Goal: Task Accomplishment & Management: Complete application form

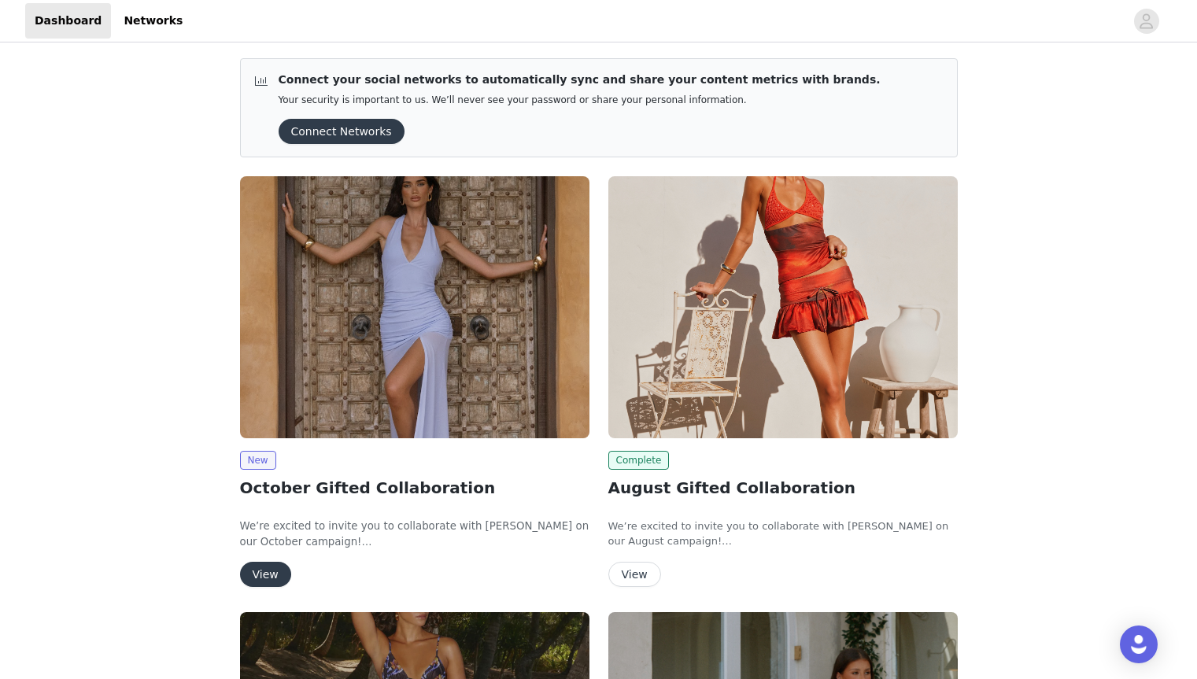
click at [275, 555] on div "New October Gifted Collaboration We’re excited to invite you to collaborate wit…" at bounding box center [414, 519] width 349 height 136
click at [267, 561] on div "New October Gifted Collaboration We’re excited to invite you to collaborate wit…" at bounding box center [414, 519] width 349 height 136
click at [272, 572] on button "View" at bounding box center [265, 574] width 51 height 25
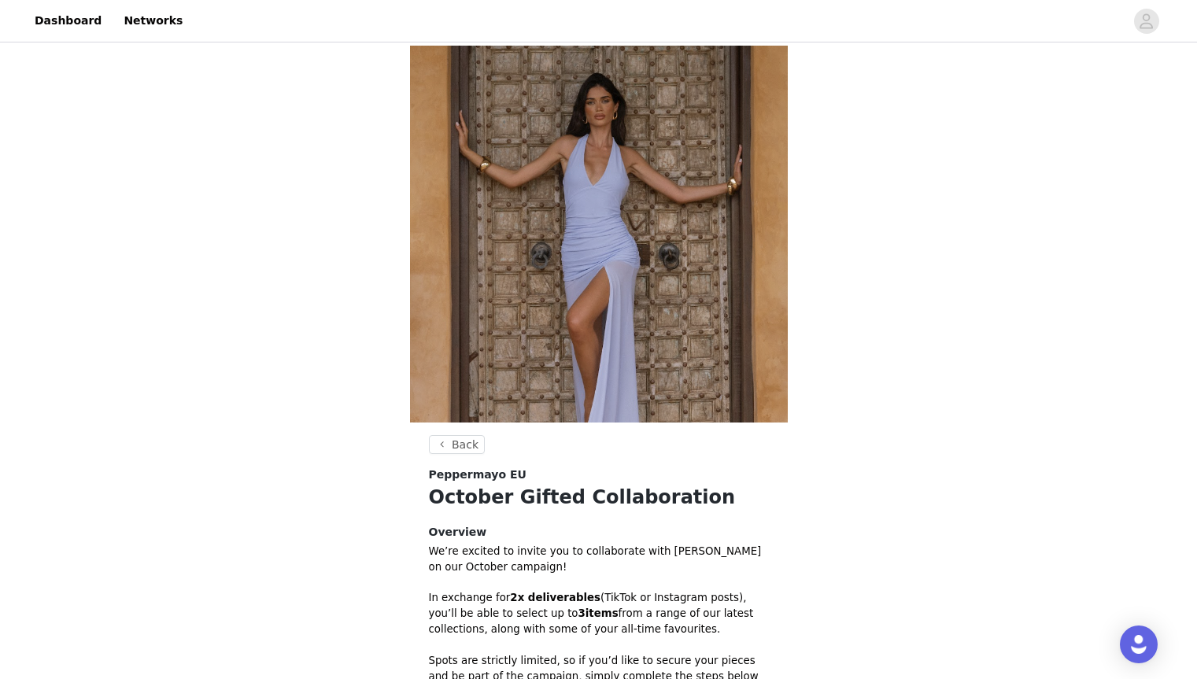
scroll to position [327, 0]
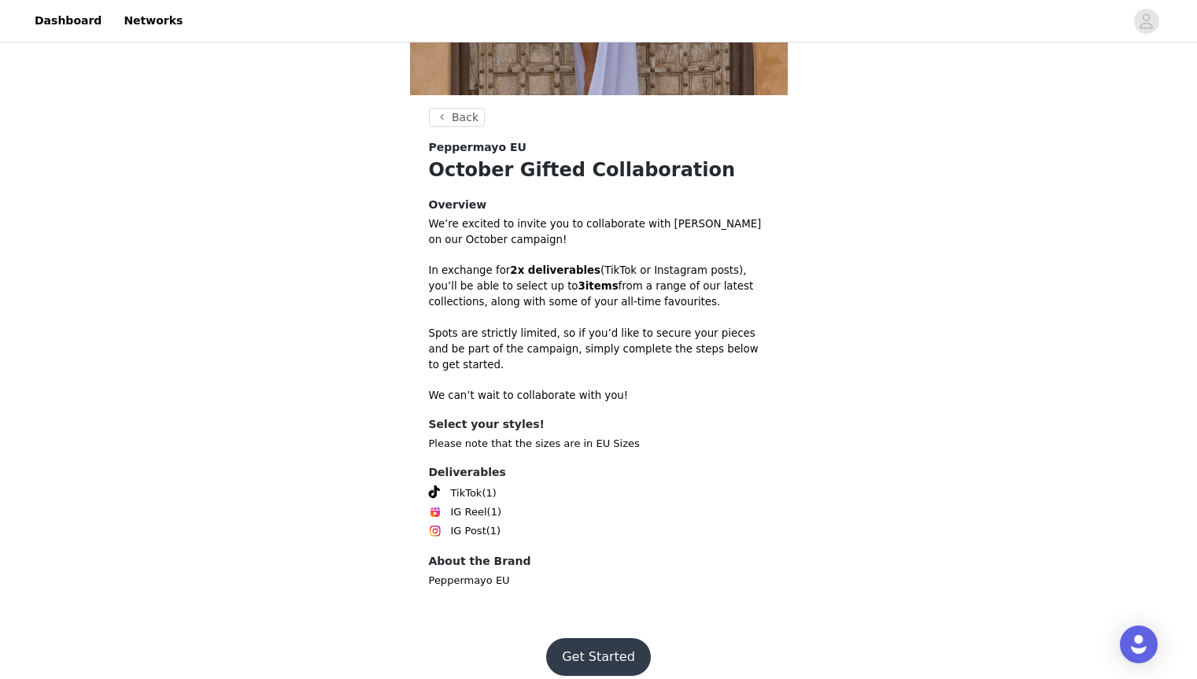
click at [586, 644] on button "Get Started" at bounding box center [598, 657] width 105 height 38
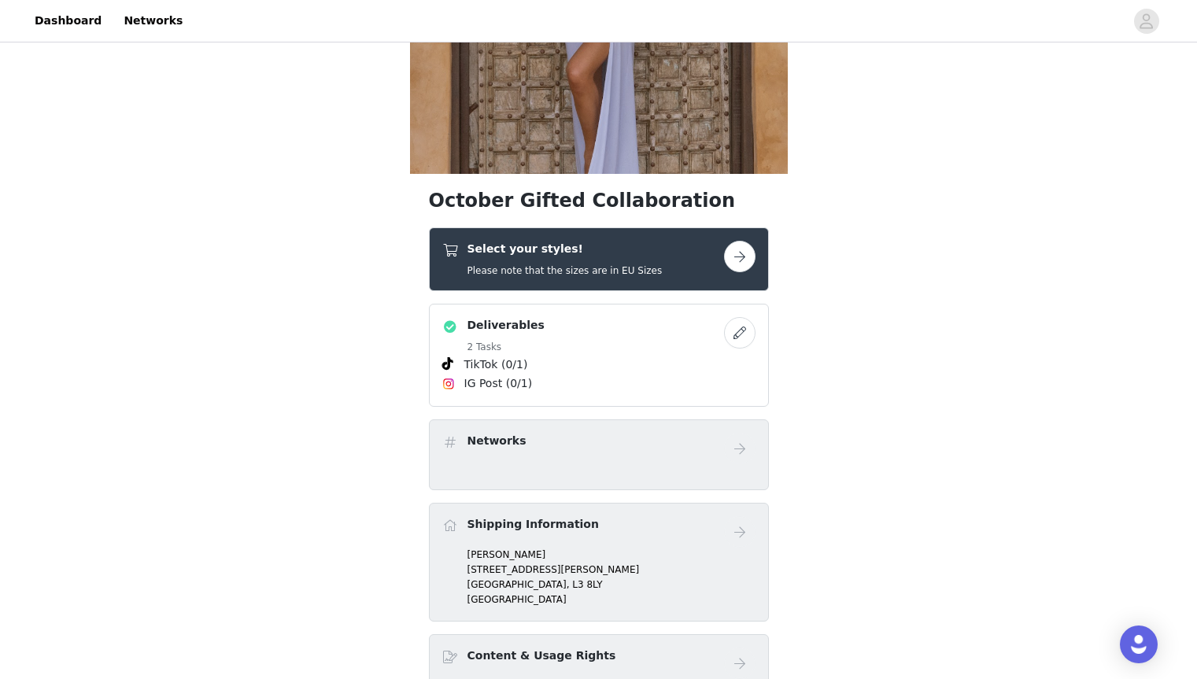
scroll to position [249, 0]
click at [747, 260] on button "button" at bounding box center [739, 255] width 31 height 31
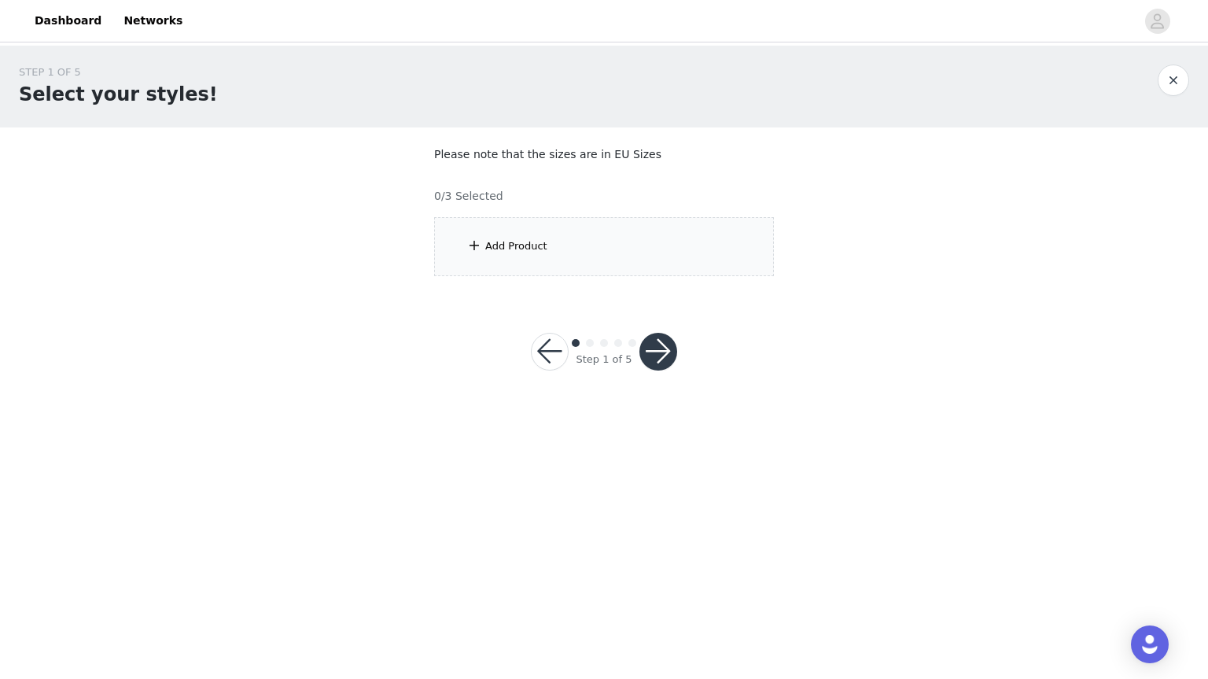
click at [699, 248] on div "Add Product" at bounding box center [604, 246] width 340 height 59
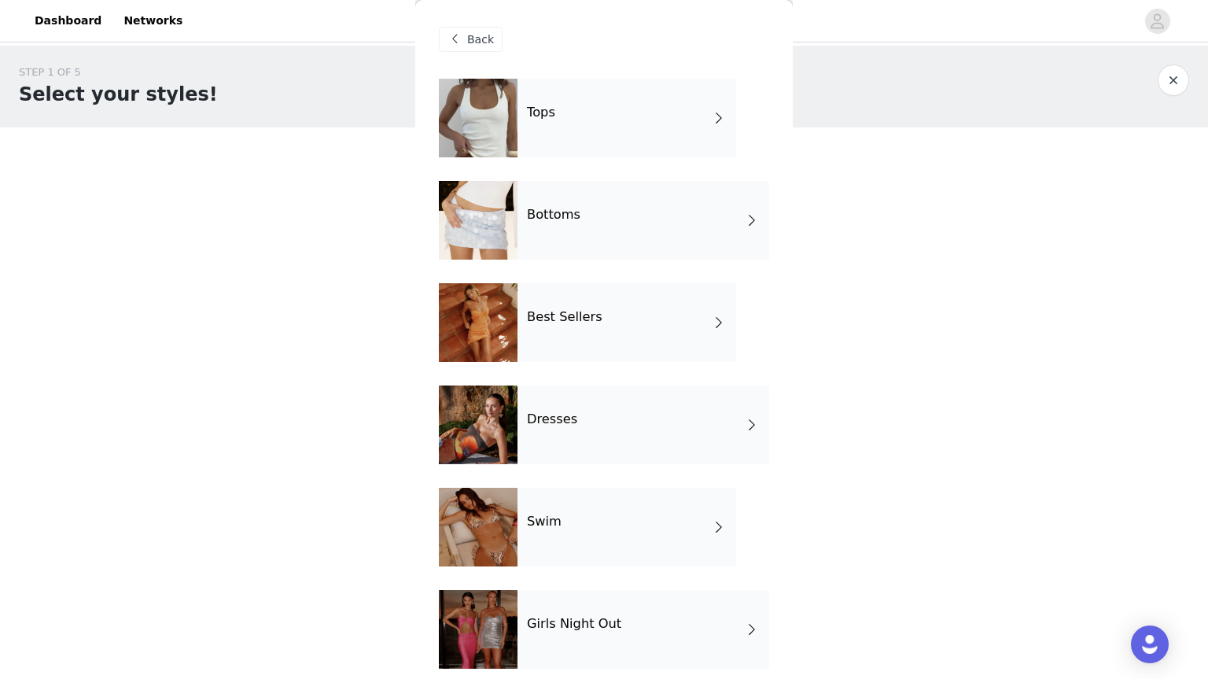
click at [672, 135] on div "Tops" at bounding box center [627, 118] width 219 height 79
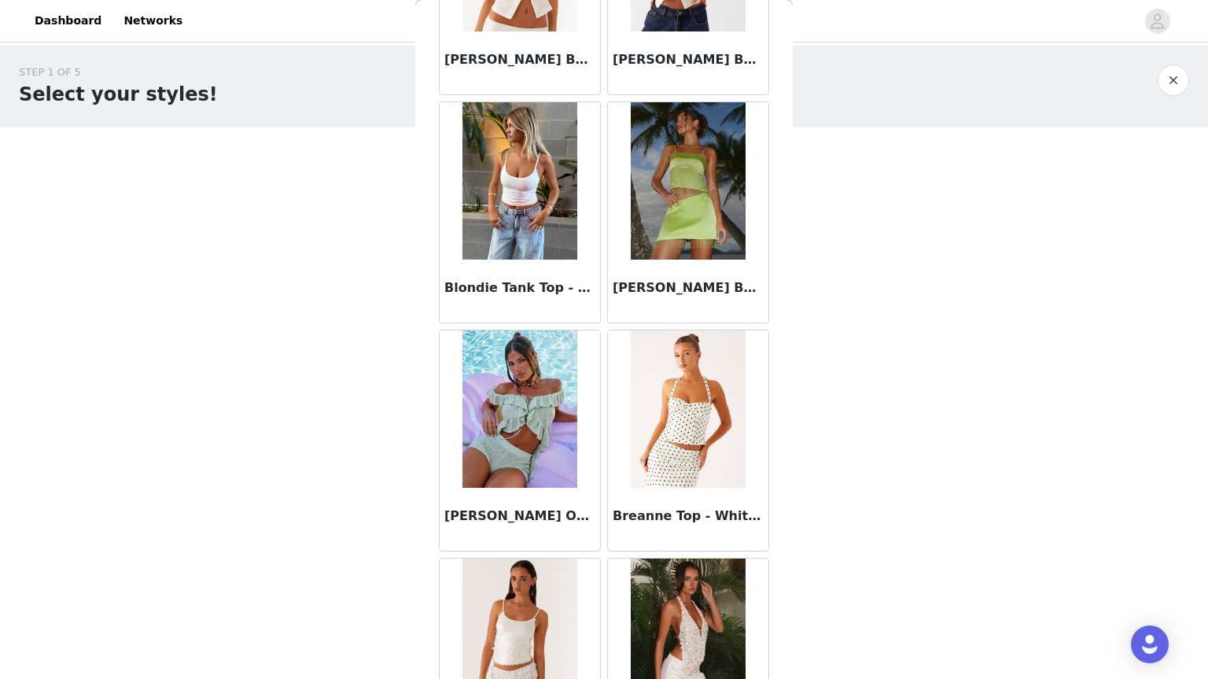
scroll to position [1729, 0]
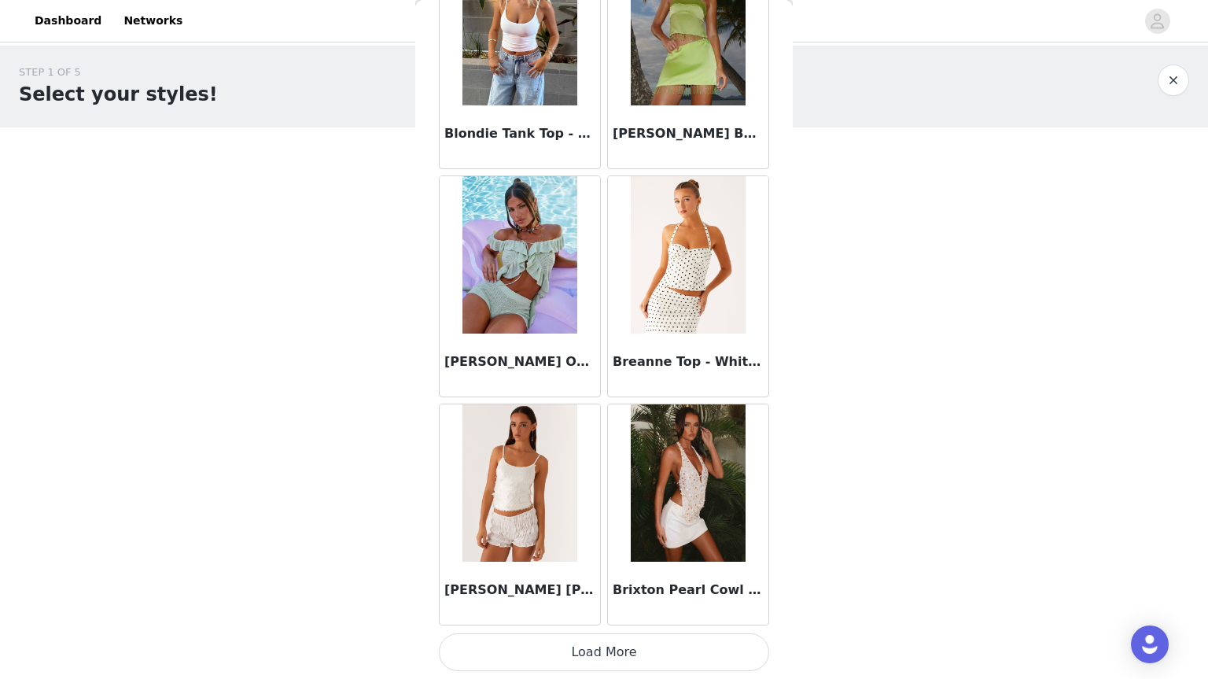
click at [544, 651] on button "Load More" at bounding box center [604, 652] width 330 height 38
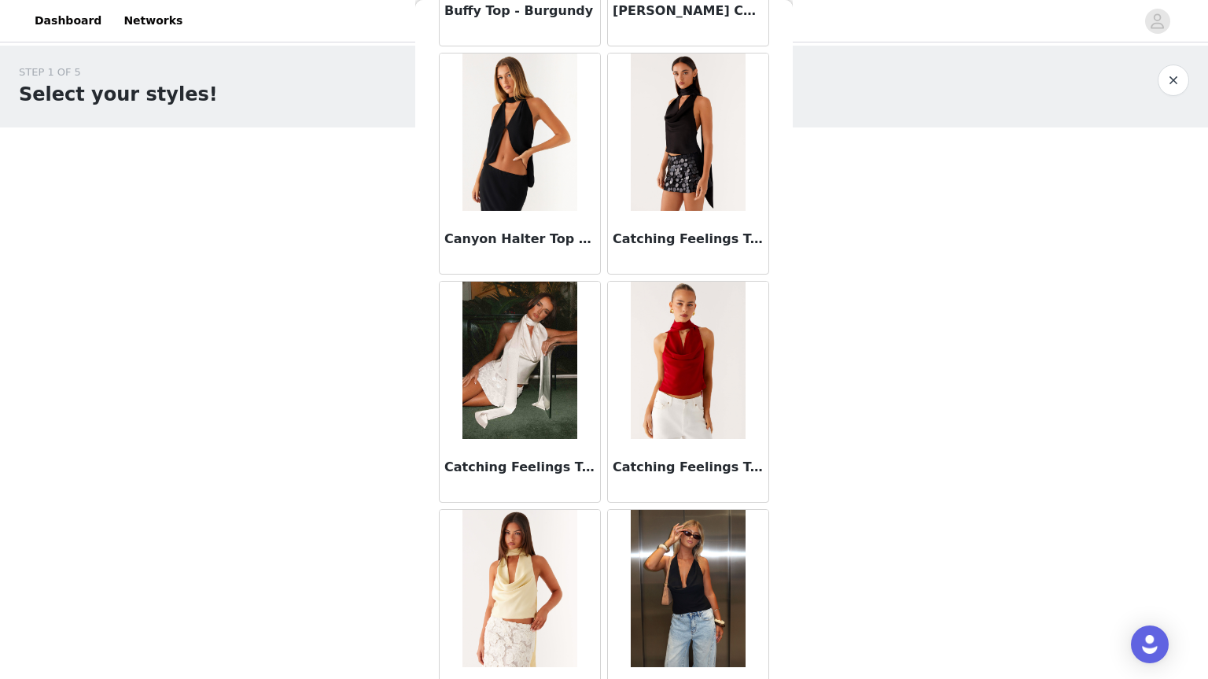
scroll to position [2537, 0]
click at [544, 651] on img at bounding box center [520, 587] width 114 height 157
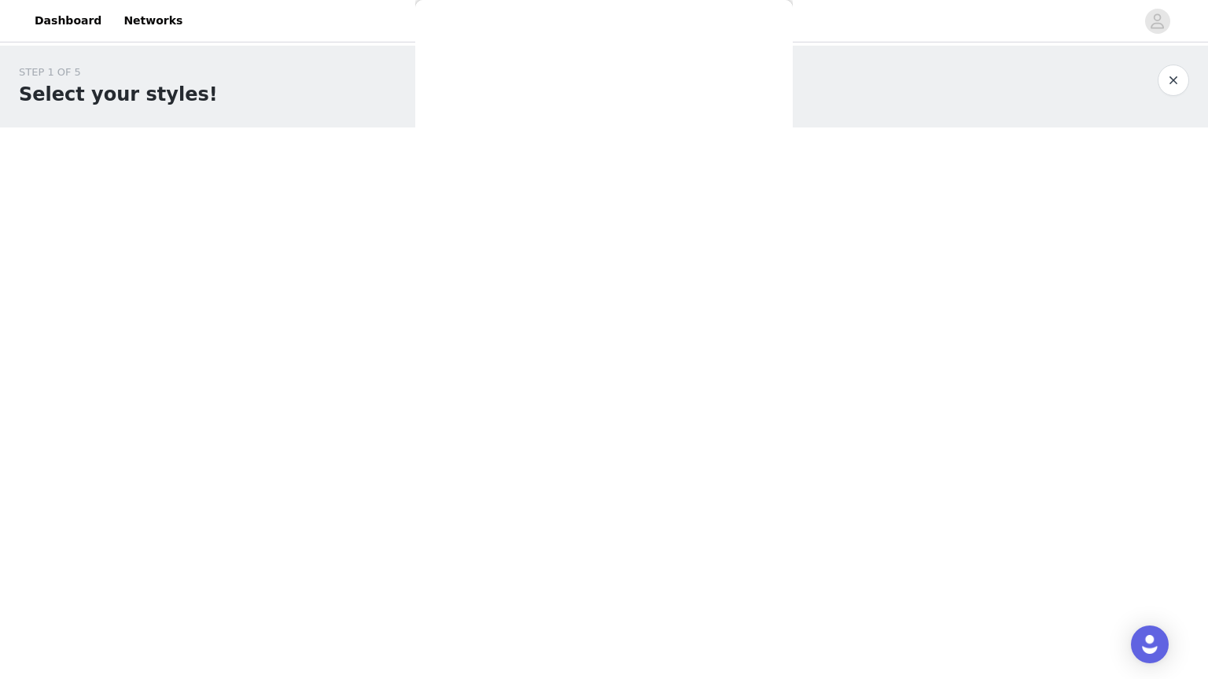
scroll to position [0, 0]
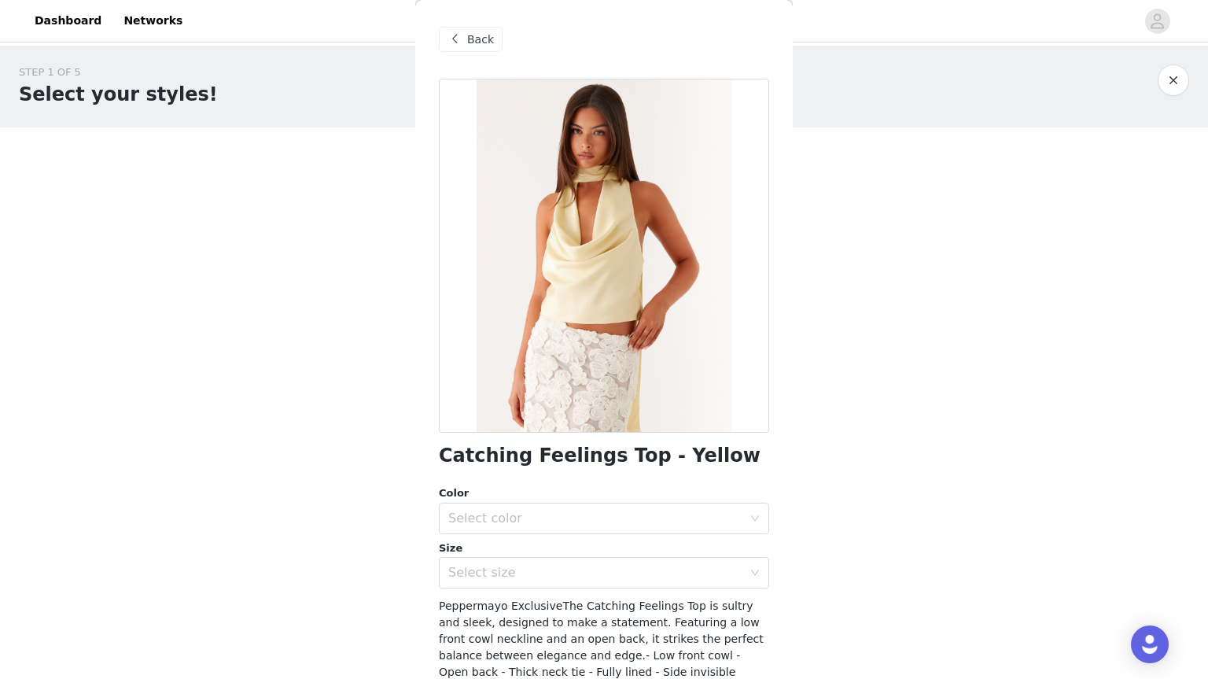
click at [458, 43] on span at bounding box center [454, 39] width 19 height 19
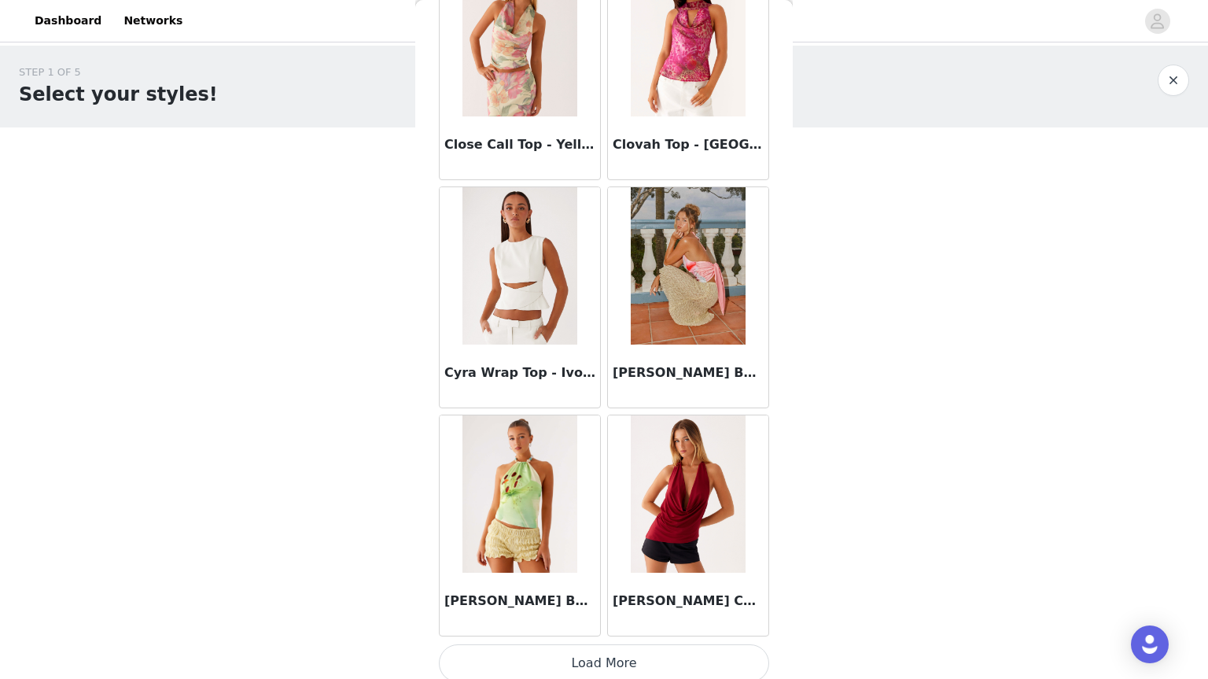
scroll to position [4010, 0]
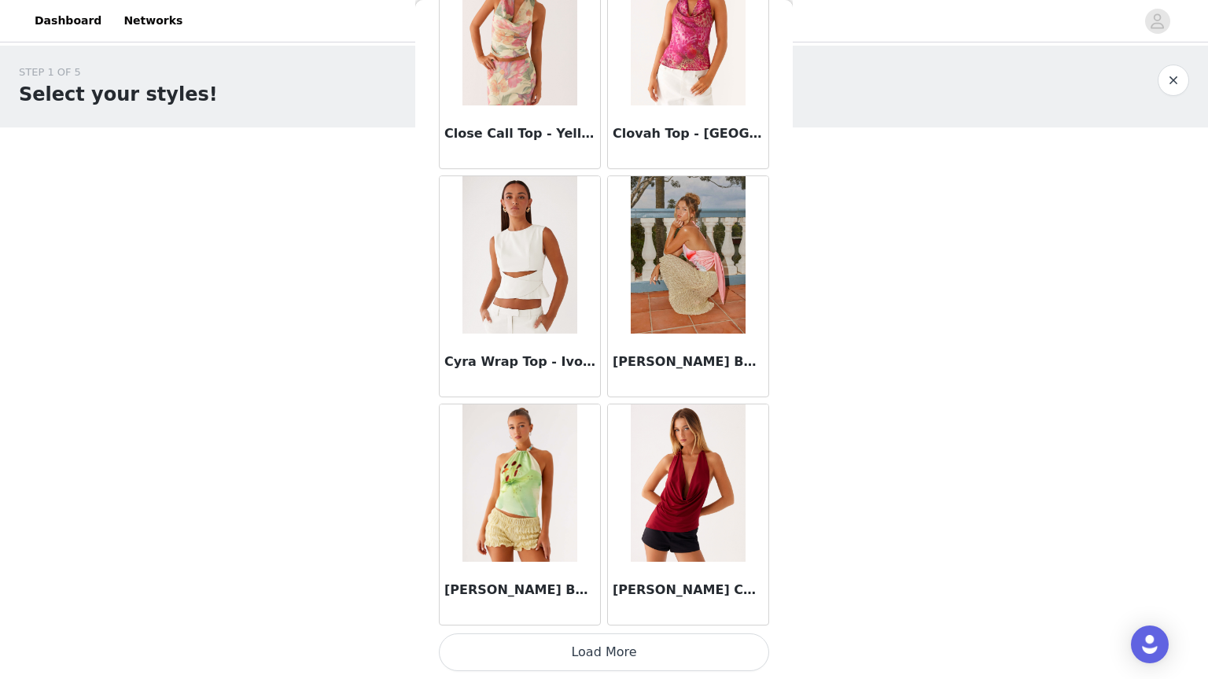
click at [670, 645] on button "Load More" at bounding box center [604, 652] width 330 height 38
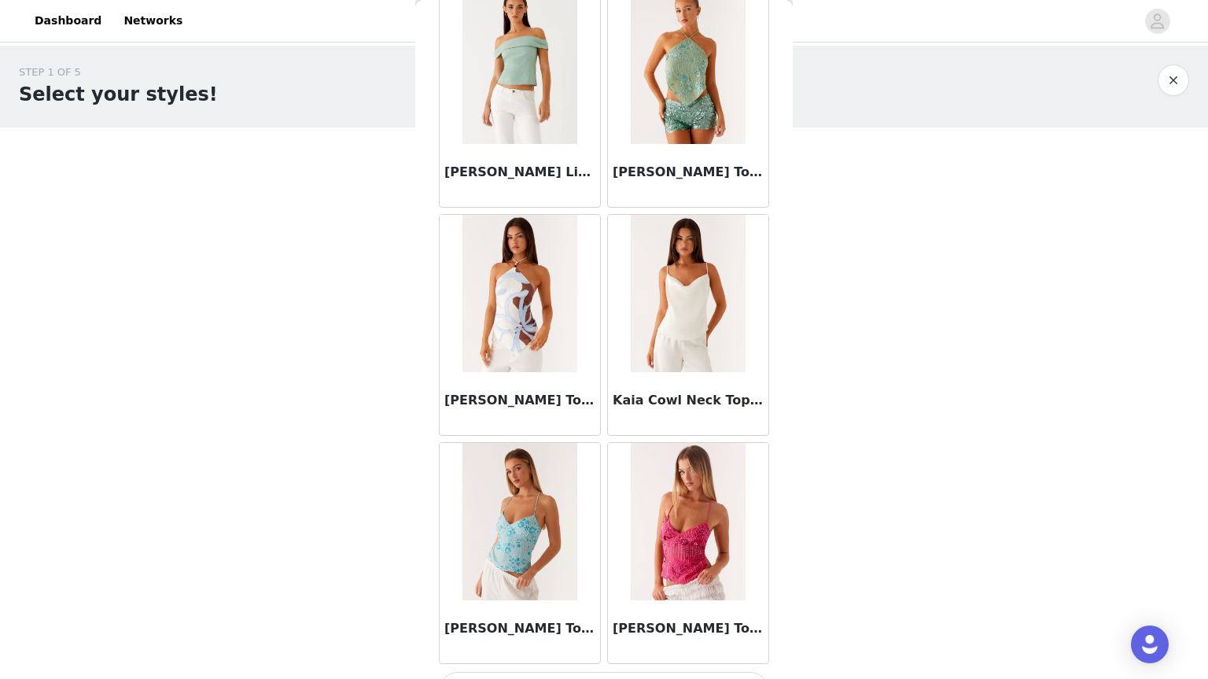
scroll to position [6292, 0]
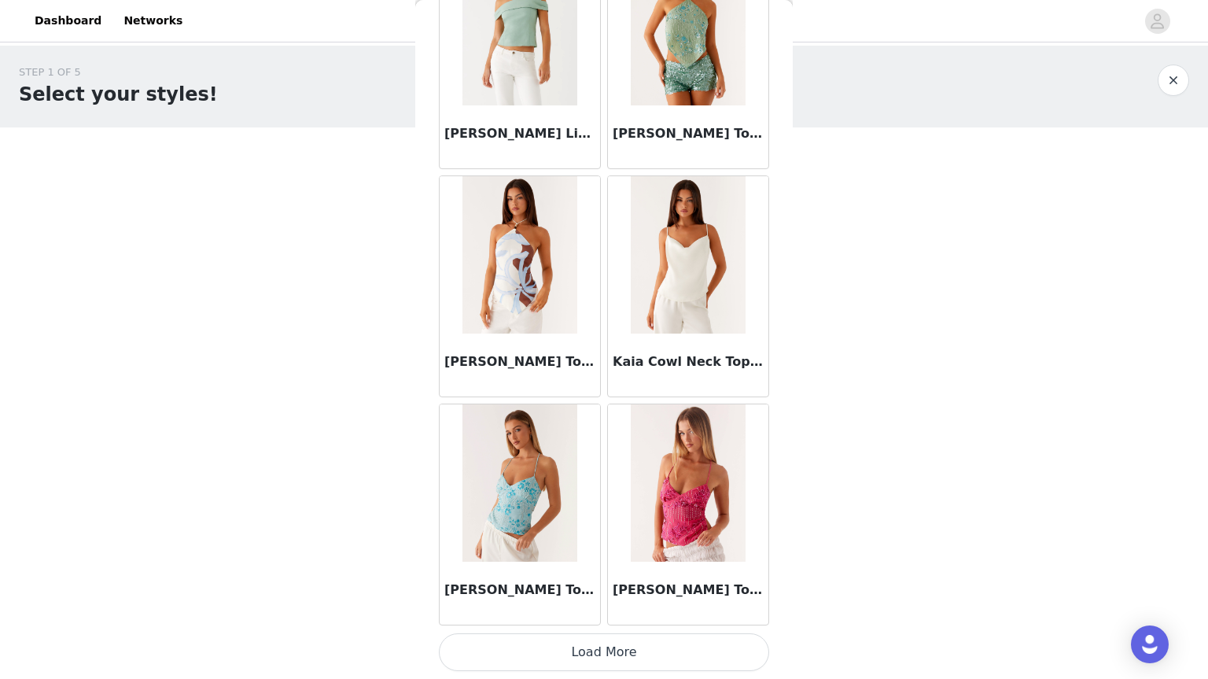
click at [673, 654] on button "Load More" at bounding box center [604, 652] width 330 height 38
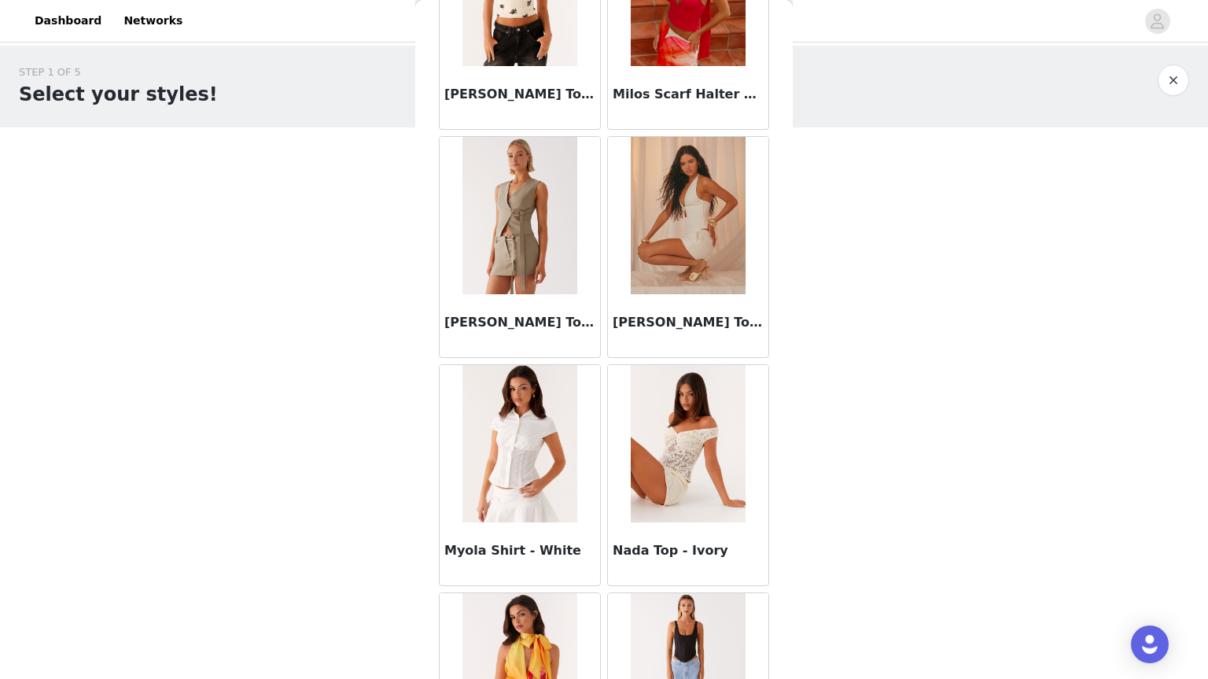
scroll to position [8573, 0]
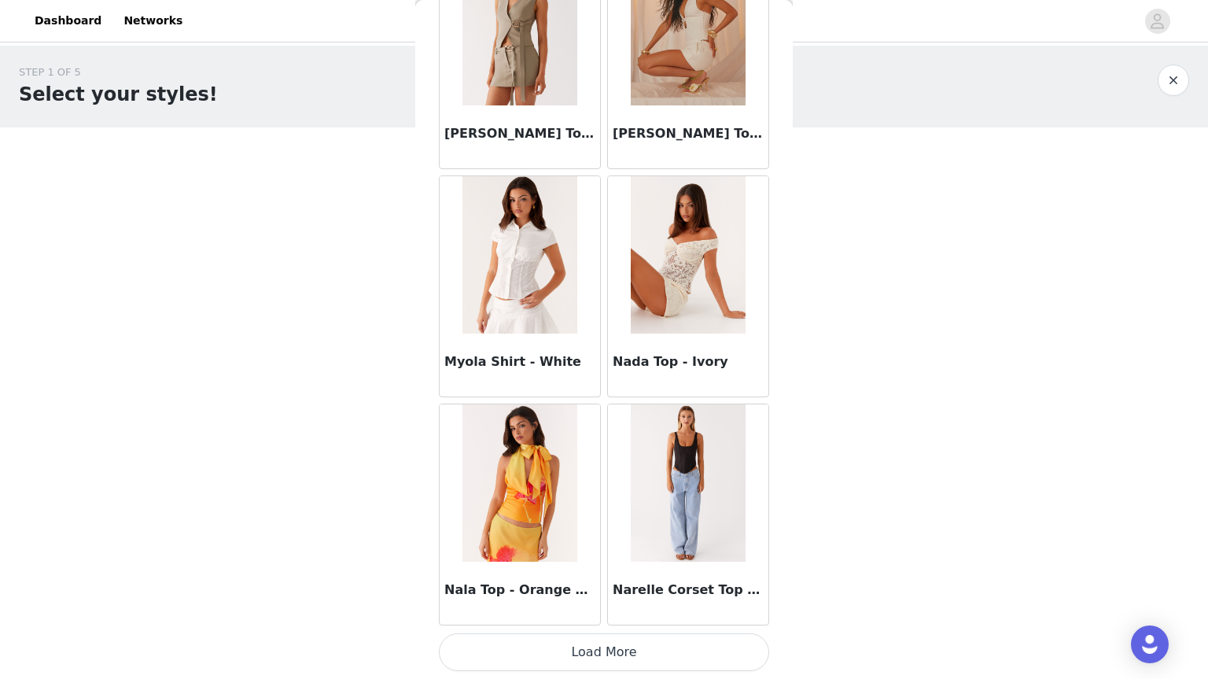
click at [693, 652] on button "Load More" at bounding box center [604, 652] width 330 height 38
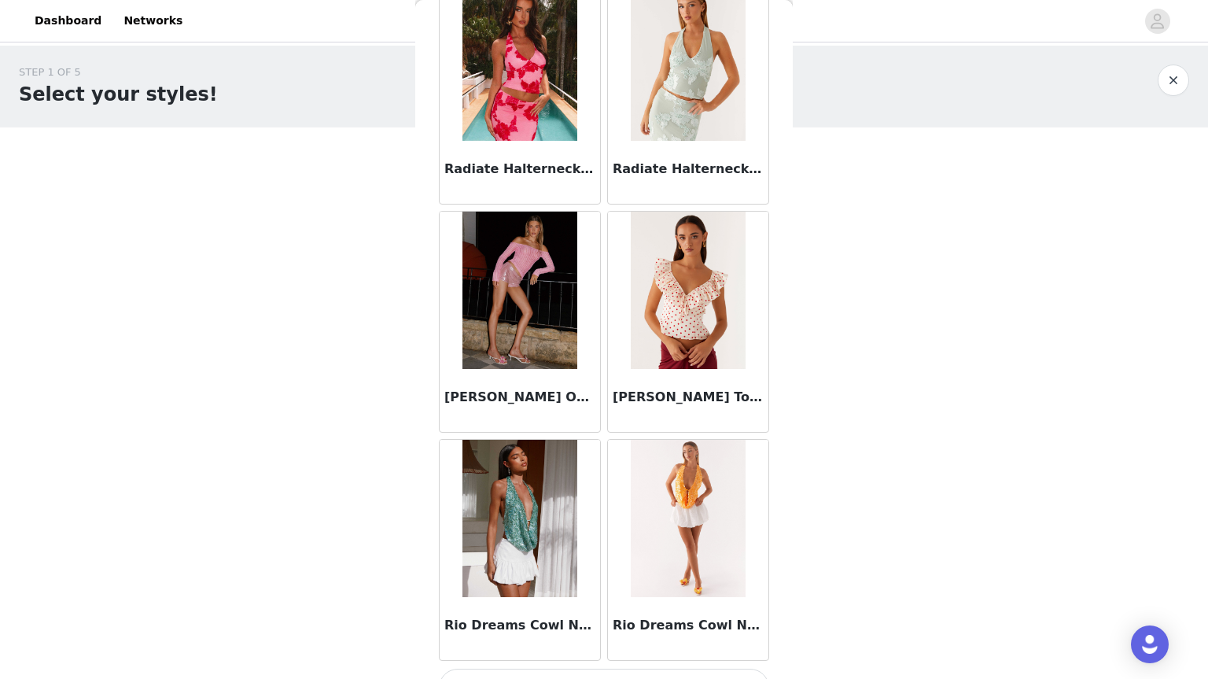
scroll to position [10855, 0]
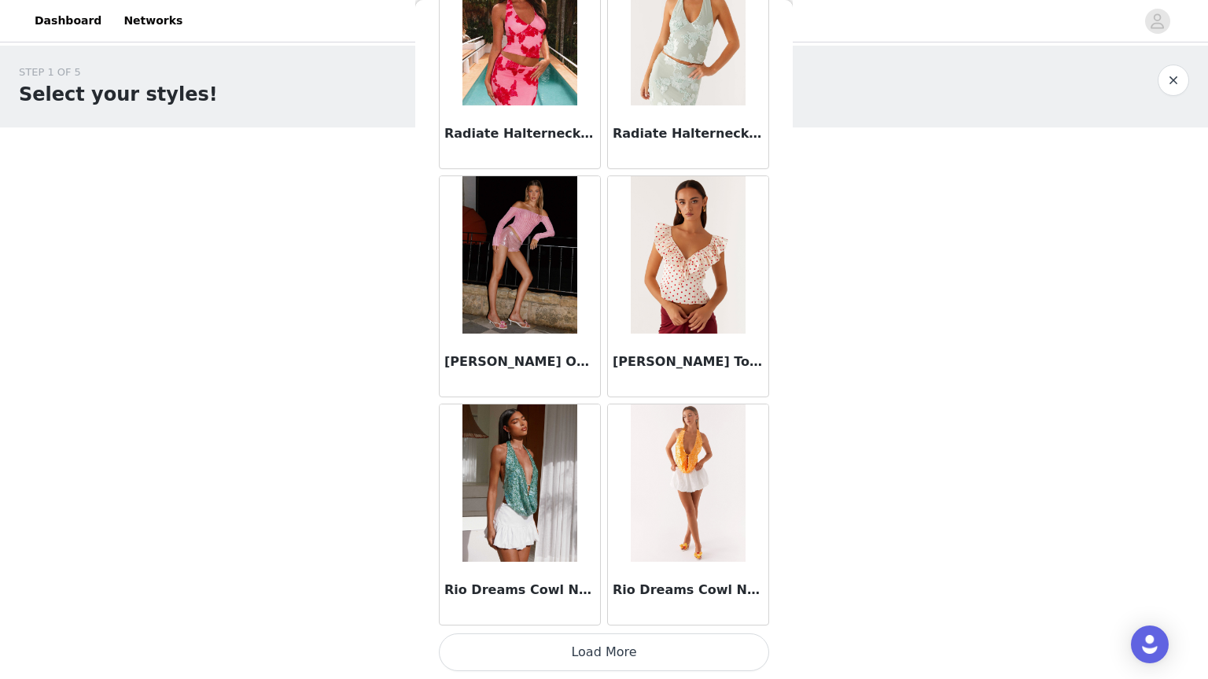
click at [679, 646] on button "Load More" at bounding box center [604, 652] width 330 height 38
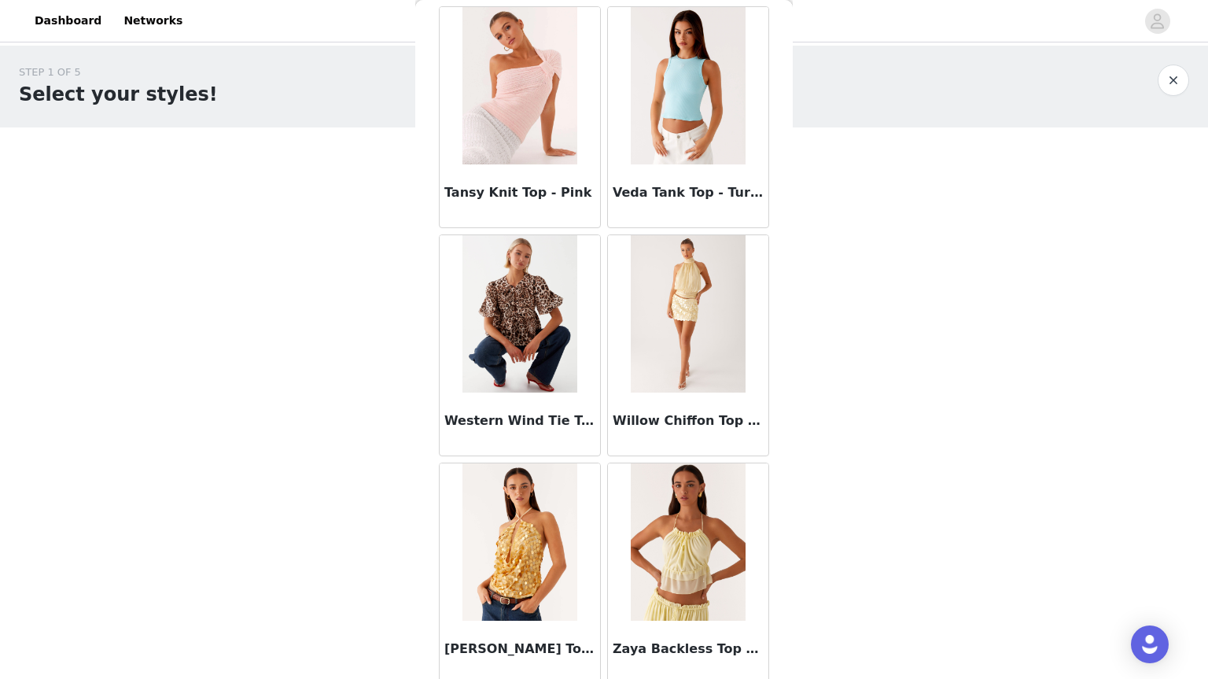
scroll to position [13136, 0]
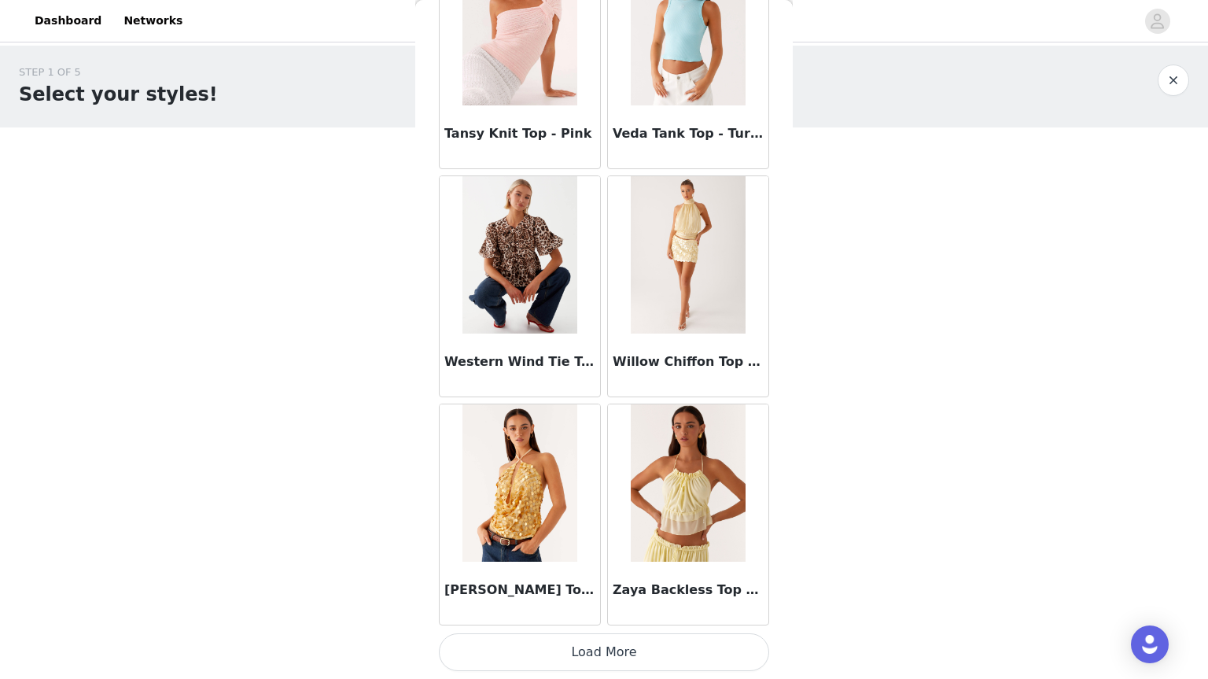
drag, startPoint x: 701, startPoint y: 631, endPoint x: 724, endPoint y: 672, distance: 46.8
click at [721, 670] on button "Load More" at bounding box center [604, 652] width 330 height 38
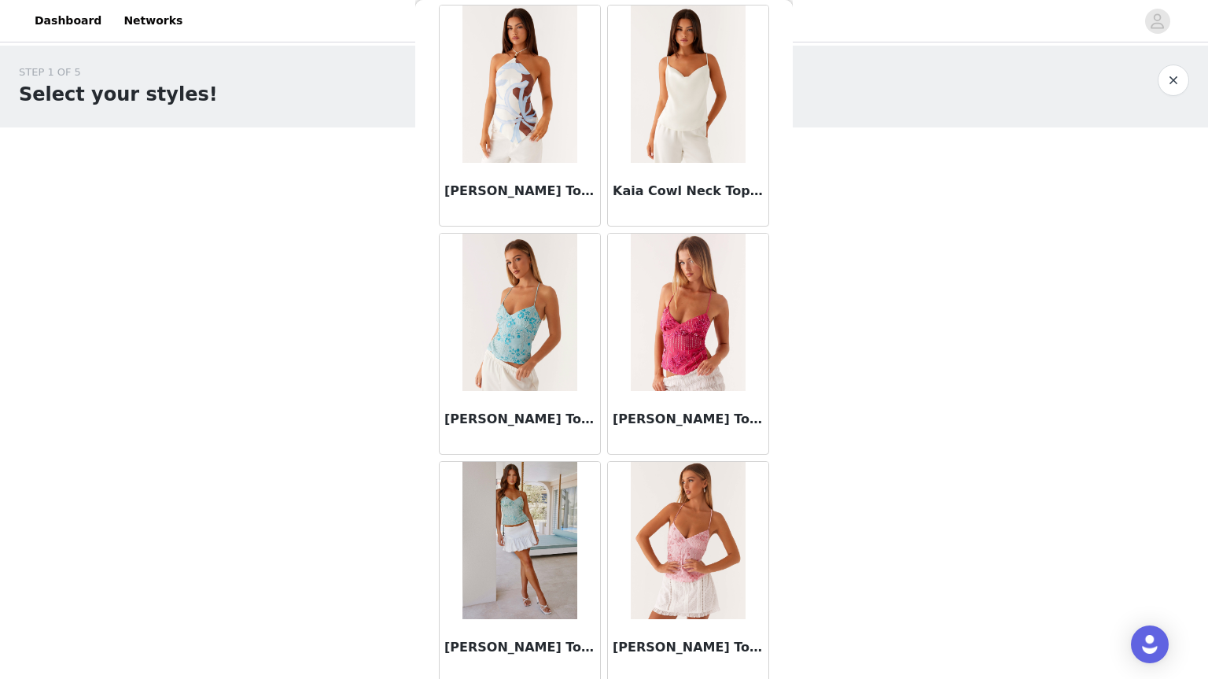
scroll to position [6422, 0]
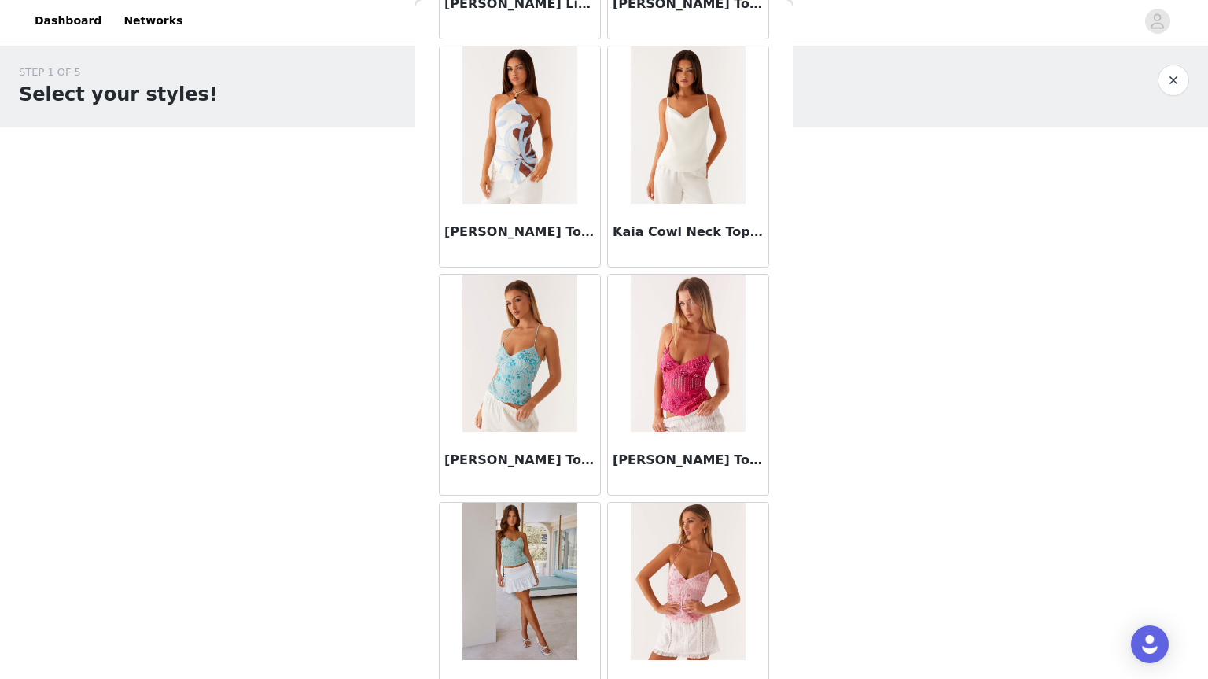
click at [1180, 71] on button "button" at bounding box center [1173, 80] width 31 height 31
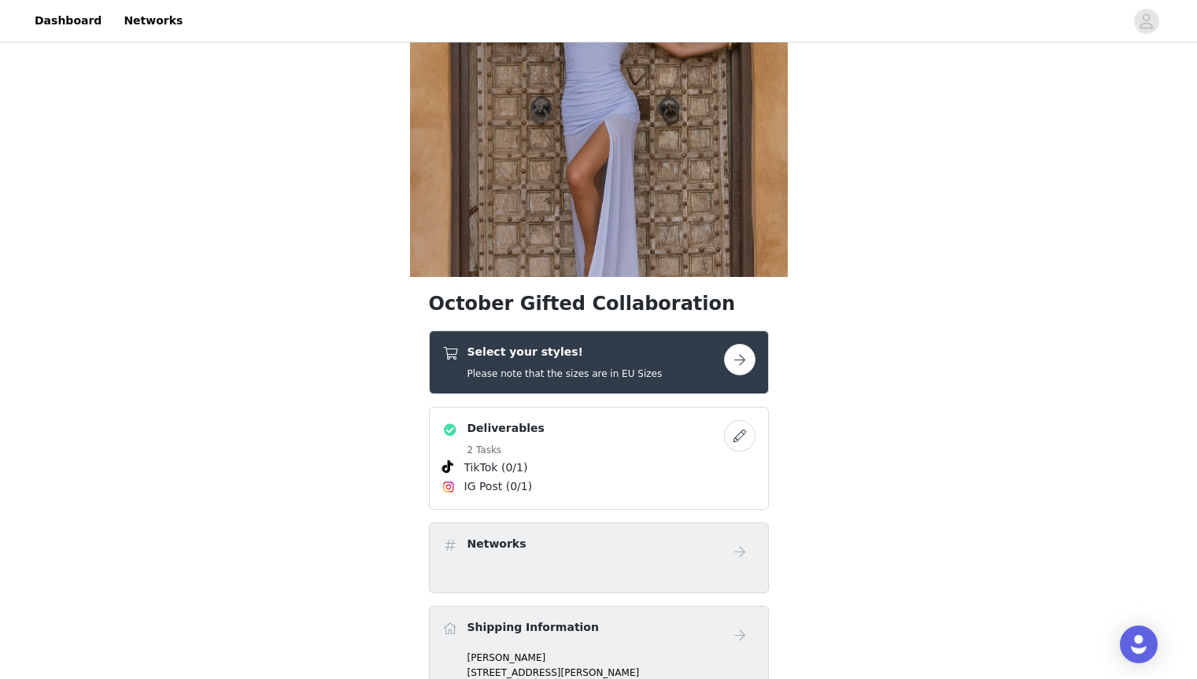
scroll to position [146, 0]
click at [673, 363] on div "Select your styles! Please note that the sizes are in EU Sizes" at bounding box center [583, 361] width 282 height 37
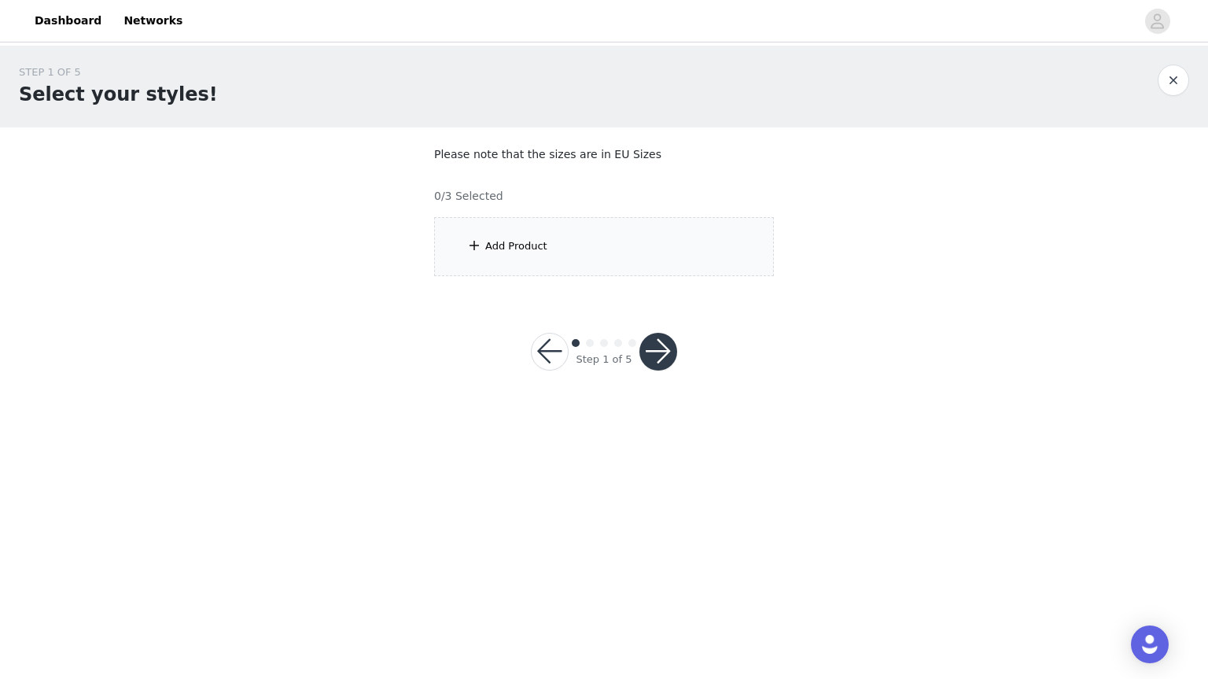
click at [594, 262] on div "Add Product" at bounding box center [604, 246] width 340 height 59
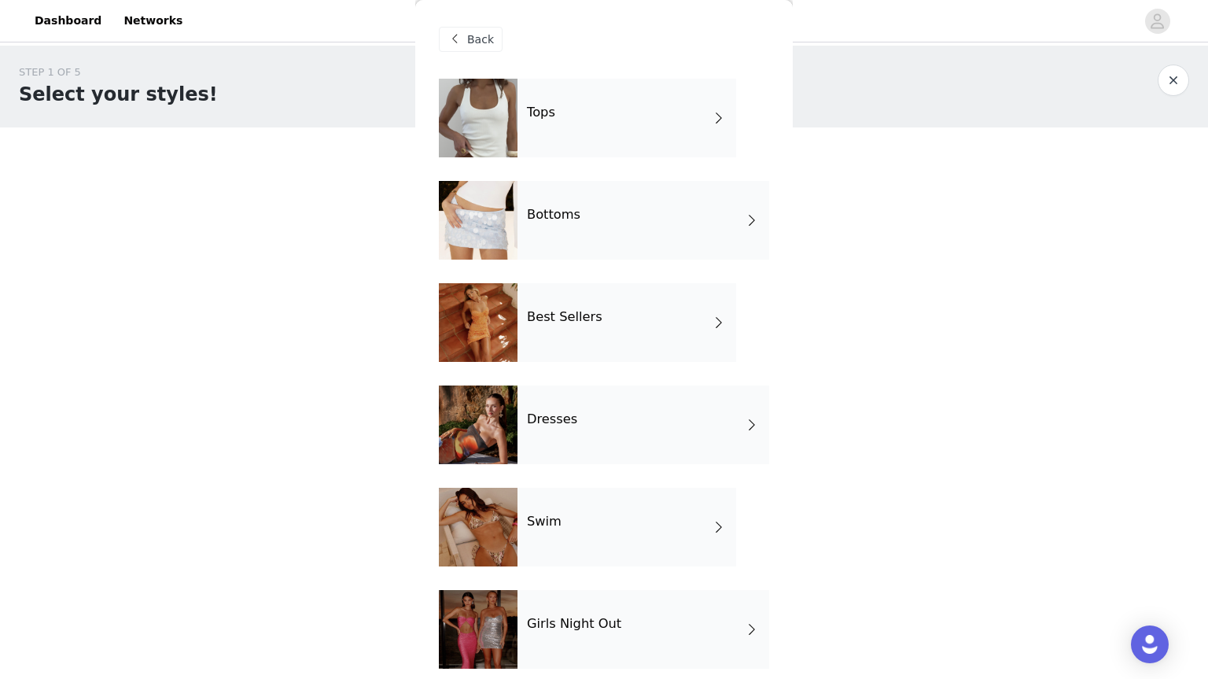
click at [597, 257] on div "Bottoms" at bounding box center [644, 220] width 252 height 79
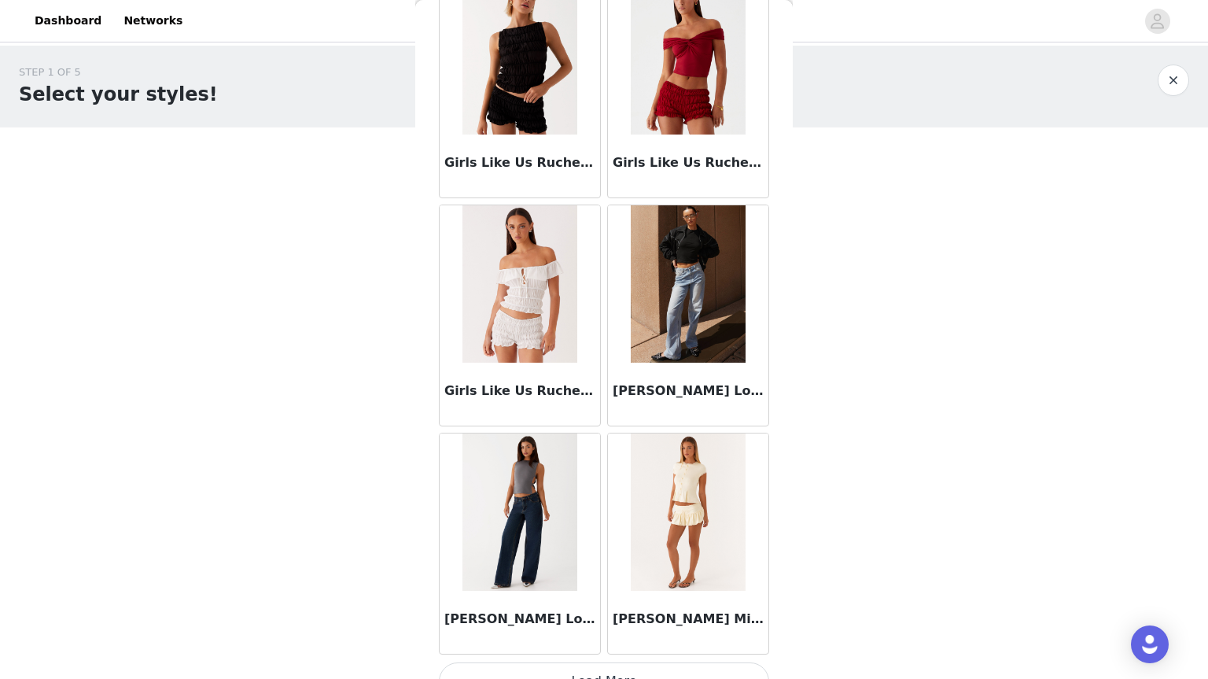
scroll to position [1729, 0]
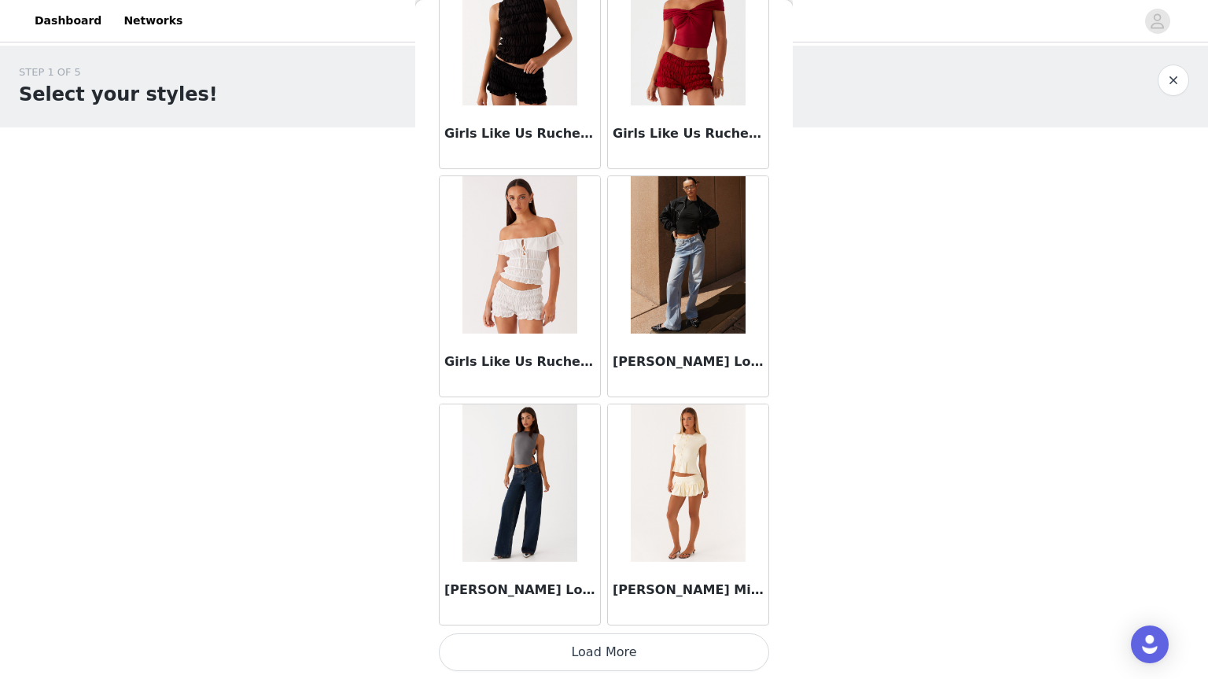
click at [655, 666] on button "Load More" at bounding box center [604, 652] width 330 height 38
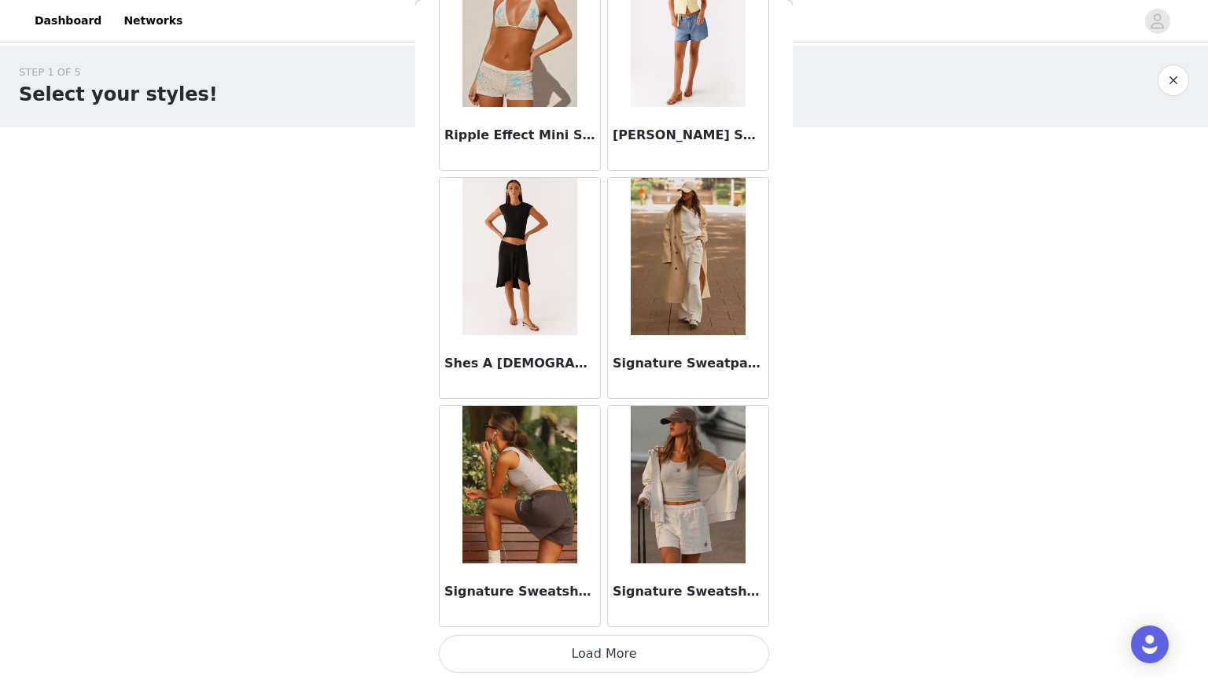
scroll to position [4010, 0]
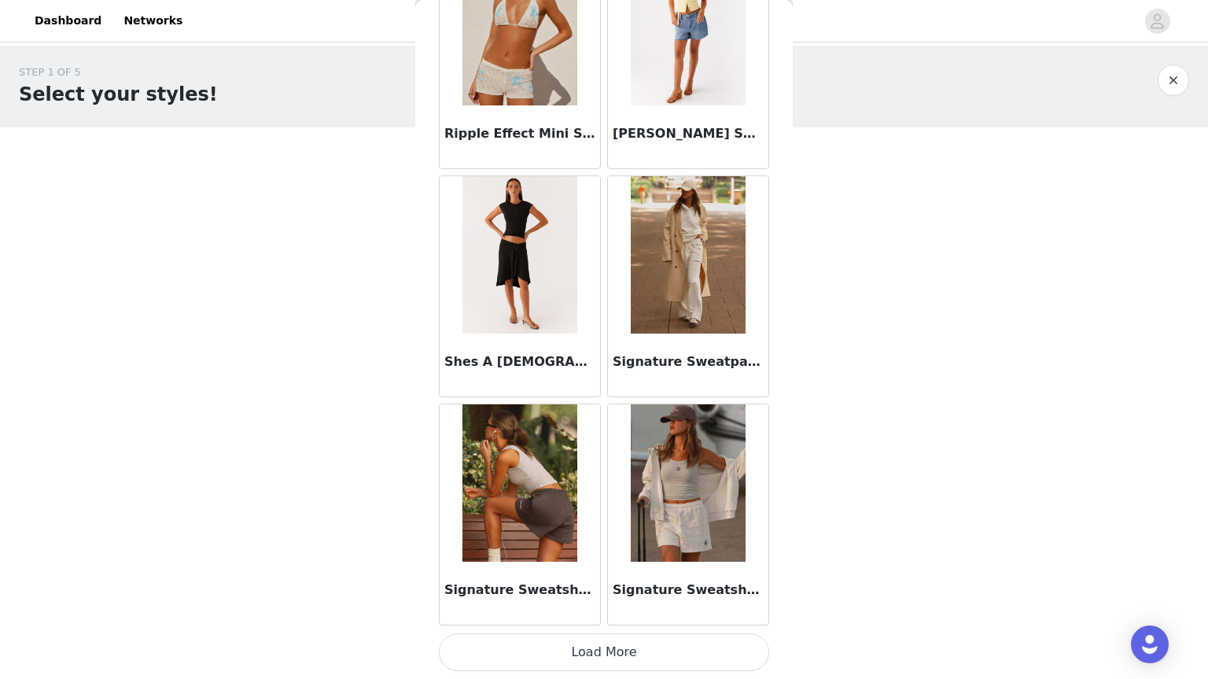
click at [670, 660] on button "Load More" at bounding box center [604, 652] width 330 height 38
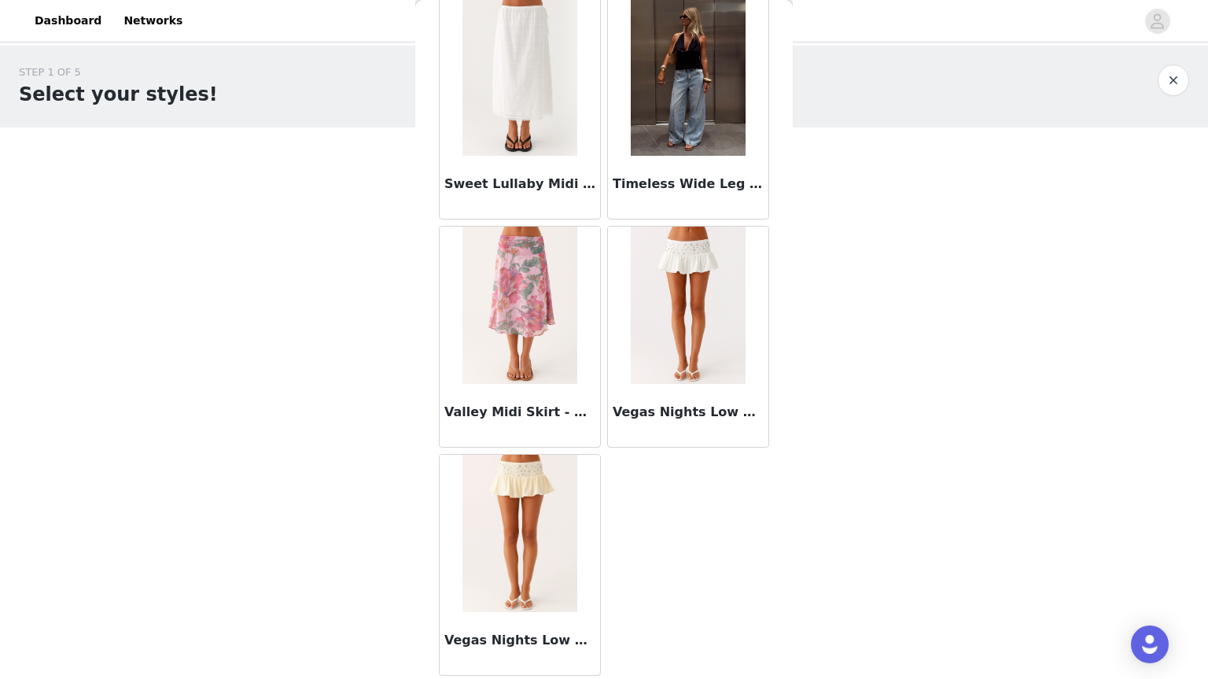
scroll to position [4861, 0]
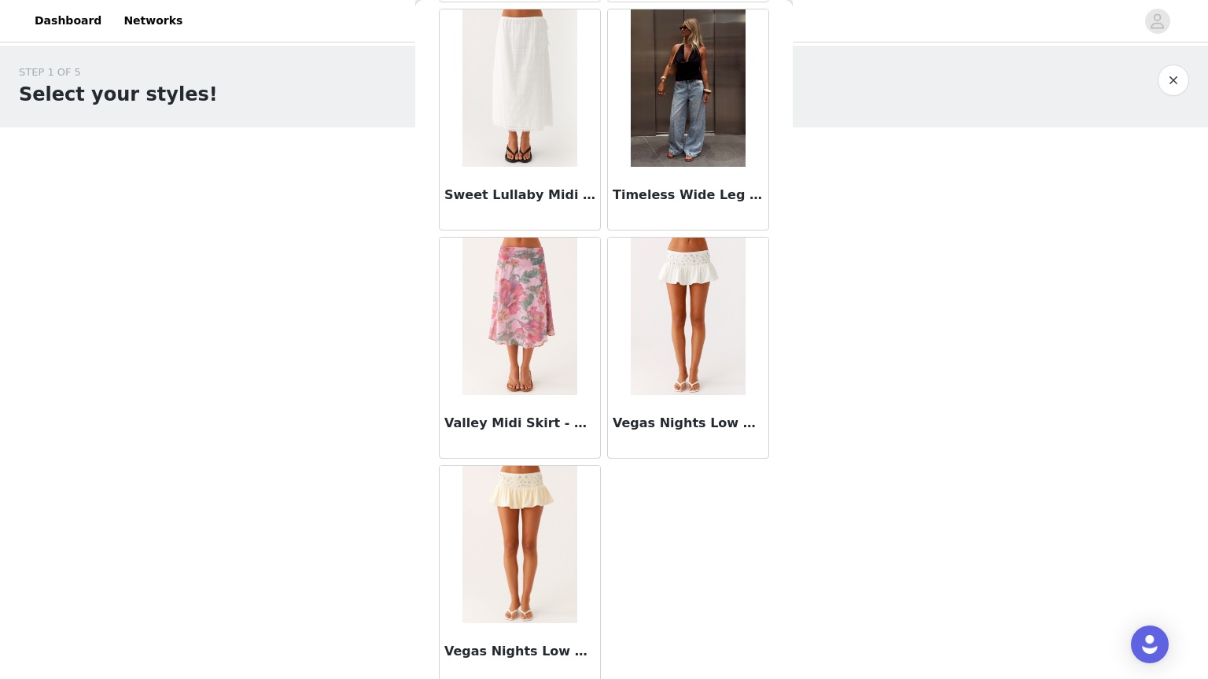
click at [1175, 94] on button "button" at bounding box center [1173, 80] width 31 height 31
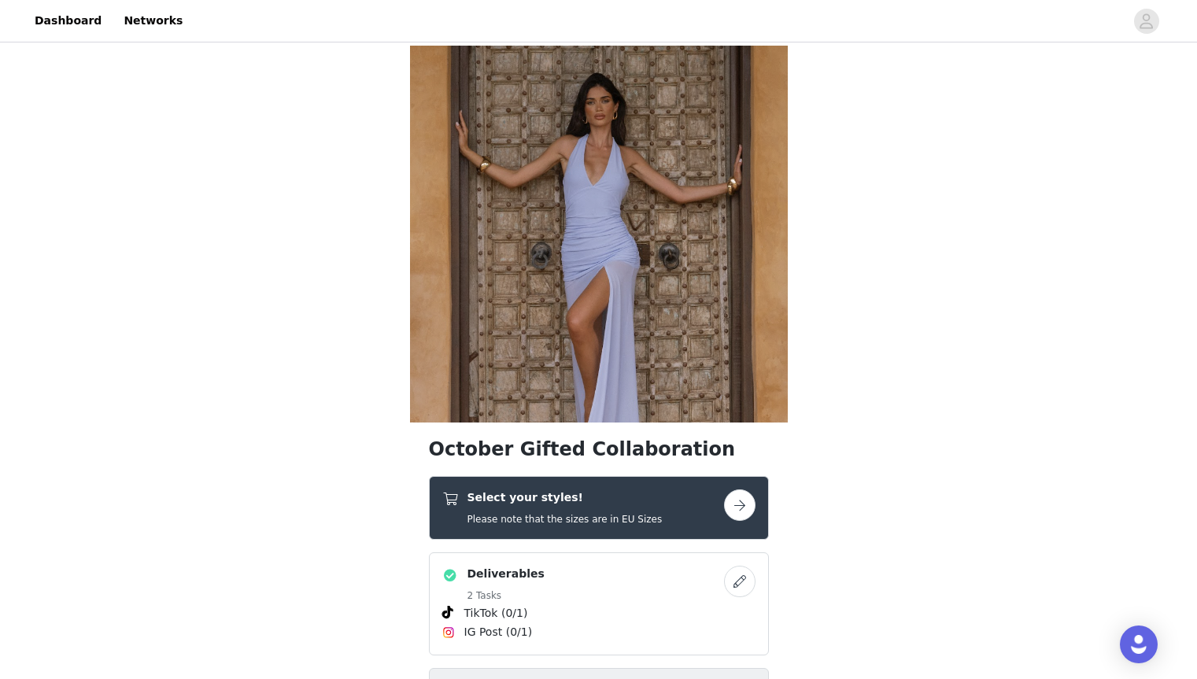
click at [636, 512] on div "Select your styles! Please note that the sizes are in EU Sizes" at bounding box center [583, 507] width 282 height 37
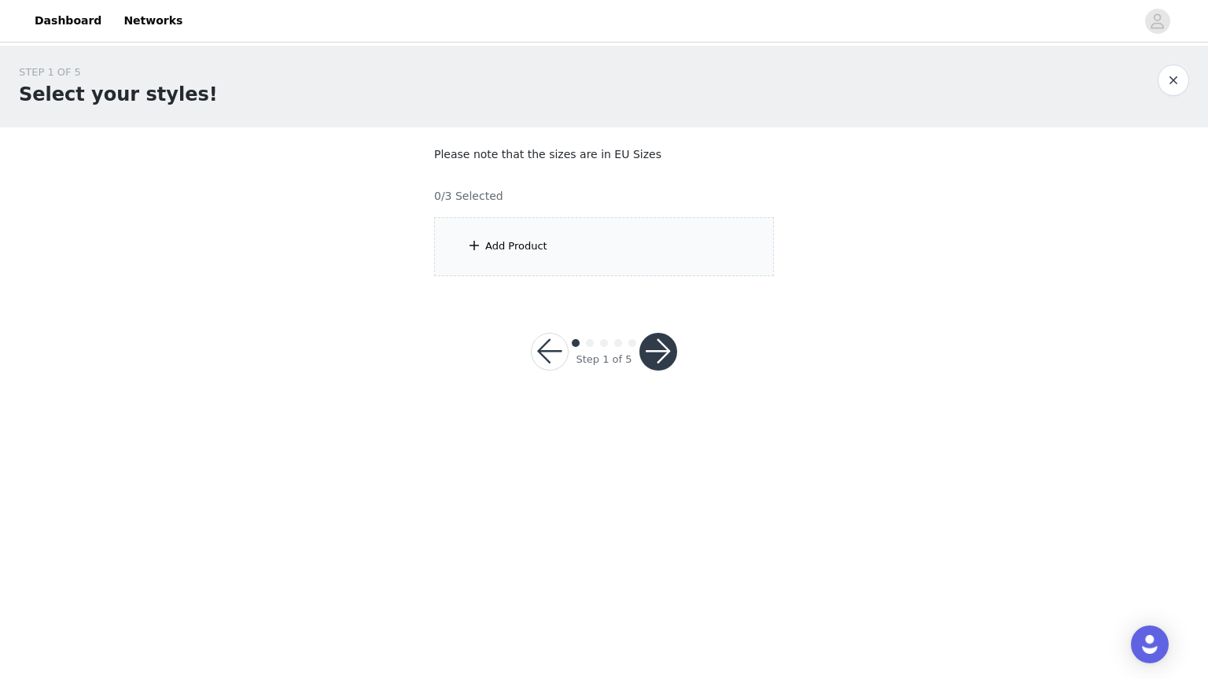
click at [604, 257] on div "Add Product" at bounding box center [604, 246] width 340 height 59
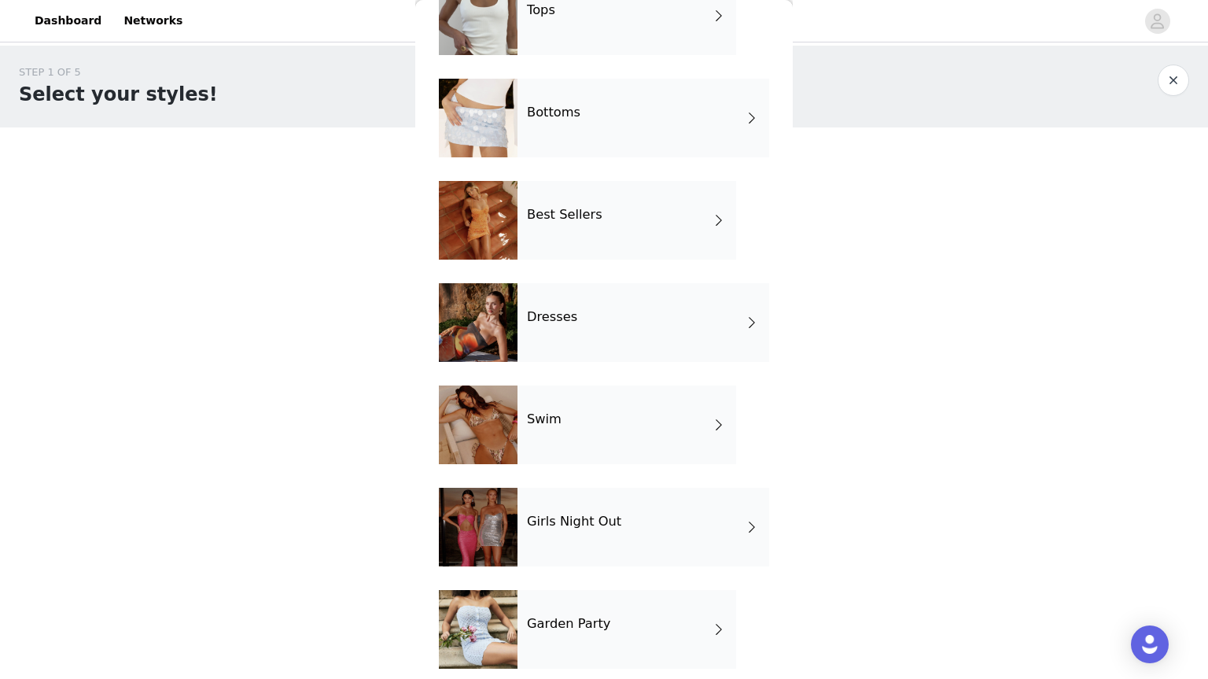
scroll to position [138, 0]
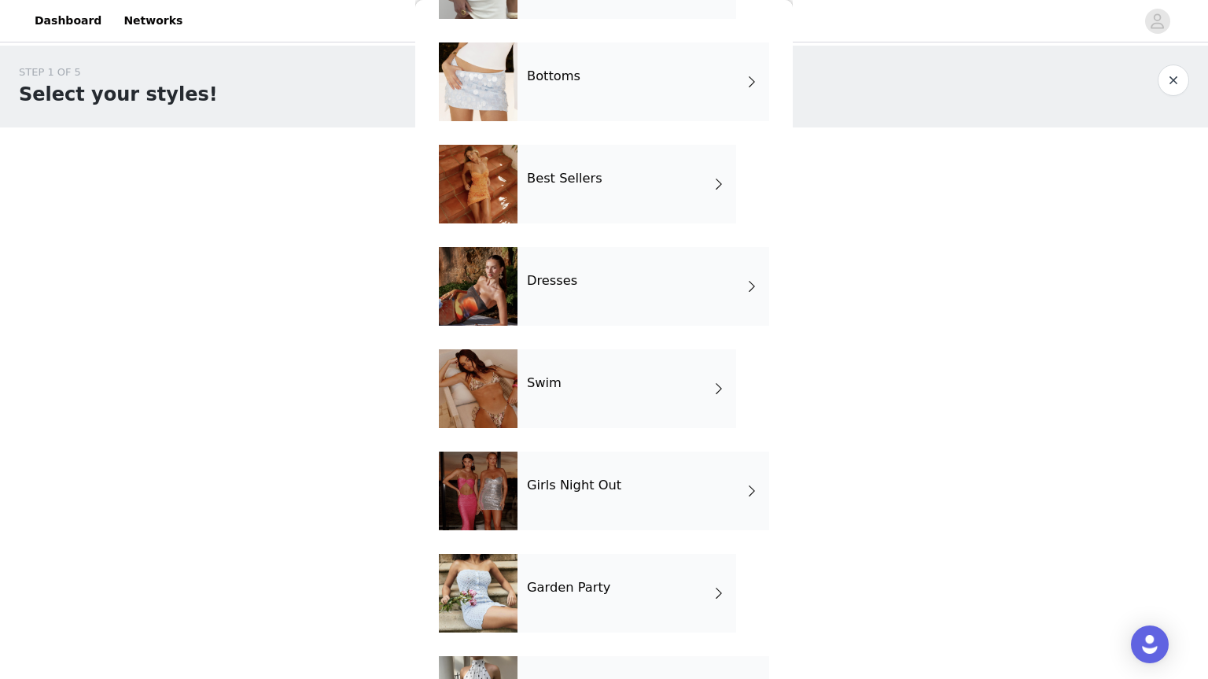
click at [666, 315] on div "Dresses" at bounding box center [644, 286] width 252 height 79
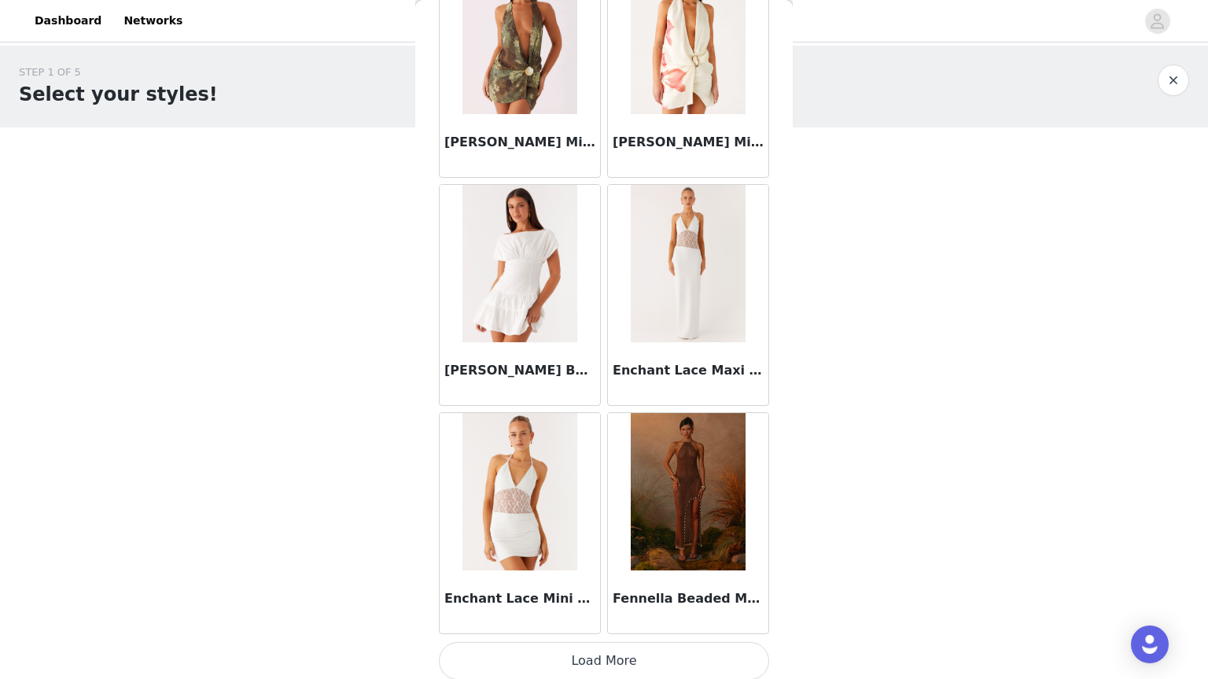
scroll to position [1729, 0]
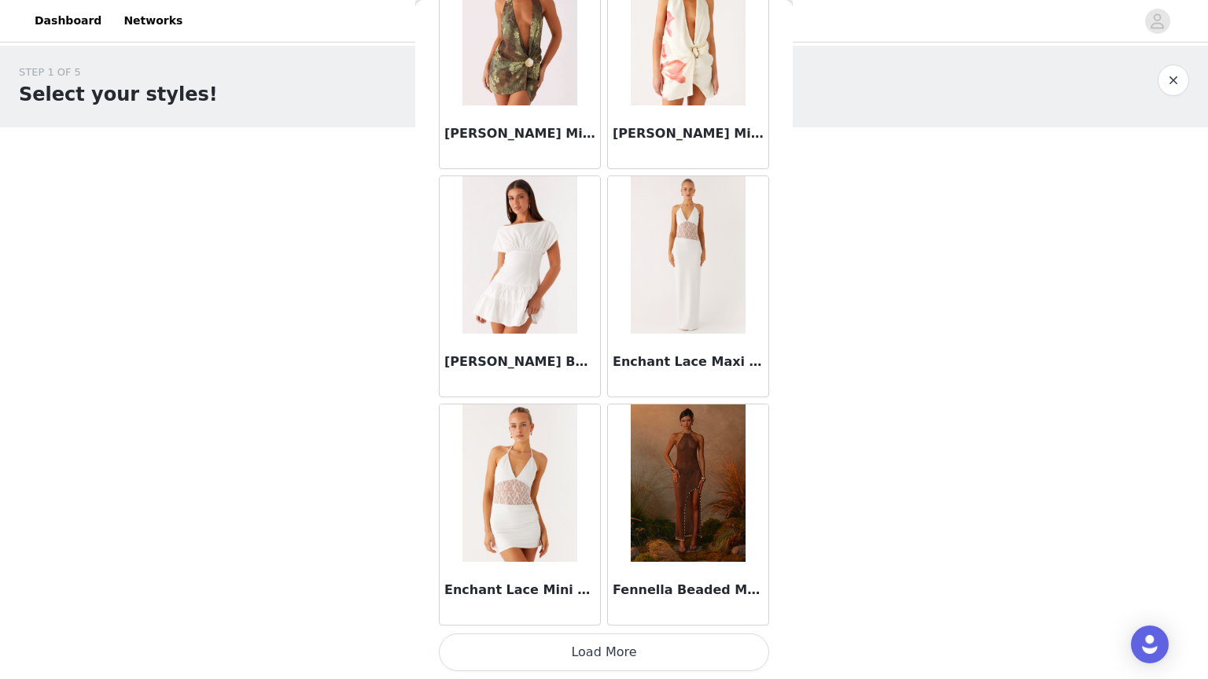
click at [688, 655] on button "Load More" at bounding box center [604, 652] width 330 height 38
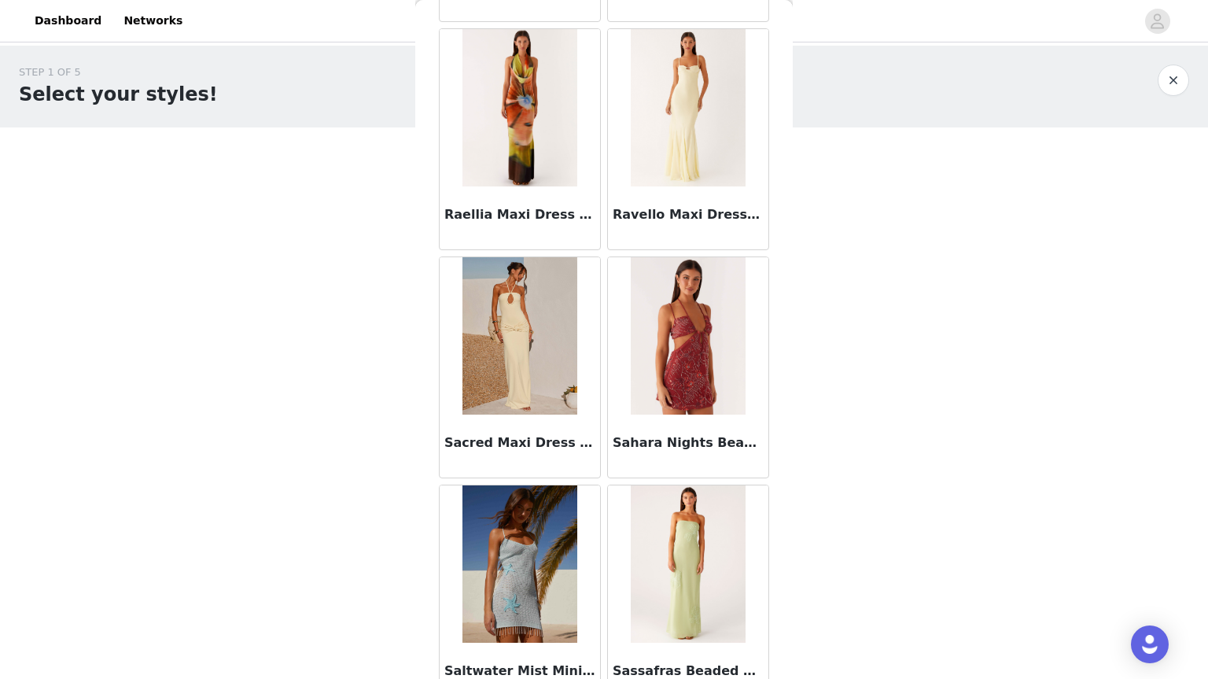
scroll to position [4010, 0]
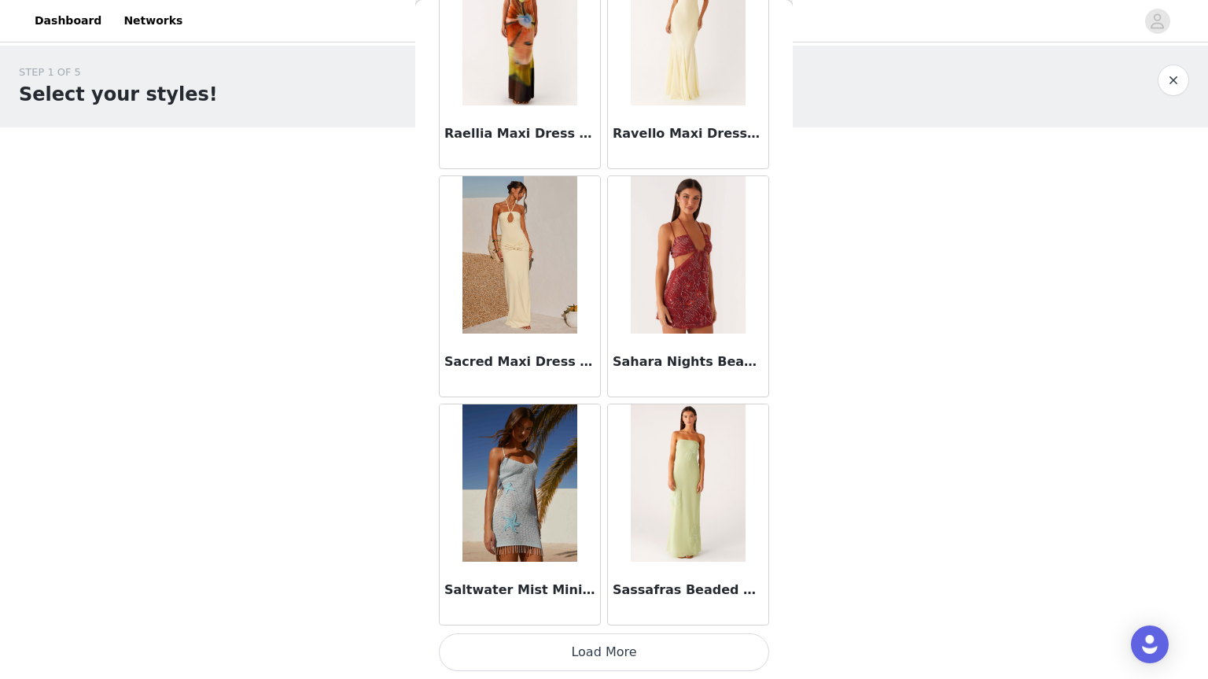
click at [645, 646] on button "Load More" at bounding box center [604, 652] width 330 height 38
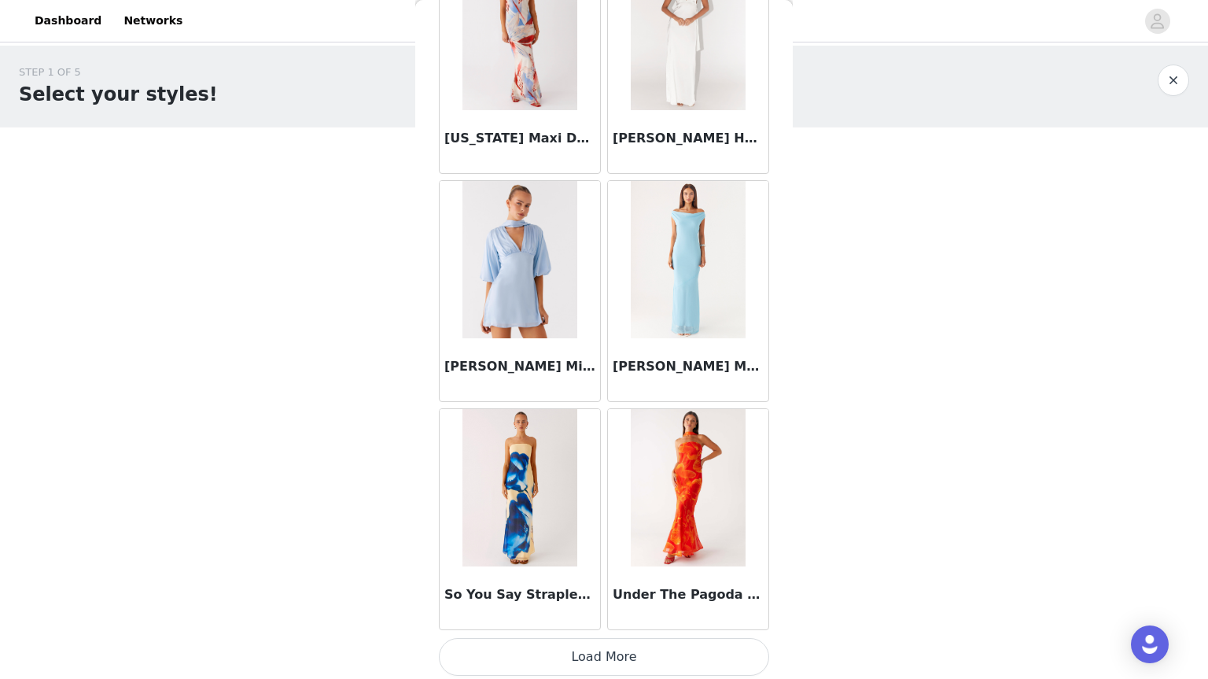
scroll to position [6292, 0]
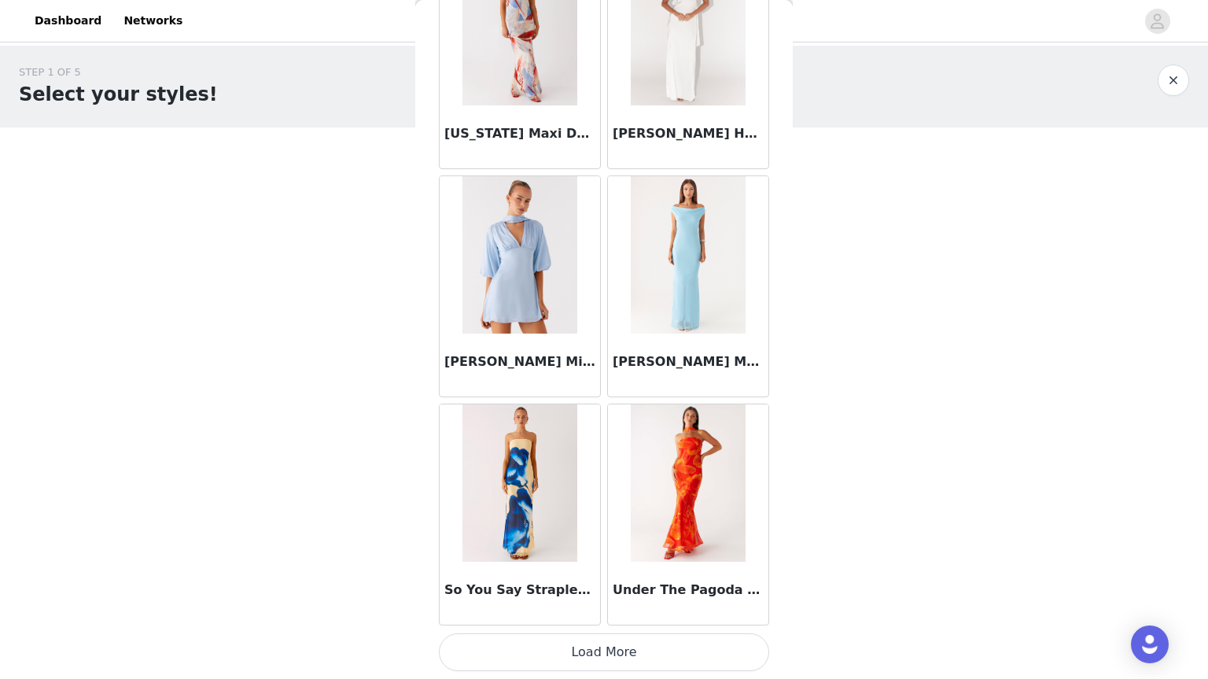
click at [704, 644] on button "Load More" at bounding box center [604, 652] width 330 height 38
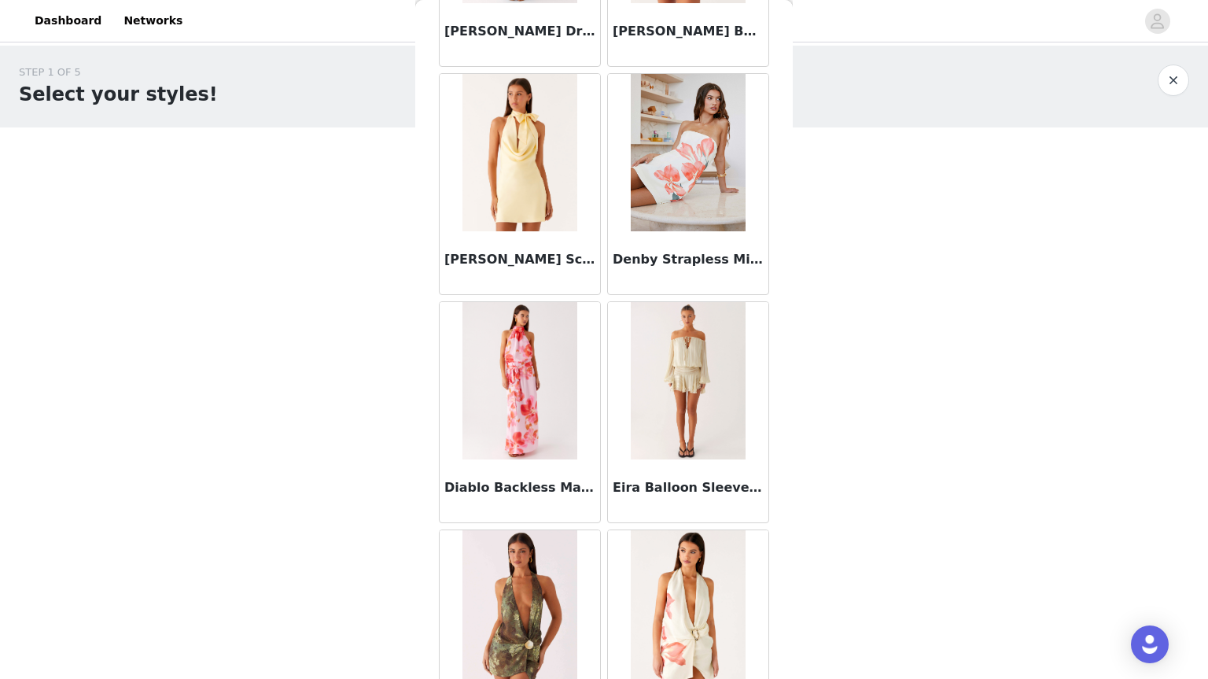
scroll to position [0, 0]
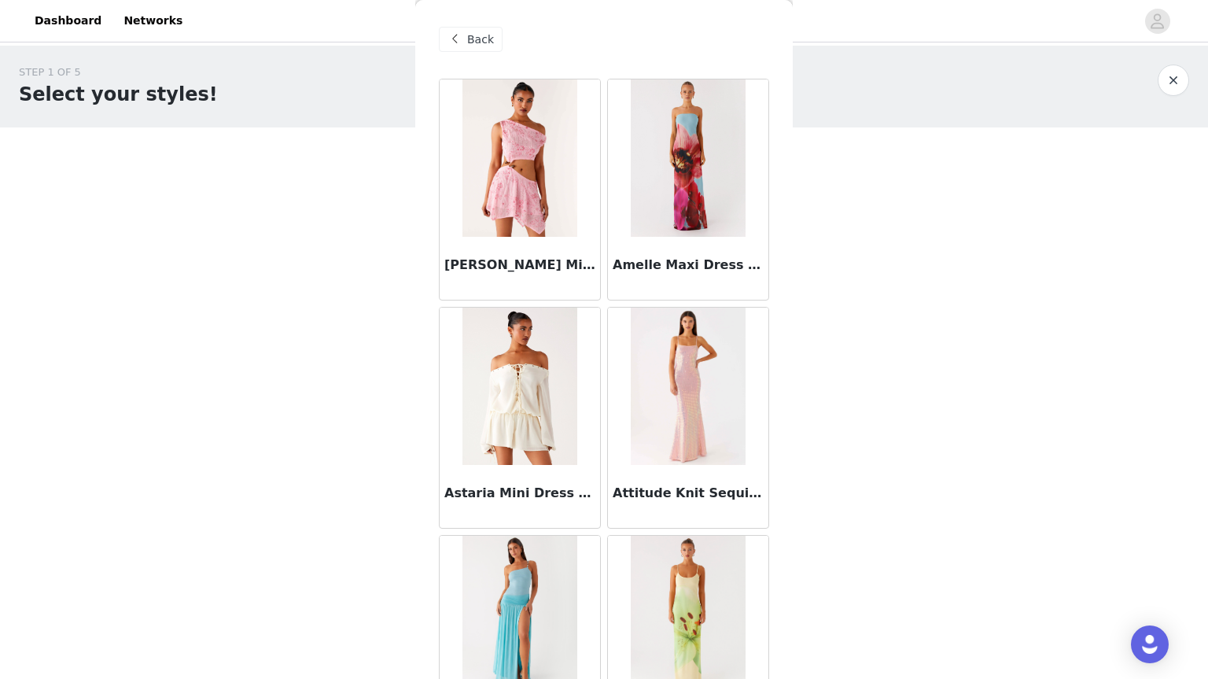
click at [466, 46] on div "Back" at bounding box center [471, 39] width 64 height 25
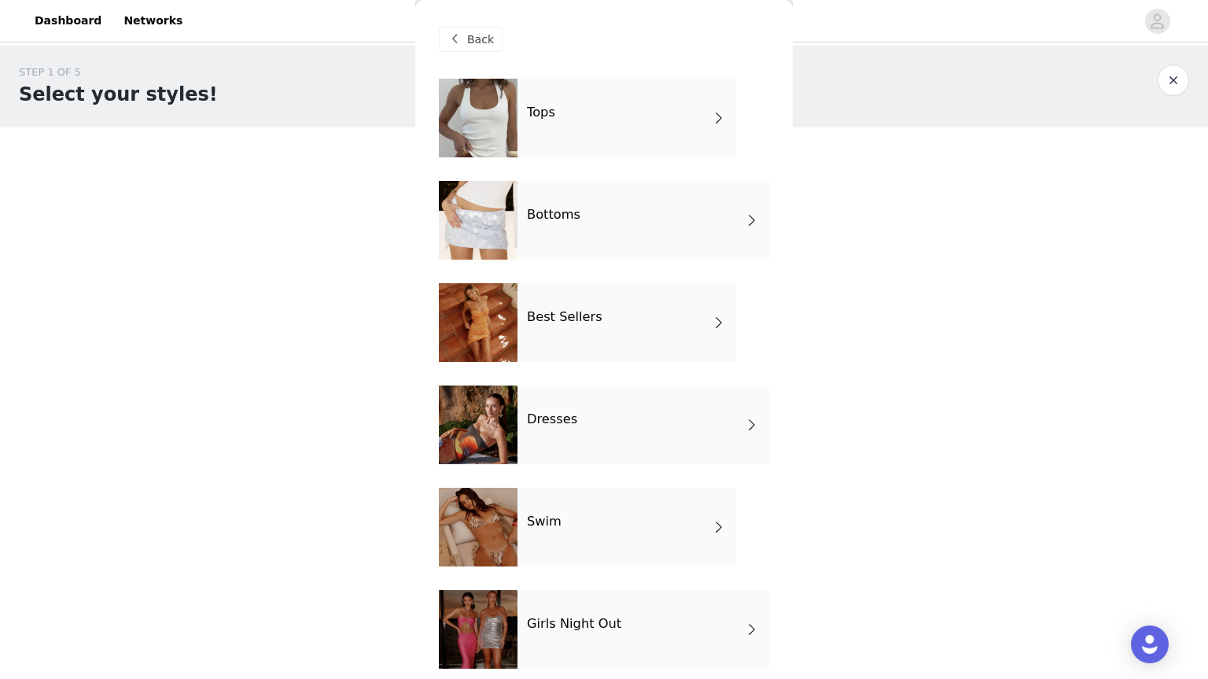
click at [662, 301] on div "Best Sellers" at bounding box center [627, 322] width 219 height 79
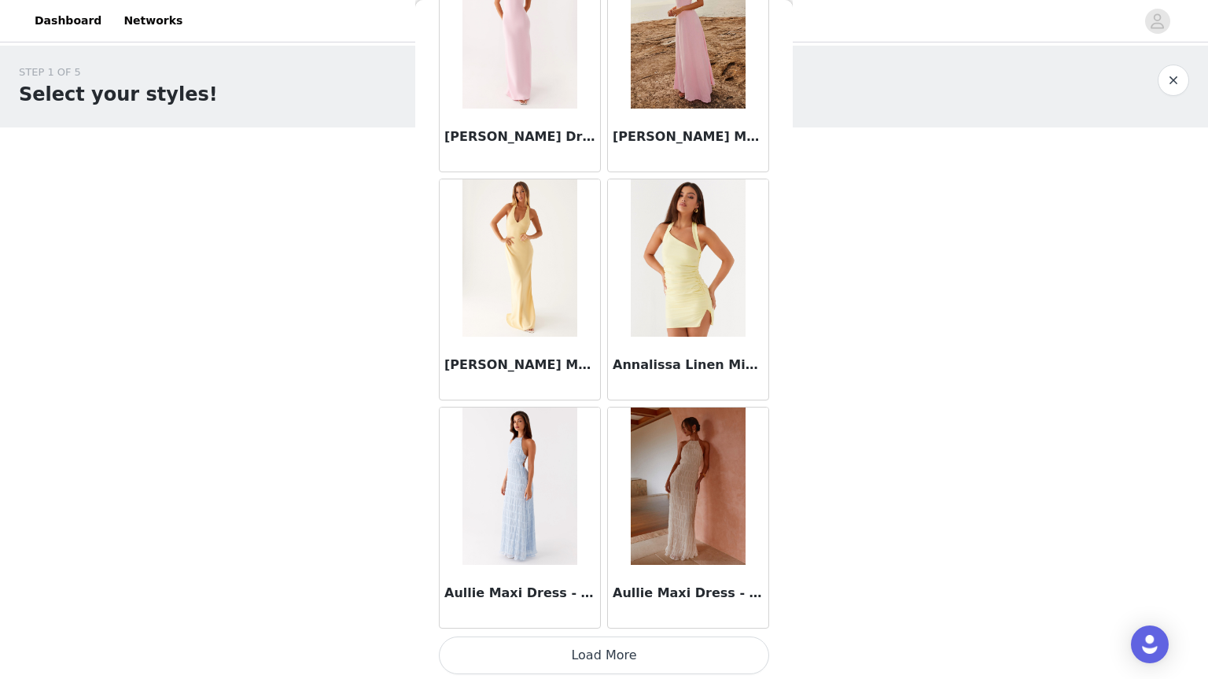
scroll to position [1729, 0]
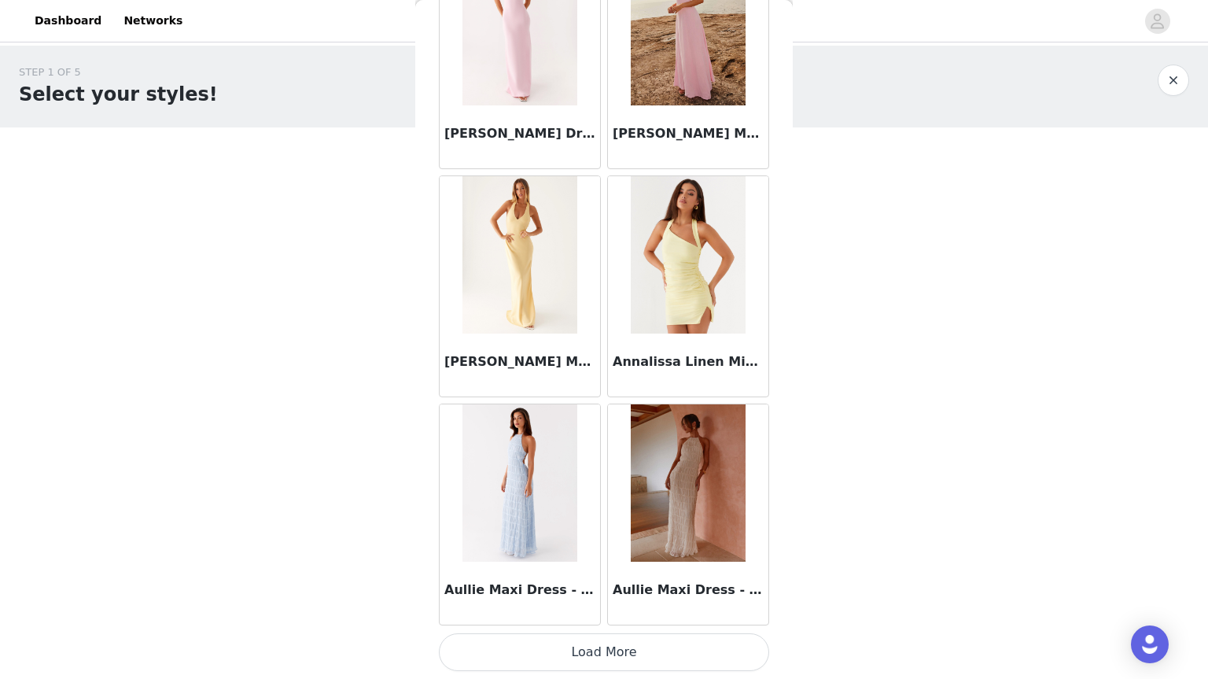
click at [612, 653] on button "Load More" at bounding box center [604, 652] width 330 height 38
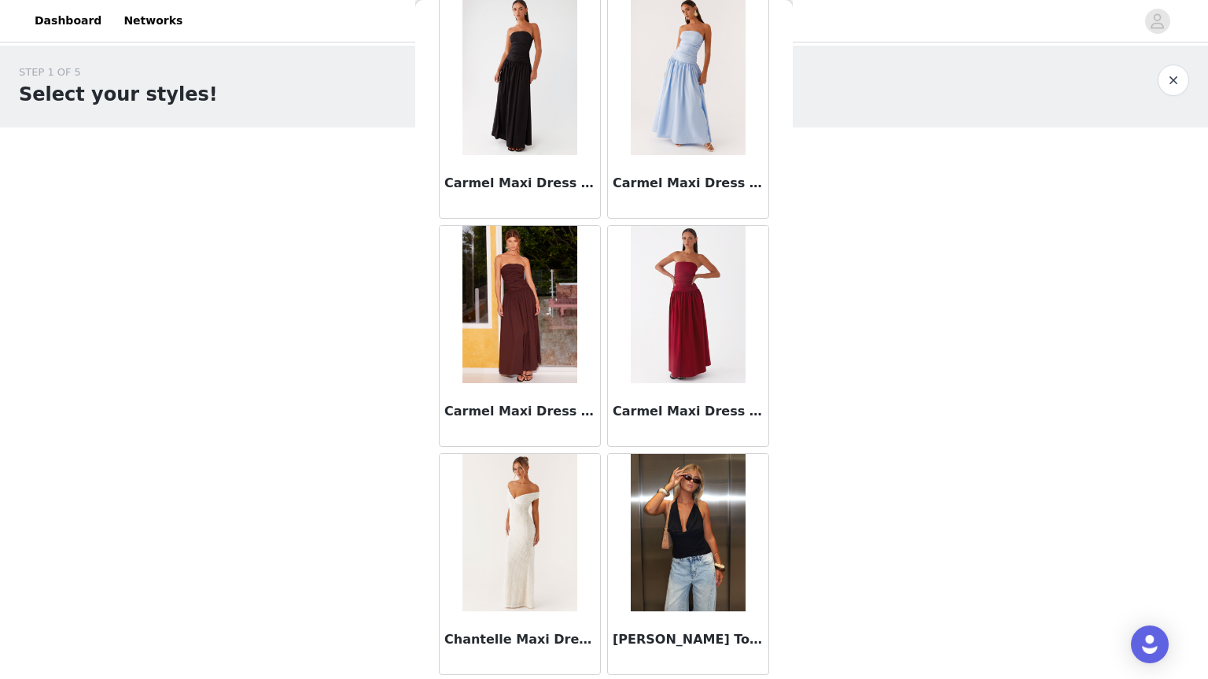
scroll to position [3498, 0]
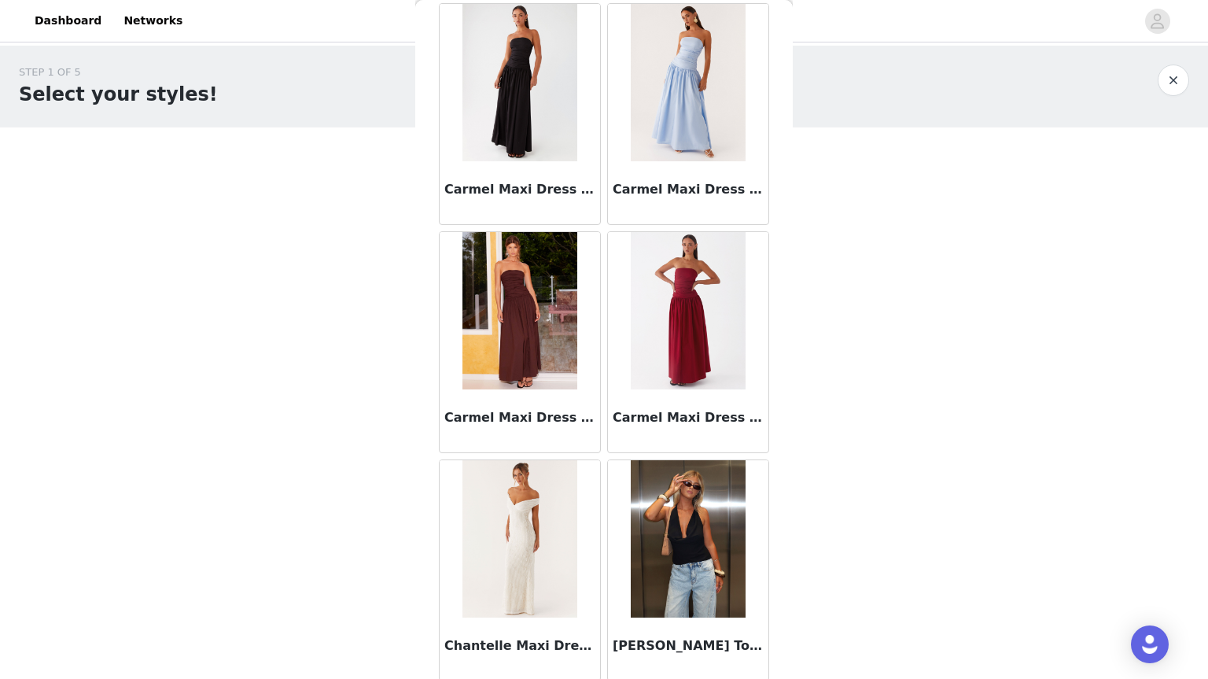
click at [763, 548] on div "Back Aamari Maxi Dress - Red Adelaide Shirt Mini Dress - Brown After Light Maxi…" at bounding box center [604, 339] width 378 height 679
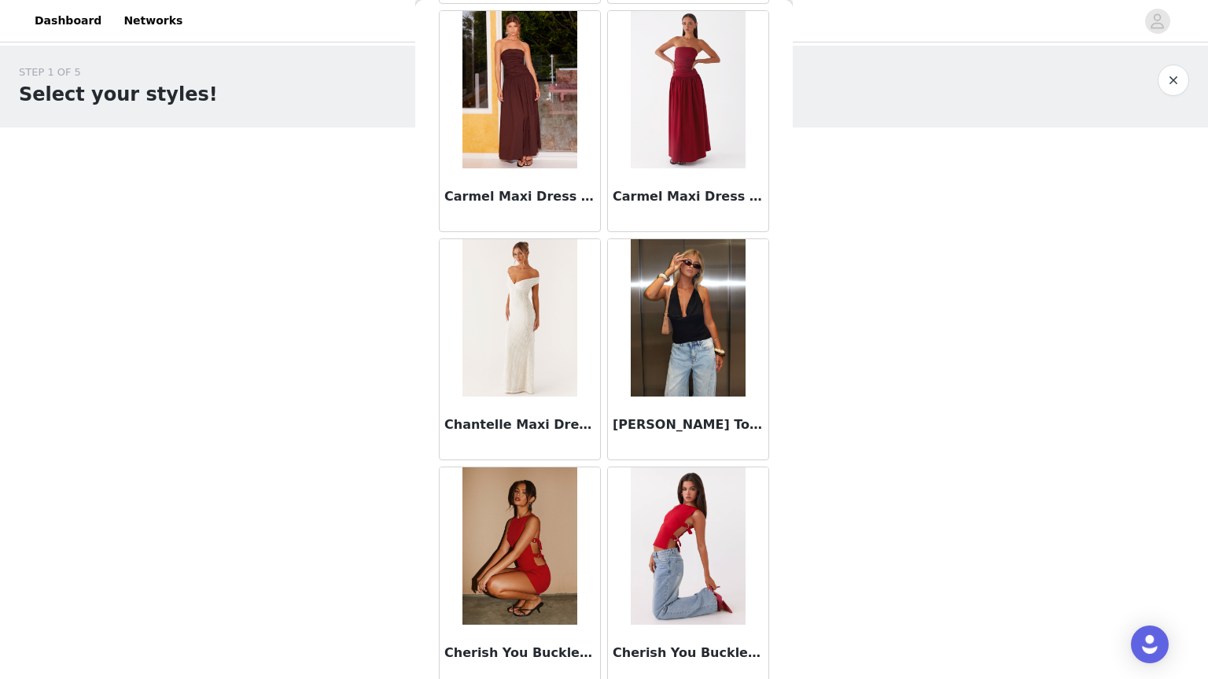
scroll to position [4010, 0]
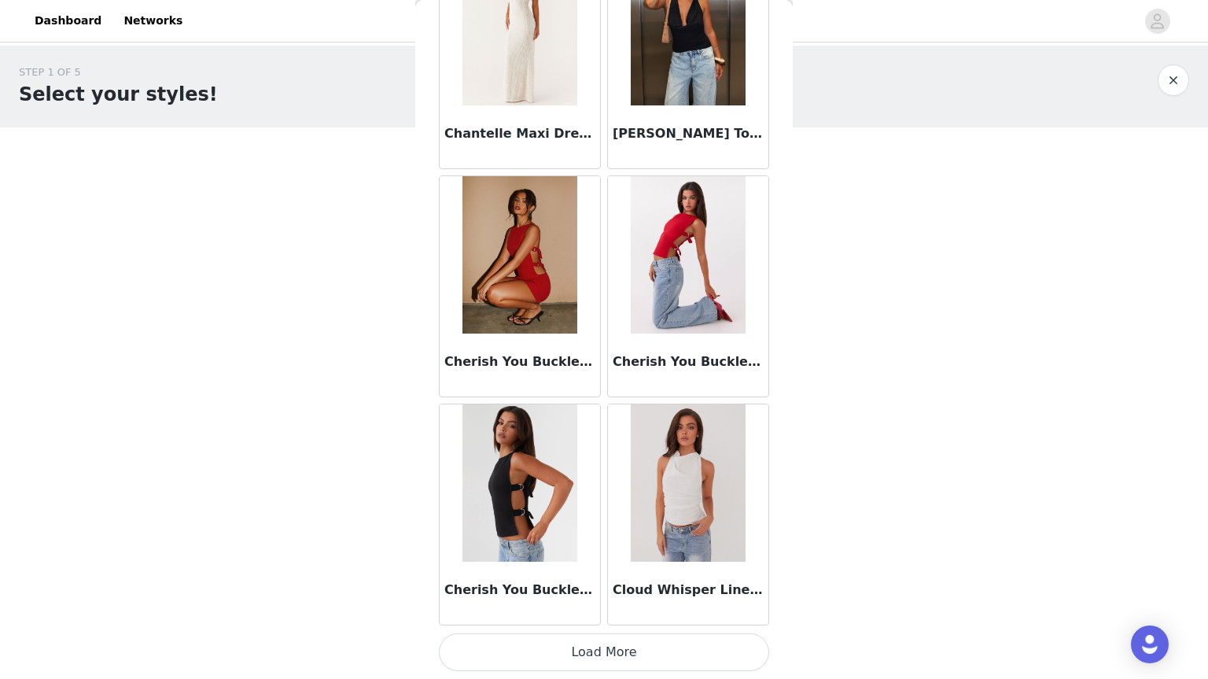
click at [710, 644] on button "Load More" at bounding box center [604, 652] width 330 height 38
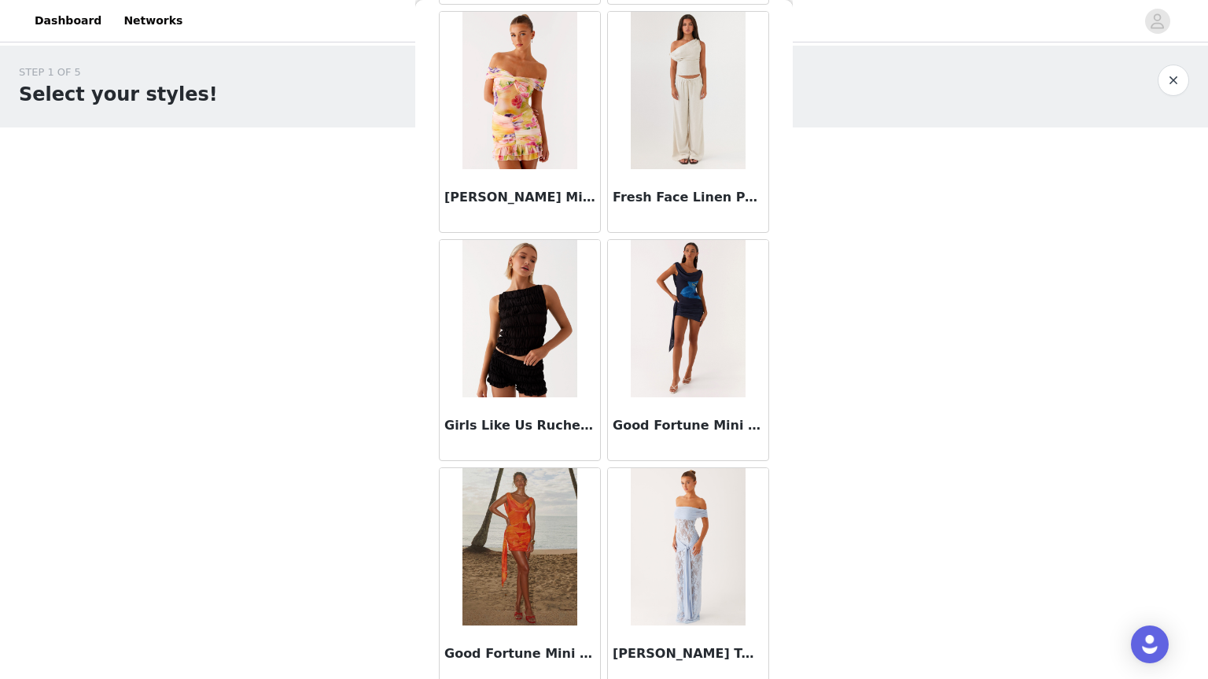
scroll to position [6292, 0]
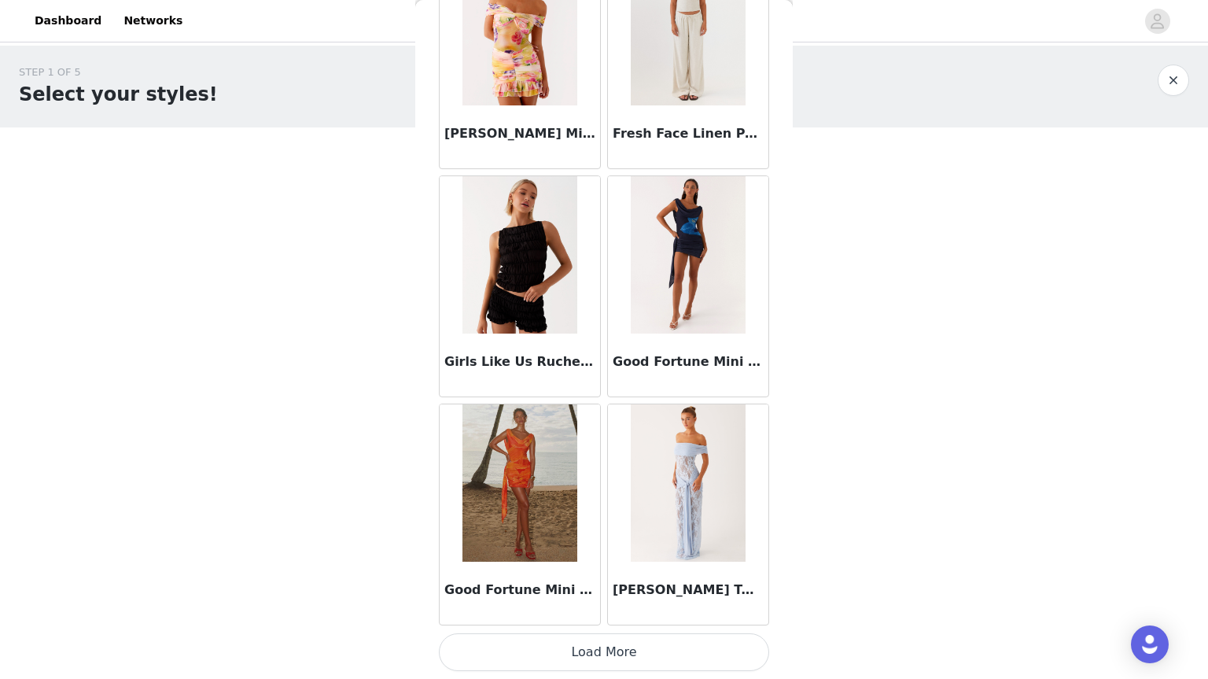
click at [693, 640] on button "Load More" at bounding box center [604, 652] width 330 height 38
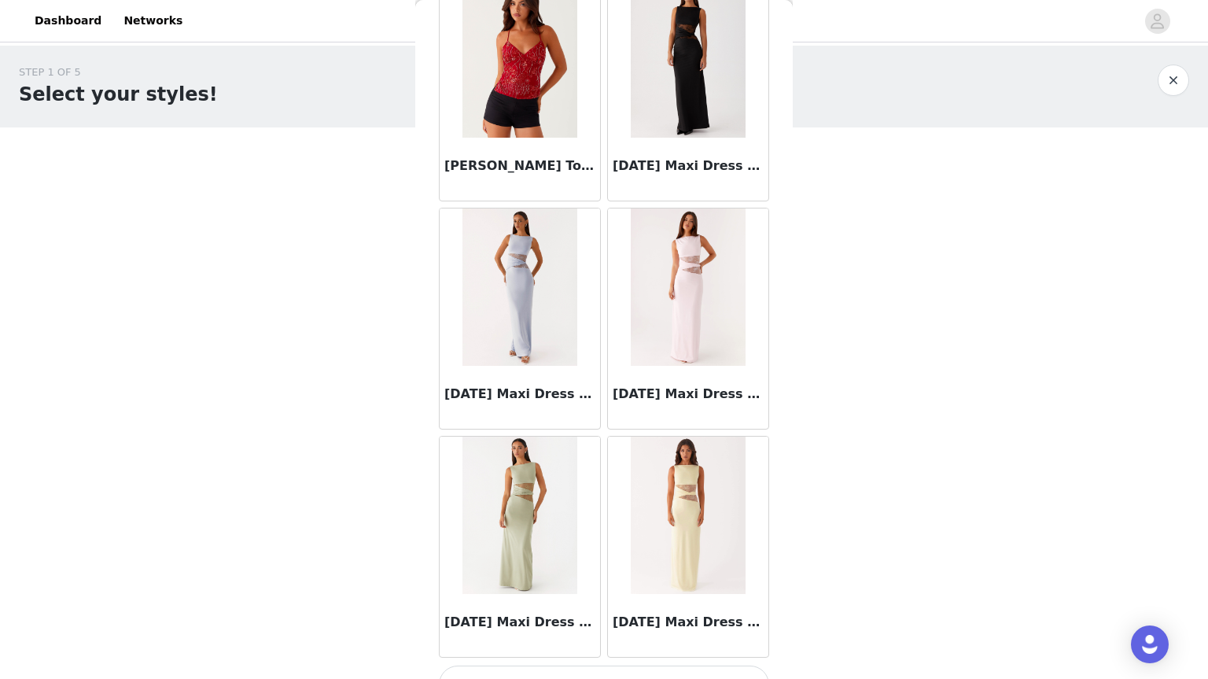
scroll to position [8573, 0]
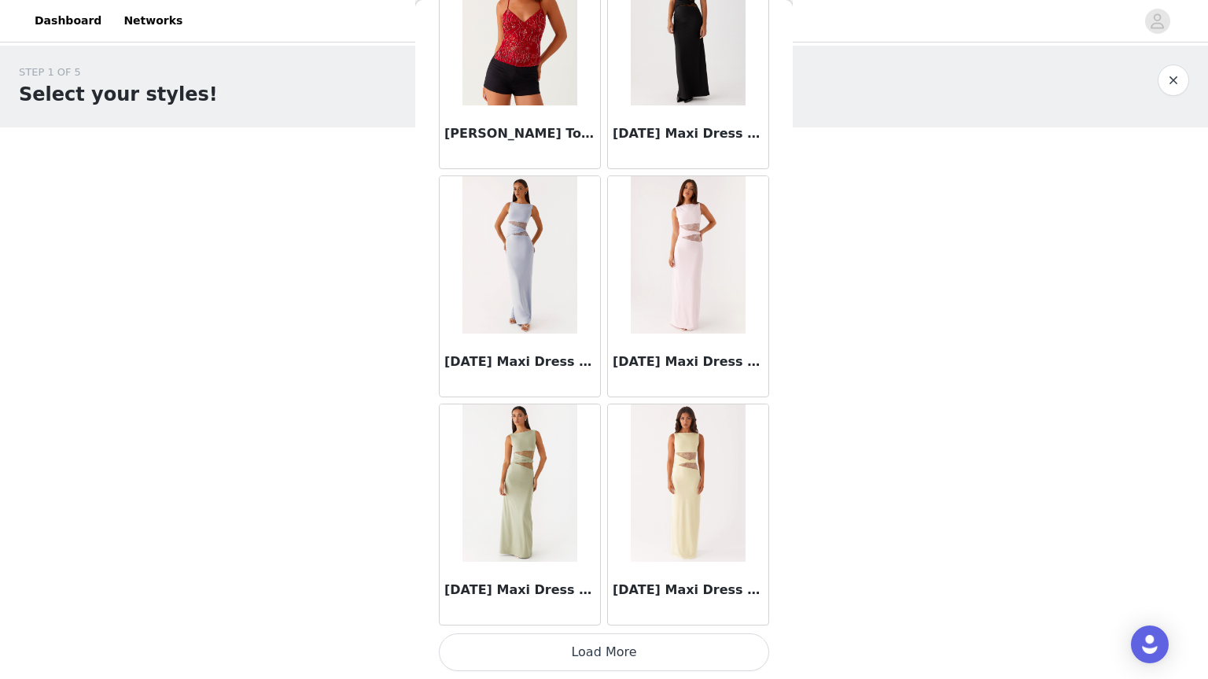
click at [707, 649] on button "Load More" at bounding box center [604, 652] width 330 height 38
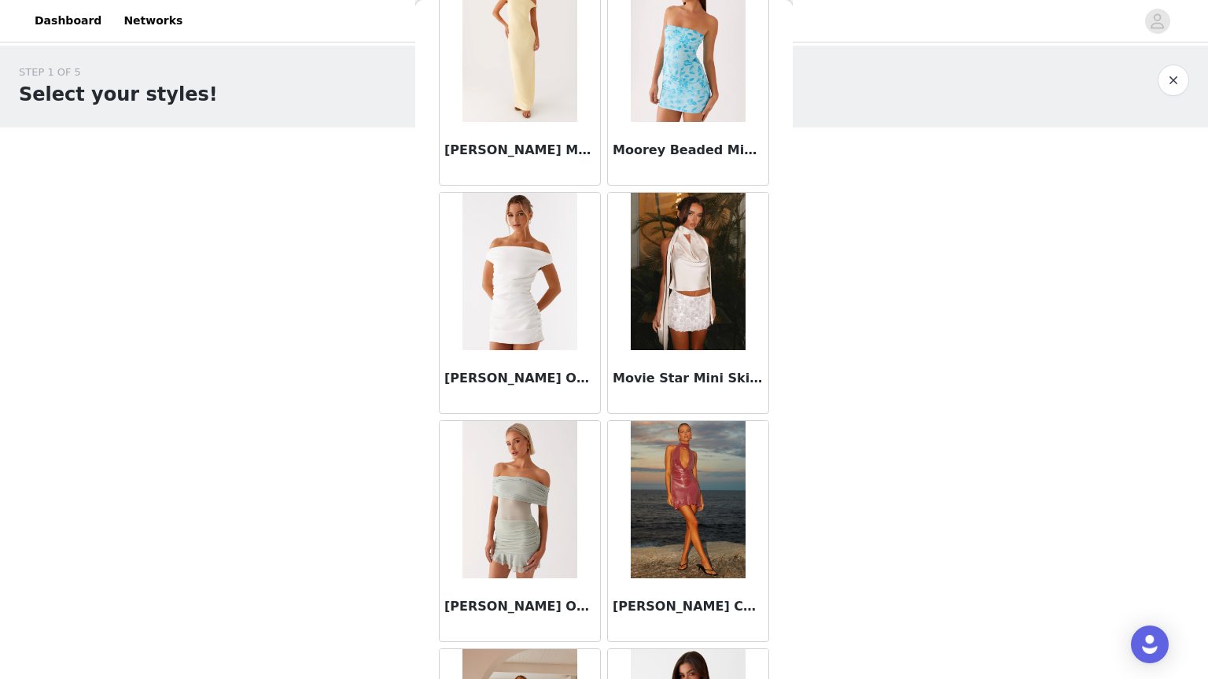
scroll to position [10855, 0]
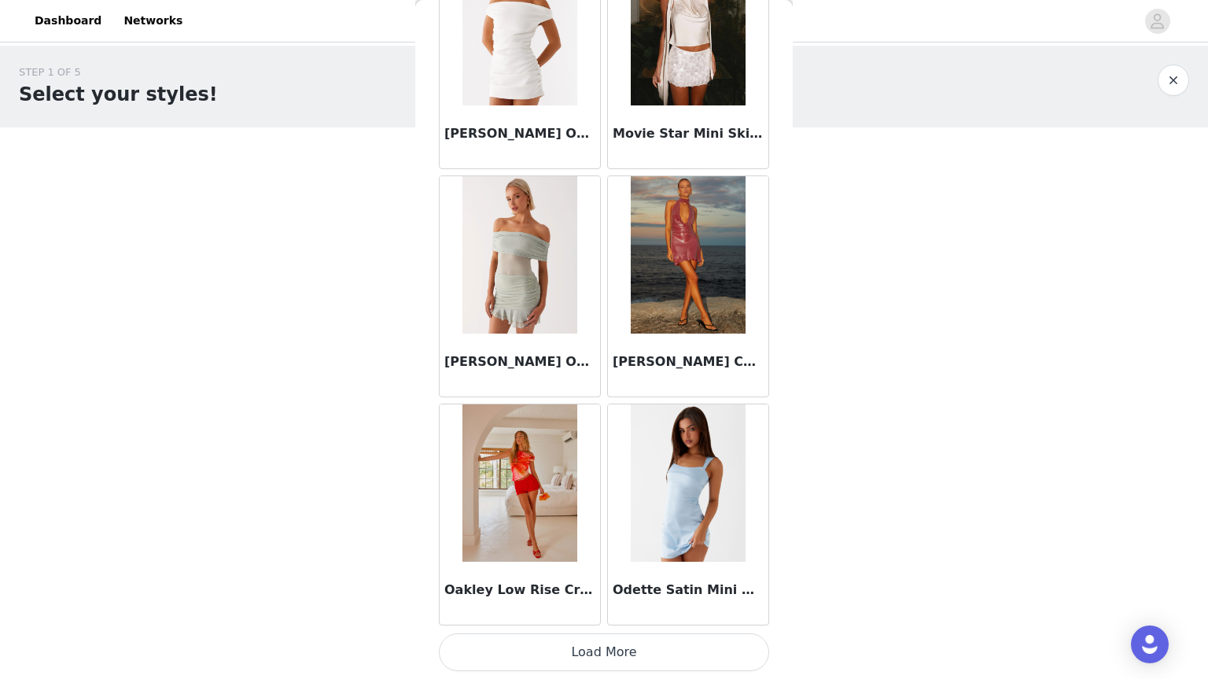
click at [713, 638] on button "Load More" at bounding box center [604, 652] width 330 height 38
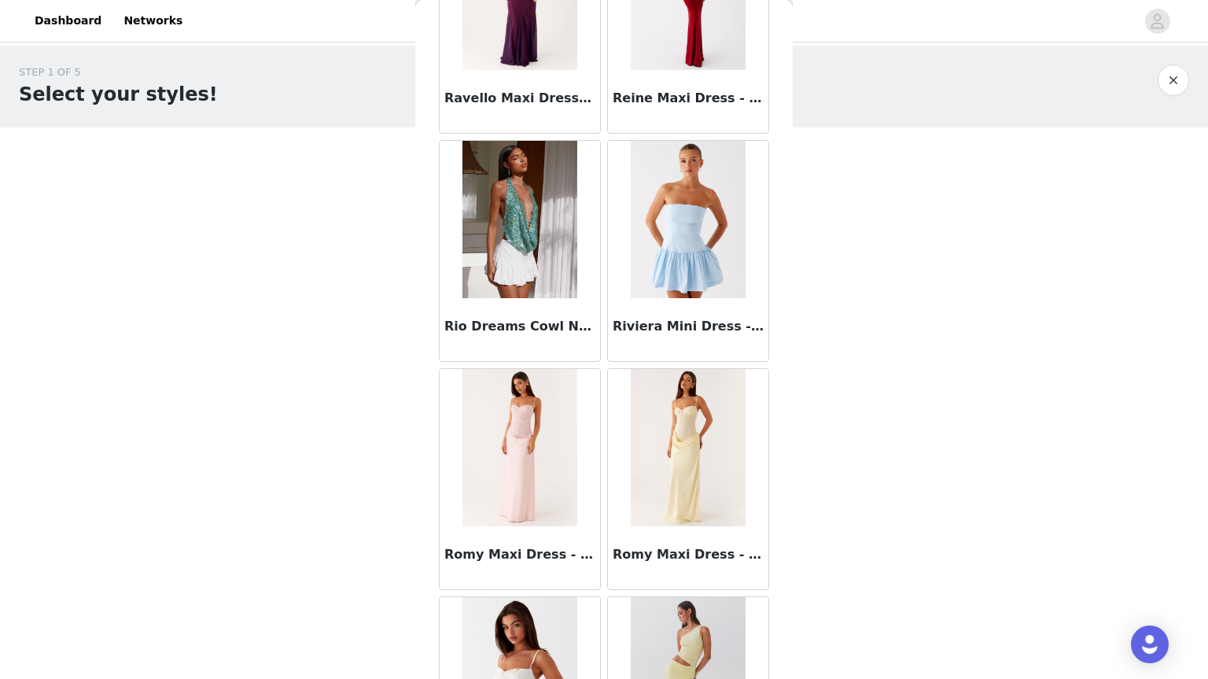
scroll to position [13136, 0]
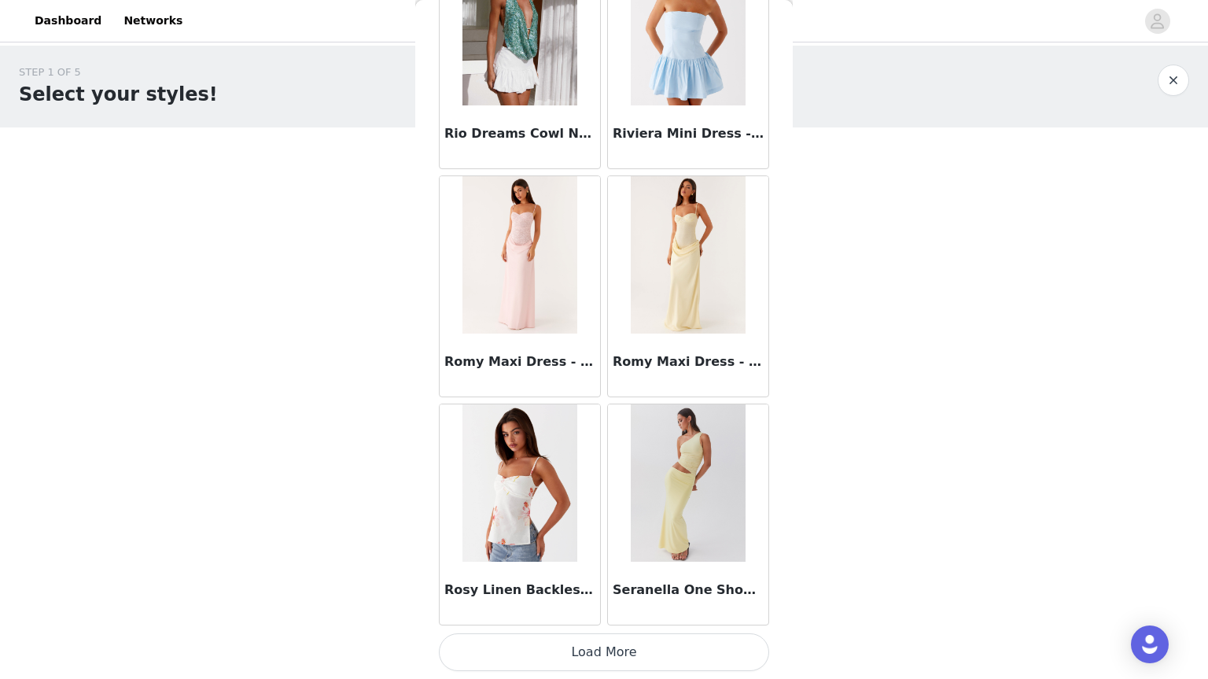
click at [699, 649] on button "Load More" at bounding box center [604, 652] width 330 height 38
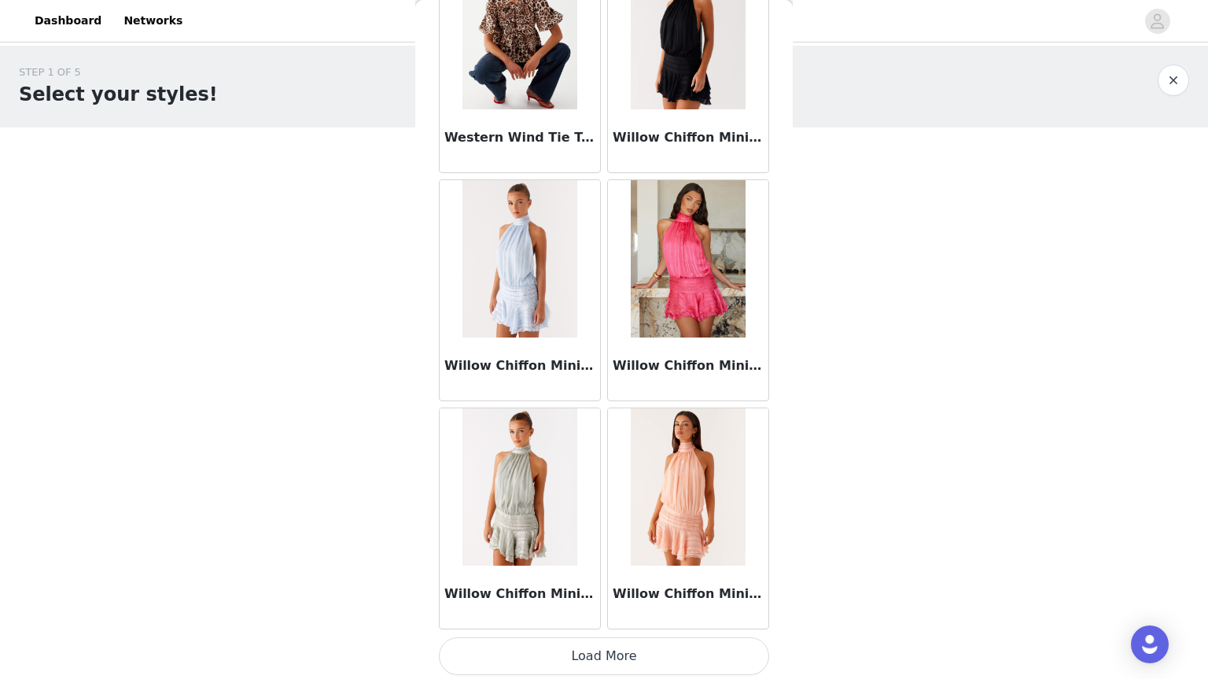
scroll to position [15418, 0]
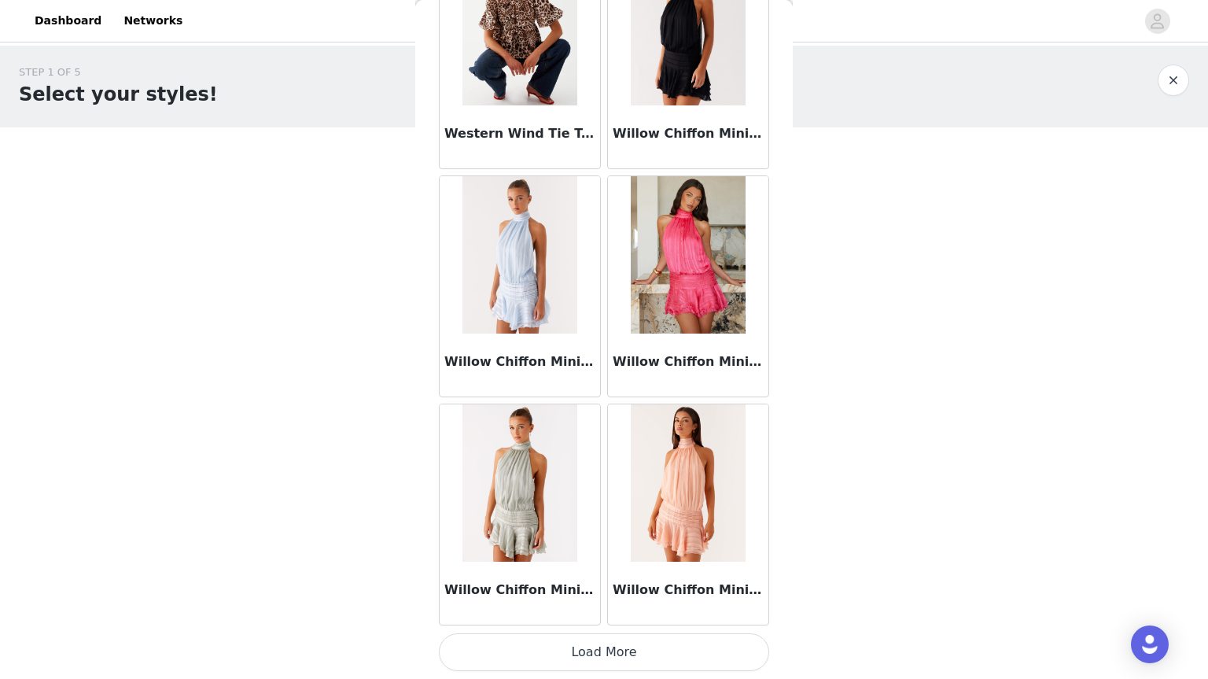
click at [692, 645] on button "Load More" at bounding box center [604, 652] width 330 height 38
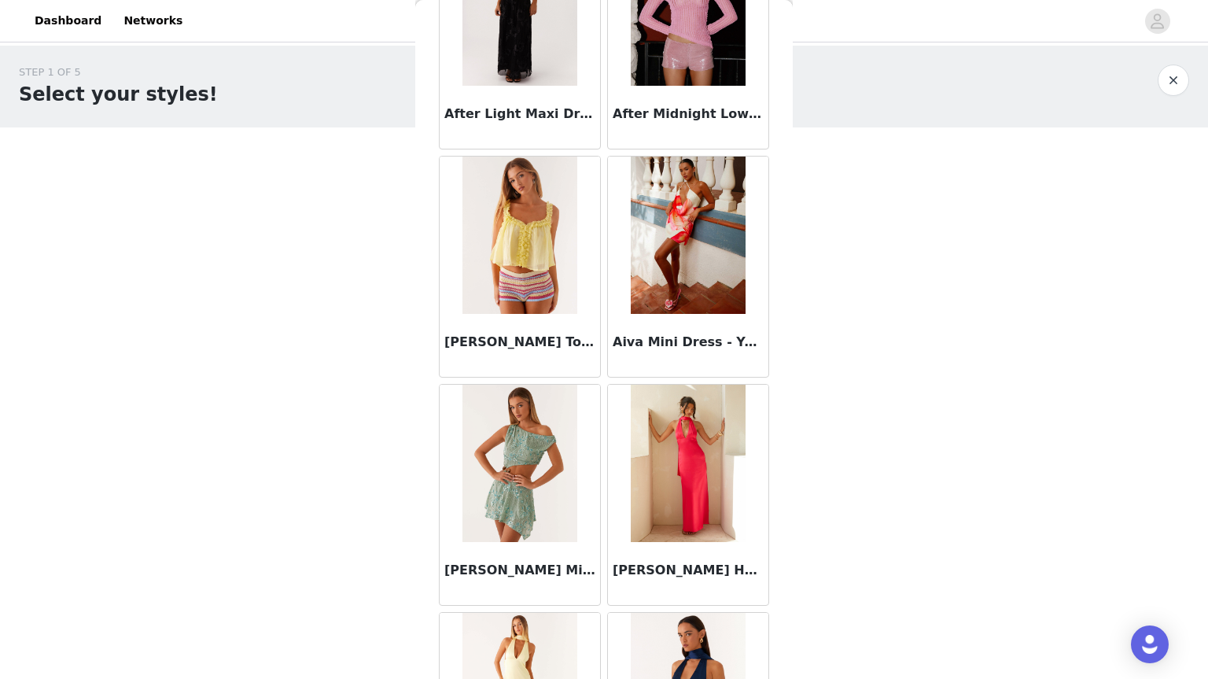
scroll to position [0, 0]
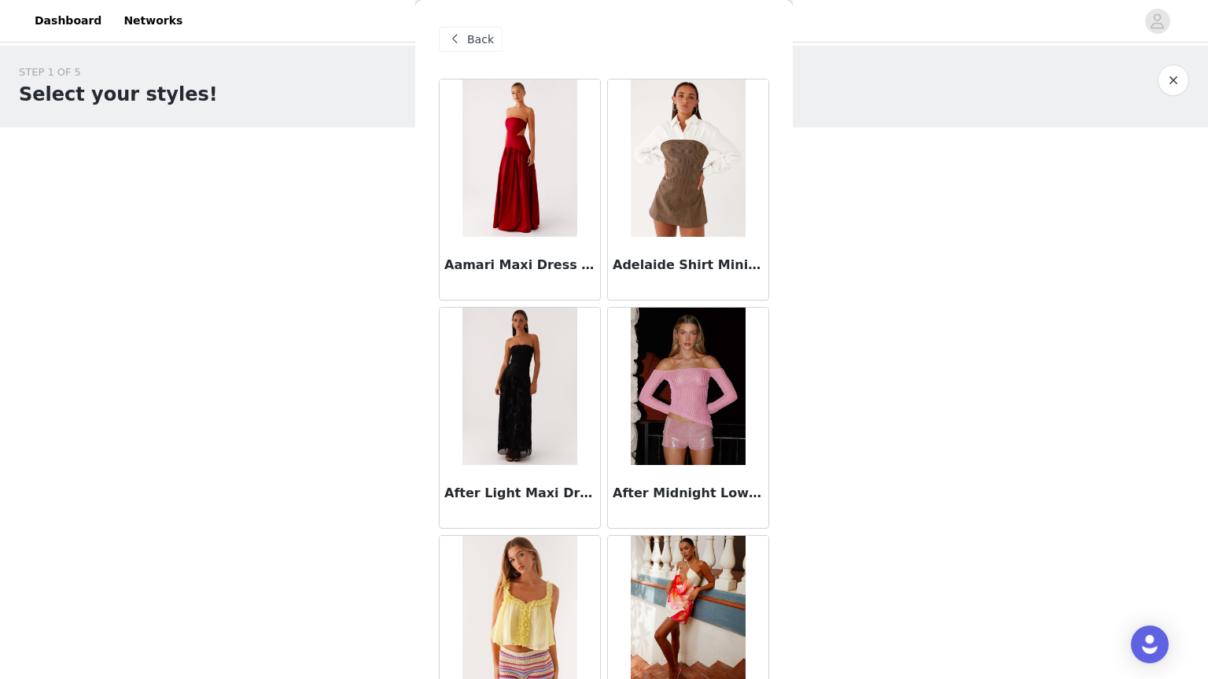
click at [1168, 75] on button "button" at bounding box center [1173, 80] width 31 height 31
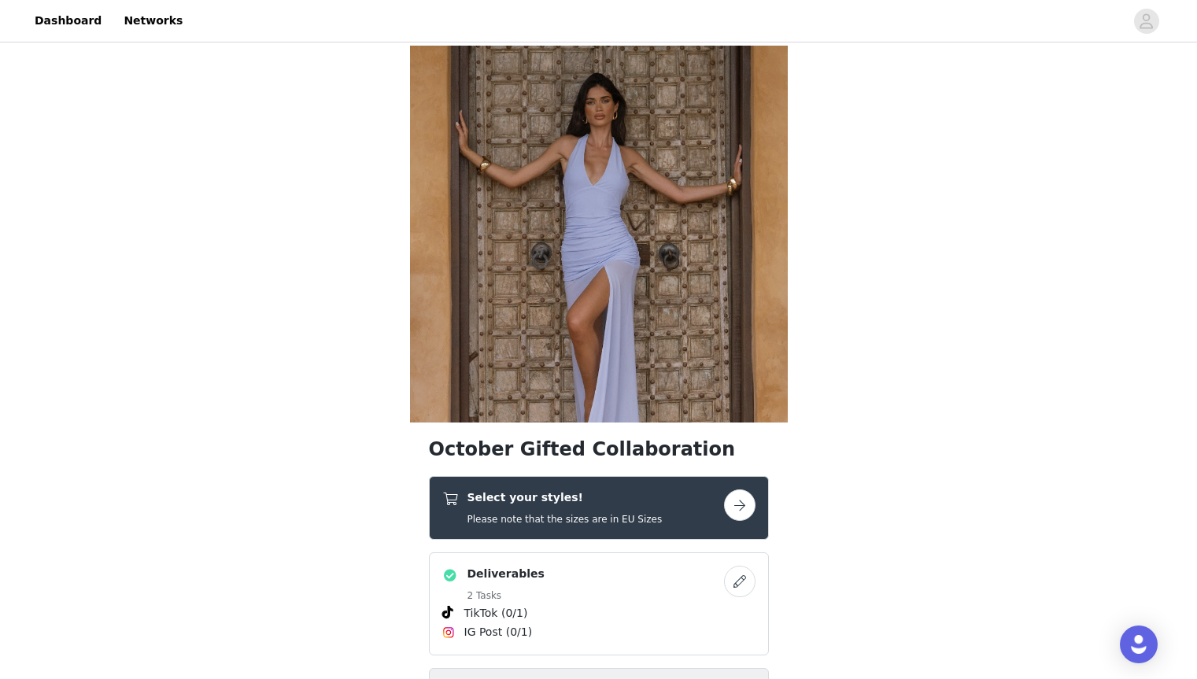
drag, startPoint x: 740, startPoint y: 501, endPoint x: 723, endPoint y: 492, distance: 19.0
click at [724, 492] on link at bounding box center [739, 504] width 31 height 31
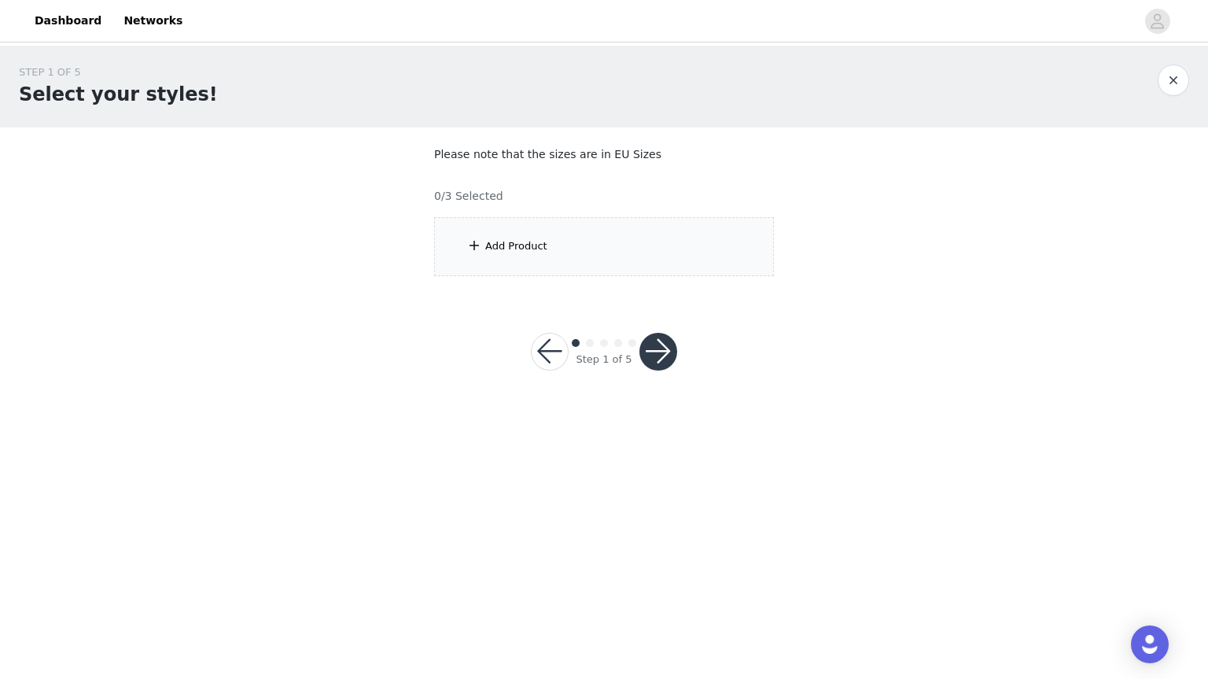
click at [526, 238] on div "Add Product" at bounding box center [516, 246] width 62 height 16
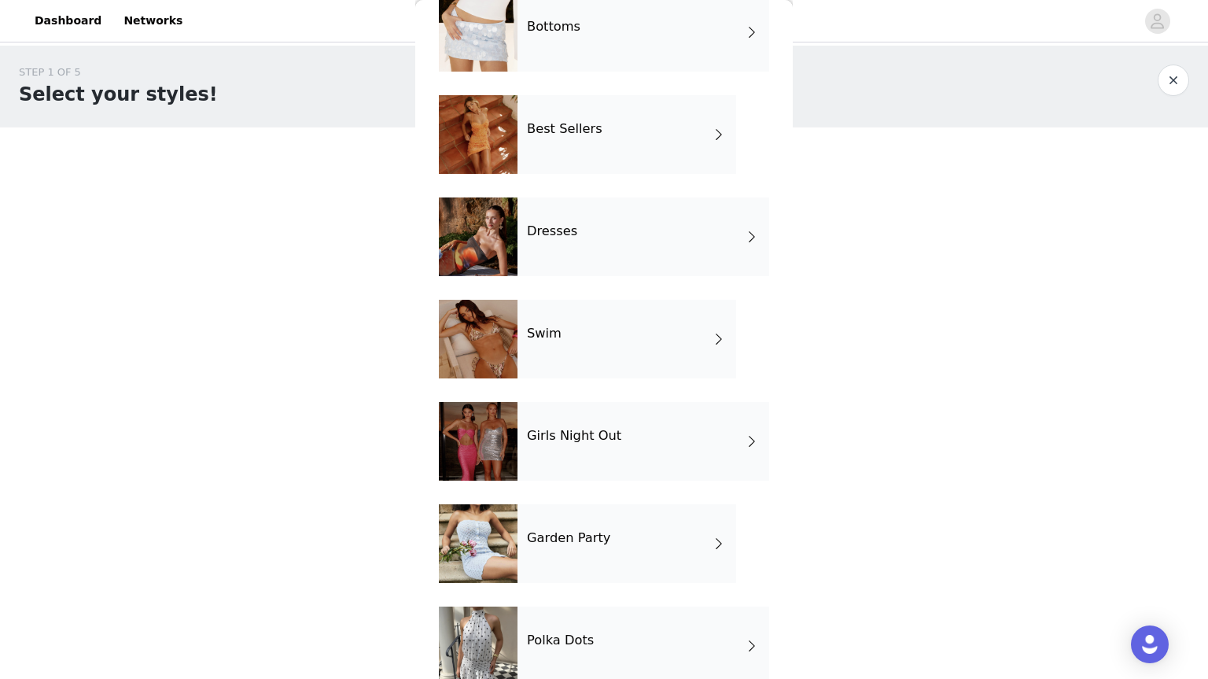
scroll to position [218, 0]
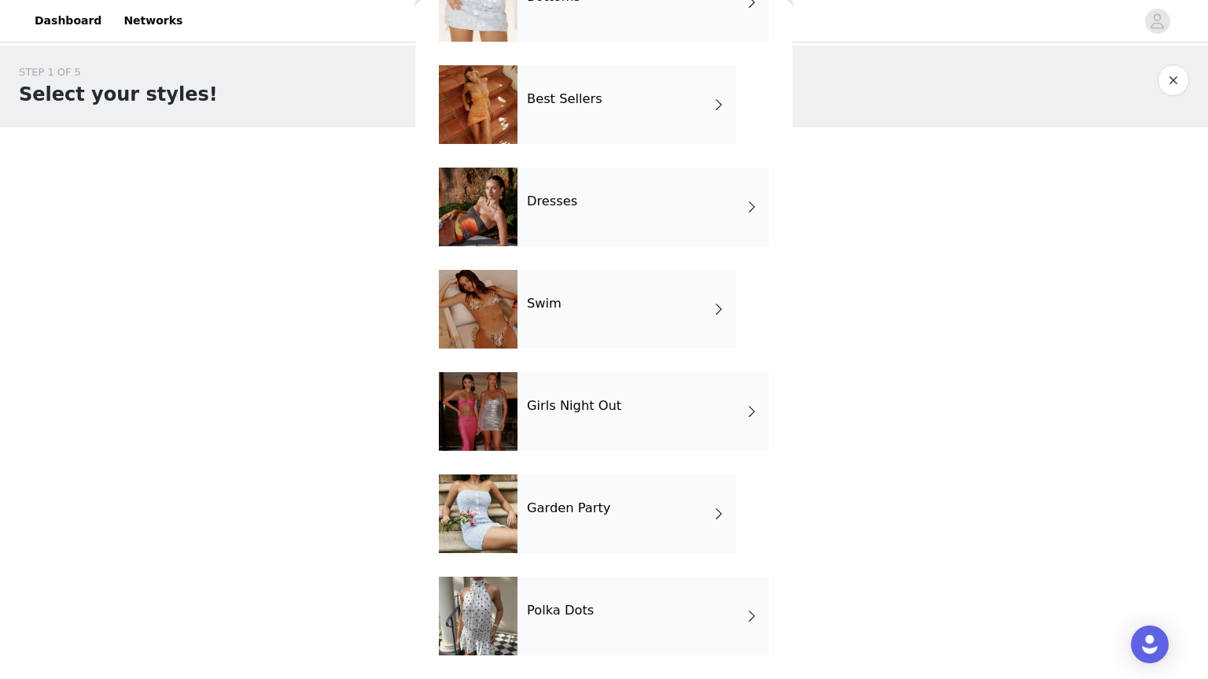
click at [535, 425] on div "Girls Night Out" at bounding box center [644, 411] width 252 height 79
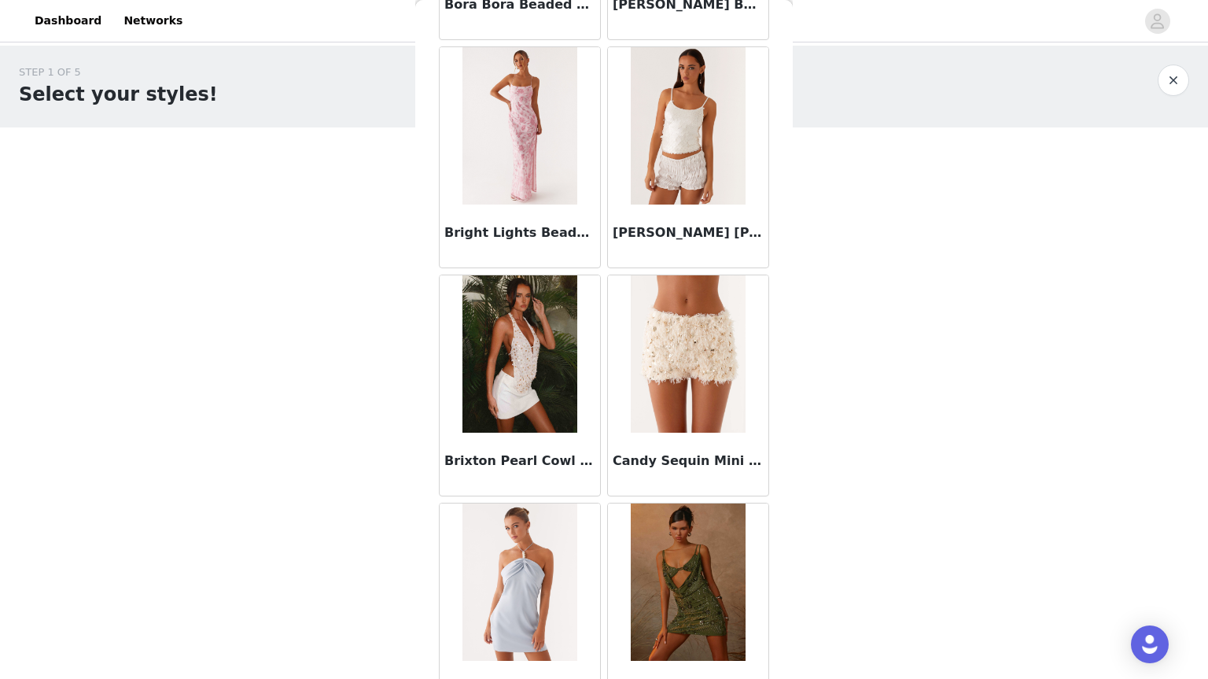
scroll to position [1729, 0]
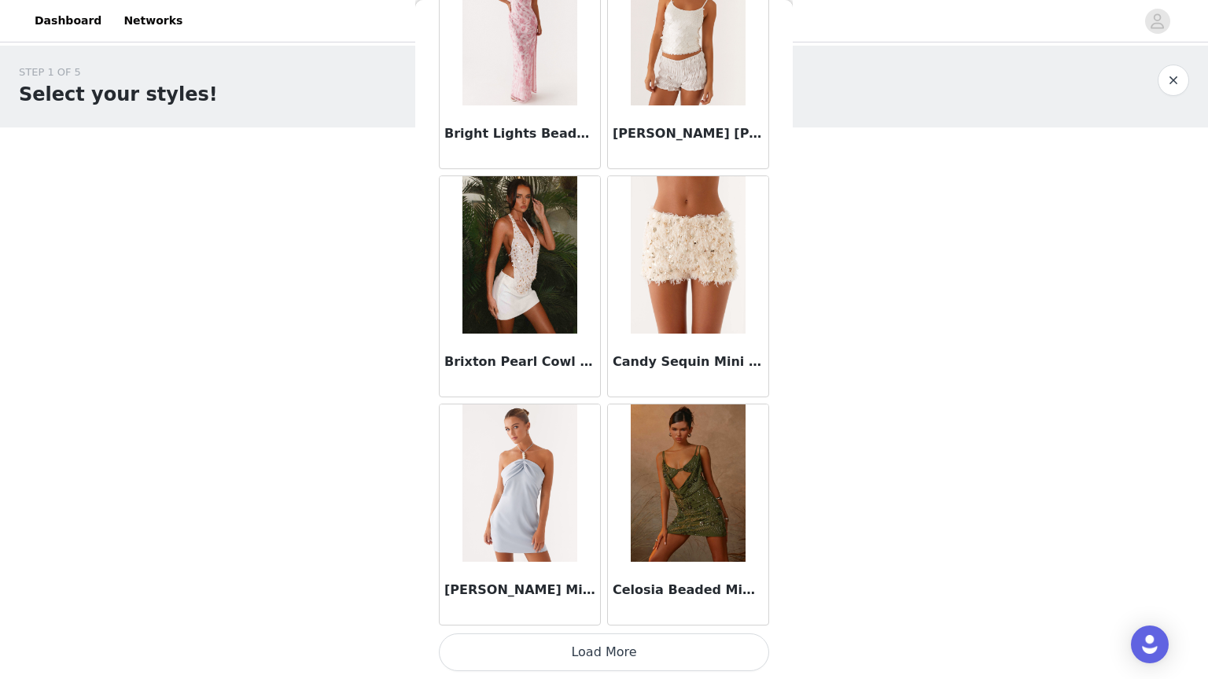
click at [655, 650] on button "Load More" at bounding box center [604, 652] width 330 height 38
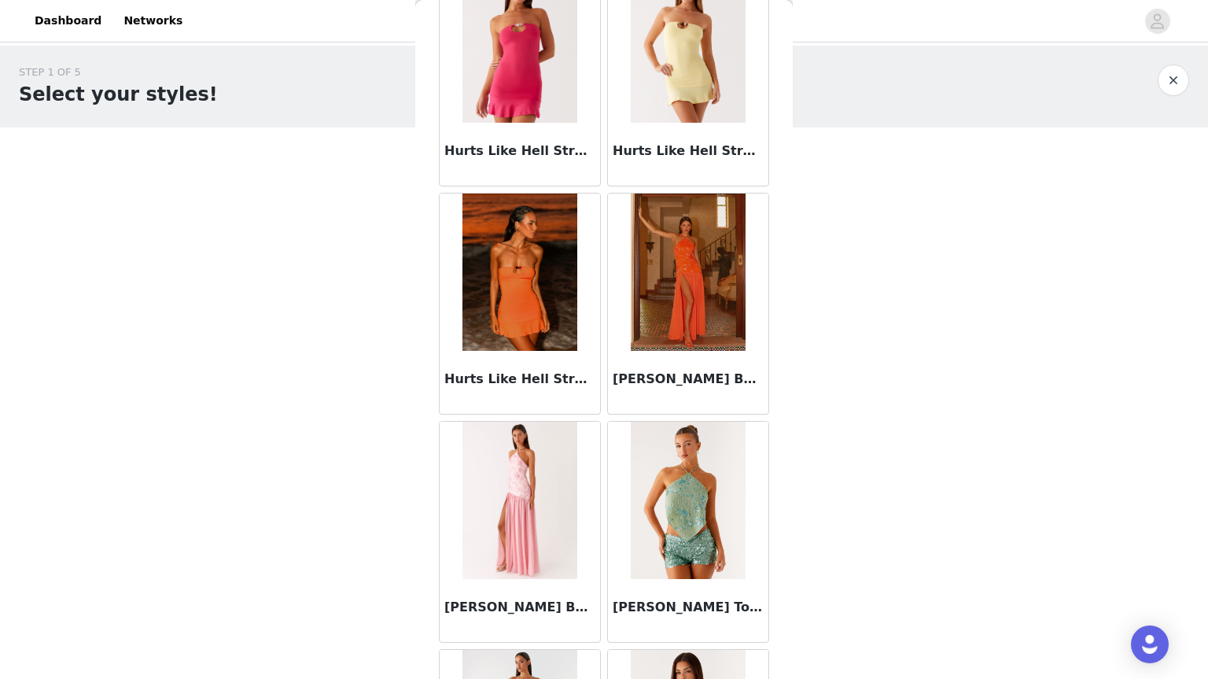
scroll to position [4010, 0]
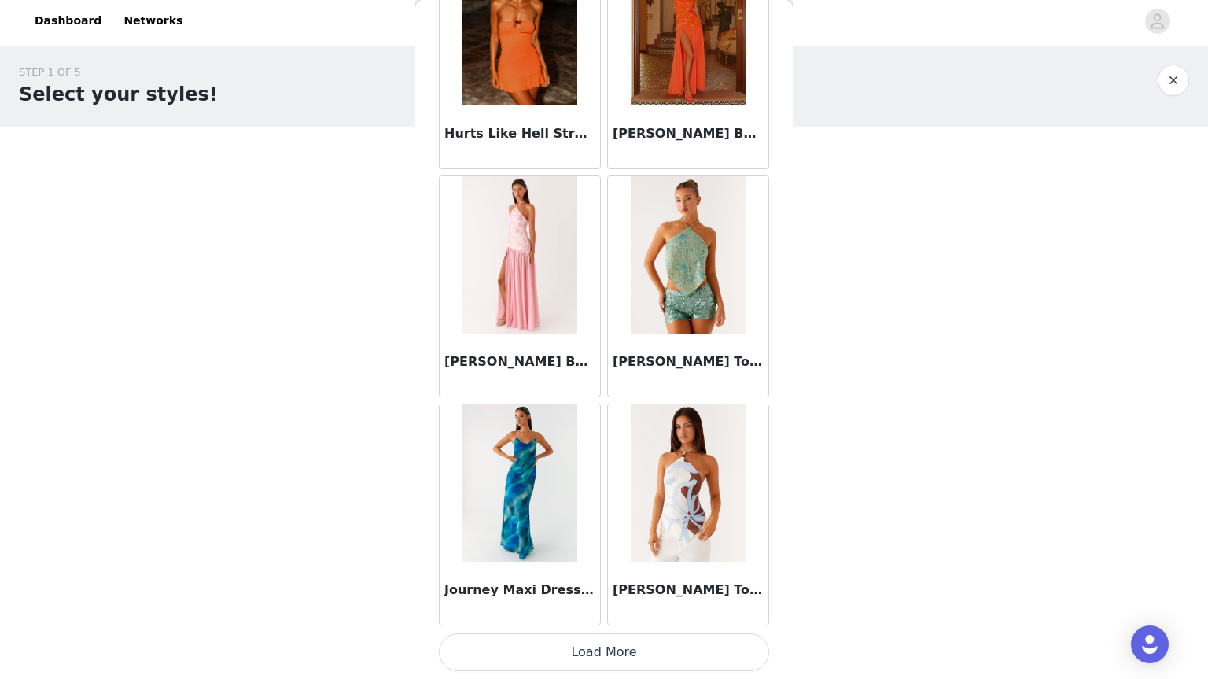
click at [636, 644] on button "Load More" at bounding box center [604, 652] width 330 height 38
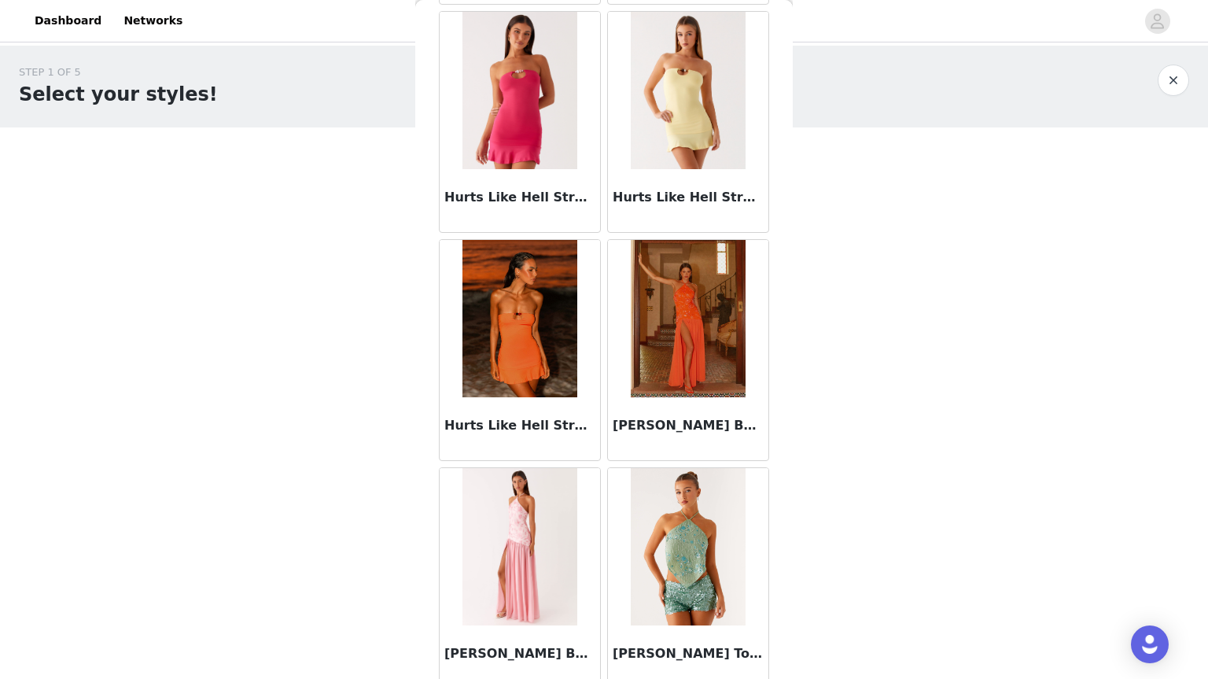
scroll to position [3634, 0]
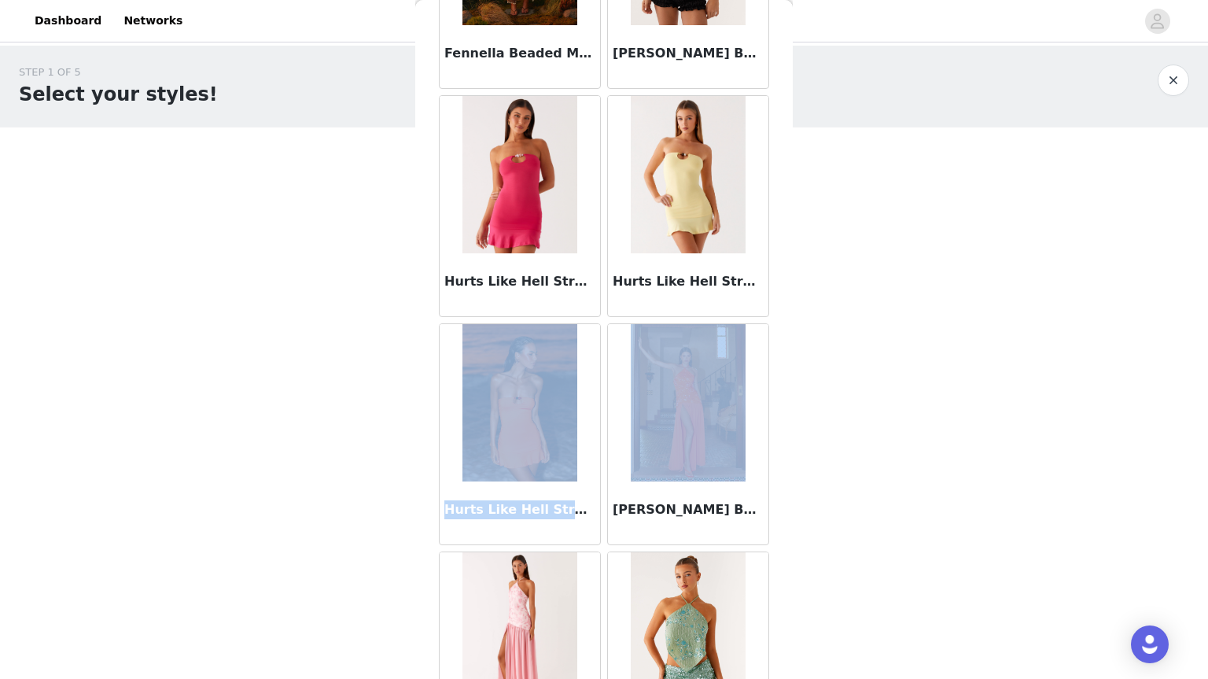
drag, startPoint x: 778, startPoint y: 387, endPoint x: 773, endPoint y: 271, distance: 115.7
click at [773, 271] on div "Back After Midnight Low Rise Sequin Mini Shorts - Olive After Midnight Low Rise…" at bounding box center [604, 339] width 378 height 679
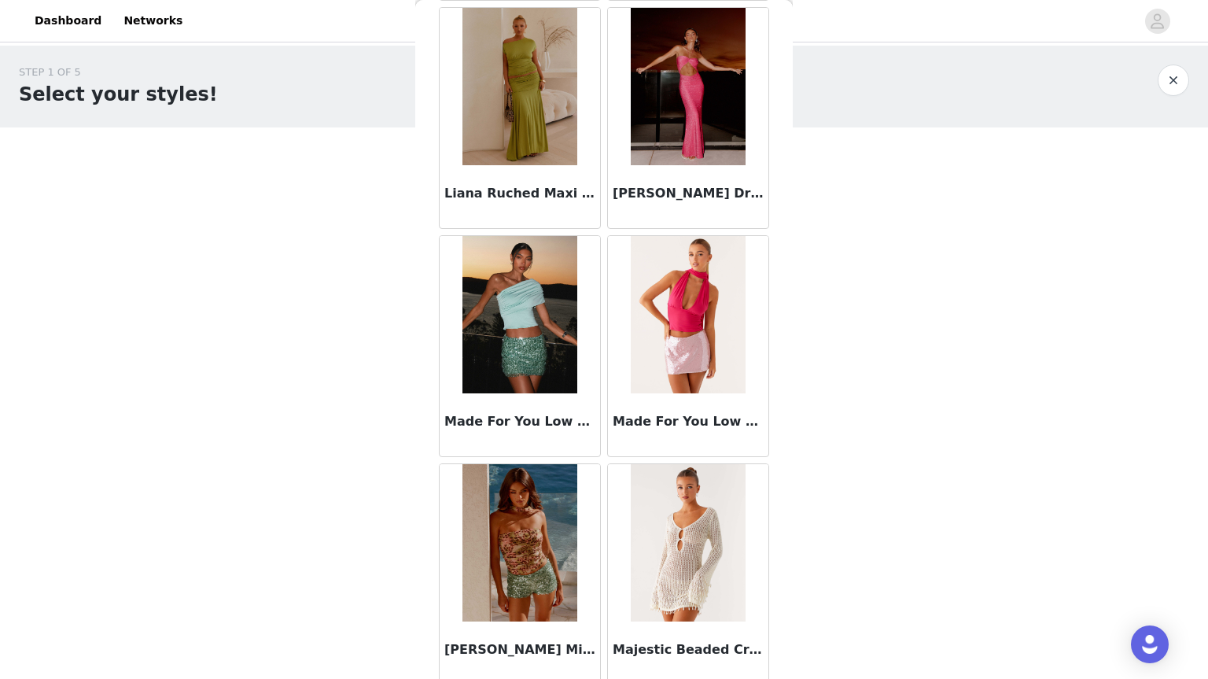
scroll to position [6292, 0]
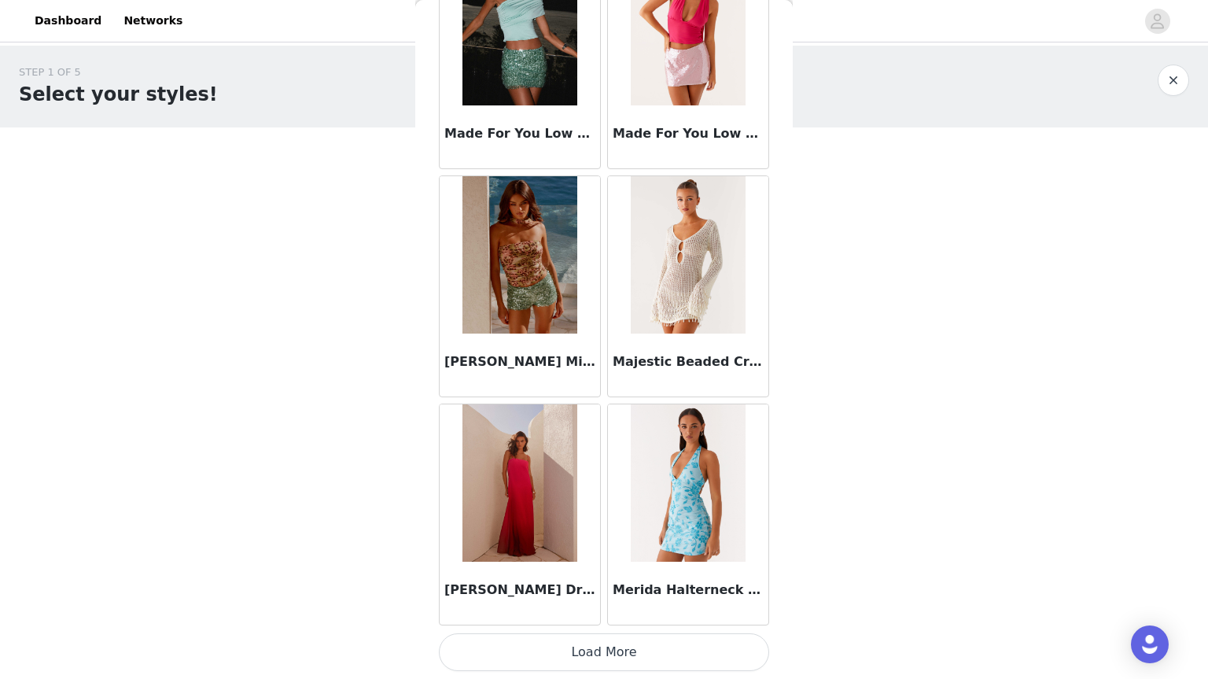
click at [692, 657] on button "Load More" at bounding box center [604, 652] width 330 height 38
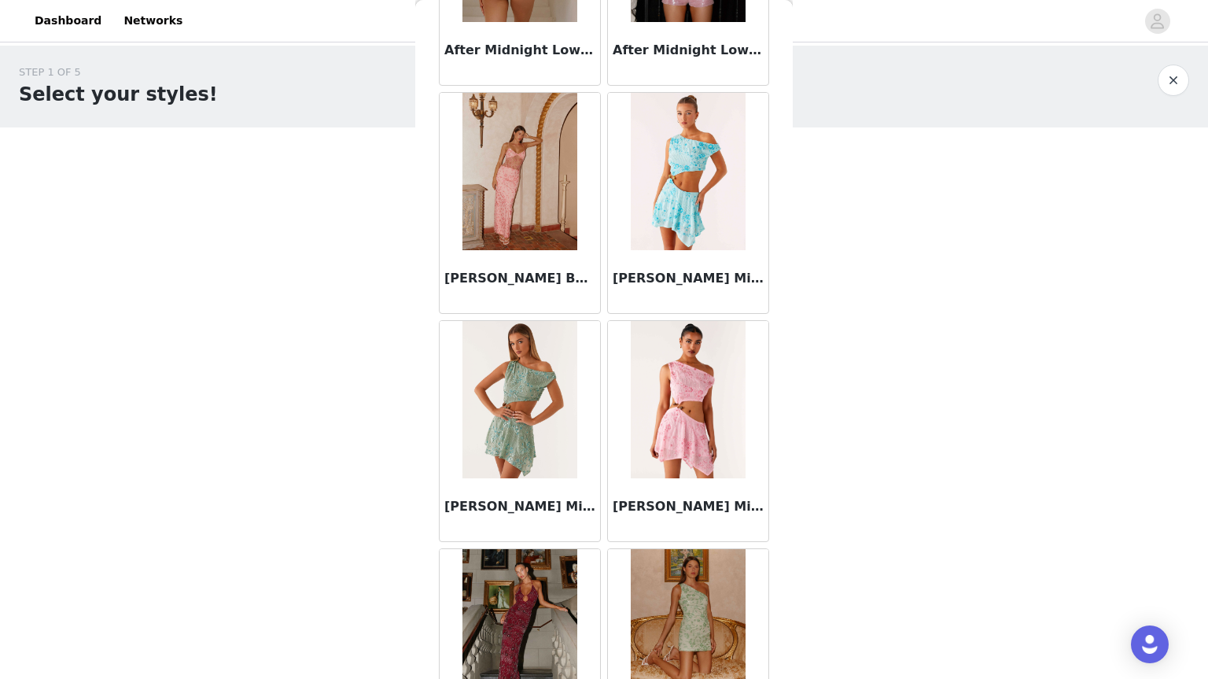
scroll to position [0, 0]
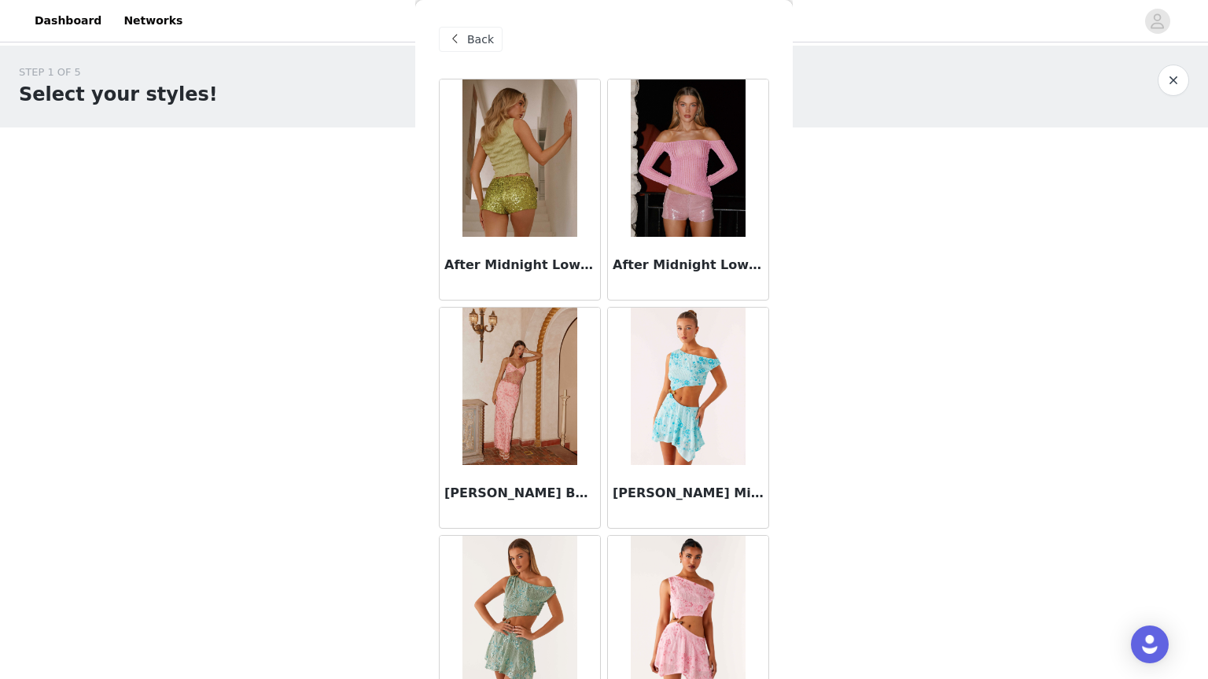
click at [1174, 87] on button "button" at bounding box center [1173, 80] width 31 height 31
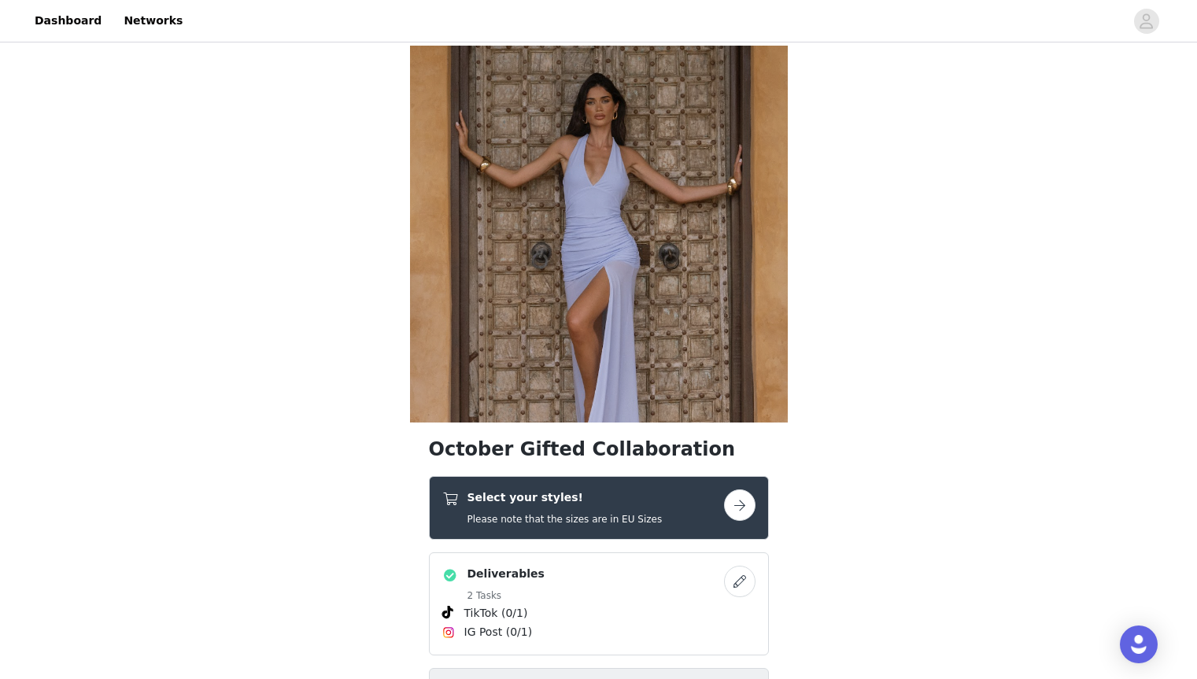
click at [664, 506] on div "Select your styles! Please note that the sizes are in EU Sizes" at bounding box center [583, 507] width 282 height 37
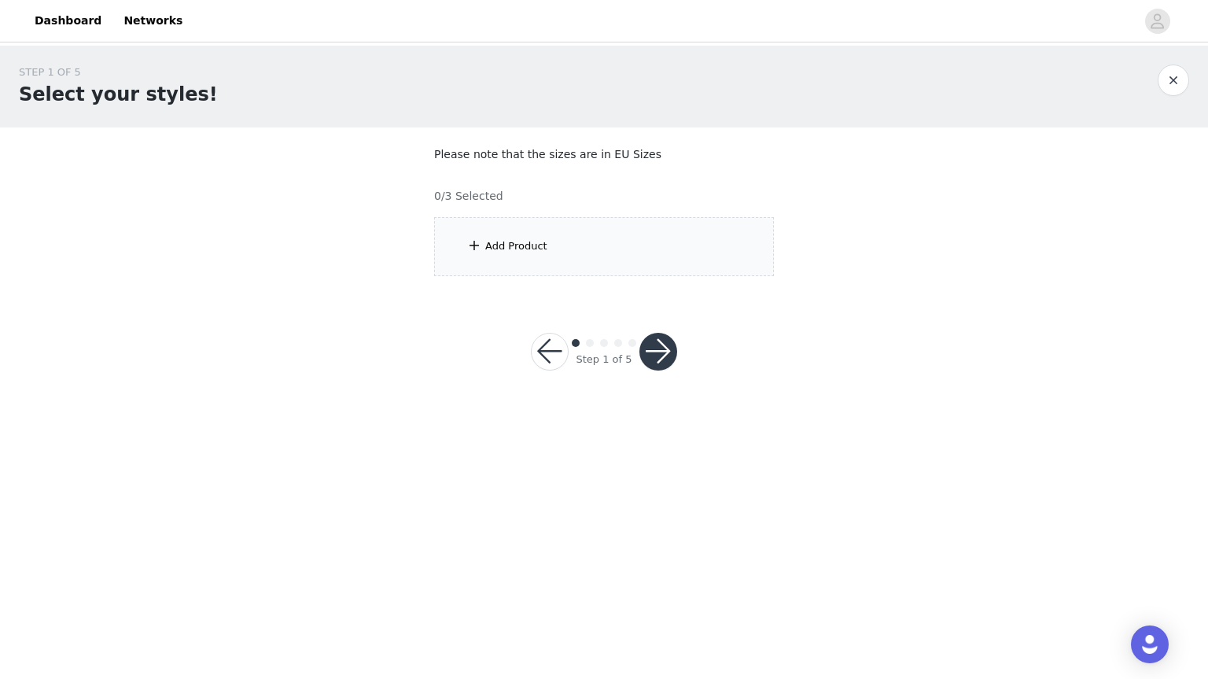
click at [629, 258] on div "Add Product" at bounding box center [604, 246] width 340 height 59
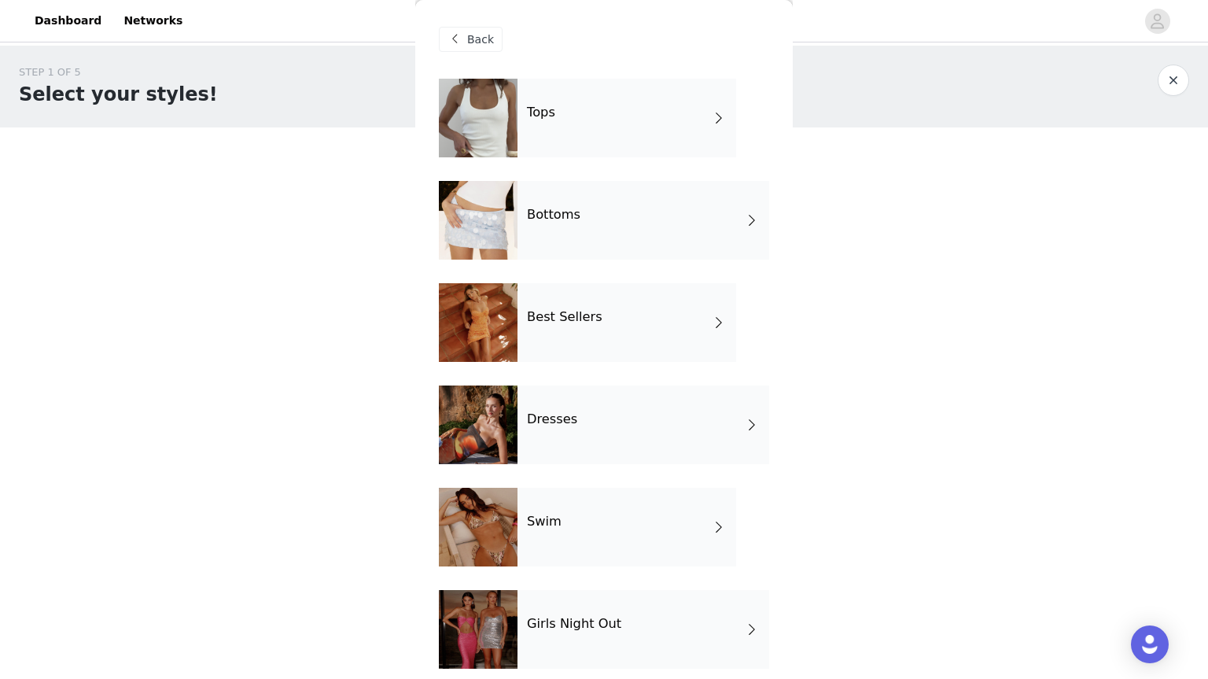
scroll to position [218, 0]
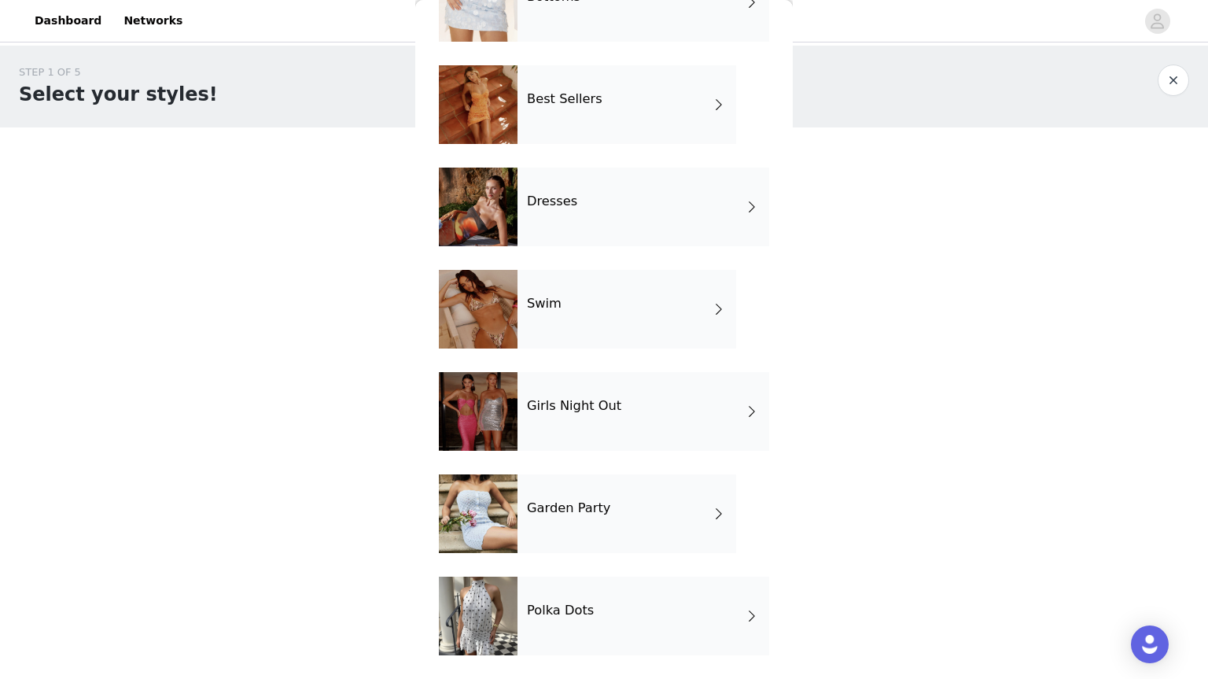
click at [613, 510] on div "Garden Party" at bounding box center [627, 513] width 219 height 79
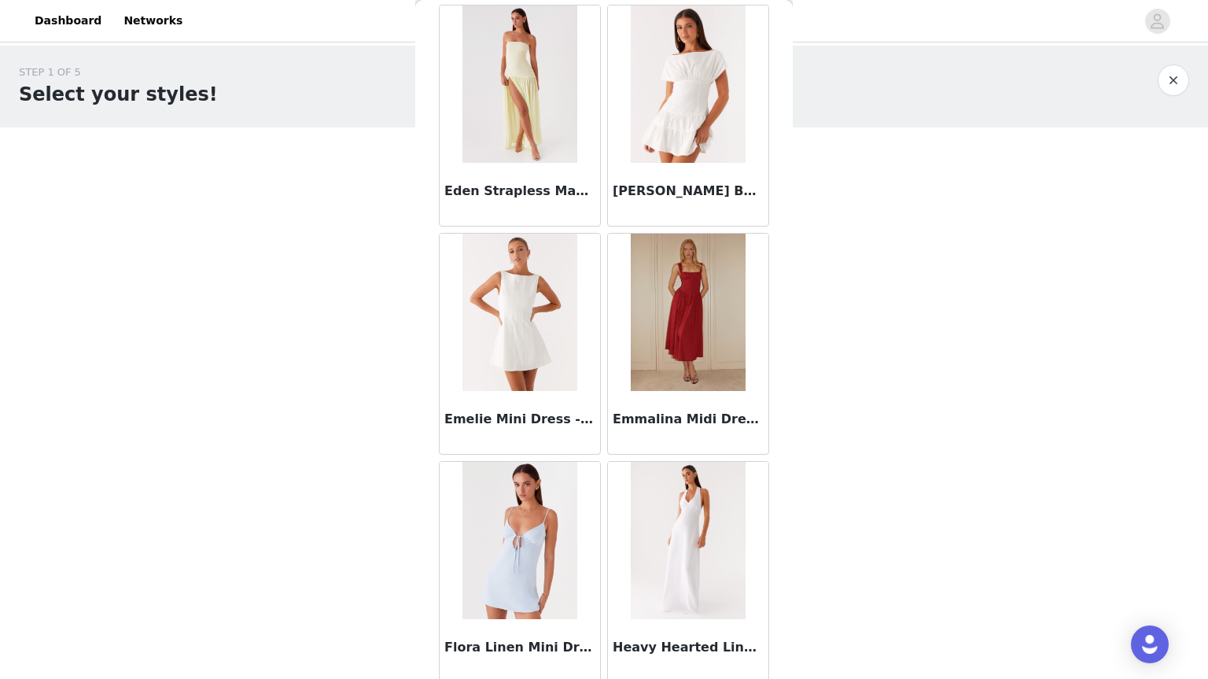
scroll to position [1729, 0]
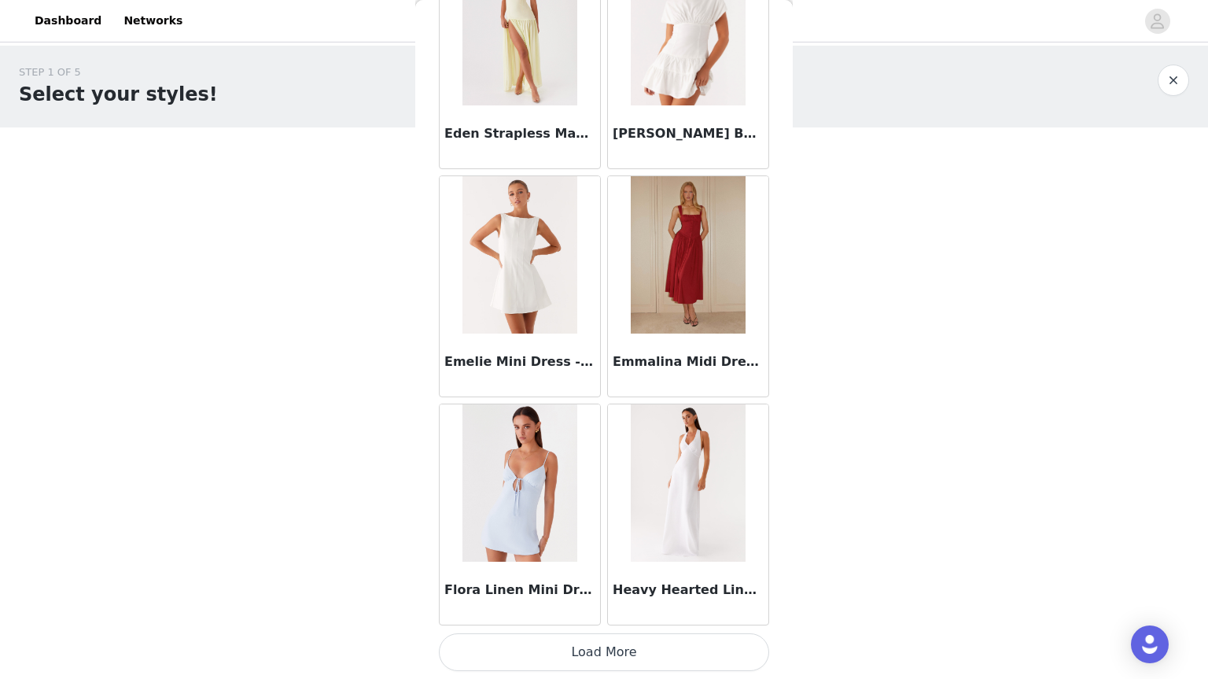
click at [549, 648] on button "Load More" at bounding box center [604, 652] width 330 height 38
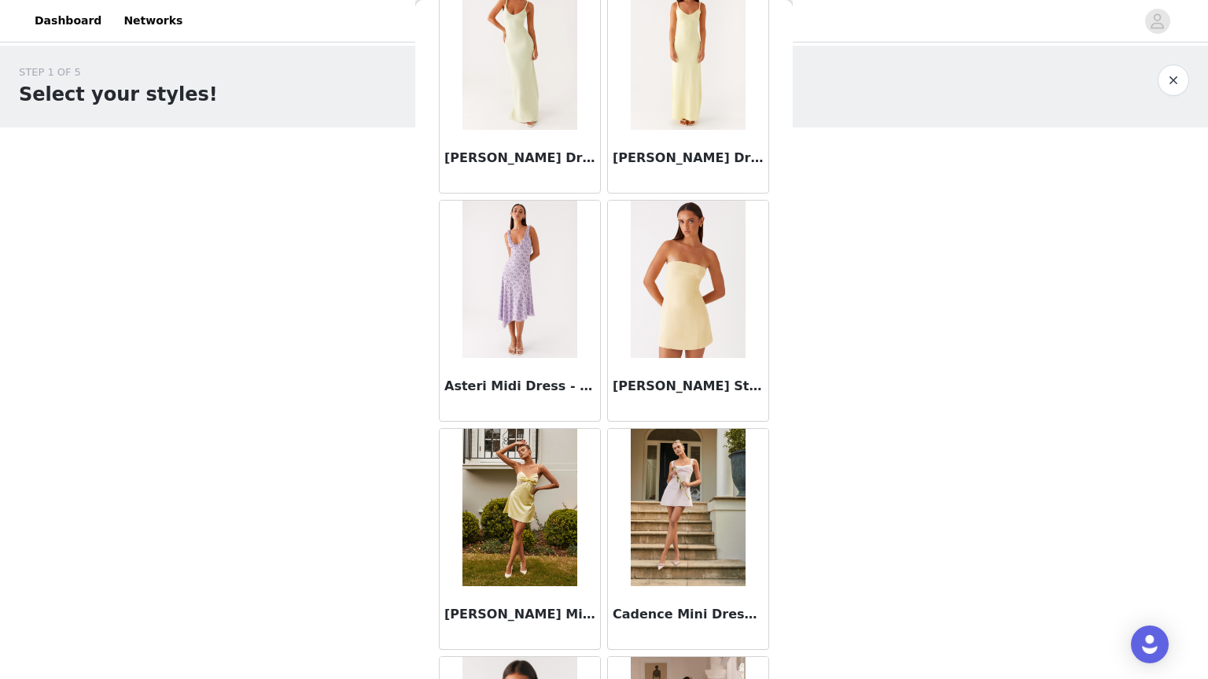
scroll to position [563, 0]
click at [1175, 88] on button "button" at bounding box center [1173, 80] width 31 height 31
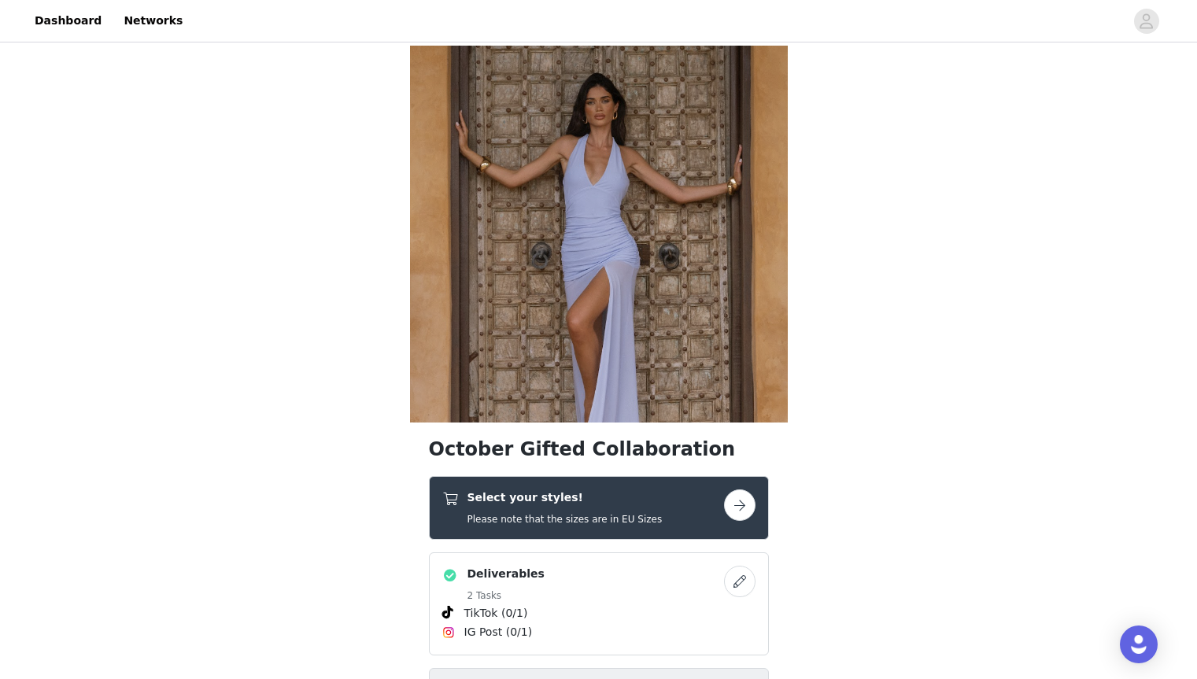
click at [689, 317] on img at bounding box center [599, 234] width 378 height 377
click at [629, 519] on h5 "Please note that the sizes are in EU Sizes" at bounding box center [564, 519] width 195 height 14
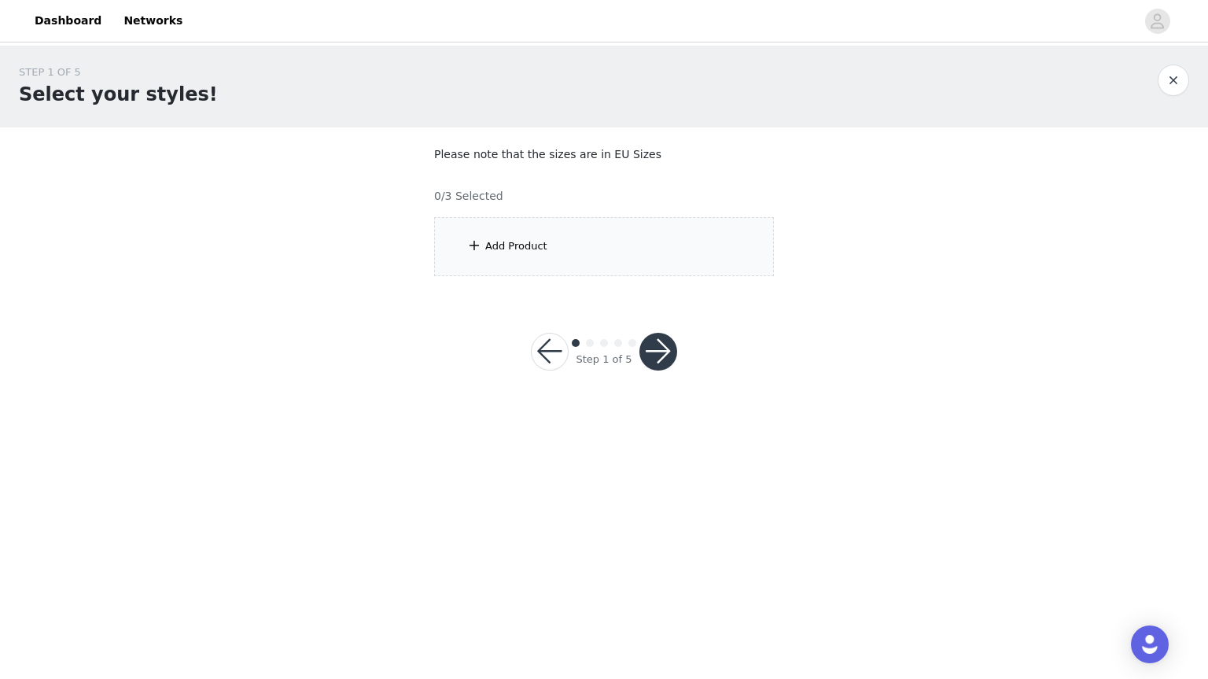
click at [603, 253] on div "Add Product" at bounding box center [604, 246] width 340 height 59
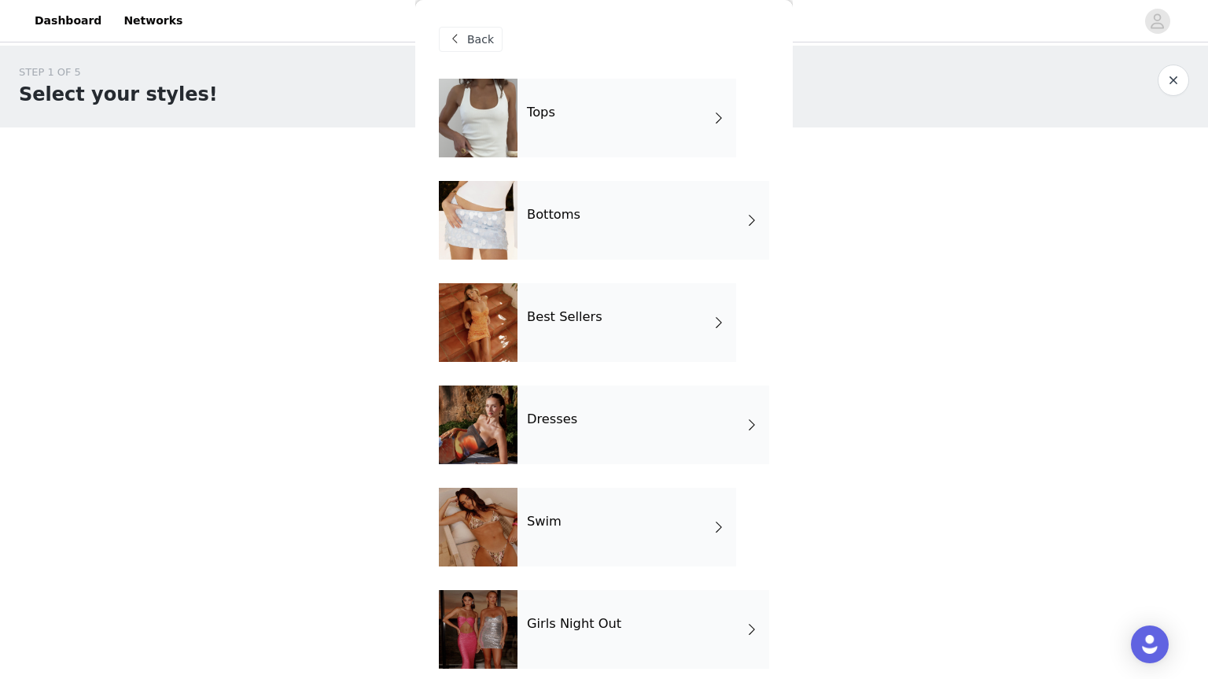
scroll to position [218, 0]
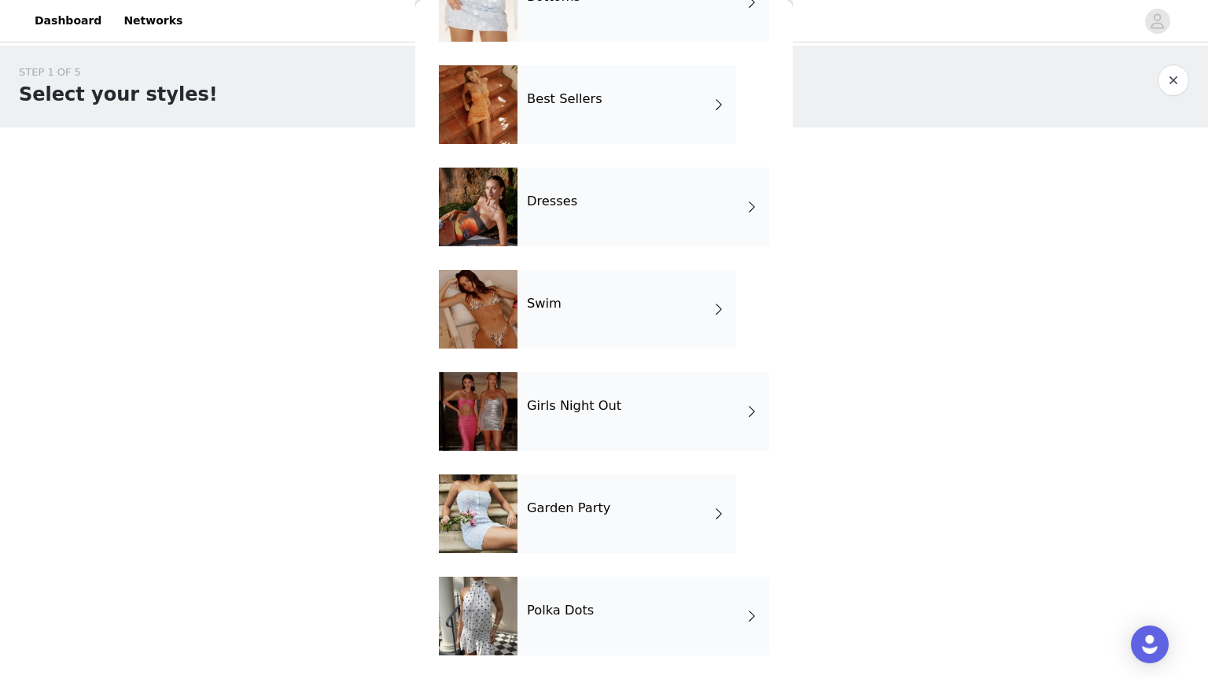
click at [545, 615] on h4 "Polka Dots" at bounding box center [560, 610] width 67 height 14
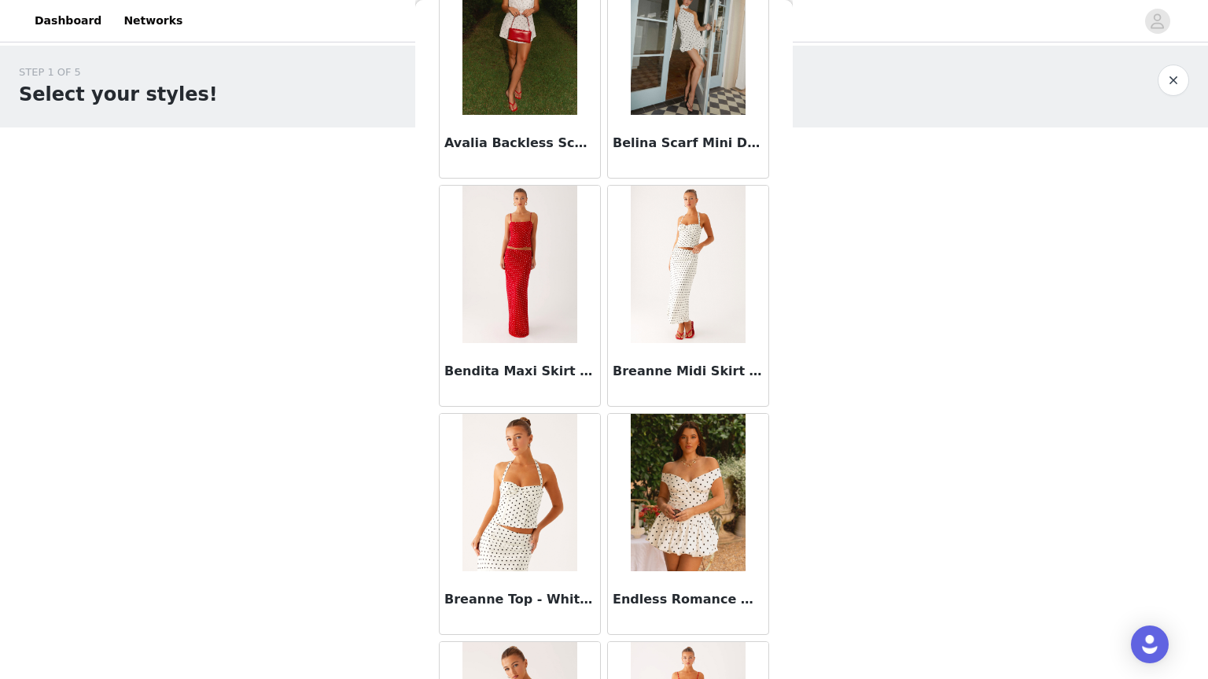
scroll to position [0, 0]
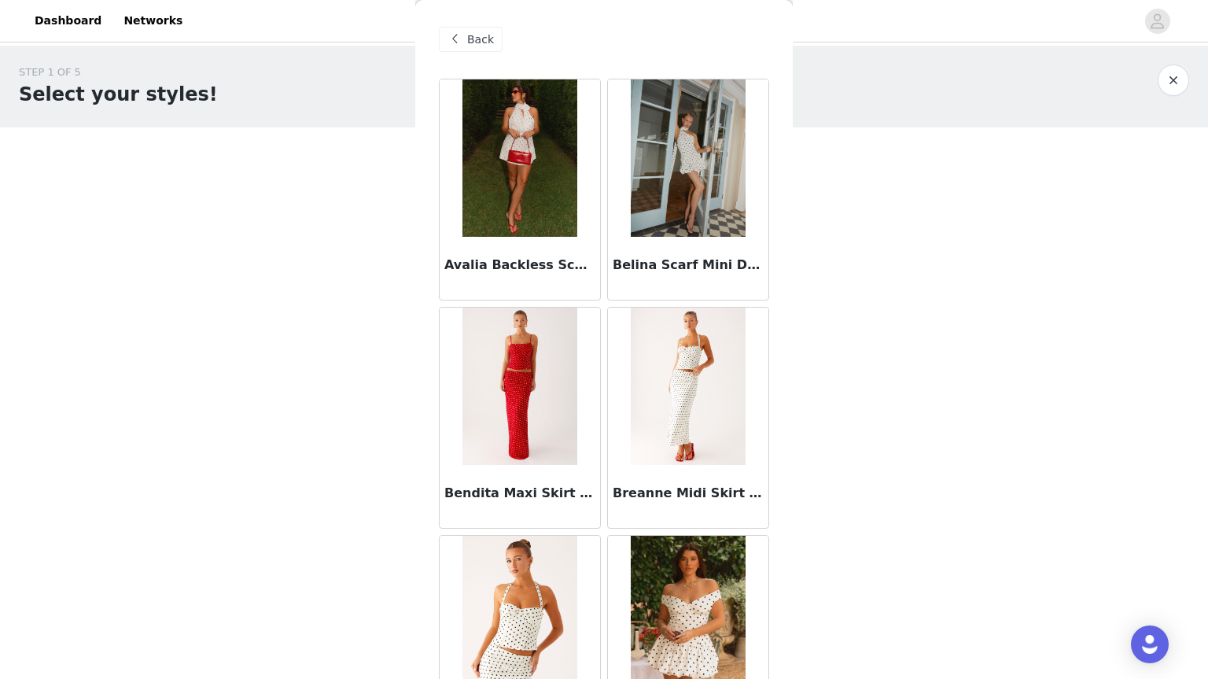
click at [476, 39] on span "Back" at bounding box center [480, 39] width 27 height 17
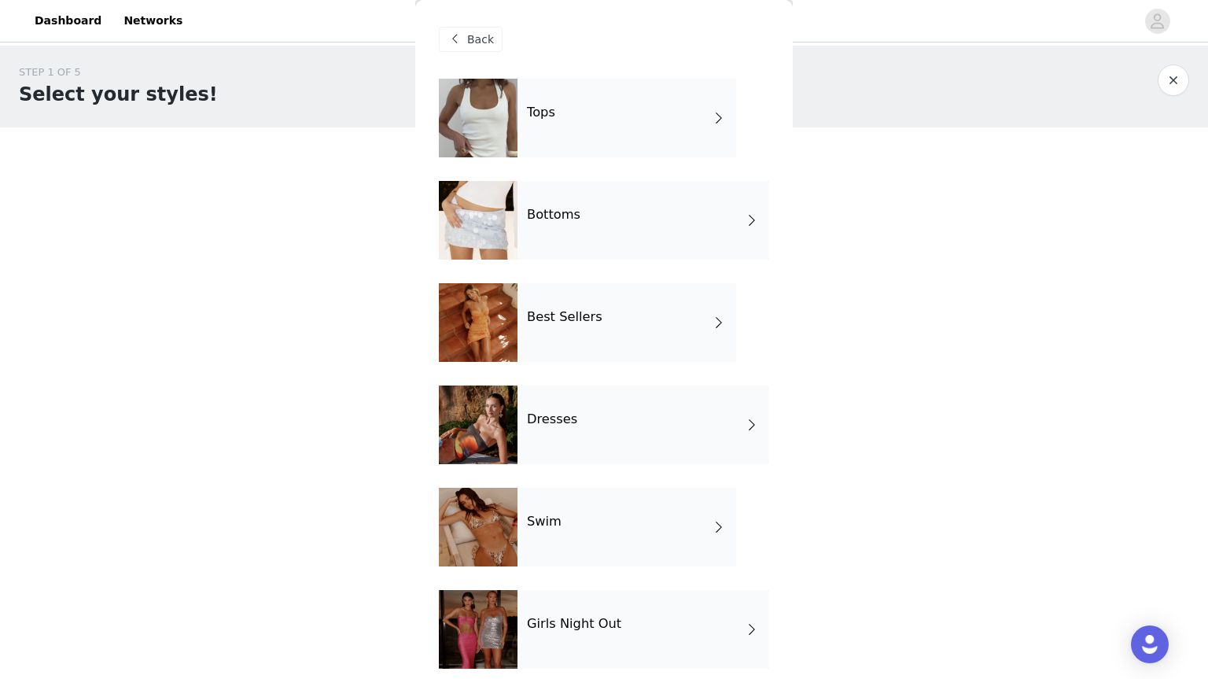
click at [532, 345] on div "Best Sellers" at bounding box center [627, 322] width 219 height 79
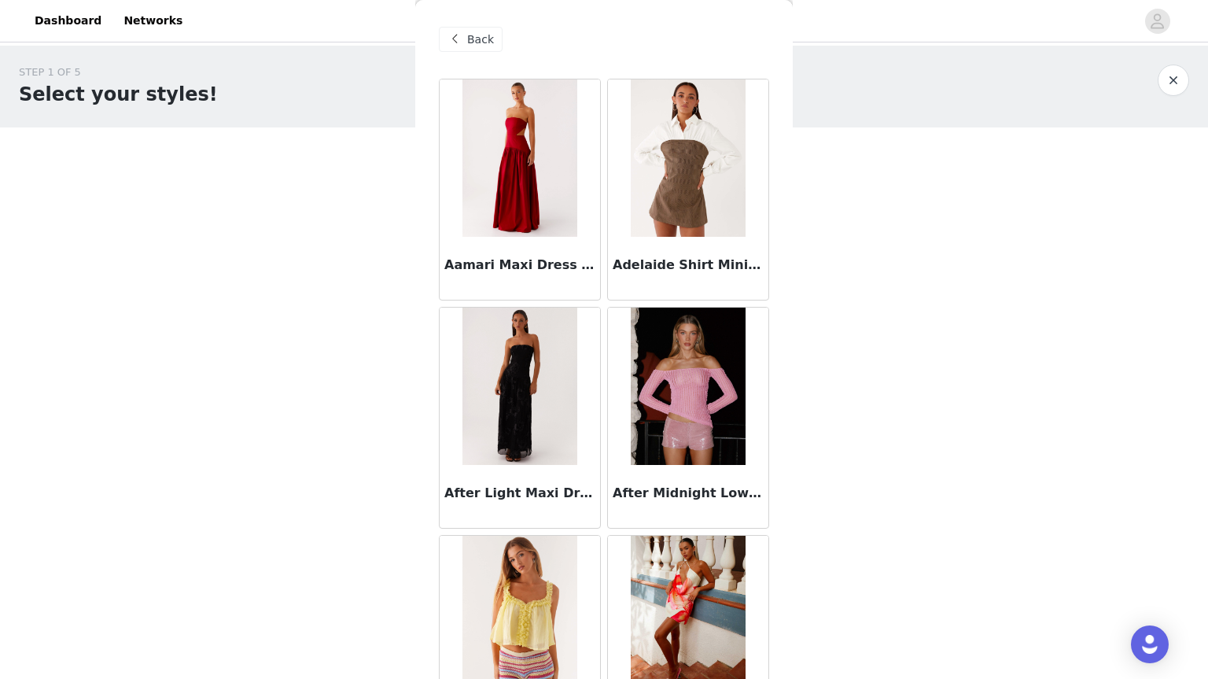
click at [520, 196] on img at bounding box center [520, 157] width 114 height 157
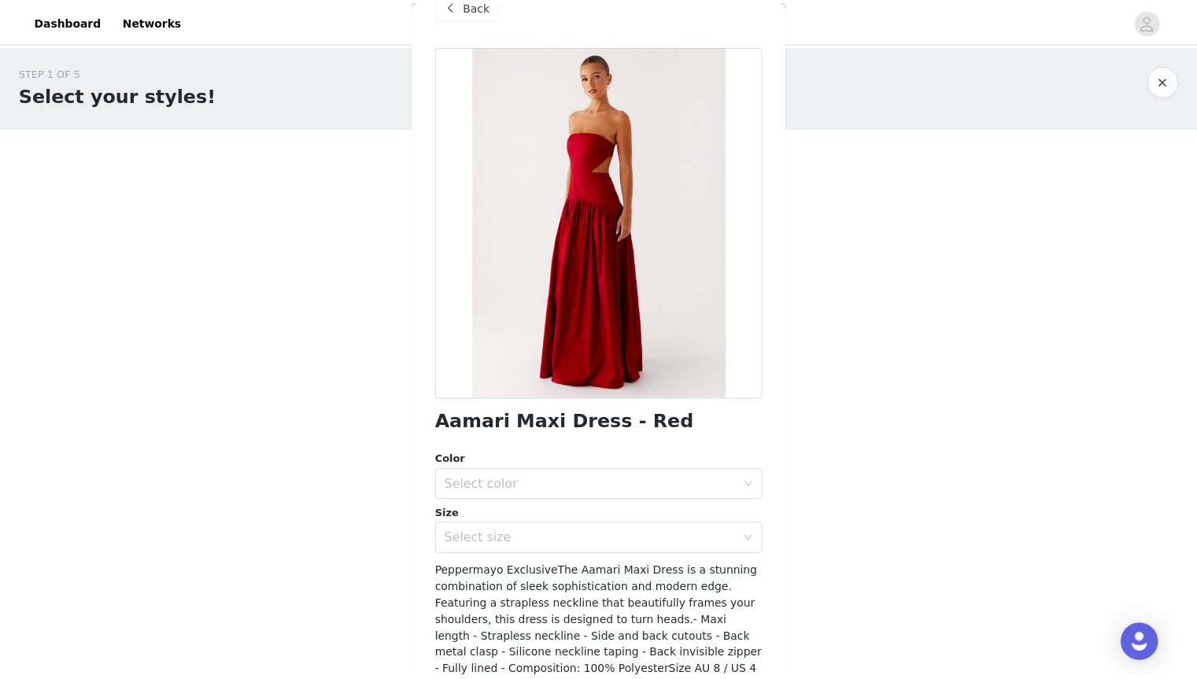
scroll to position [33, 0]
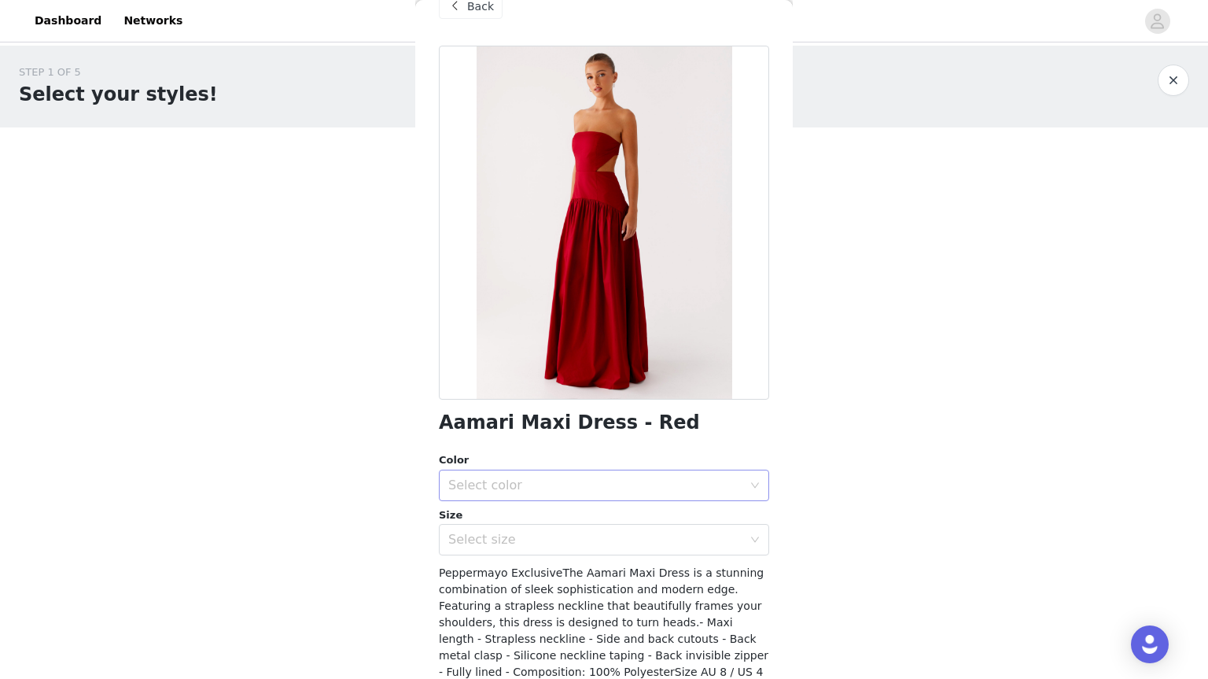
click at [572, 483] on div "Select color" at bounding box center [595, 486] width 294 height 16
click at [581, 519] on li "Red" at bounding box center [598, 519] width 319 height 25
click at [577, 537] on div "Select size" at bounding box center [595, 540] width 294 height 16
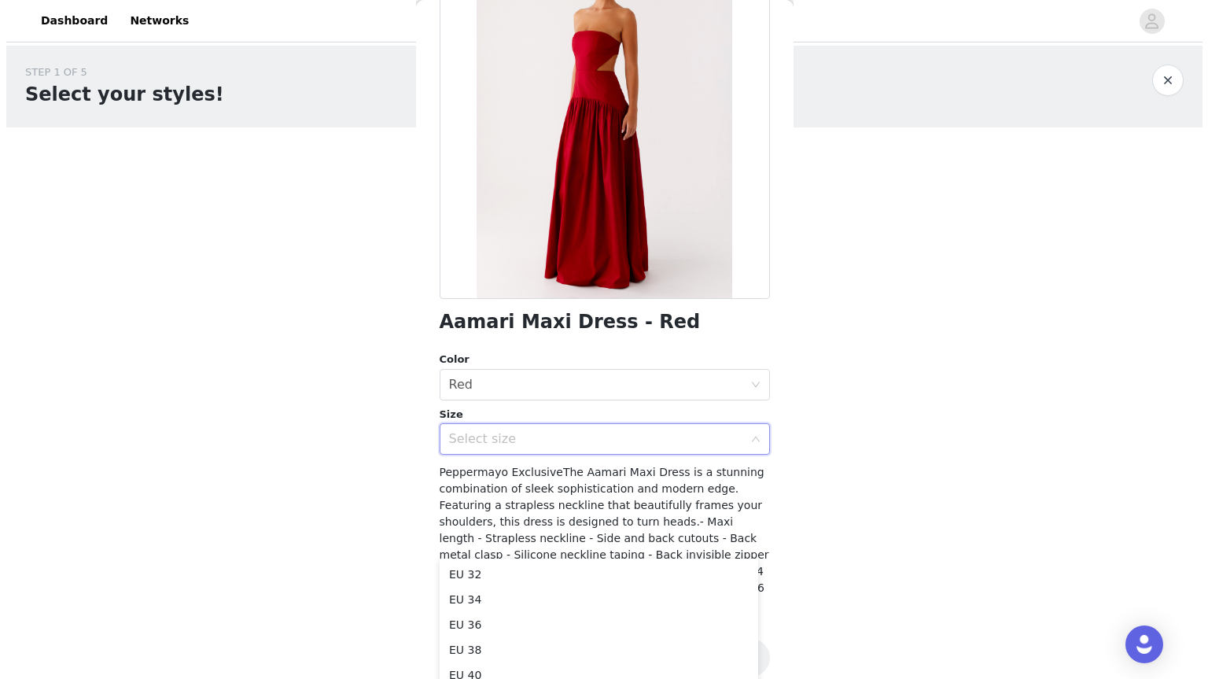
scroll to position [134, 0]
click at [618, 466] on span "Peppermayo ExclusiveThe Aamari Maxi Dress is a stunning combination of sleek so…" at bounding box center [599, 546] width 330 height 161
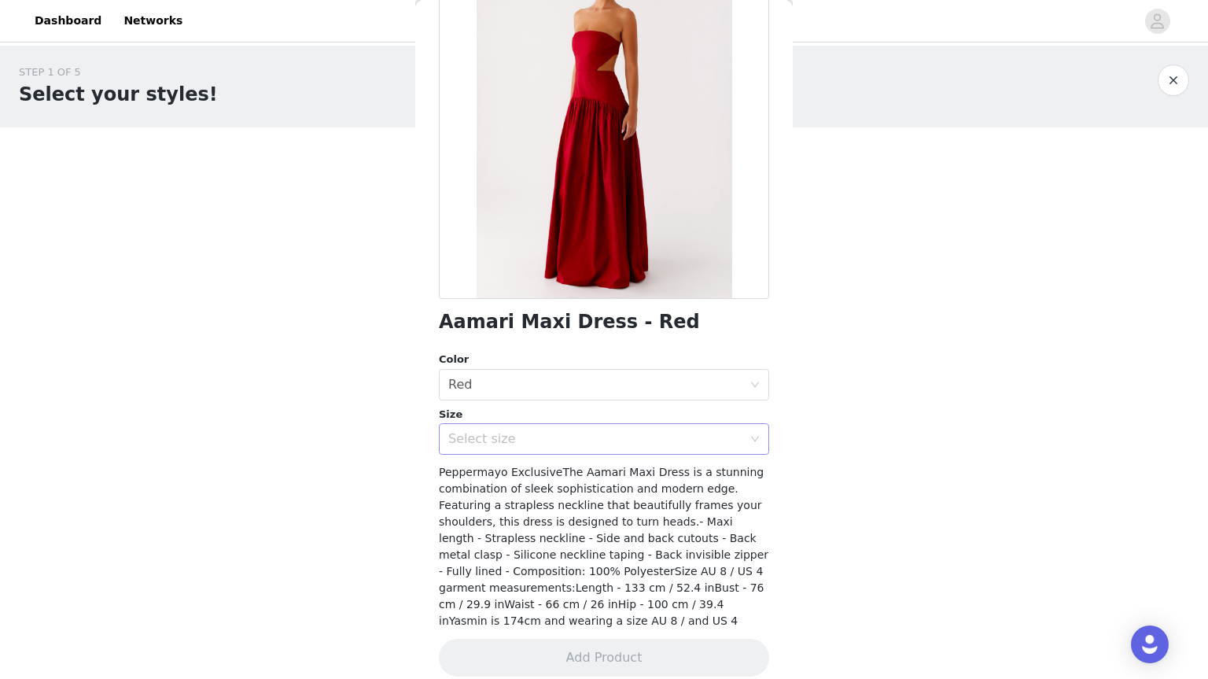
click at [593, 436] on div "Select size" at bounding box center [595, 439] width 294 height 16
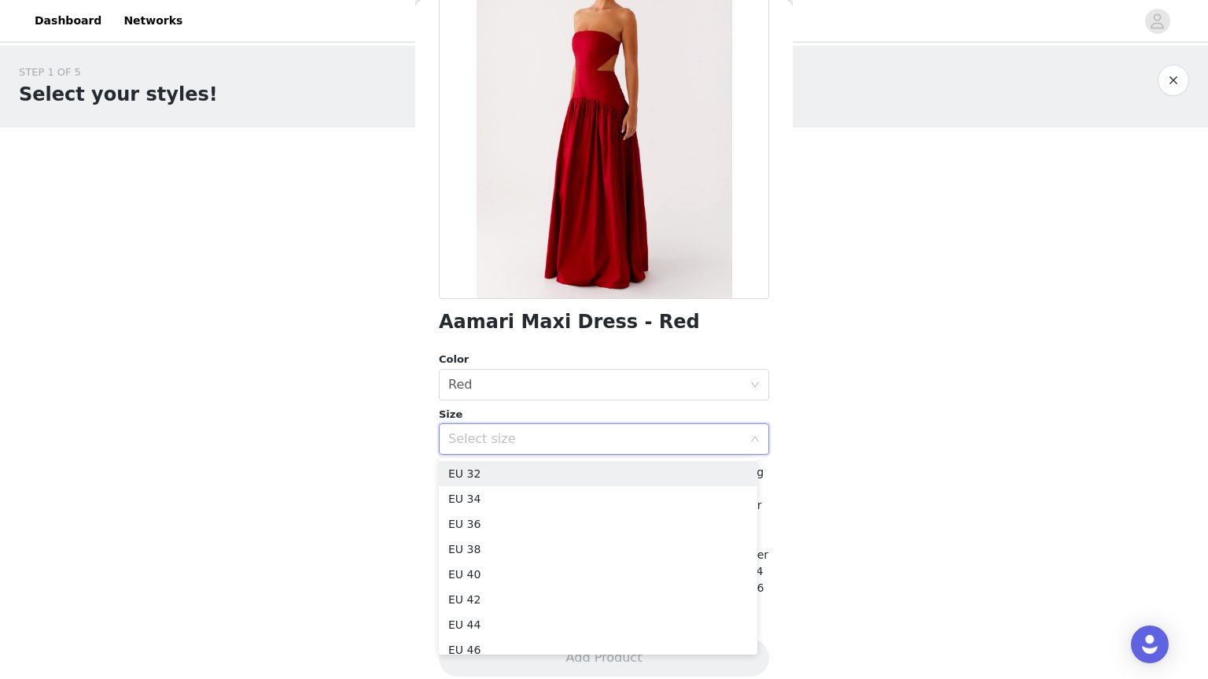
drag, startPoint x: 547, startPoint y: 432, endPoint x: 587, endPoint y: 435, distance: 40.2
click at [587, 435] on div "Select size" at bounding box center [595, 439] width 294 height 16
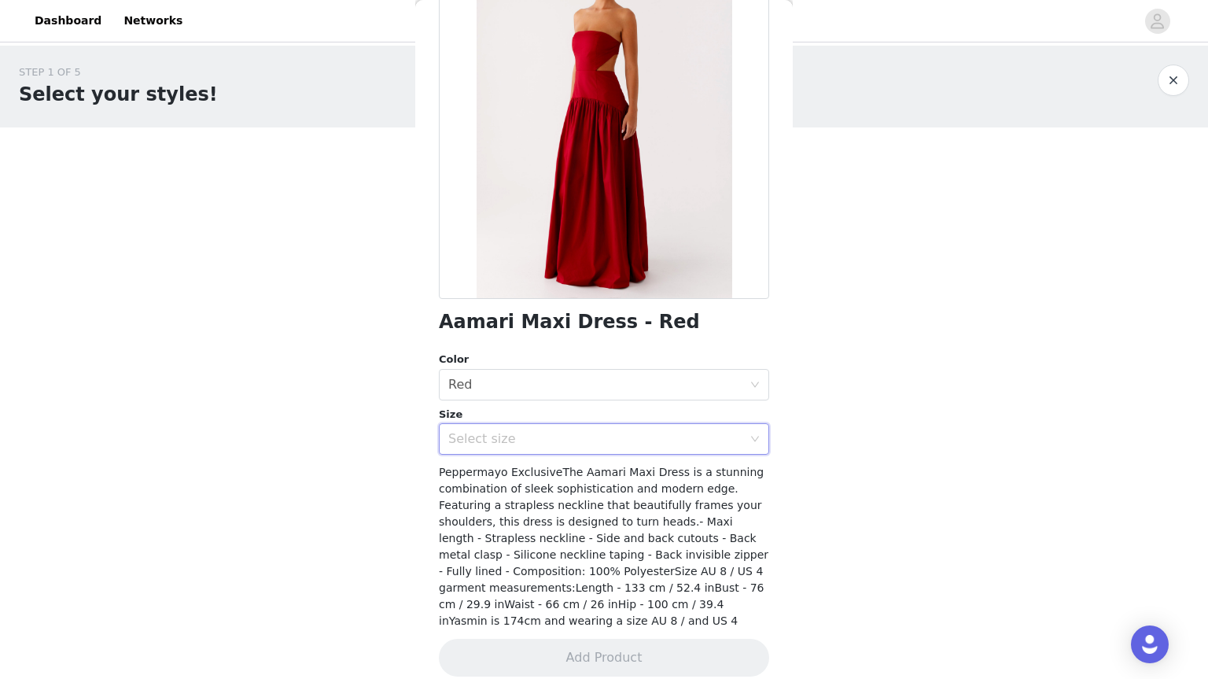
click at [587, 435] on div "Select size" at bounding box center [595, 439] width 294 height 16
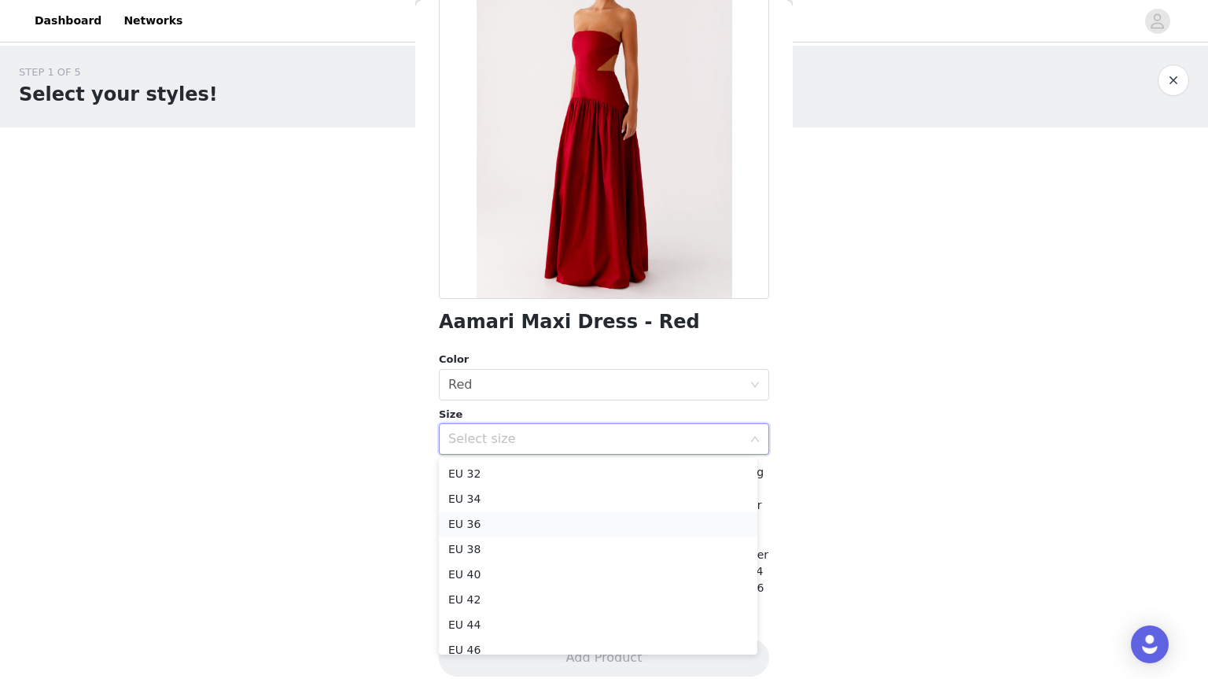
click at [520, 526] on li "EU 36" at bounding box center [598, 523] width 319 height 25
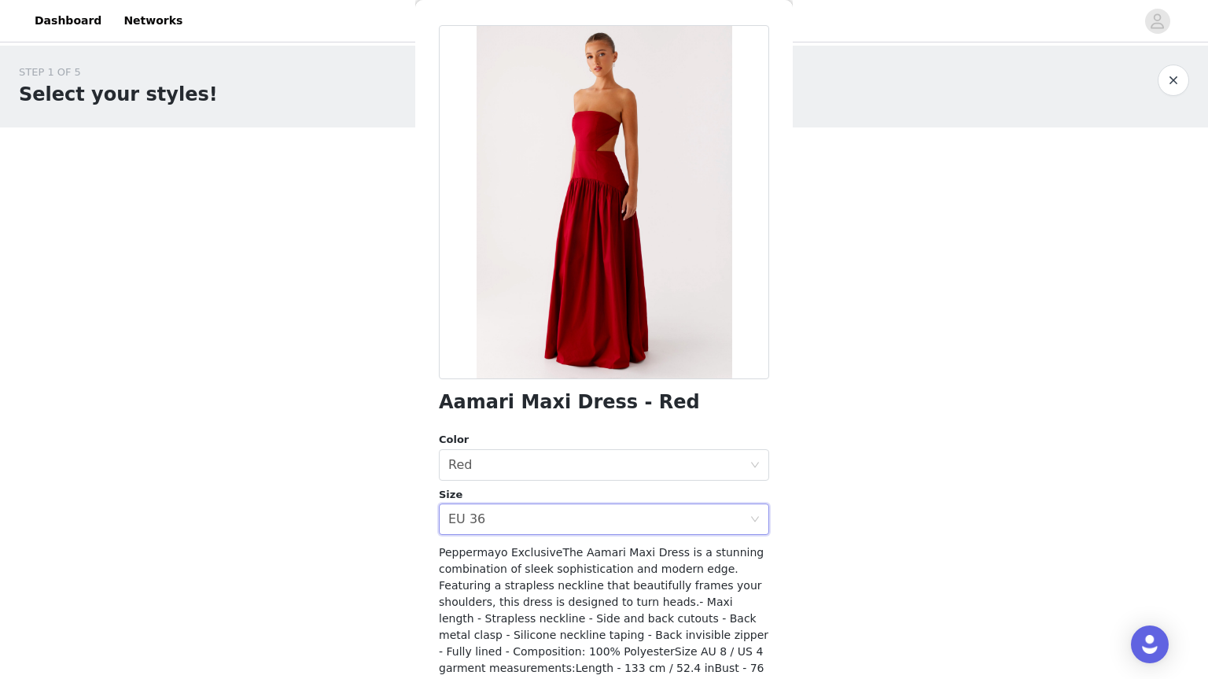
scroll to position [51, 0]
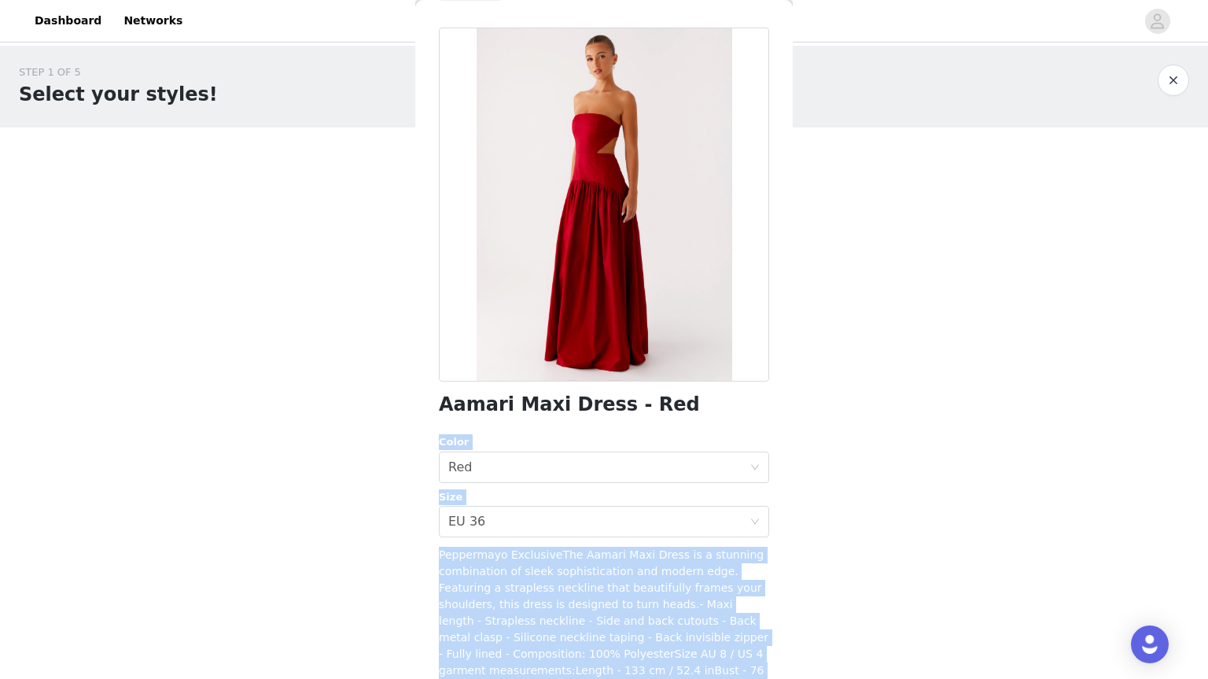
drag, startPoint x: 652, startPoint y: 403, endPoint x: 414, endPoint y: 382, distance: 239.3
click at [414, 382] on div "STEP 1 OF 5 Select your styles! Please note that the sizes are in EU Sizes 0/3 …" at bounding box center [604, 227] width 1208 height 363
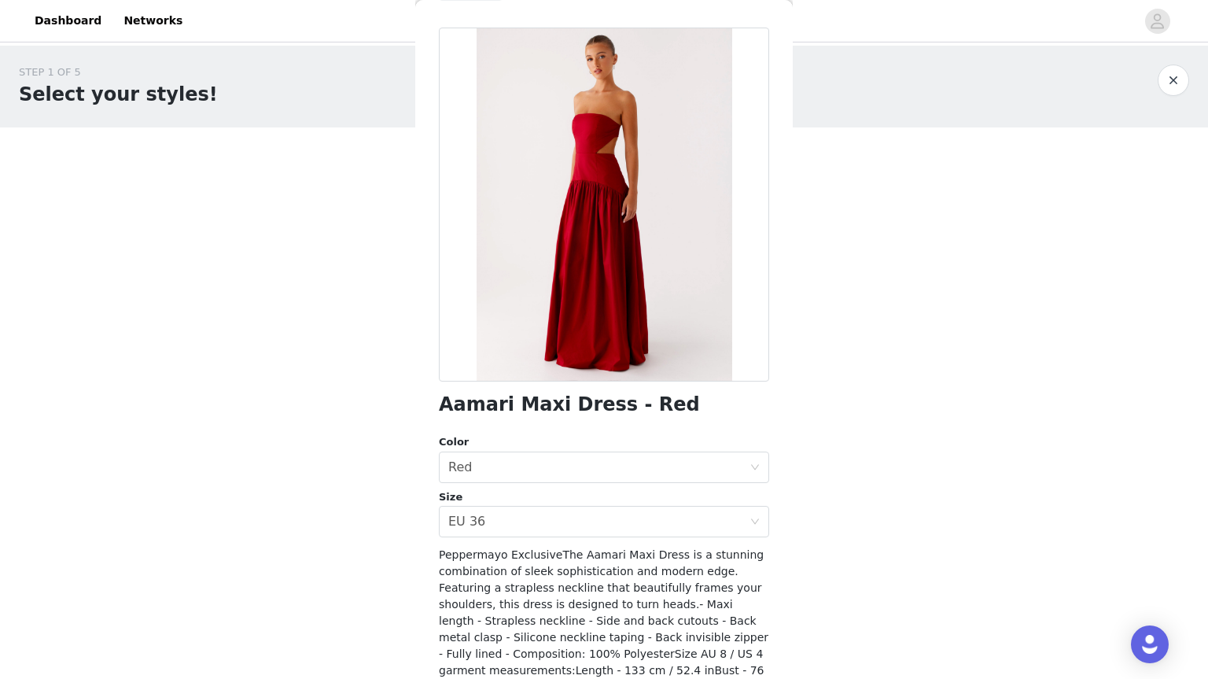
click at [435, 402] on div "Back Aamari Maxi Dress - Red Color Select color Red Size Select size EU 36 Pepp…" at bounding box center [604, 339] width 378 height 679
drag, startPoint x: 442, startPoint y: 402, endPoint x: 646, endPoint y: 402, distance: 203.8
click at [646, 402] on h1 "Aamari Maxi Dress - Red" at bounding box center [569, 404] width 261 height 21
copy h1 "Aamari Maxi Dress - Red"
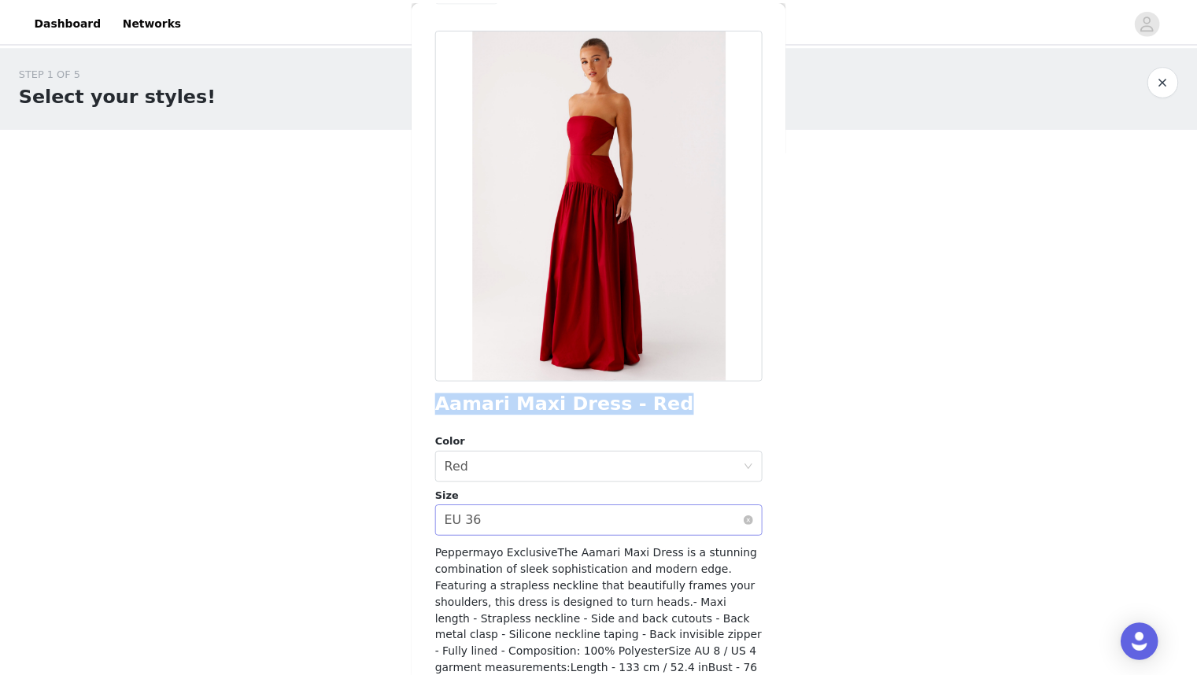
scroll to position [0, 0]
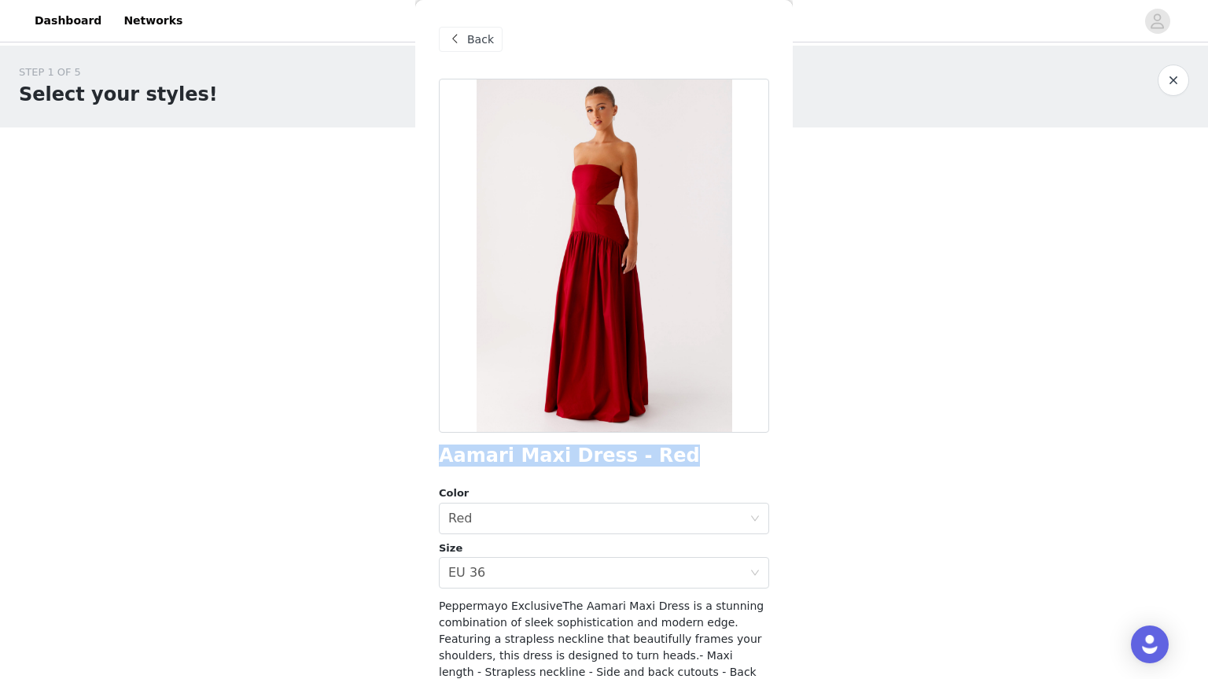
click at [1180, 78] on button "button" at bounding box center [1173, 80] width 31 height 31
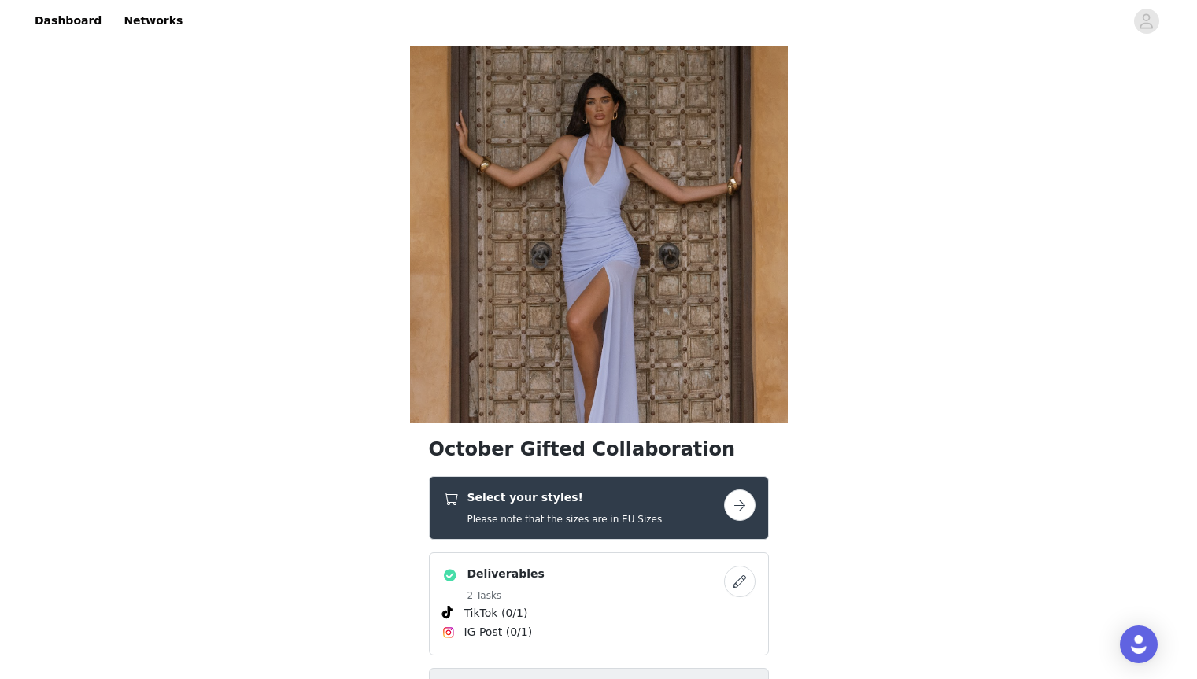
scroll to position [338, 0]
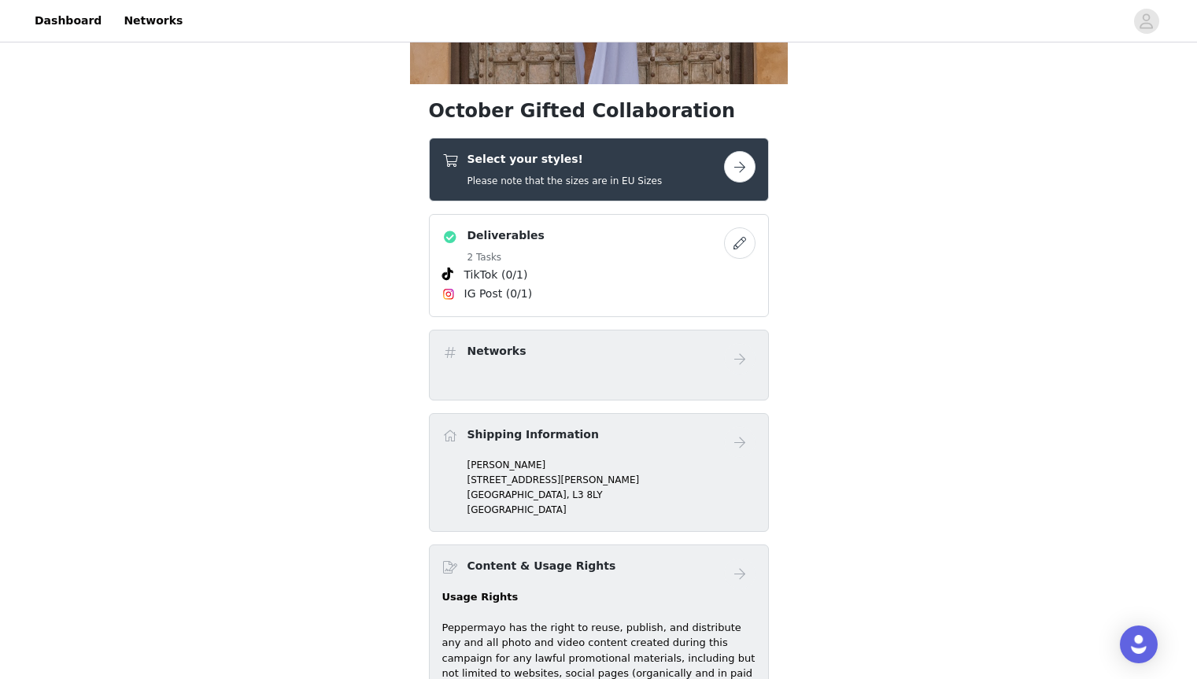
click at [697, 168] on div "Select your styles! Please note that the sizes are in EU Sizes" at bounding box center [583, 169] width 282 height 37
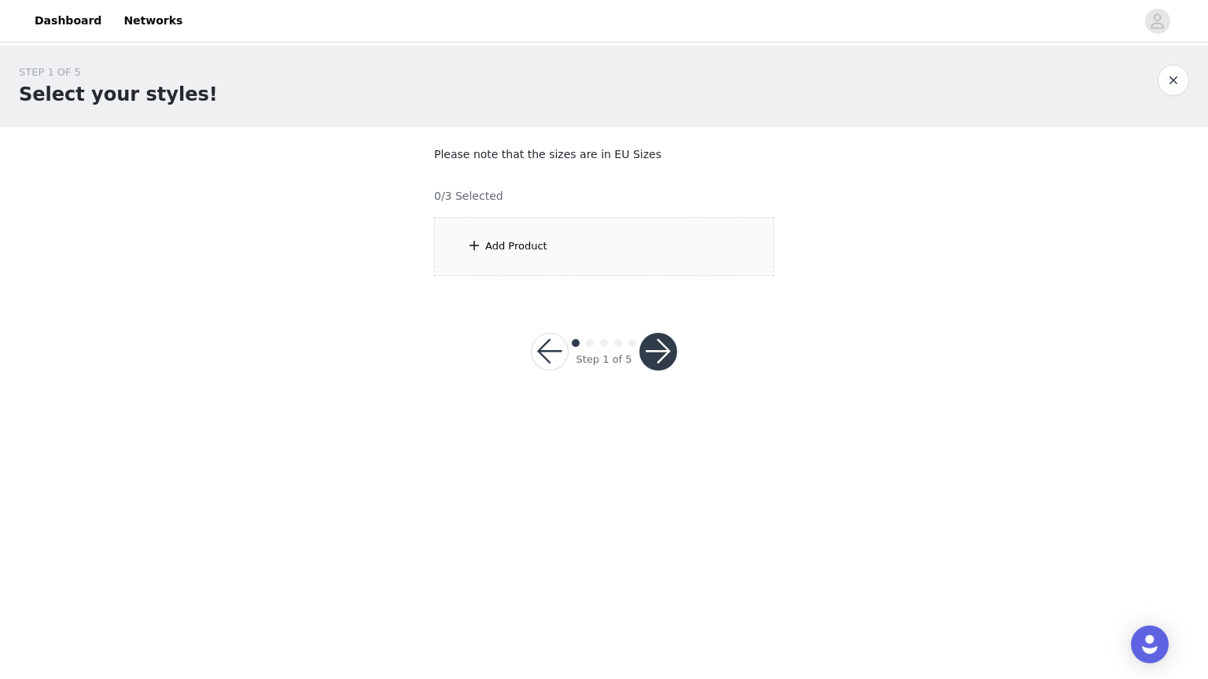
click at [663, 237] on div "Add Product" at bounding box center [604, 246] width 340 height 59
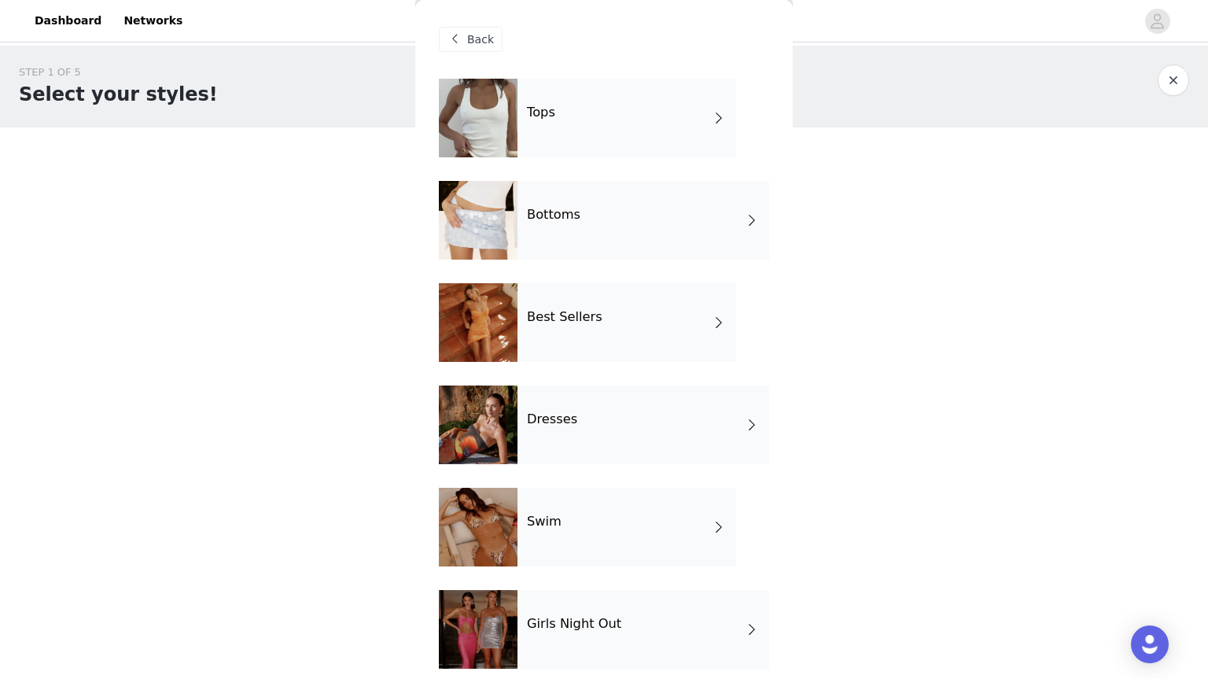
click at [570, 351] on div "Best Sellers" at bounding box center [627, 322] width 219 height 79
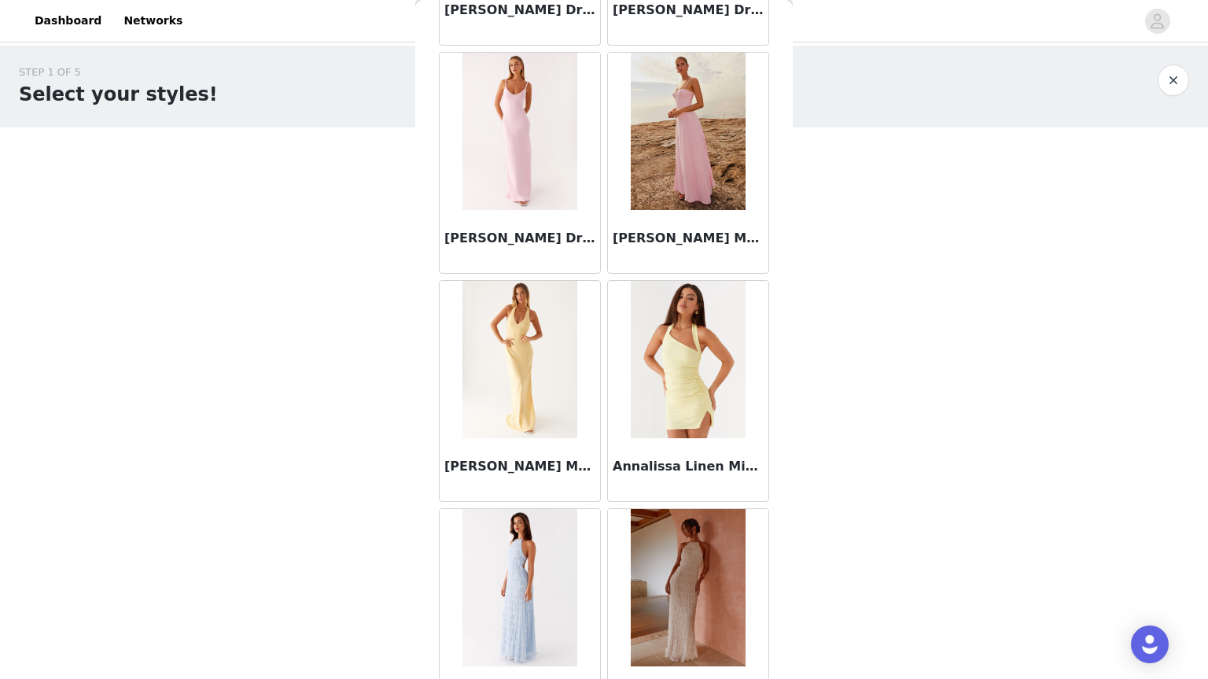
scroll to position [1729, 0]
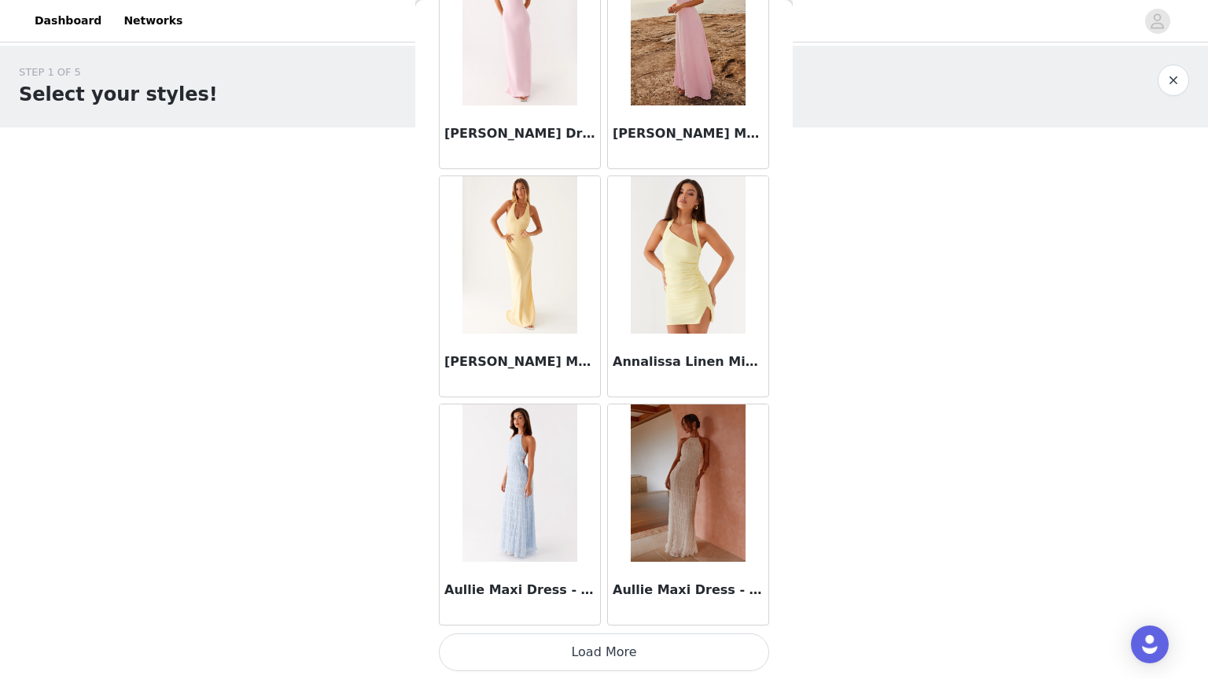
click at [622, 652] on button "Load More" at bounding box center [604, 652] width 330 height 38
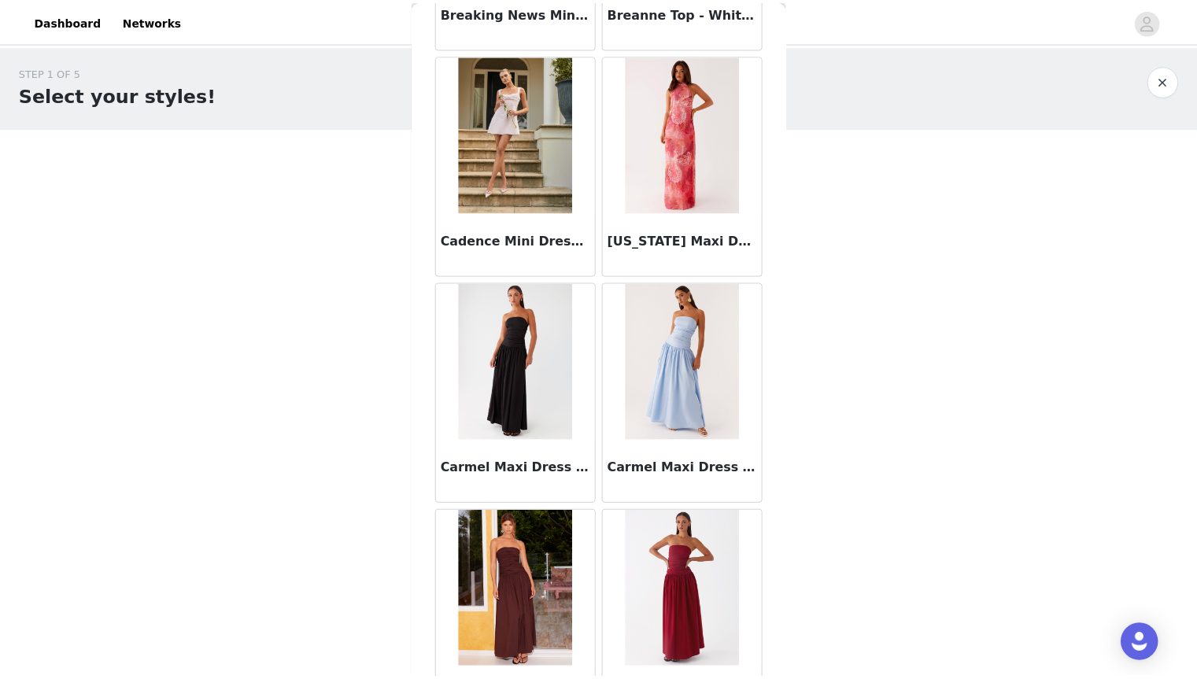
scroll to position [2624, 0]
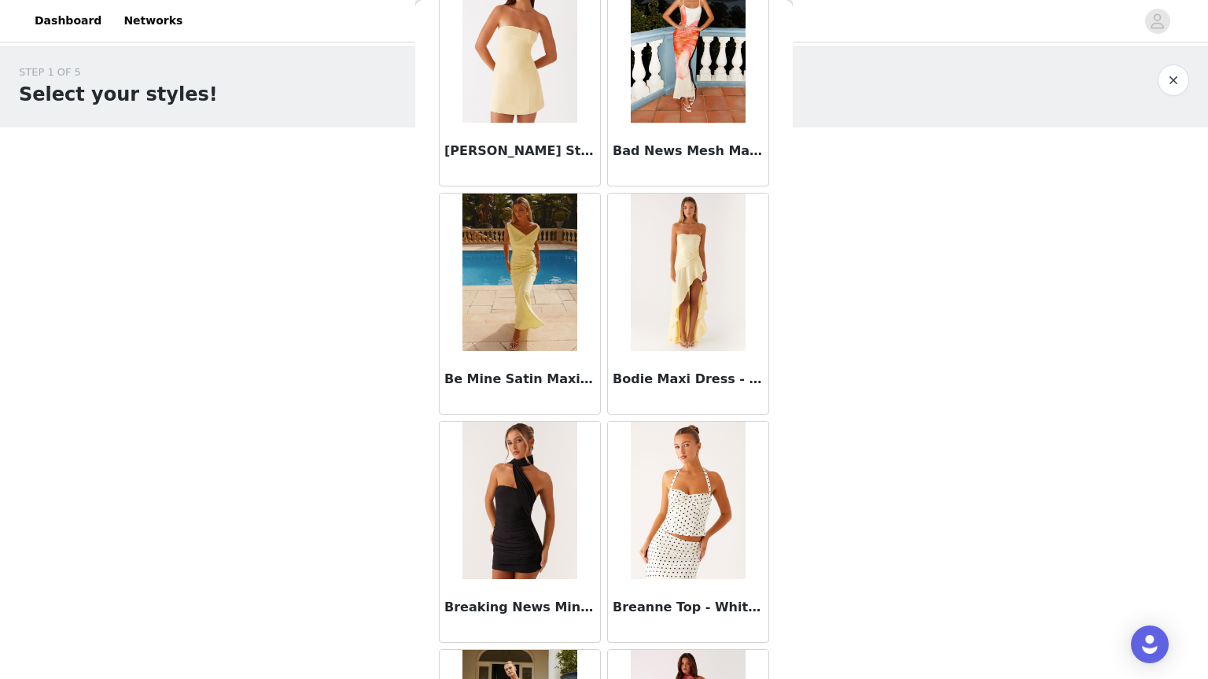
click at [1178, 82] on button "button" at bounding box center [1173, 80] width 31 height 31
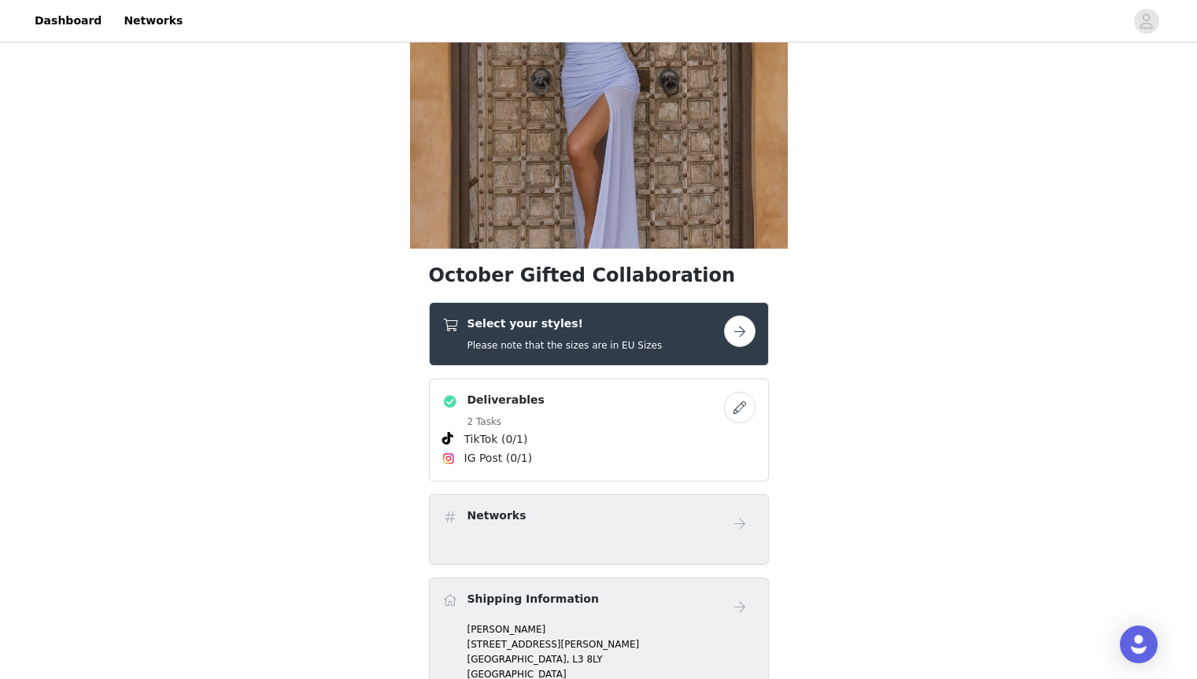
scroll to position [175, 0]
click at [655, 319] on div "Select your styles! Please note that the sizes are in EU Sizes" at bounding box center [583, 333] width 282 height 37
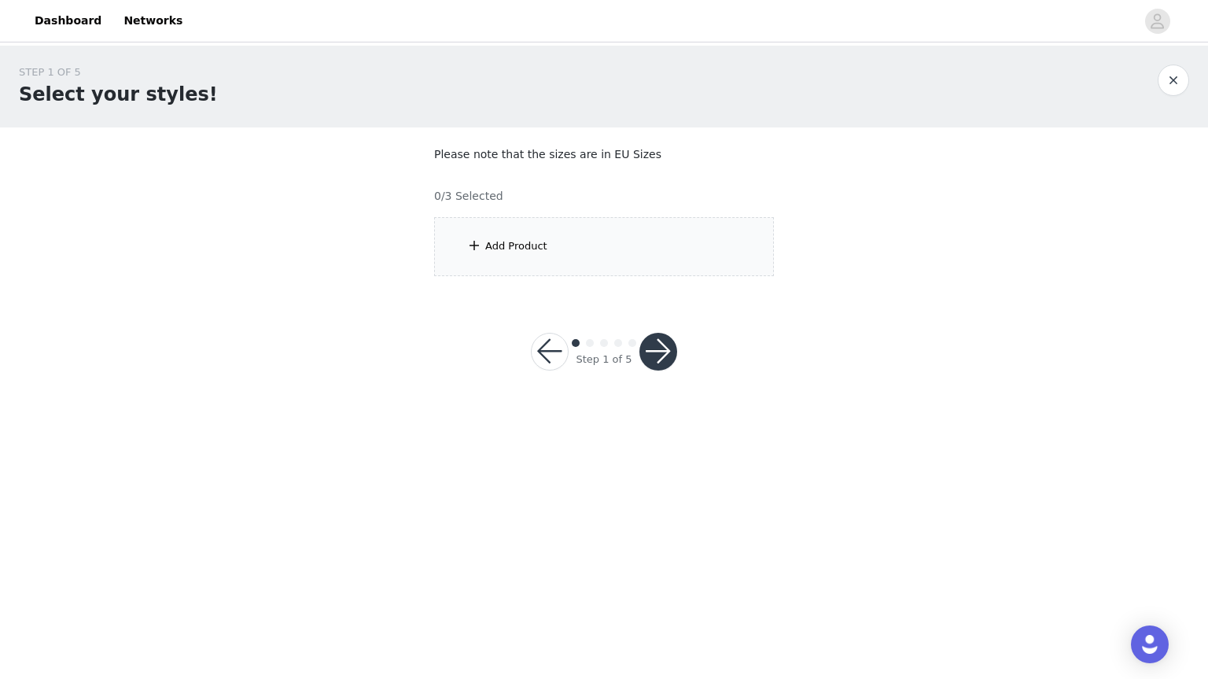
click at [680, 230] on div "Add Product" at bounding box center [604, 246] width 340 height 59
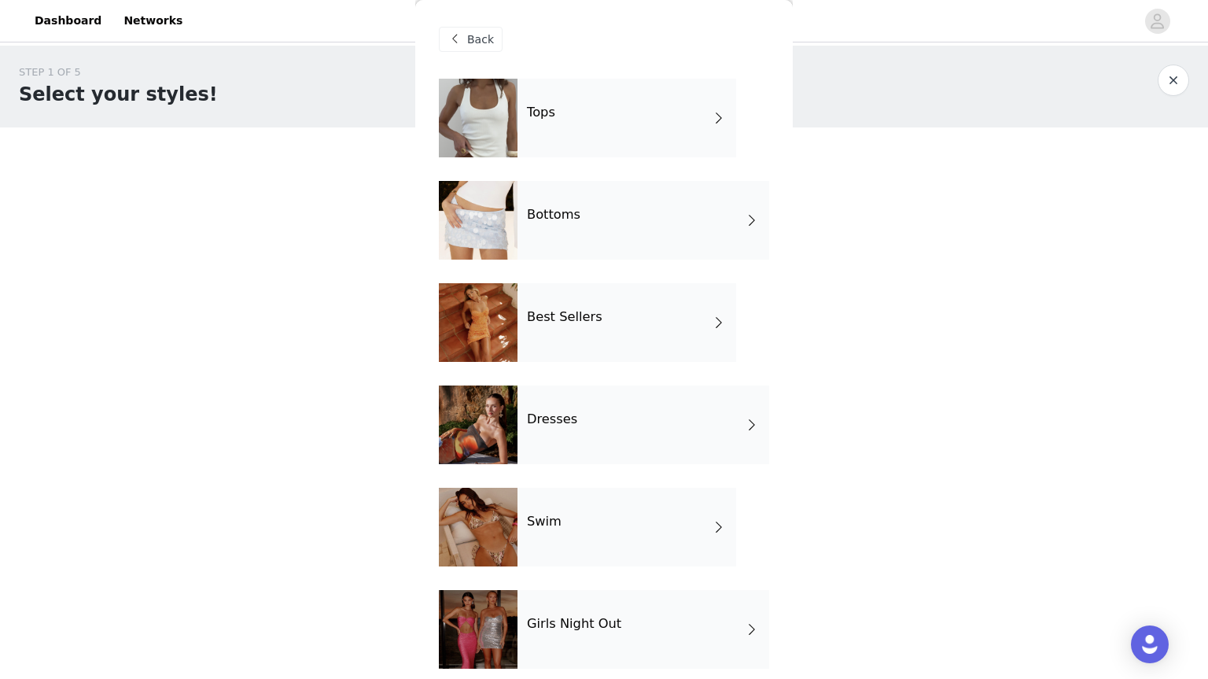
click at [633, 118] on div "Tops" at bounding box center [627, 118] width 219 height 79
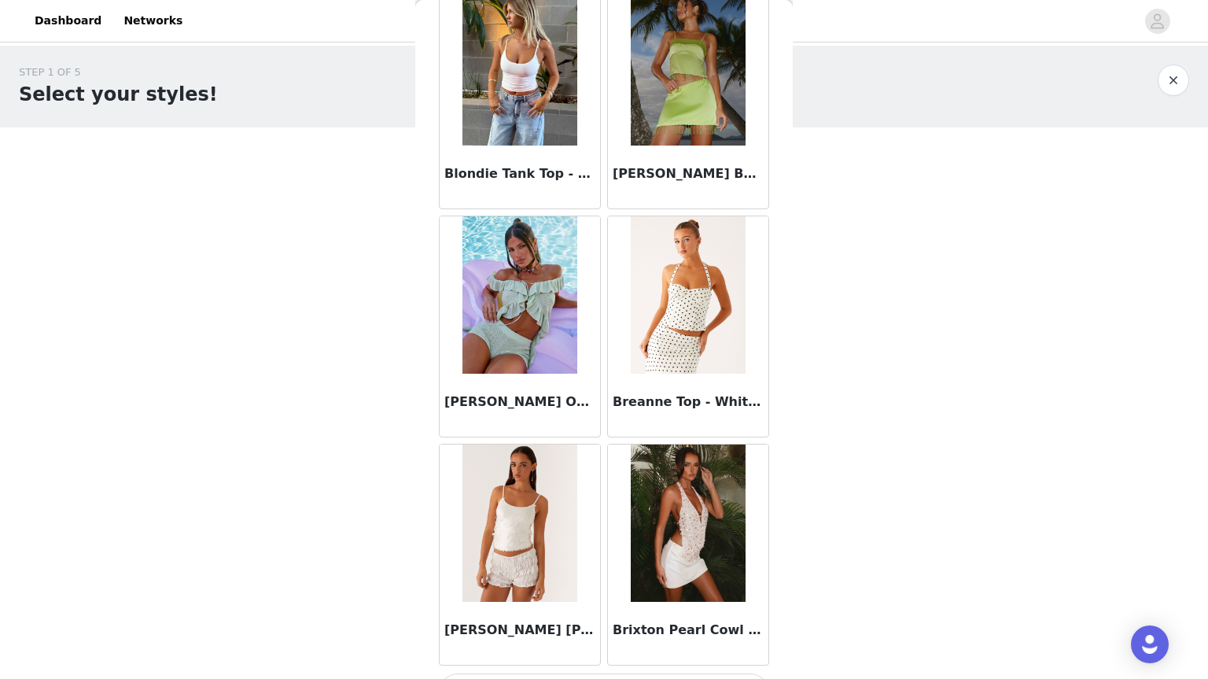
scroll to position [1729, 0]
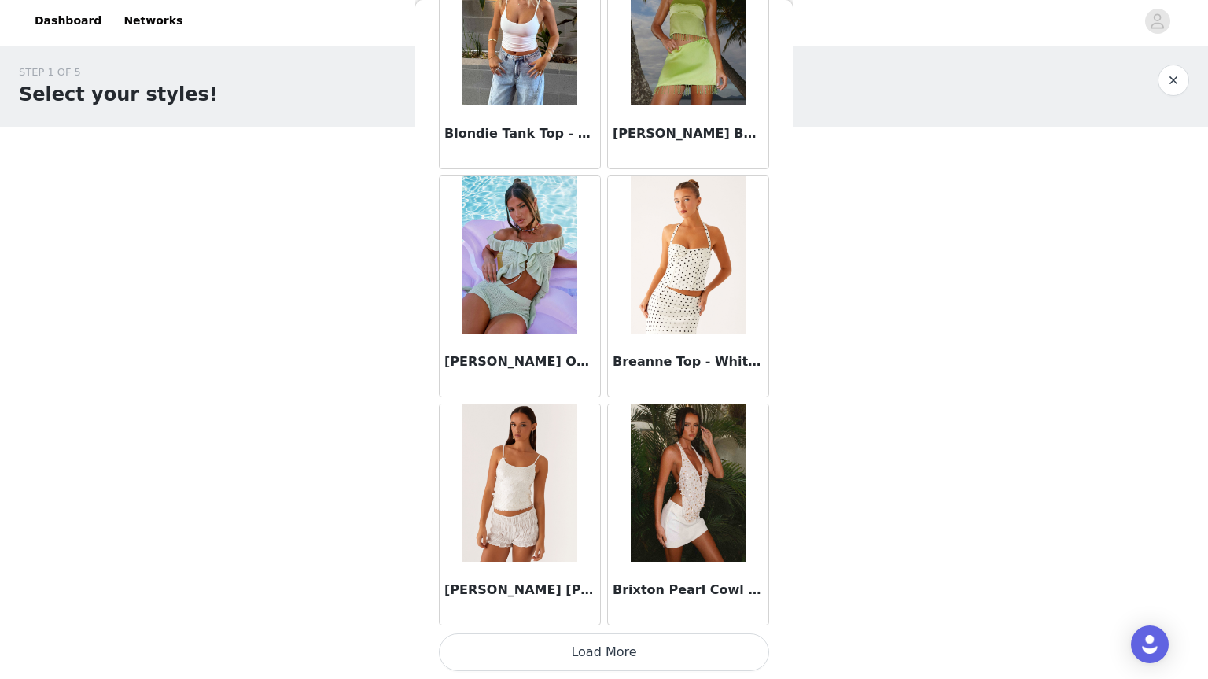
click at [570, 641] on button "Load More" at bounding box center [604, 652] width 330 height 38
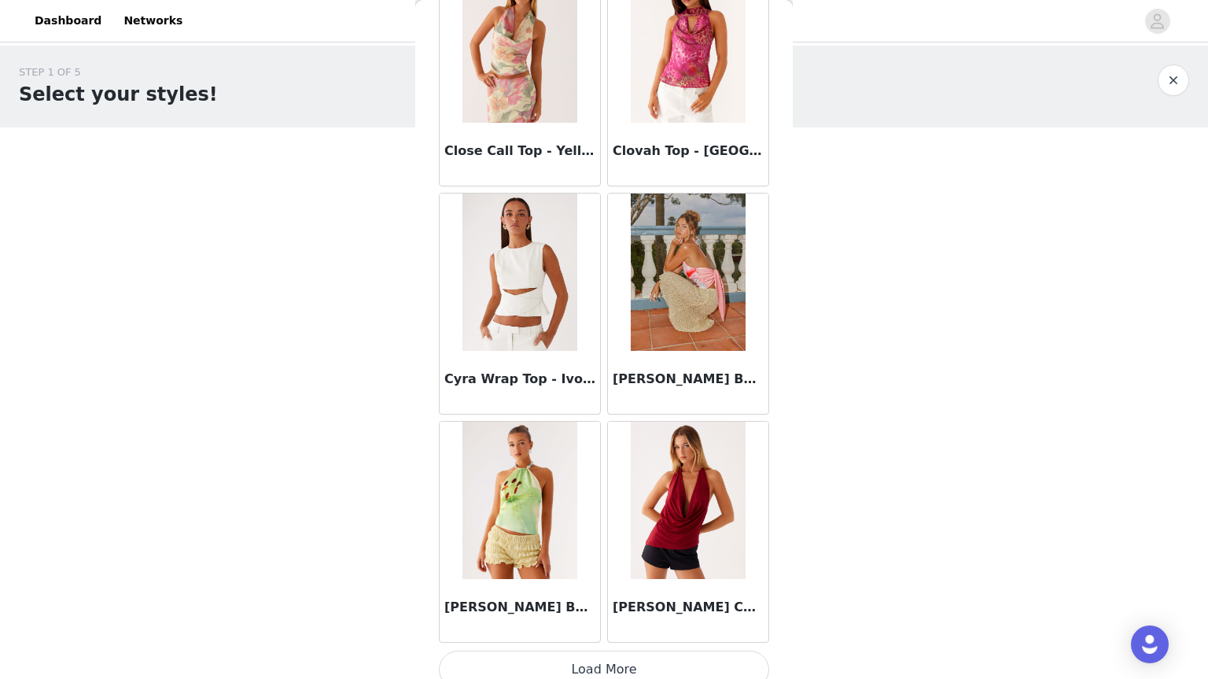
scroll to position [4010, 0]
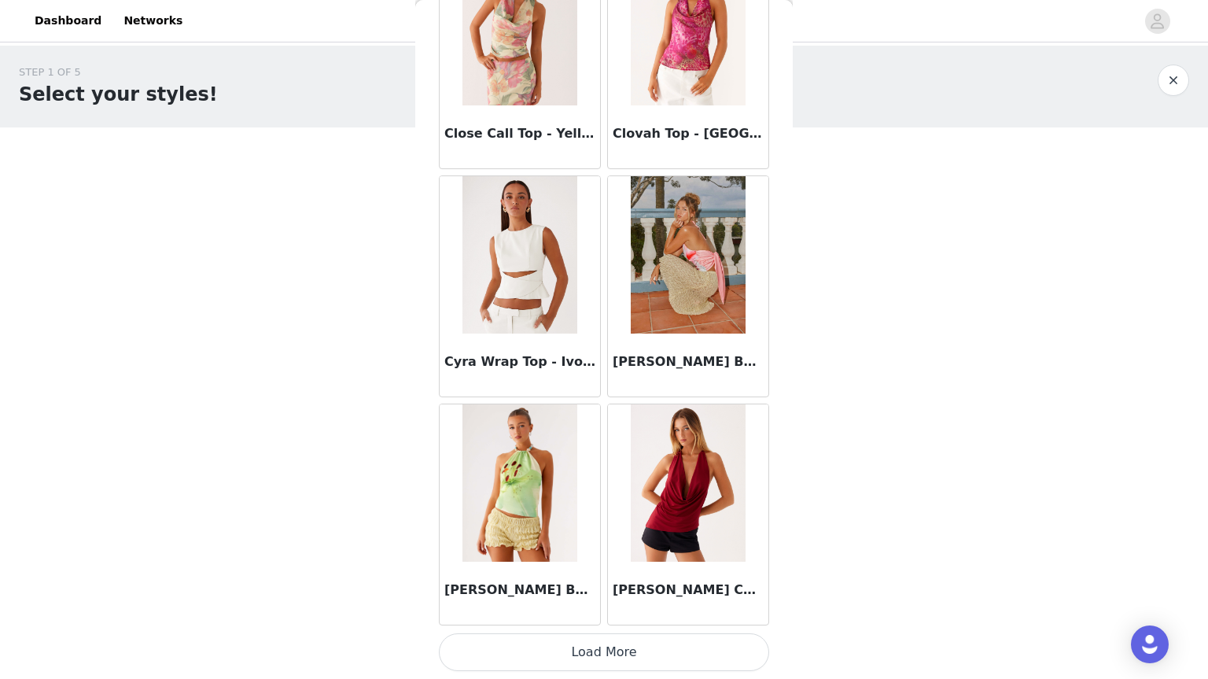
click at [591, 659] on button "Load More" at bounding box center [604, 652] width 330 height 38
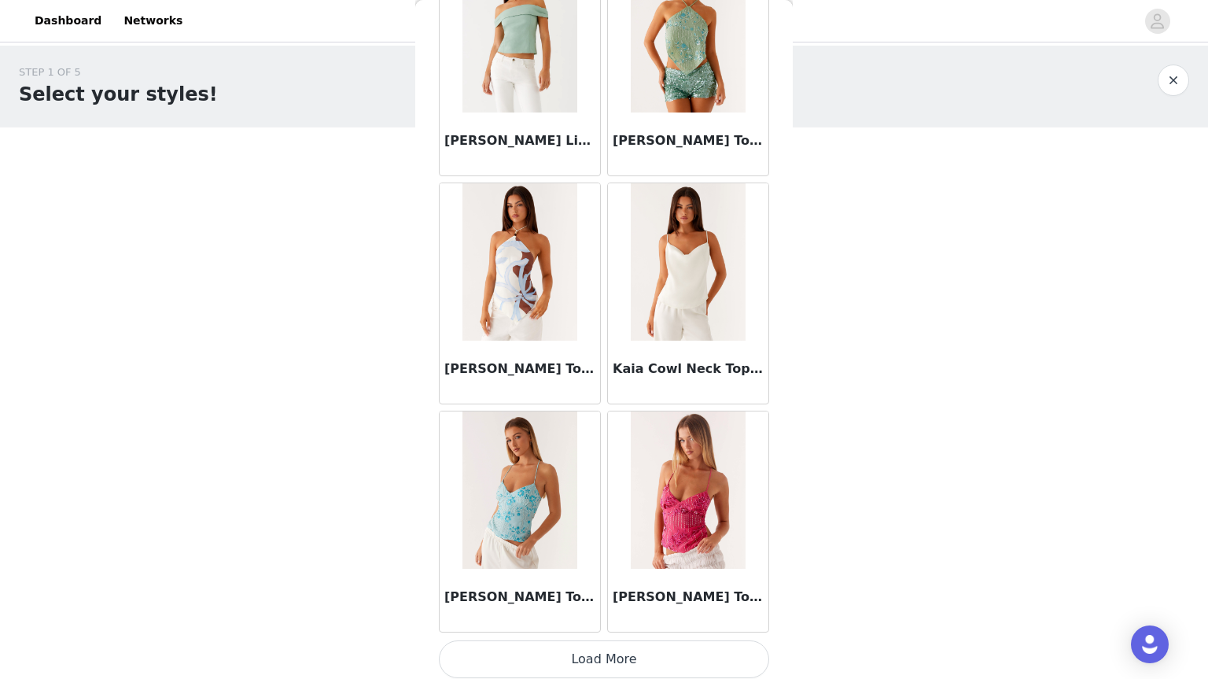
scroll to position [6292, 0]
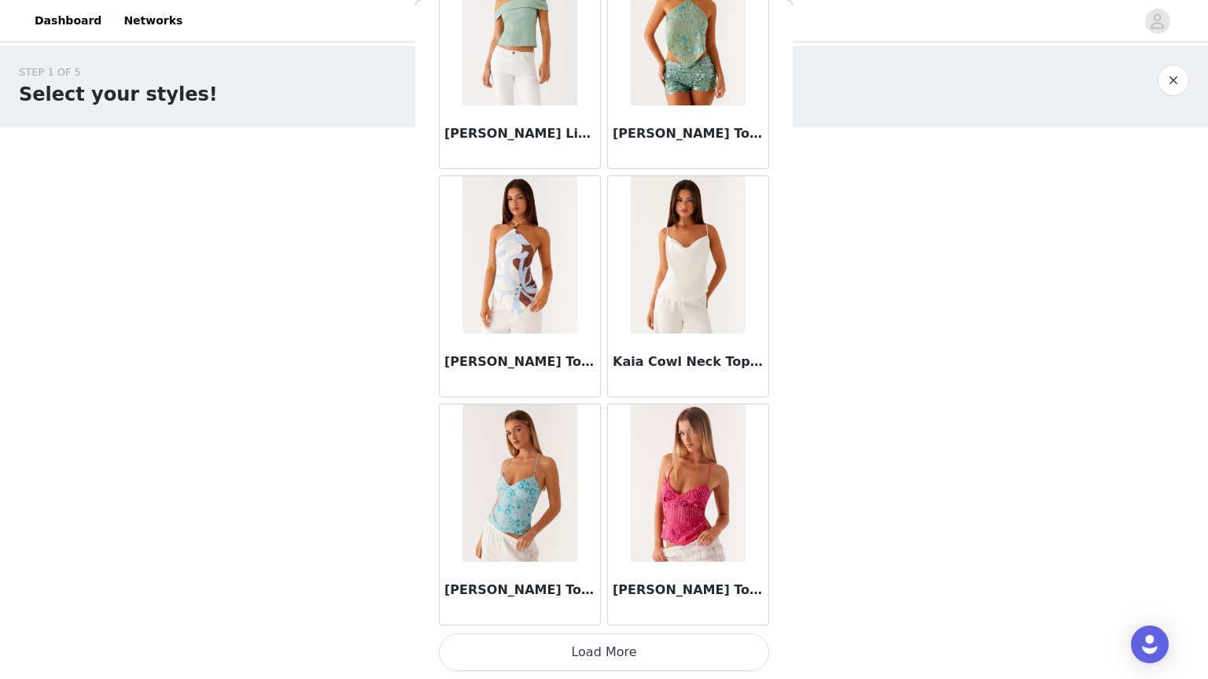
click at [588, 655] on button "Load More" at bounding box center [604, 652] width 330 height 38
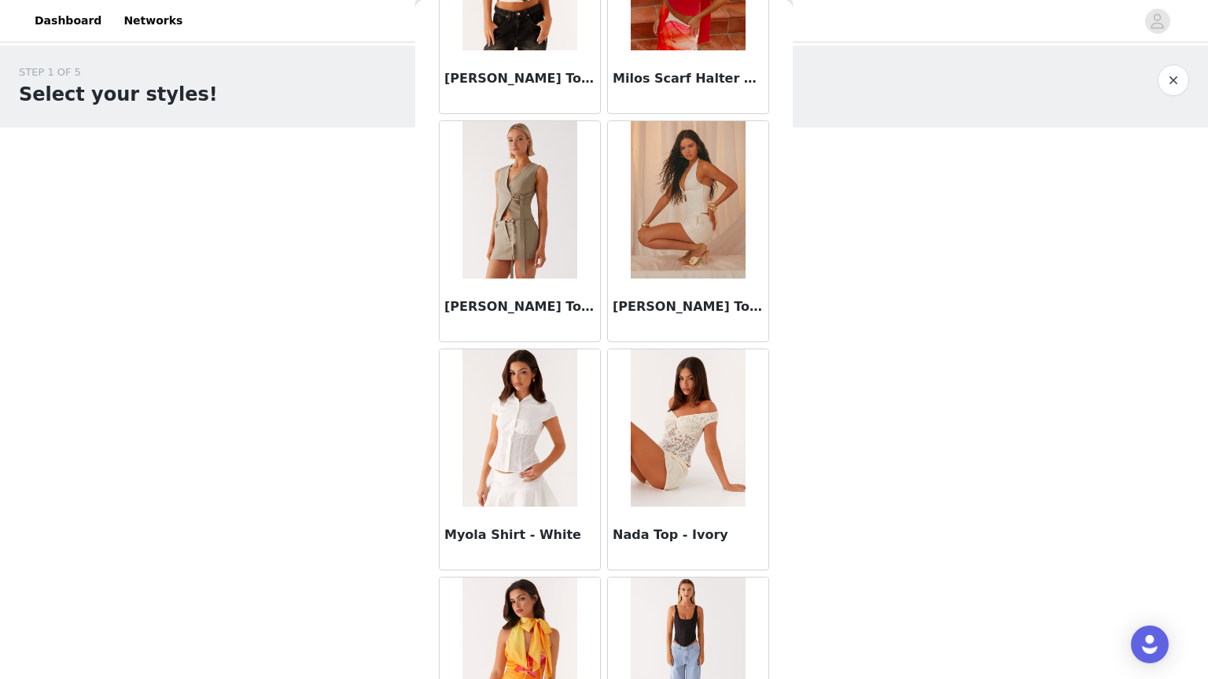
scroll to position [8573, 0]
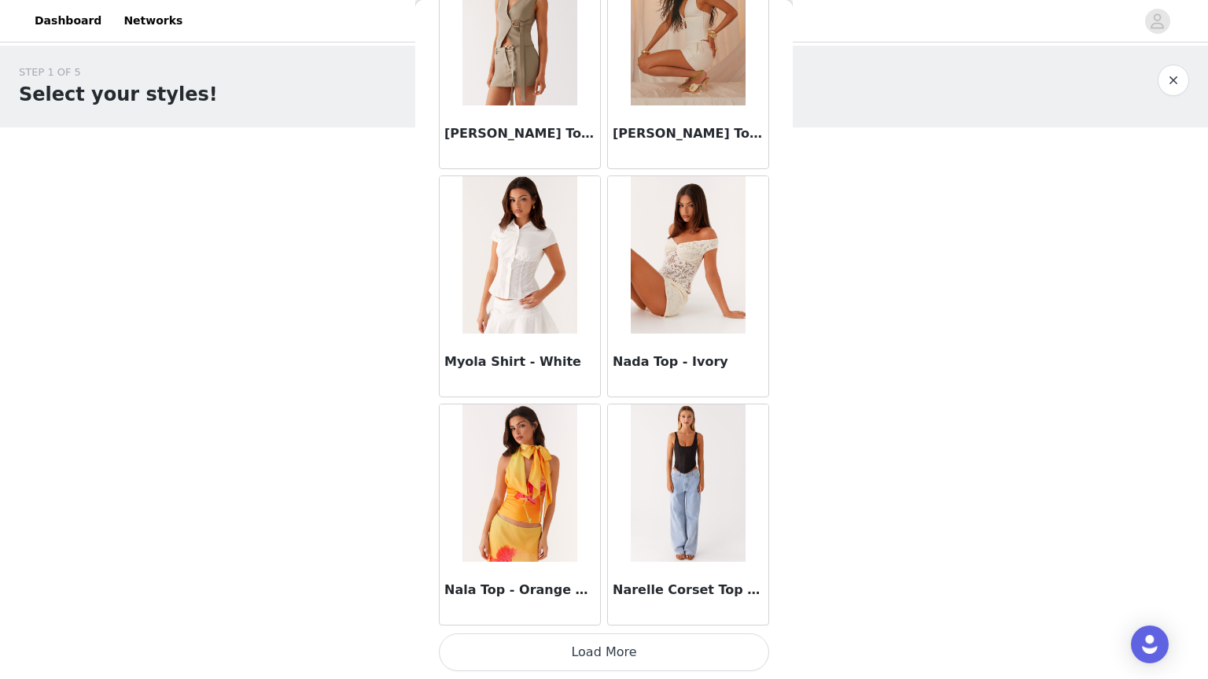
click at [648, 649] on button "Load More" at bounding box center [604, 652] width 330 height 38
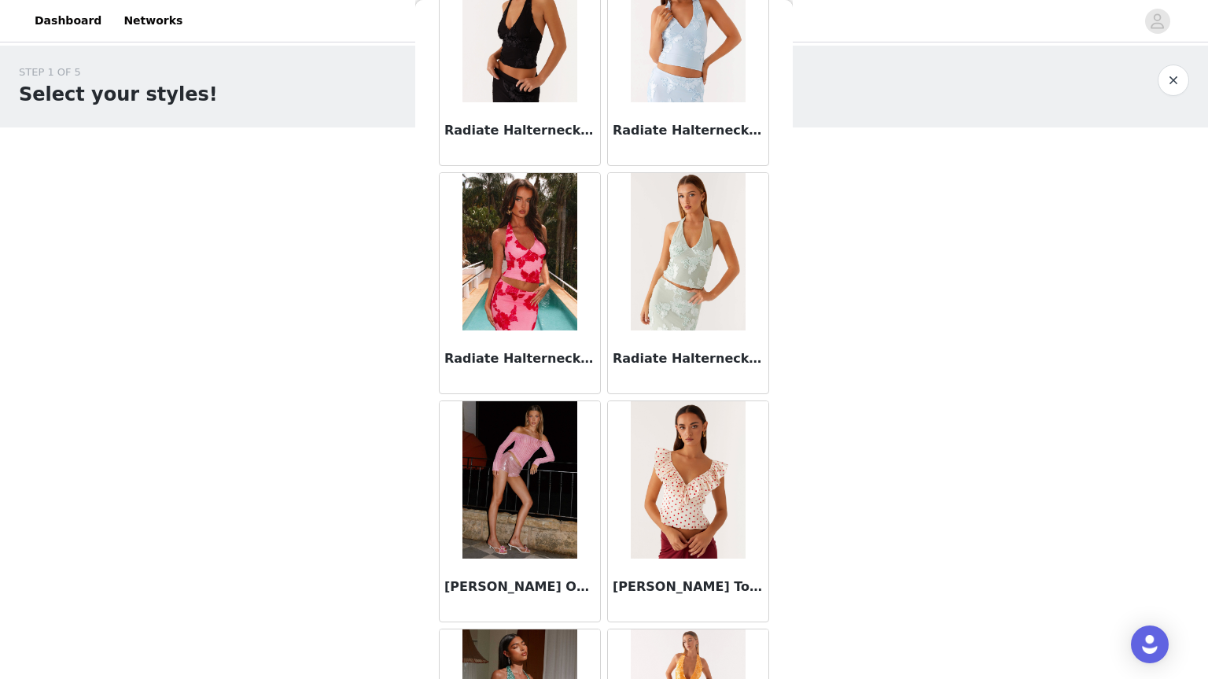
scroll to position [10855, 0]
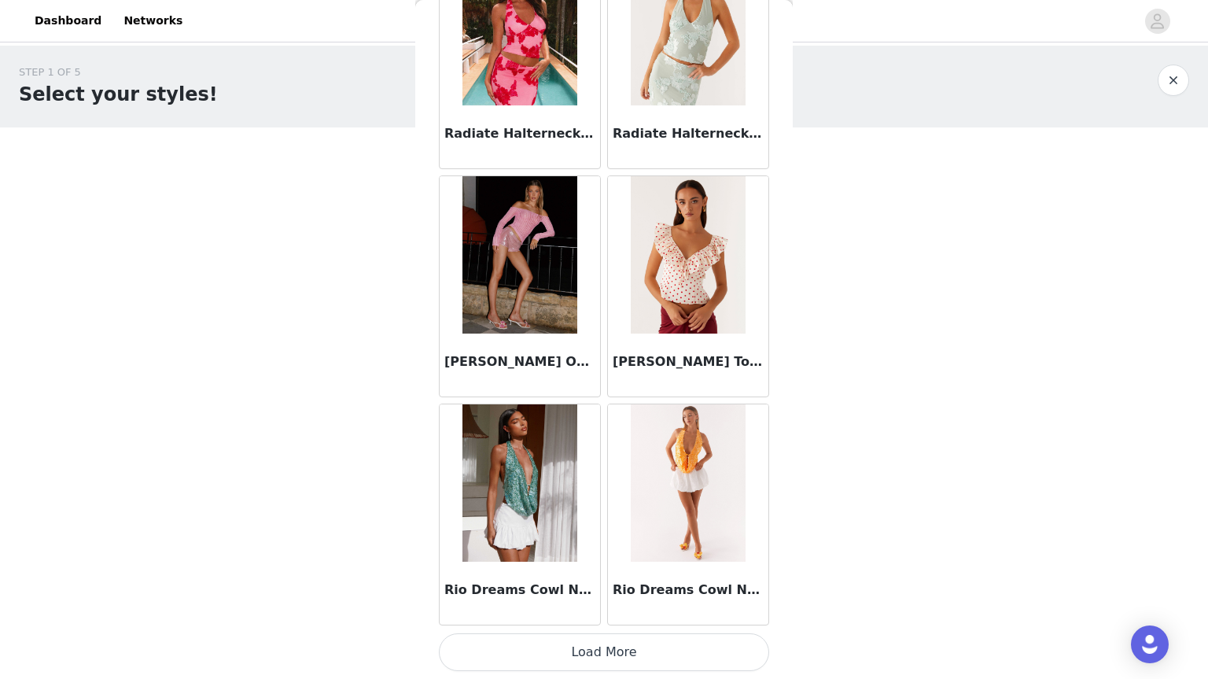
click at [646, 662] on button "Load More" at bounding box center [604, 652] width 330 height 38
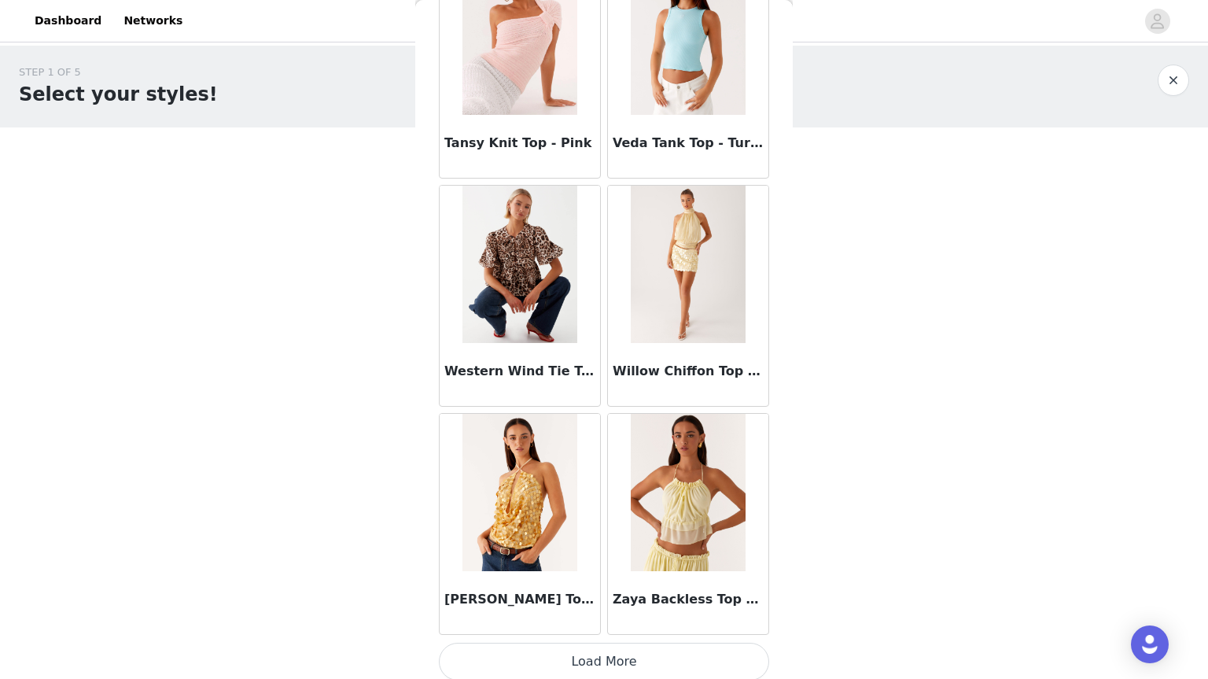
scroll to position [13136, 0]
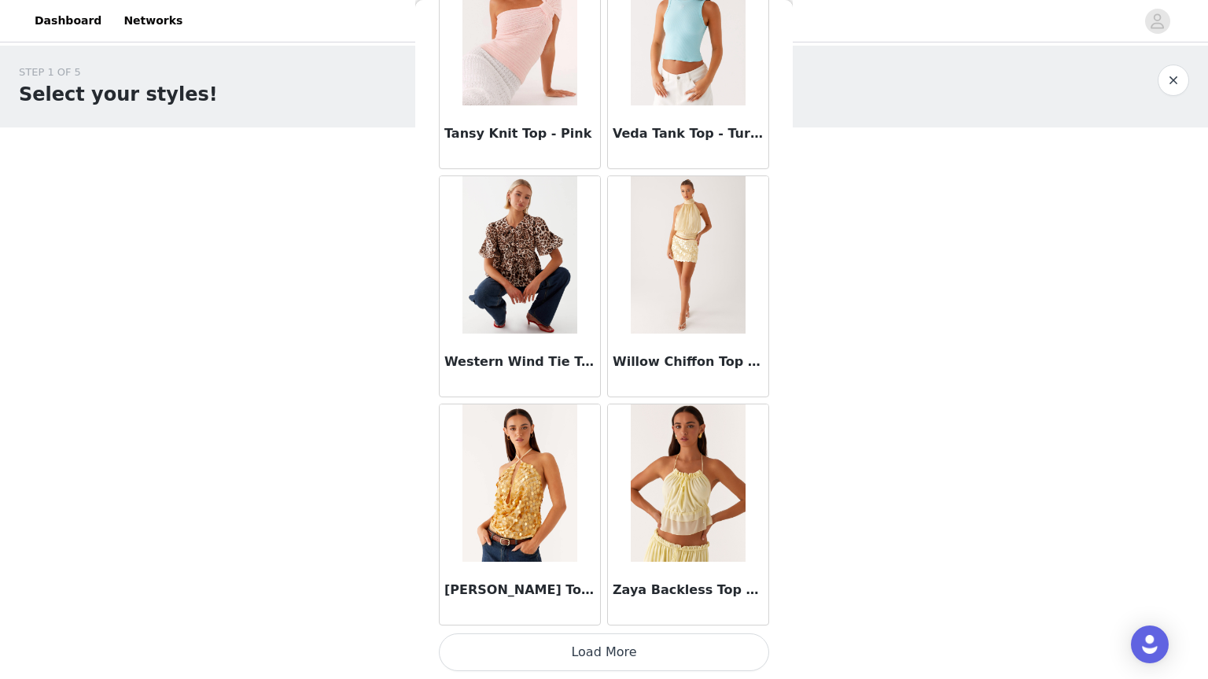
click at [644, 648] on button "Load More" at bounding box center [604, 652] width 330 height 38
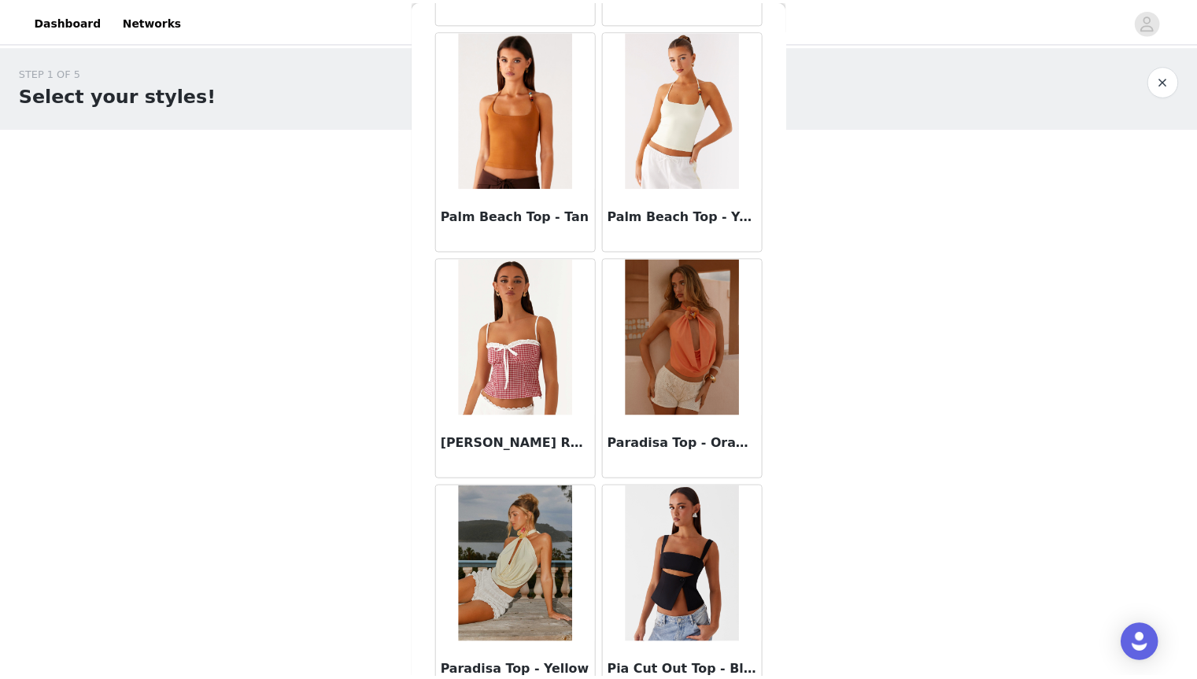
scroll to position [9859, 0]
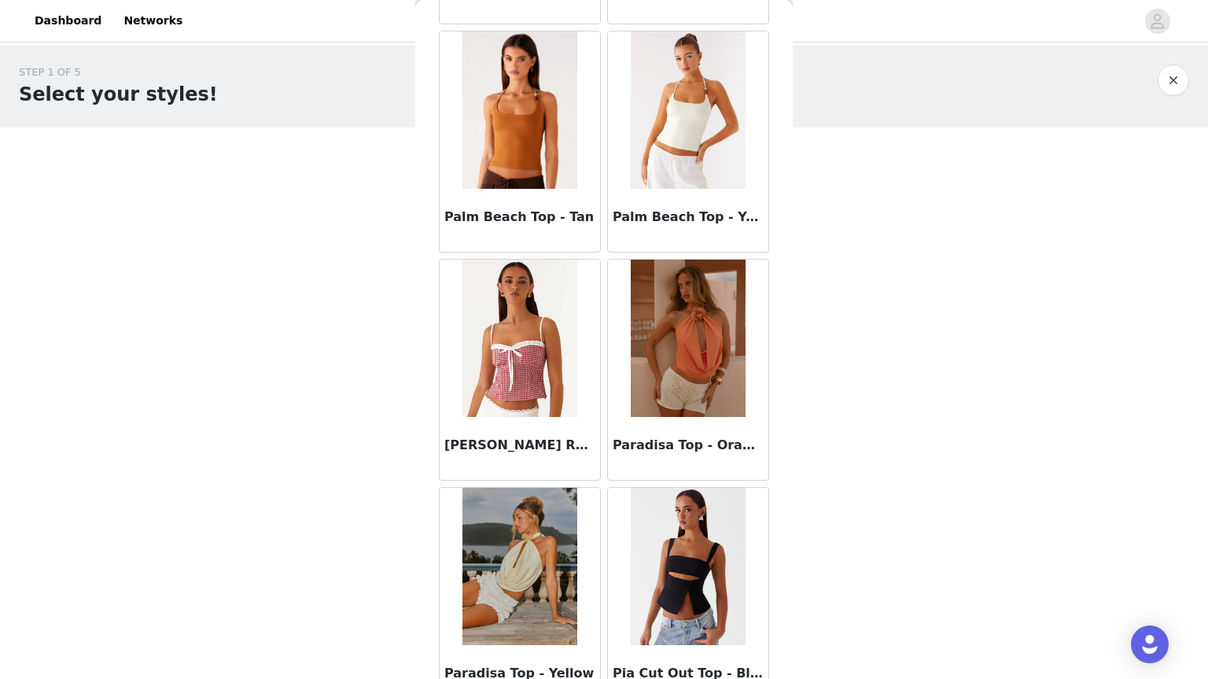
click at [1172, 99] on div "STEP 1 OF 5 Select your styles!" at bounding box center [604, 87] width 1171 height 44
click at [1175, 85] on button "button" at bounding box center [1173, 80] width 31 height 31
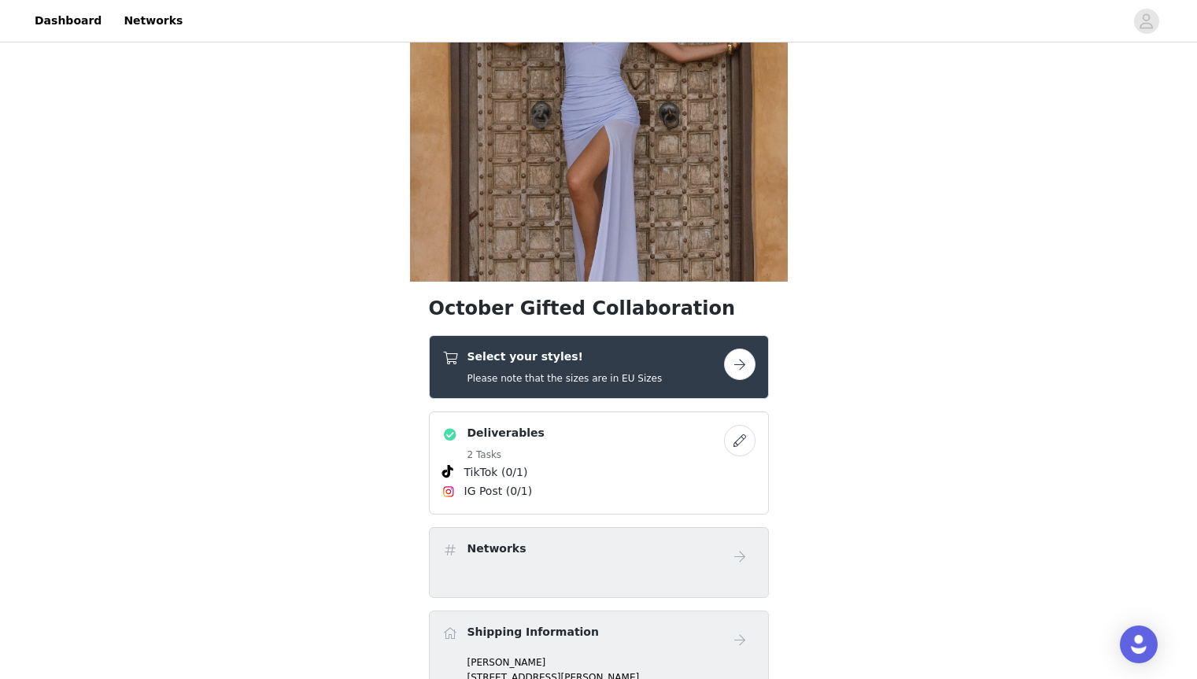
scroll to position [161, 0]
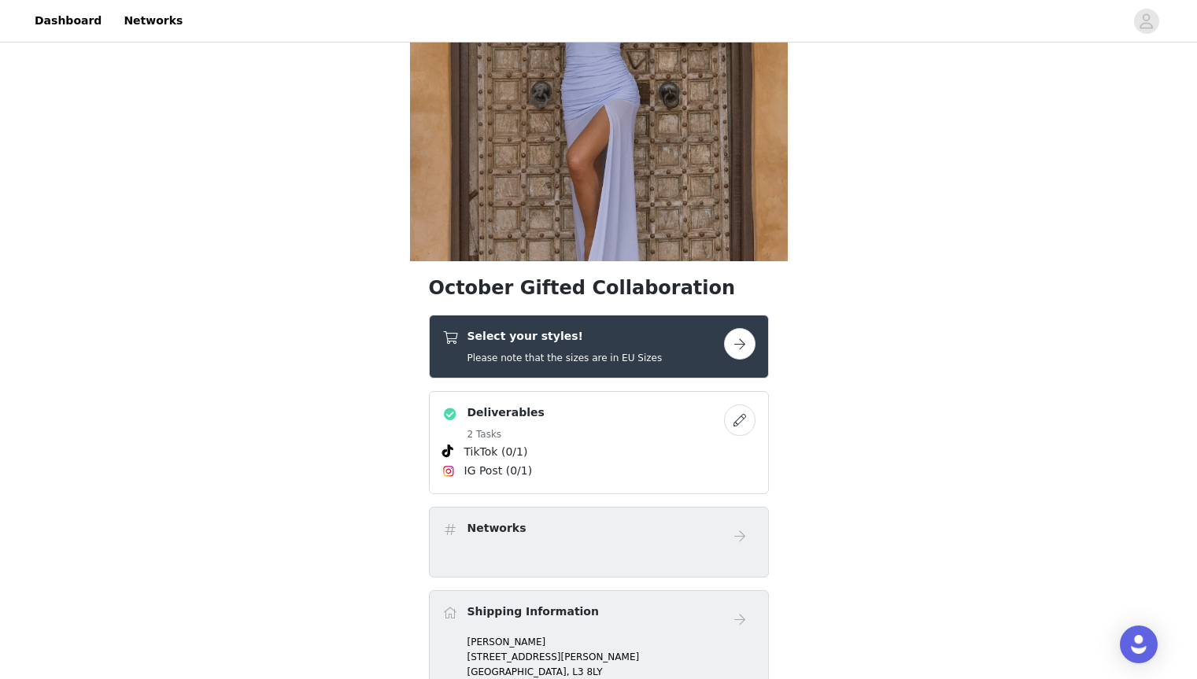
click at [663, 353] on div "Select your styles! Please note that the sizes are in EU Sizes" at bounding box center [583, 346] width 282 height 37
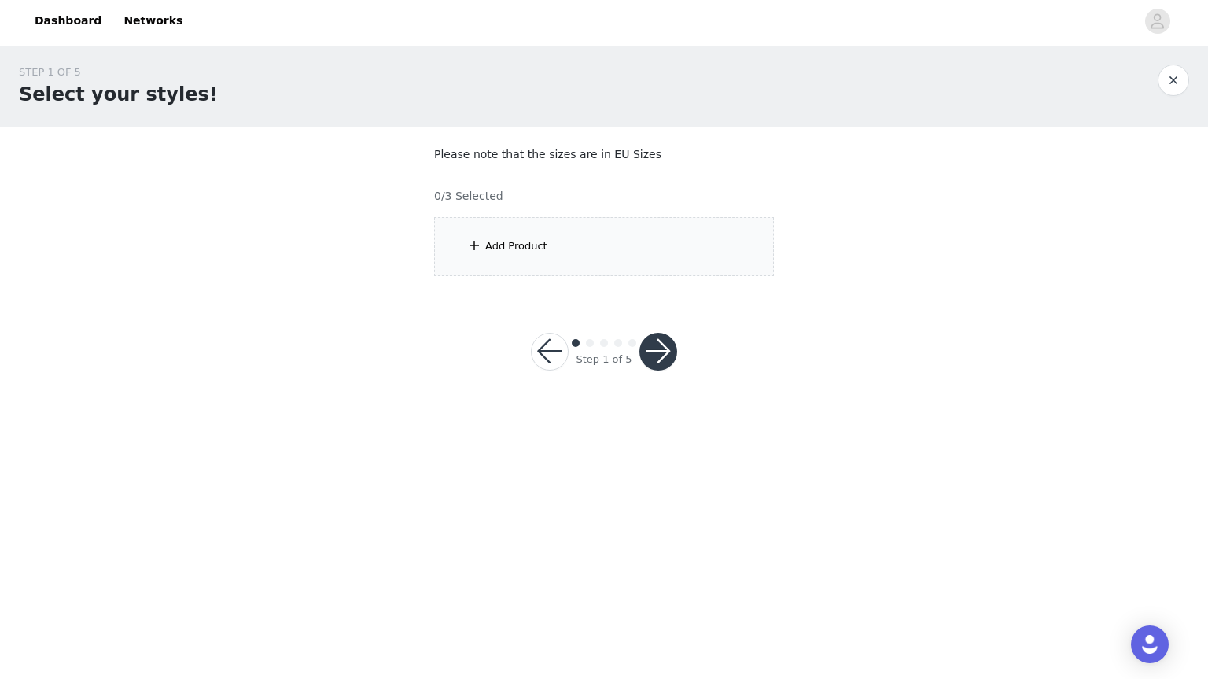
click at [666, 233] on div "Add Product" at bounding box center [604, 246] width 340 height 59
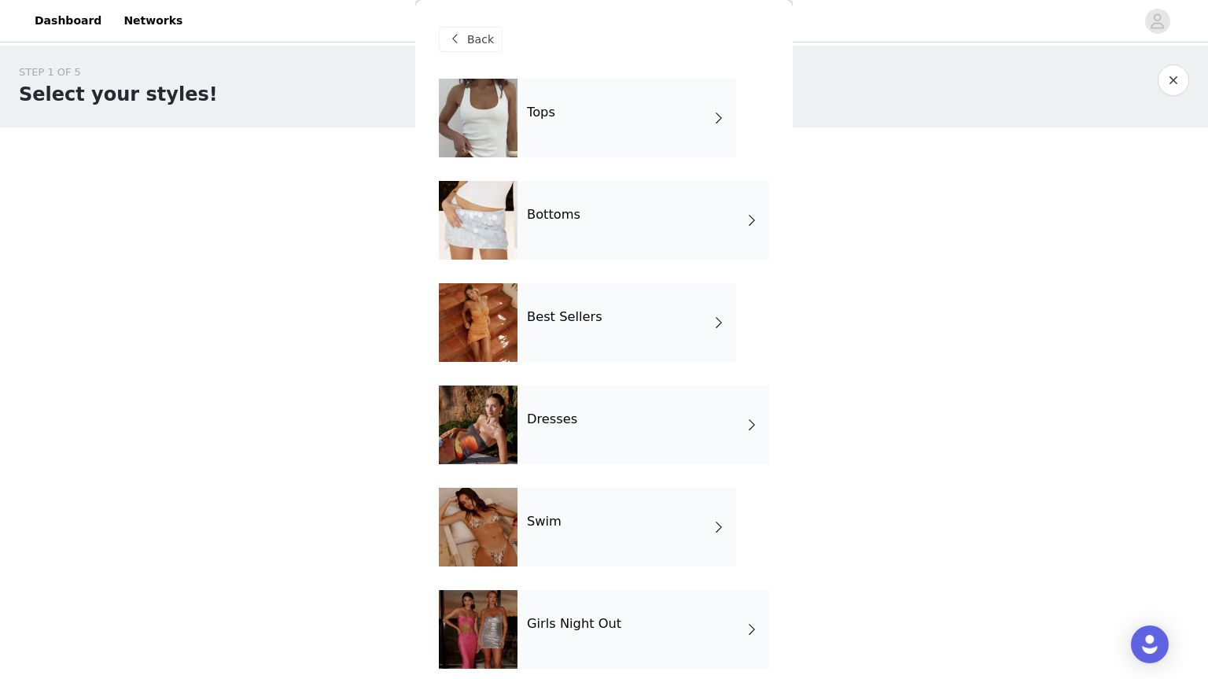
scroll to position [218, 0]
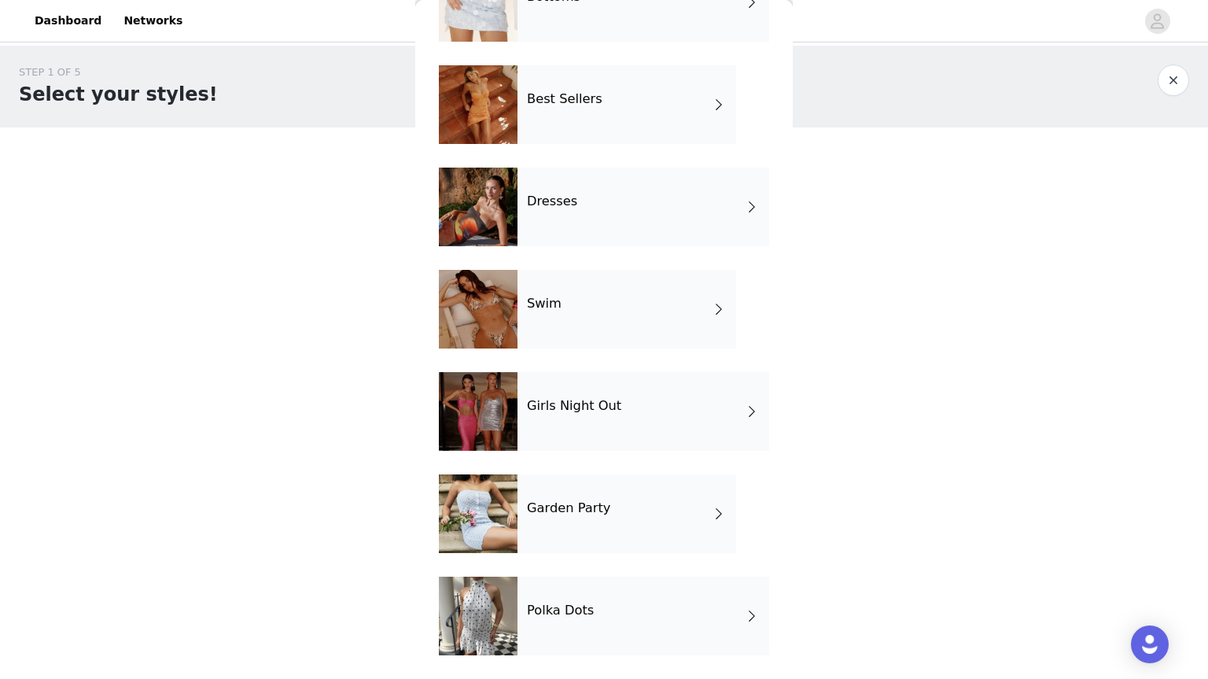
click at [607, 437] on div "Girls Night Out" at bounding box center [644, 411] width 252 height 79
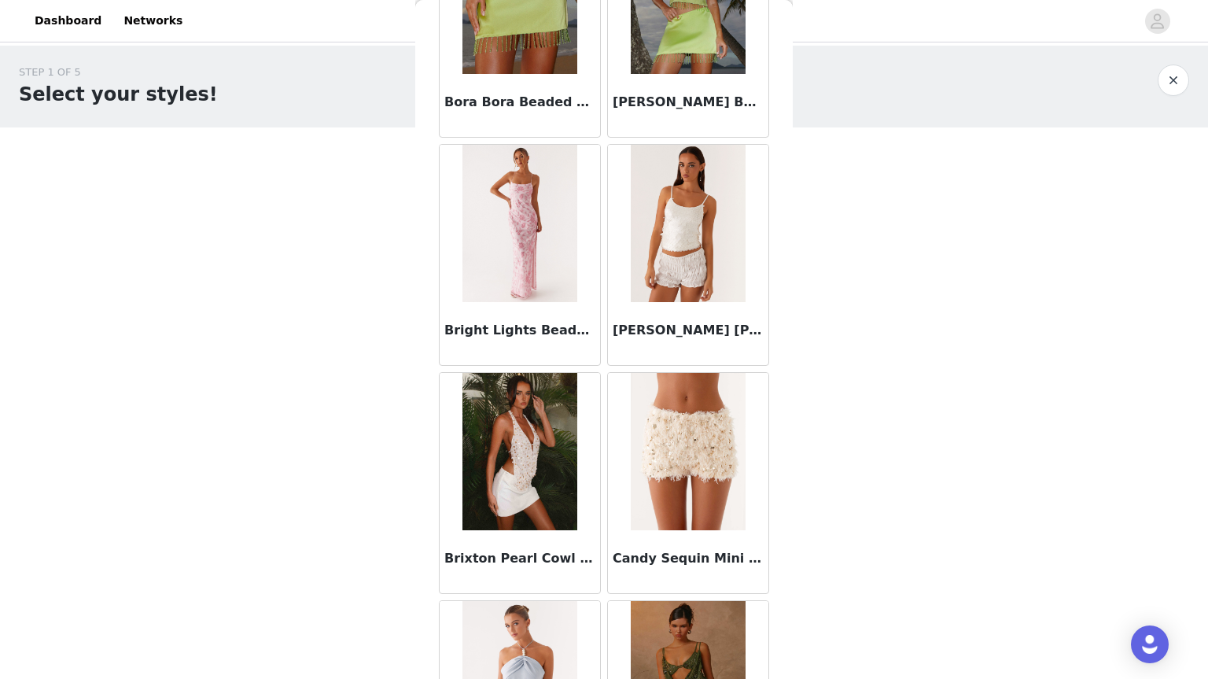
scroll to position [1729, 0]
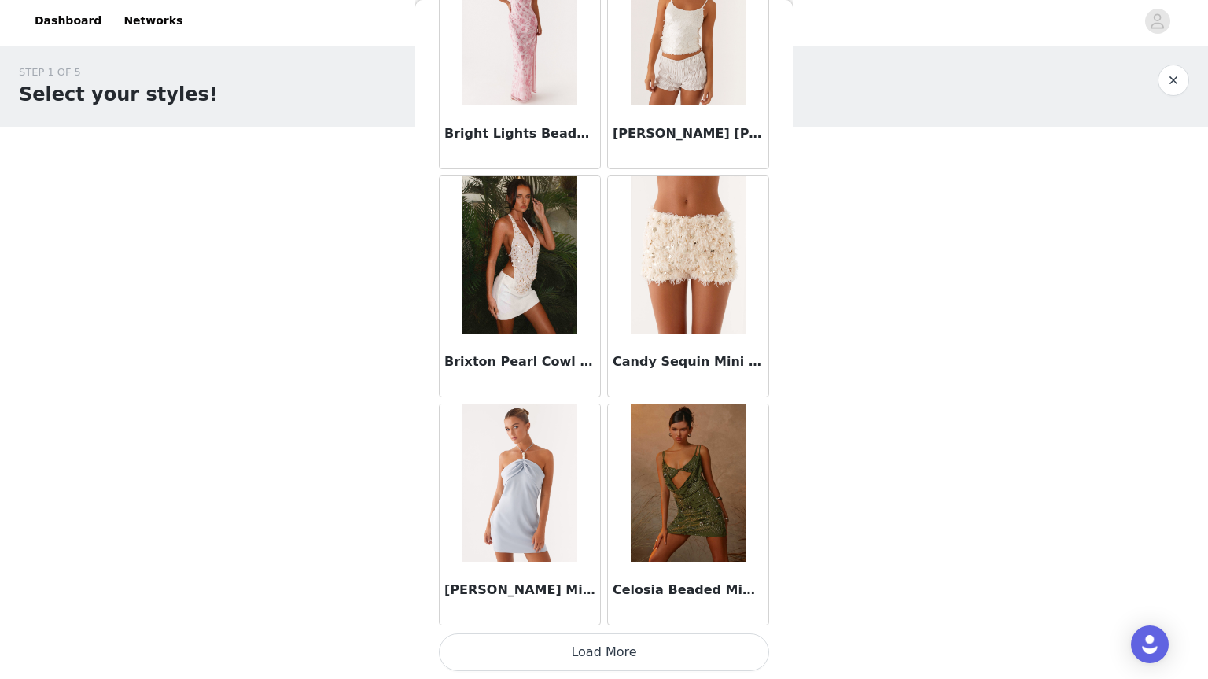
click at [559, 658] on button "Load More" at bounding box center [604, 652] width 330 height 38
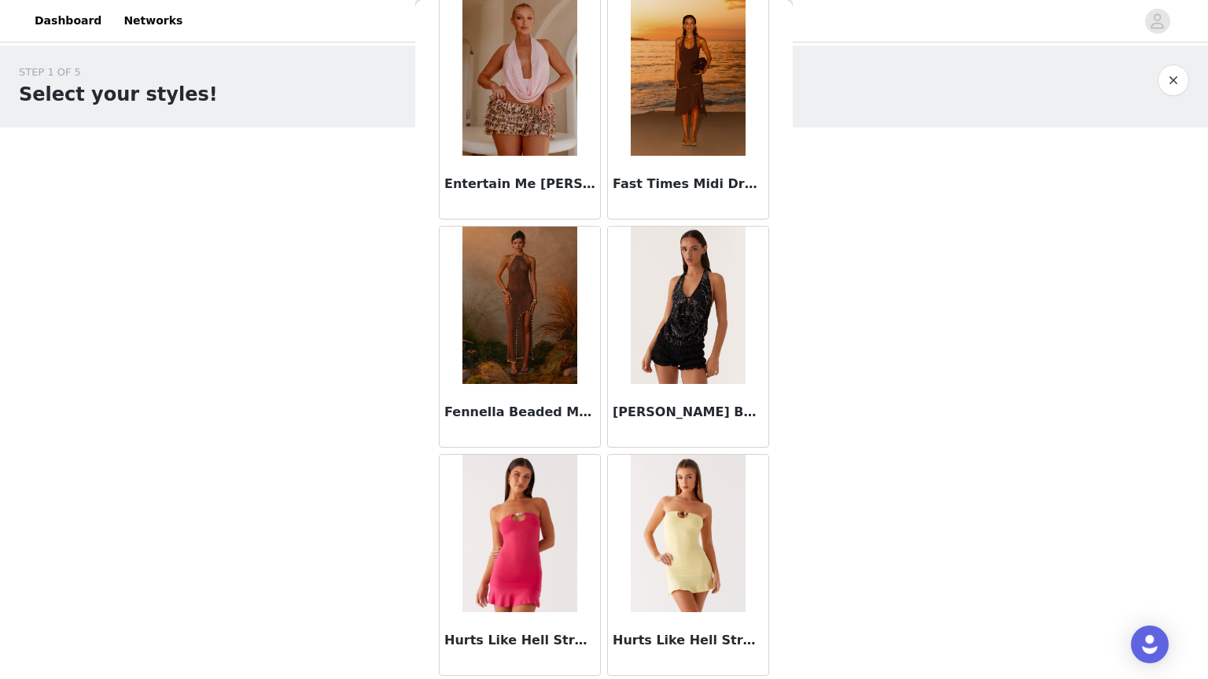
scroll to position [3282, 0]
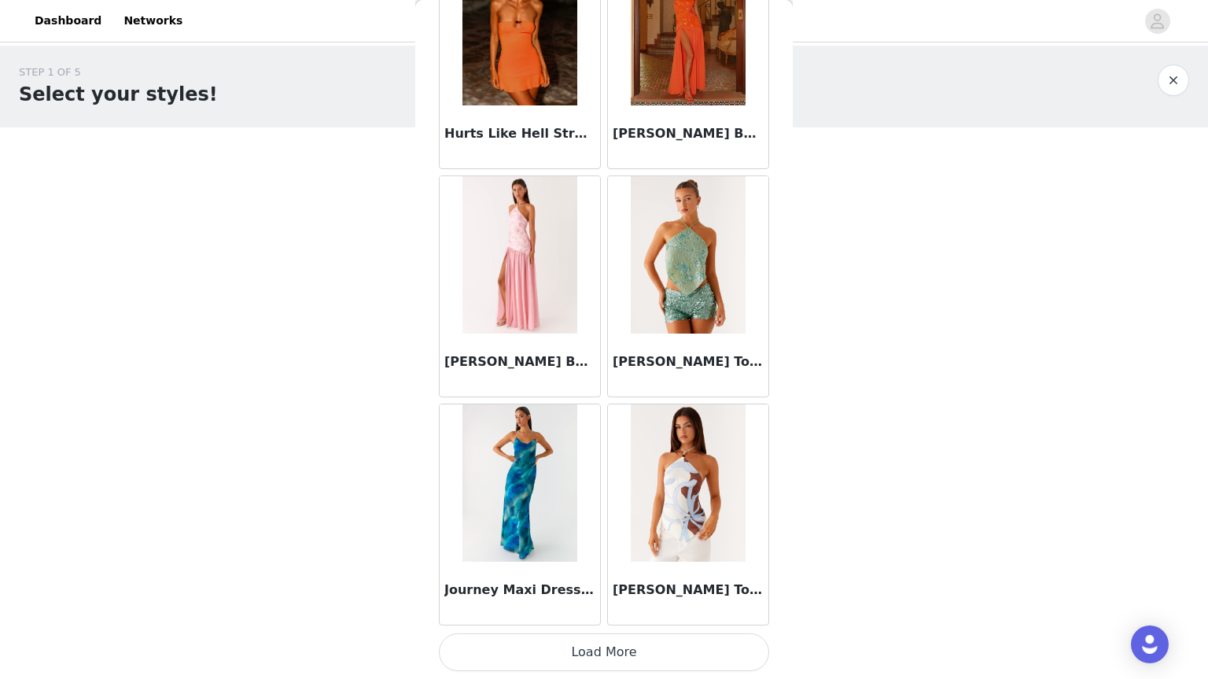
click at [588, 650] on button "Load More" at bounding box center [604, 652] width 330 height 38
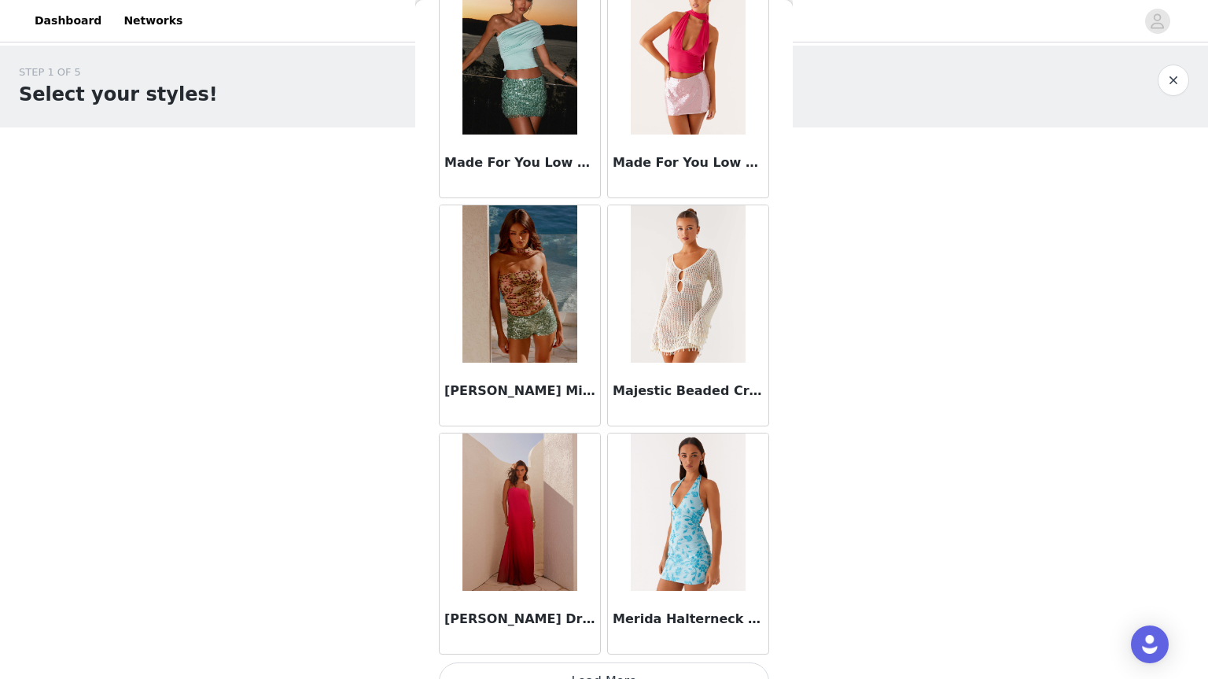
scroll to position [6292, 0]
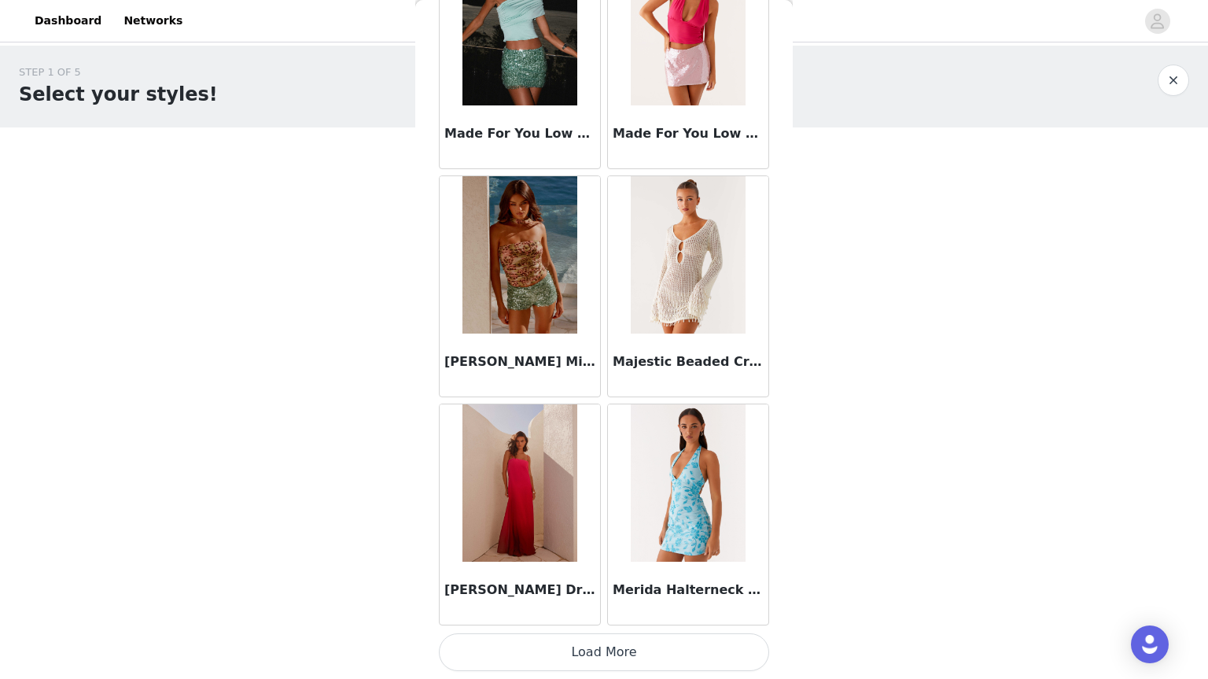
click at [588, 660] on button "Load More" at bounding box center [604, 652] width 330 height 38
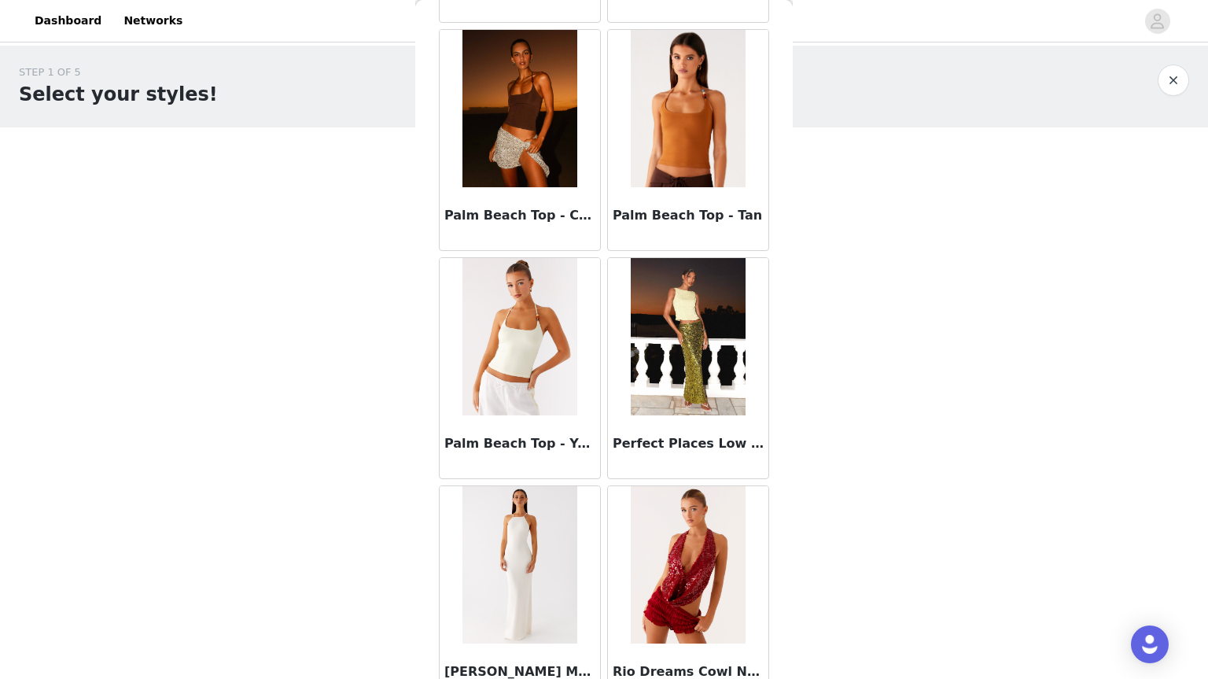
scroll to position [8573, 0]
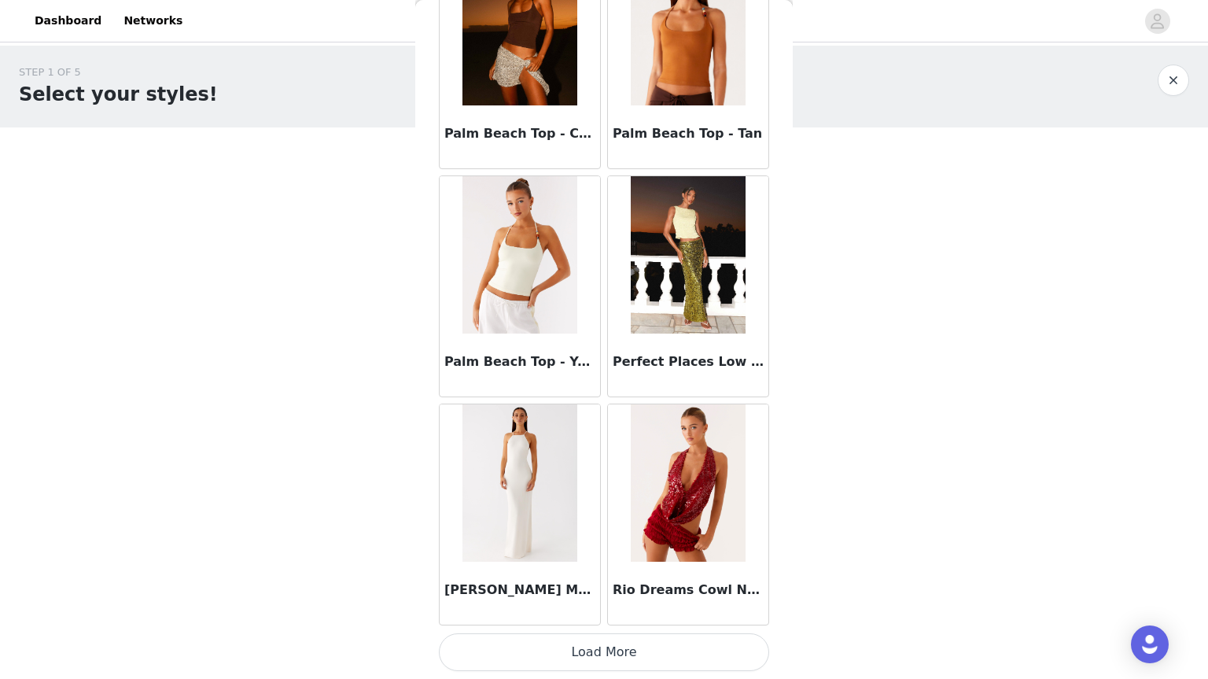
click at [583, 637] on button "Load More" at bounding box center [604, 652] width 330 height 38
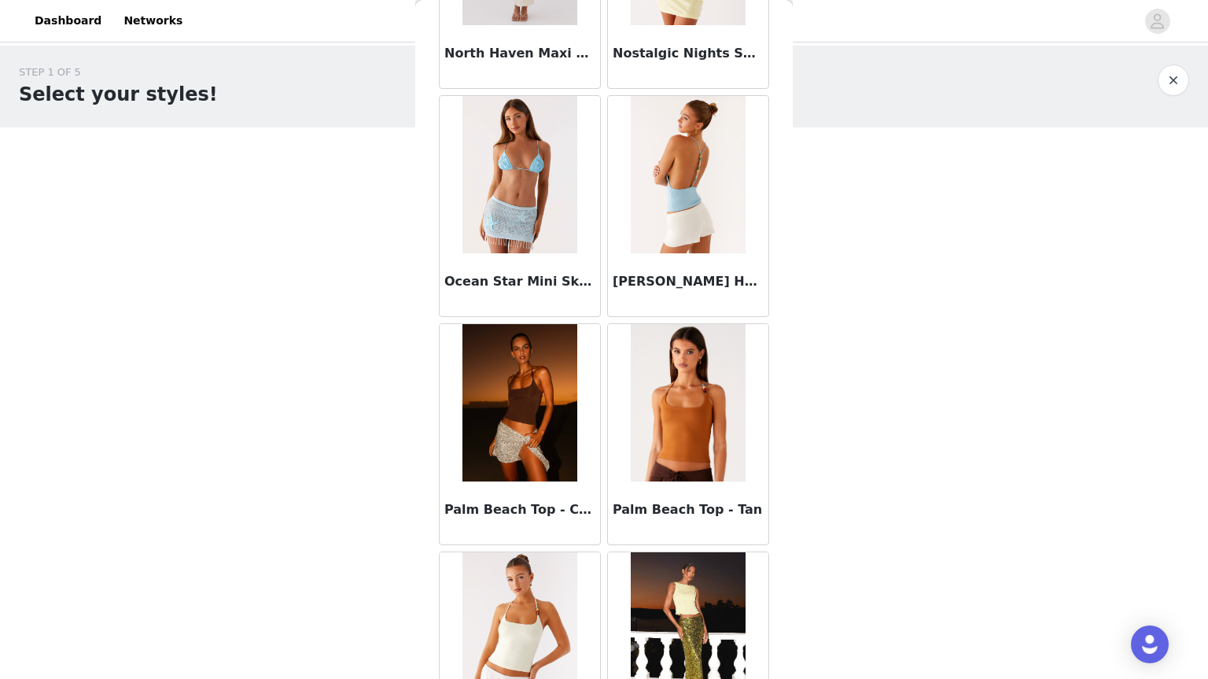
scroll to position [8193, 0]
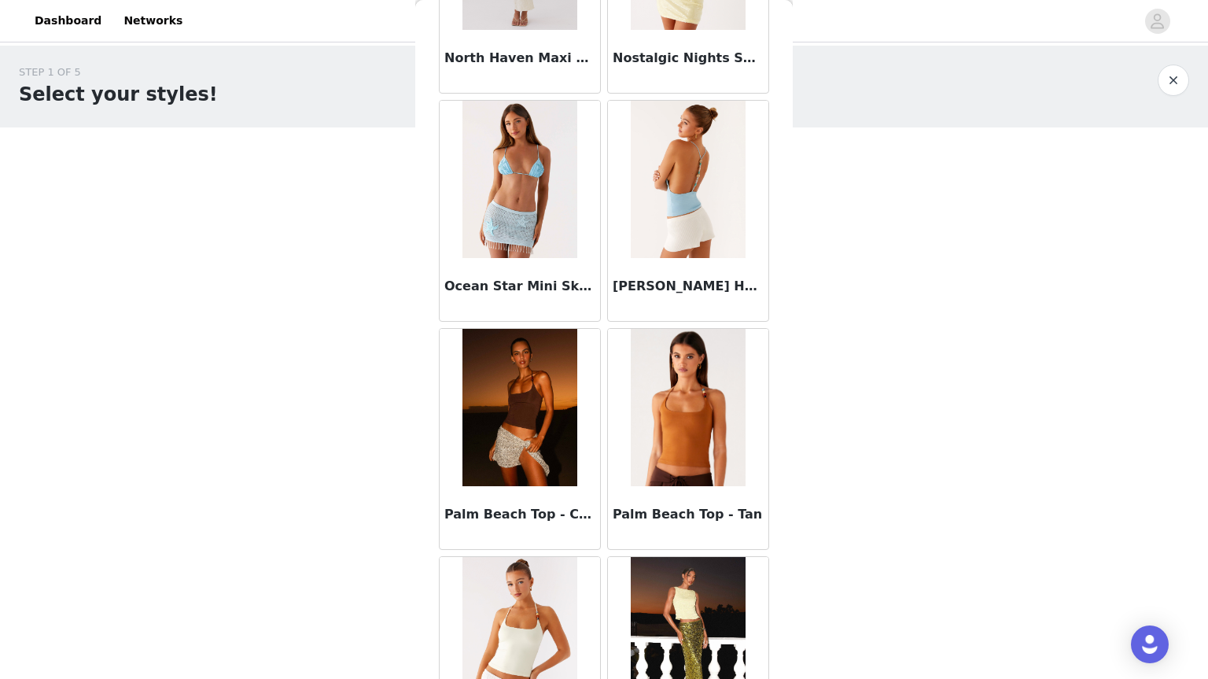
click at [1178, 85] on button "button" at bounding box center [1173, 80] width 31 height 31
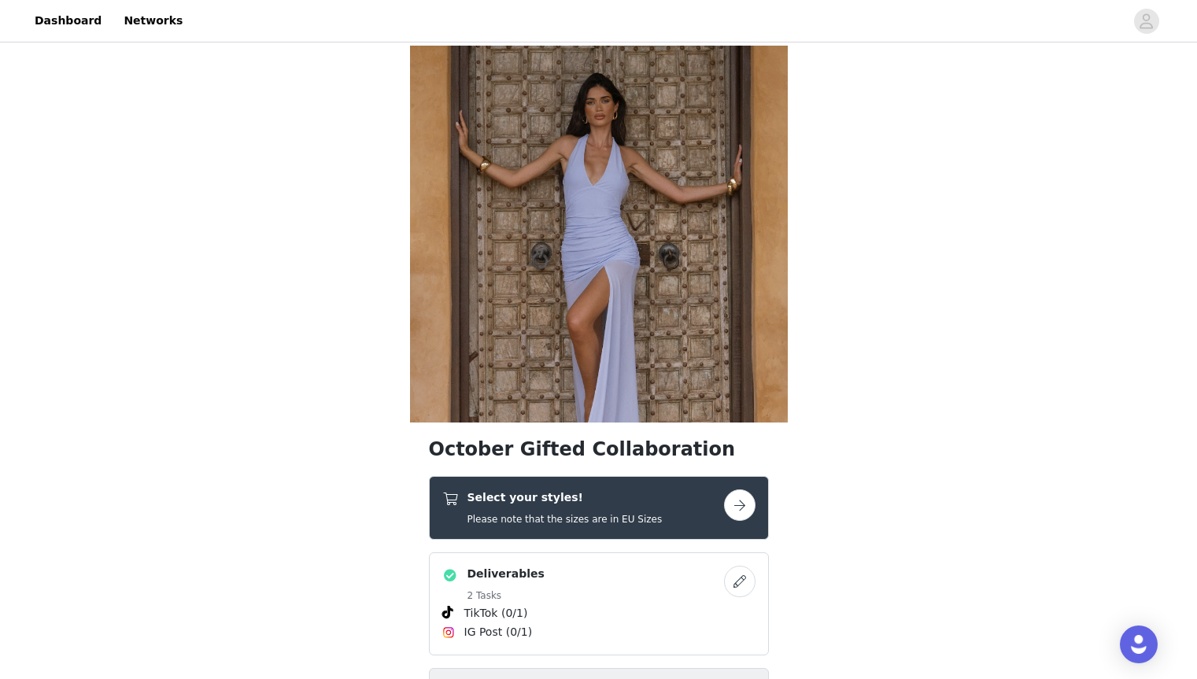
click at [751, 505] on button "button" at bounding box center [739, 504] width 31 height 31
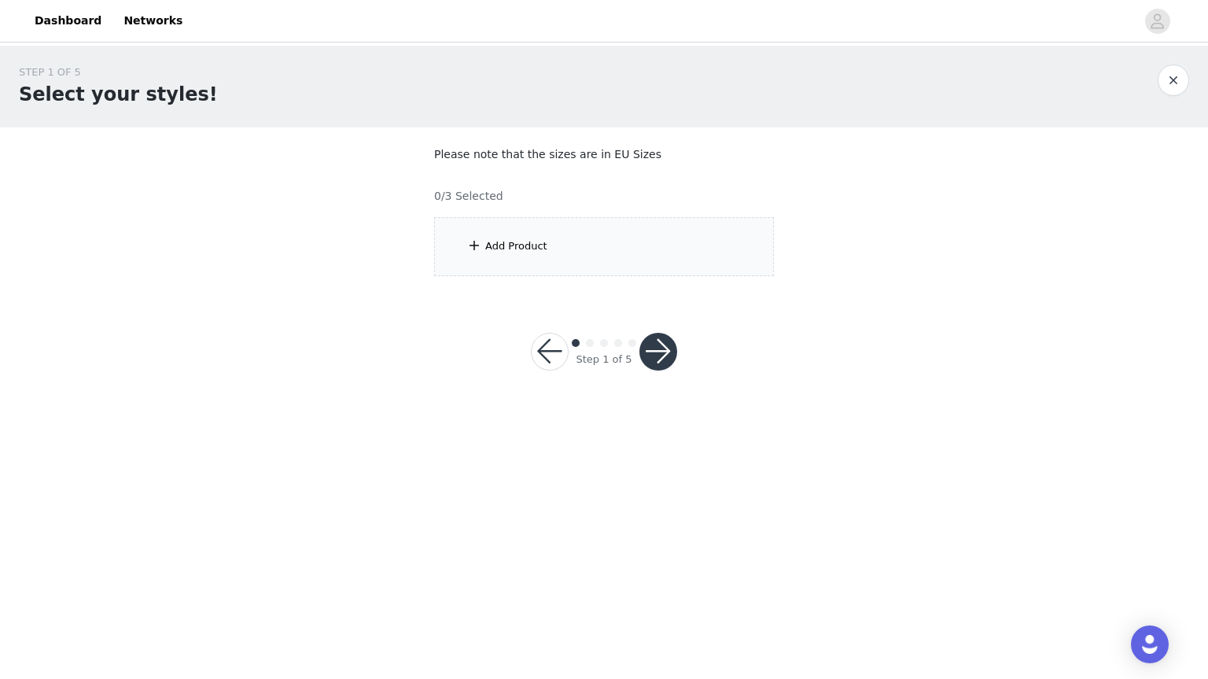
click at [614, 255] on div "Add Product" at bounding box center [604, 246] width 340 height 59
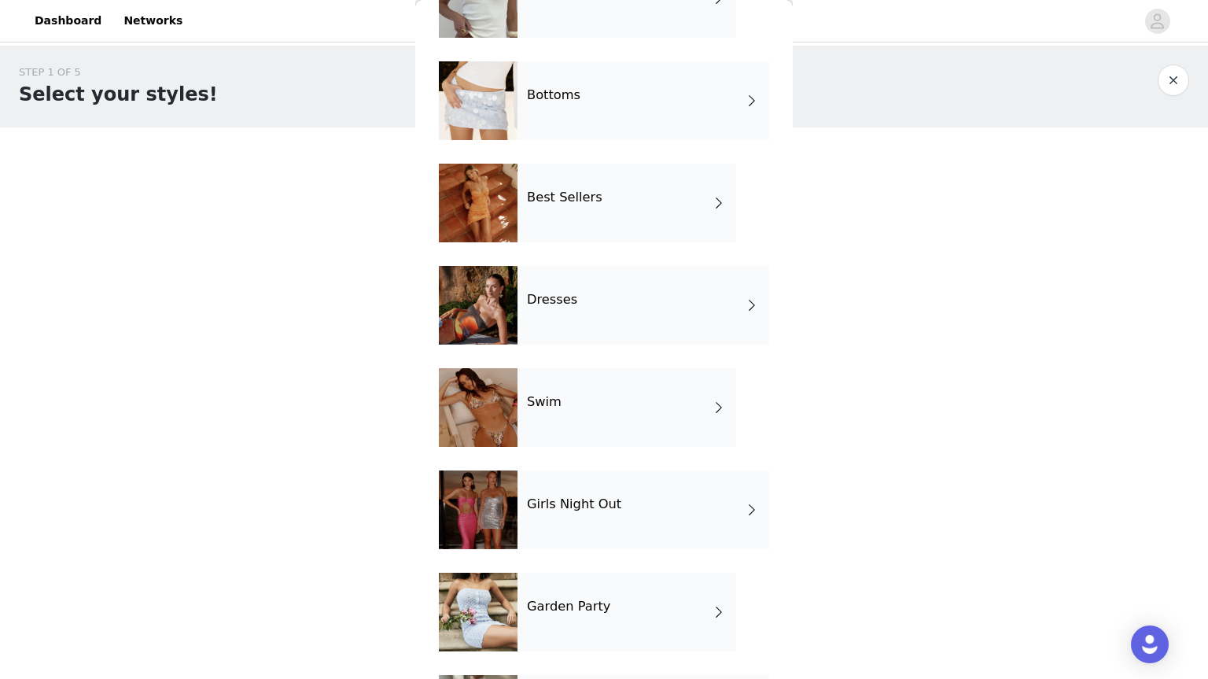
scroll to position [122, 0]
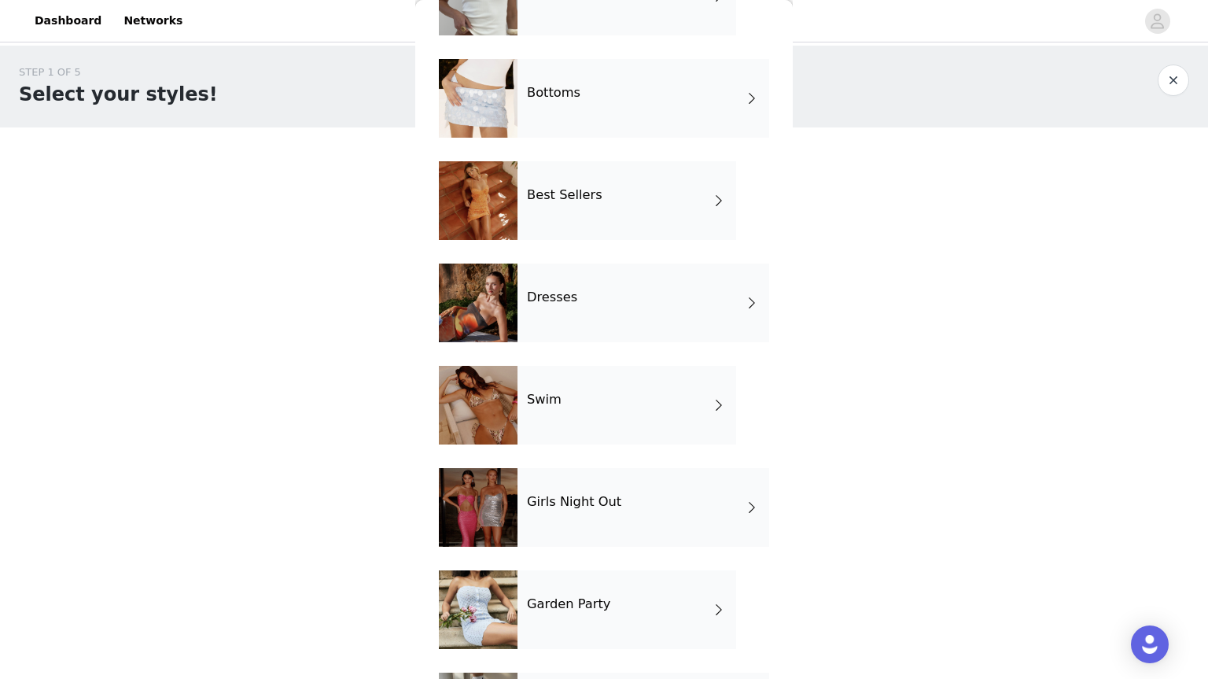
click at [642, 298] on div "Dresses" at bounding box center [644, 303] width 252 height 79
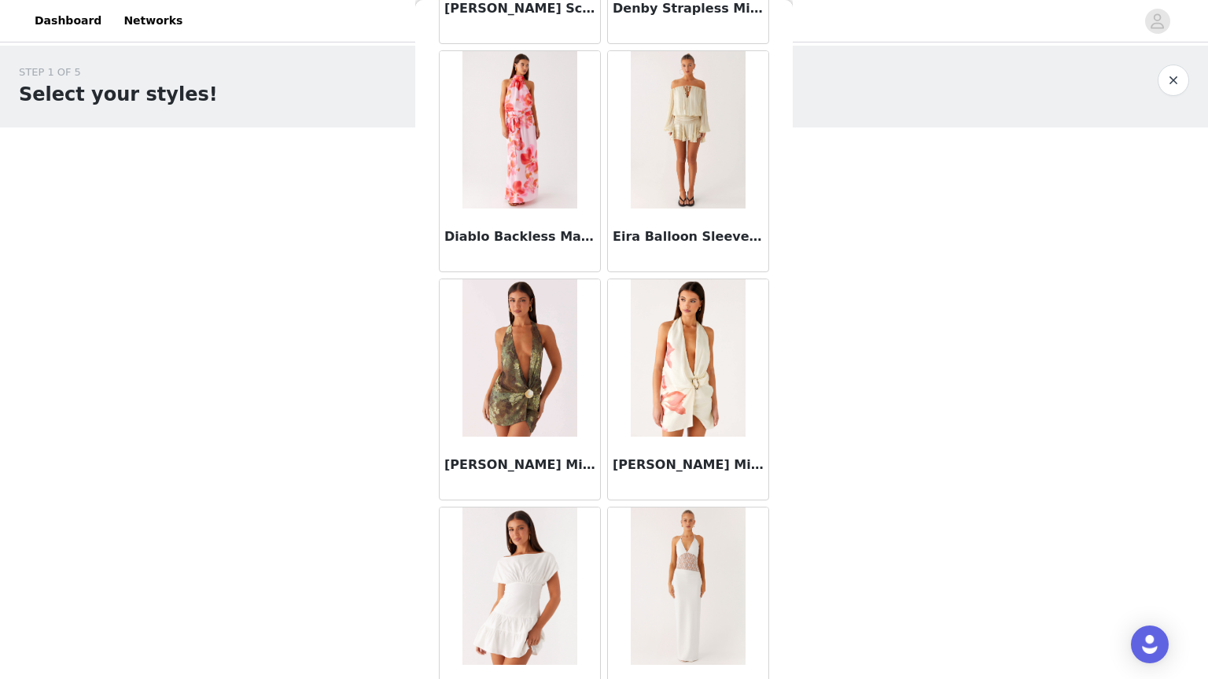
scroll to position [1729, 0]
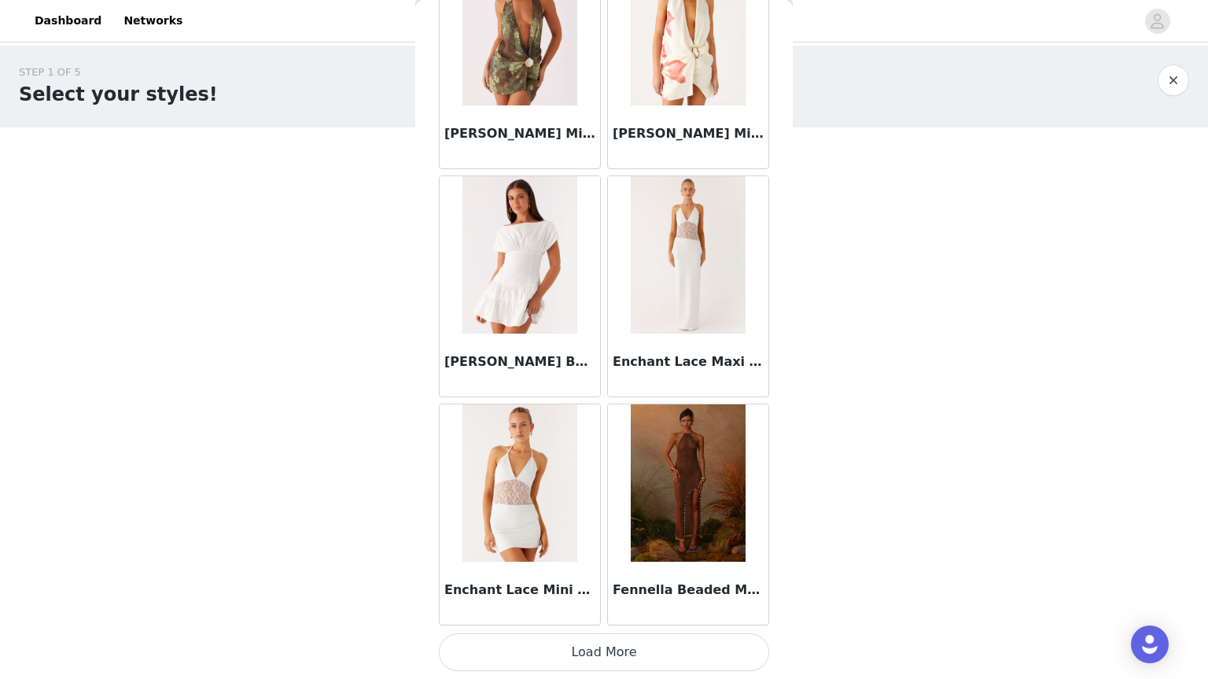
click at [572, 651] on button "Load More" at bounding box center [604, 652] width 330 height 38
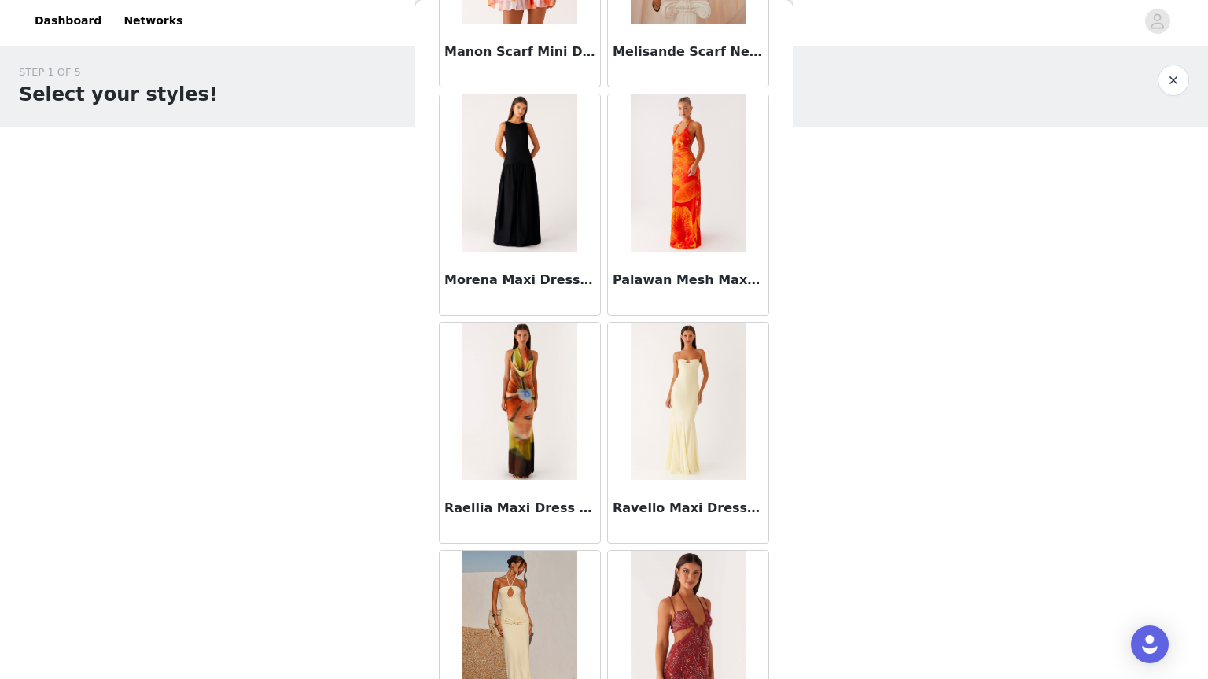
scroll to position [4010, 0]
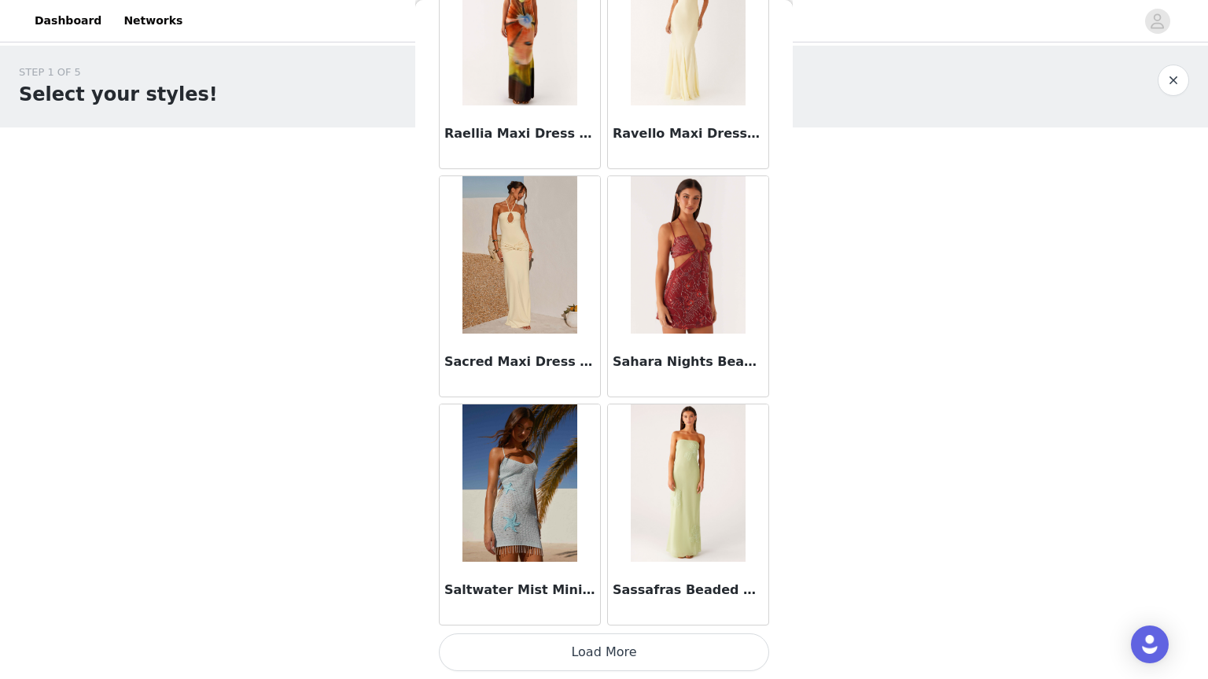
click at [594, 656] on button "Load More" at bounding box center [604, 652] width 330 height 38
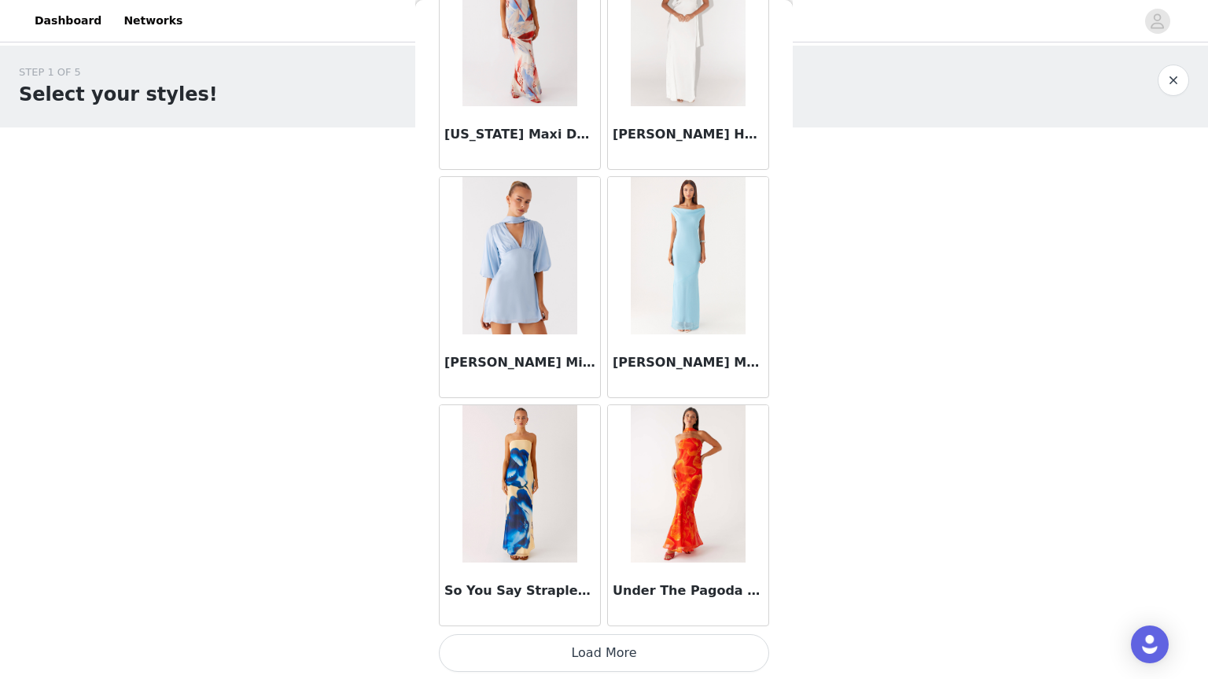
scroll to position [6292, 0]
click at [607, 653] on button "Load More" at bounding box center [604, 652] width 330 height 38
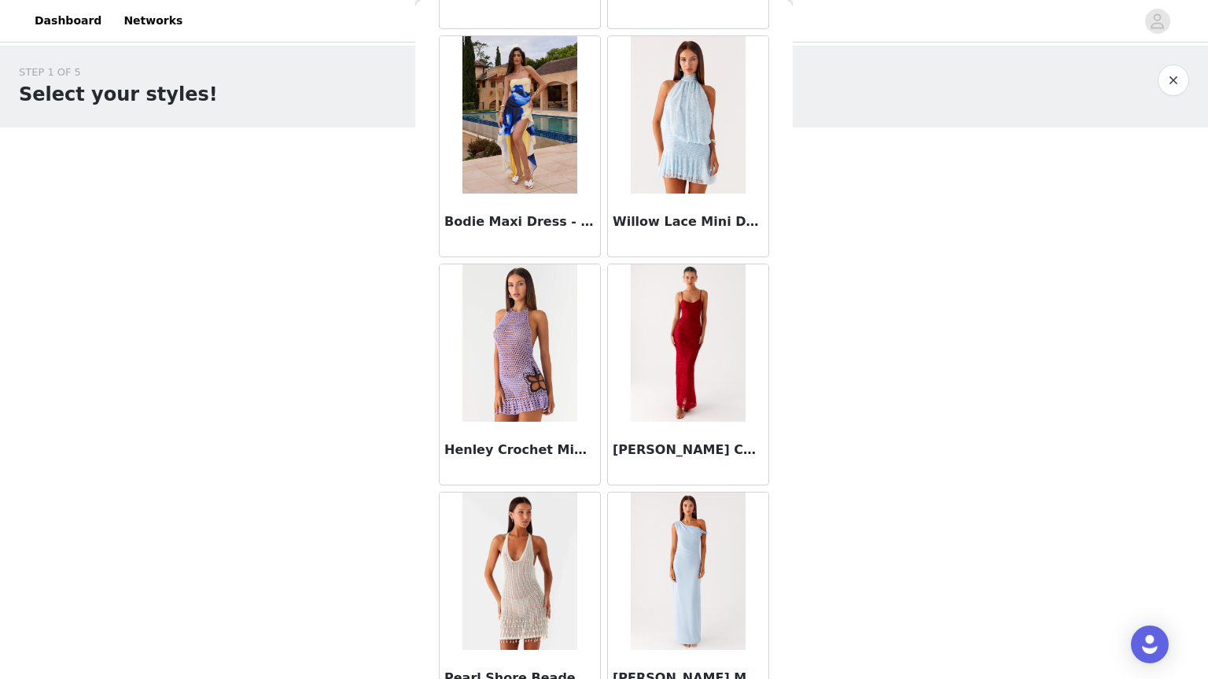
scroll to position [7154, 0]
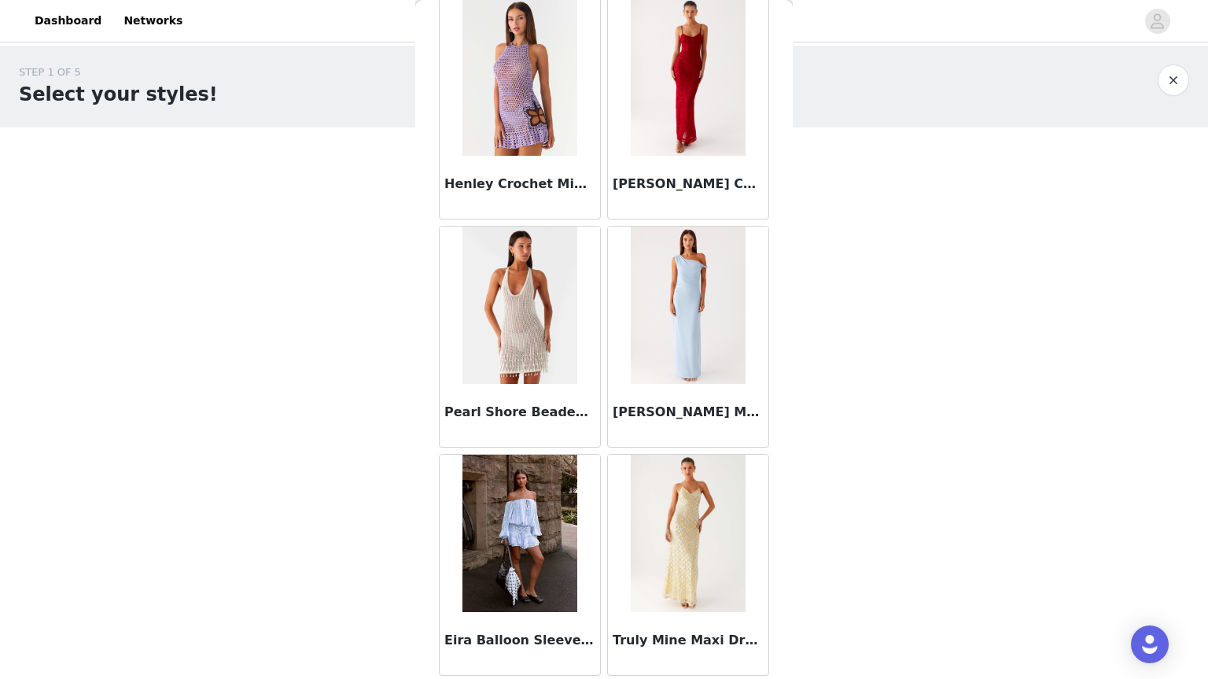
click at [1169, 85] on button "button" at bounding box center [1173, 80] width 31 height 31
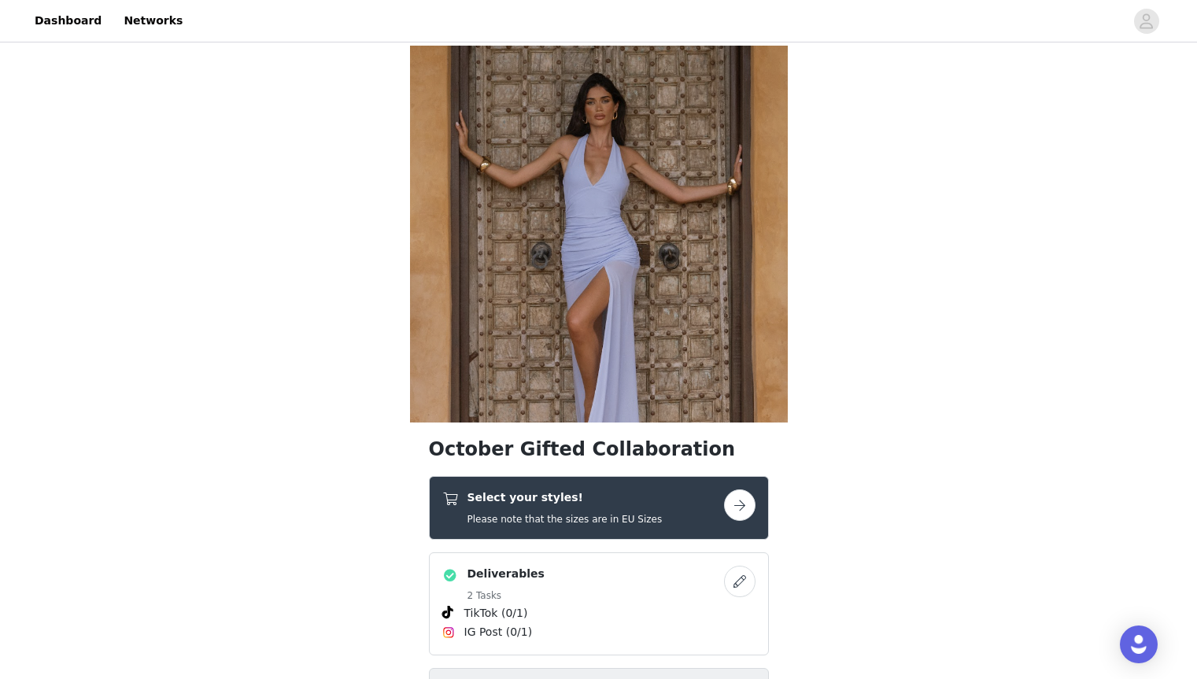
click at [688, 520] on div "Select your styles! Please note that the sizes are in EU Sizes" at bounding box center [583, 507] width 282 height 37
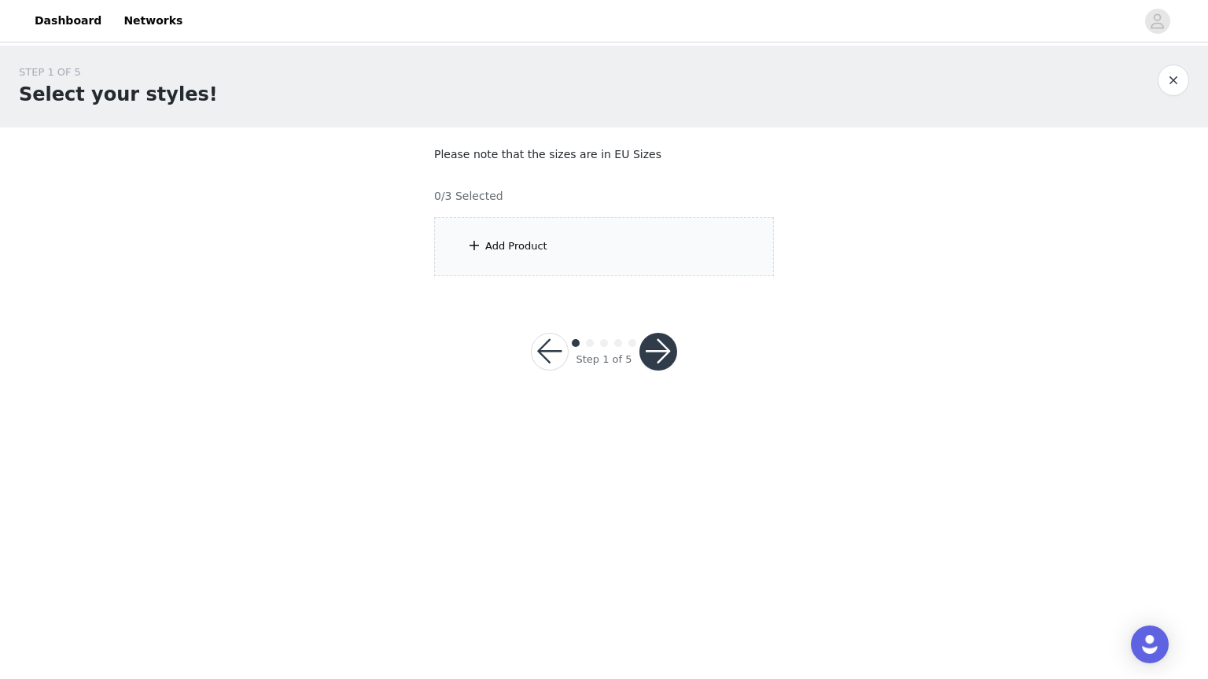
click at [604, 280] on section "Please note that the sizes are in EU Sizes 0/3 Selected Add Product" at bounding box center [604, 211] width 378 height 168
click at [577, 261] on div "Add Product" at bounding box center [604, 246] width 340 height 59
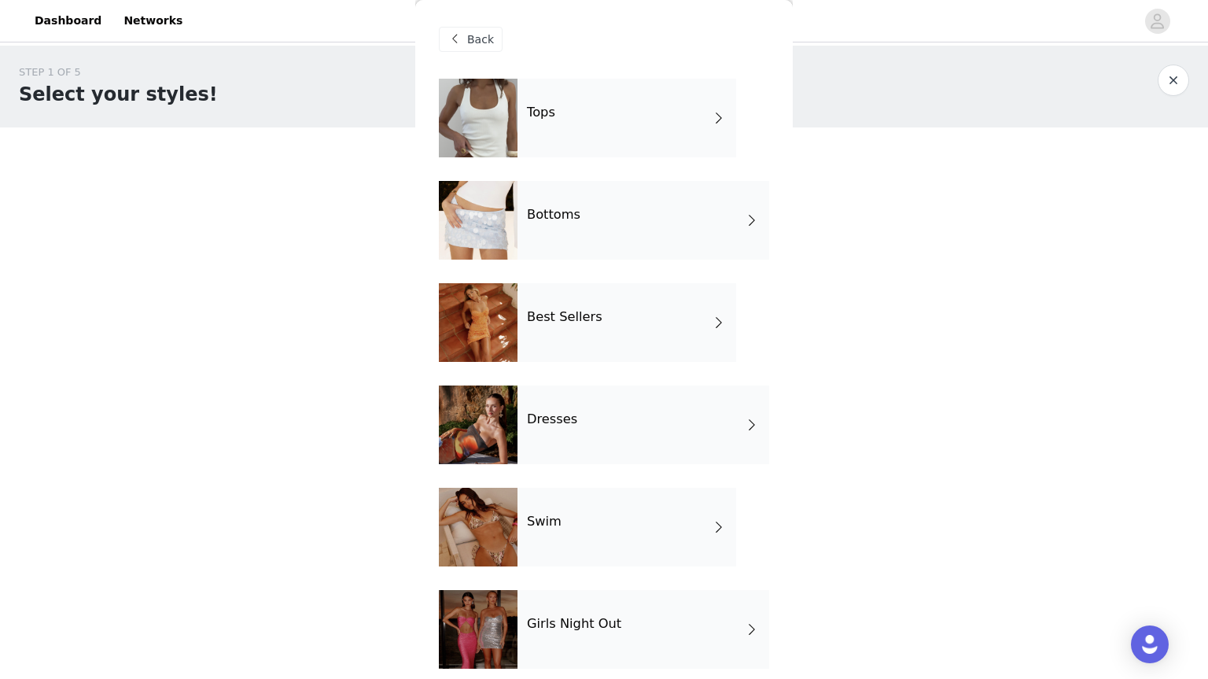
click at [621, 308] on div "Best Sellers" at bounding box center [627, 322] width 219 height 79
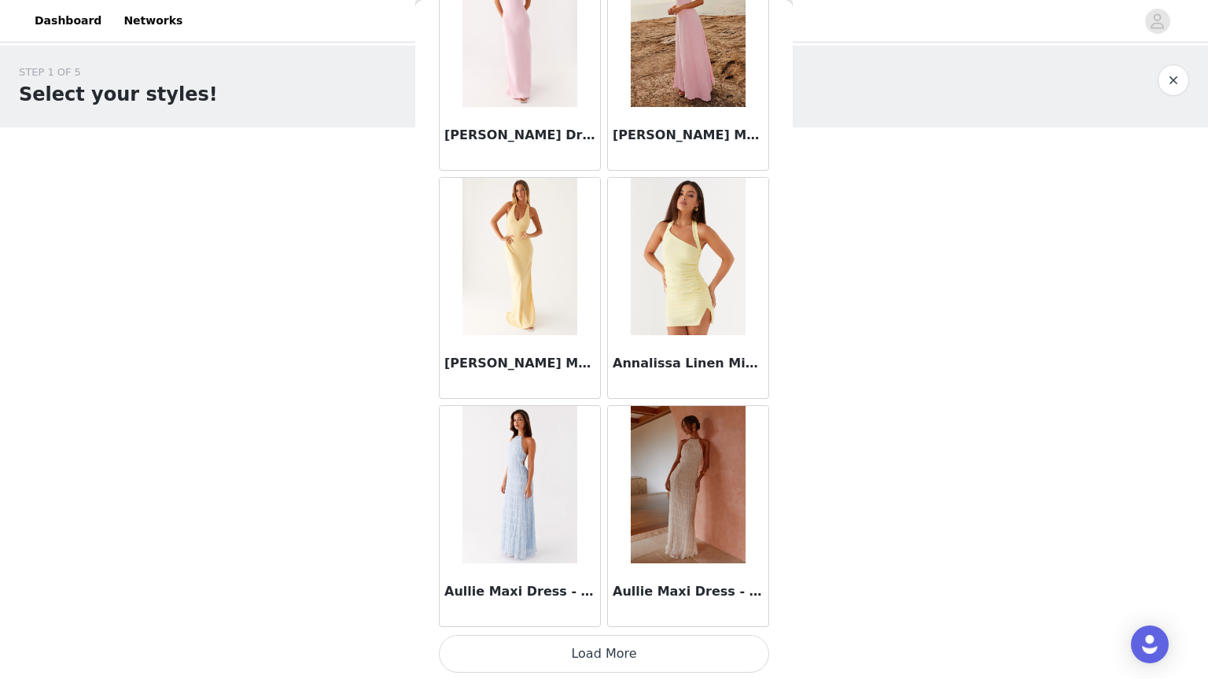
scroll to position [1729, 0]
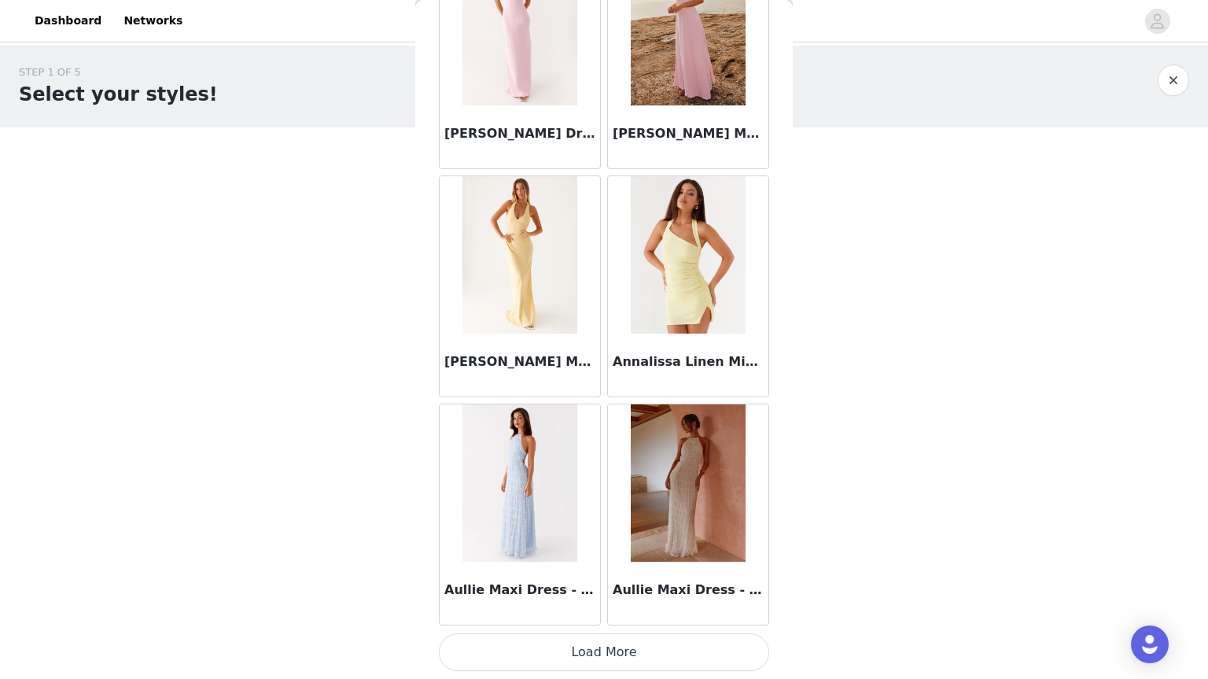
click at [577, 657] on button "Load More" at bounding box center [604, 652] width 330 height 38
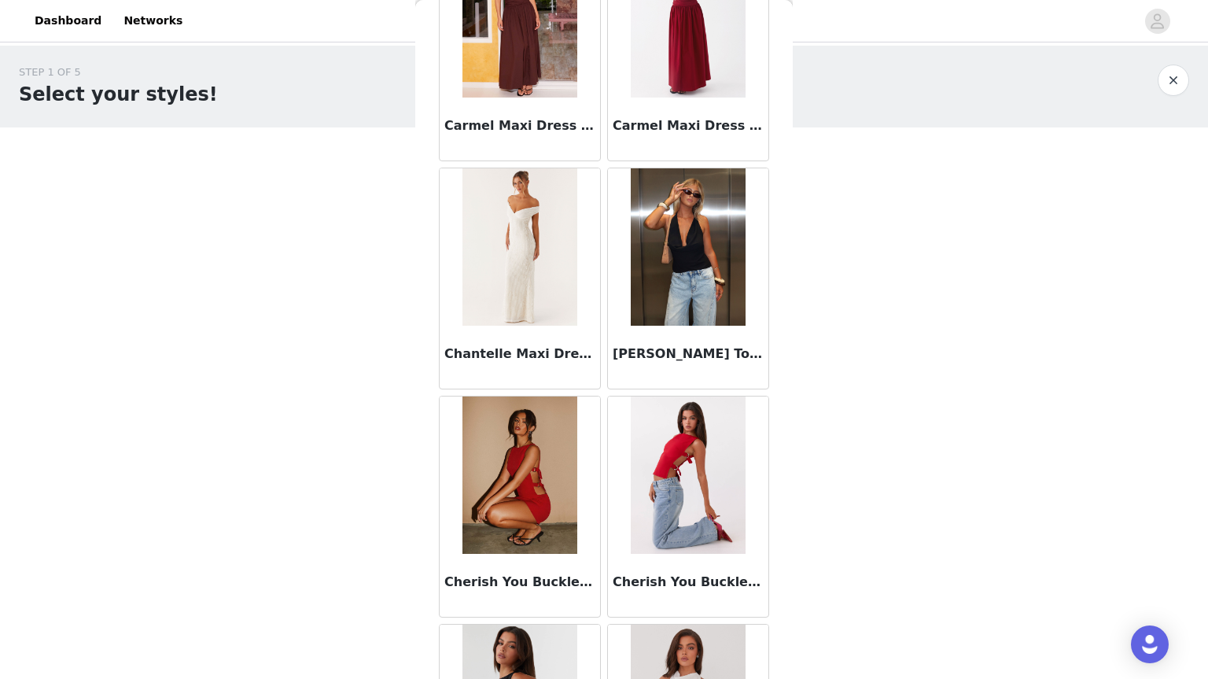
scroll to position [4010, 0]
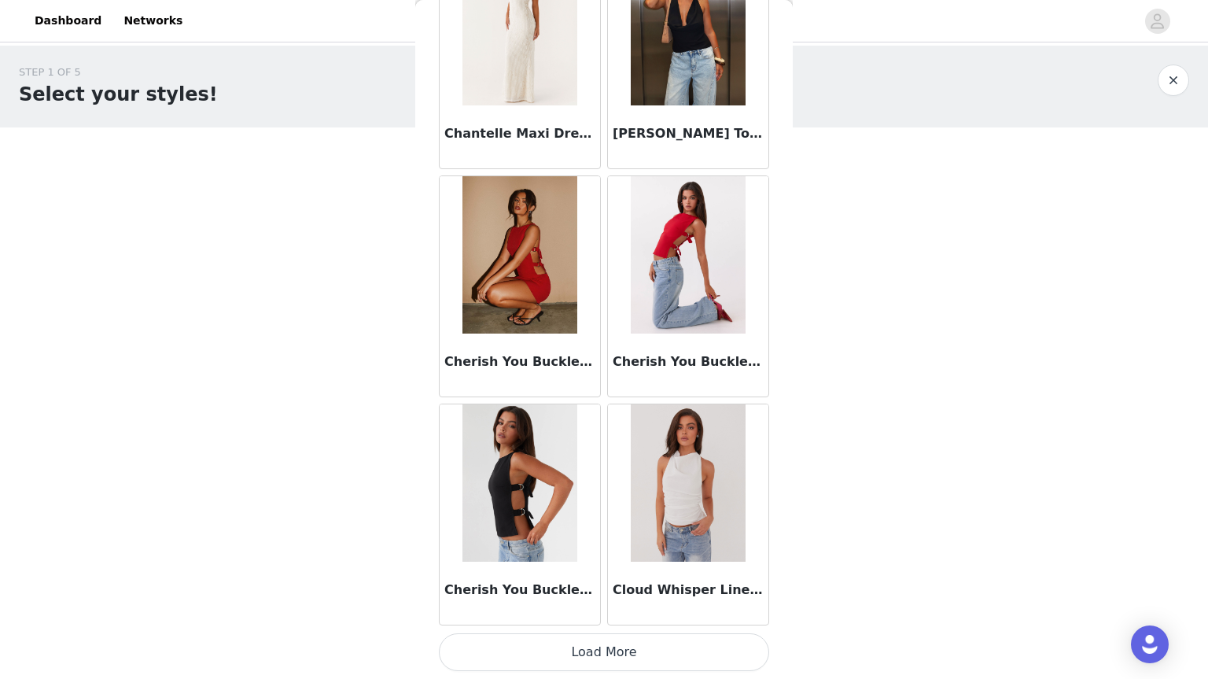
click at [543, 651] on button "Load More" at bounding box center [604, 652] width 330 height 38
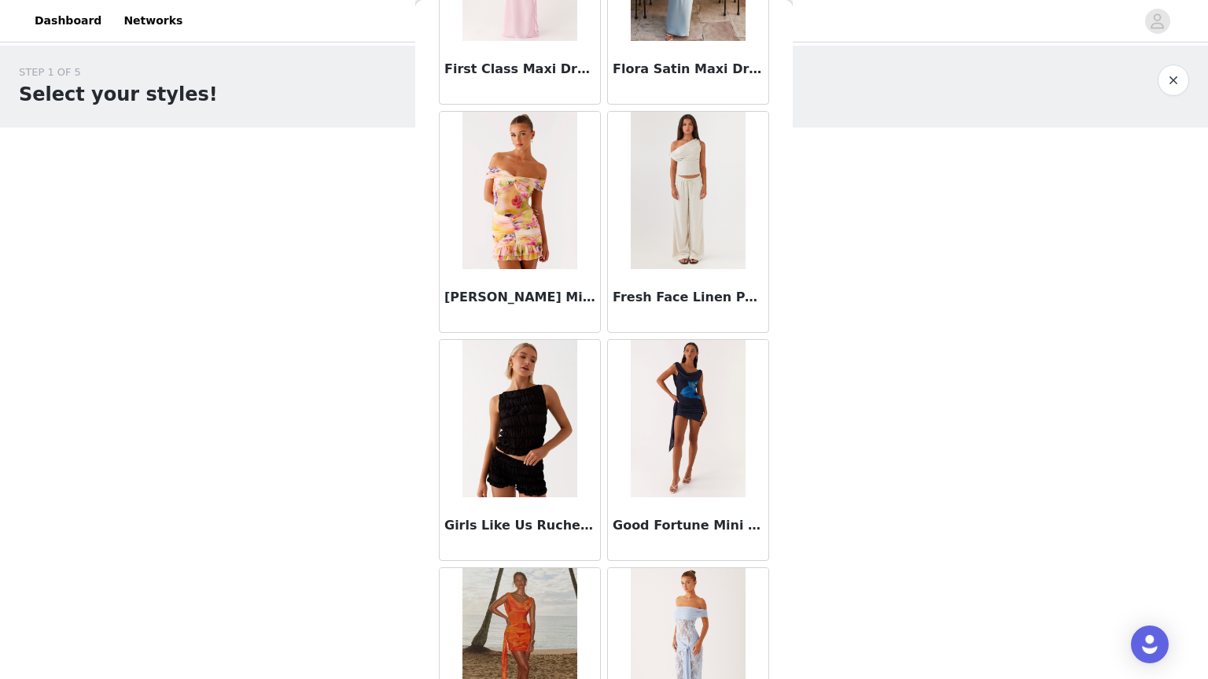
scroll to position [6292, 0]
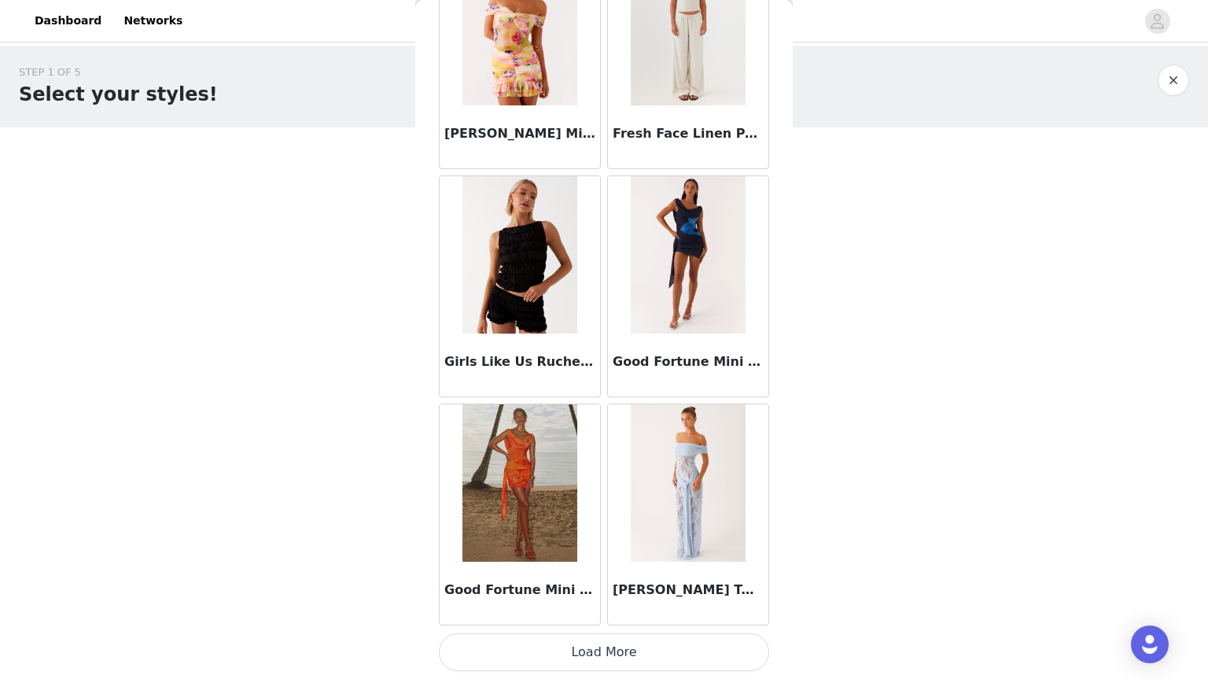
click at [694, 642] on button "Load More" at bounding box center [604, 652] width 330 height 38
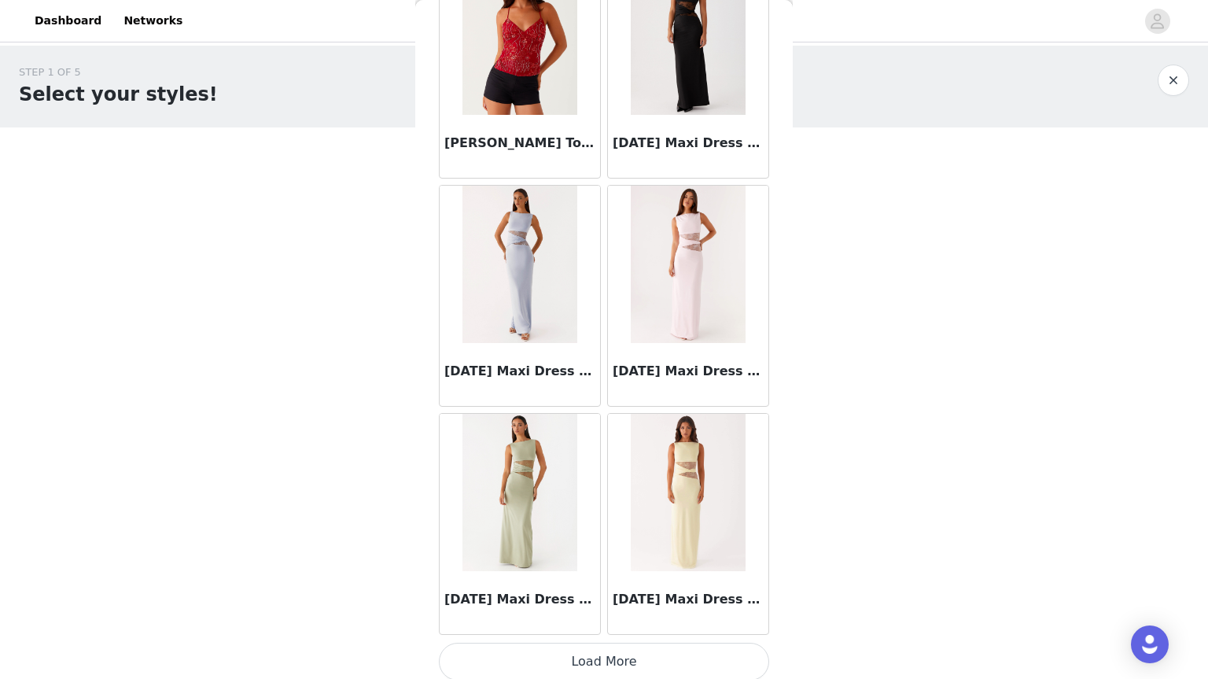
scroll to position [8573, 0]
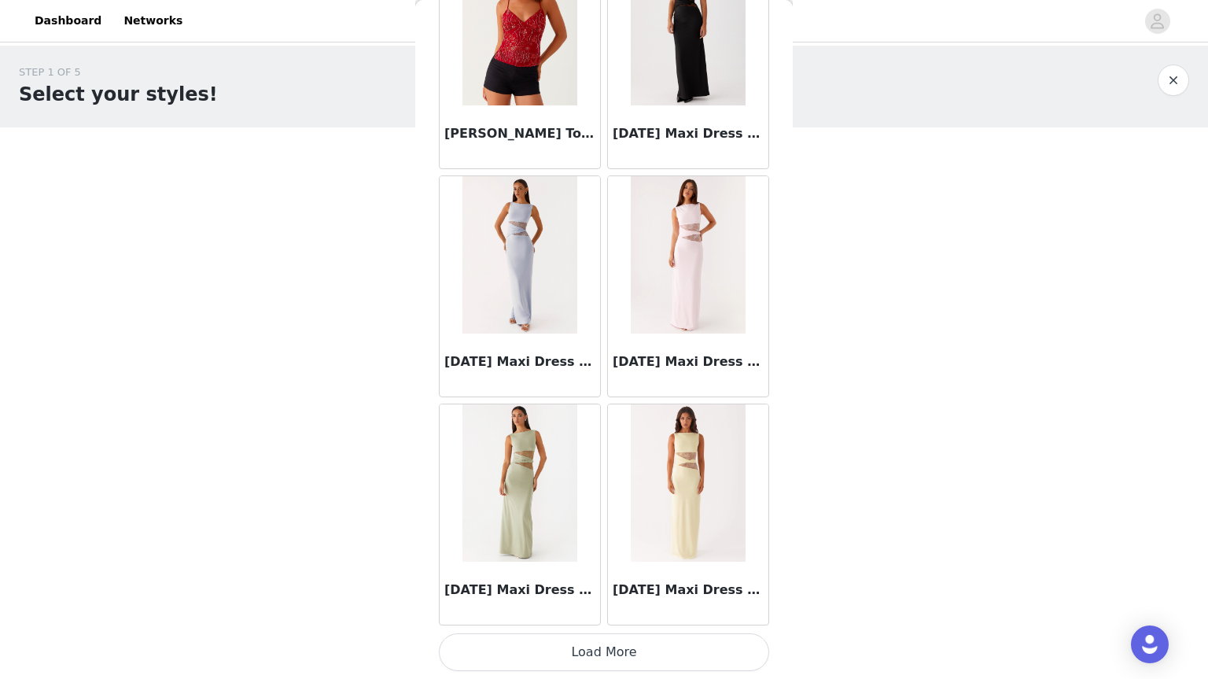
click at [588, 664] on button "Load More" at bounding box center [604, 652] width 330 height 38
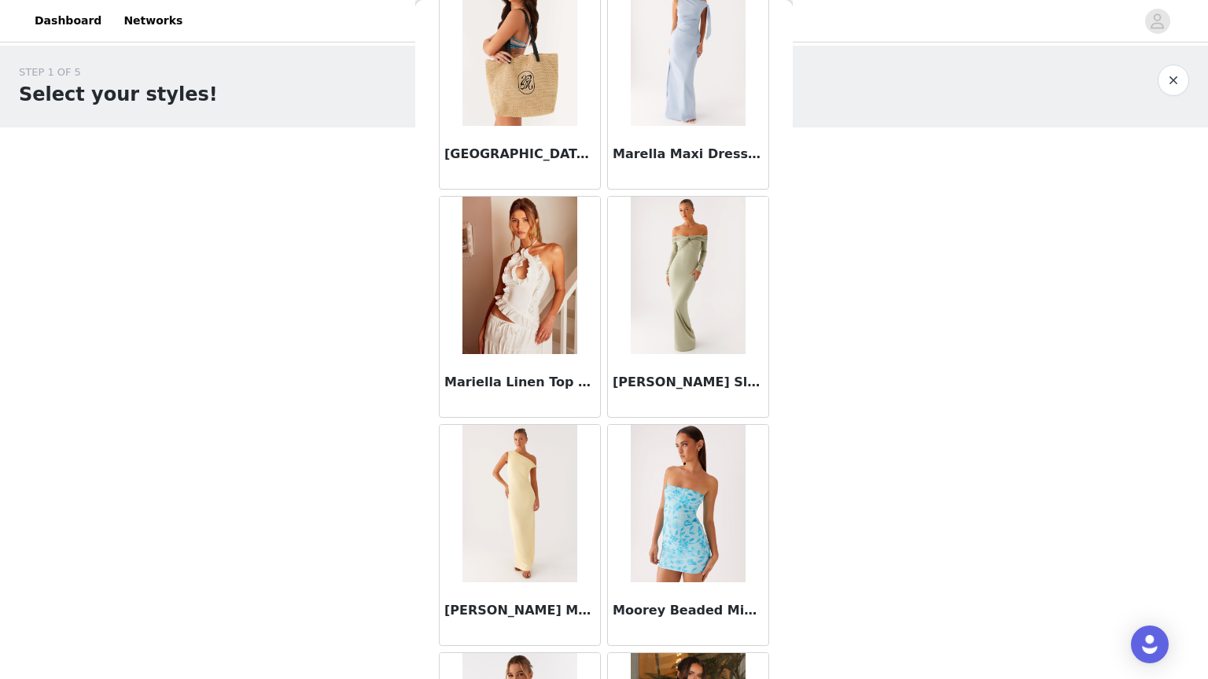
scroll to position [10855, 0]
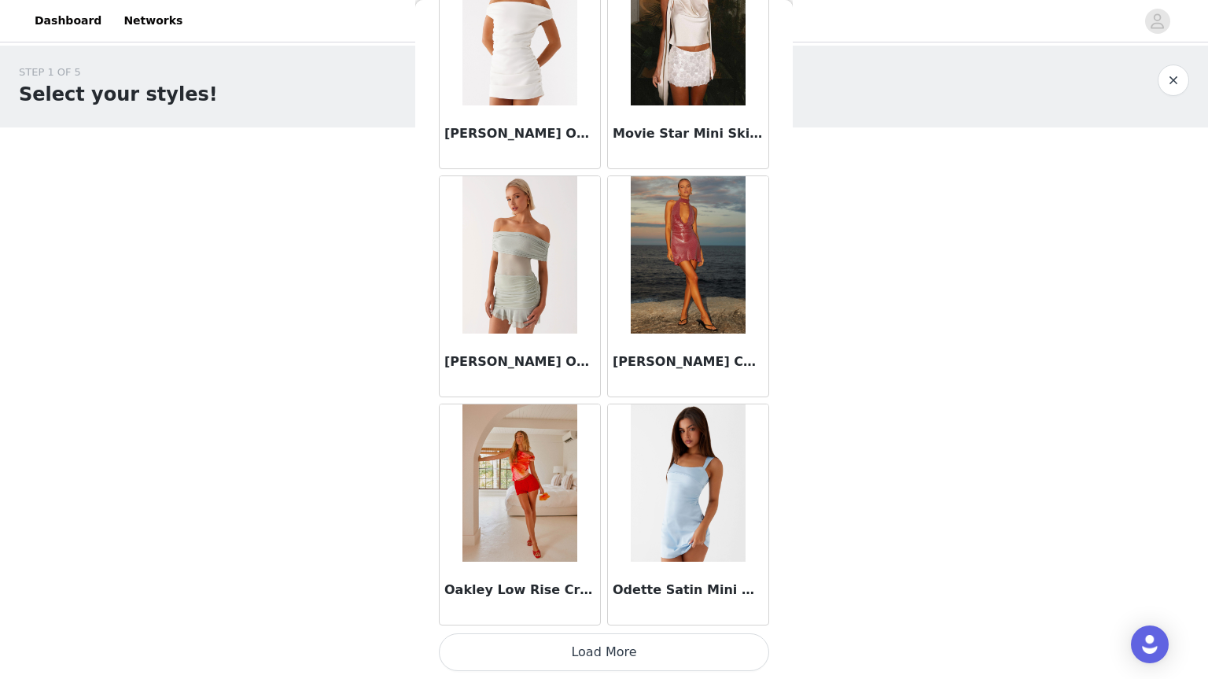
click at [712, 644] on button "Load More" at bounding box center [604, 652] width 330 height 38
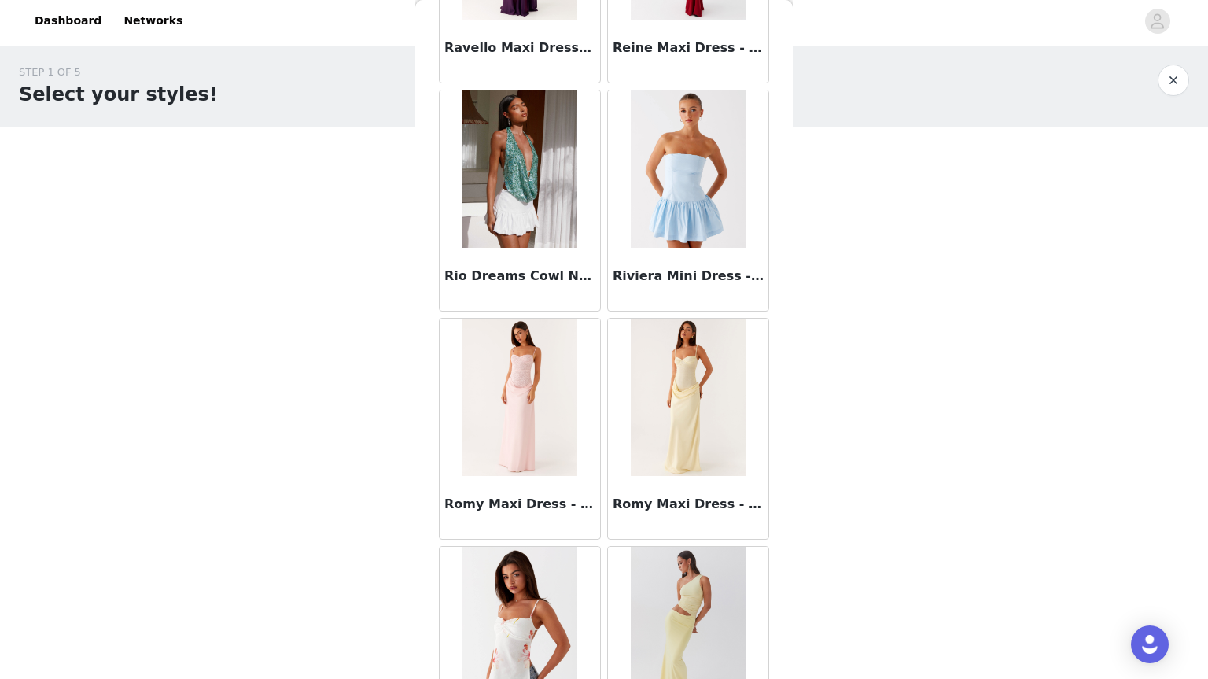
scroll to position [13136, 0]
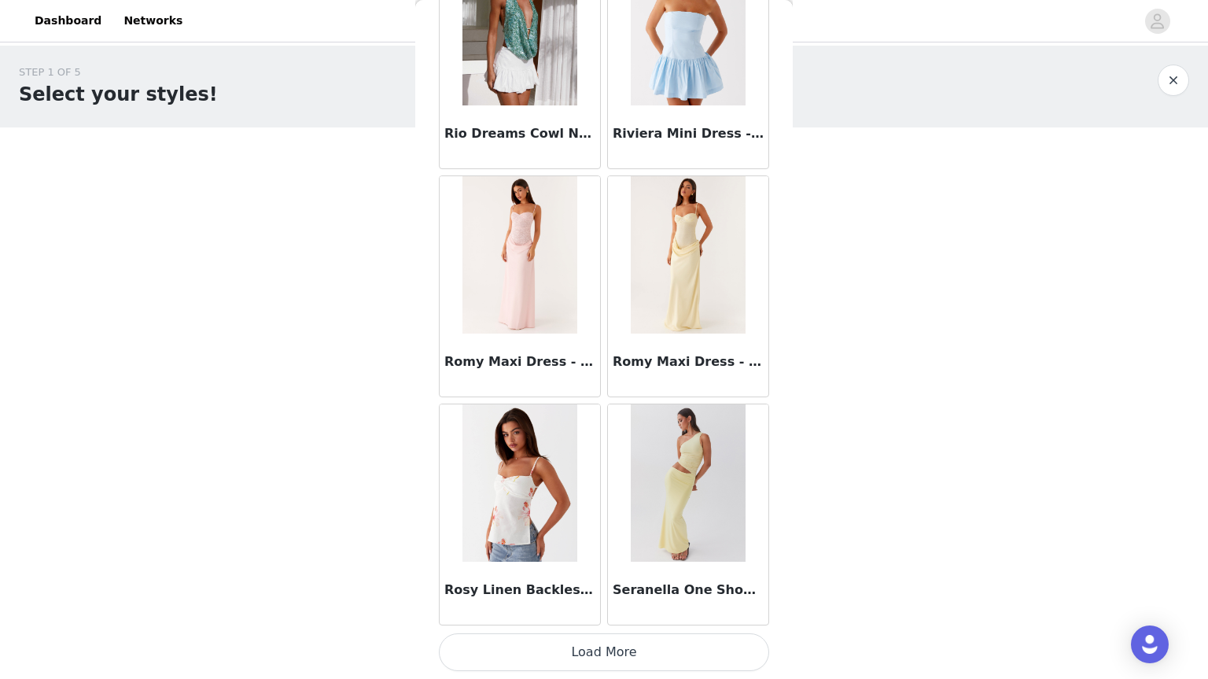
click at [663, 298] on img at bounding box center [688, 254] width 114 height 157
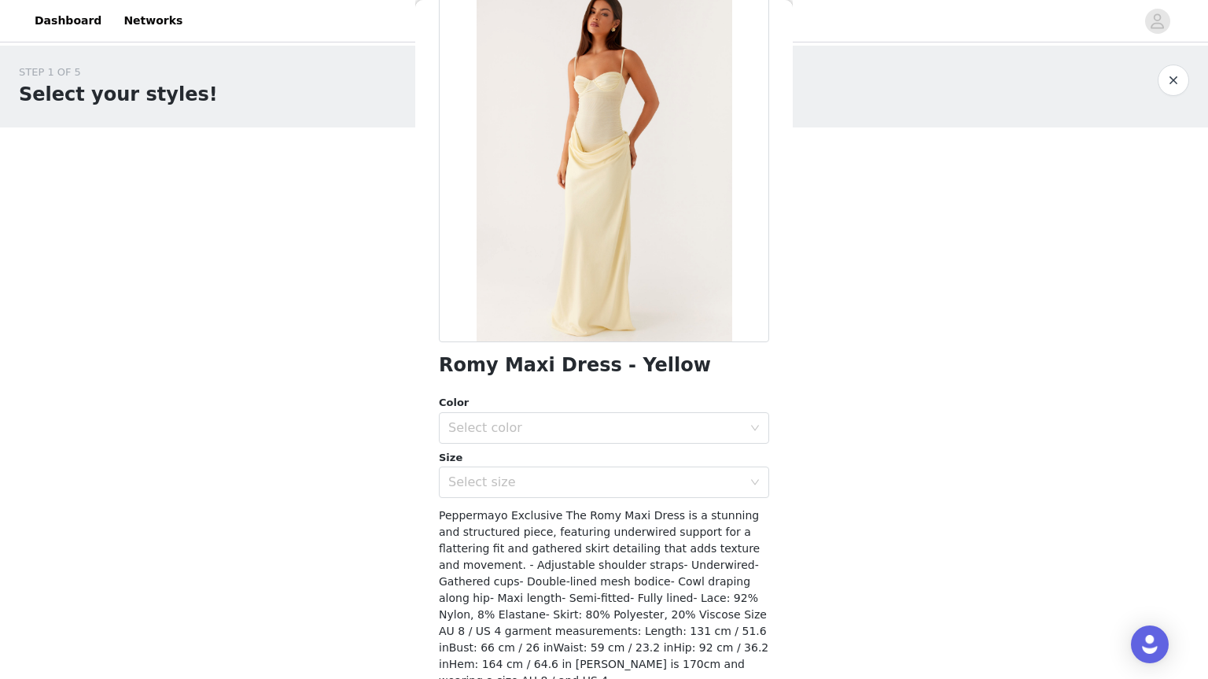
scroll to position [0, 0]
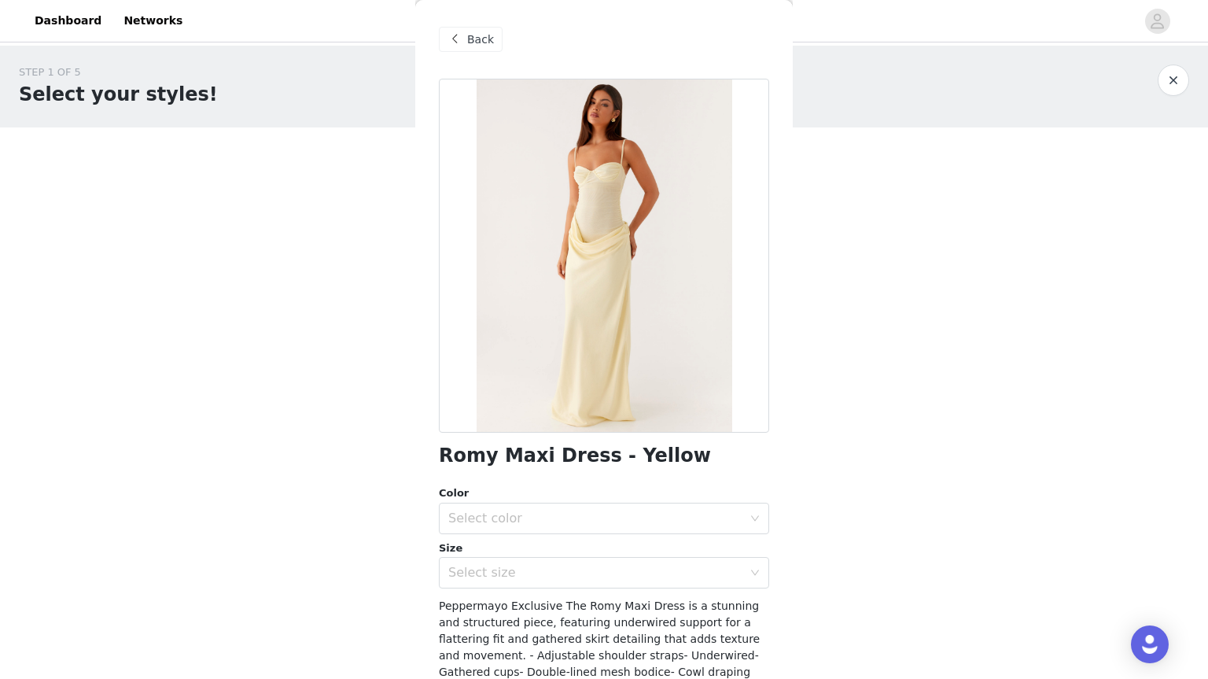
click at [474, 46] on span "Back" at bounding box center [480, 39] width 27 height 17
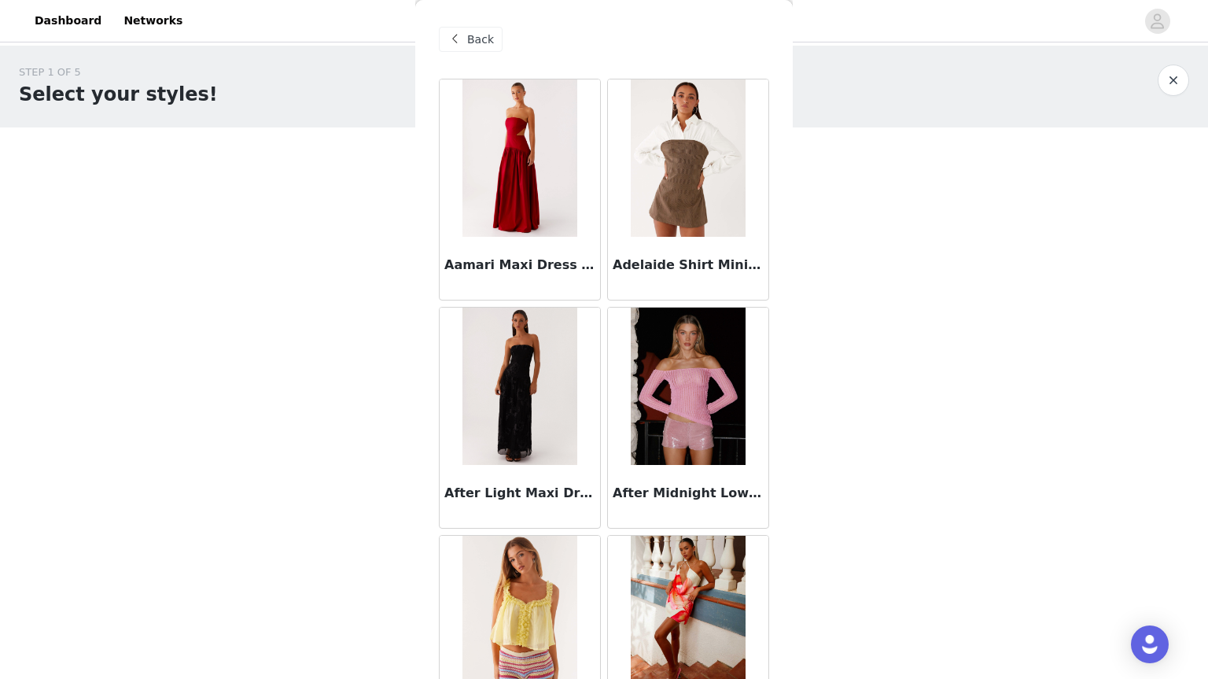
click at [780, 28] on div "Back Aamari Maxi Dress - Red Adelaide Shirt Mini Dress - Brown After Light Maxi…" at bounding box center [604, 339] width 378 height 679
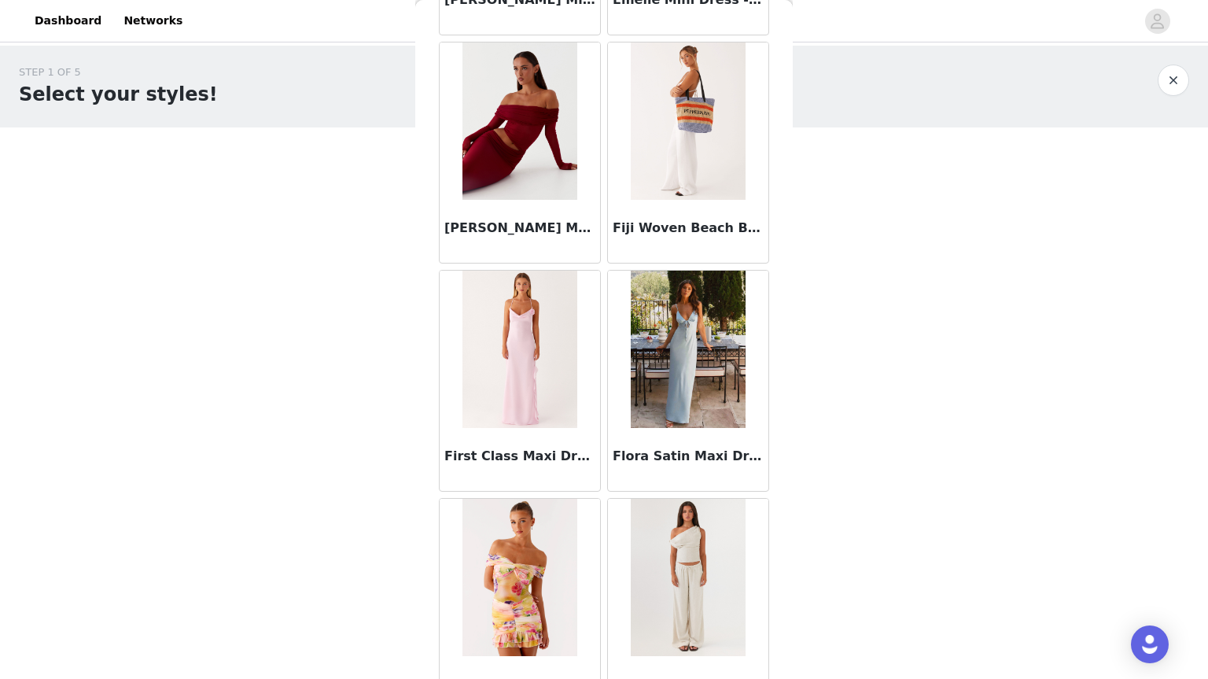
scroll to position [5691, 0]
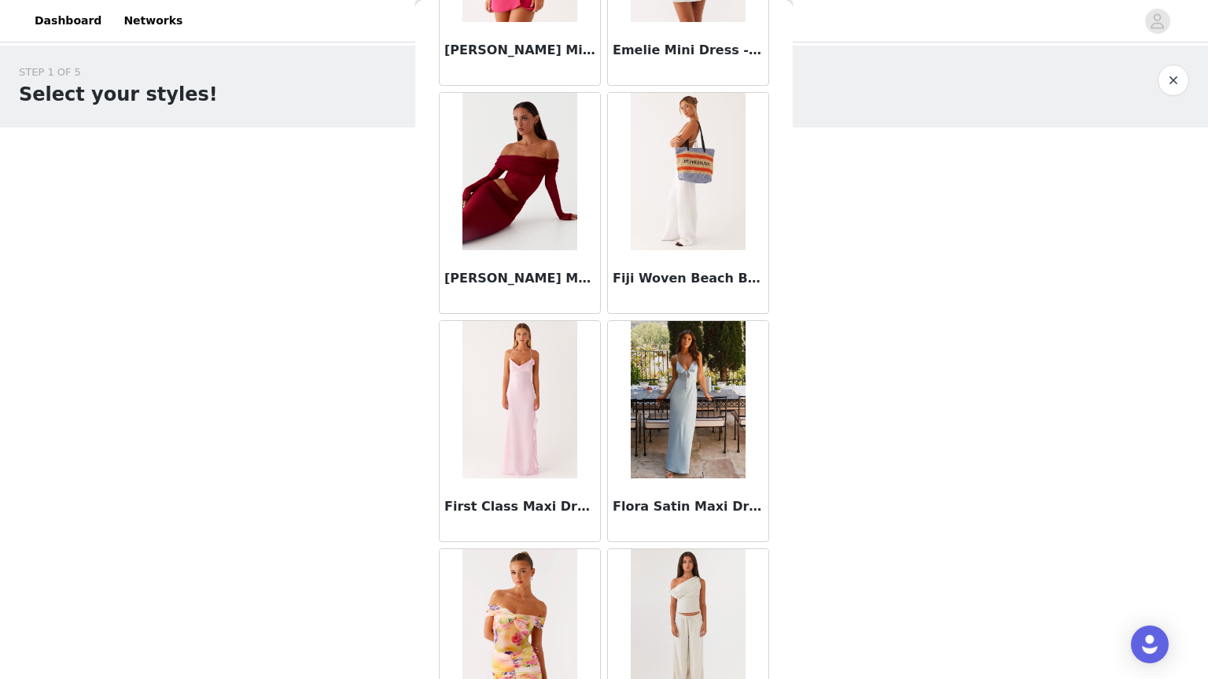
click at [559, 212] on img at bounding box center [520, 171] width 114 height 157
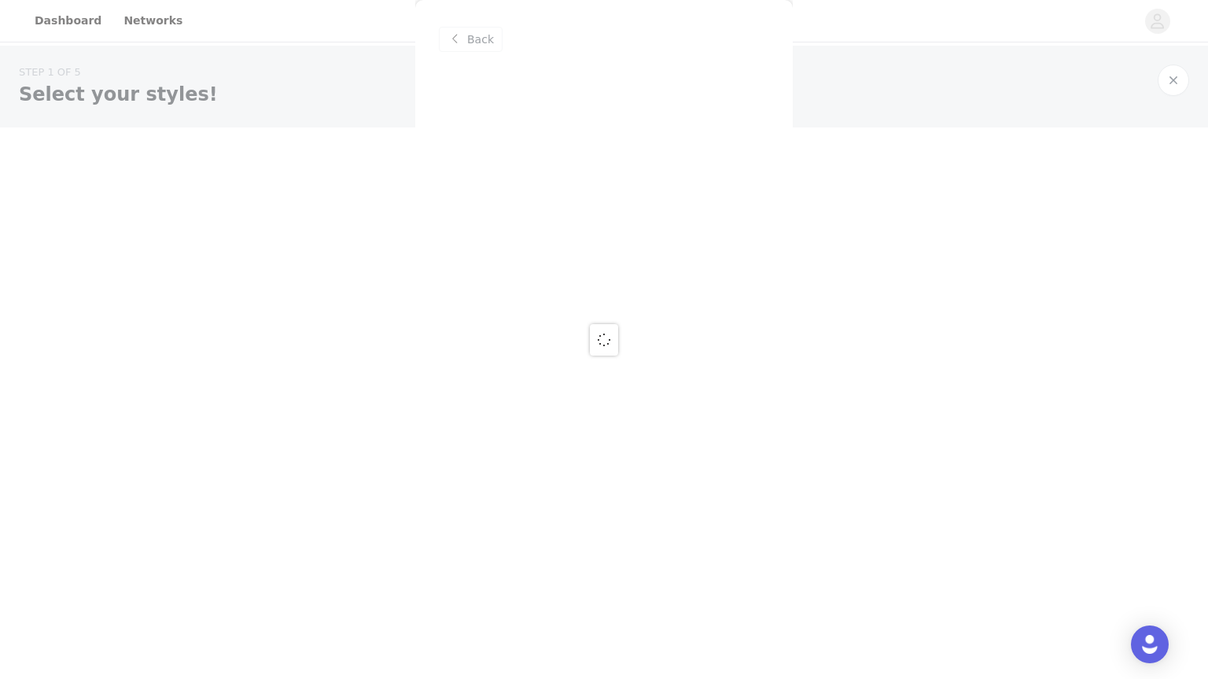
scroll to position [0, 0]
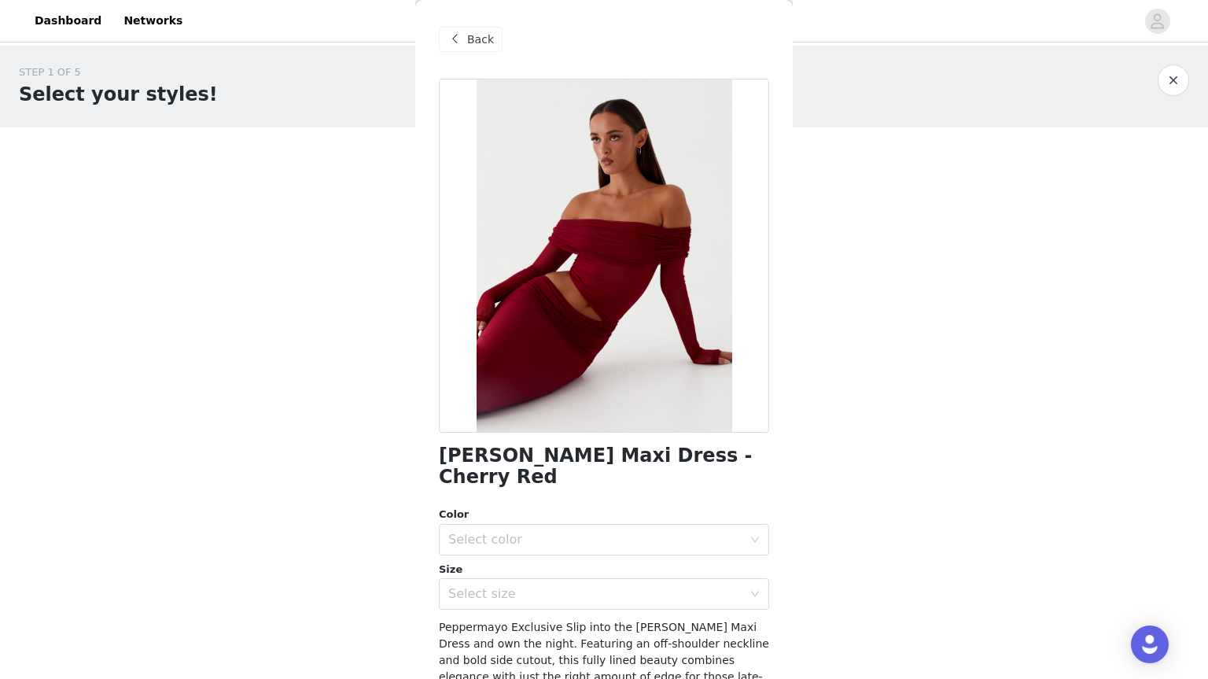
click at [470, 36] on span "Back" at bounding box center [480, 39] width 27 height 17
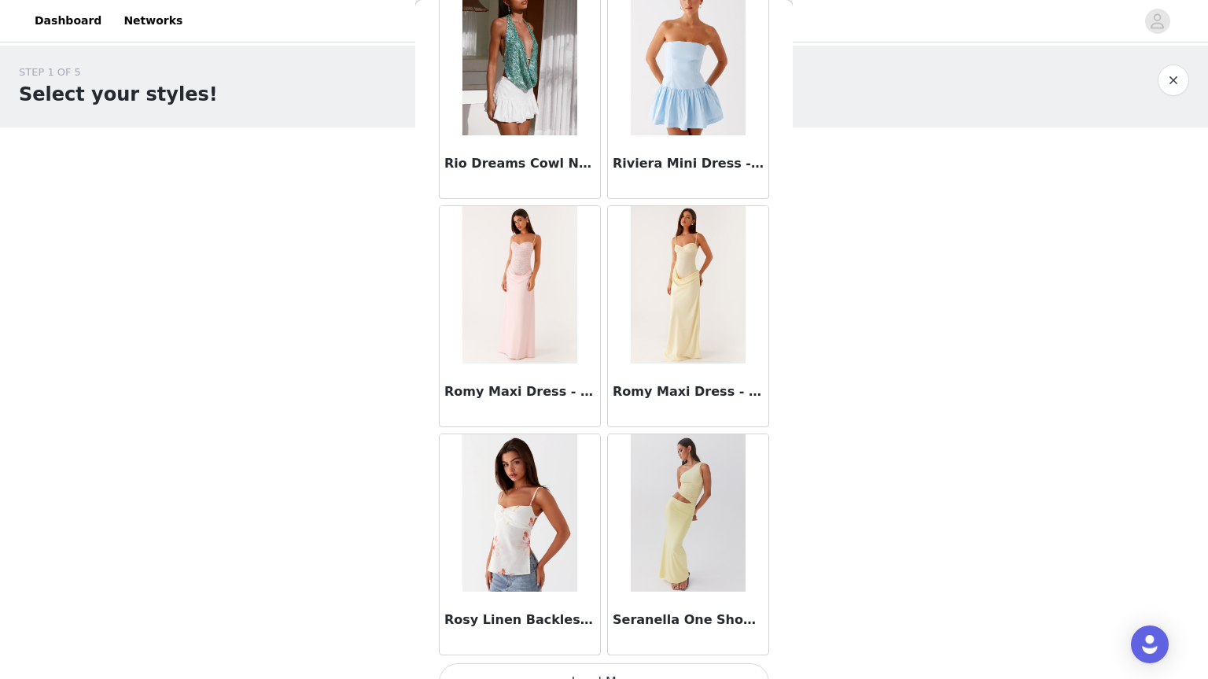
scroll to position [13136, 0]
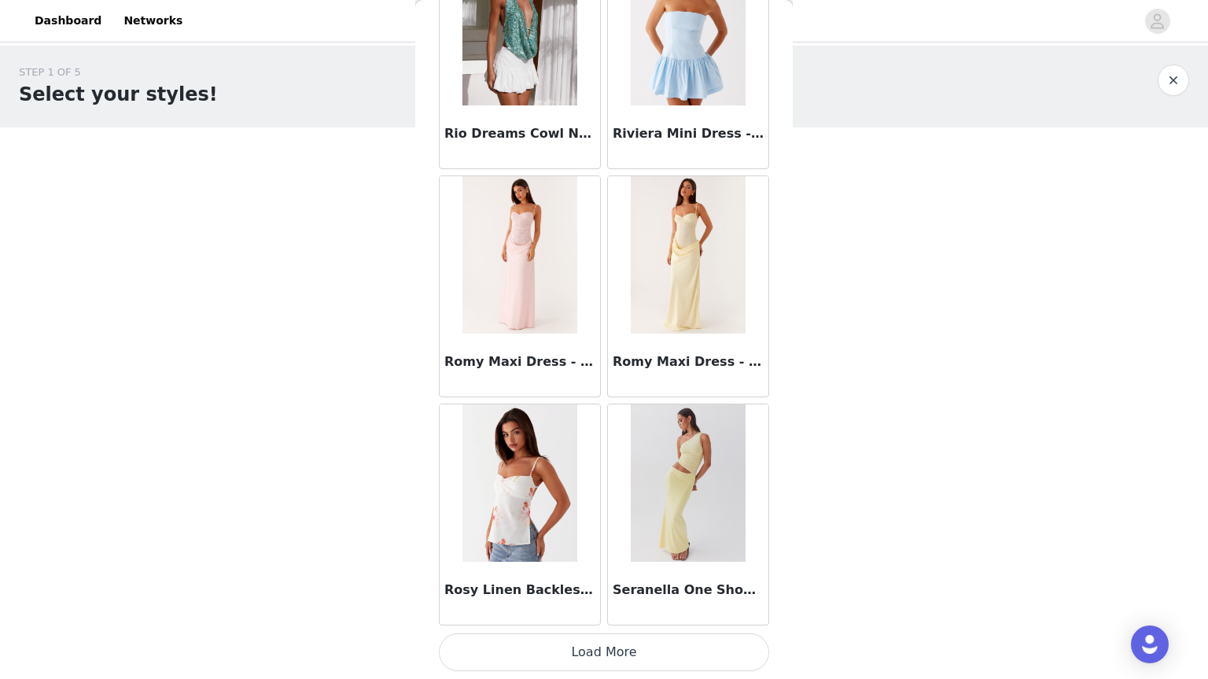
click at [569, 649] on button "Load More" at bounding box center [604, 652] width 330 height 38
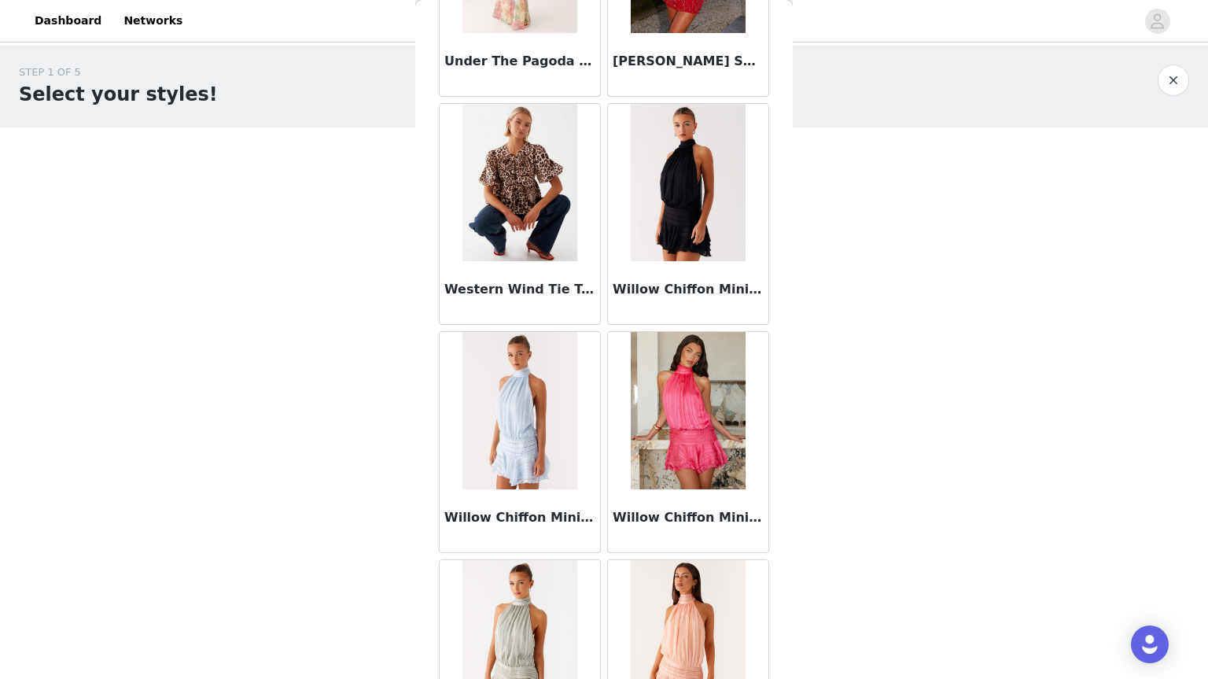
scroll to position [15418, 0]
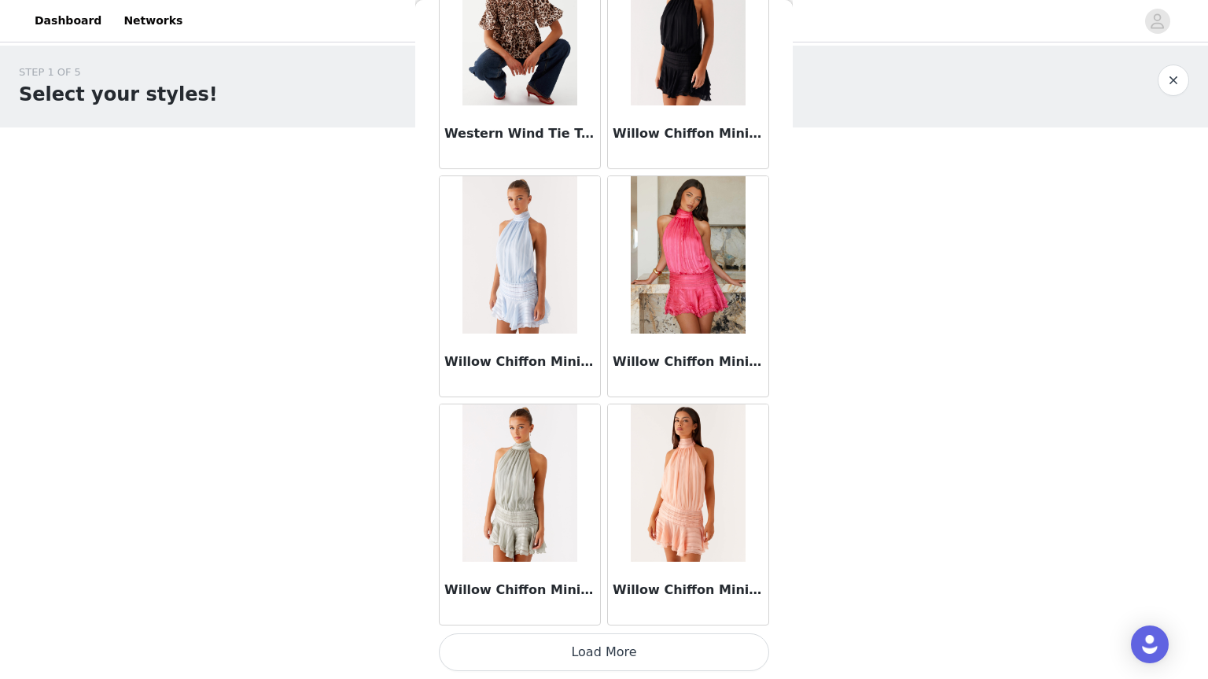
click at [546, 644] on button "Load More" at bounding box center [604, 652] width 330 height 38
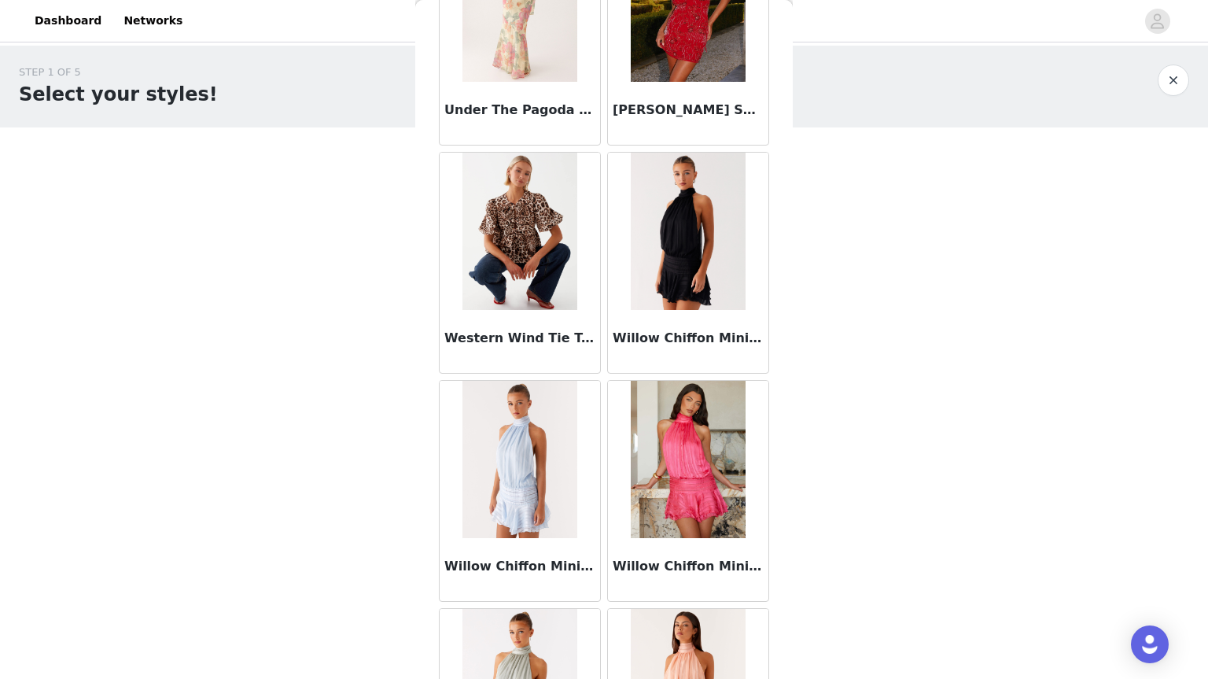
scroll to position [15077, 0]
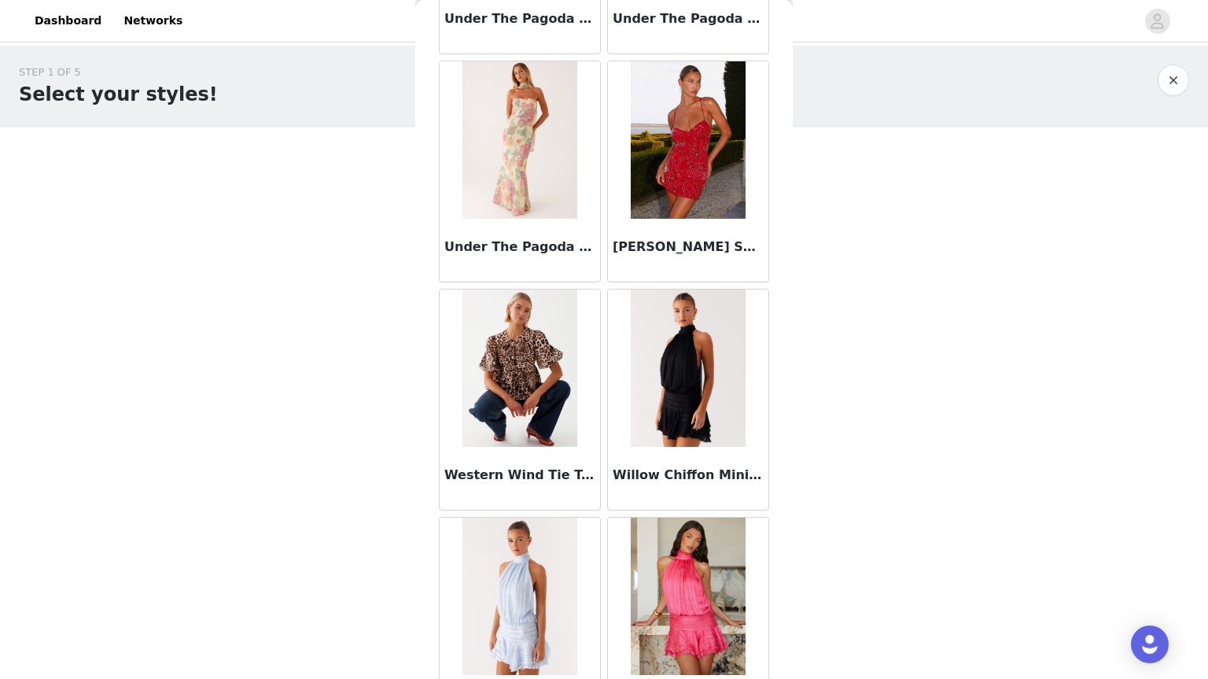
drag, startPoint x: 814, startPoint y: 198, endPoint x: 744, endPoint y: 150, distance: 84.2
click at [744, 150] on div "STEP 1 OF 5 Select your styles! Please note that the sizes are in EU Sizes 0/3 …" at bounding box center [604, 170] width 1208 height 249
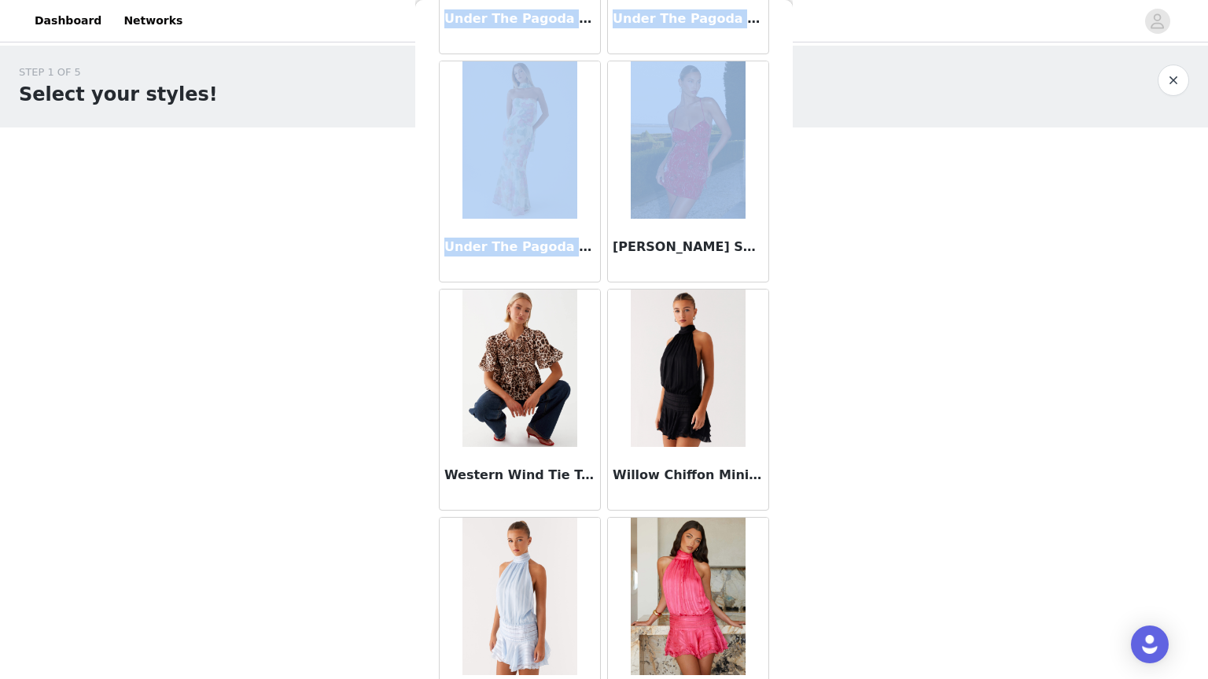
click at [988, 243] on div "STEP 1 OF 5 Select your styles! Please note that the sizes are in EU Sizes 0/3 …" at bounding box center [604, 170] width 1208 height 249
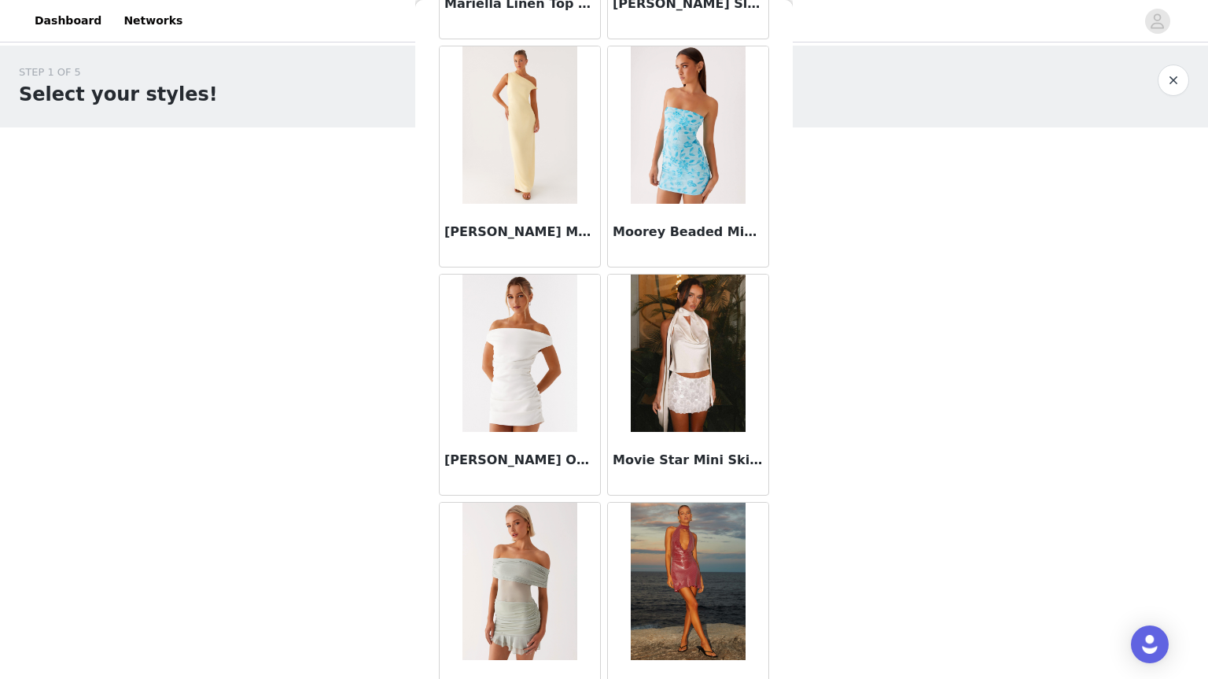
scroll to position [10511, 0]
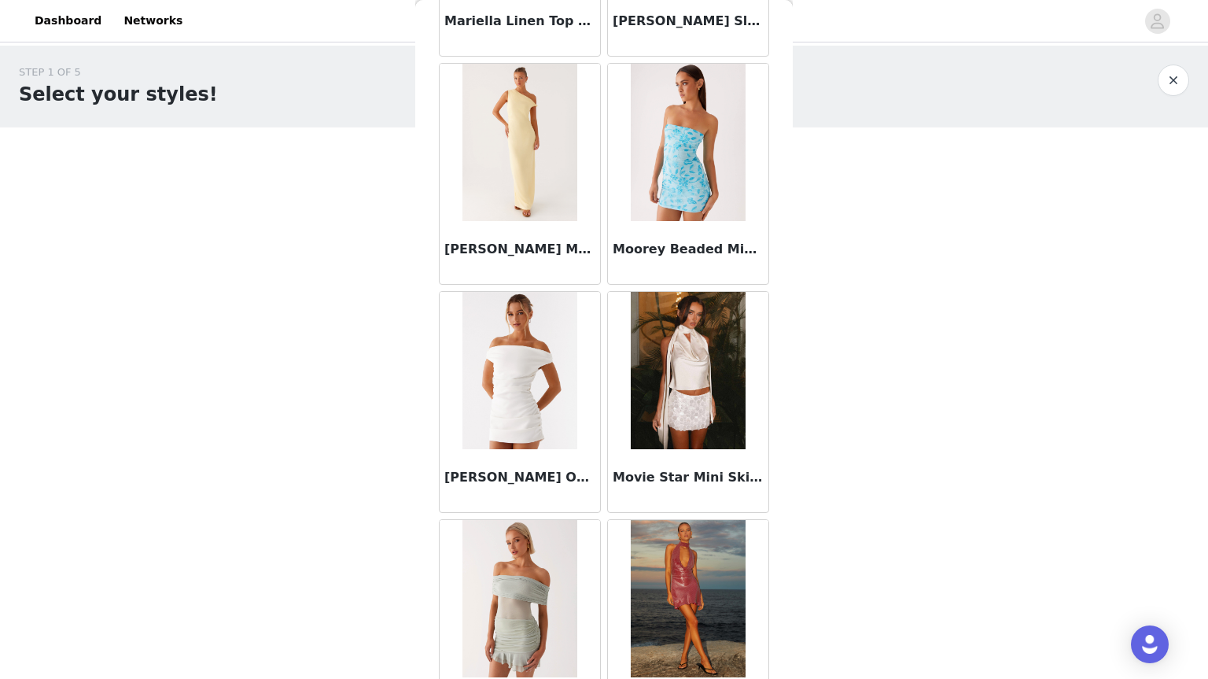
click at [960, 430] on body "Dashboard Networks STEP 1 OF 5 Select your styles! Please note that the sizes a…" at bounding box center [604, 339] width 1208 height 679
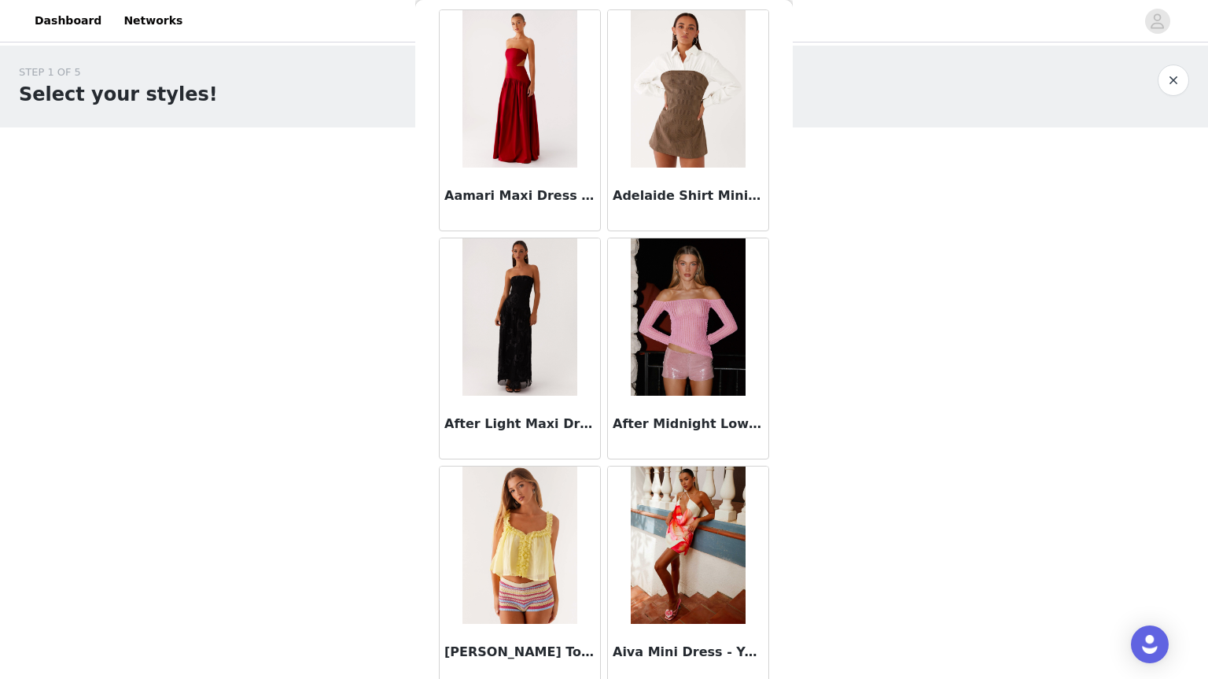
scroll to position [0, 0]
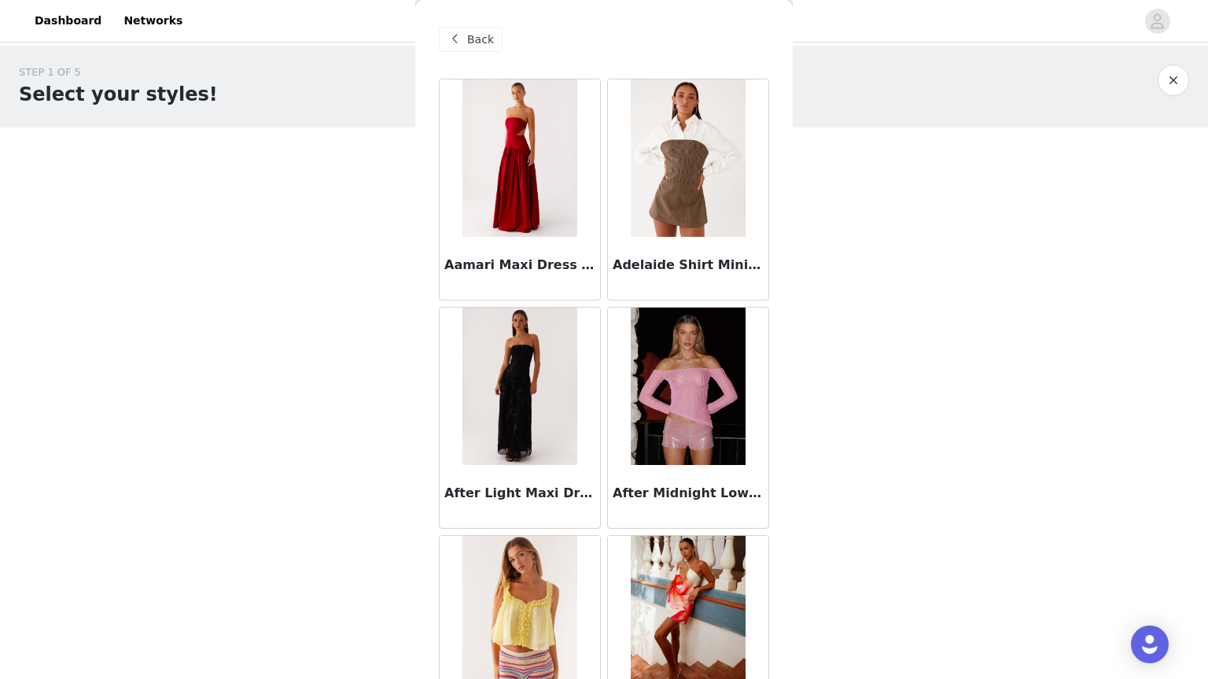
click at [464, 32] on div "Back" at bounding box center [471, 39] width 64 height 25
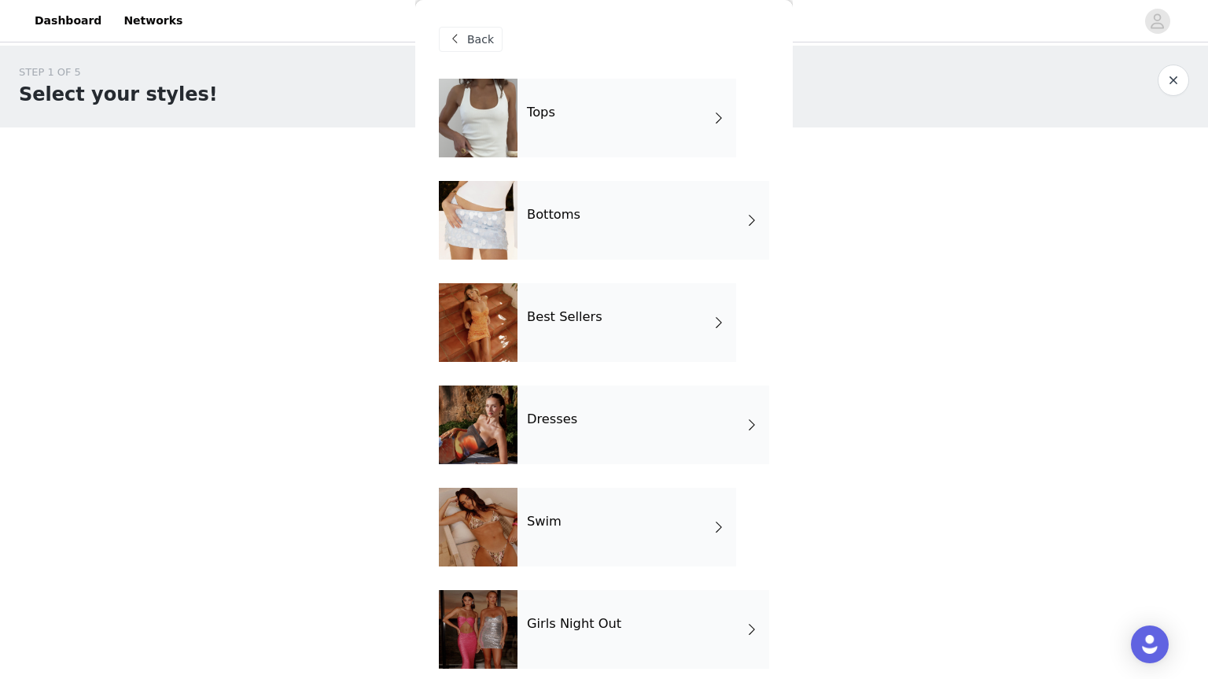
click at [548, 429] on div "Dresses" at bounding box center [644, 425] width 252 height 79
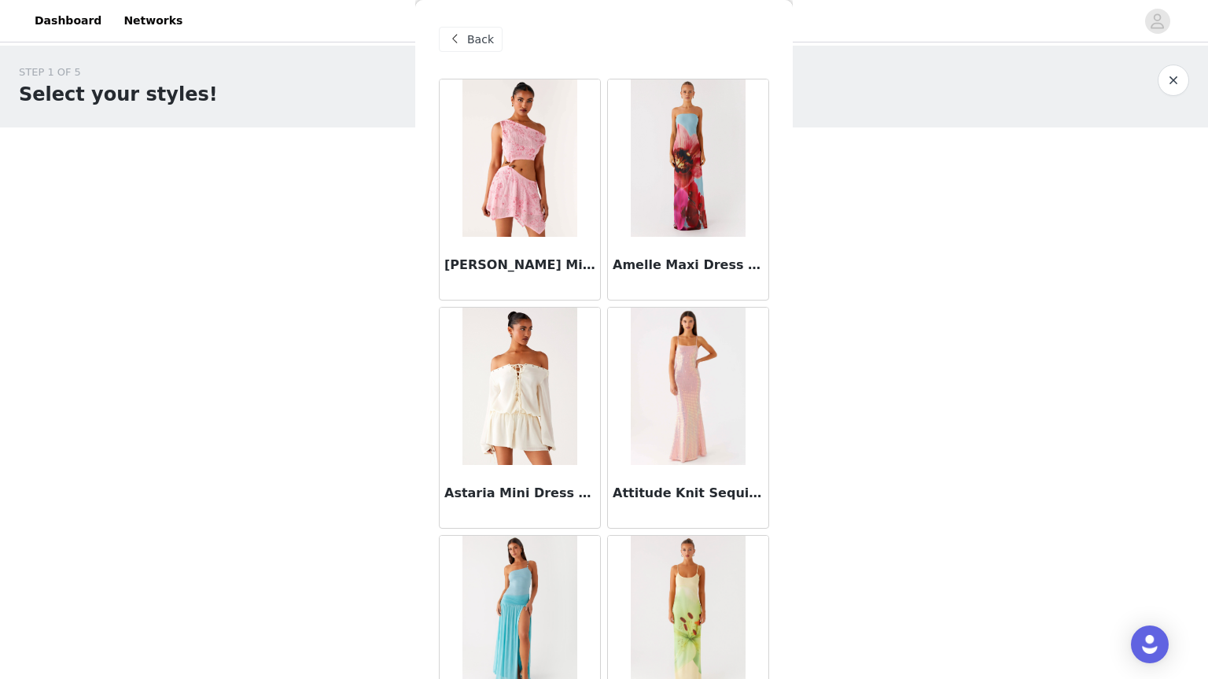
click at [467, 41] on div "Back" at bounding box center [471, 39] width 64 height 25
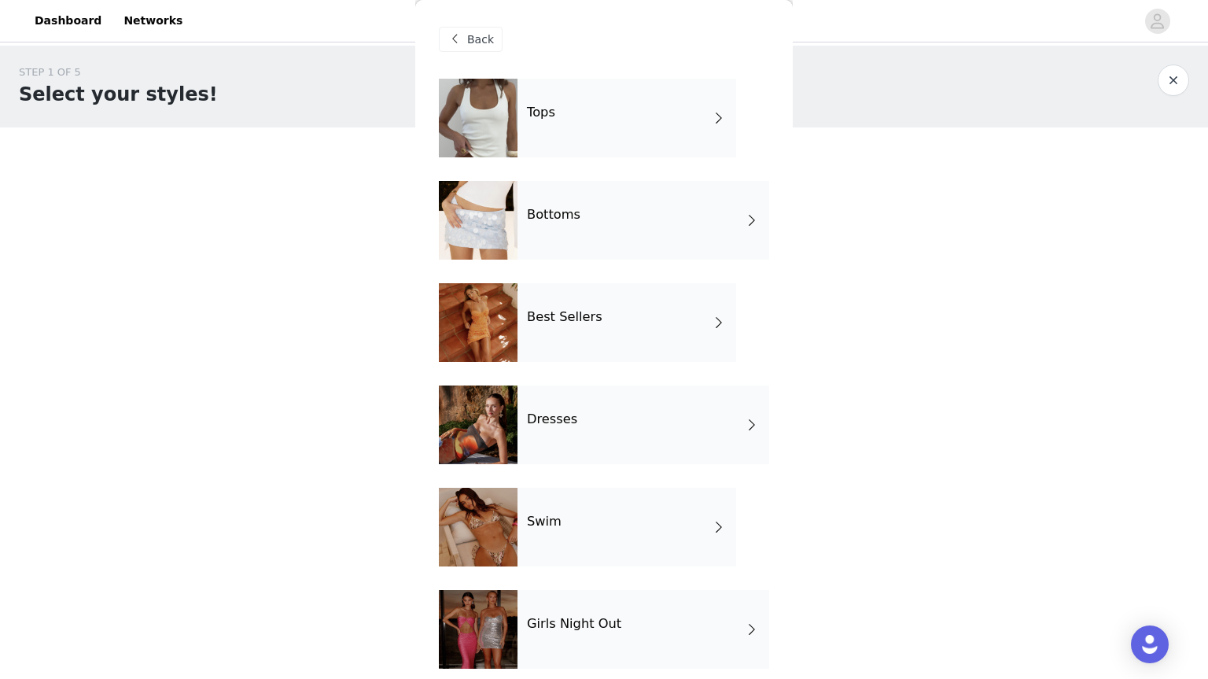
click at [485, 530] on div at bounding box center [478, 527] width 79 height 79
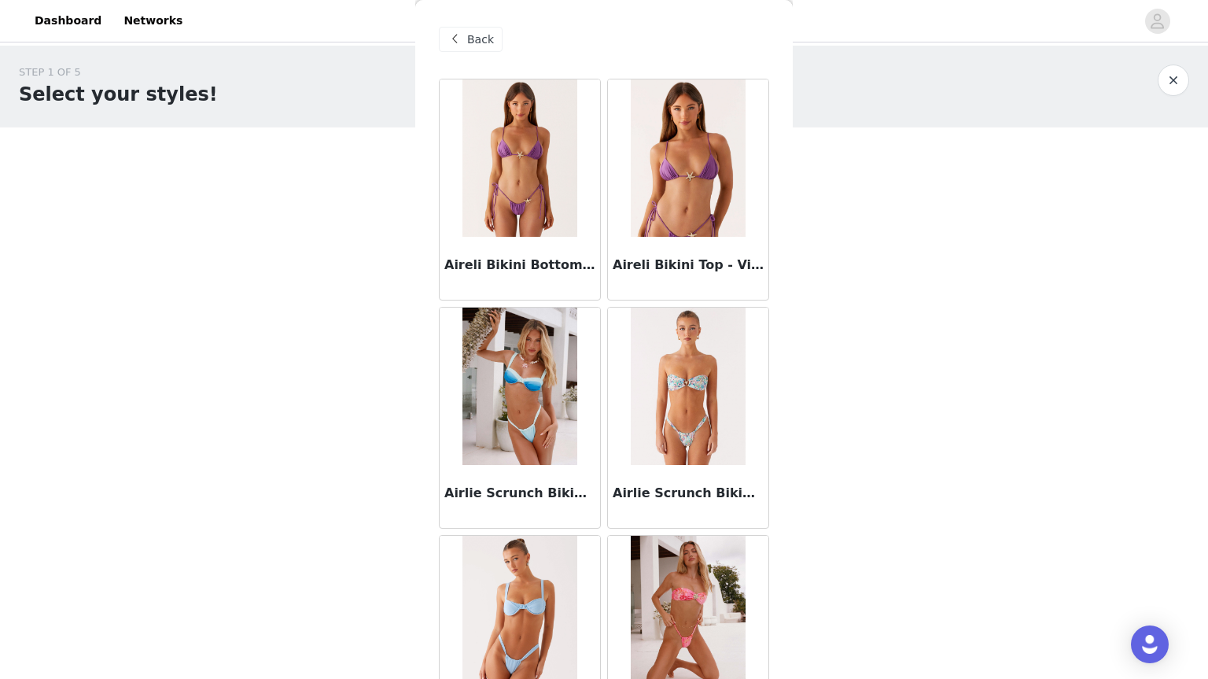
click at [483, 37] on span "Back" at bounding box center [480, 39] width 27 height 17
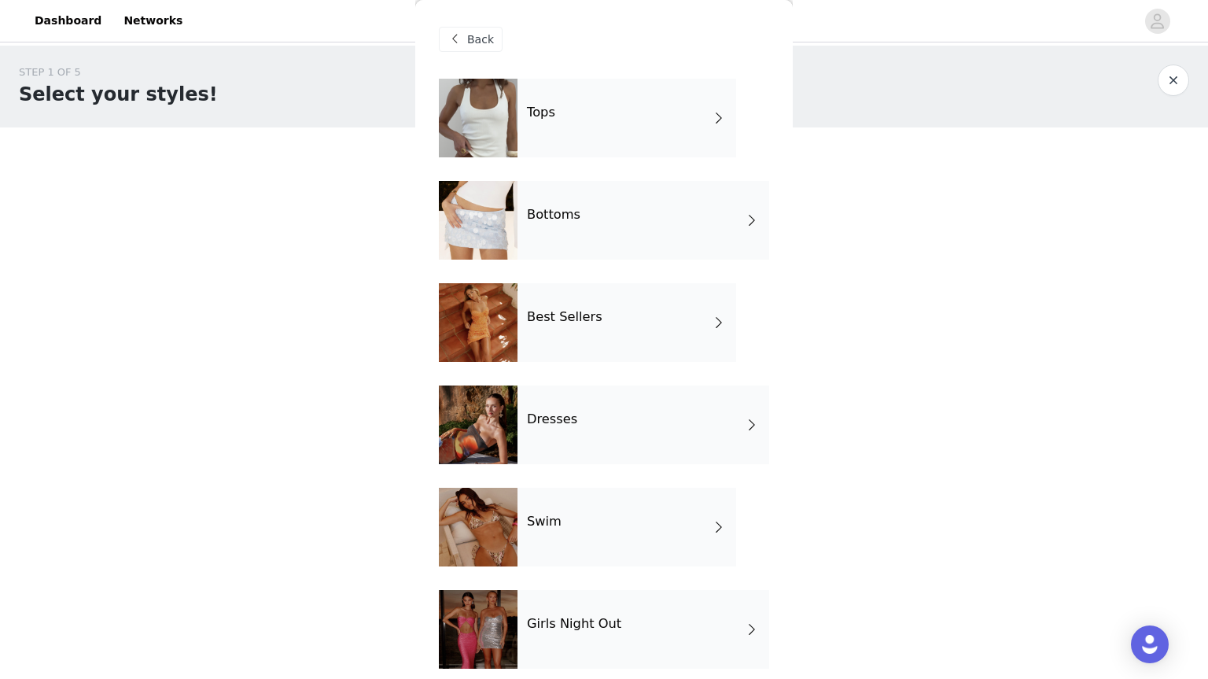
click at [631, 442] on div "Dresses" at bounding box center [644, 425] width 252 height 79
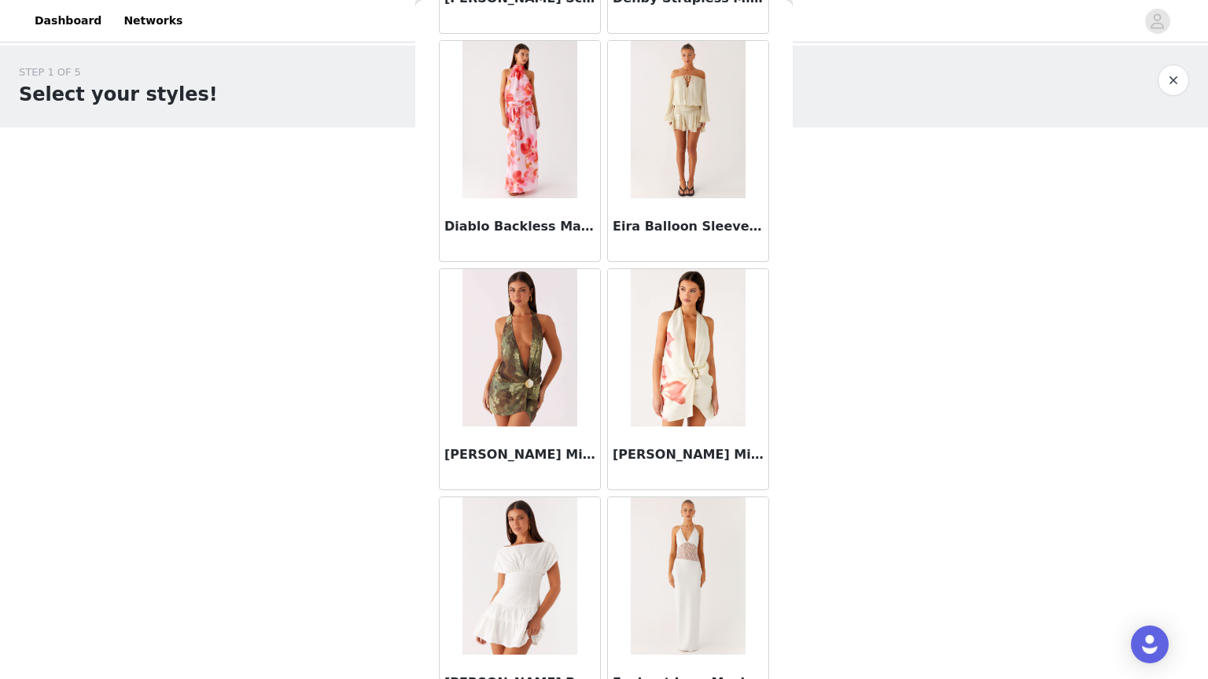
scroll to position [1729, 0]
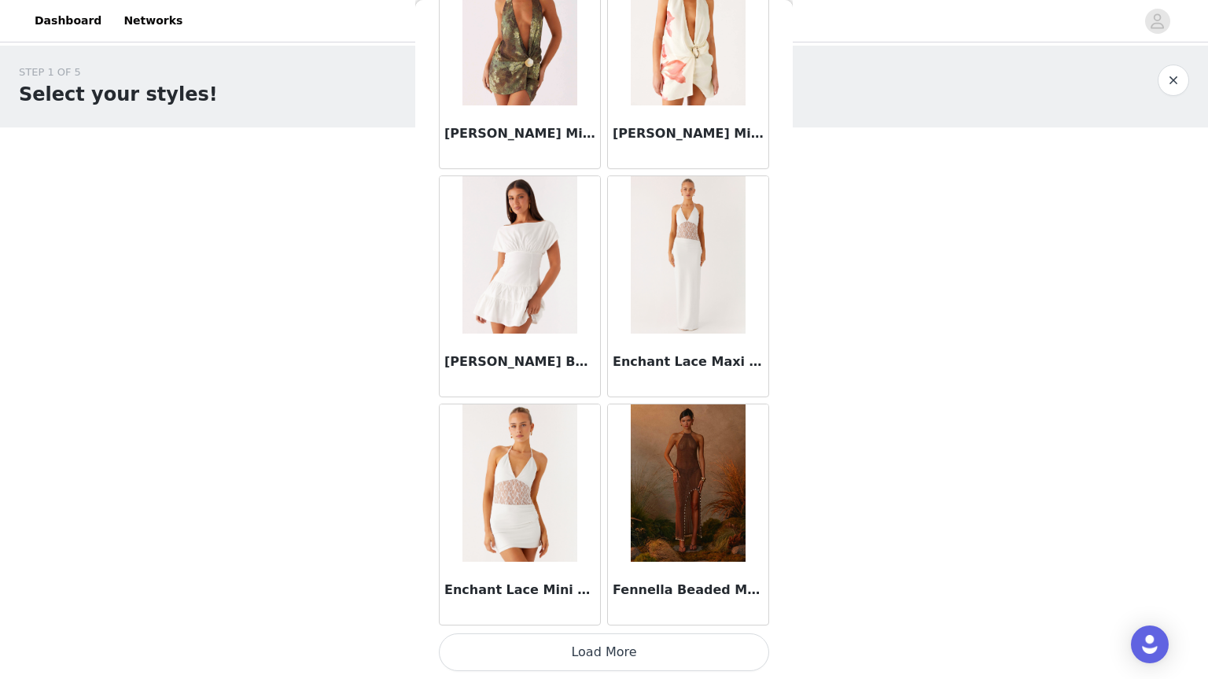
click at [555, 650] on button "Load More" at bounding box center [604, 652] width 330 height 38
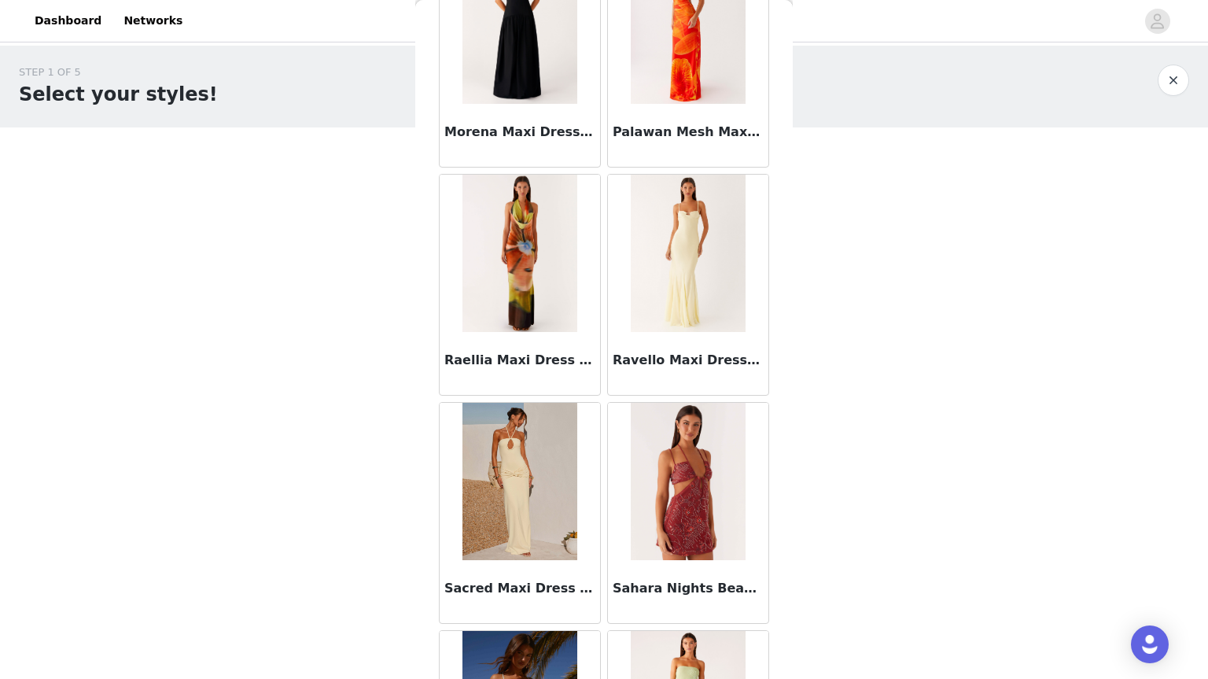
scroll to position [4010, 0]
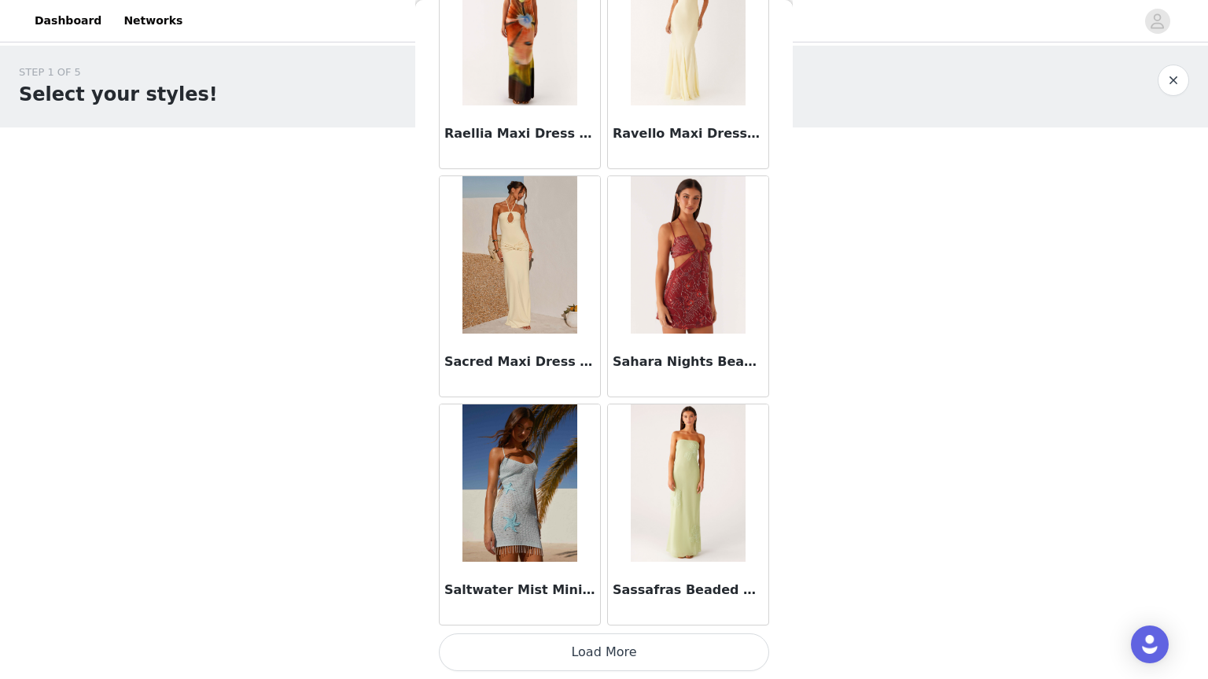
click at [606, 647] on button "Load More" at bounding box center [604, 652] width 330 height 38
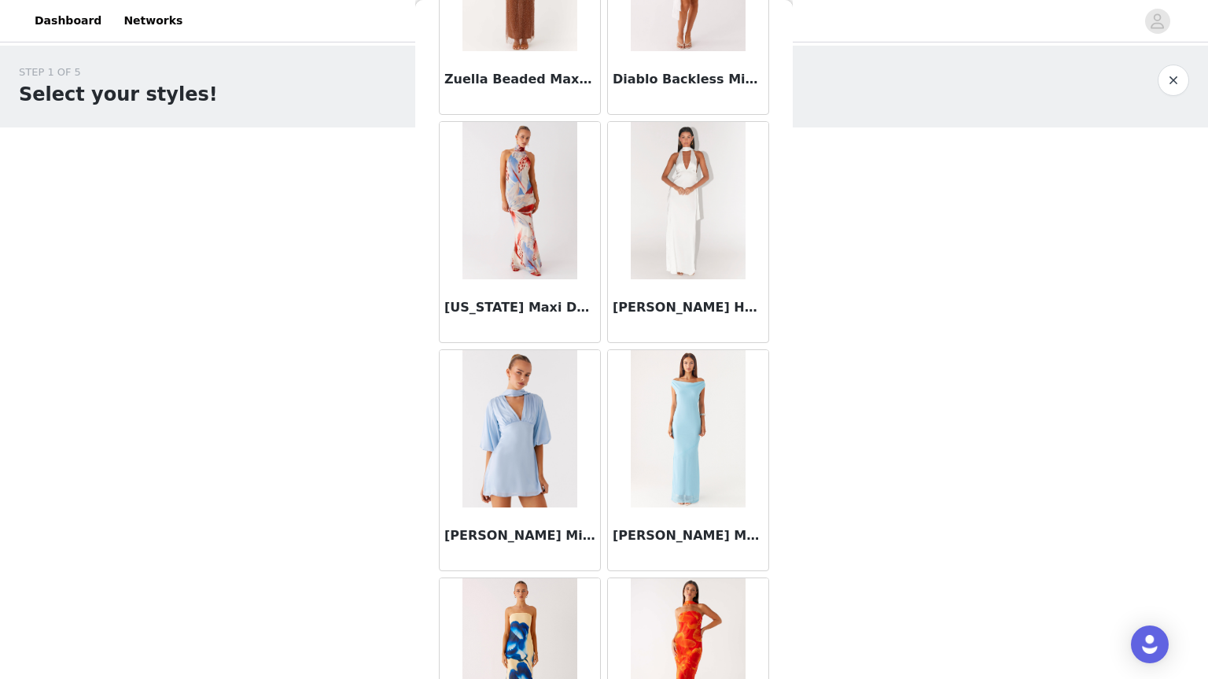
scroll to position [6292, 0]
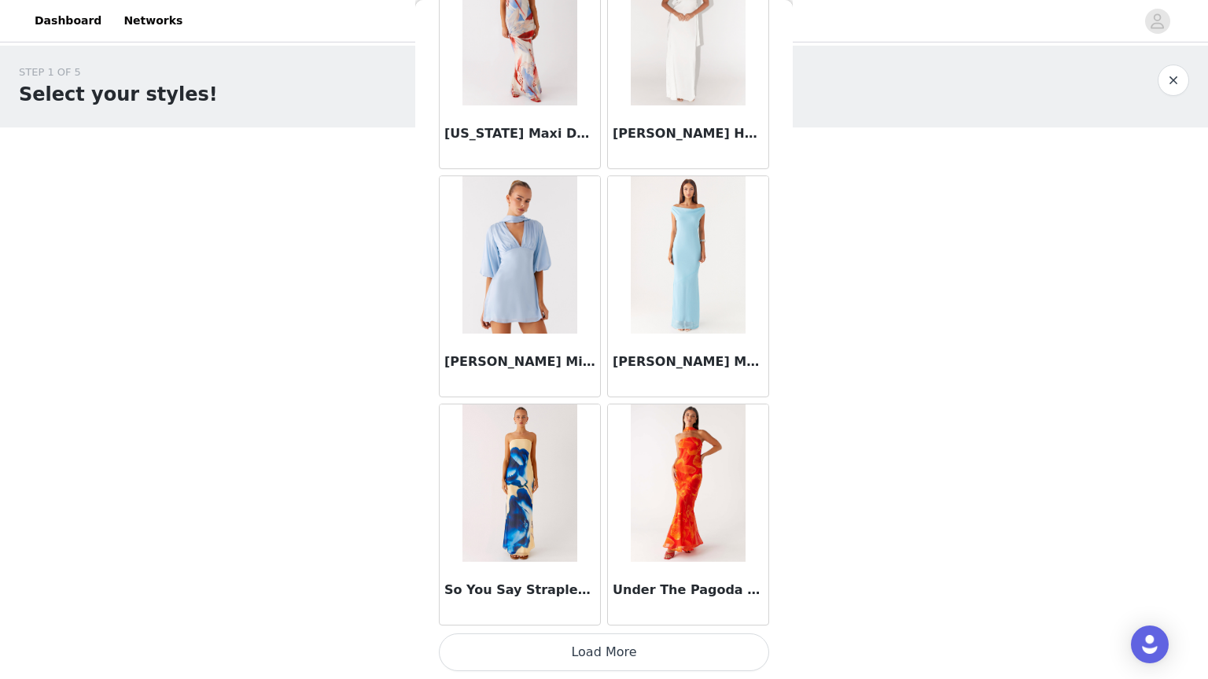
click at [752, 330] on div at bounding box center [688, 254] width 160 height 157
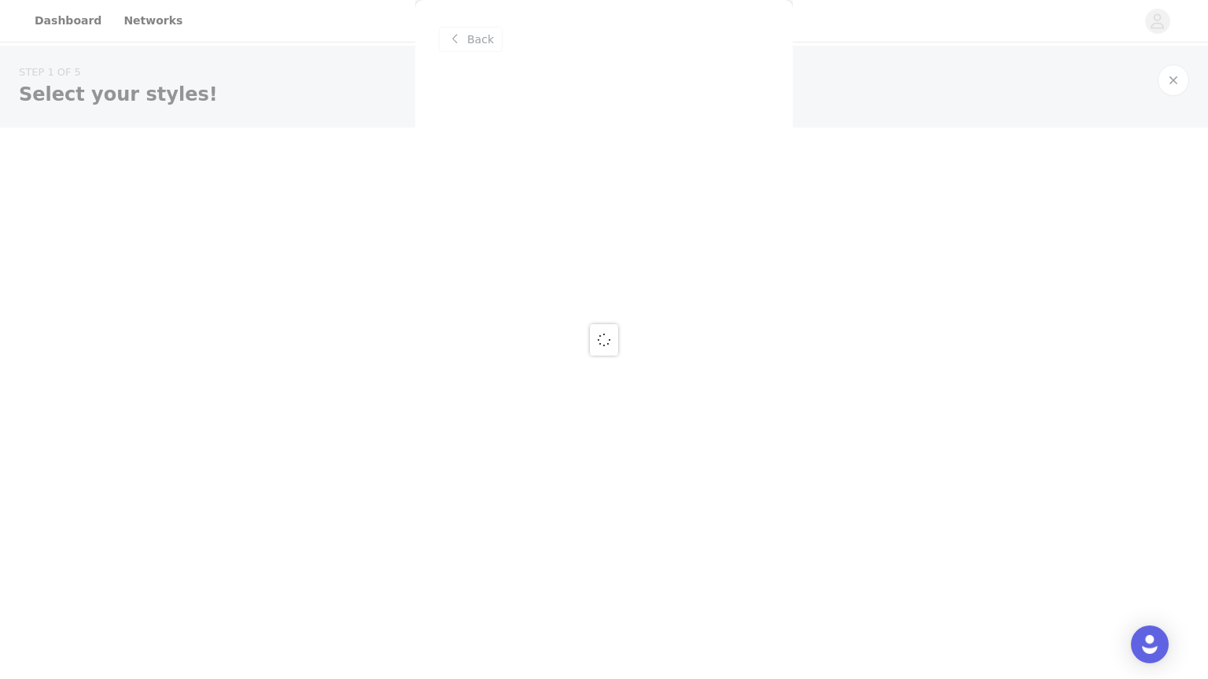
scroll to position [0, 0]
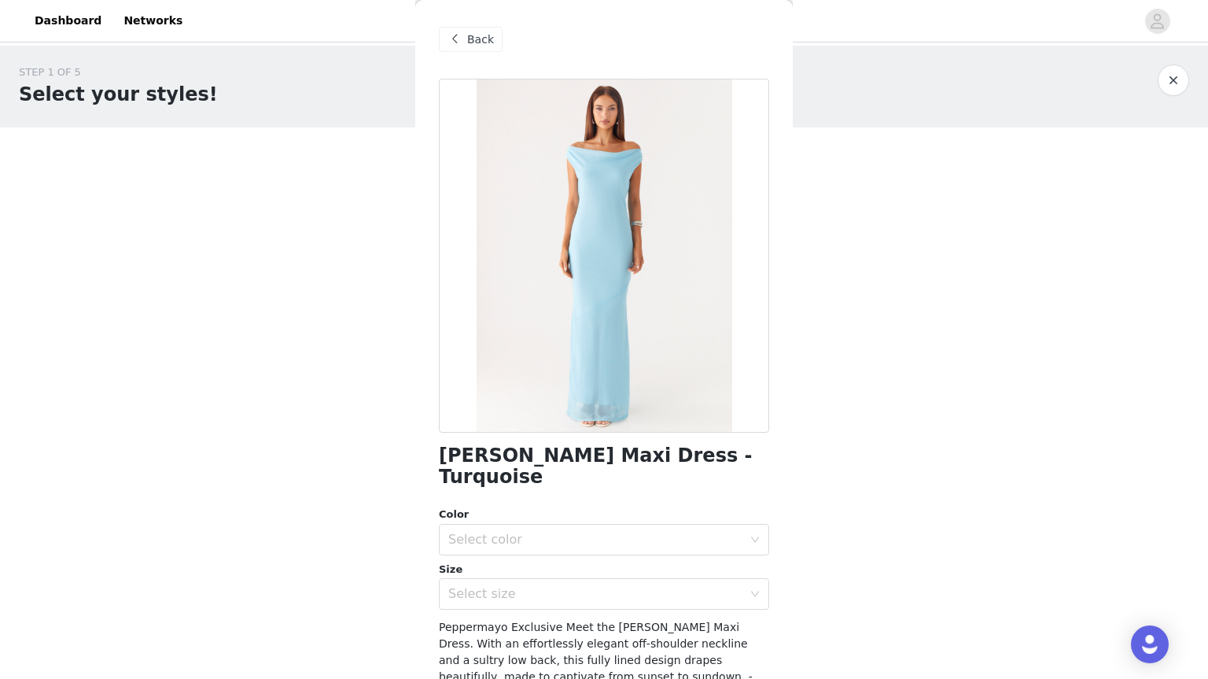
click at [478, 39] on span "Back" at bounding box center [480, 39] width 27 height 17
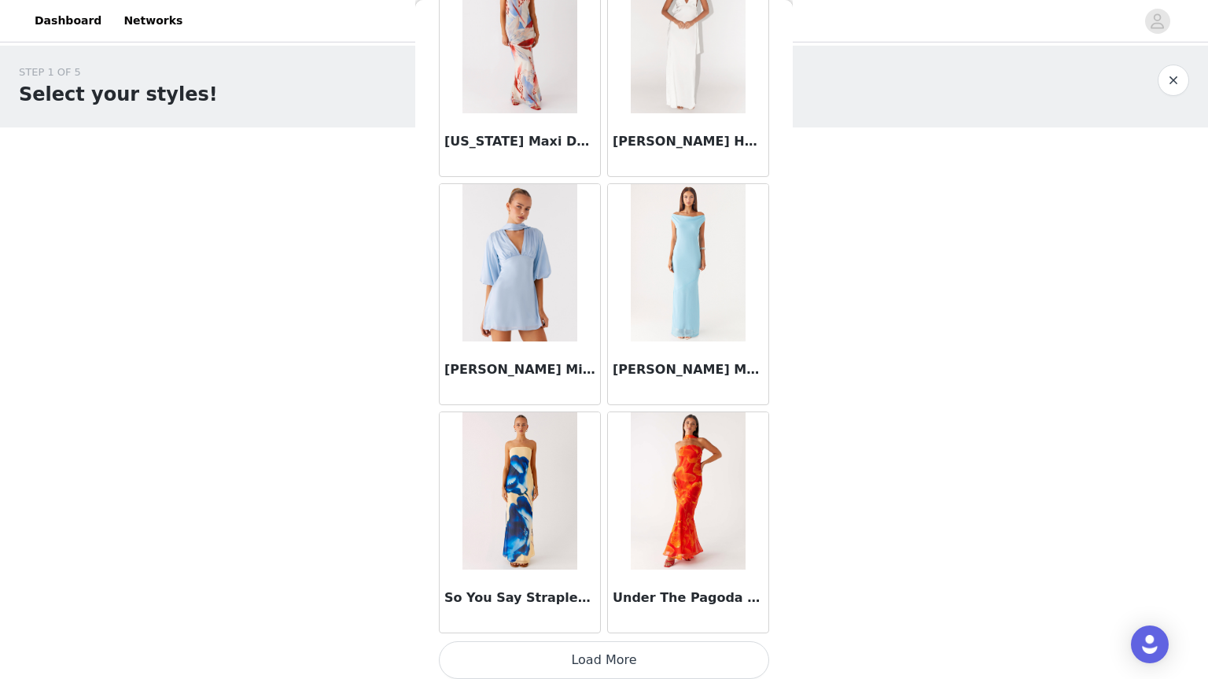
scroll to position [6292, 0]
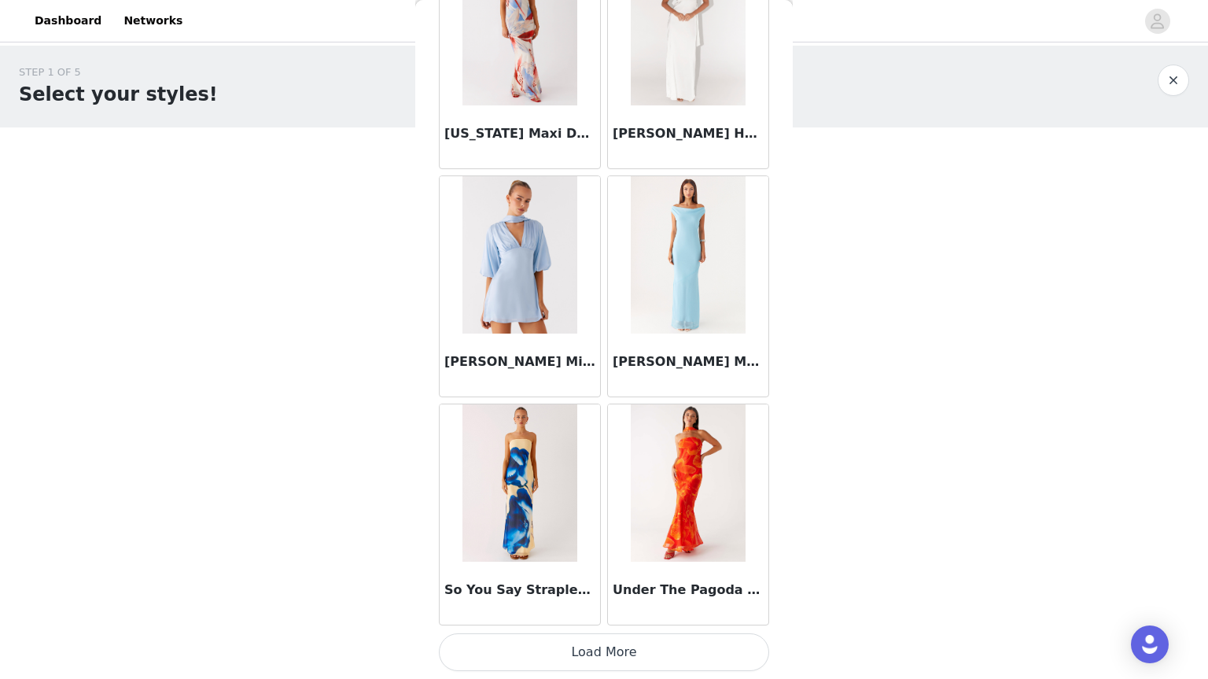
click at [509, 646] on button "Load More" at bounding box center [604, 652] width 330 height 38
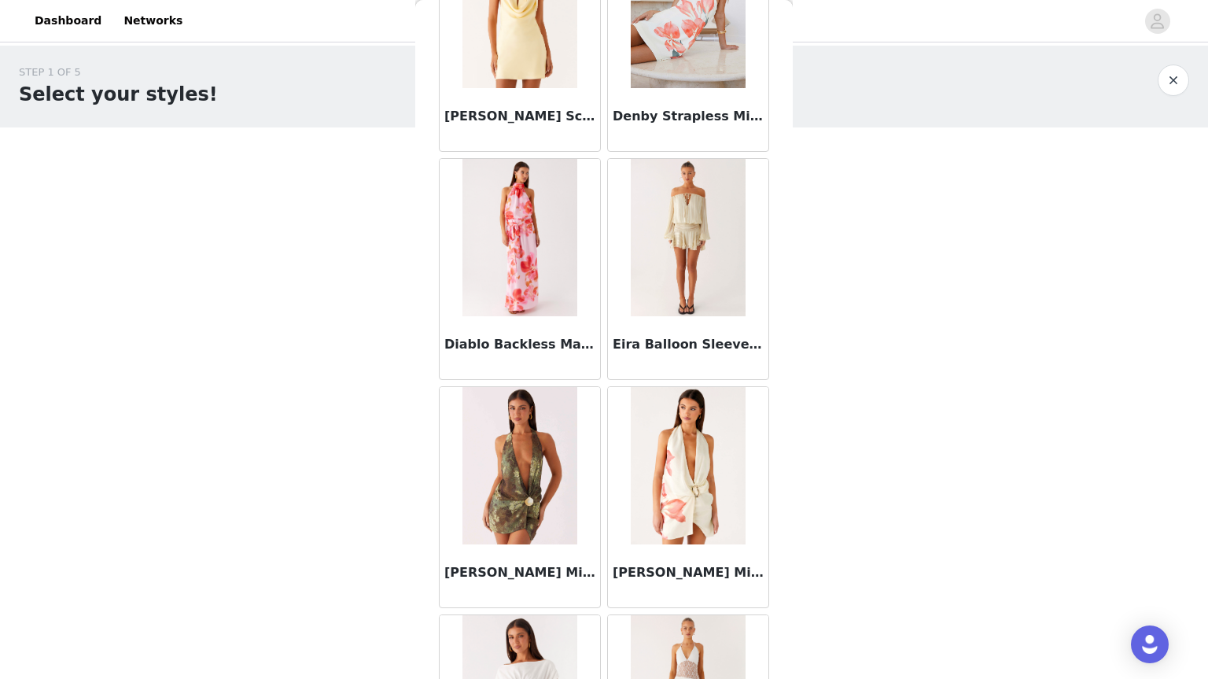
scroll to position [1290, 0]
click at [666, 284] on img at bounding box center [688, 236] width 114 height 157
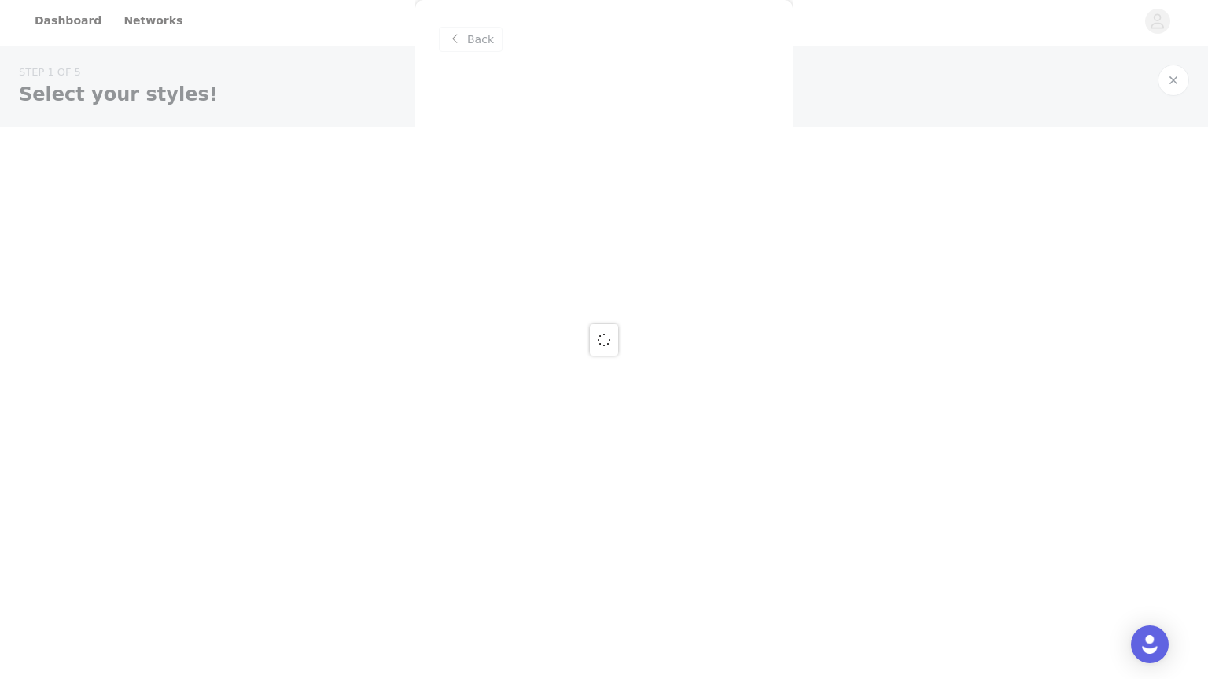
scroll to position [0, 0]
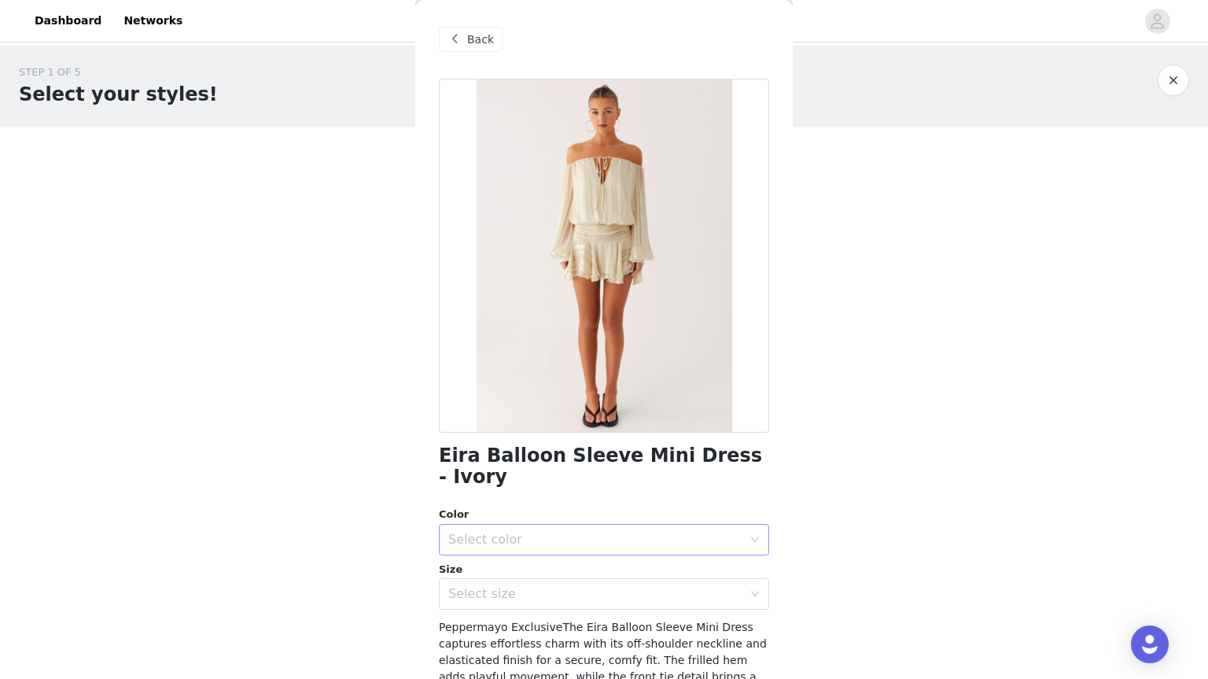
click at [571, 532] on div "Select color" at bounding box center [595, 540] width 294 height 16
click at [572, 544] on li "Ivory" at bounding box center [598, 553] width 319 height 25
click at [566, 579] on div "Select size" at bounding box center [598, 594] width 301 height 30
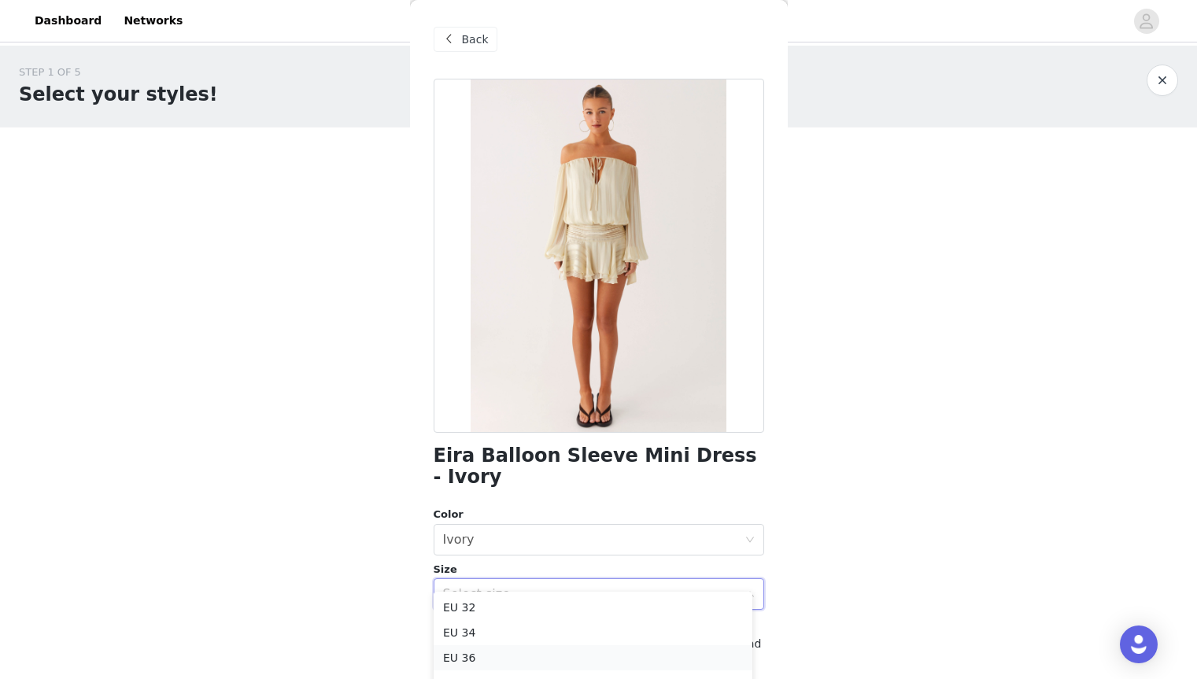
click at [547, 652] on li "EU 36" at bounding box center [593, 657] width 319 height 25
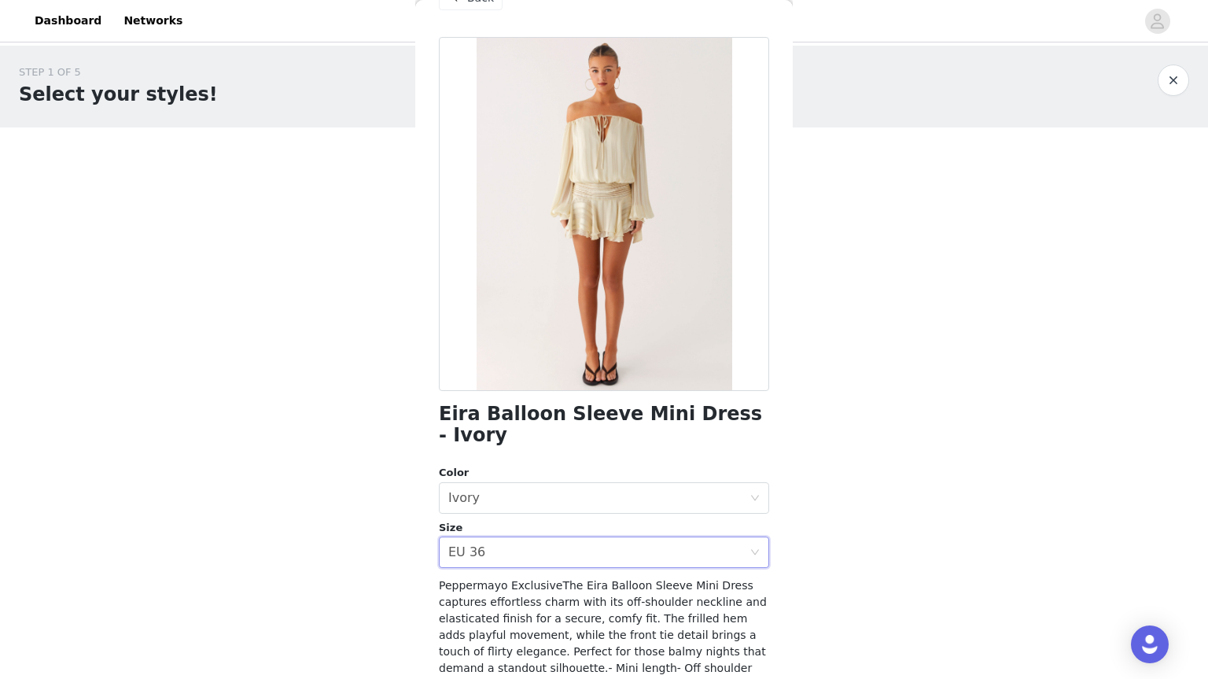
scroll to position [167, 0]
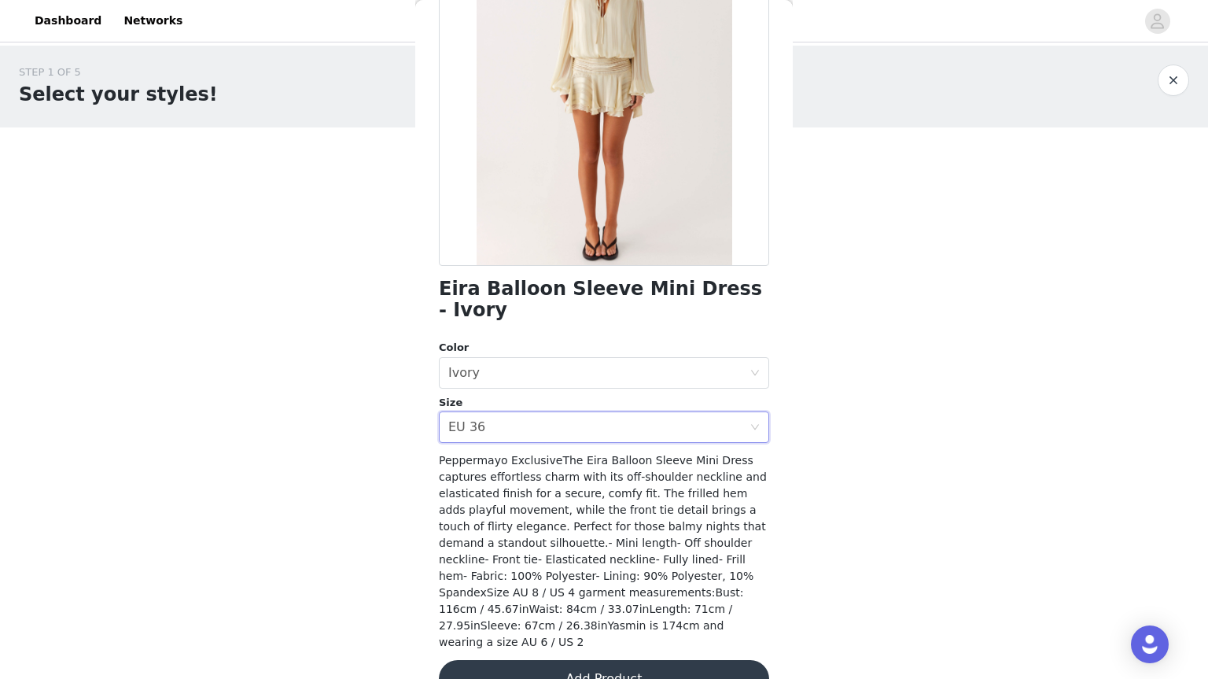
click at [552, 660] on button "Add Product" at bounding box center [604, 679] width 330 height 38
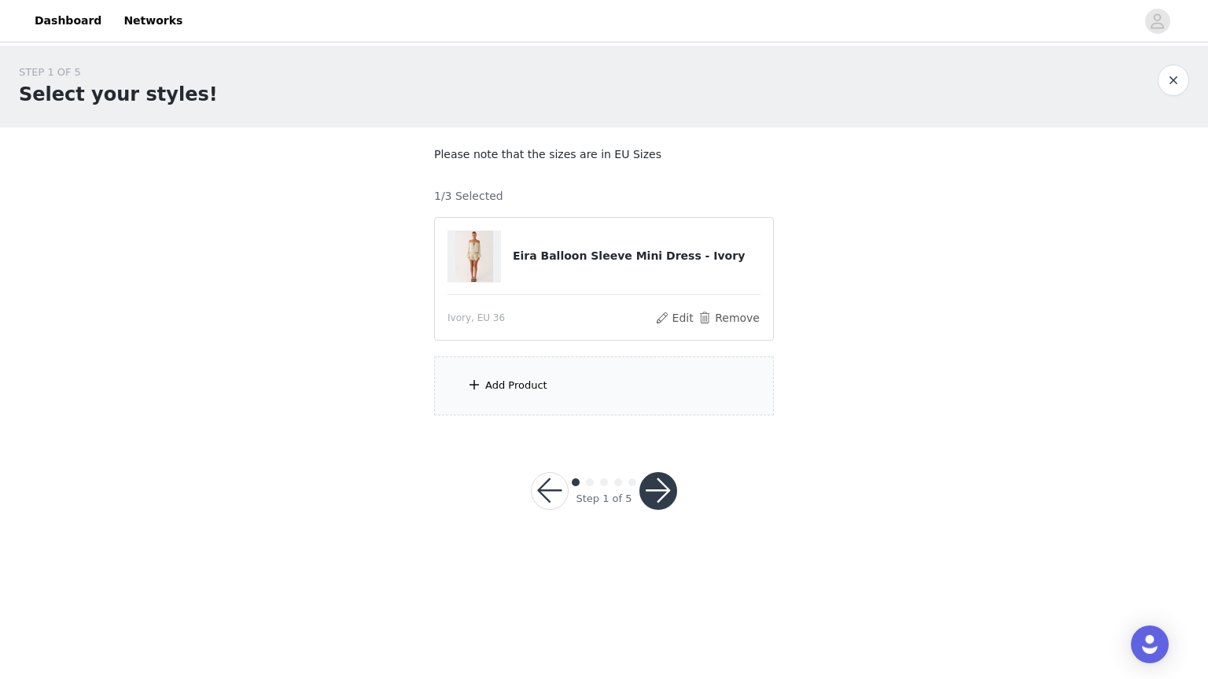
click at [636, 386] on div "Add Product" at bounding box center [604, 385] width 340 height 59
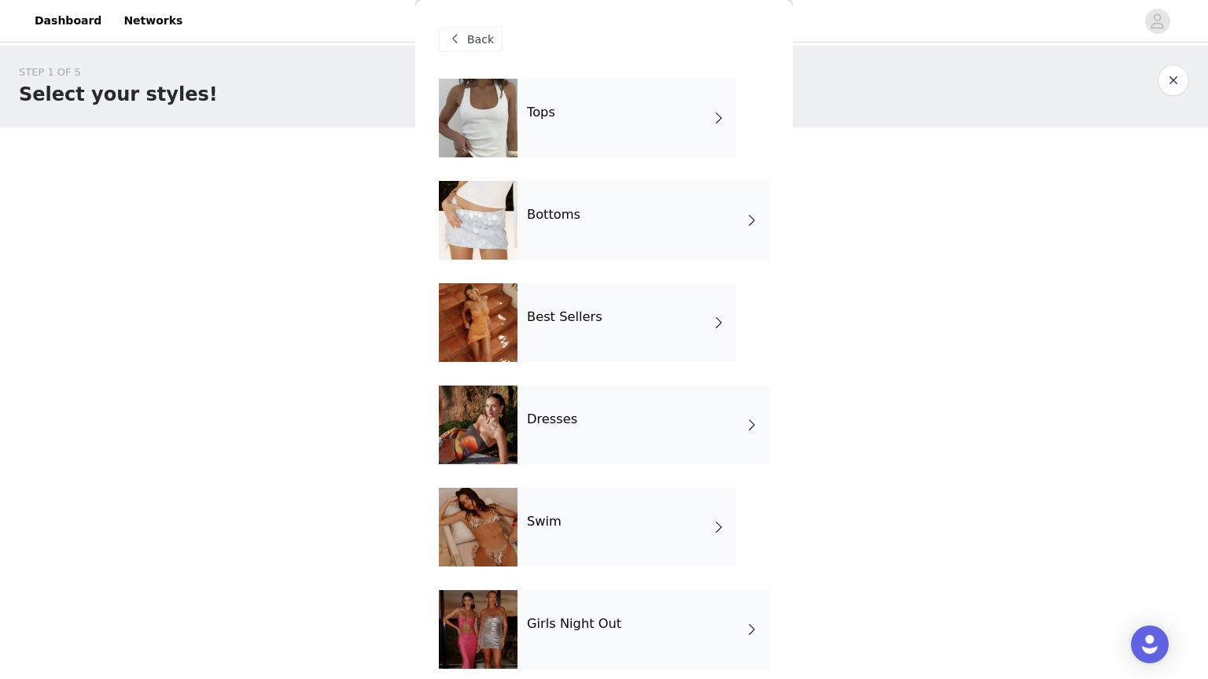
click at [634, 419] on div "Dresses" at bounding box center [644, 425] width 252 height 79
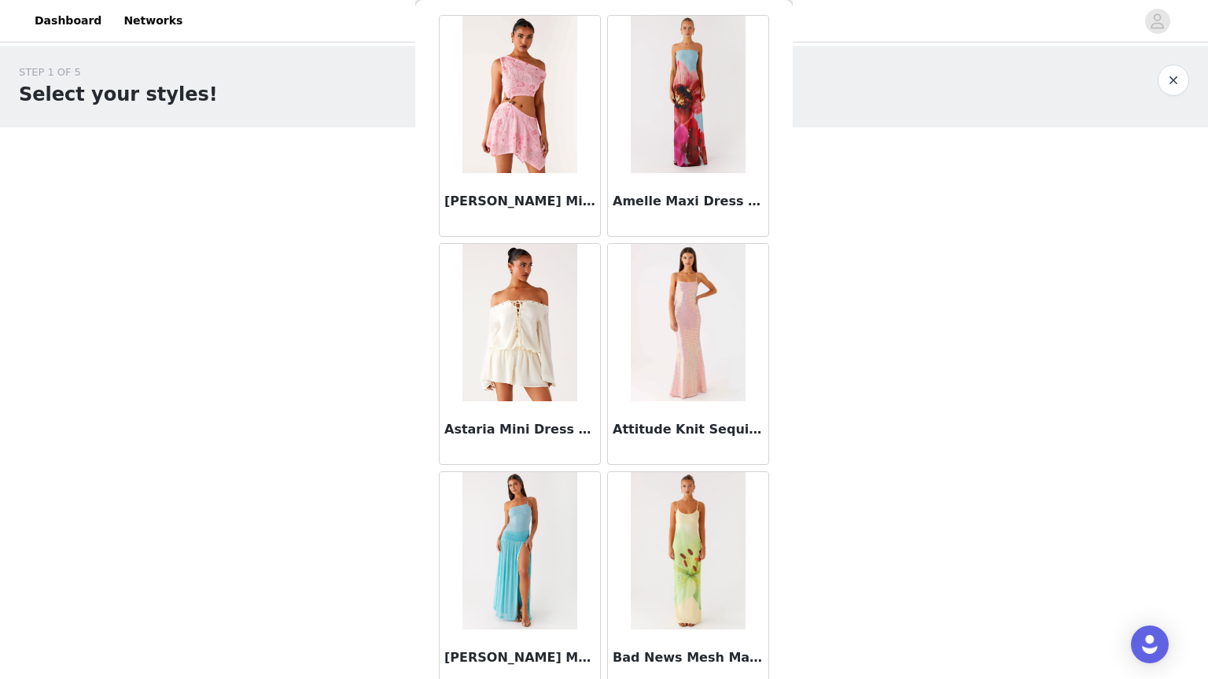
scroll to position [0, 0]
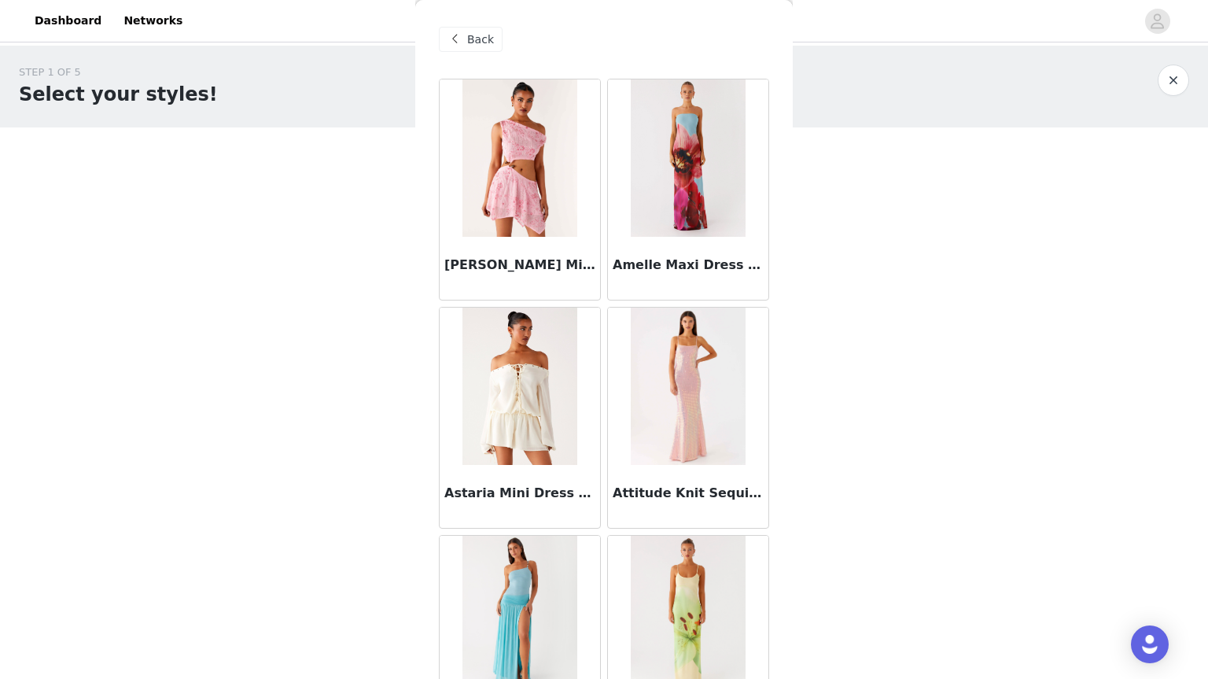
click at [480, 39] on span "Back" at bounding box center [480, 39] width 27 height 17
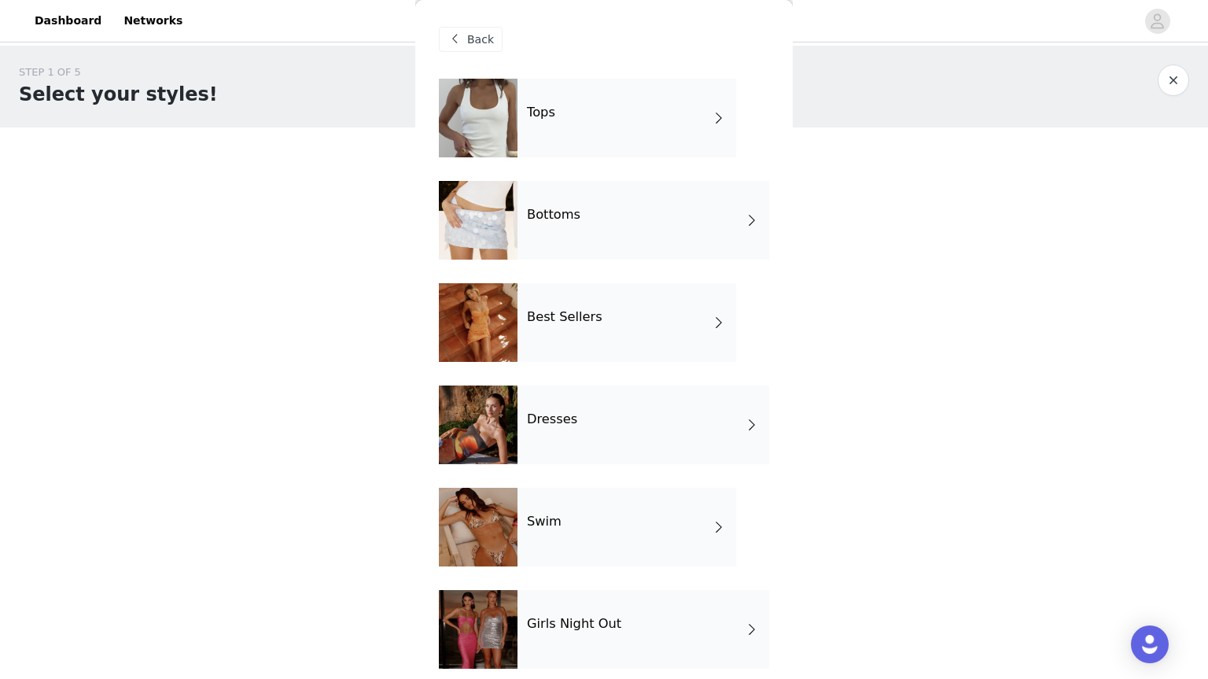
click at [622, 345] on div "Best Sellers" at bounding box center [627, 322] width 219 height 79
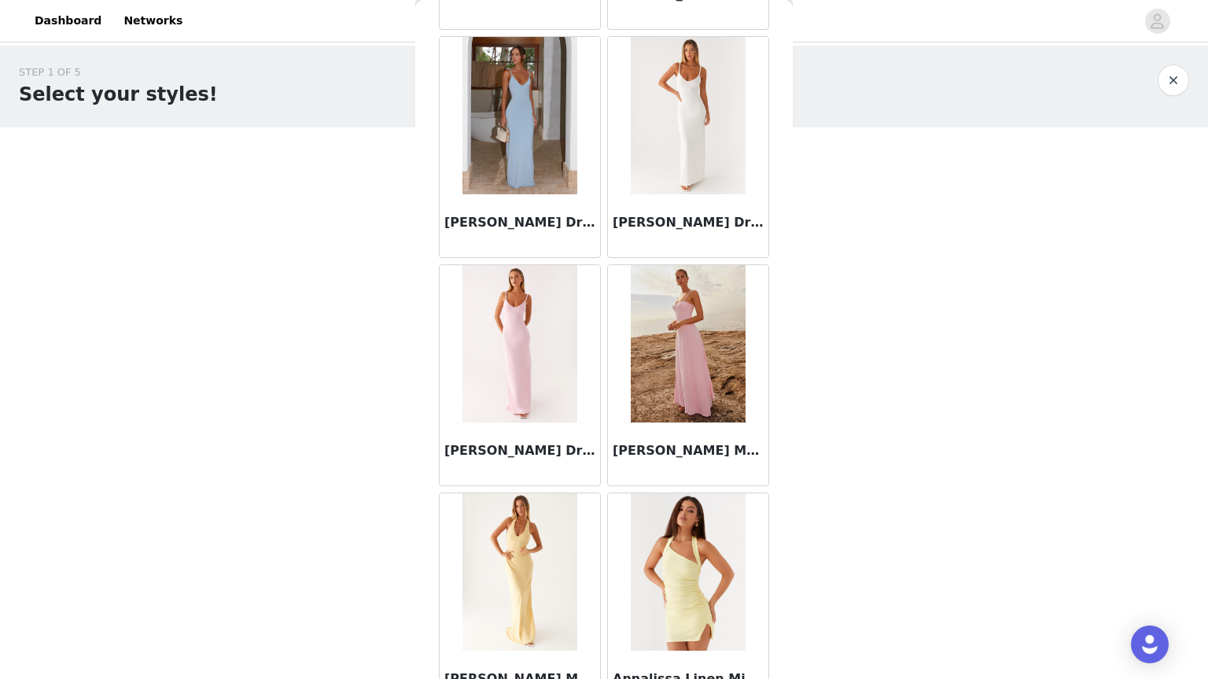
scroll to position [1412, 0]
click at [525, 168] on img at bounding box center [520, 114] width 114 height 157
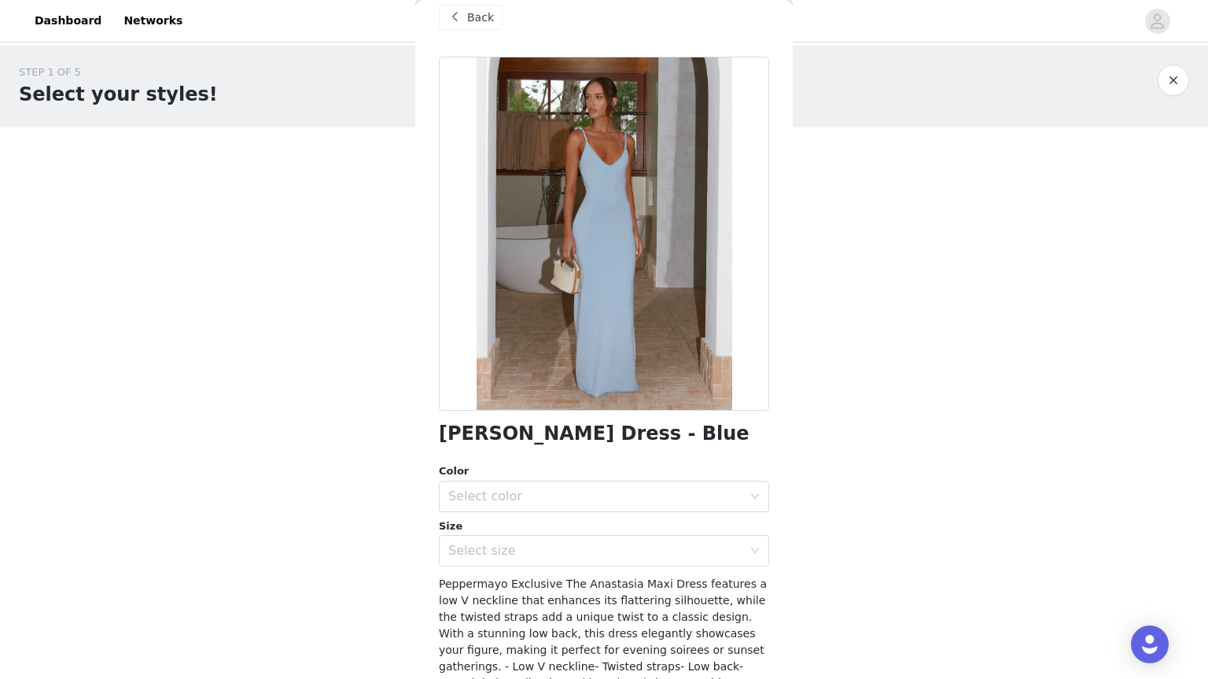
scroll to position [0, 0]
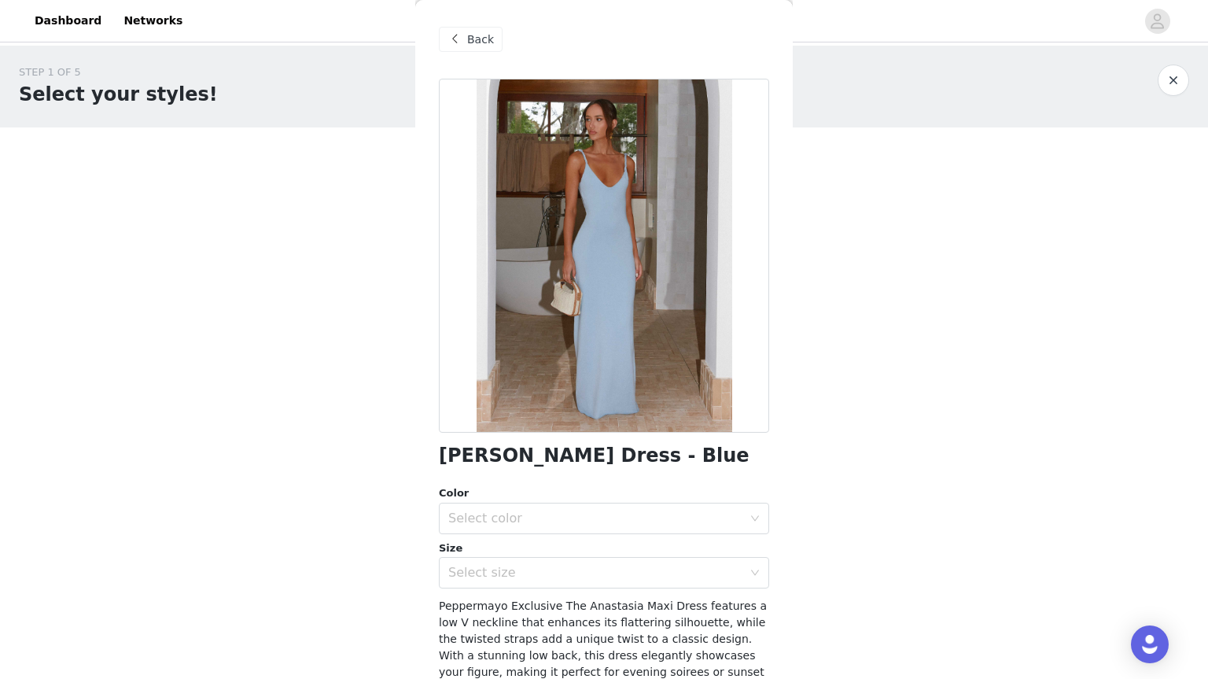
click at [470, 40] on span "Back" at bounding box center [480, 39] width 27 height 17
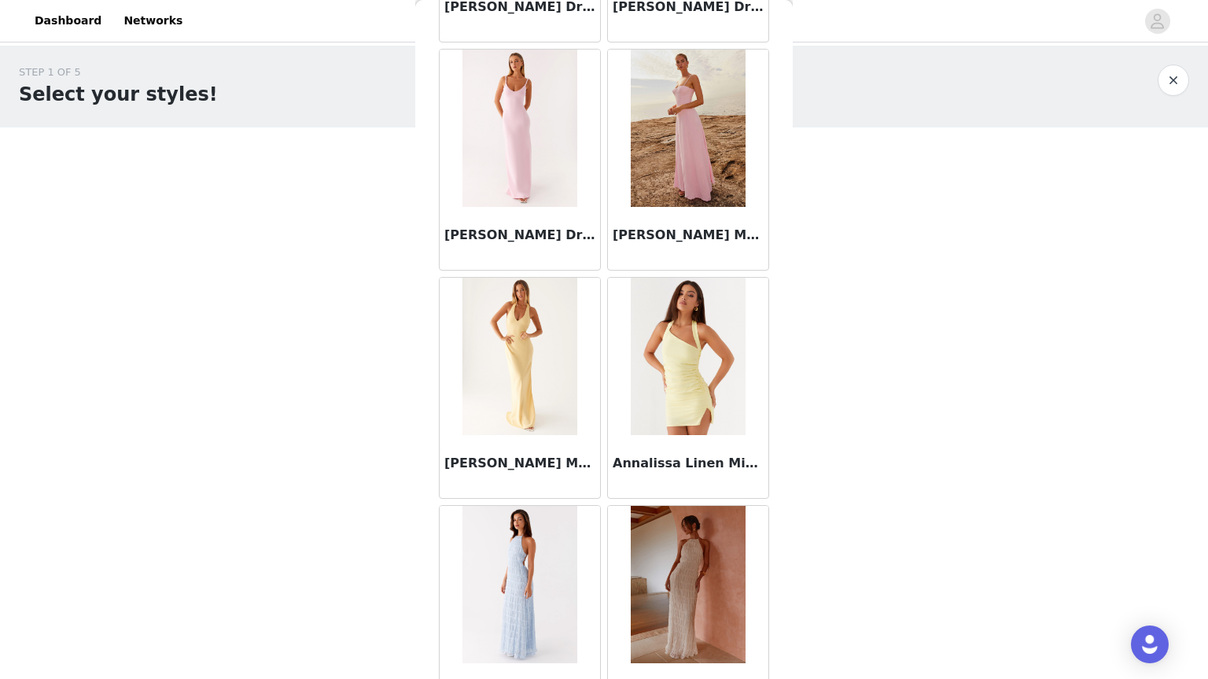
scroll to position [1729, 0]
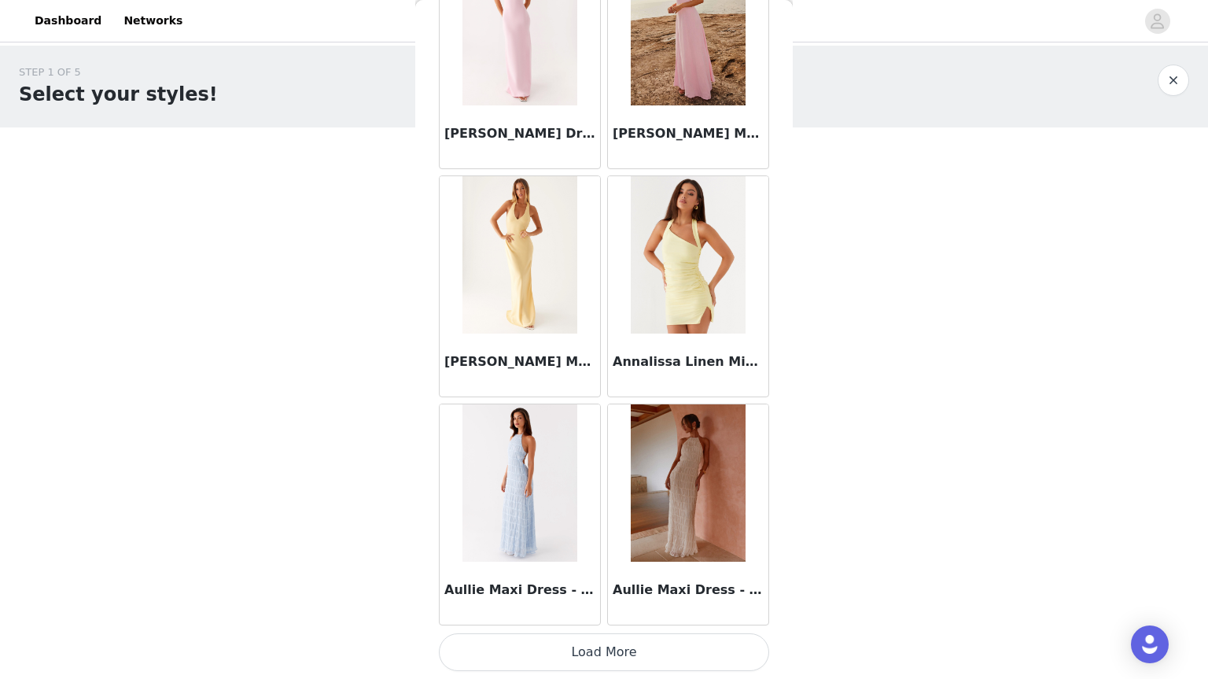
click at [655, 661] on button "Load More" at bounding box center [604, 652] width 330 height 38
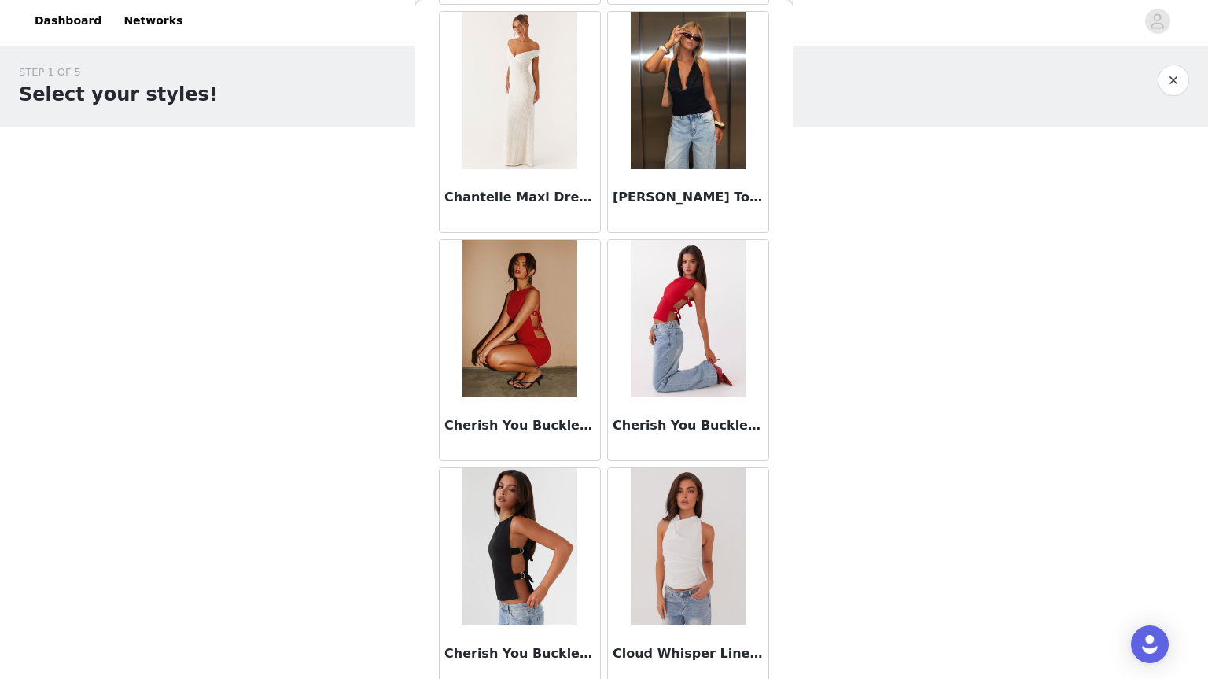
scroll to position [4010, 0]
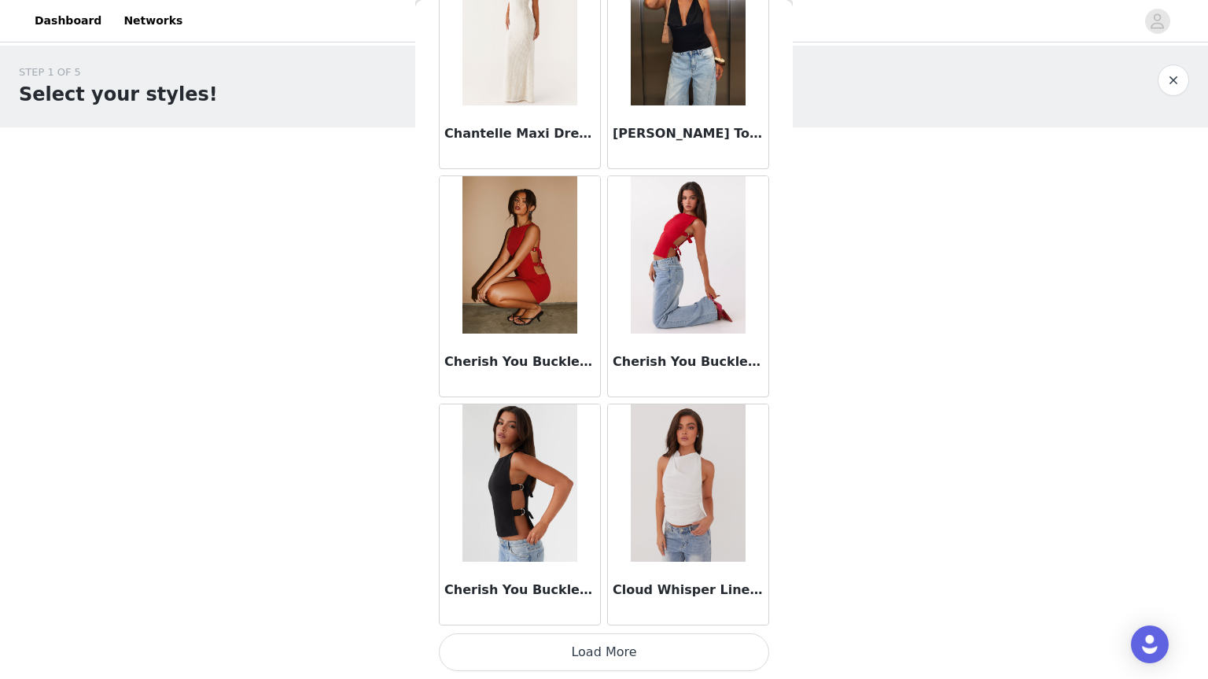
click at [648, 645] on button "Load More" at bounding box center [604, 652] width 330 height 38
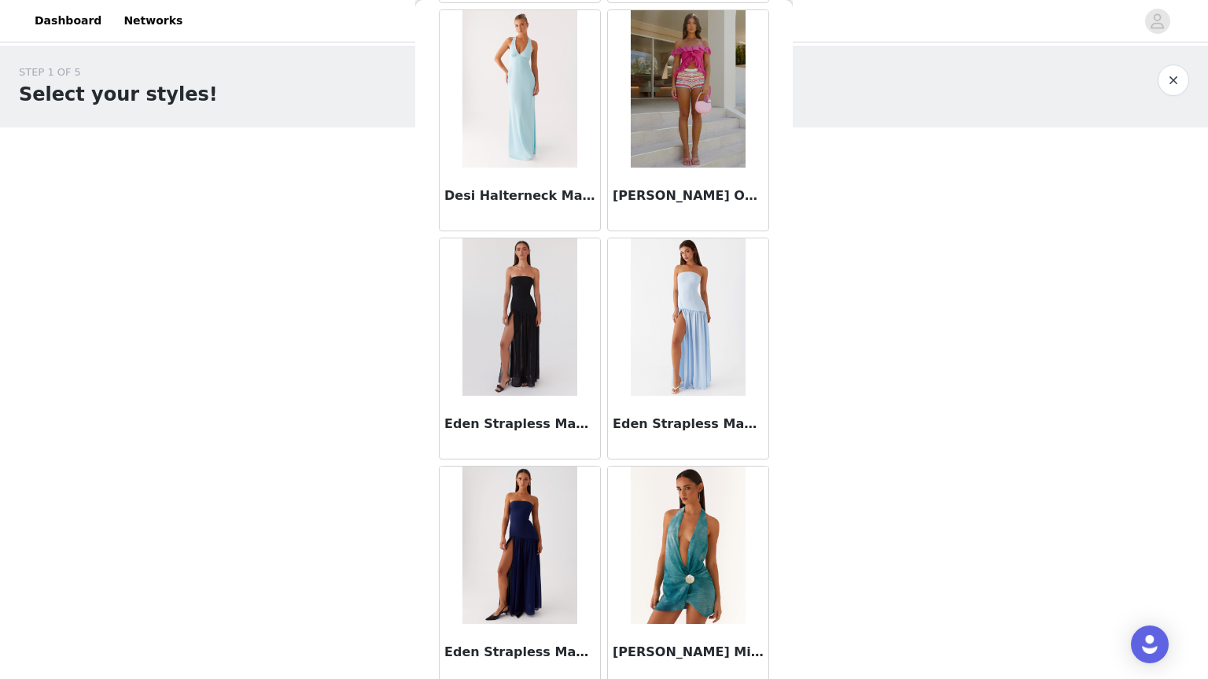
scroll to position [4861, 0]
click at [501, 369] on img at bounding box center [520, 316] width 114 height 157
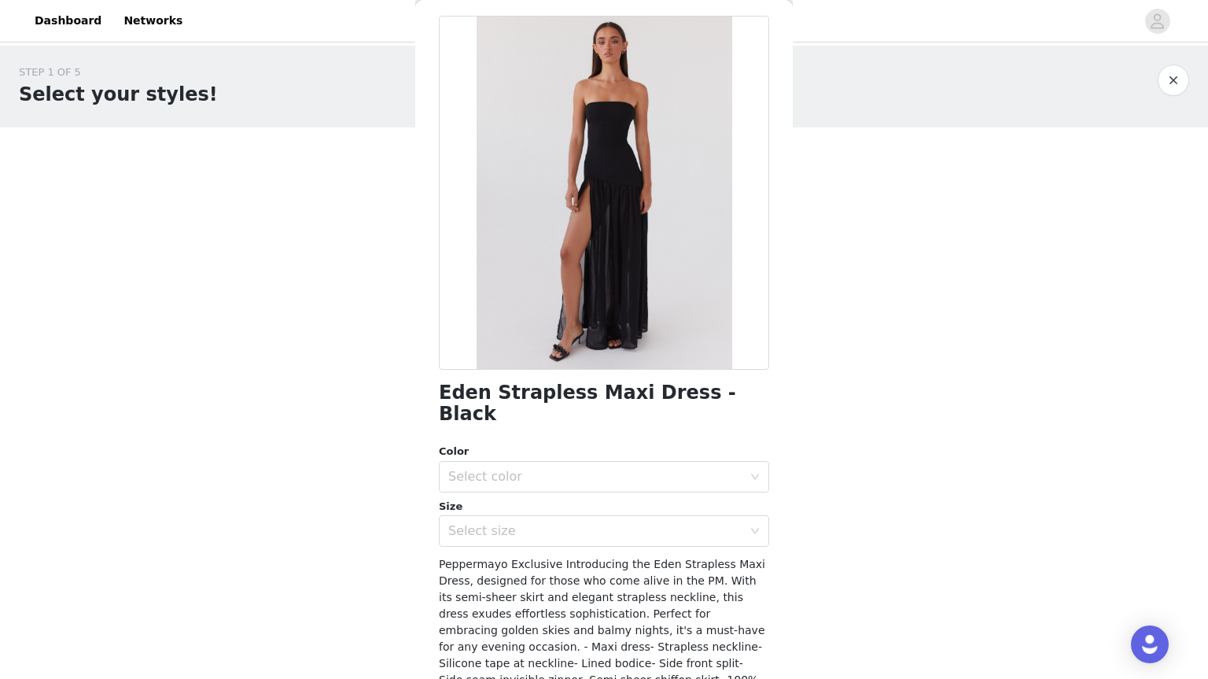
scroll to position [65, 0]
click at [475, 467] on div "Select color" at bounding box center [595, 475] width 294 height 16
click at [475, 494] on li "Black" at bounding box center [598, 488] width 319 height 25
click at [480, 522] on div "Select size" at bounding box center [595, 530] width 294 height 16
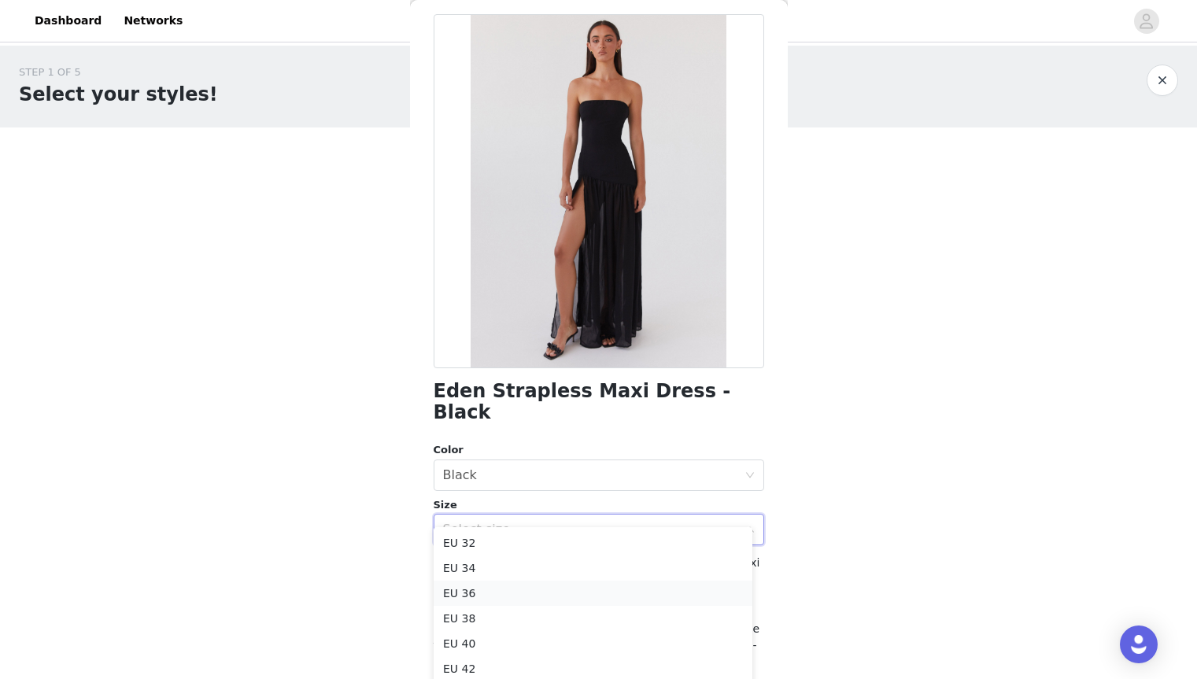
click at [476, 596] on li "EU 36" at bounding box center [593, 593] width 319 height 25
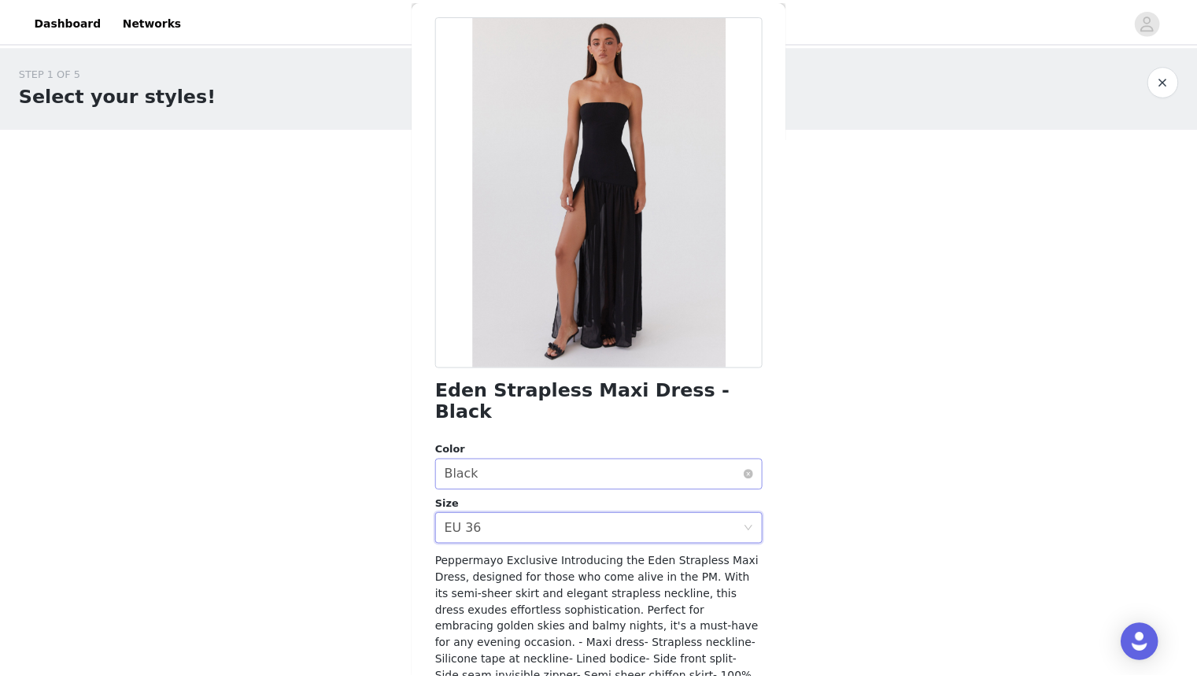
scroll to position [150, 0]
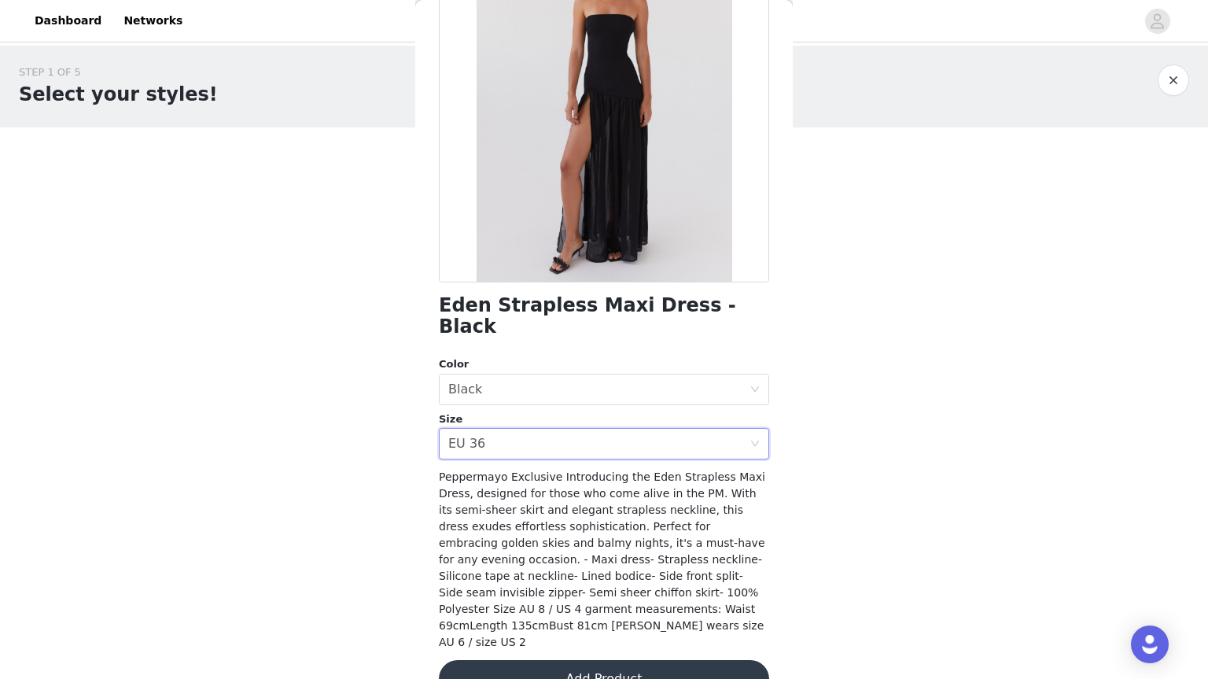
click at [590, 660] on button "Add Product" at bounding box center [604, 679] width 330 height 38
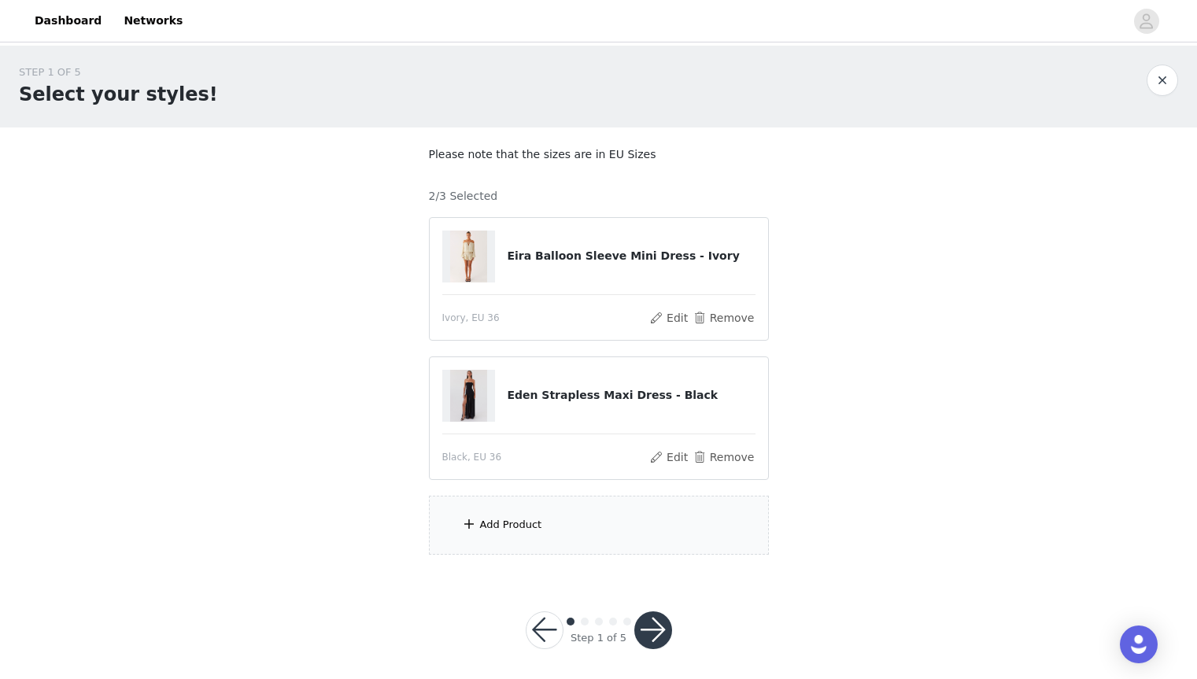
click at [567, 507] on div "Add Product" at bounding box center [599, 525] width 340 height 59
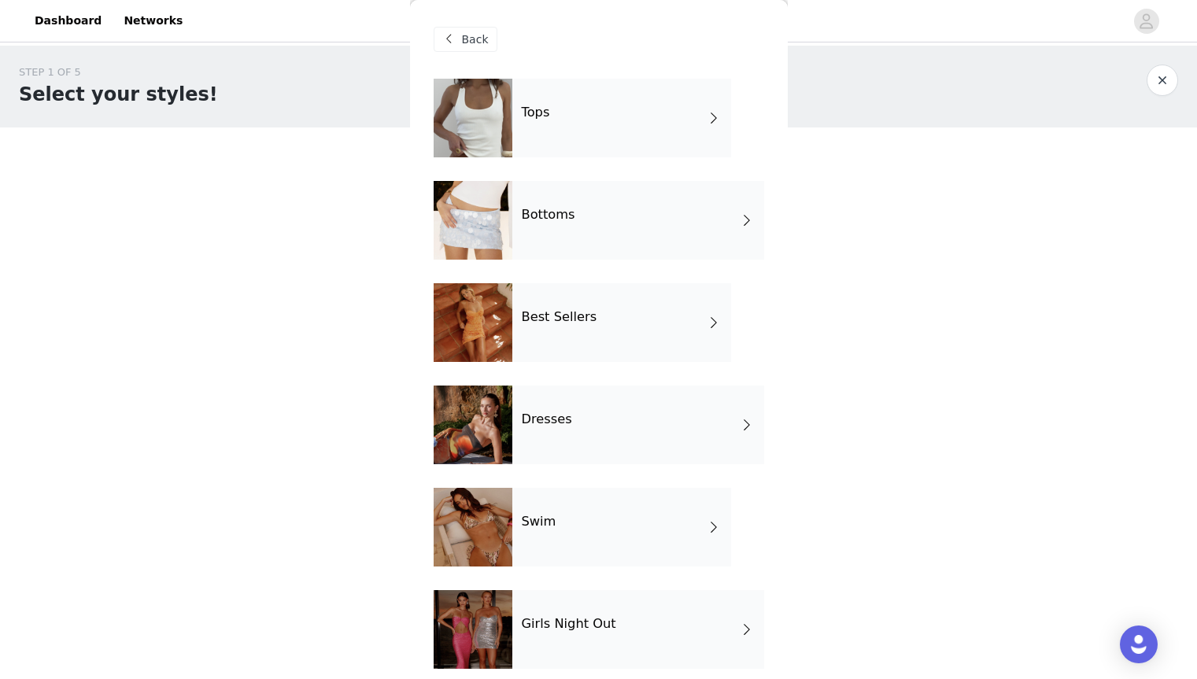
click at [604, 324] on div "Best Sellers" at bounding box center [621, 322] width 219 height 79
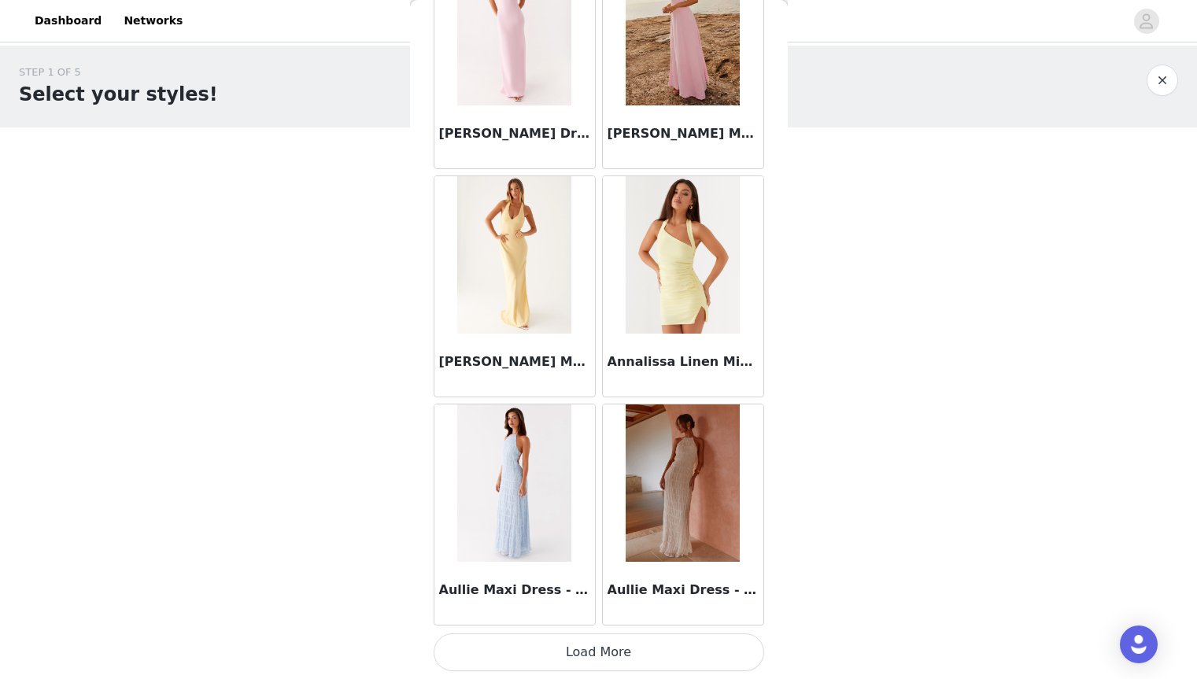
scroll to position [1729, 0]
click at [585, 637] on button "Load More" at bounding box center [599, 652] width 330 height 38
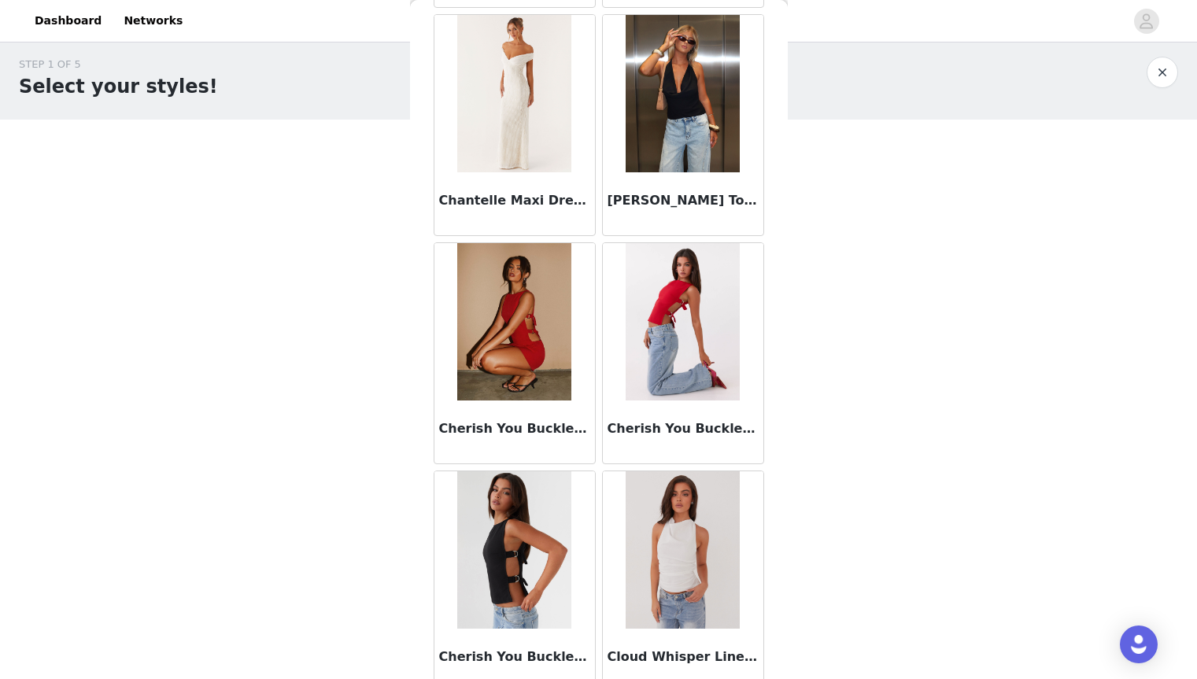
scroll to position [4010, 0]
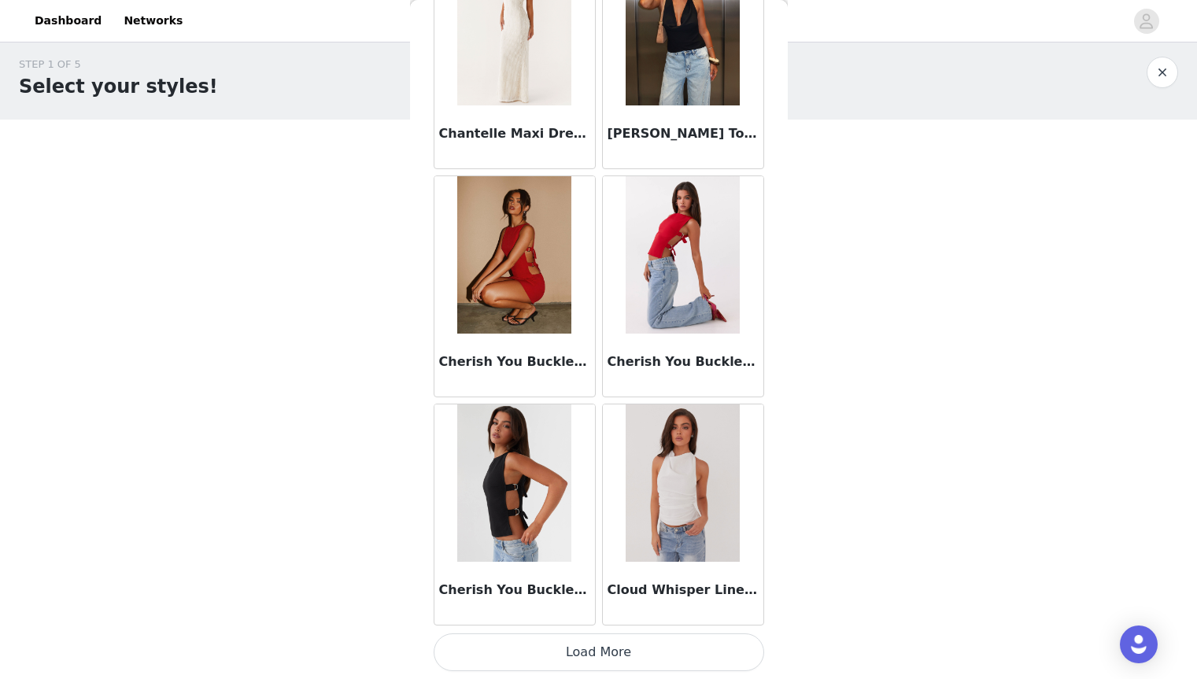
click at [585, 637] on button "Load More" at bounding box center [599, 652] width 330 height 38
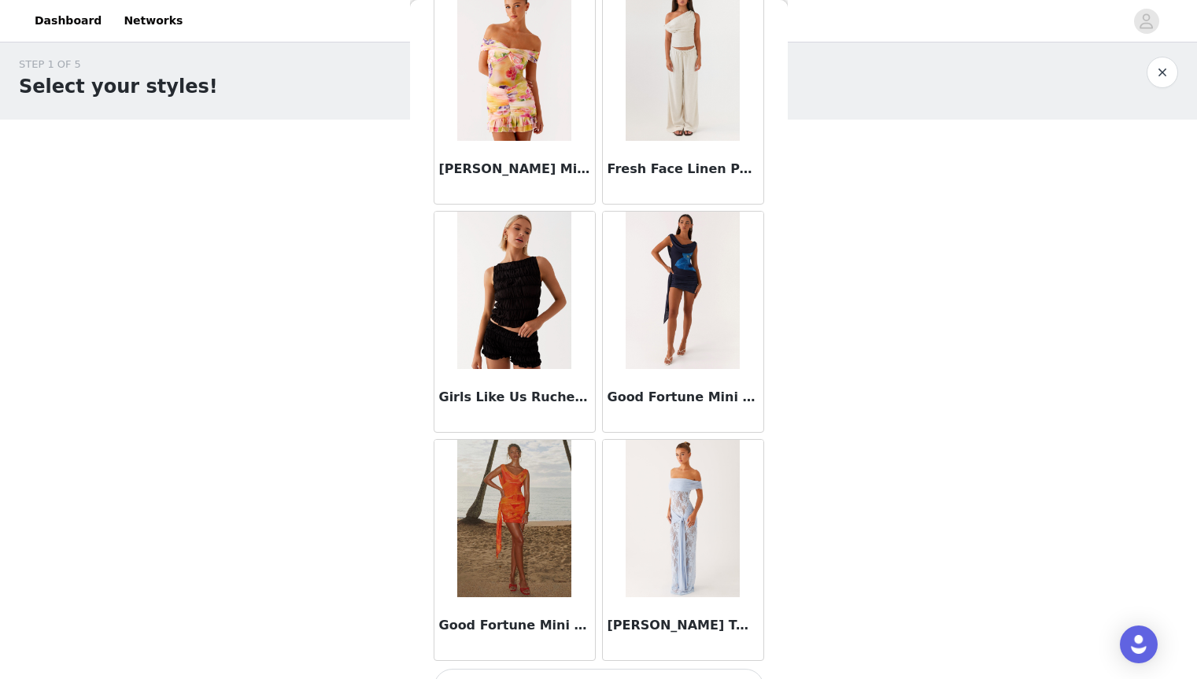
scroll to position [6292, 0]
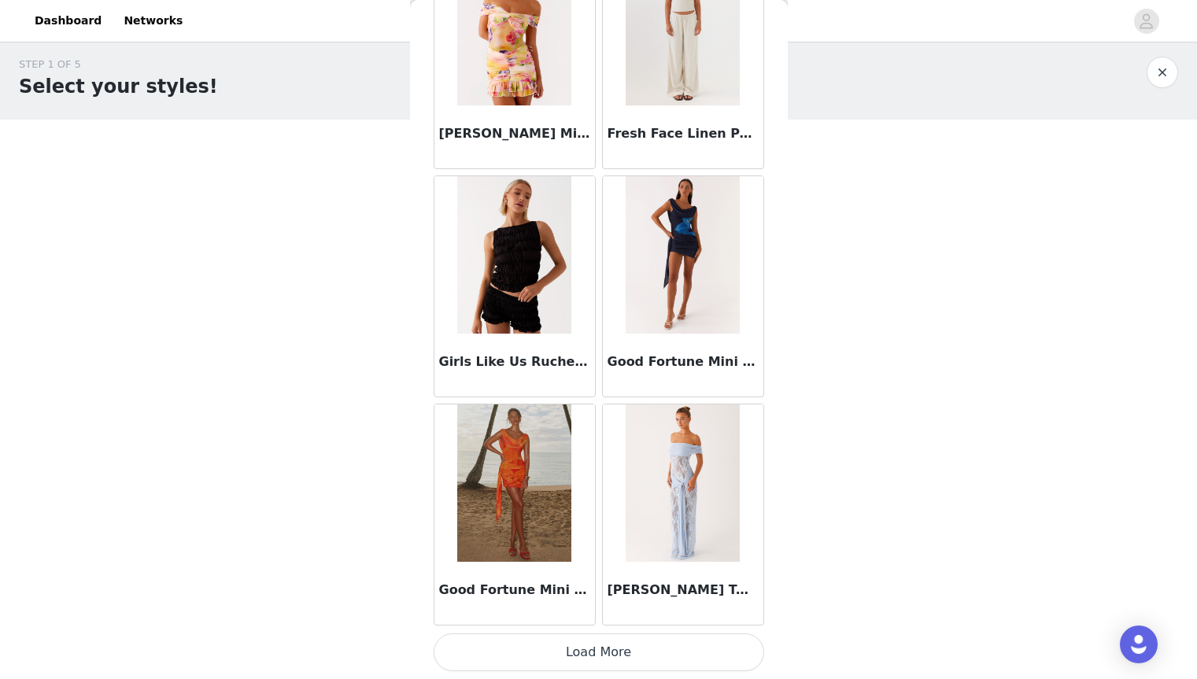
click at [533, 651] on button "Load More" at bounding box center [599, 652] width 330 height 38
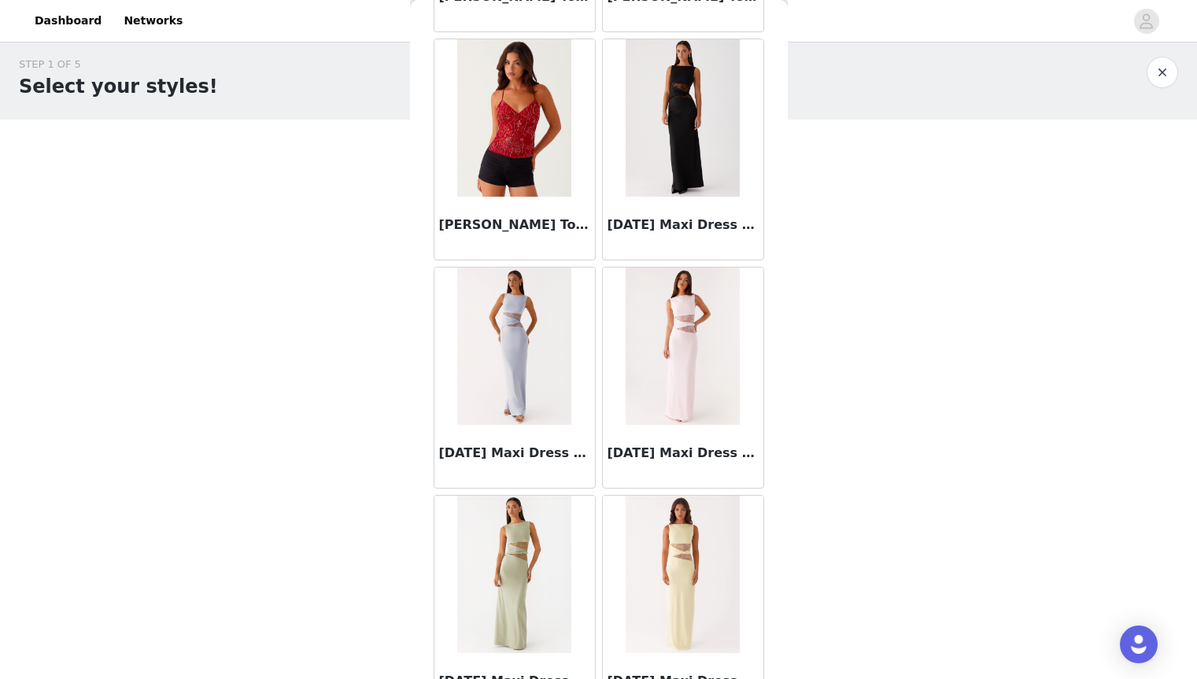
scroll to position [8573, 0]
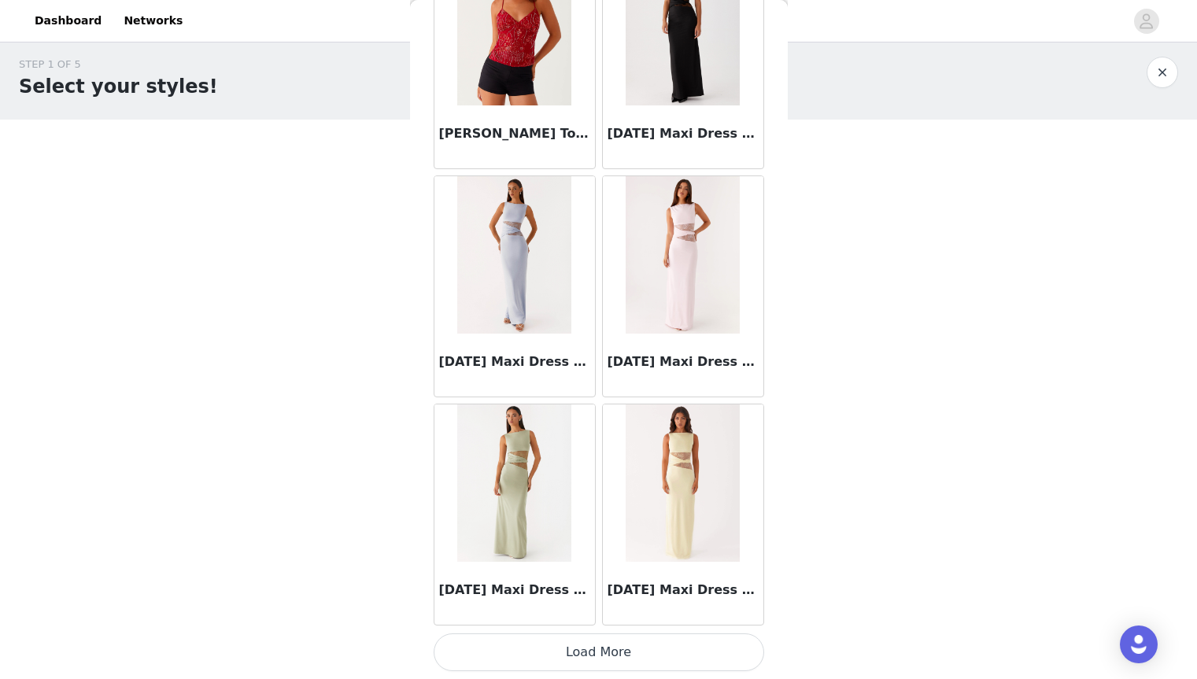
click at [561, 647] on button "Load More" at bounding box center [599, 652] width 330 height 38
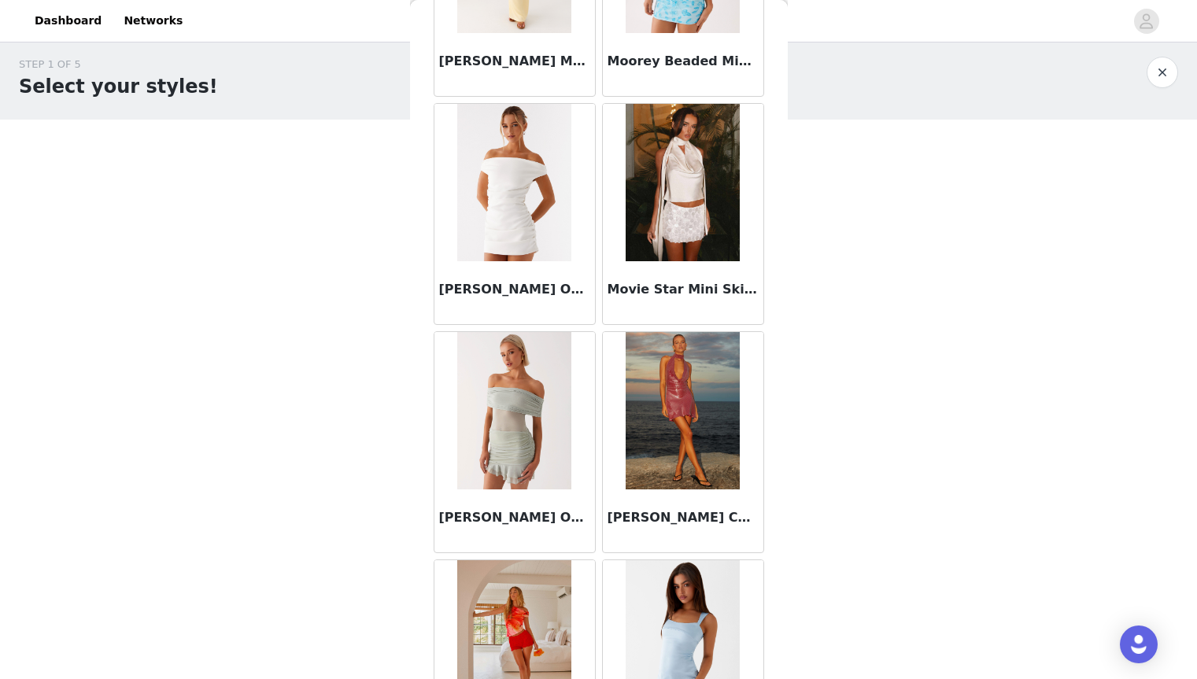
scroll to position [10855, 0]
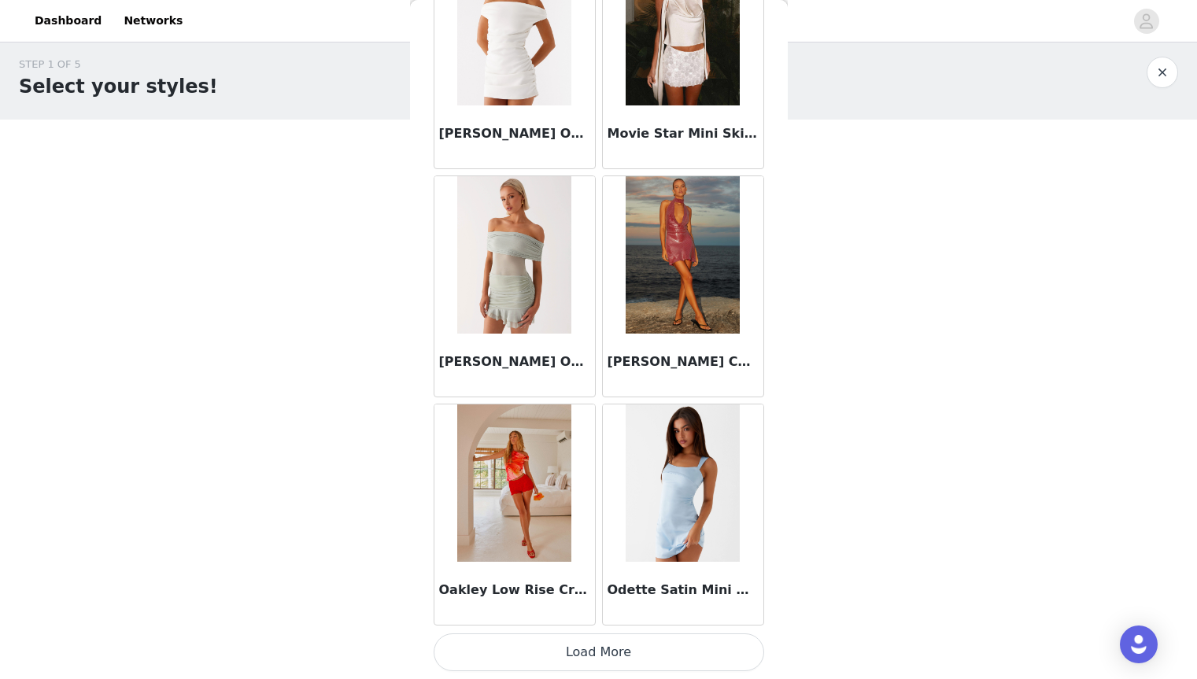
click at [573, 649] on button "Load More" at bounding box center [599, 652] width 330 height 38
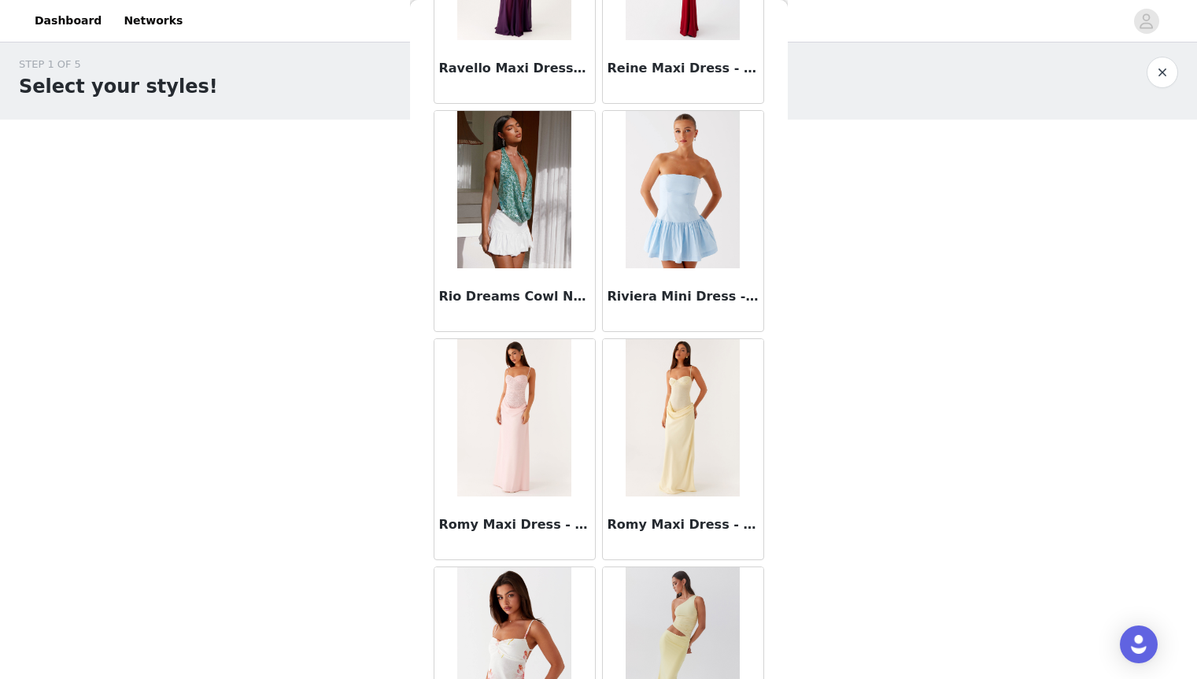
scroll to position [13136, 0]
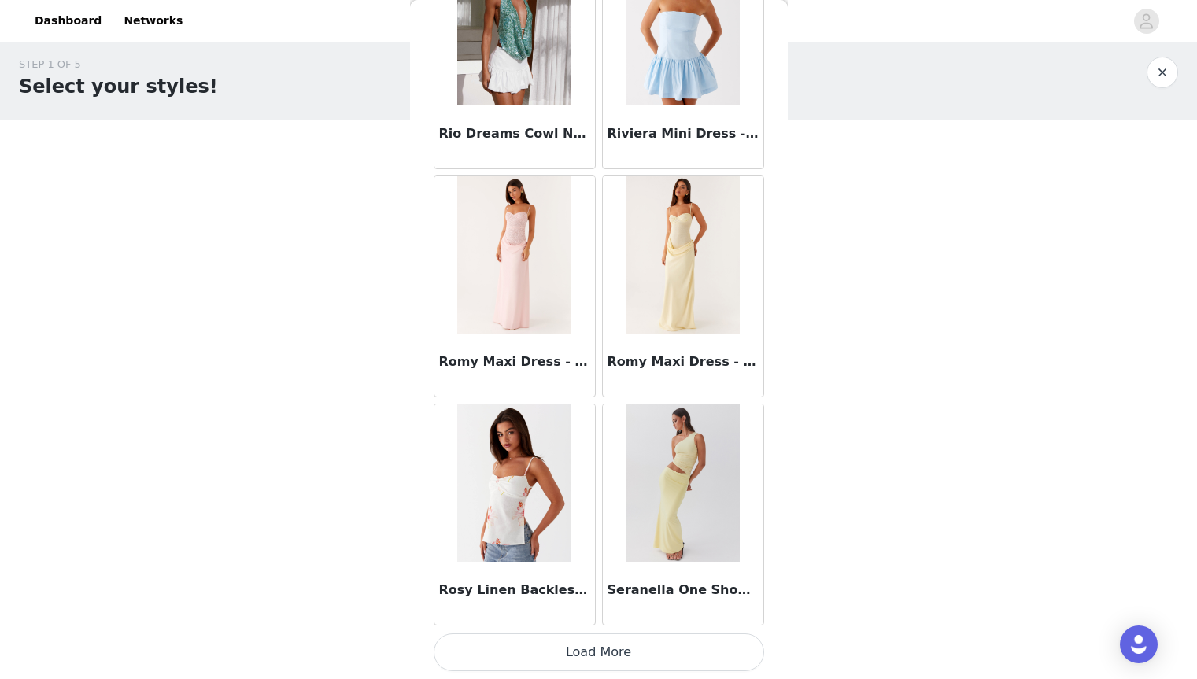
click at [610, 659] on button "Load More" at bounding box center [599, 652] width 330 height 38
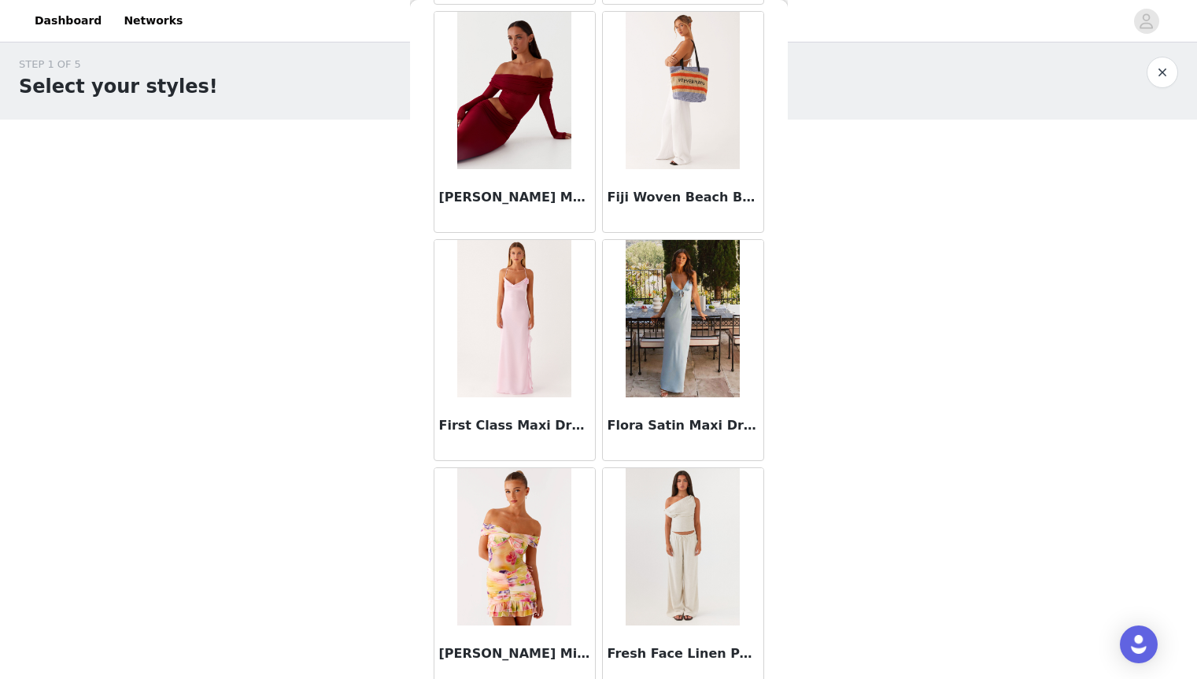
scroll to position [5658, 0]
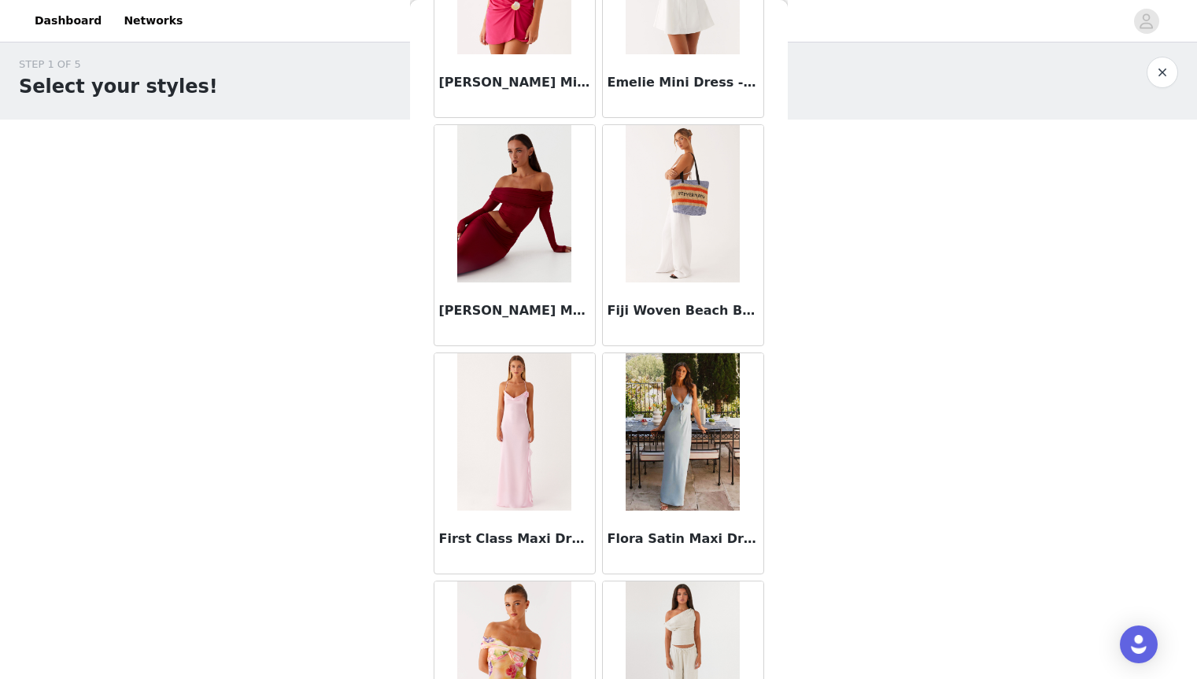
click at [1164, 77] on button "button" at bounding box center [1161, 72] width 31 height 31
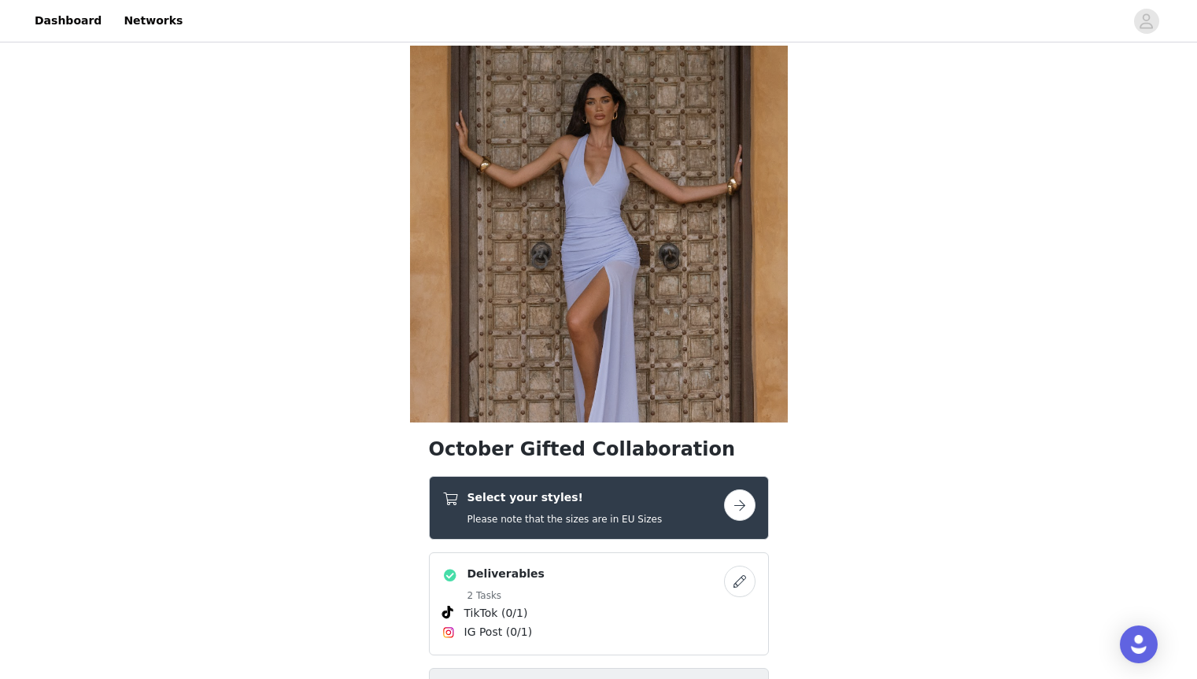
click at [565, 508] on div "Select your styles! Please note that the sizes are in EU Sizes" at bounding box center [564, 507] width 195 height 37
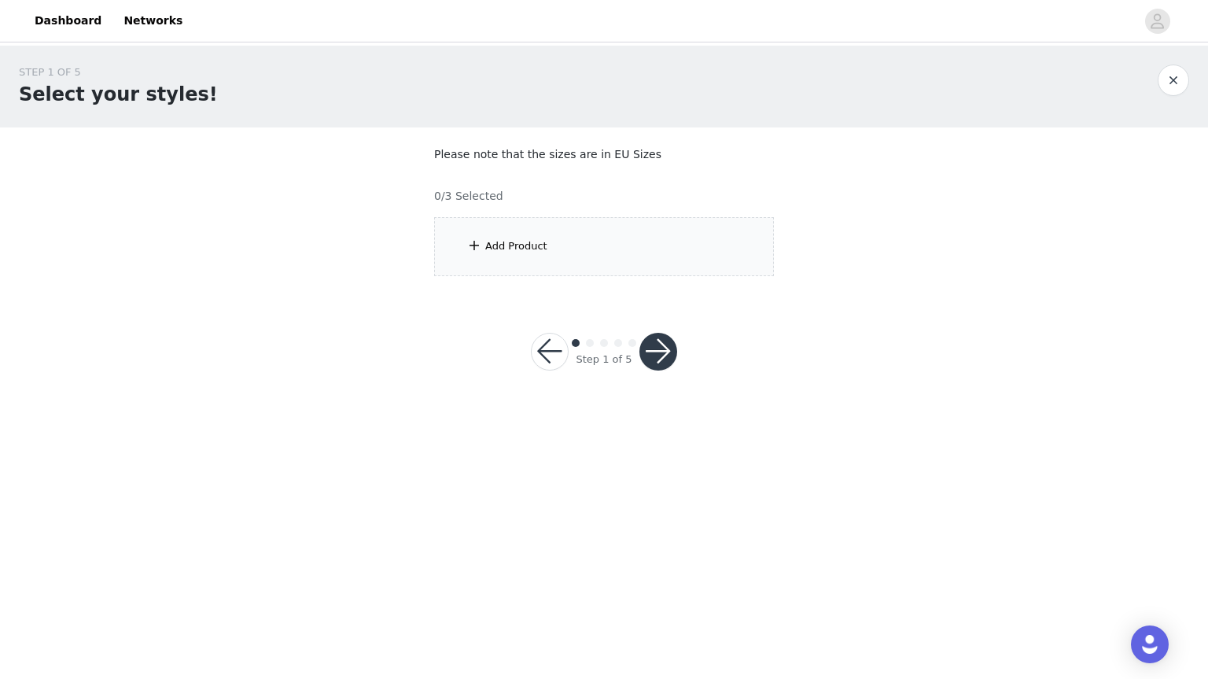
click at [629, 228] on div "Add Product" at bounding box center [604, 246] width 340 height 59
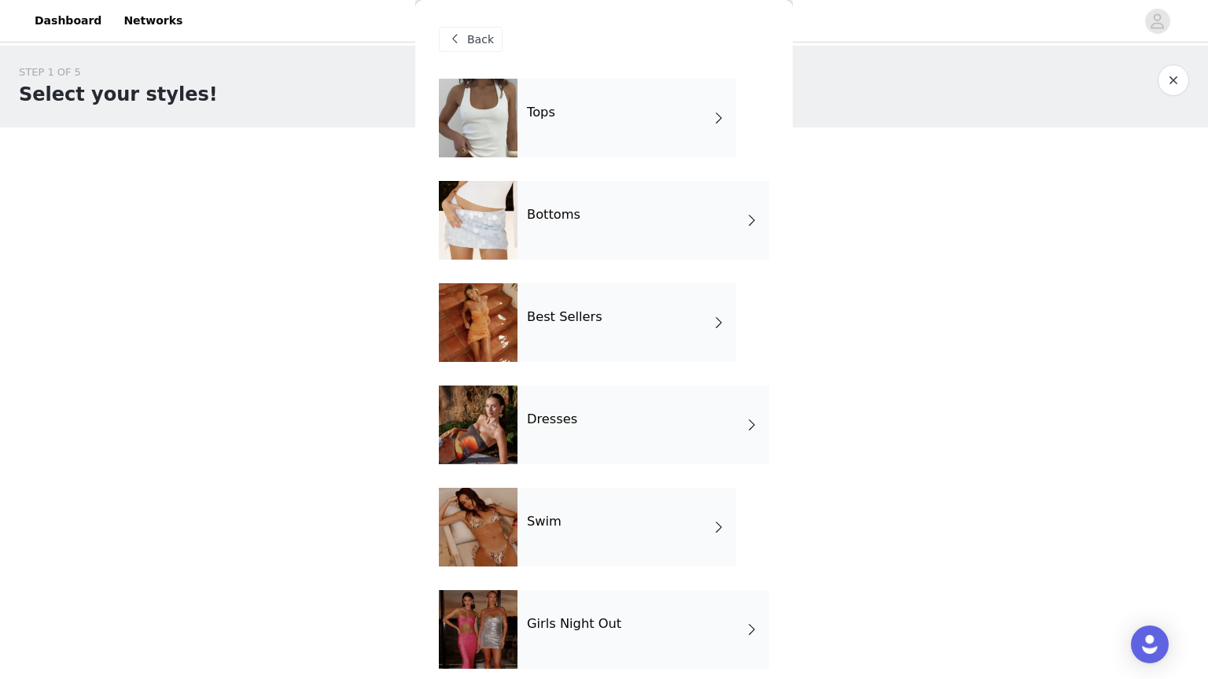
click at [576, 317] on h4 "Best Sellers" at bounding box center [565, 317] width 76 height 14
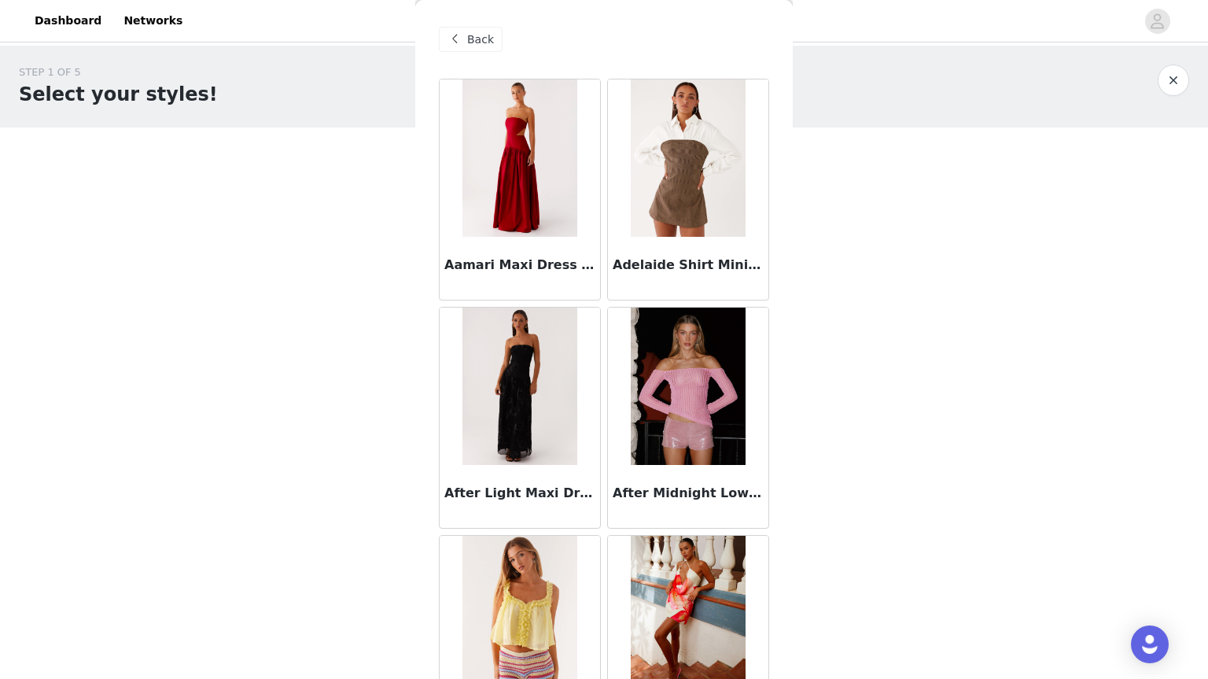
click at [493, 32] on div "Back" at bounding box center [471, 39] width 64 height 25
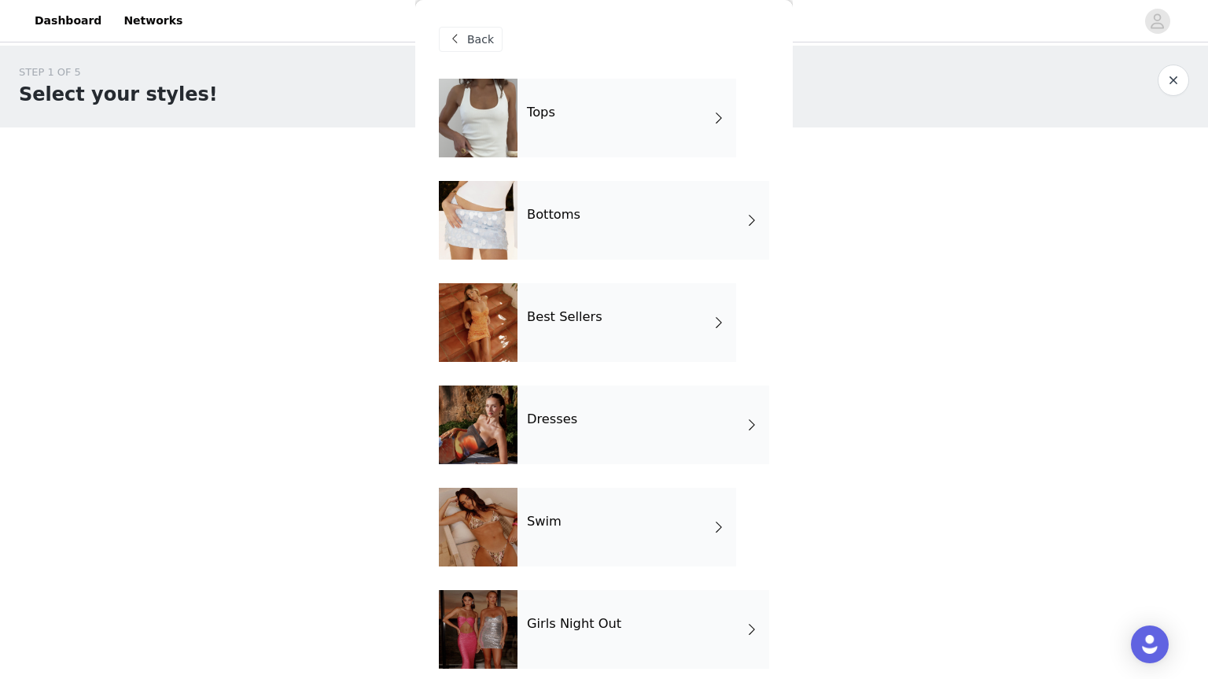
click at [548, 433] on div "Dresses" at bounding box center [644, 425] width 252 height 79
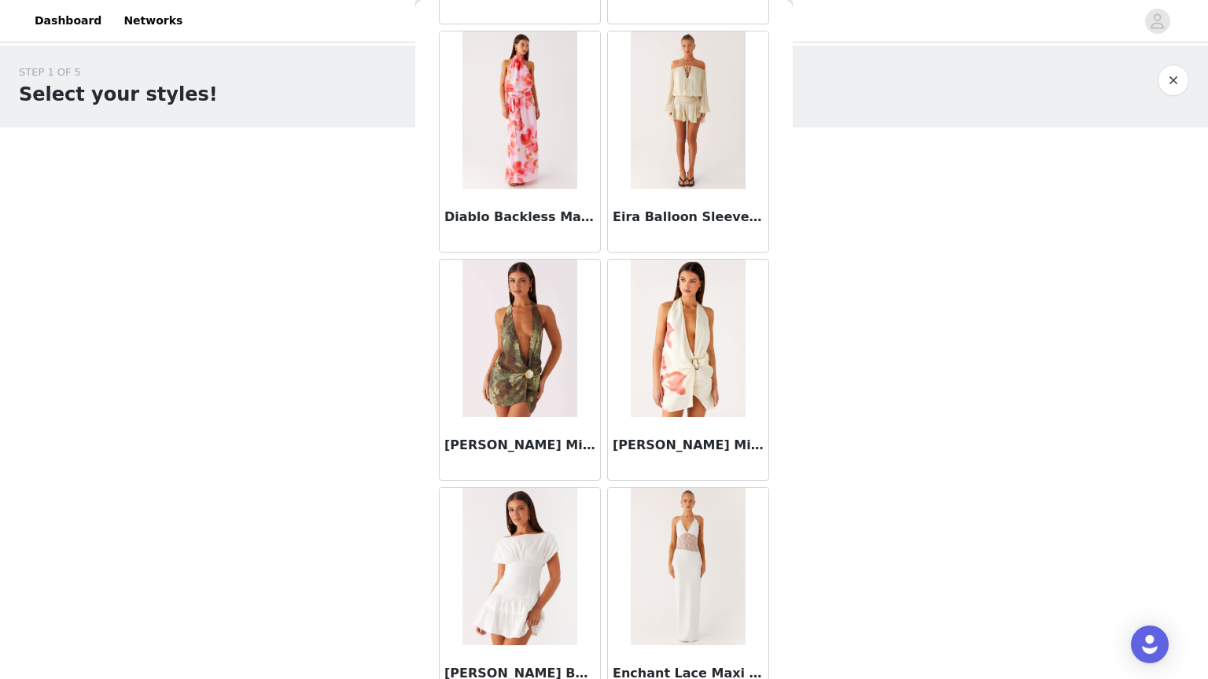
scroll to position [1418, 0]
click at [681, 99] on img at bounding box center [688, 109] width 114 height 157
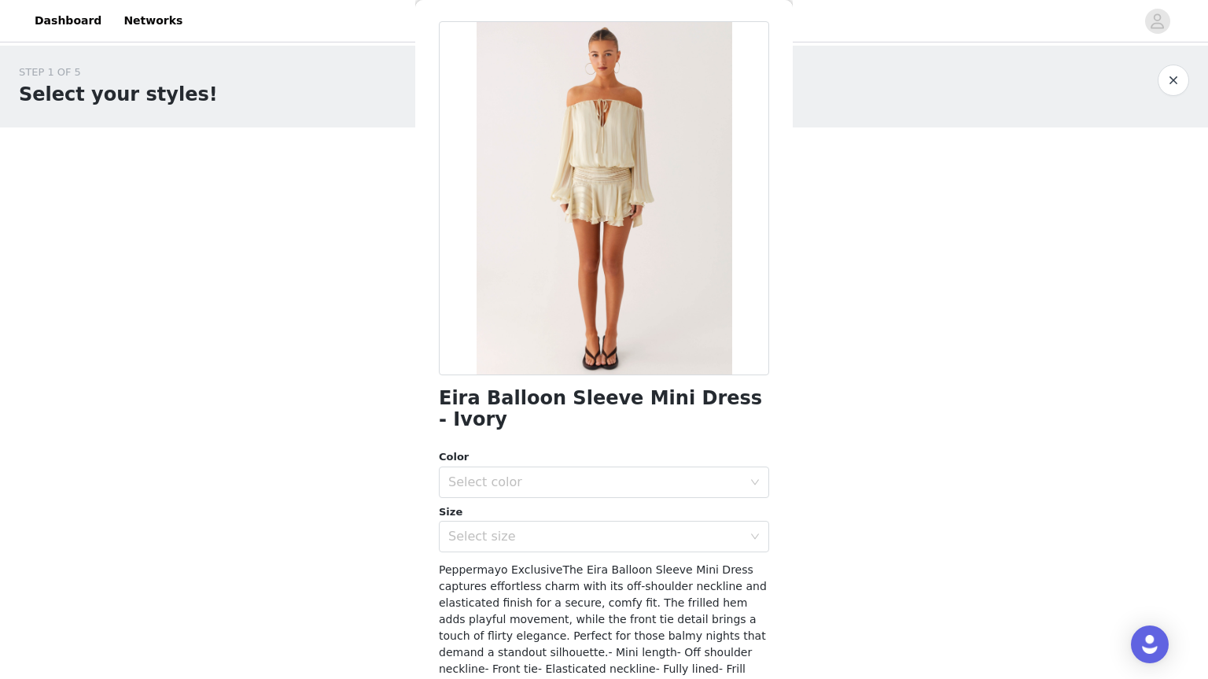
scroll to position [84, 0]
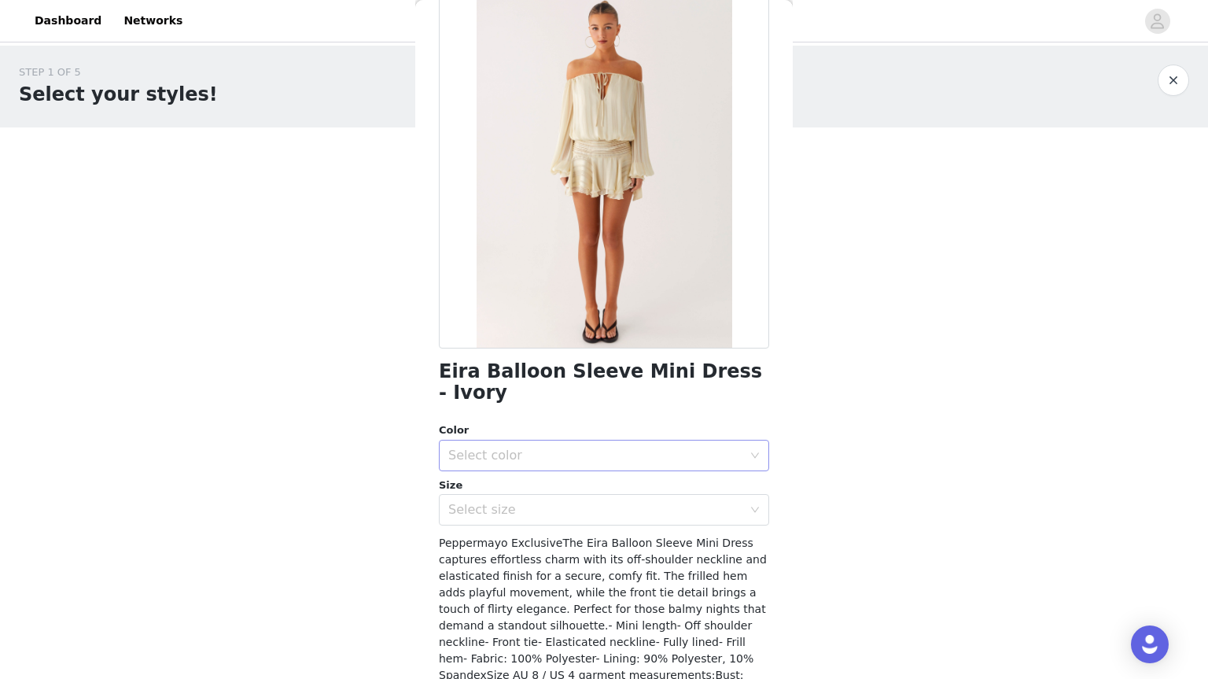
click at [621, 448] on div "Select color" at bounding box center [595, 456] width 294 height 16
click at [603, 458] on li "Ivory" at bounding box center [598, 468] width 319 height 25
click at [601, 495] on div "Select size" at bounding box center [598, 510] width 301 height 30
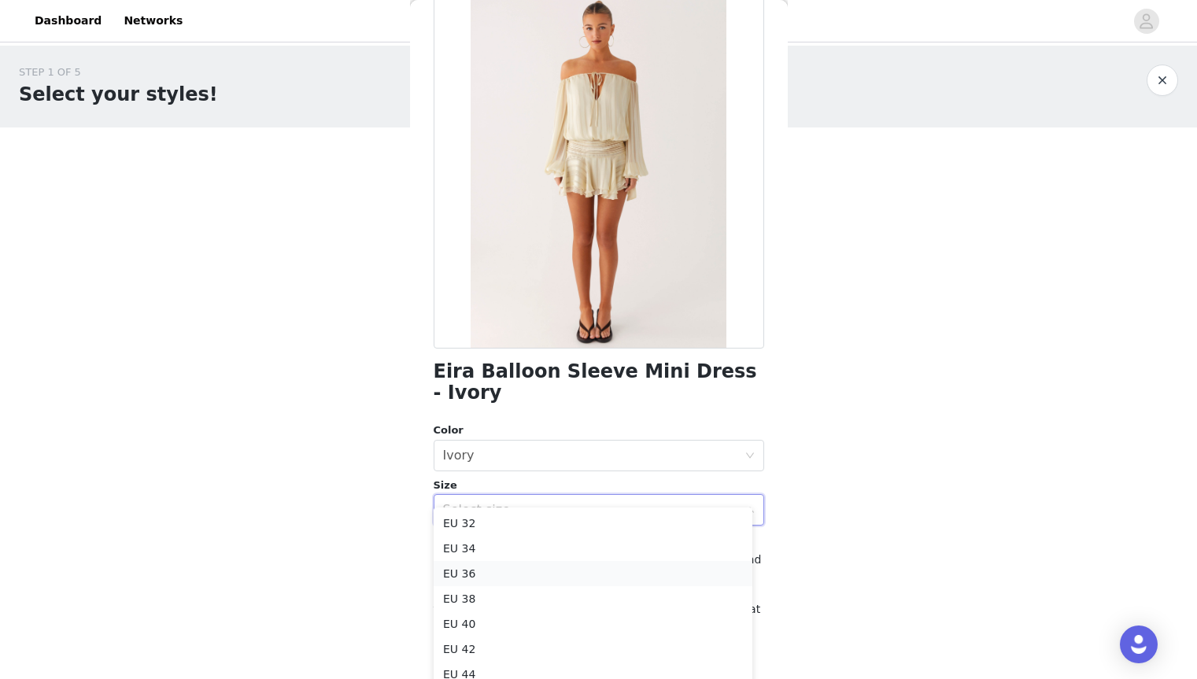
click at [536, 575] on li "EU 36" at bounding box center [593, 573] width 319 height 25
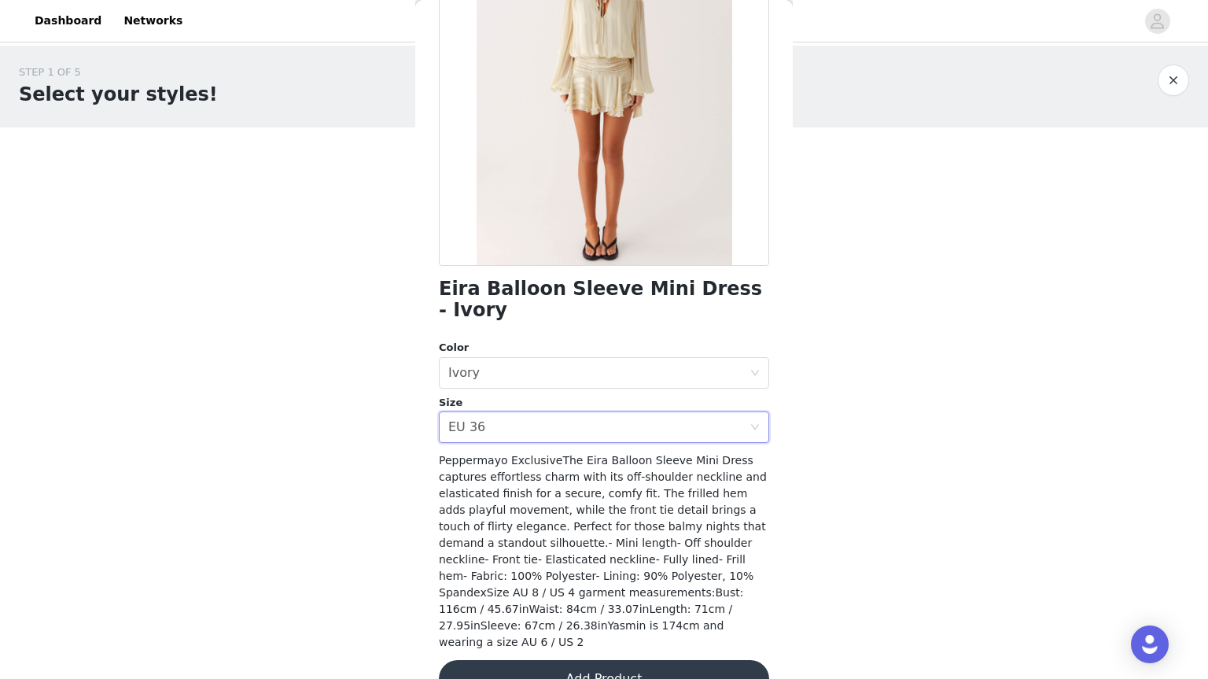
scroll to position [166, 0]
click at [529, 661] on button "Add Product" at bounding box center [604, 680] width 330 height 38
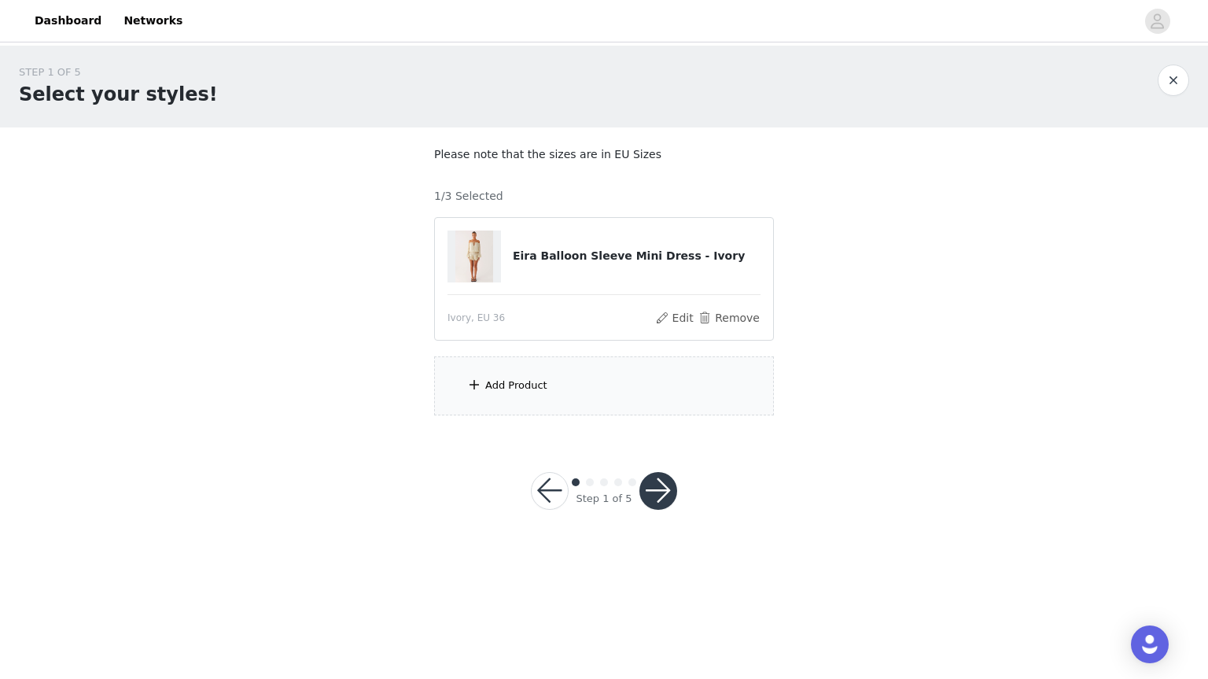
click at [561, 393] on div "Add Product" at bounding box center [604, 385] width 340 height 59
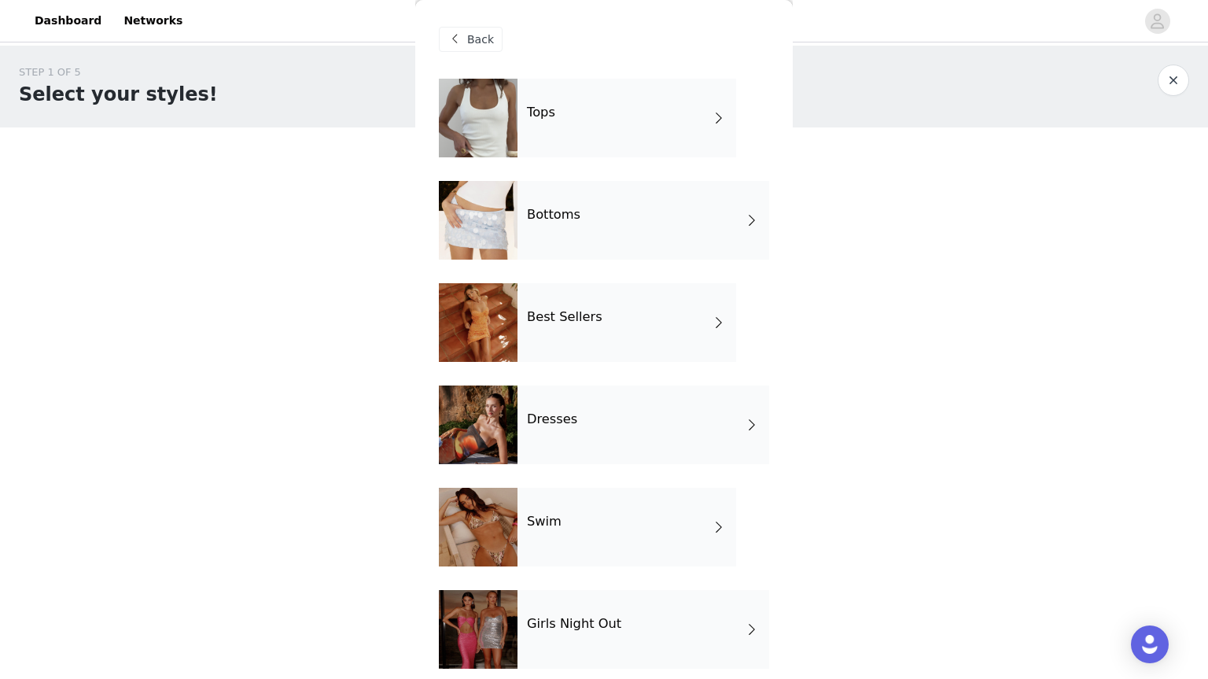
click at [554, 357] on div "Best Sellers" at bounding box center [627, 322] width 219 height 79
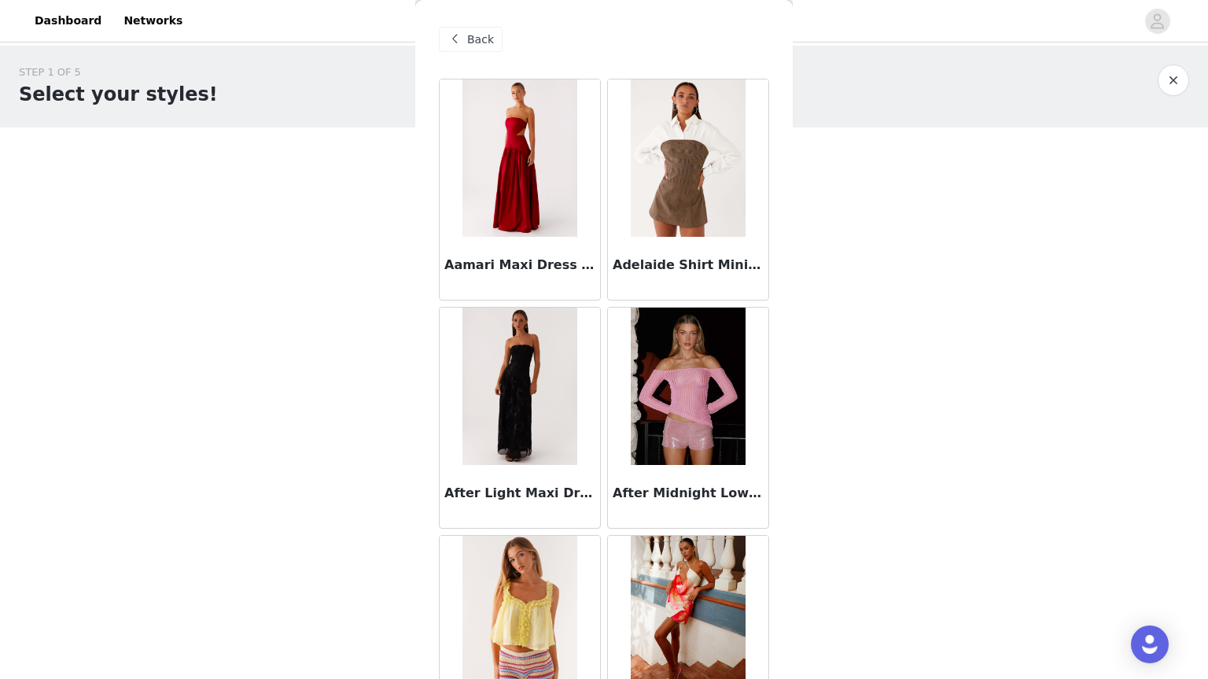
click at [554, 357] on img at bounding box center [520, 386] width 114 height 157
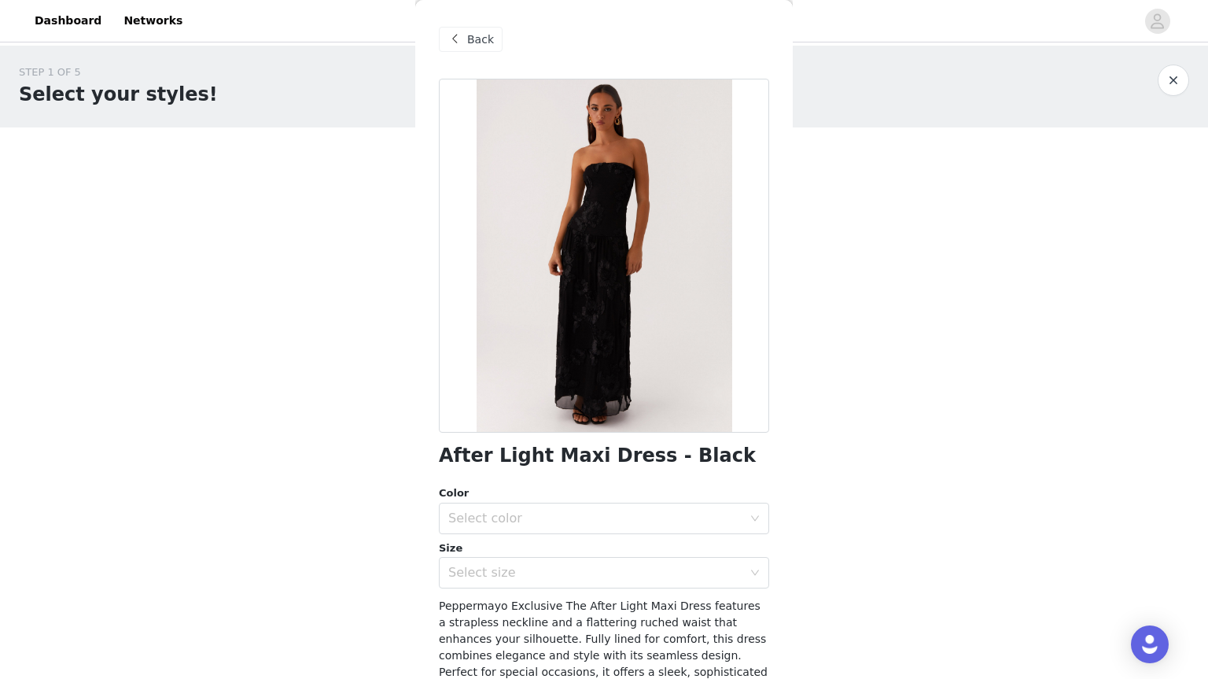
click at [467, 39] on div "Back" at bounding box center [471, 39] width 64 height 25
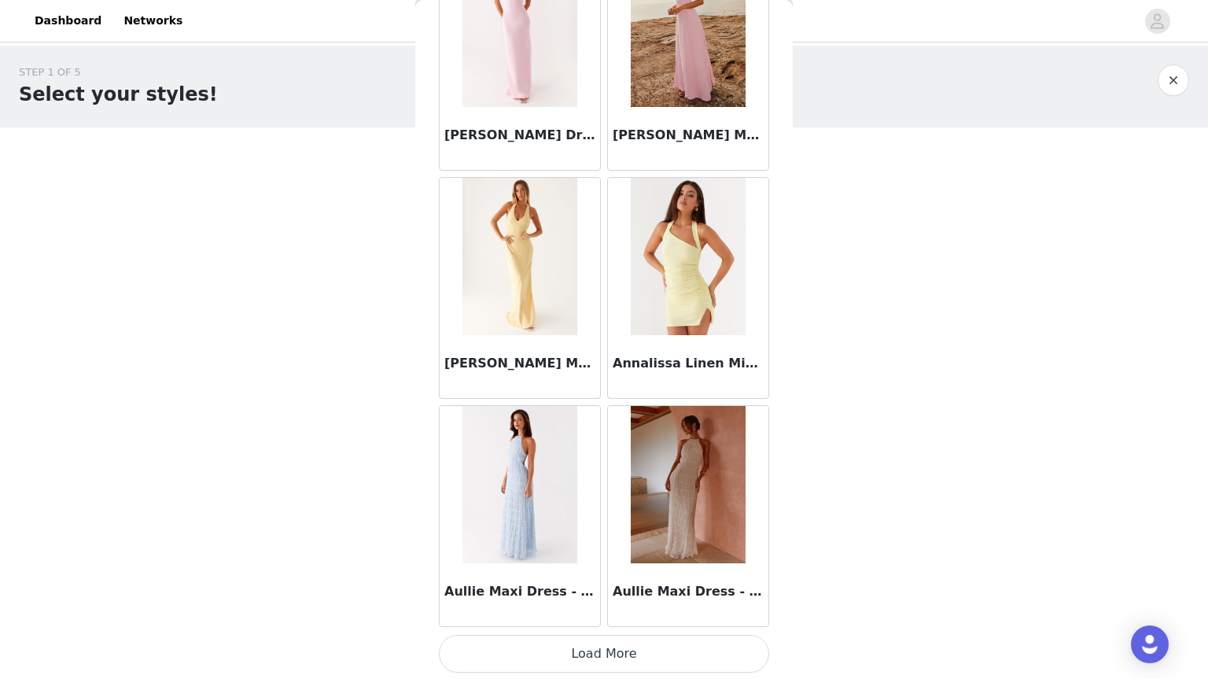
scroll to position [1729, 0]
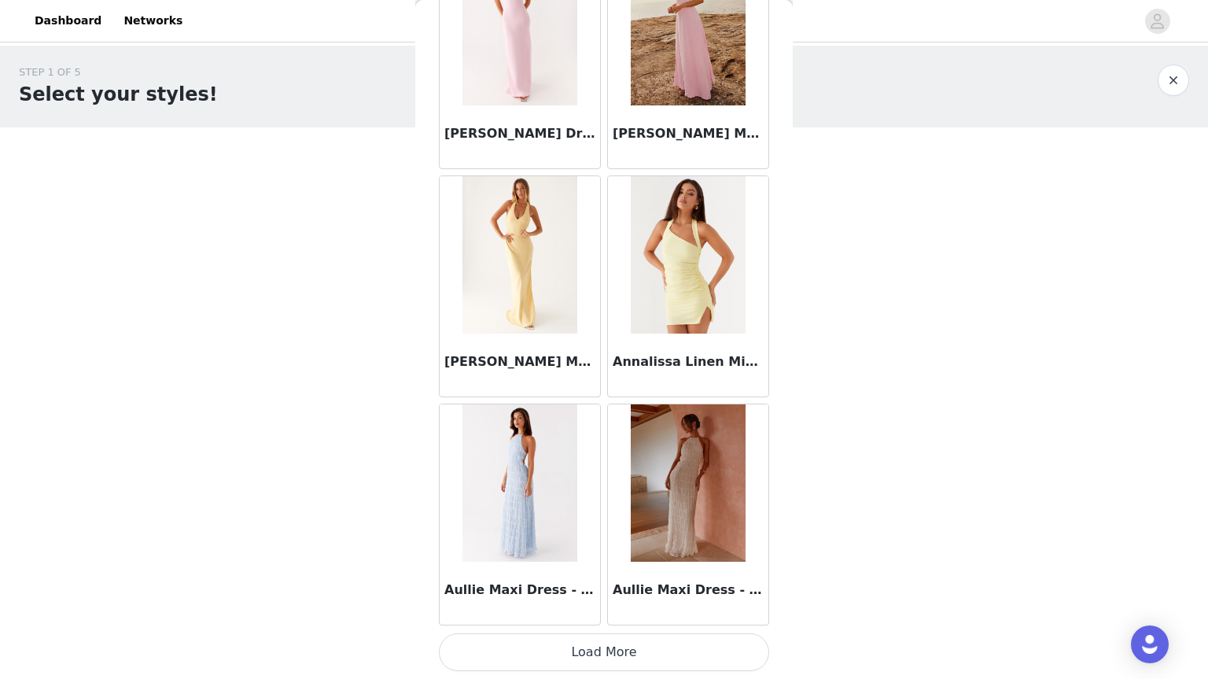
click at [555, 651] on button "Load More" at bounding box center [604, 652] width 330 height 38
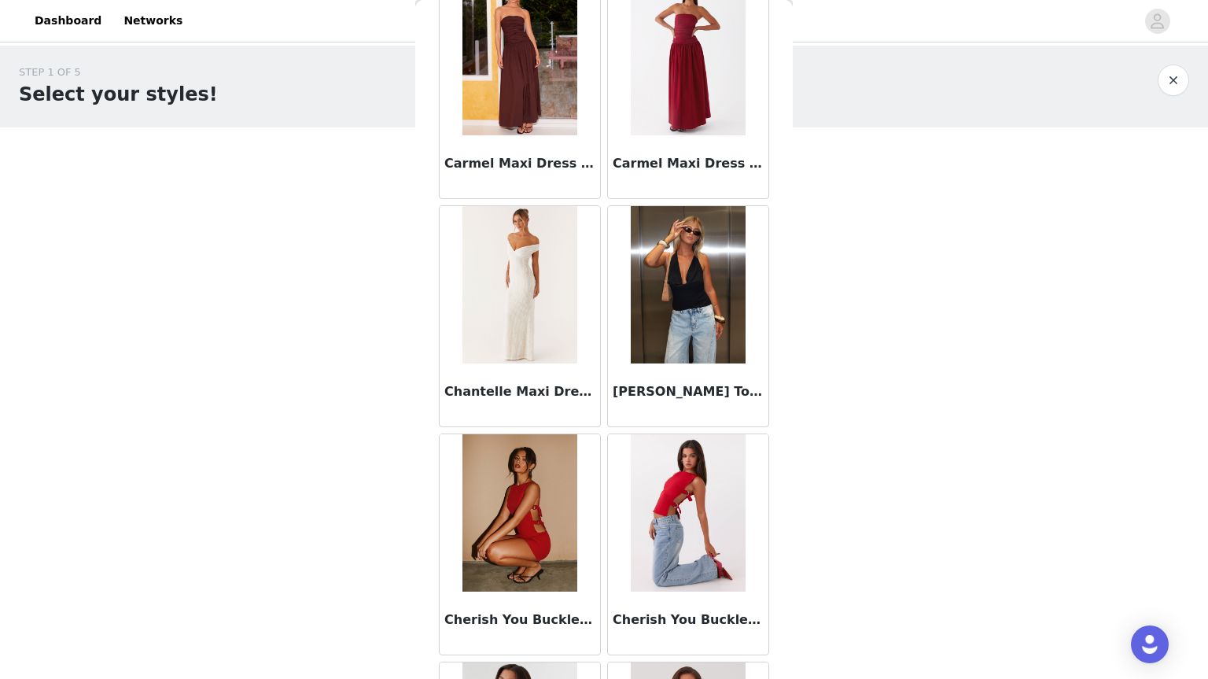
scroll to position [4010, 0]
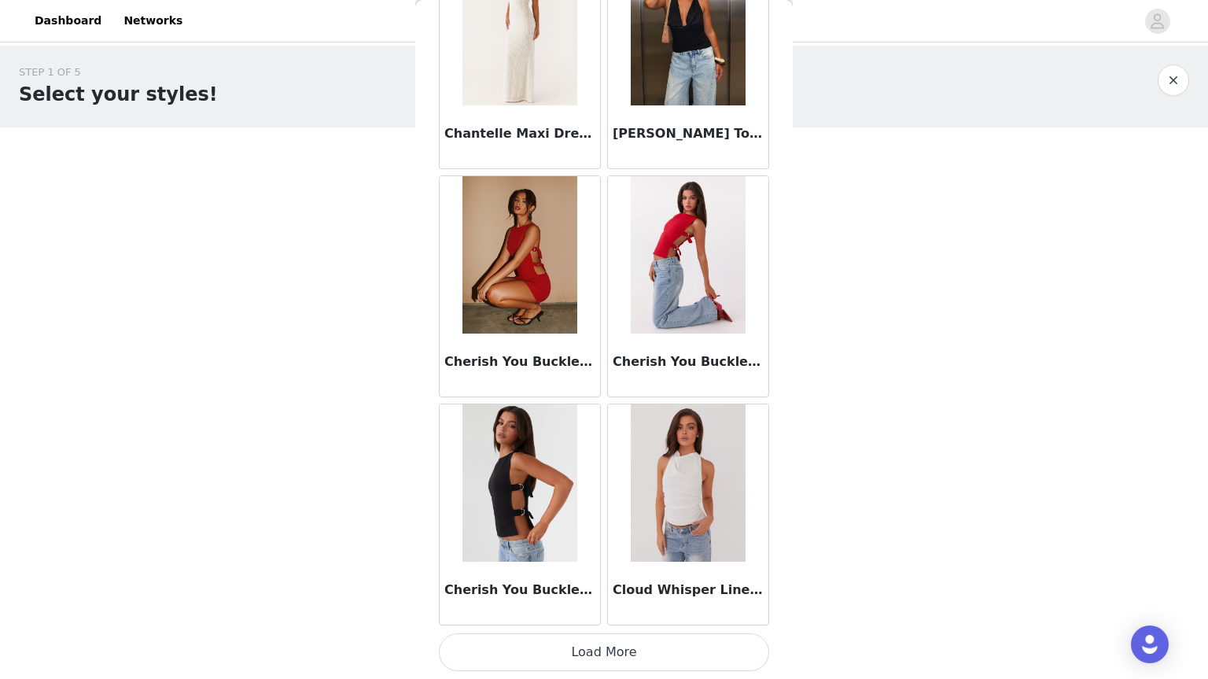
click at [563, 651] on button "Load More" at bounding box center [604, 652] width 330 height 38
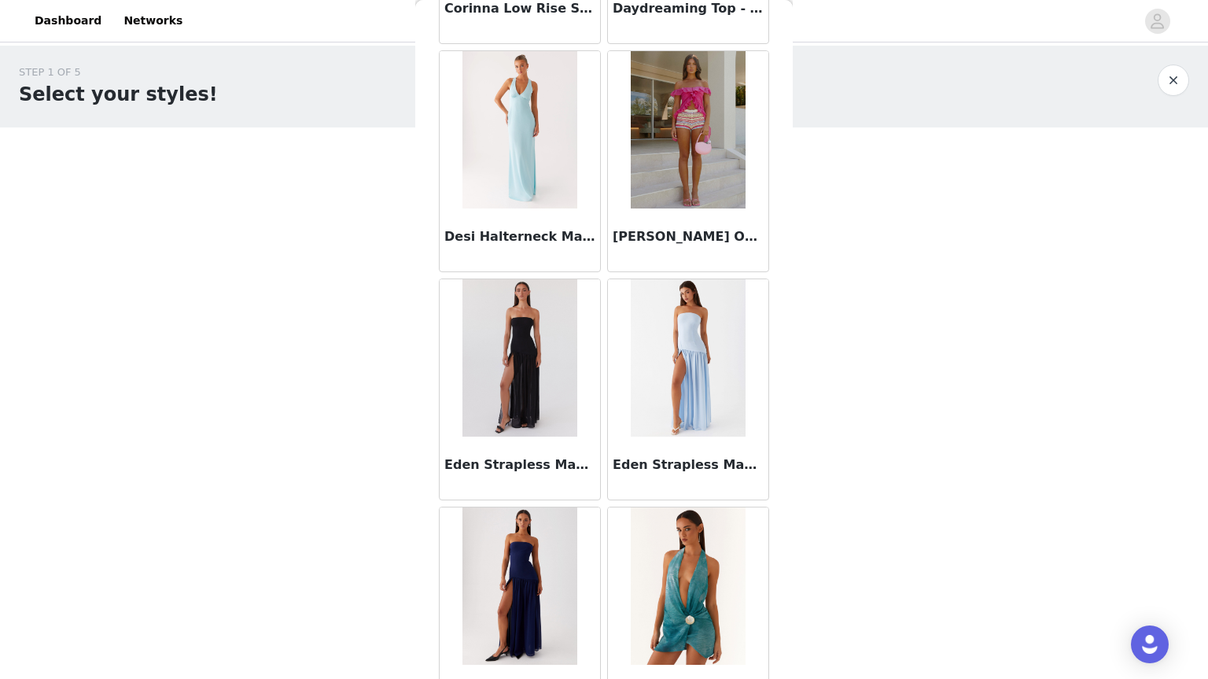
scroll to position [4848, 0]
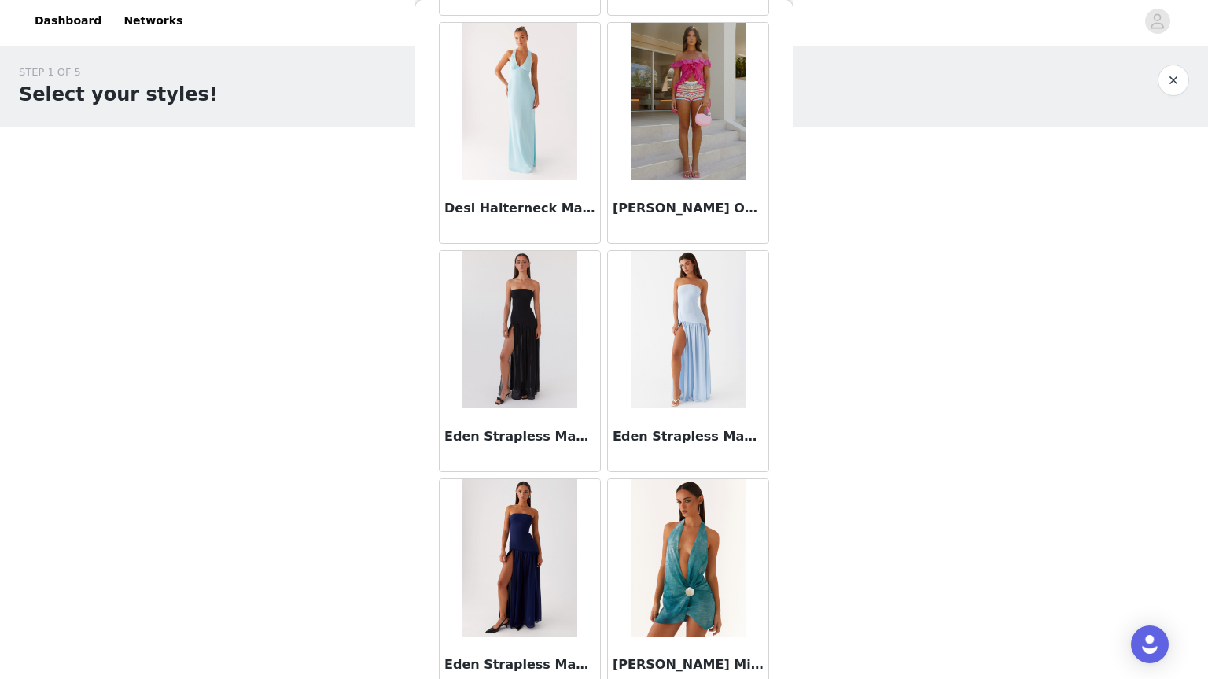
click at [522, 349] on img at bounding box center [520, 329] width 114 height 157
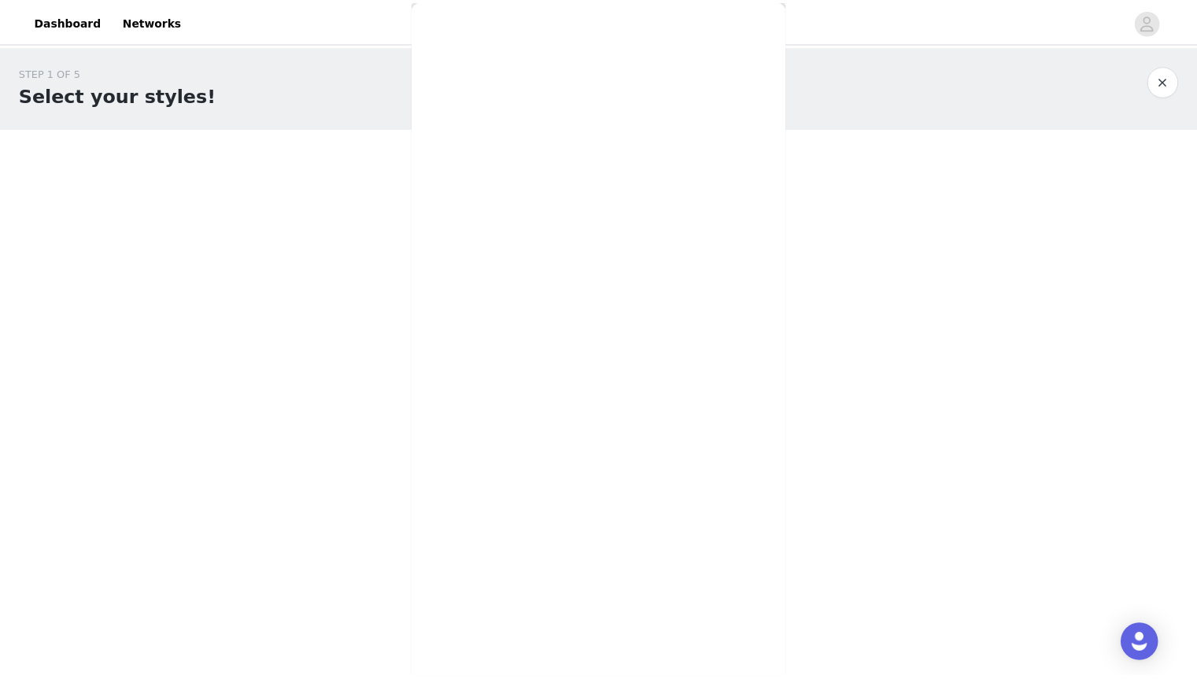
scroll to position [150, 0]
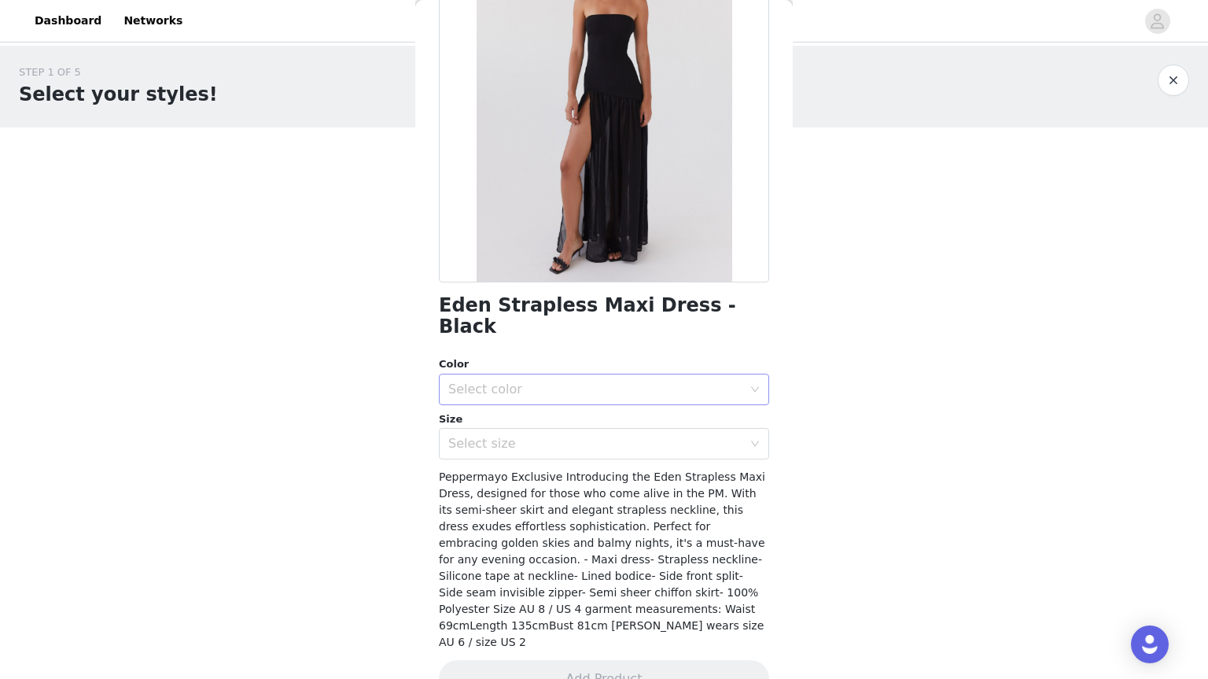
click at [559, 382] on div "Select color" at bounding box center [595, 390] width 294 height 16
click at [541, 407] on li "Black" at bounding box center [598, 402] width 319 height 25
click at [537, 436] on div "Select size" at bounding box center [595, 444] width 294 height 16
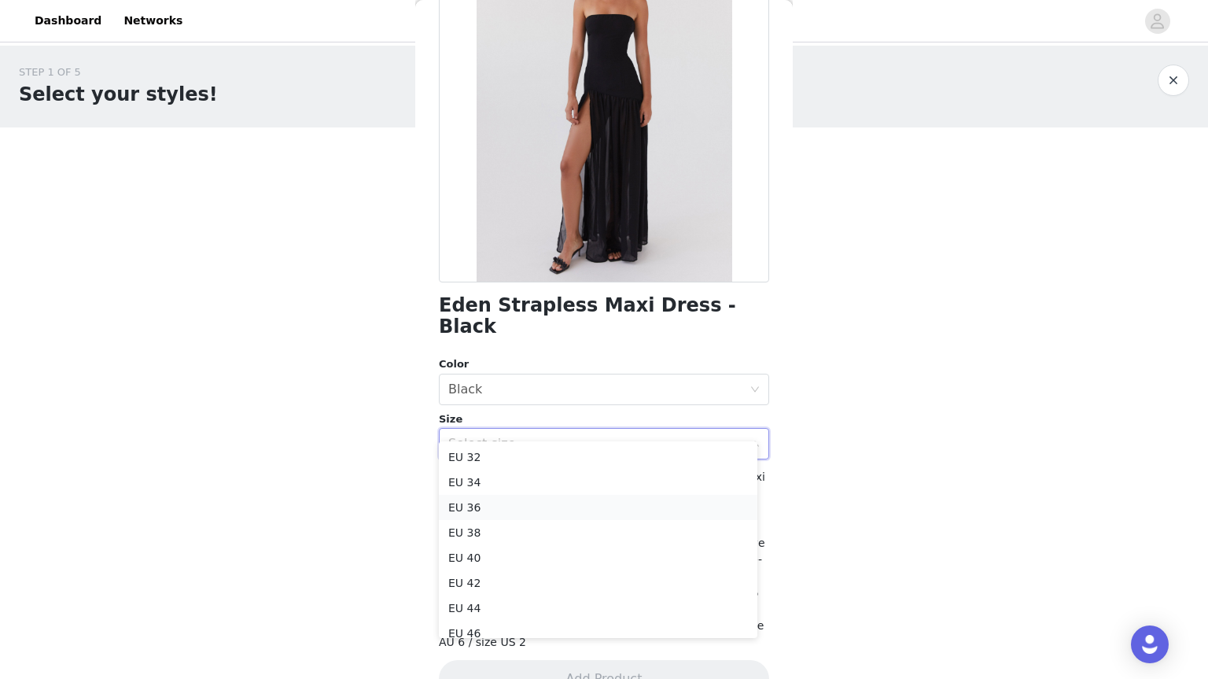
click at [515, 505] on li "EU 36" at bounding box center [598, 507] width 319 height 25
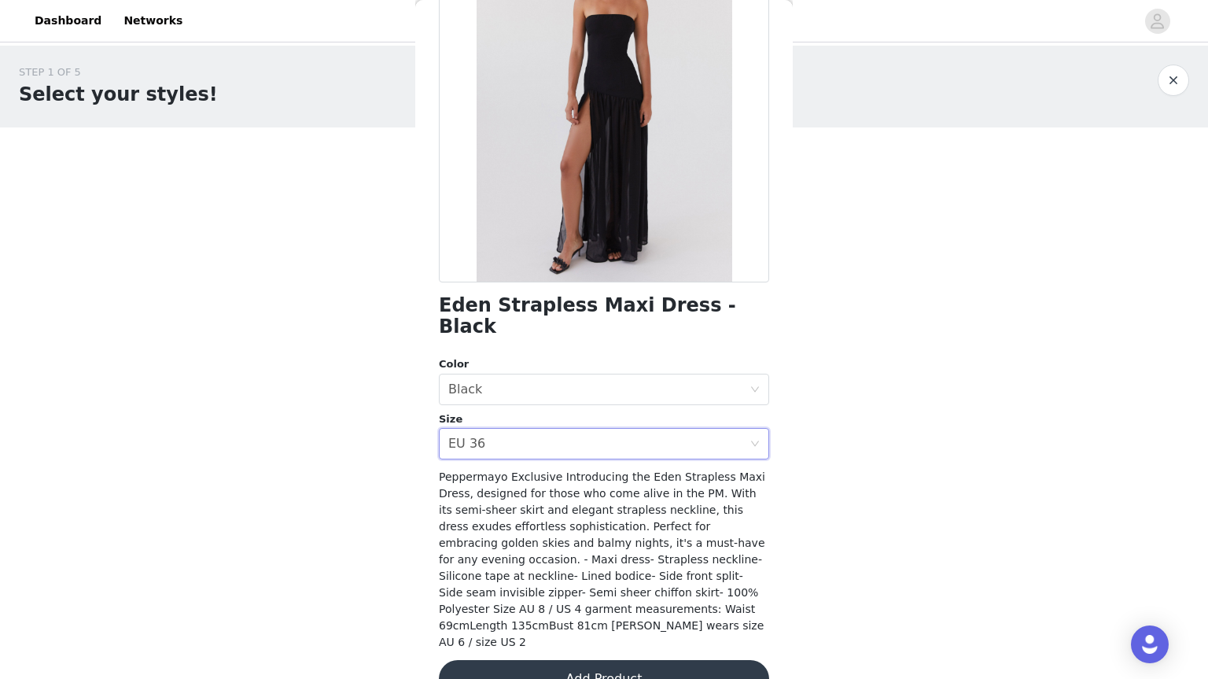
click at [547, 660] on button "Add Product" at bounding box center [604, 679] width 330 height 38
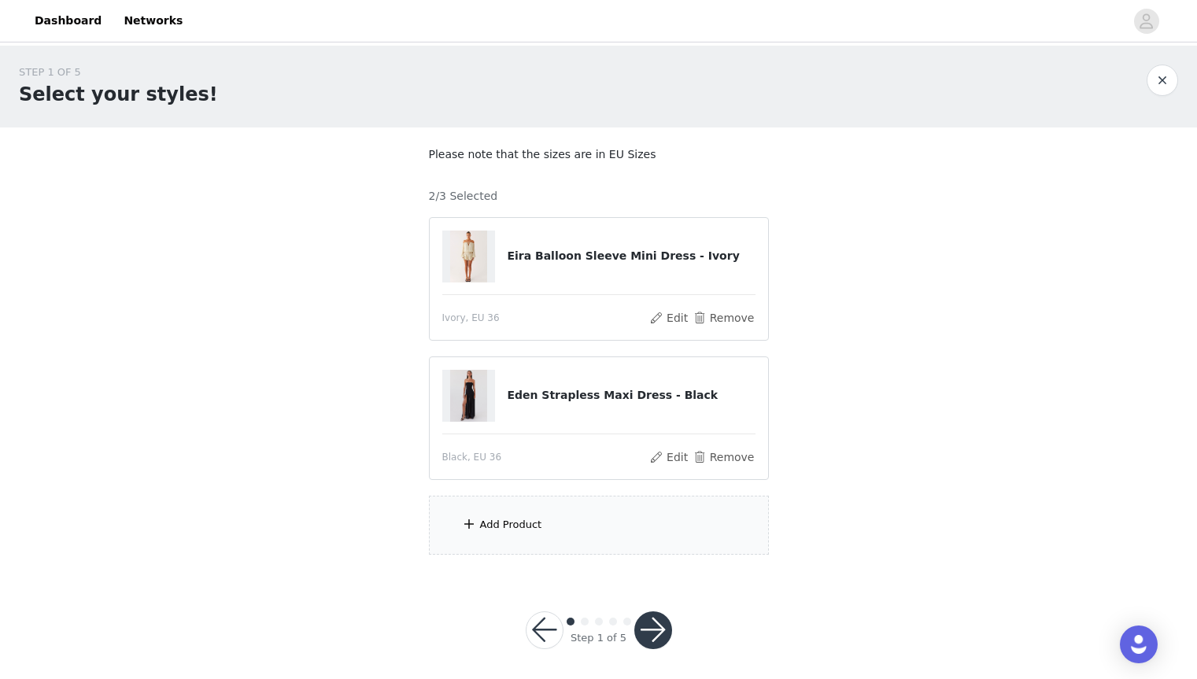
click at [565, 534] on div "Add Product" at bounding box center [599, 525] width 340 height 59
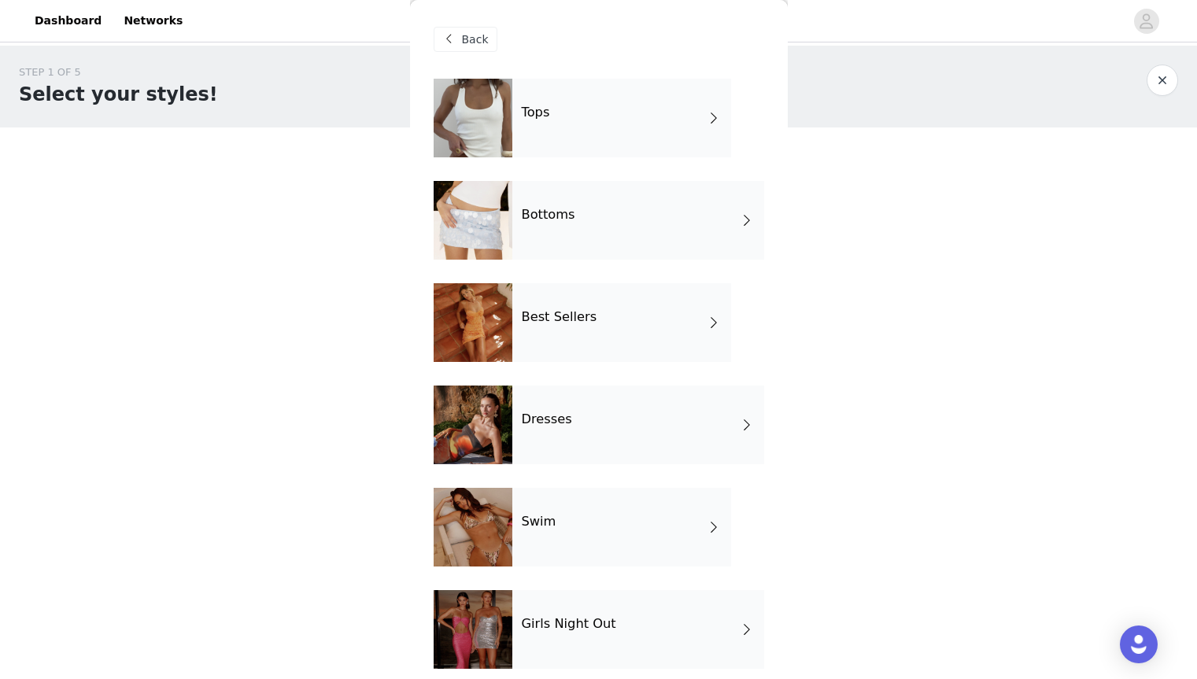
click at [578, 322] on h4 "Best Sellers" at bounding box center [560, 317] width 76 height 14
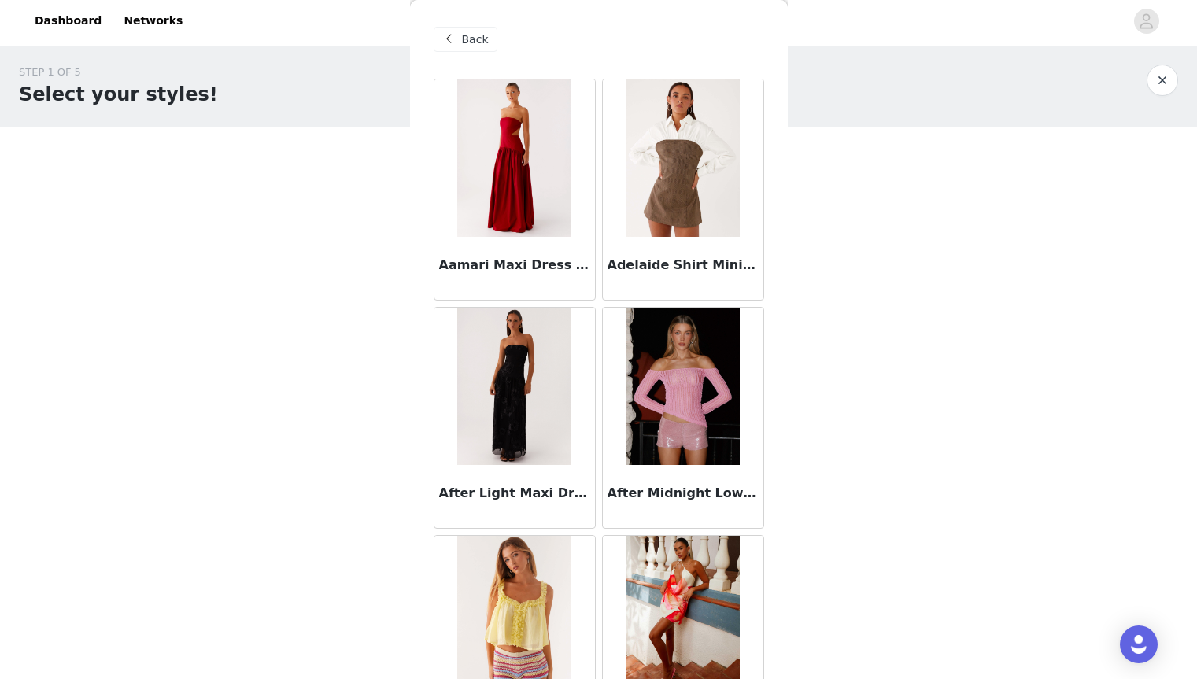
click at [475, 50] on div "Back" at bounding box center [466, 39] width 64 height 25
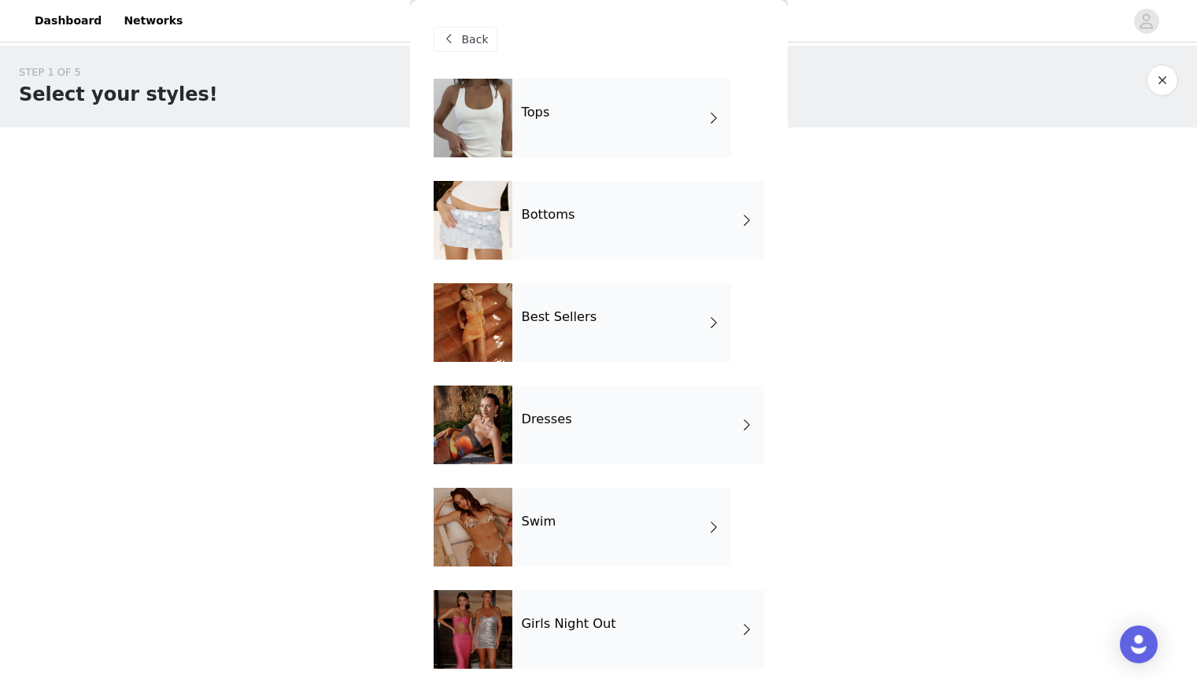
click at [559, 326] on div "Best Sellers" at bounding box center [621, 322] width 219 height 79
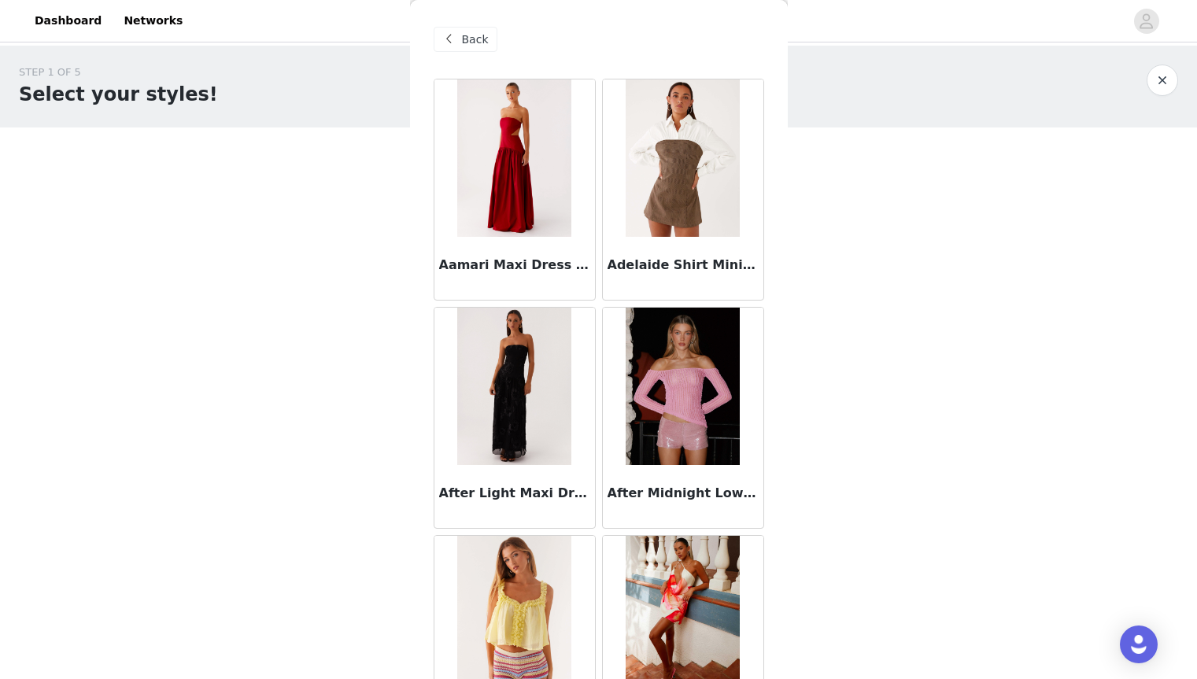
click at [471, 33] on span "Back" at bounding box center [475, 39] width 27 height 17
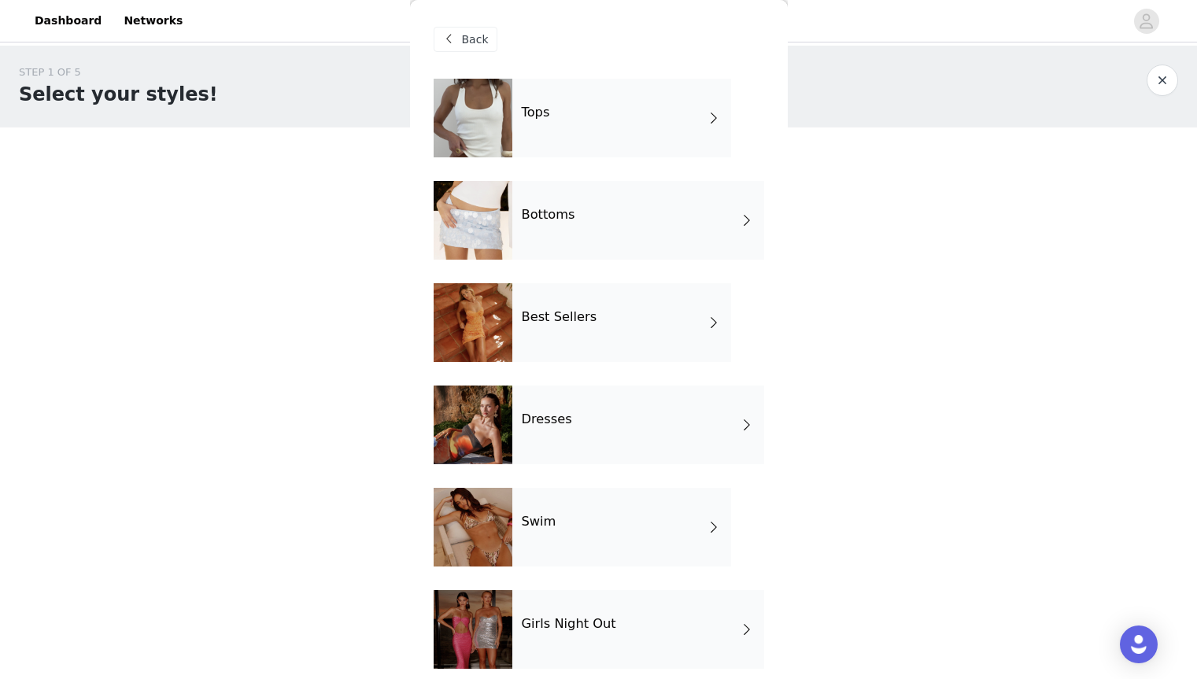
click at [548, 238] on div "Bottoms" at bounding box center [638, 220] width 252 height 79
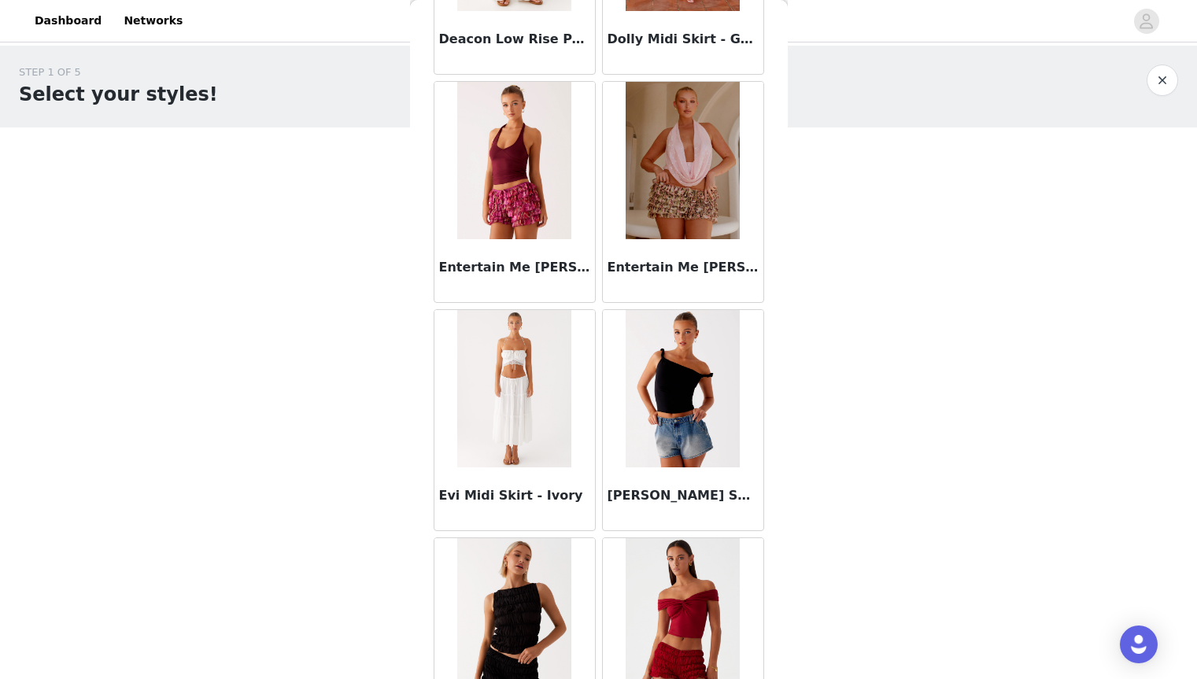
scroll to position [1729, 0]
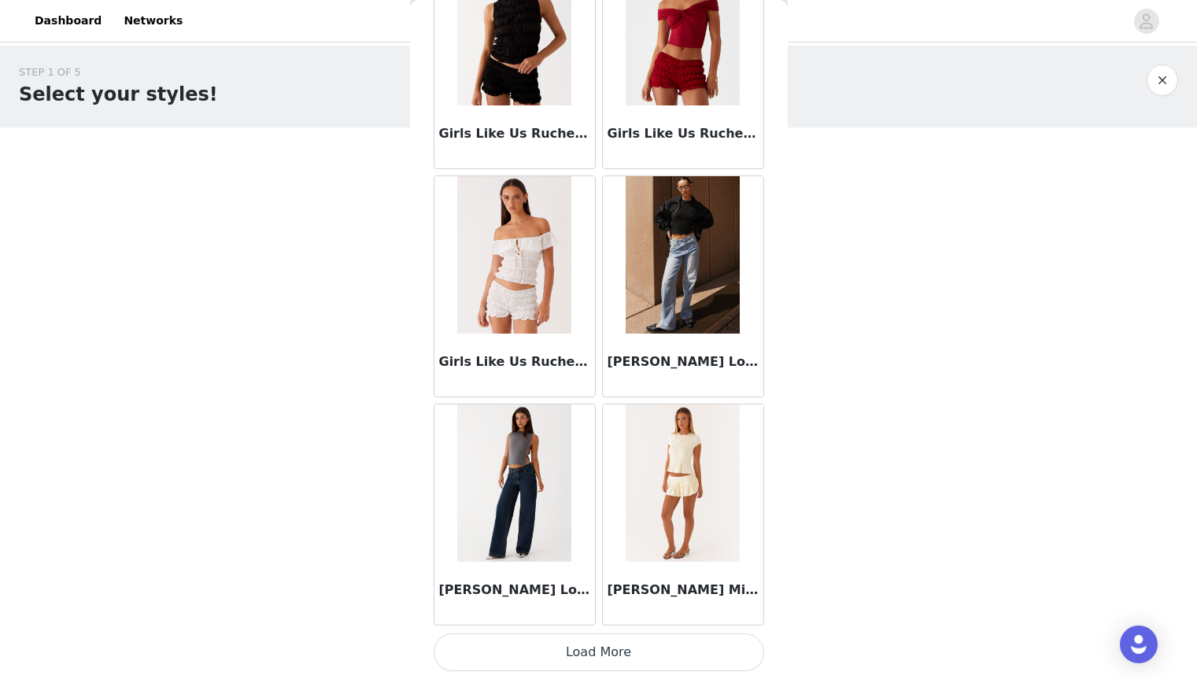
click at [537, 648] on button "Load More" at bounding box center [599, 652] width 330 height 38
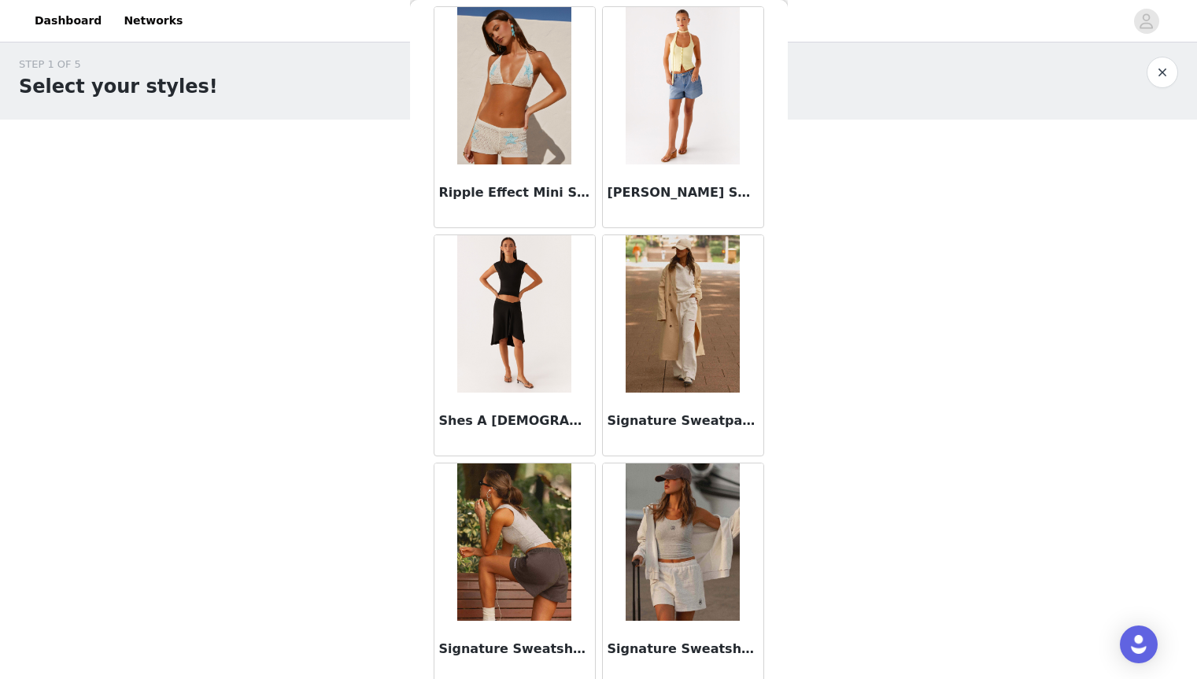
scroll to position [4010, 0]
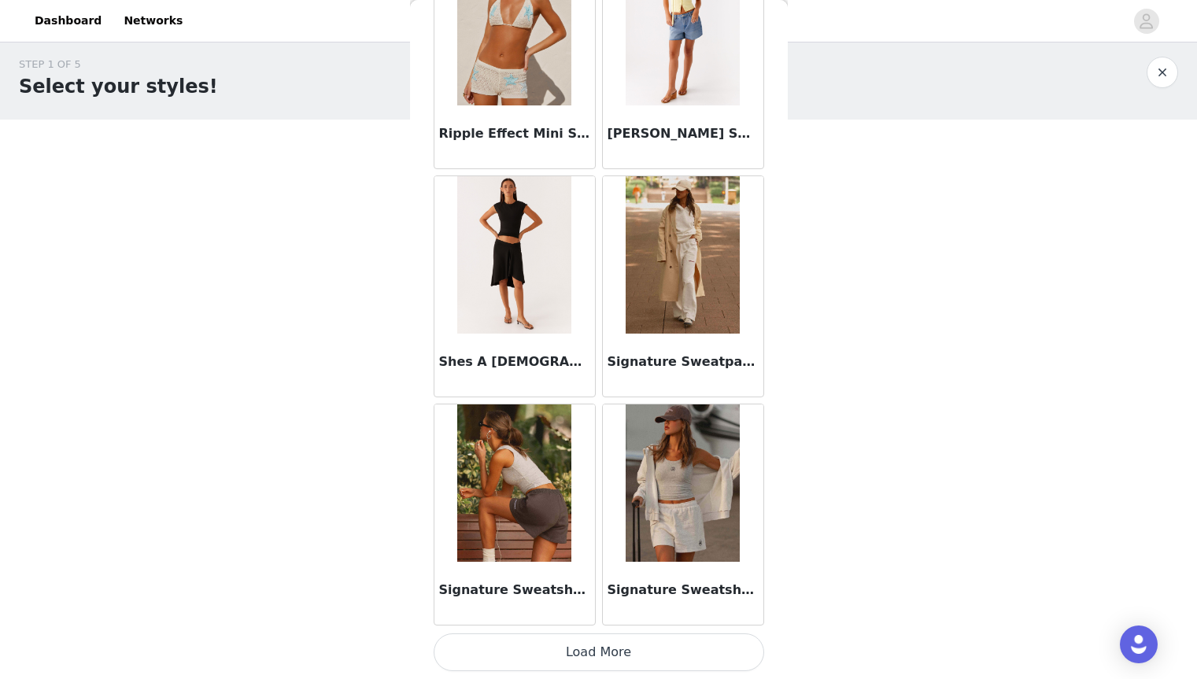
click at [520, 638] on button "Load More" at bounding box center [599, 652] width 330 height 38
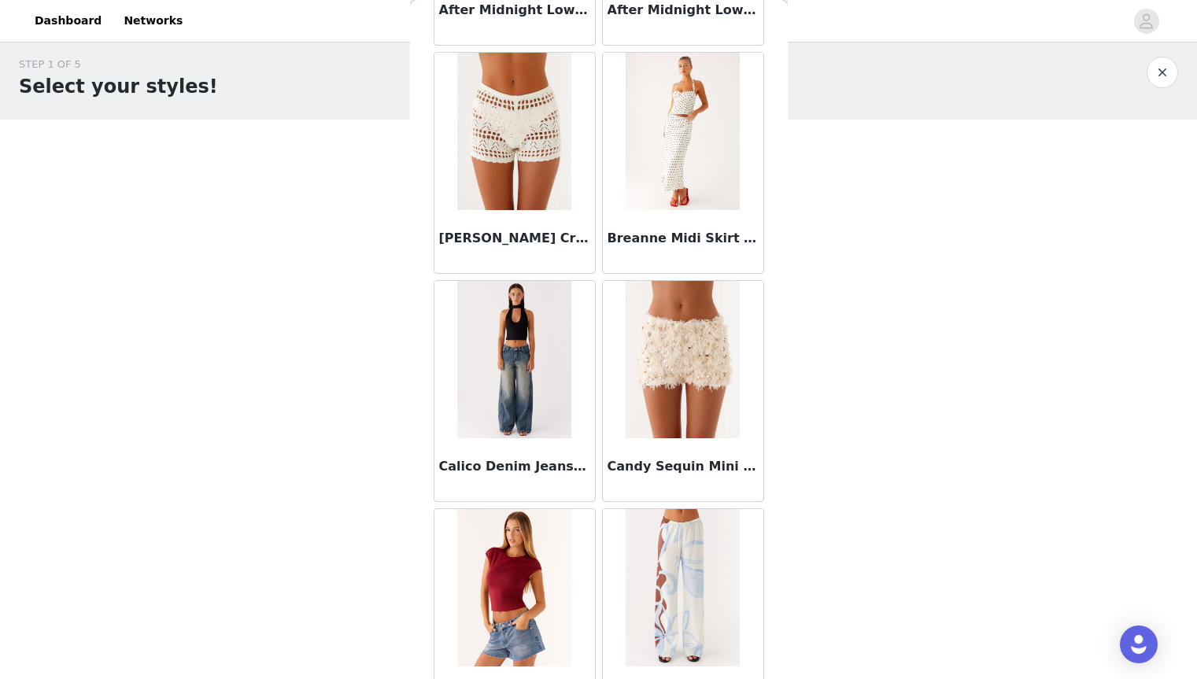
scroll to position [0, 0]
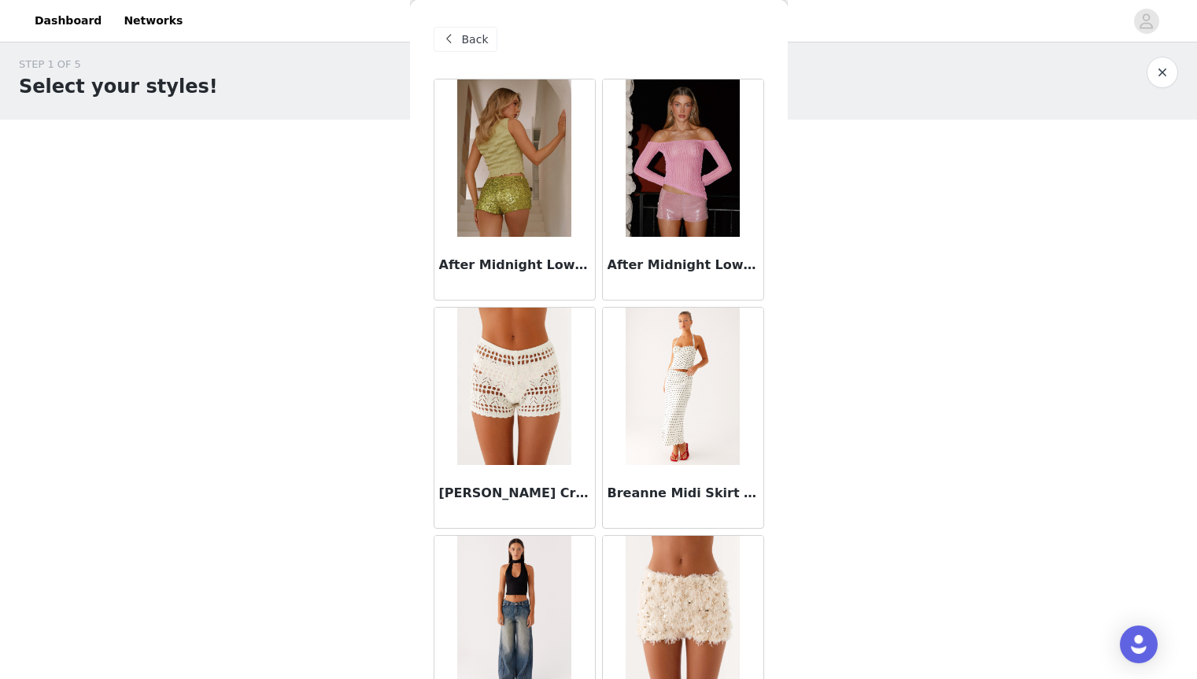
click at [487, 36] on div "Back" at bounding box center [466, 39] width 64 height 25
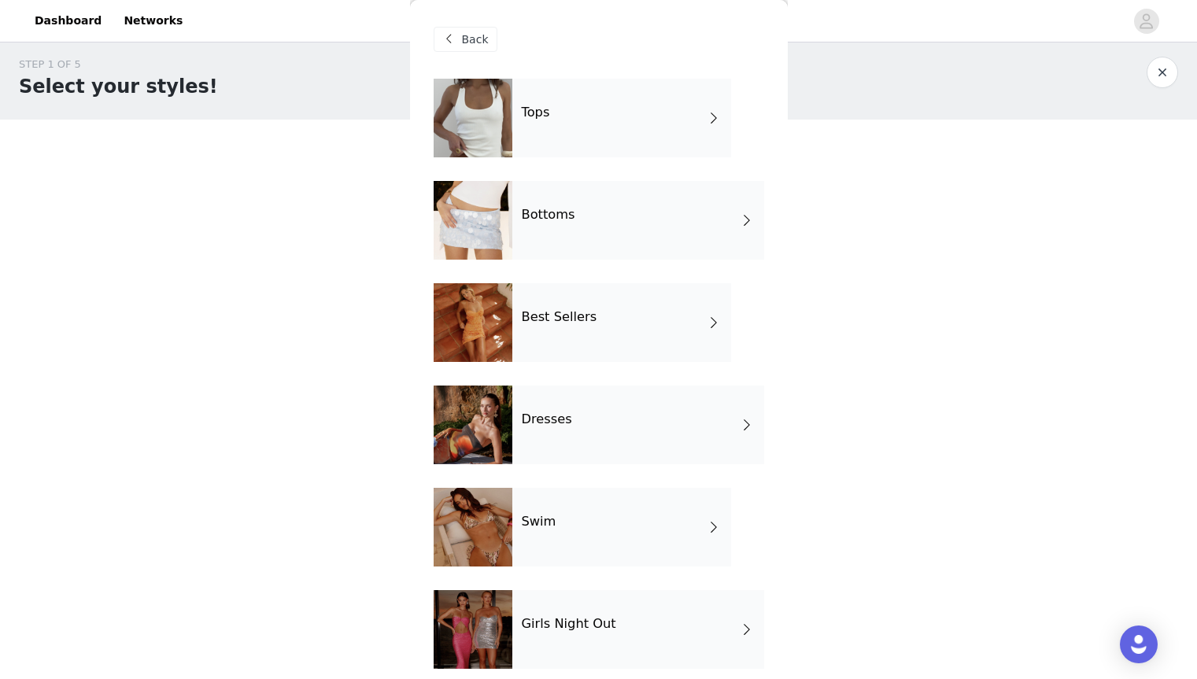
click at [552, 298] on div "Best Sellers" at bounding box center [621, 322] width 219 height 79
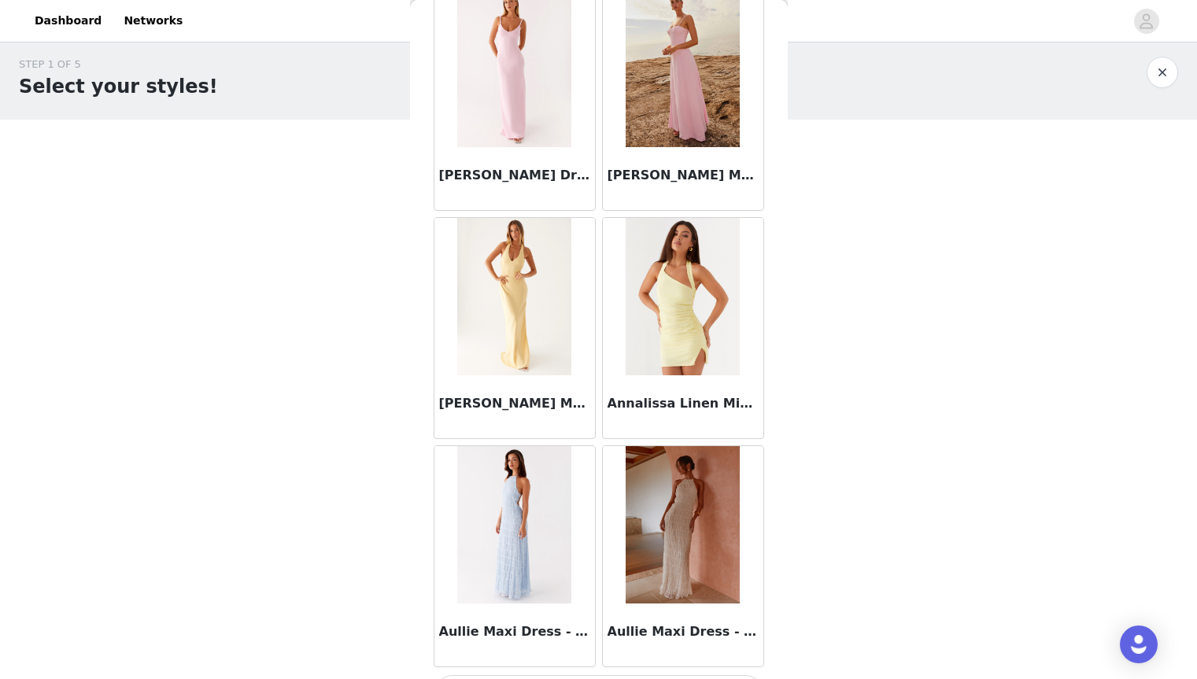
scroll to position [1729, 0]
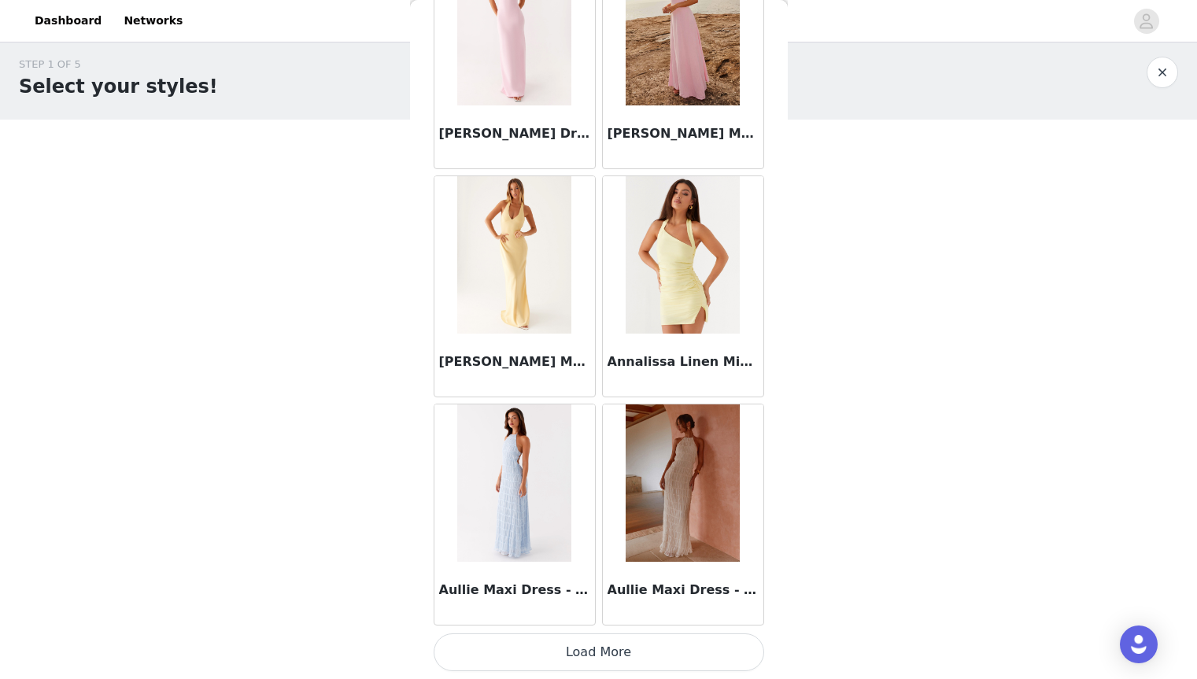
click at [581, 642] on button "Load More" at bounding box center [599, 652] width 330 height 38
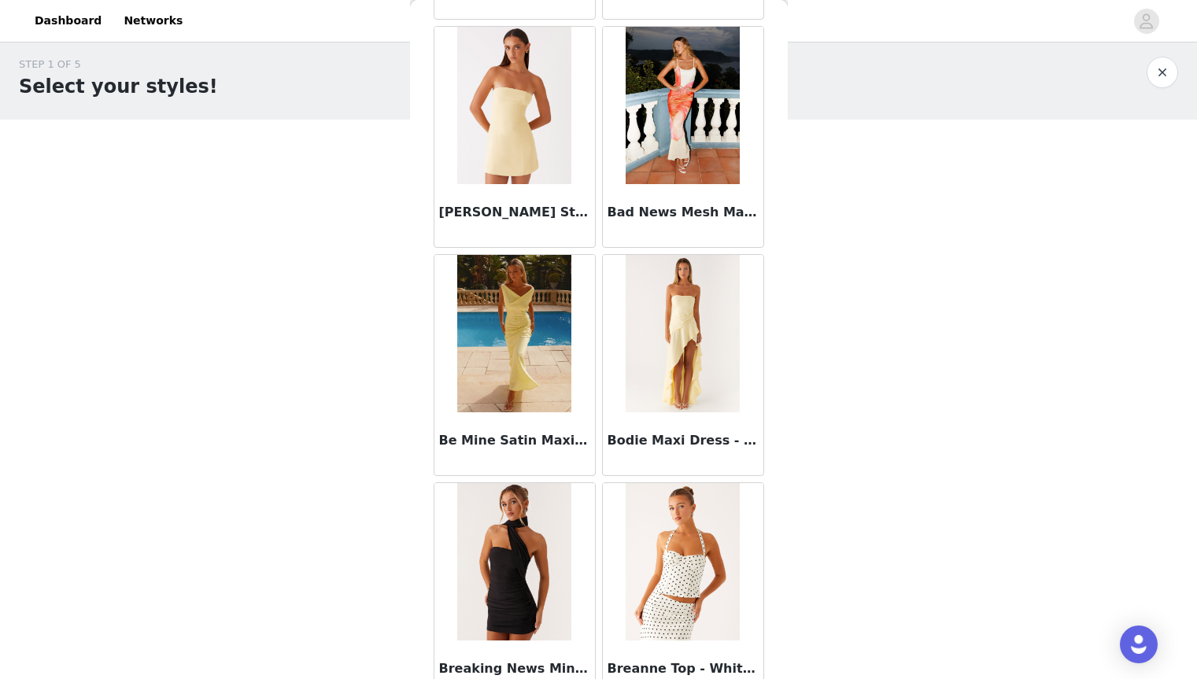
scroll to position [2566, 0]
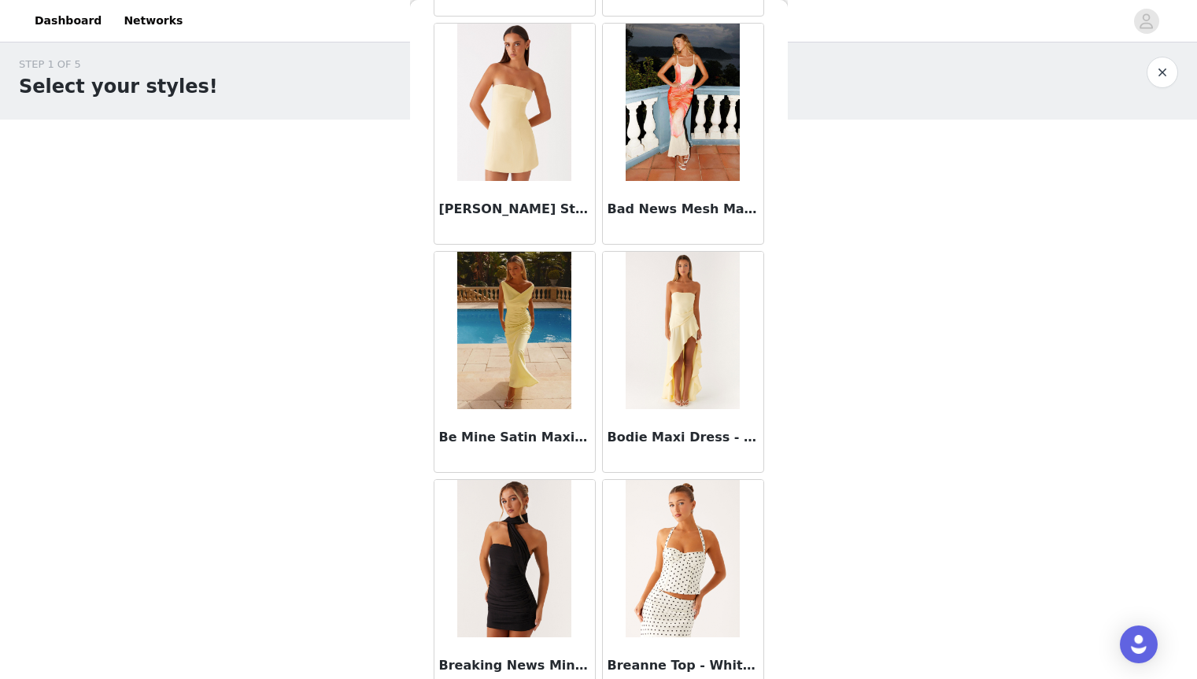
click at [507, 179] on img at bounding box center [514, 102] width 114 height 157
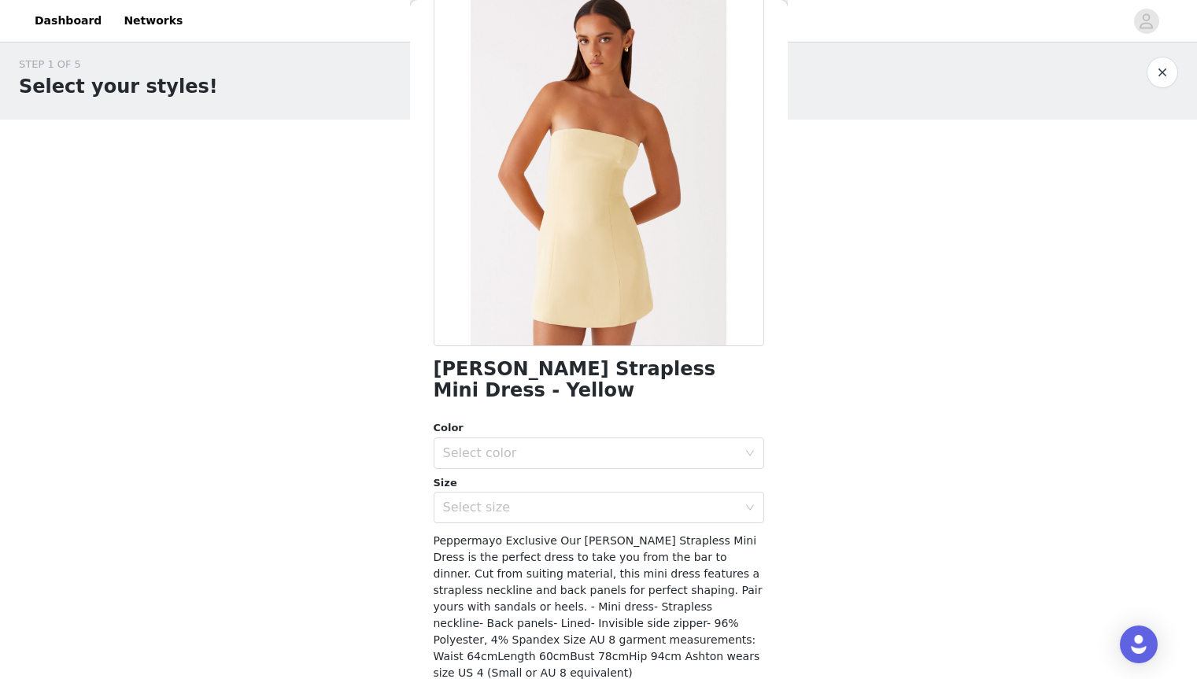
scroll to position [79, 0]
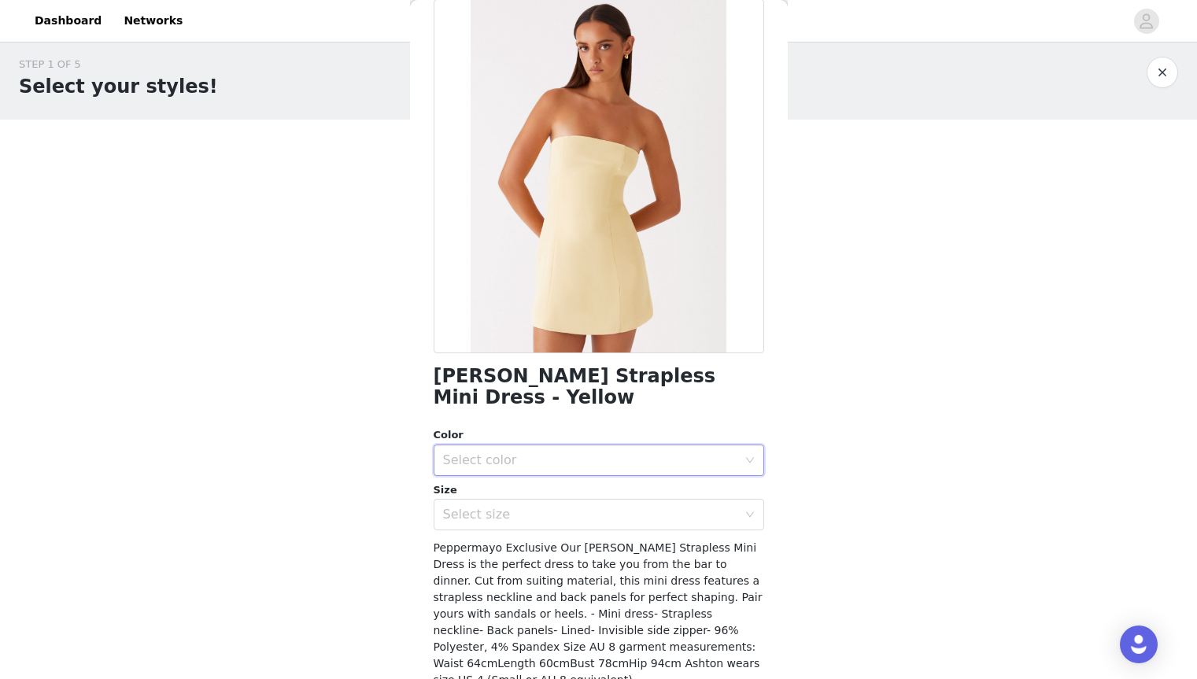
click at [678, 445] on div "Select color" at bounding box center [593, 460] width 301 height 30
click at [643, 473] on li "Yellow" at bounding box center [593, 473] width 319 height 25
drag, startPoint x: 631, startPoint y: 491, endPoint x: 643, endPoint y: 473, distance: 21.6
click at [643, 482] on div "Size" at bounding box center [599, 490] width 330 height 16
click at [629, 507] on div "Select size" at bounding box center [590, 515] width 294 height 16
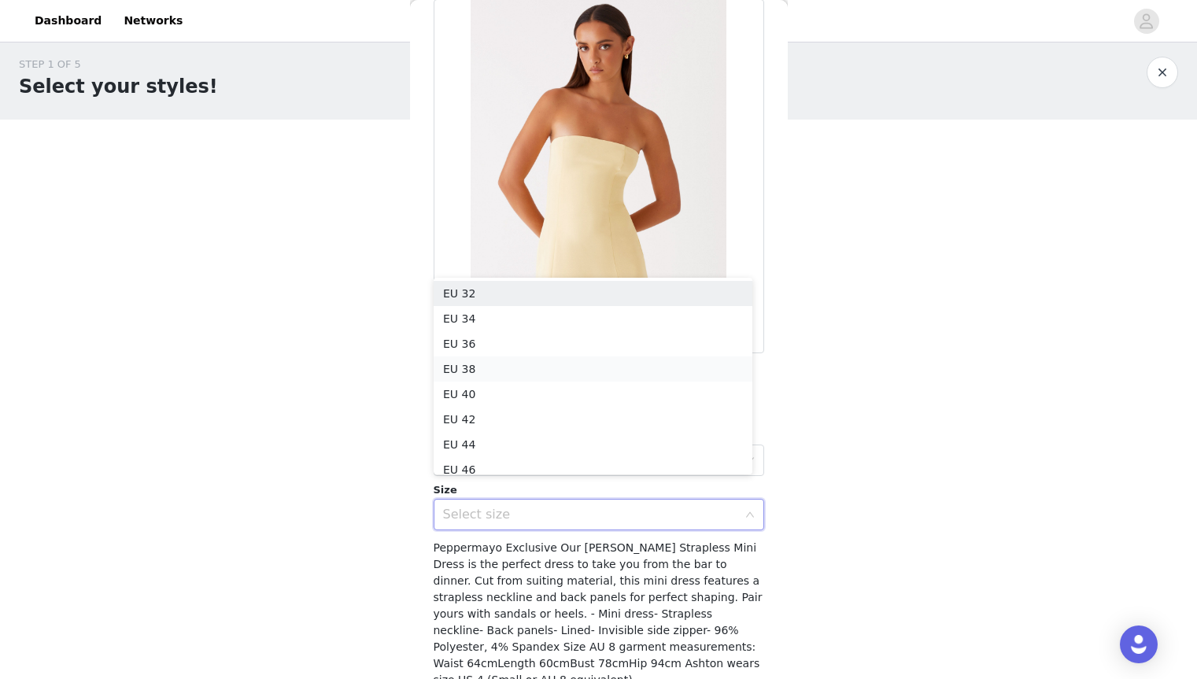
scroll to position [8, 0]
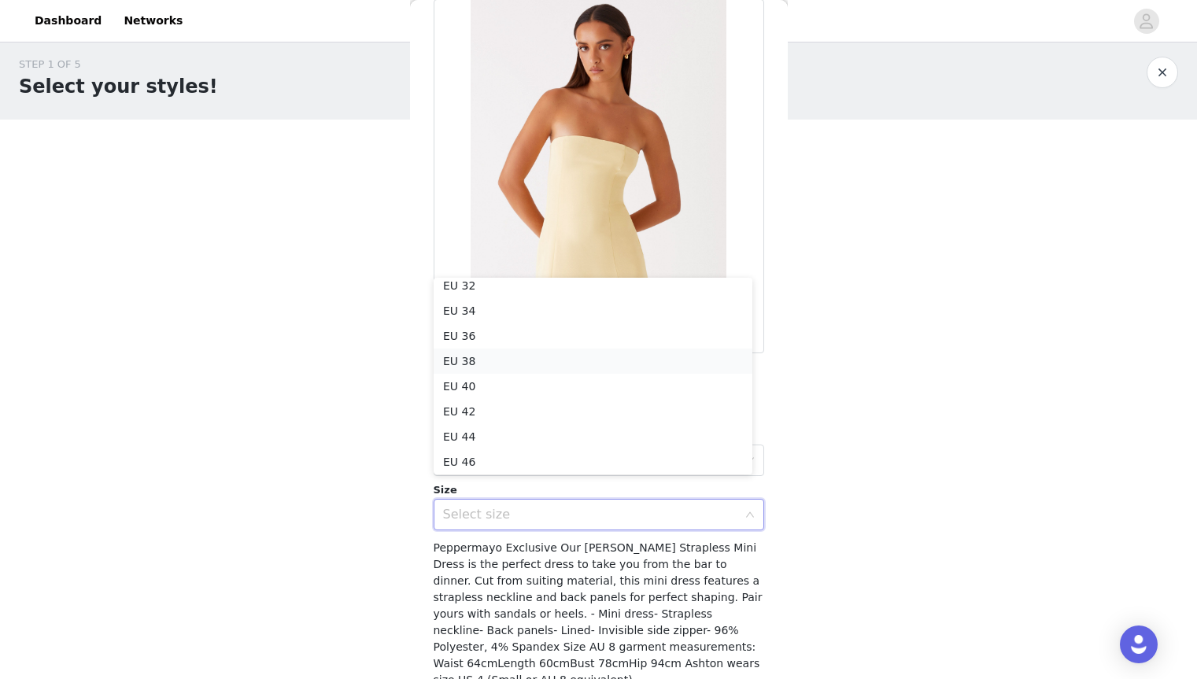
click at [585, 365] on li "EU 38" at bounding box center [593, 361] width 319 height 25
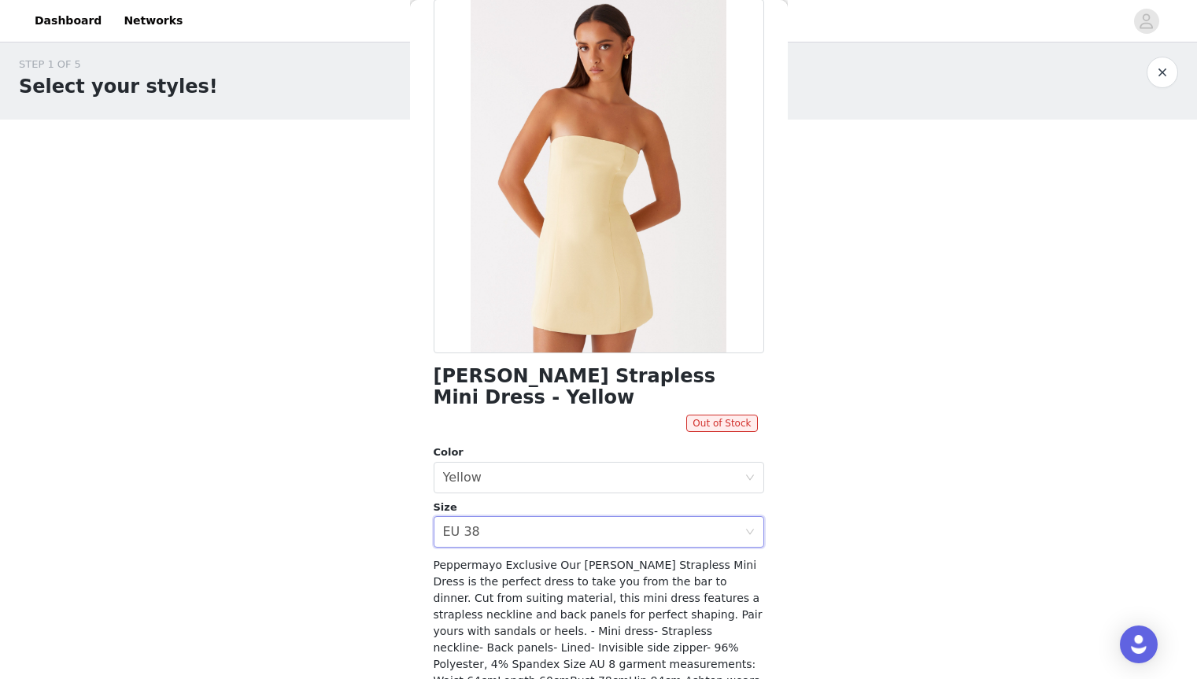
scroll to position [135, 0]
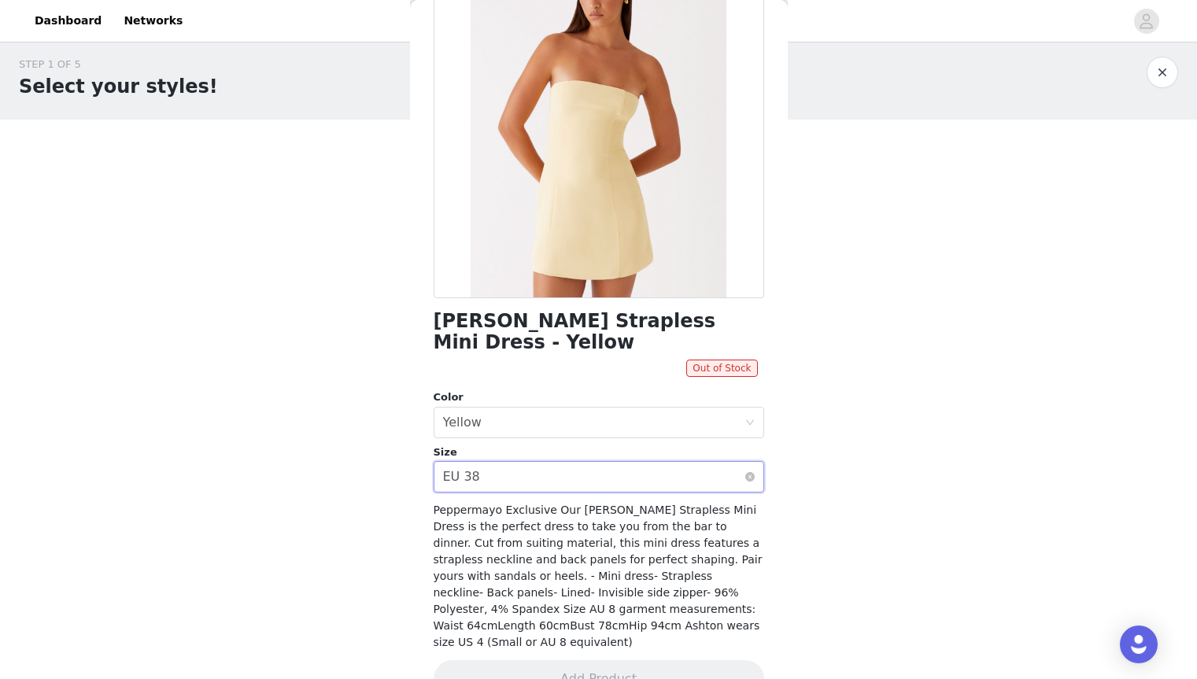
click at [581, 462] on div "Select size EU 38" at bounding box center [593, 477] width 301 height 30
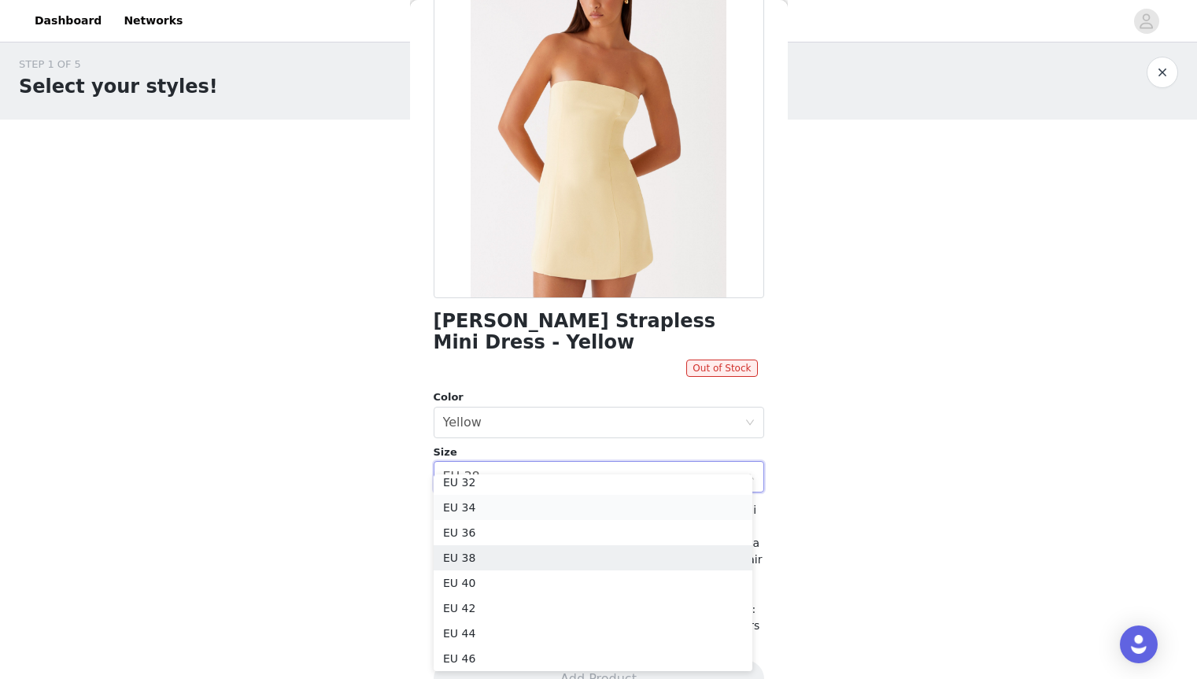
scroll to position [3, 0]
click at [504, 541] on li "EU 36" at bounding box center [593, 537] width 319 height 25
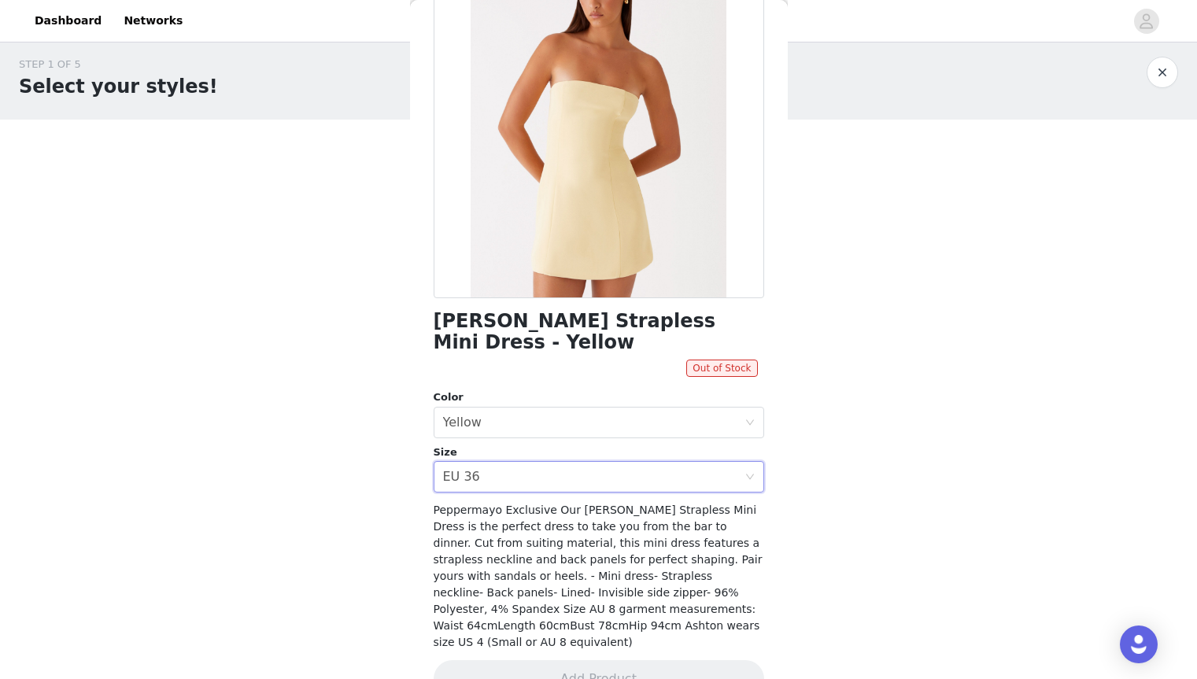
scroll to position [0, 0]
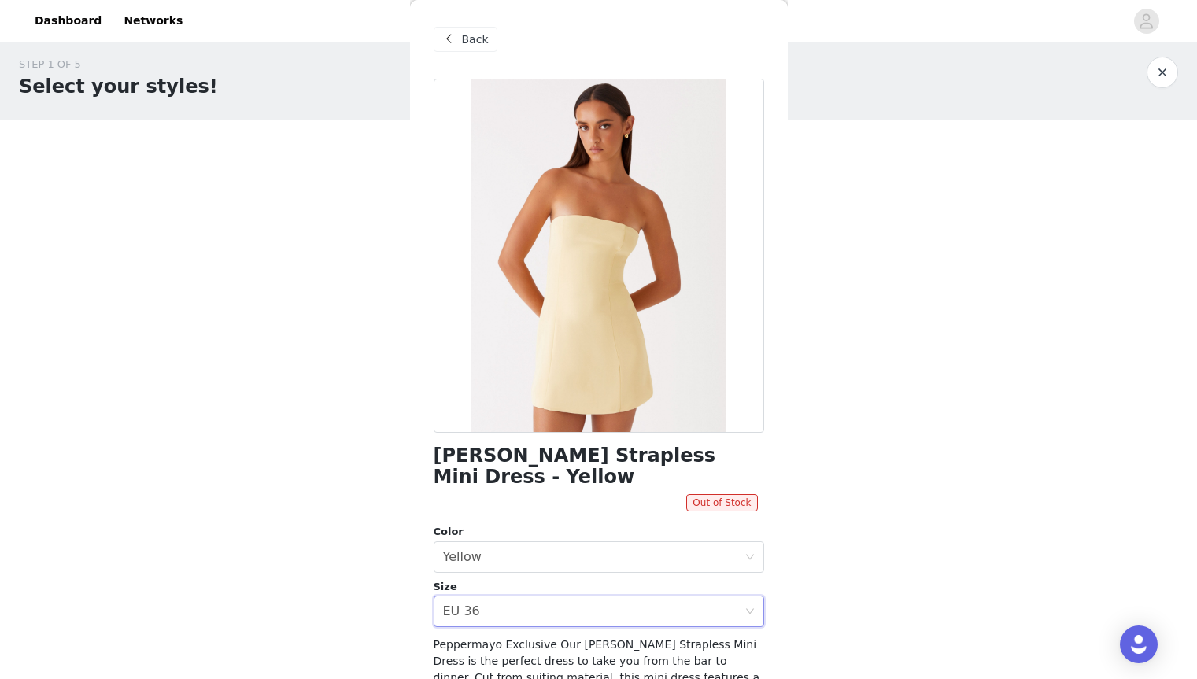
click at [479, 41] on span "Back" at bounding box center [475, 39] width 27 height 17
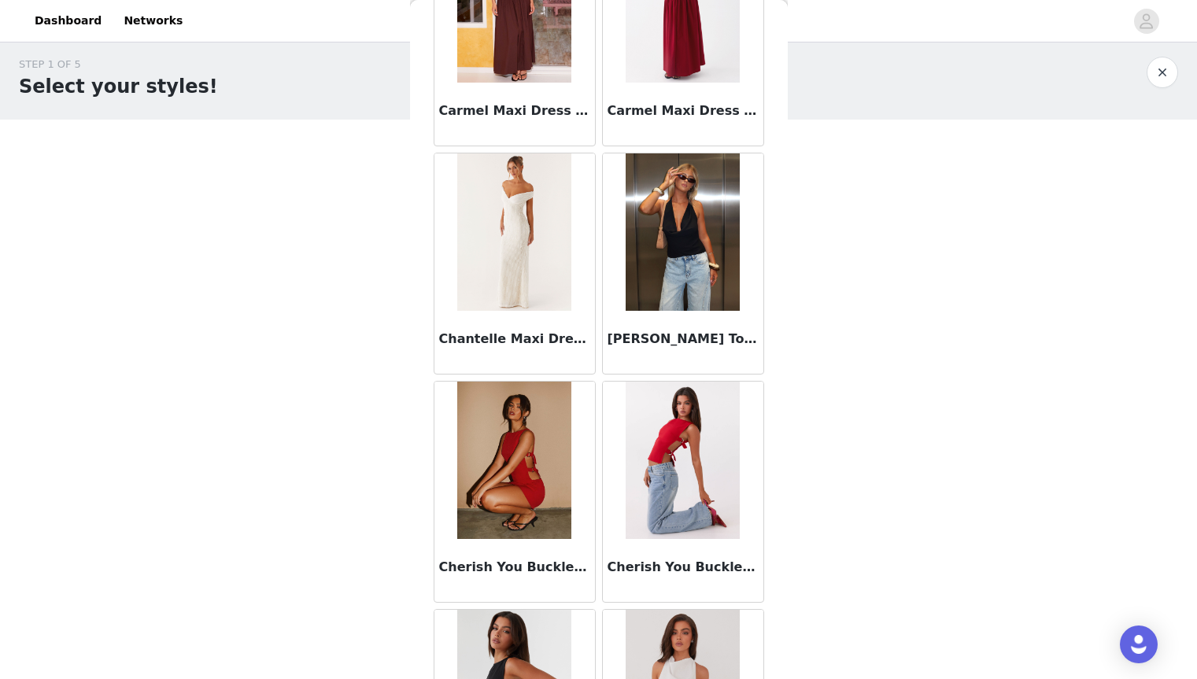
scroll to position [4010, 0]
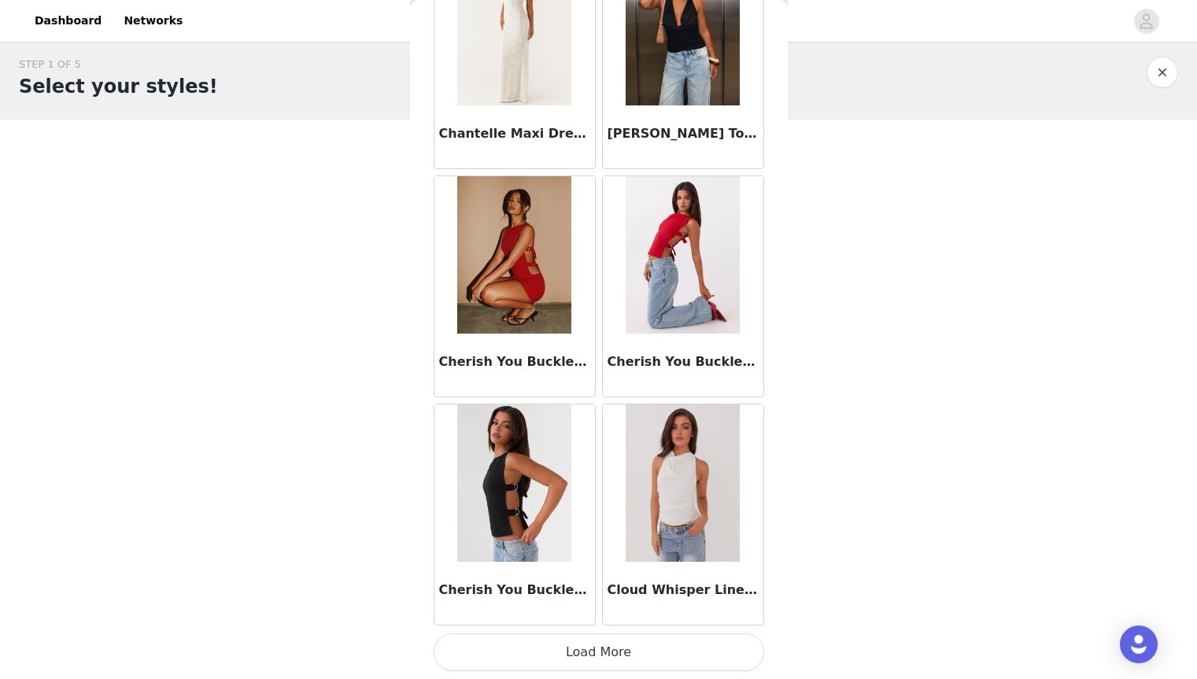
click at [526, 653] on button "Load More" at bounding box center [599, 652] width 330 height 38
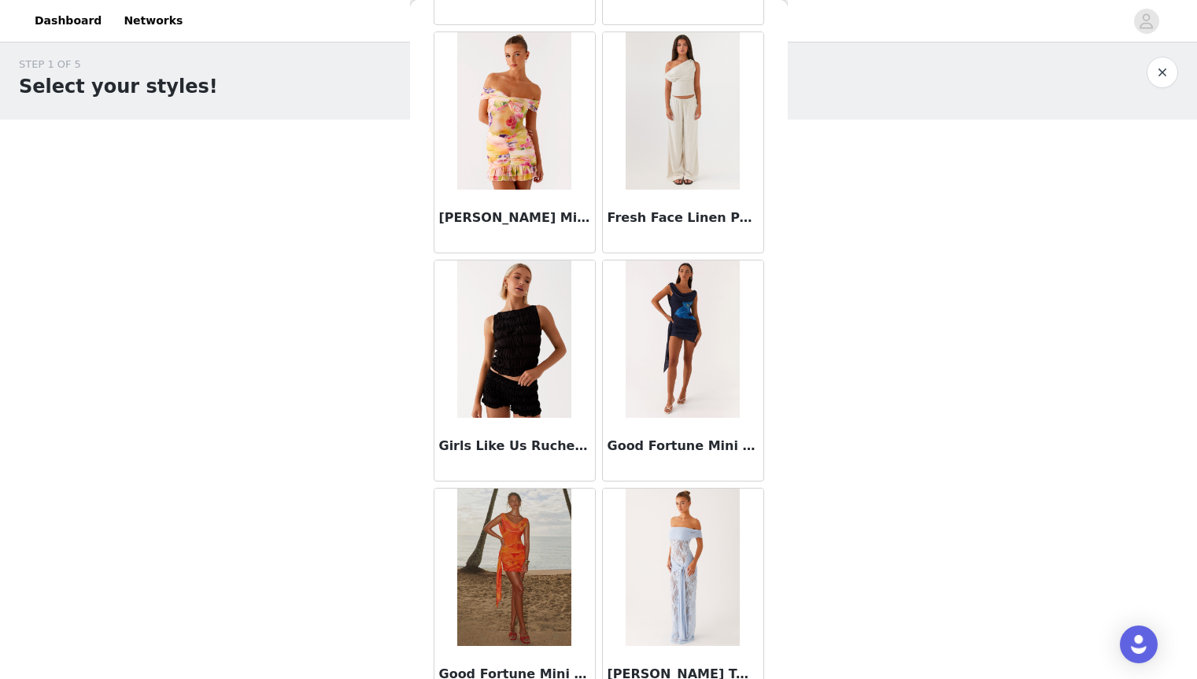
scroll to position [6292, 0]
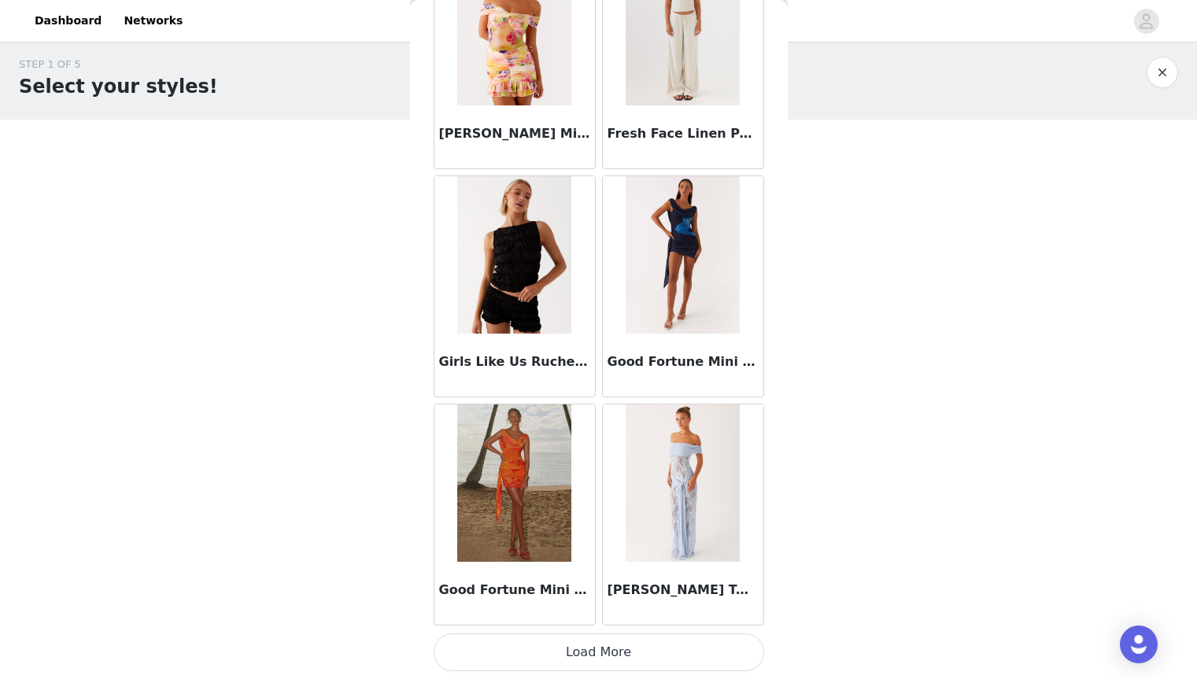
click at [499, 655] on button "Load More" at bounding box center [599, 652] width 330 height 38
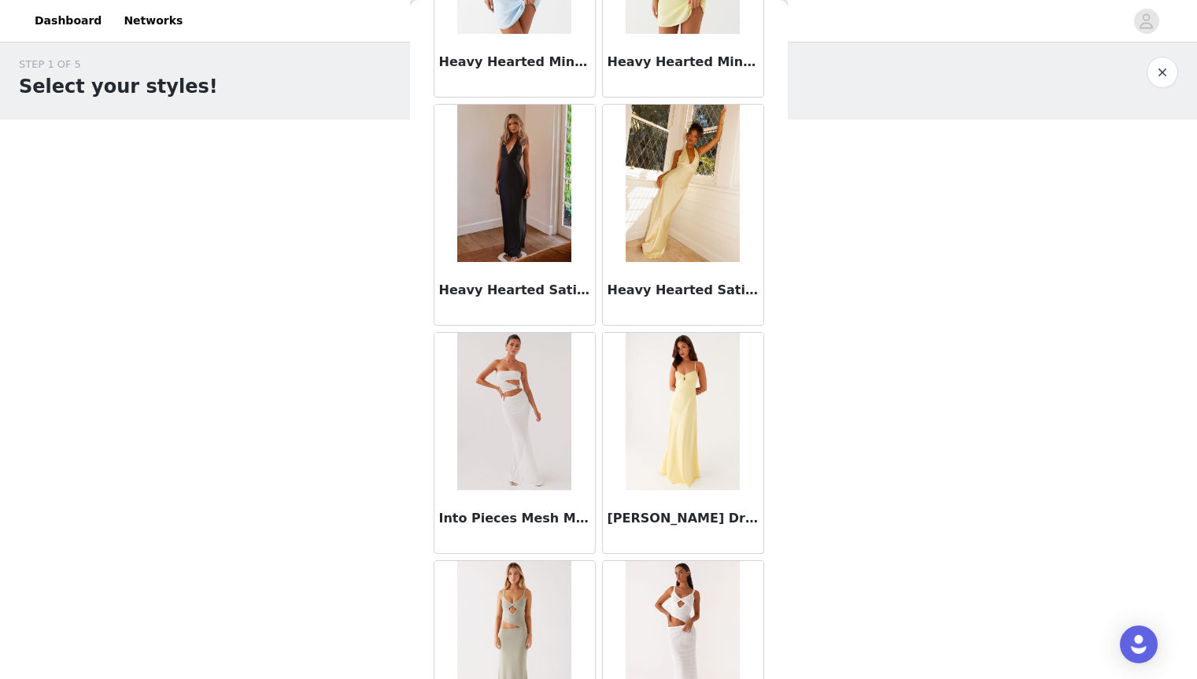
scroll to position [7276, 0]
click at [629, 254] on img at bounding box center [682, 183] width 114 height 157
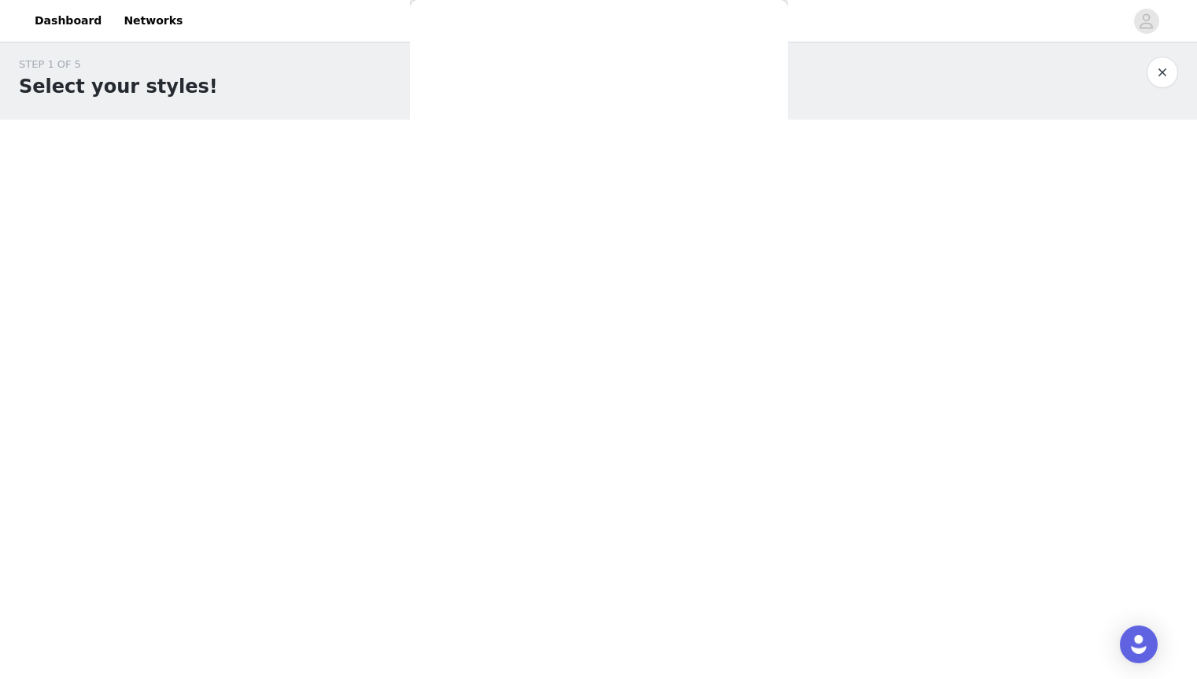
scroll to position [0, 0]
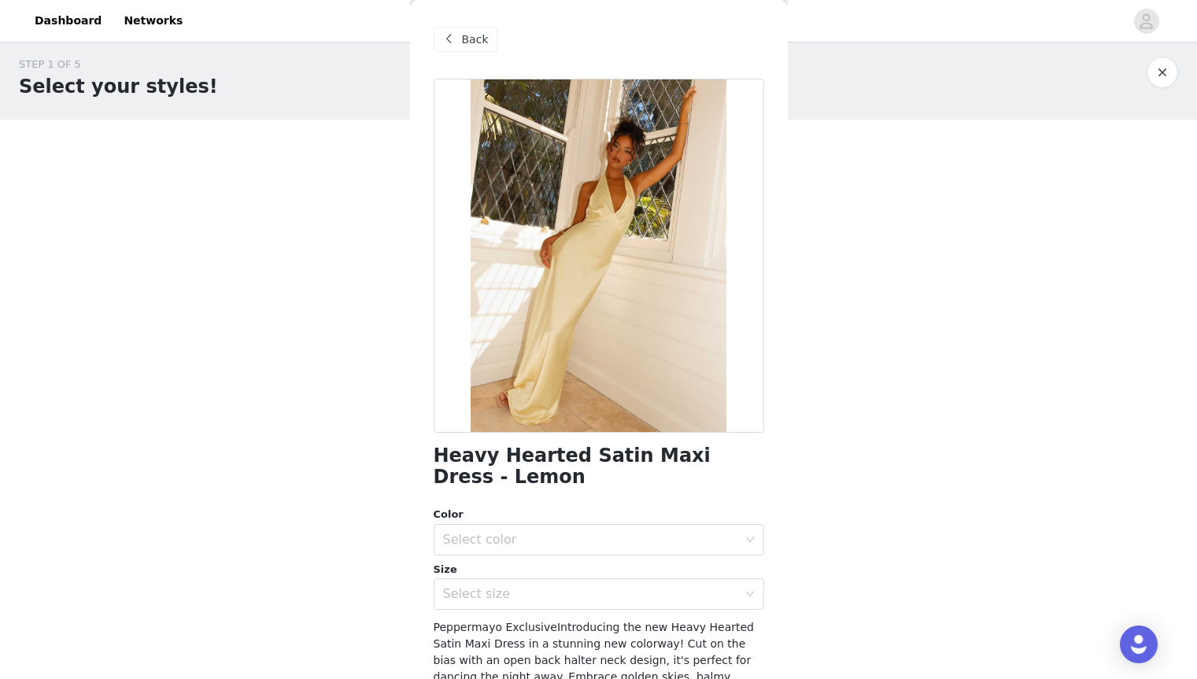
click at [474, 31] on span "Back" at bounding box center [475, 39] width 27 height 17
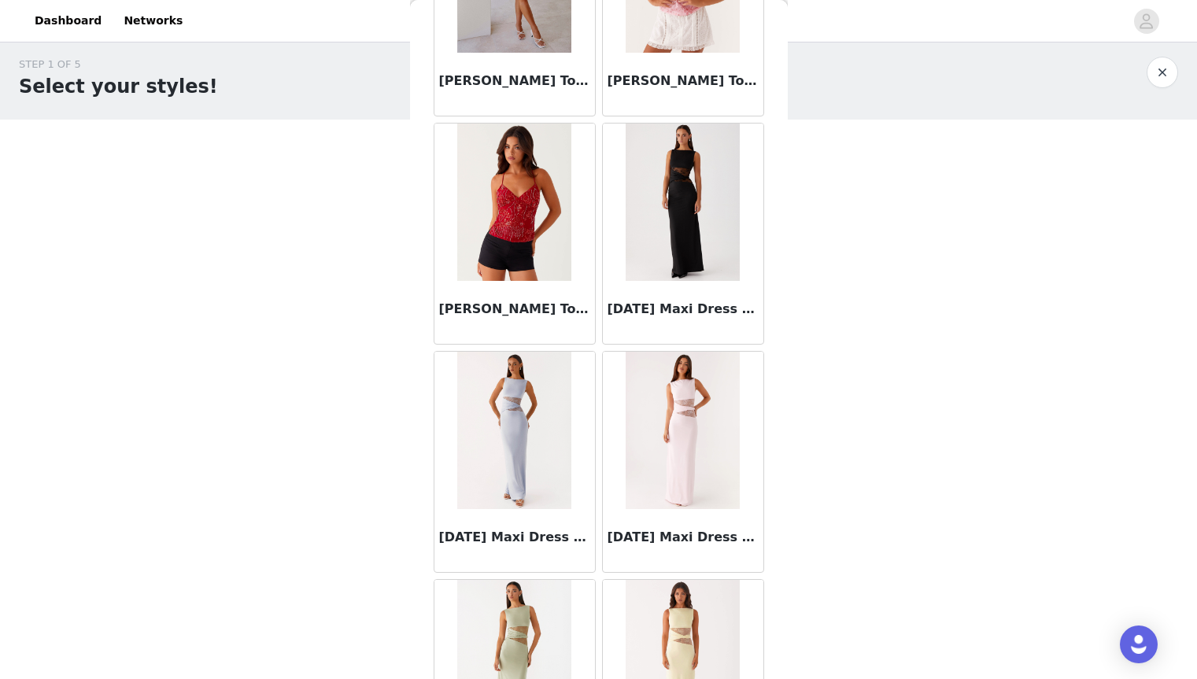
scroll to position [8573, 0]
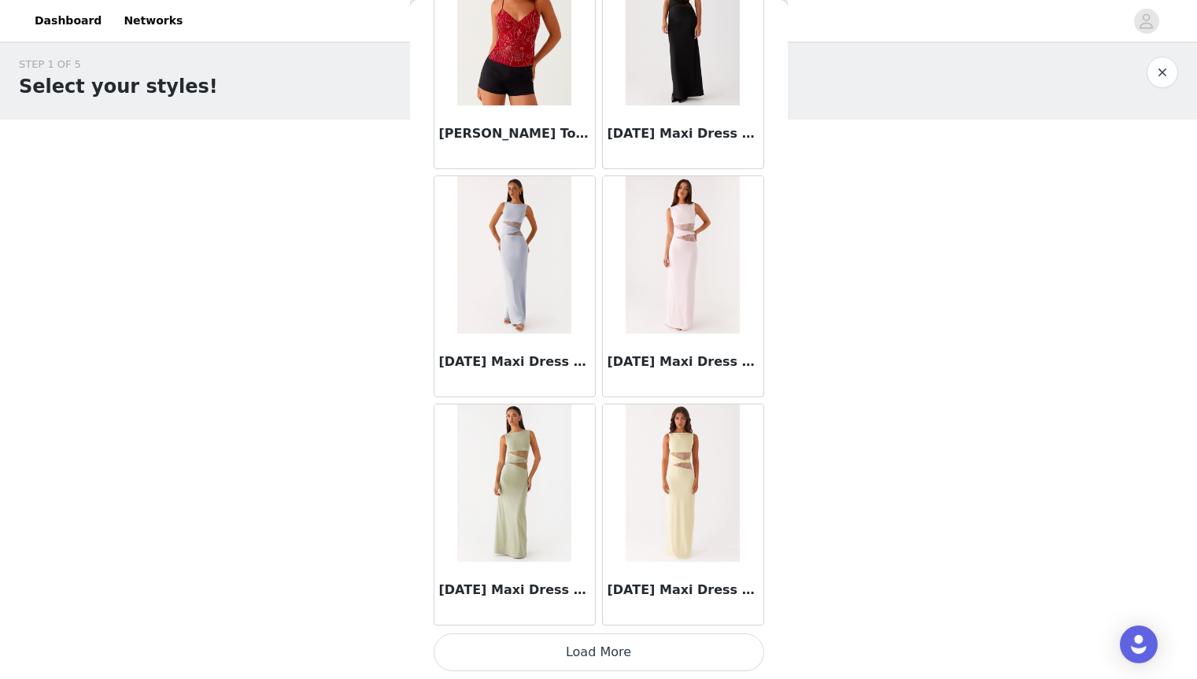
click at [609, 655] on button "Load More" at bounding box center [599, 652] width 330 height 38
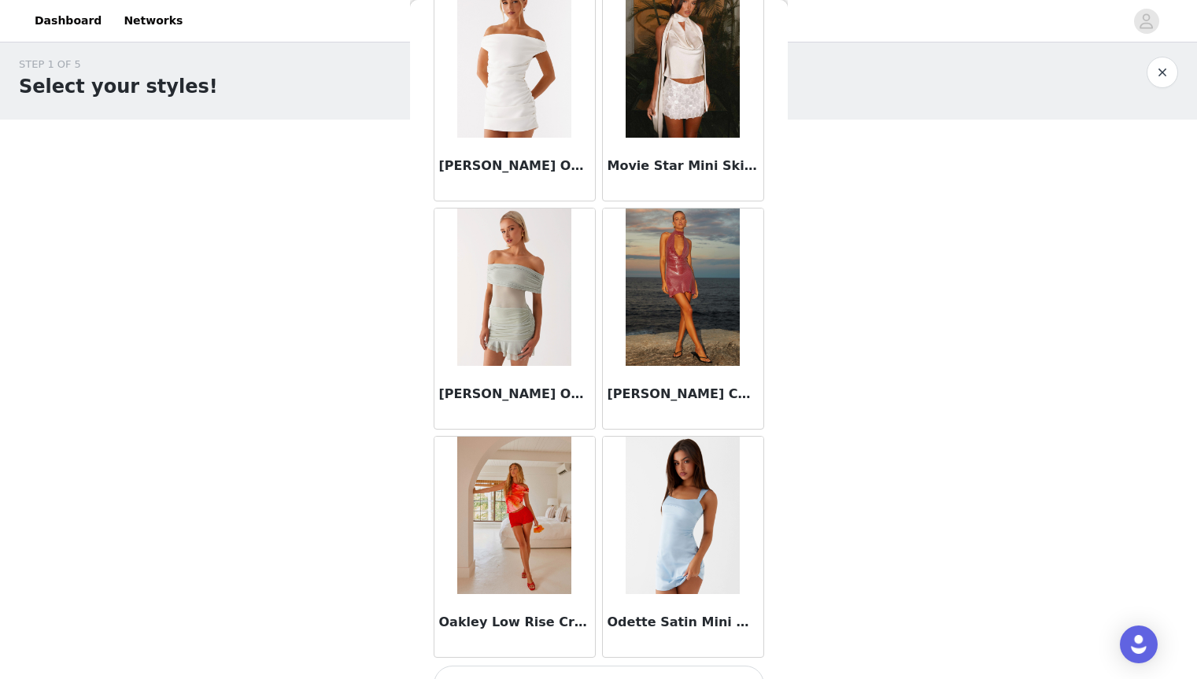
scroll to position [10855, 0]
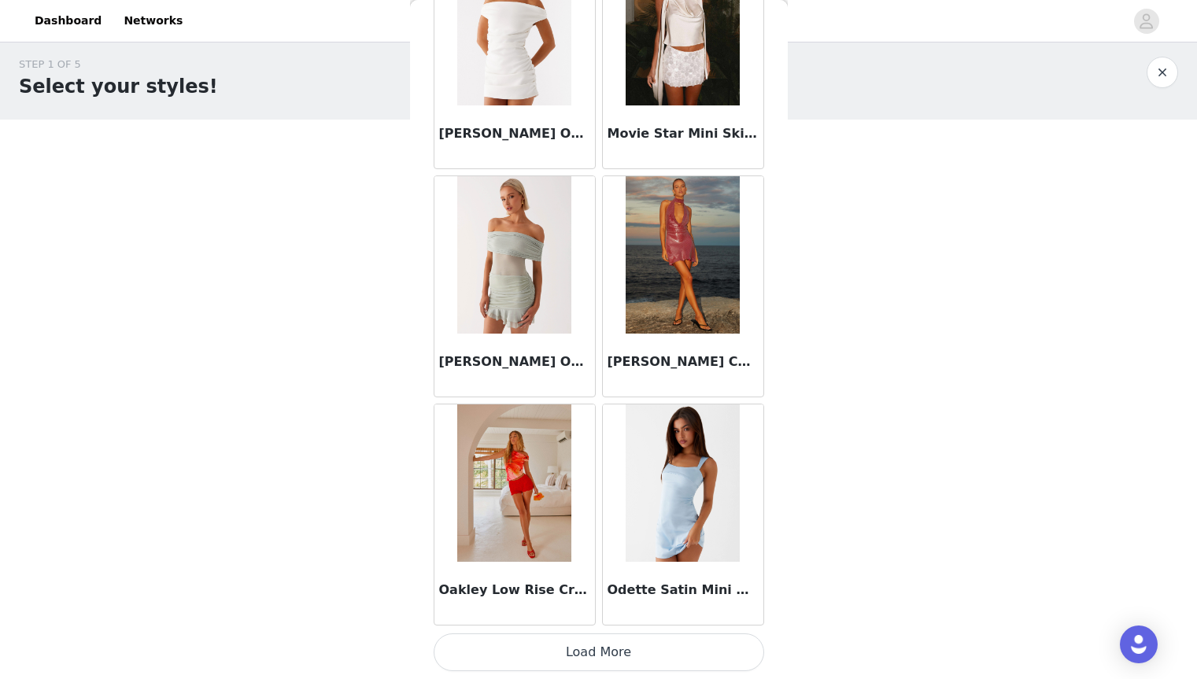
click at [614, 649] on button "Load More" at bounding box center [599, 652] width 330 height 38
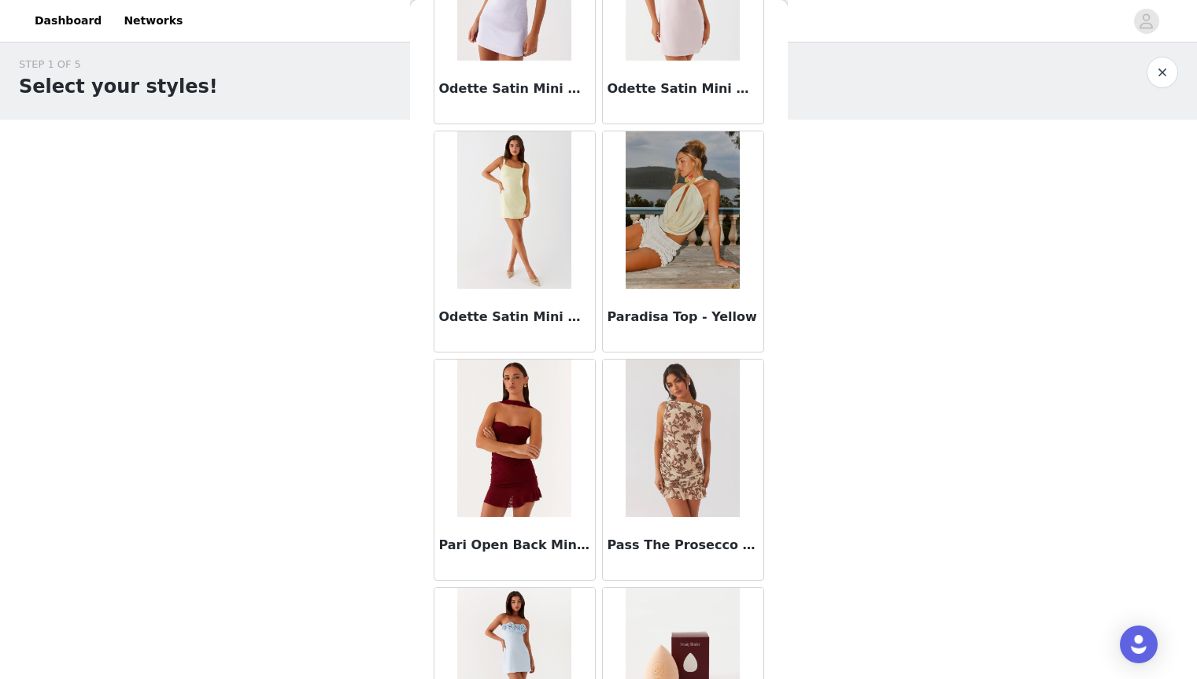
scroll to position [11585, 0]
click at [516, 470] on img at bounding box center [514, 437] width 114 height 157
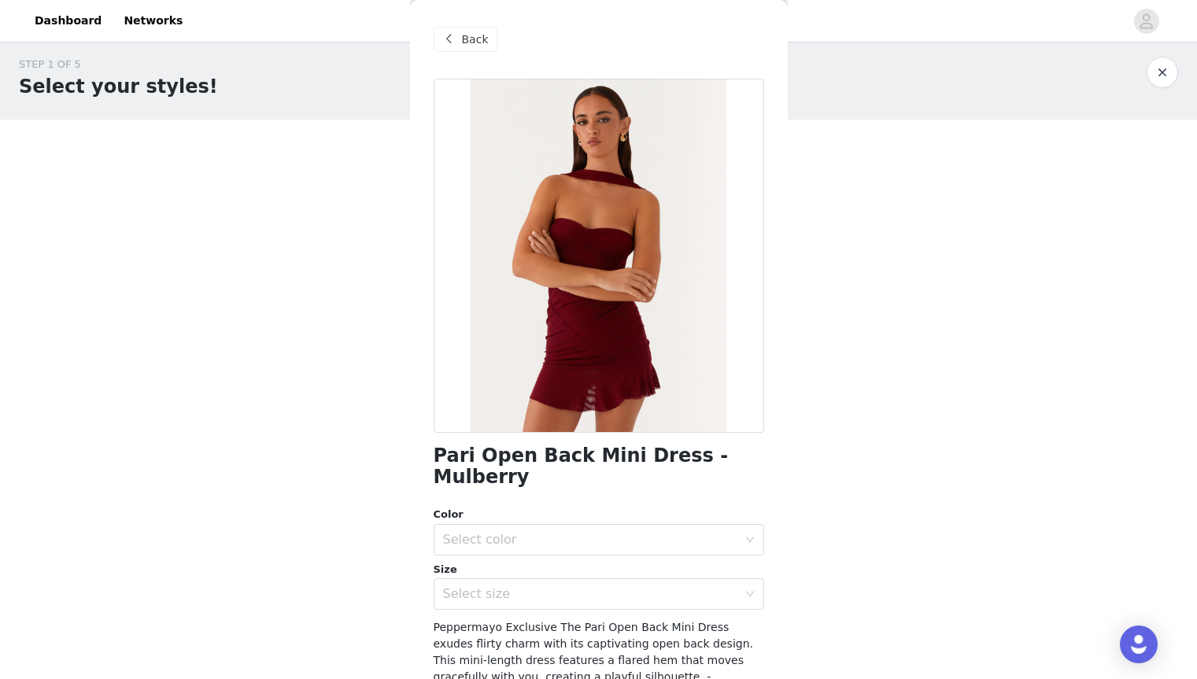
scroll to position [0, 0]
click at [478, 44] on span "Back" at bounding box center [475, 39] width 27 height 17
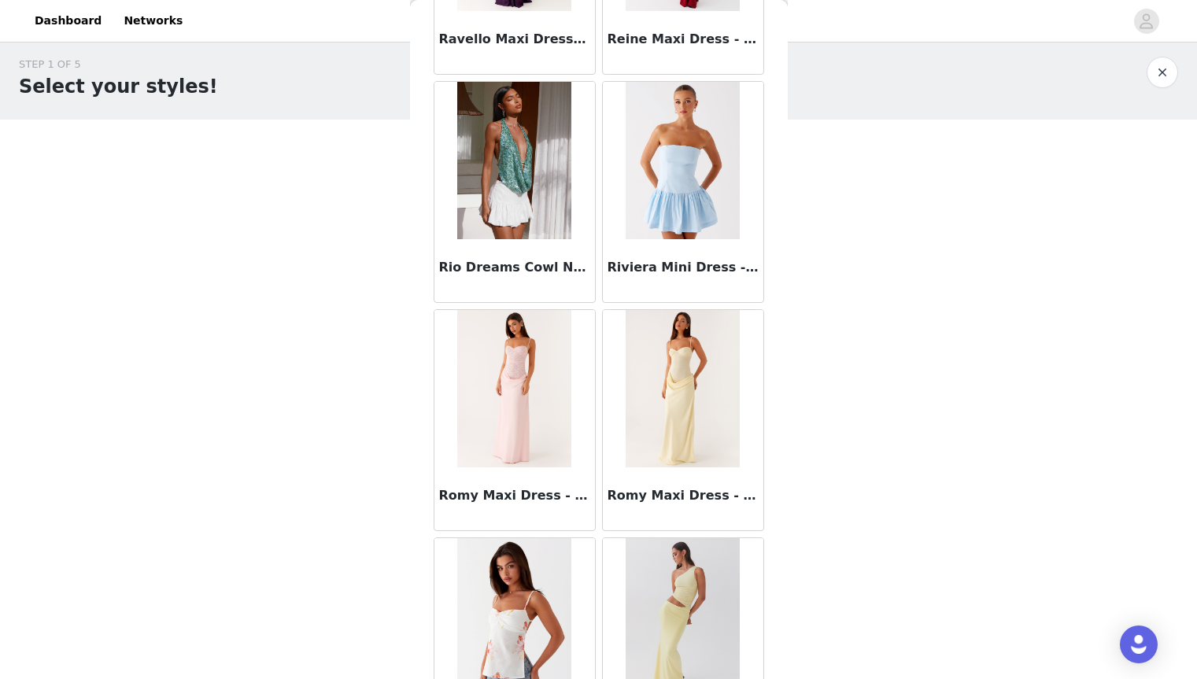
scroll to position [13136, 0]
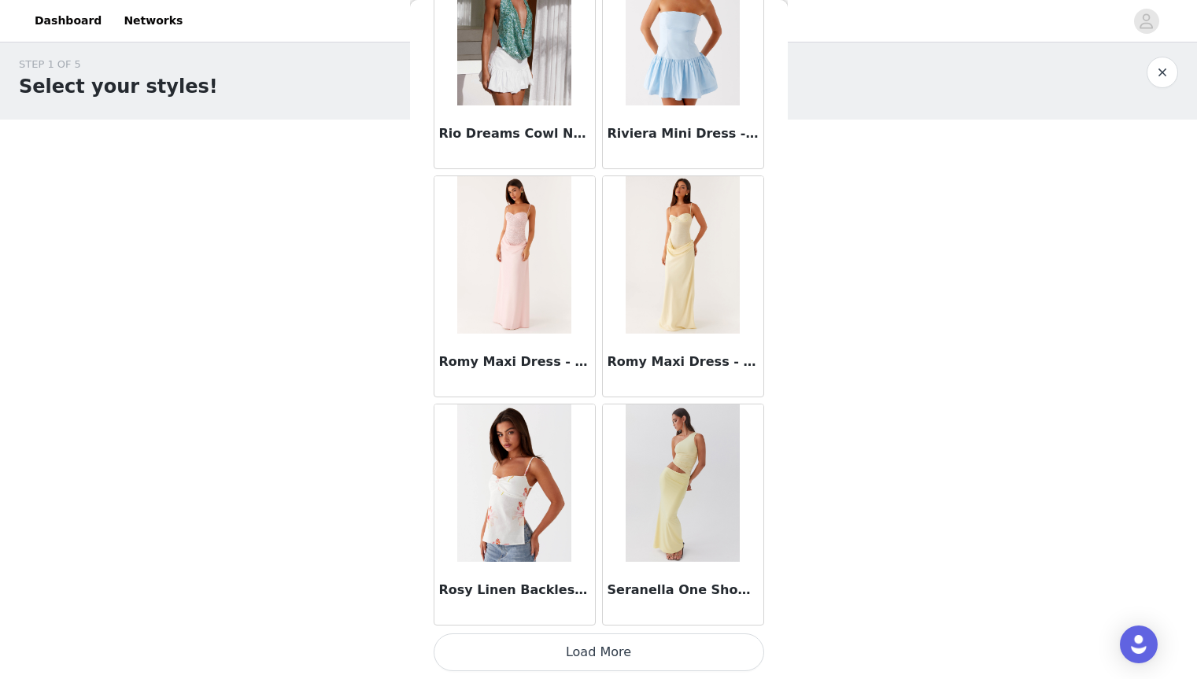
click at [640, 649] on button "Load More" at bounding box center [599, 652] width 330 height 38
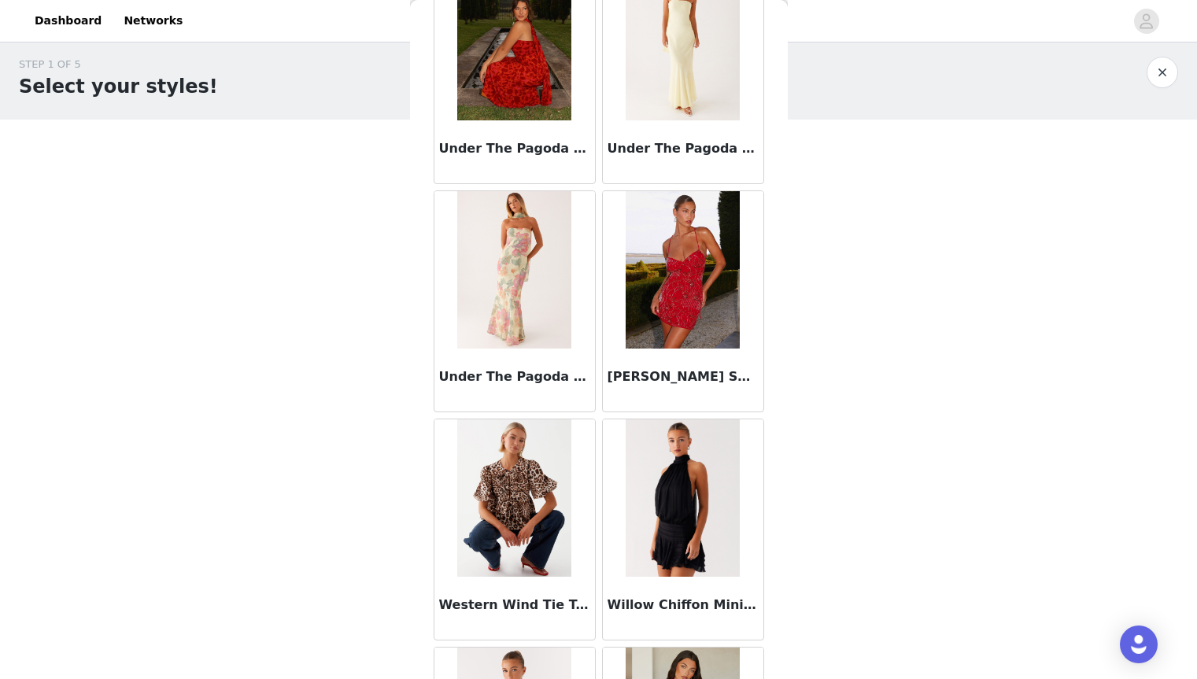
scroll to position [14927, 0]
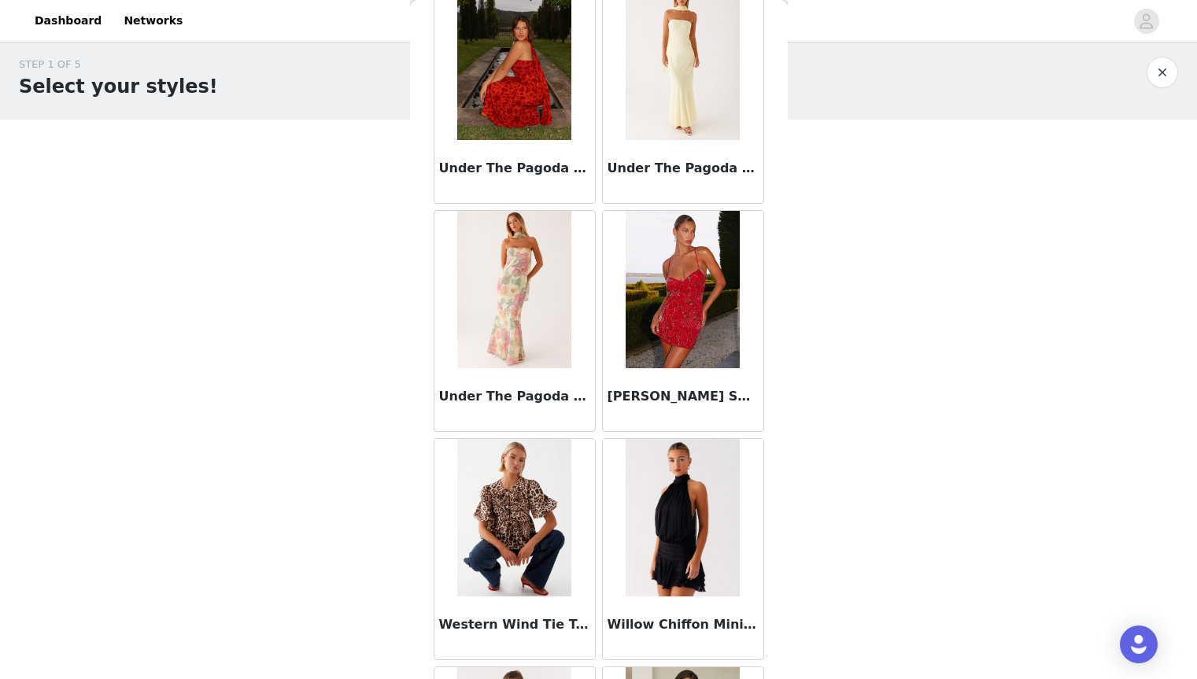
click at [672, 349] on img at bounding box center [682, 289] width 114 height 157
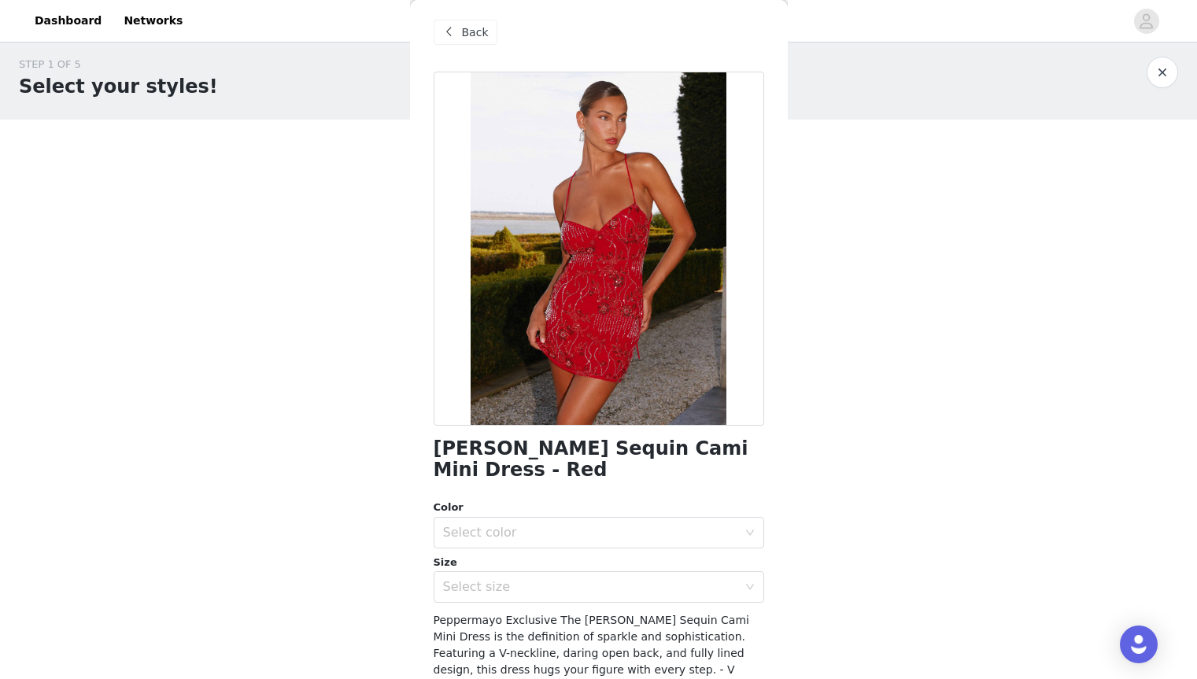
scroll to position [8, 0]
click at [456, 33] on span at bounding box center [449, 31] width 19 height 19
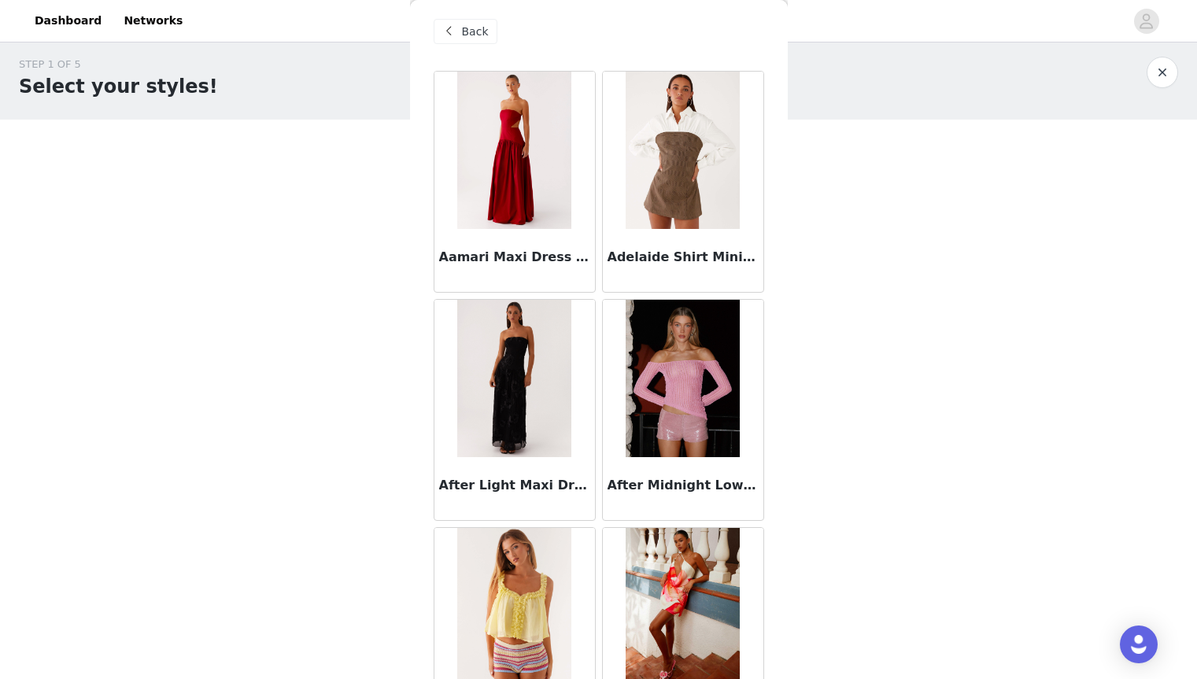
click at [455, 31] on span at bounding box center [449, 31] width 19 height 19
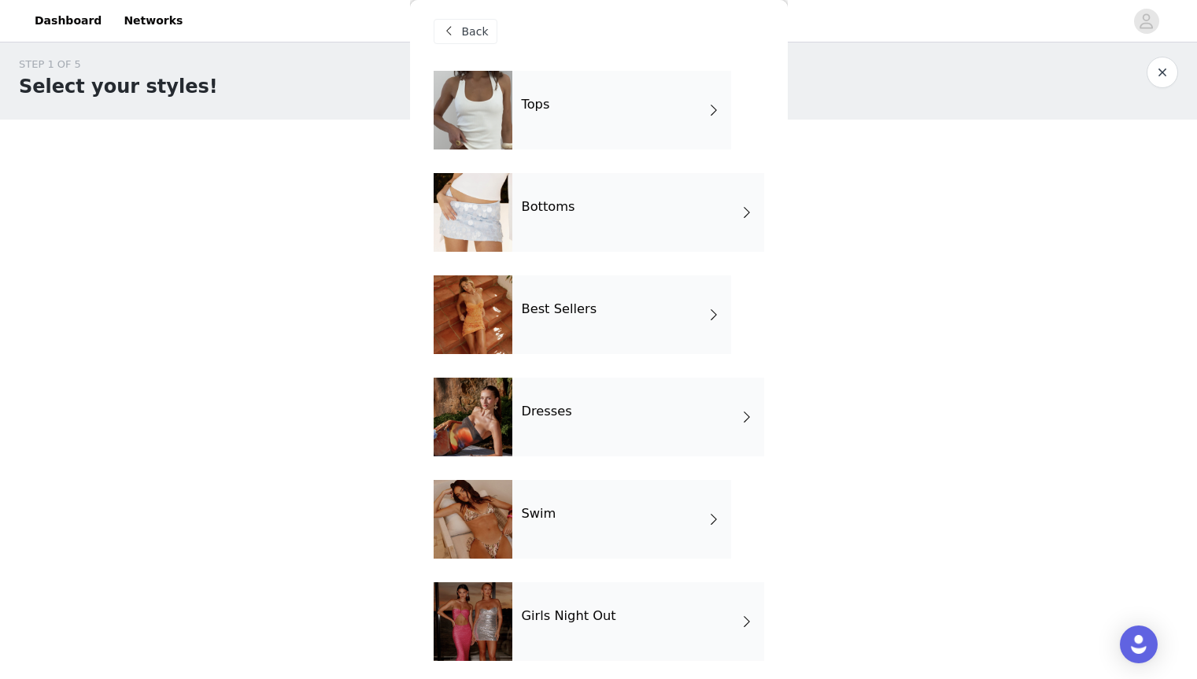
click at [562, 422] on div "Dresses" at bounding box center [638, 417] width 252 height 79
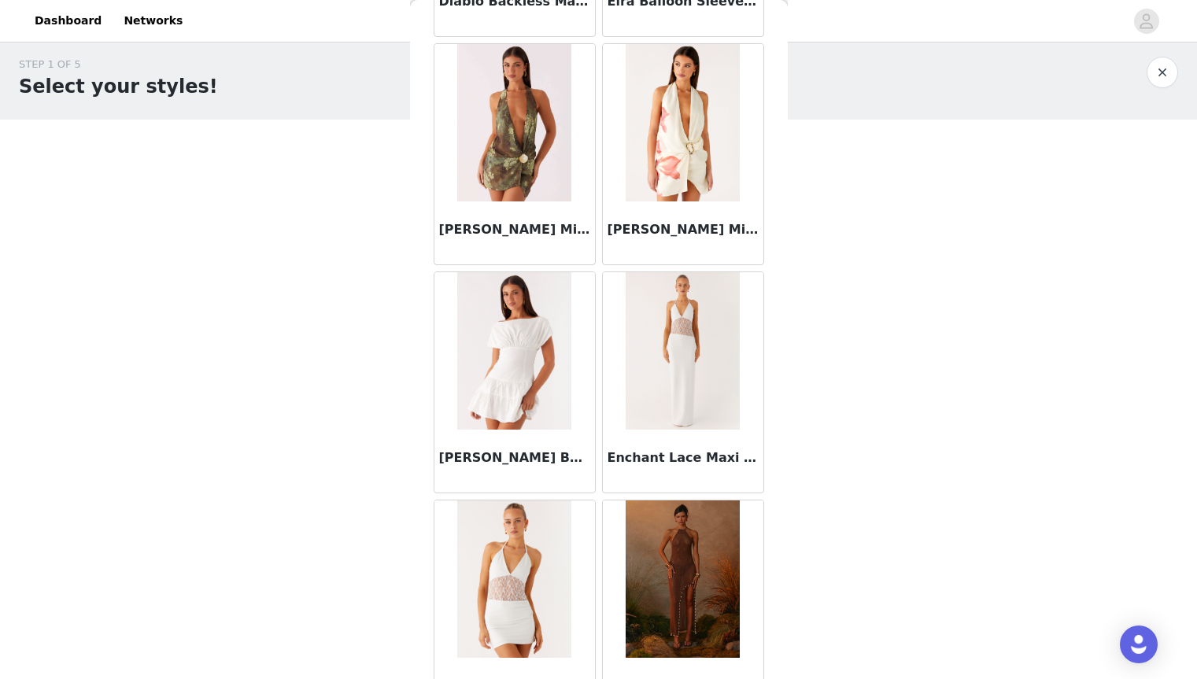
scroll to position [1729, 0]
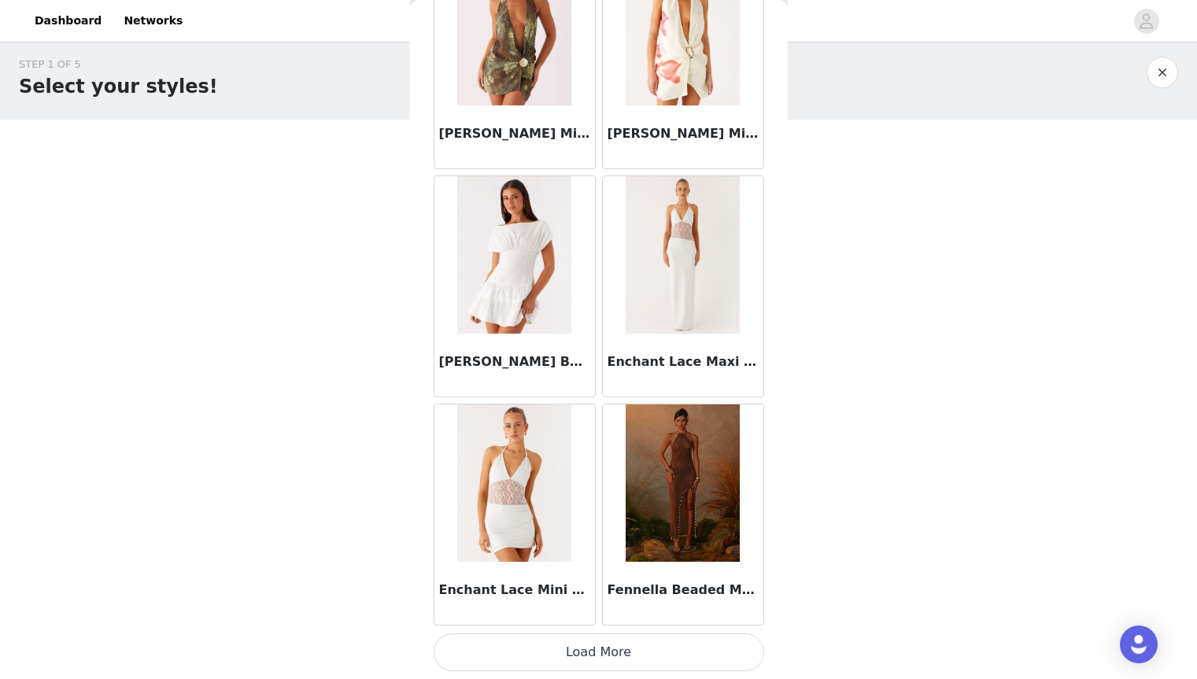
click at [694, 638] on button "Load More" at bounding box center [599, 652] width 330 height 38
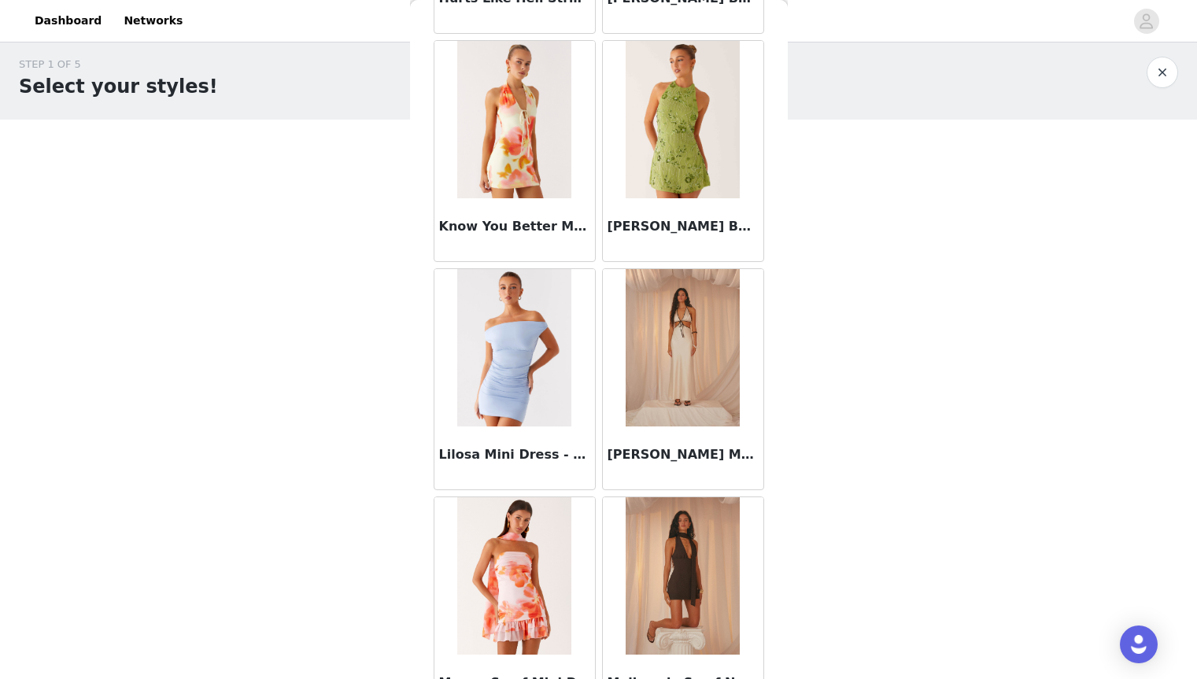
scroll to position [2999, 0]
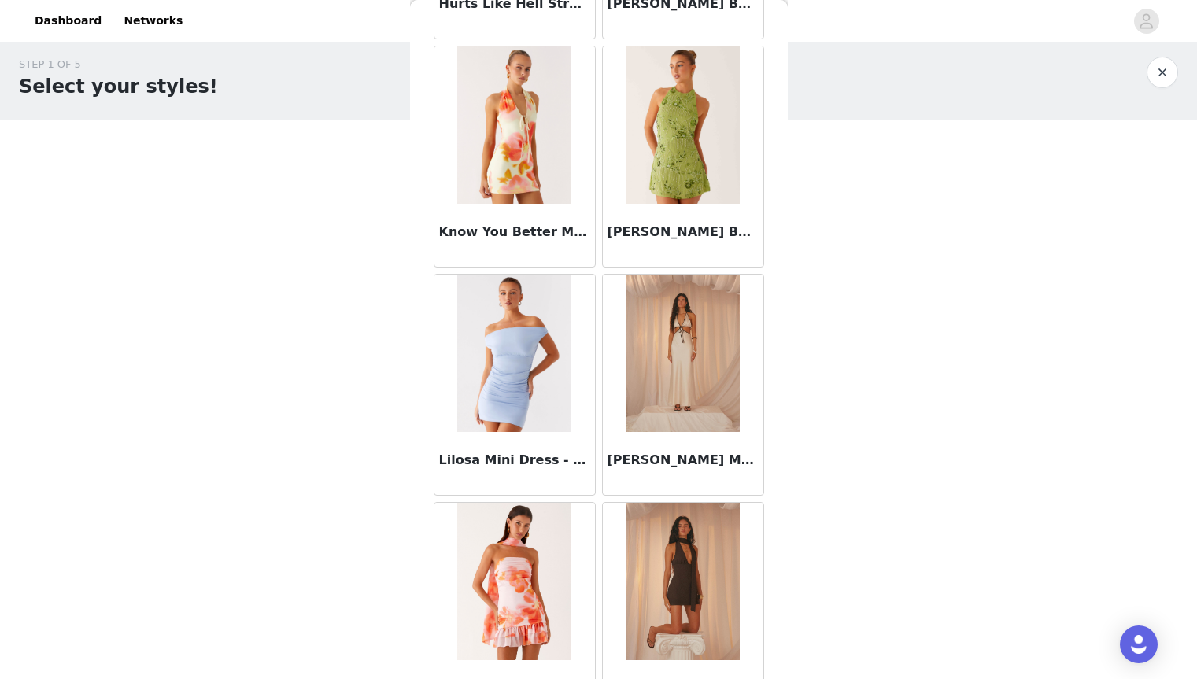
click at [625, 327] on img at bounding box center [682, 353] width 114 height 157
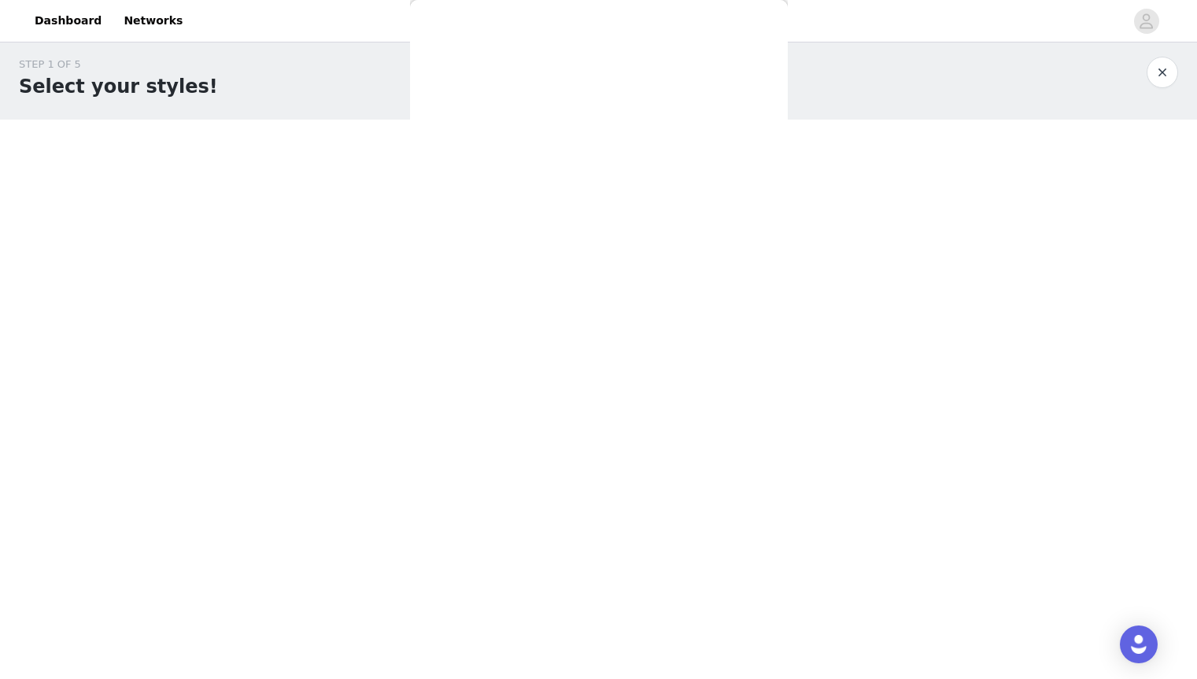
scroll to position [0, 0]
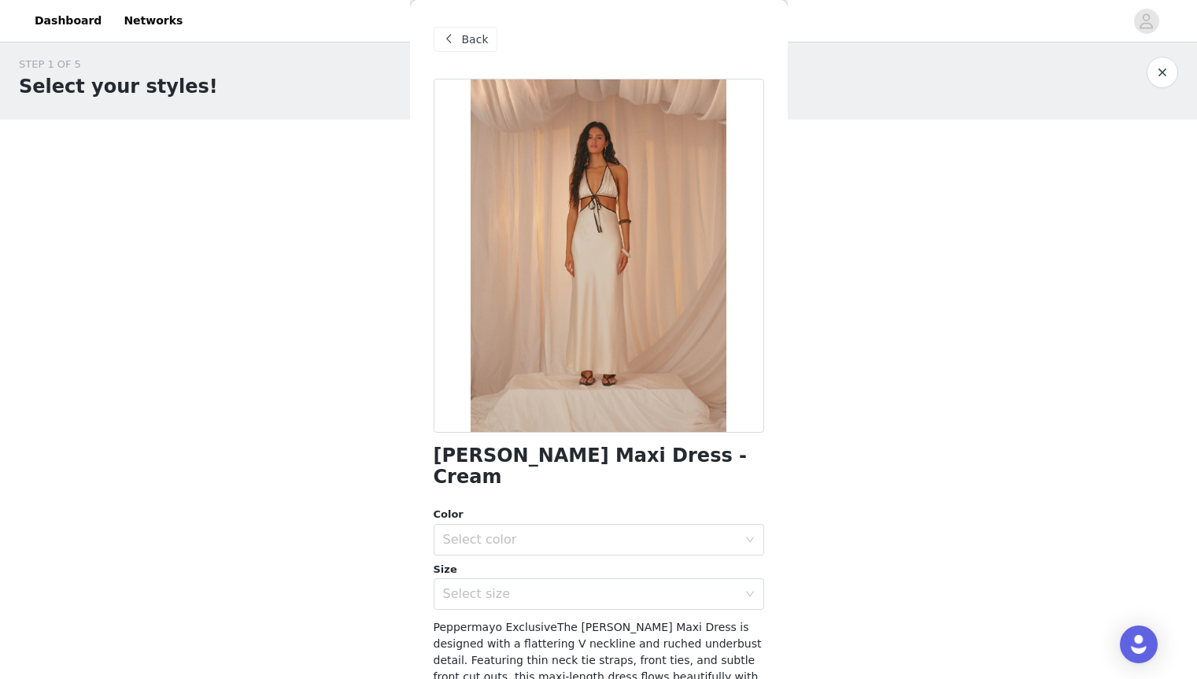
click at [469, 42] on span "Back" at bounding box center [475, 39] width 27 height 17
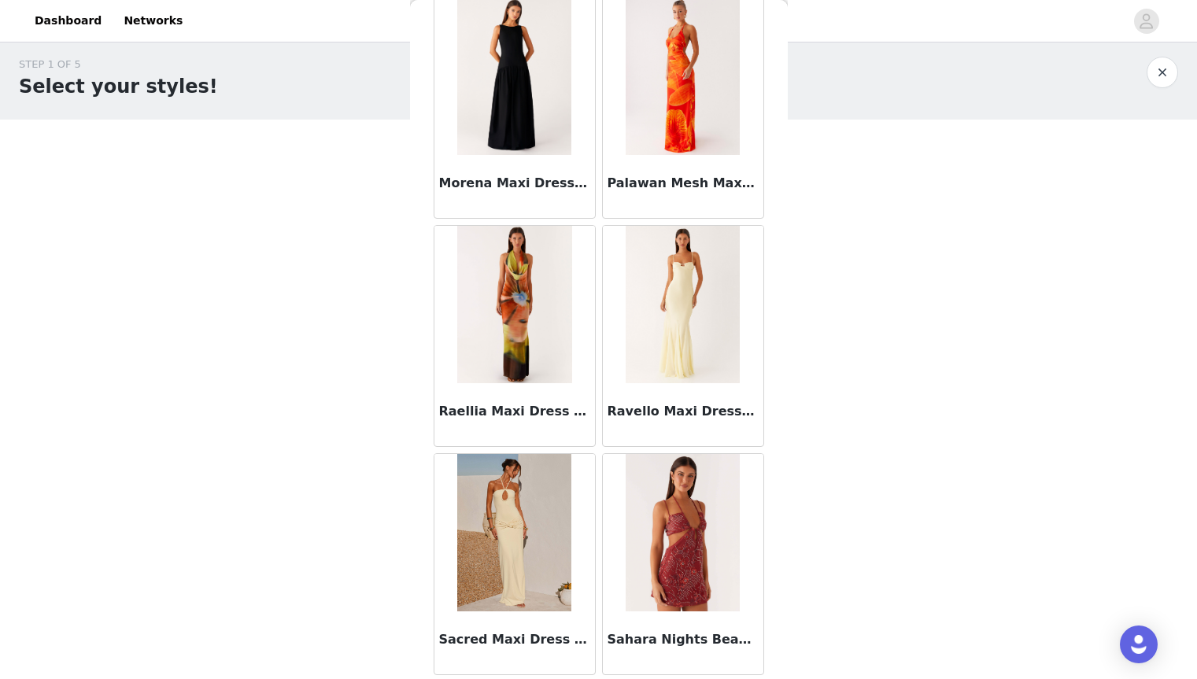
scroll to position [3727, 0]
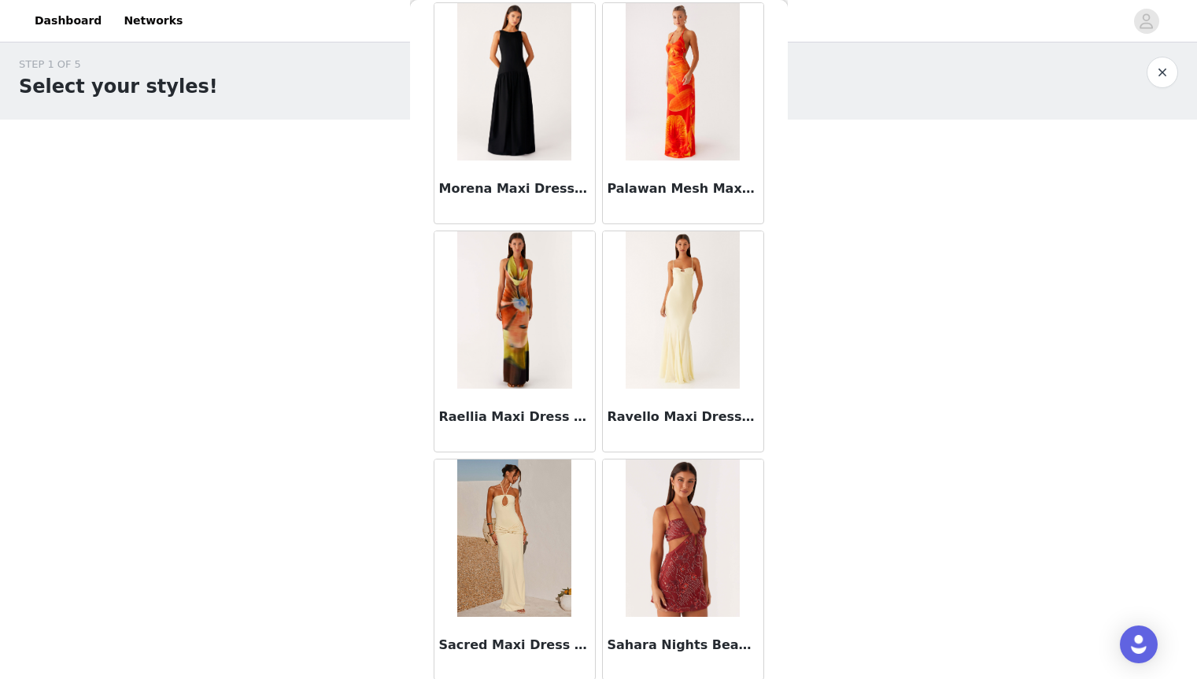
click at [661, 325] on img at bounding box center [682, 309] width 114 height 157
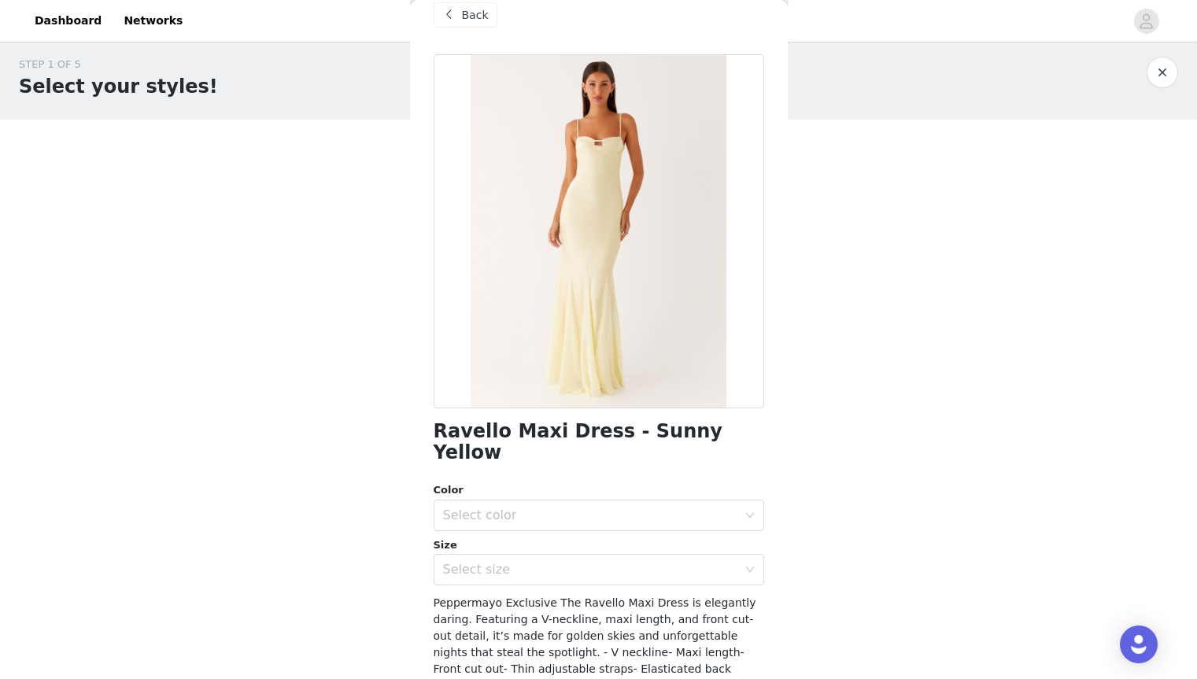
scroll to position [0, 0]
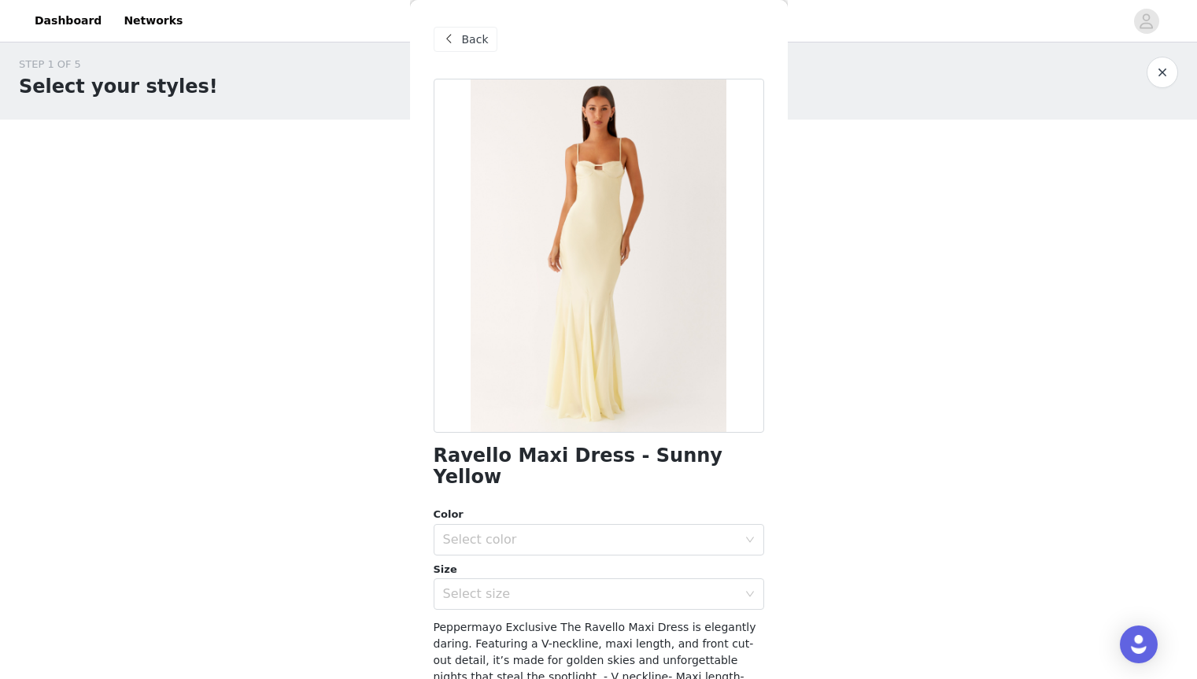
click at [479, 46] on span "Back" at bounding box center [475, 39] width 27 height 17
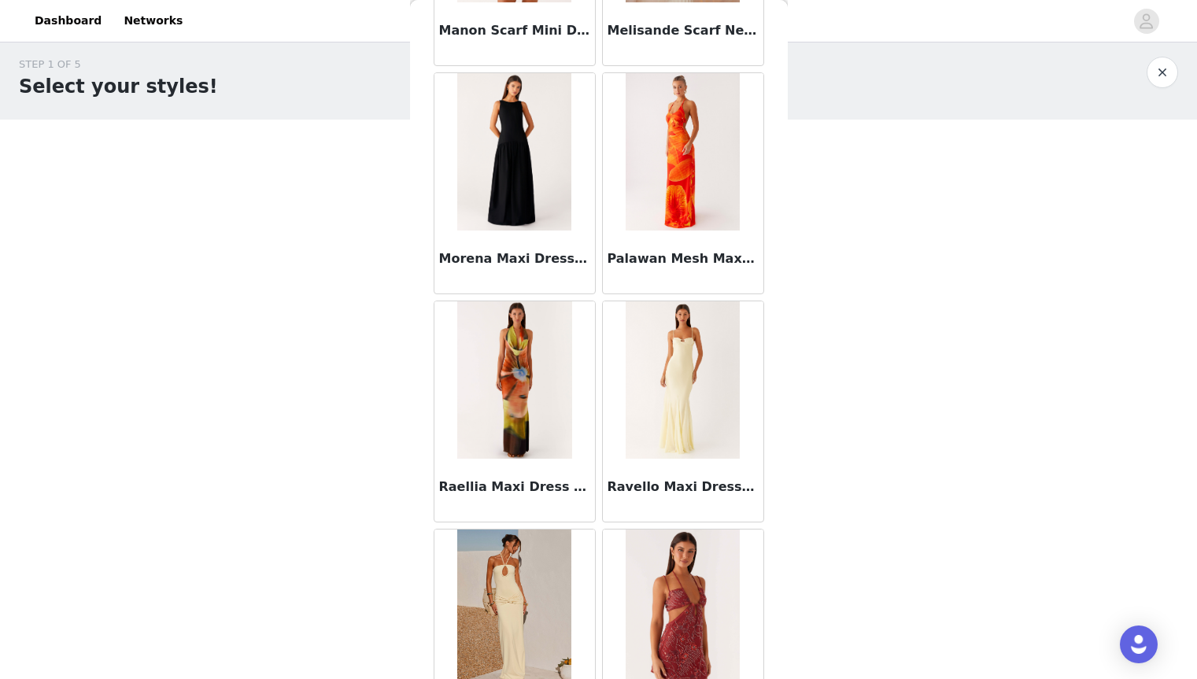
scroll to position [4010, 0]
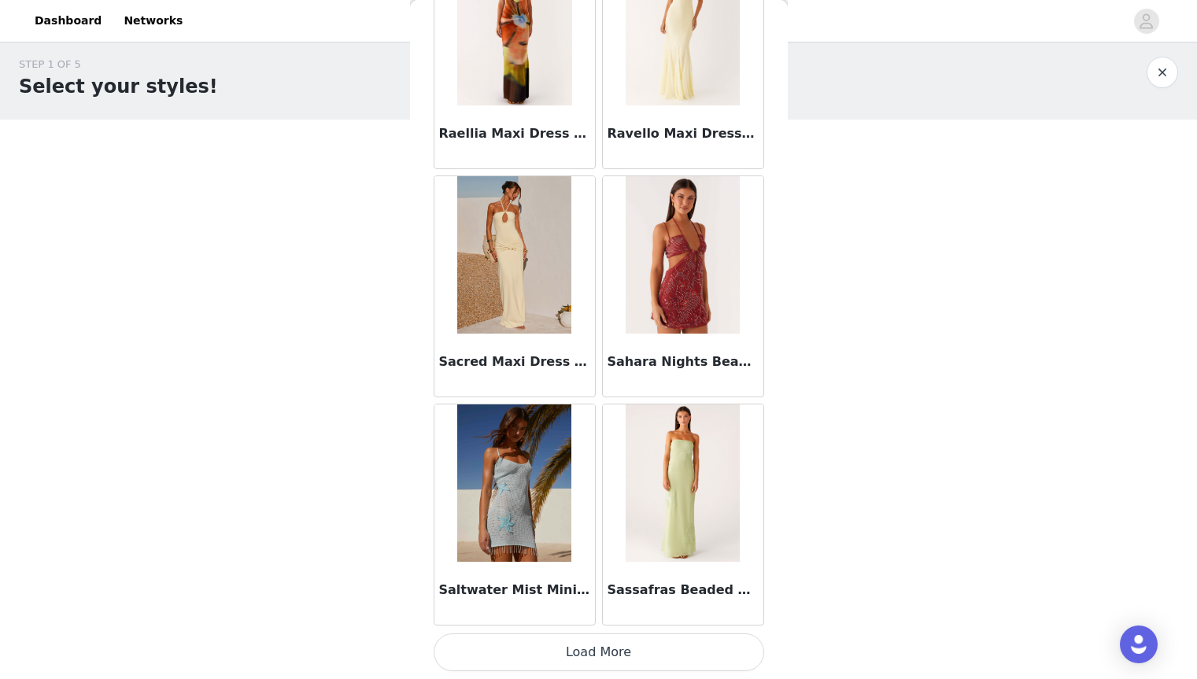
click at [692, 651] on button "Load More" at bounding box center [599, 652] width 330 height 38
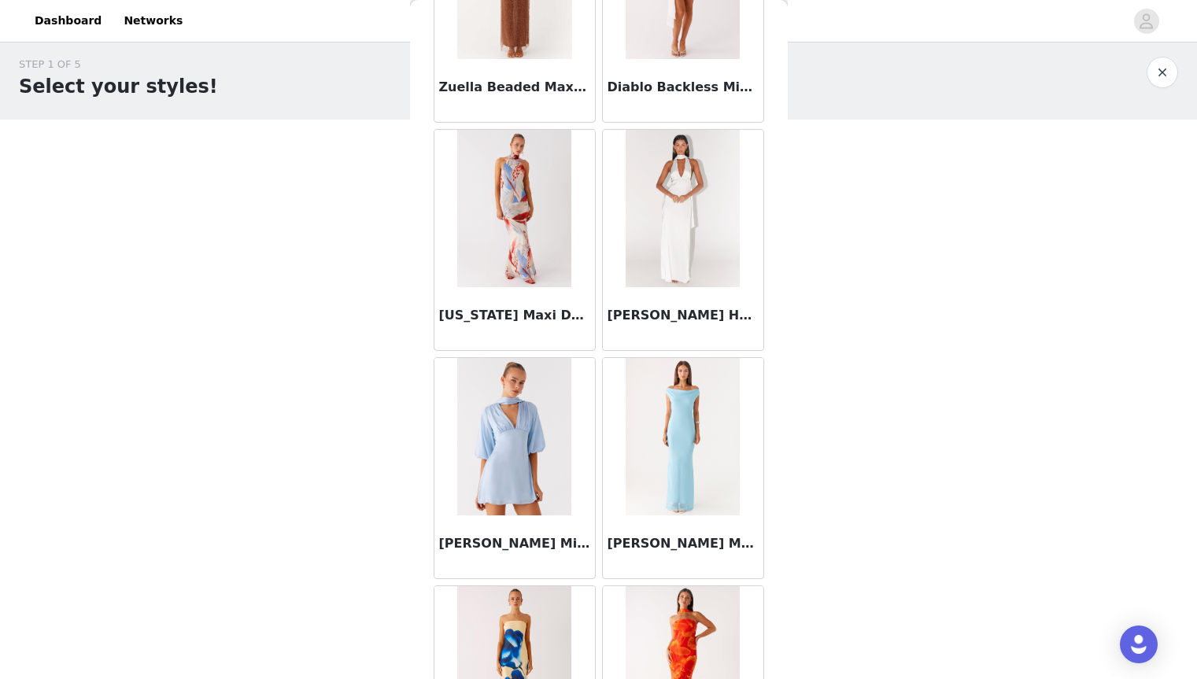
scroll to position [6292, 0]
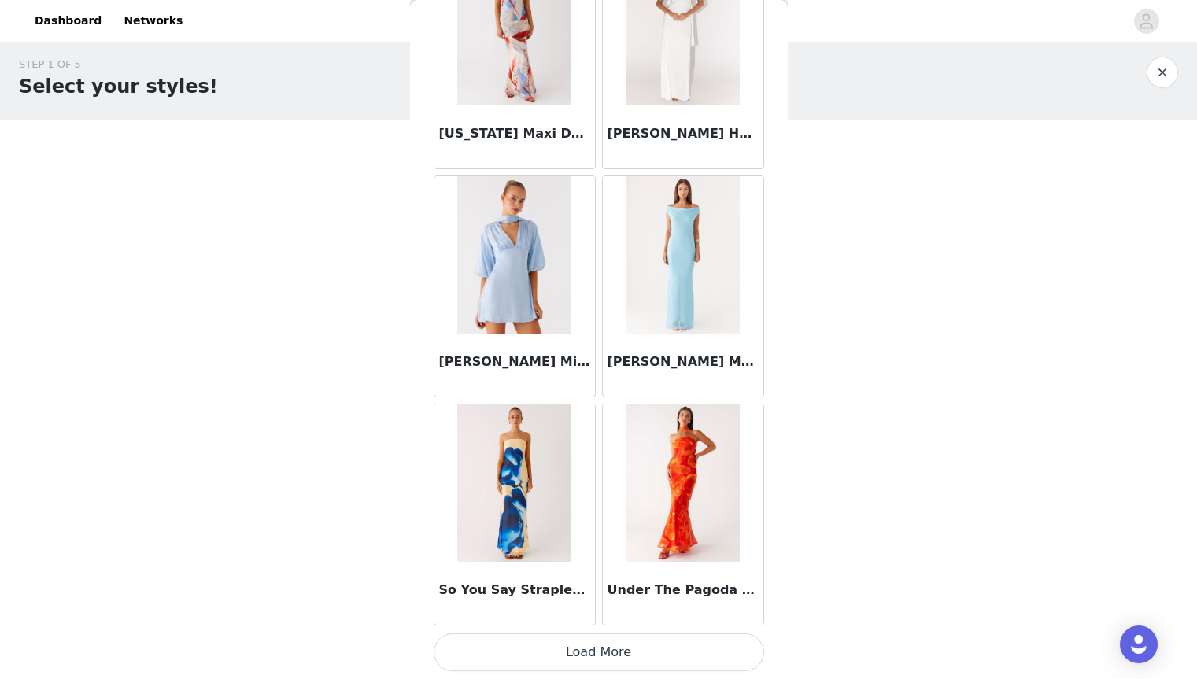
click at [617, 666] on button "Load More" at bounding box center [599, 652] width 330 height 38
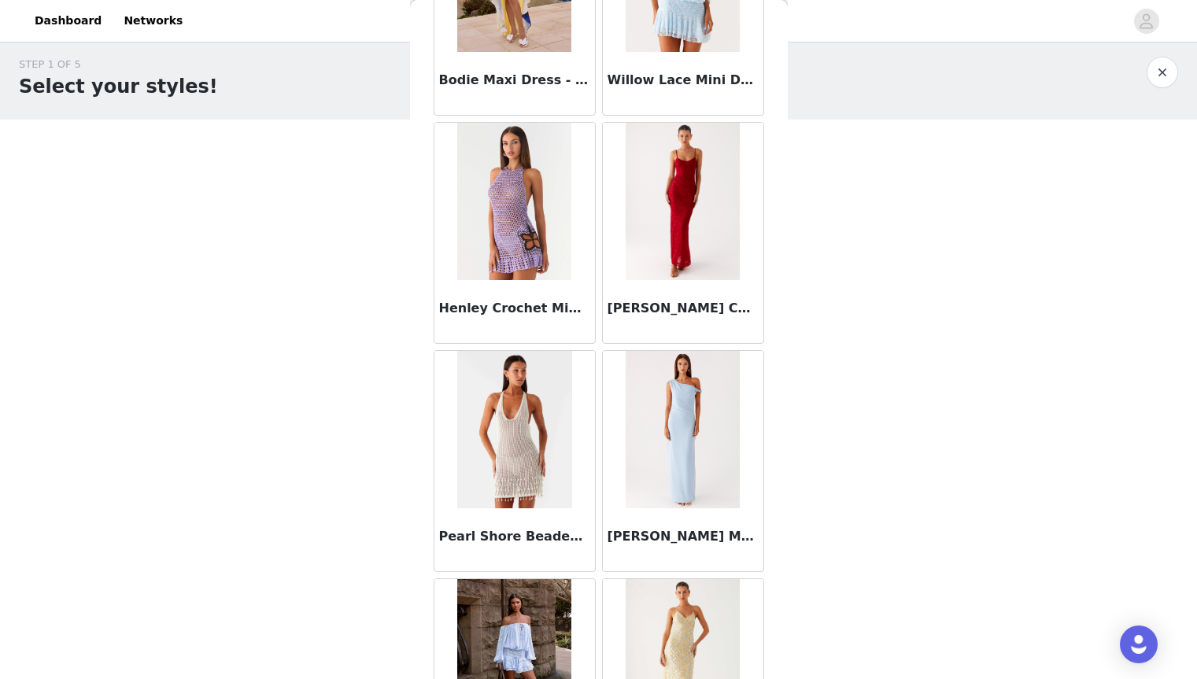
scroll to position [7154, 0]
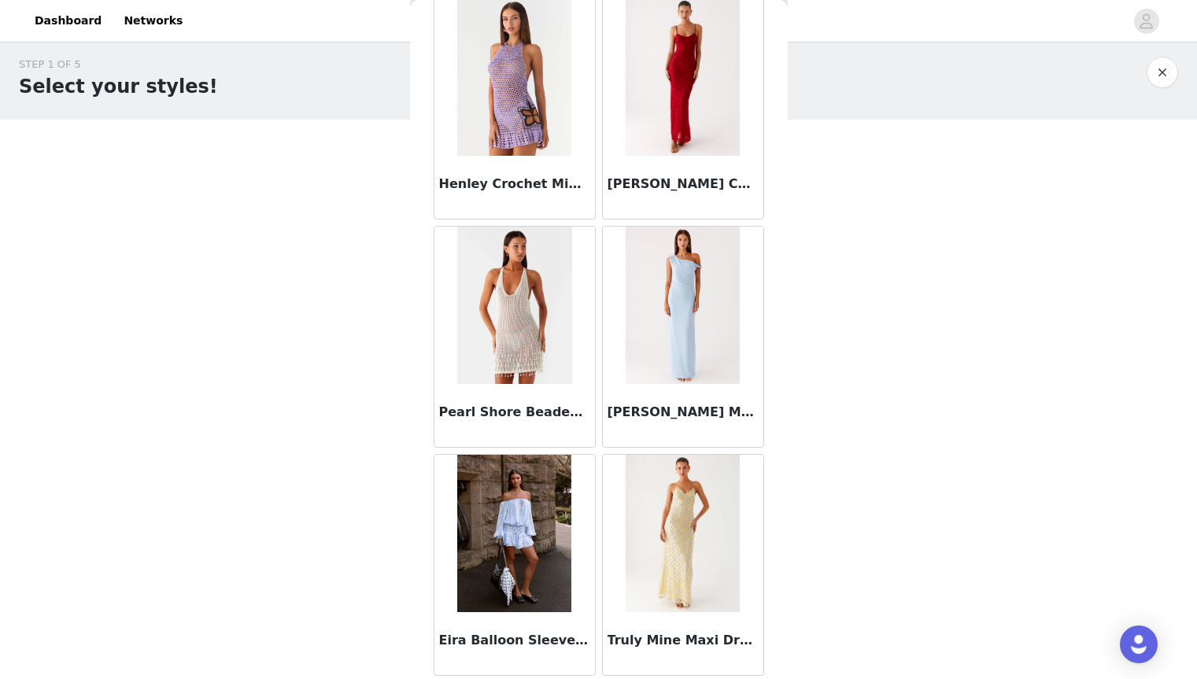
click at [496, 582] on img at bounding box center [514, 533] width 114 height 157
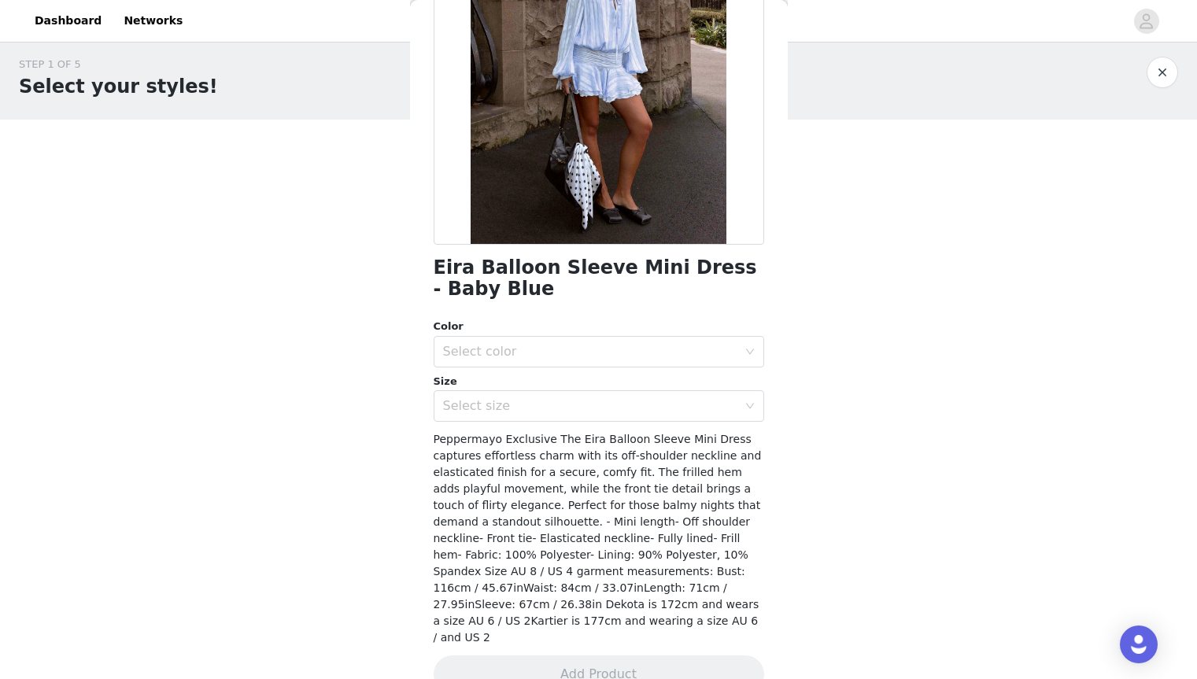
scroll to position [0, 0]
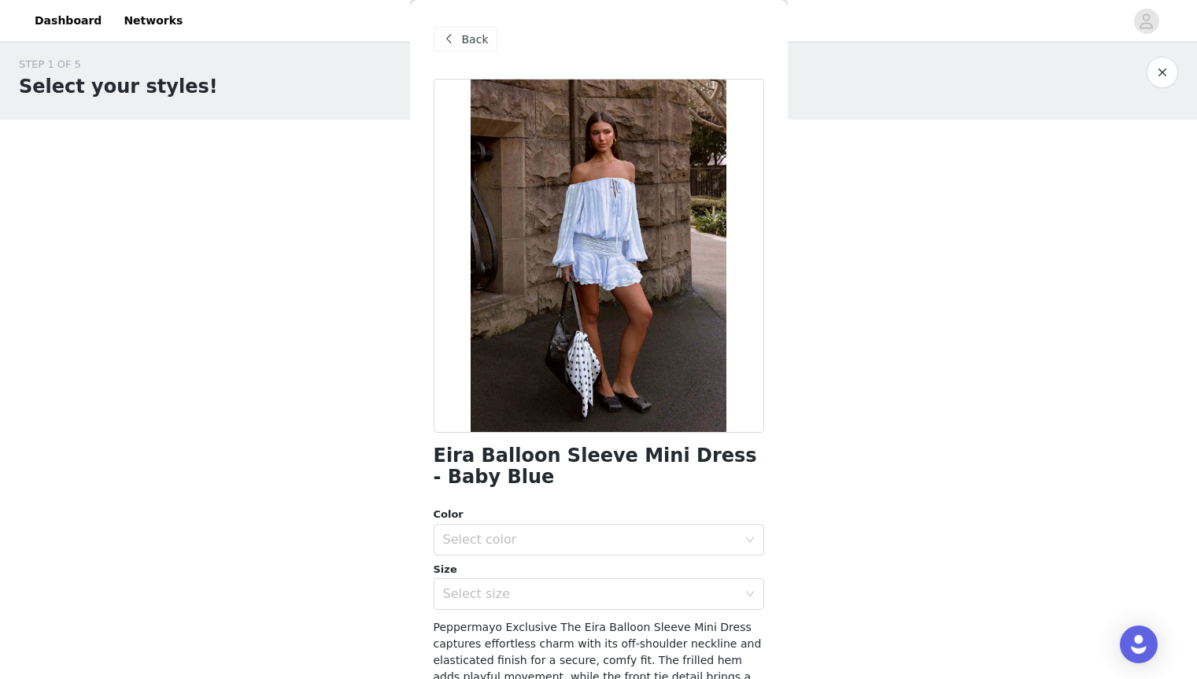
click at [468, 43] on span "Back" at bounding box center [475, 39] width 27 height 17
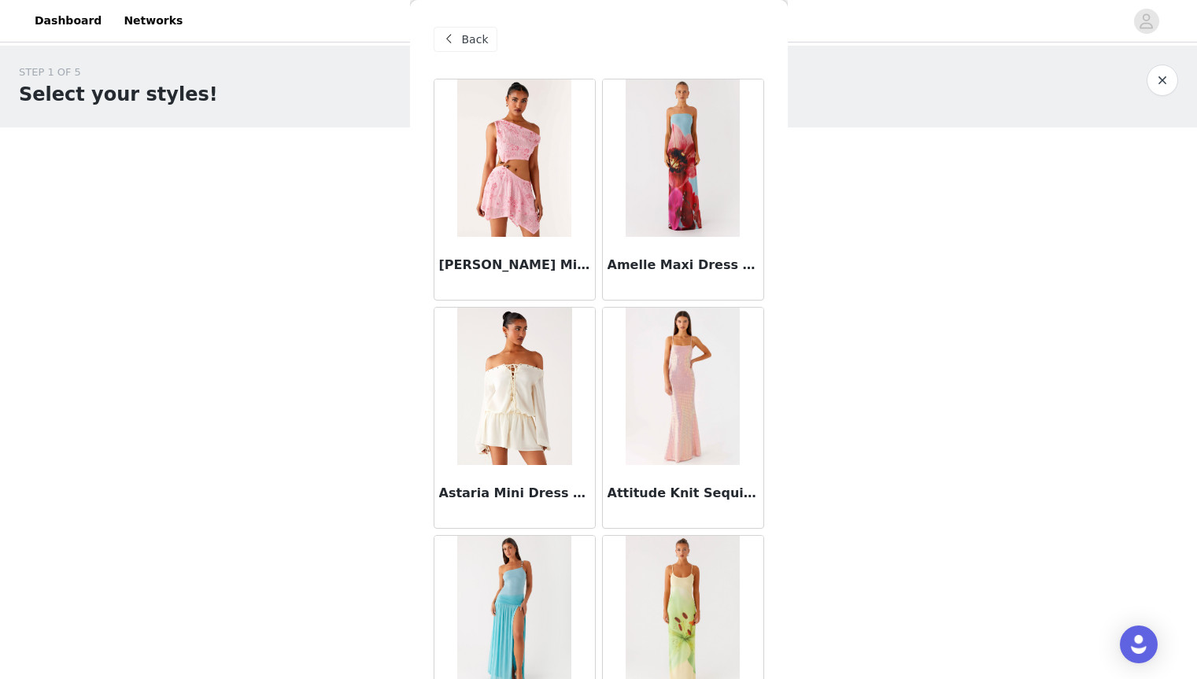
click at [483, 42] on span "Back" at bounding box center [475, 39] width 27 height 17
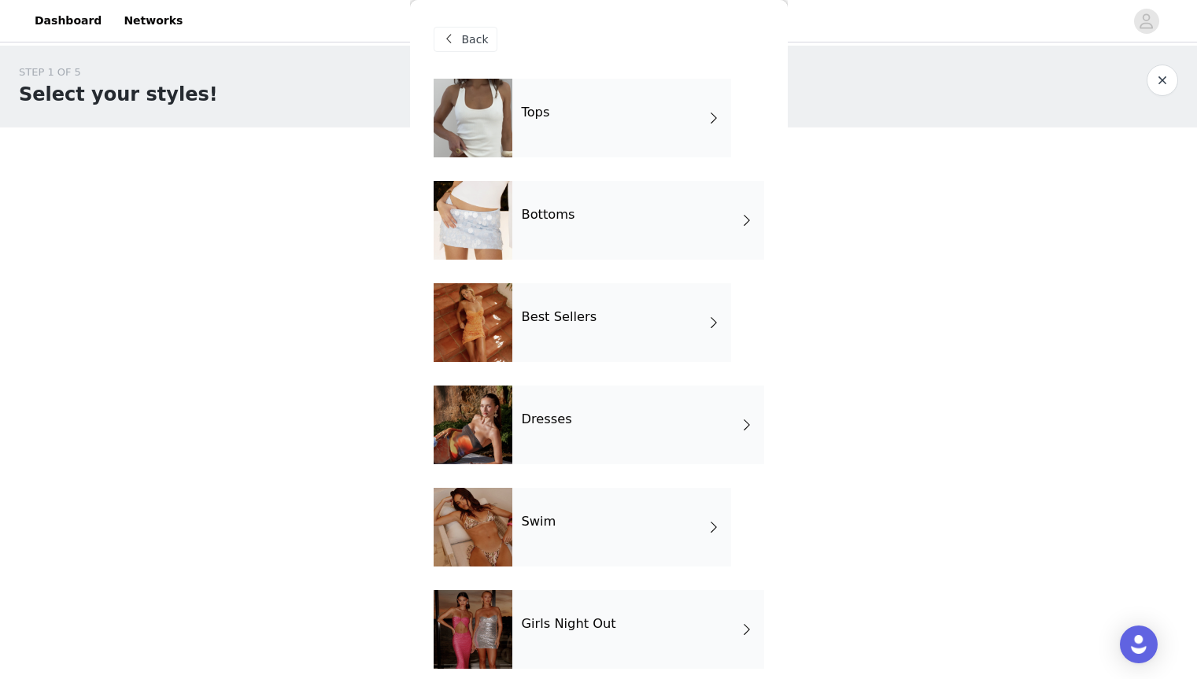
click at [642, 135] on div "Tops" at bounding box center [621, 118] width 219 height 79
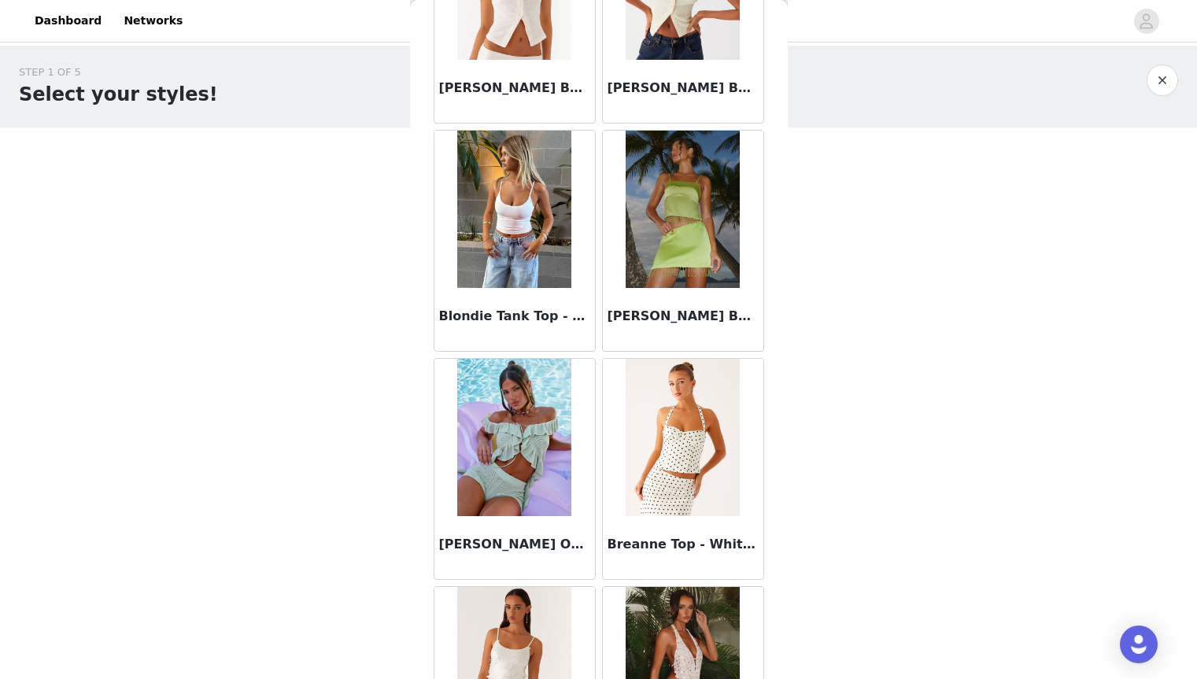
scroll to position [1729, 0]
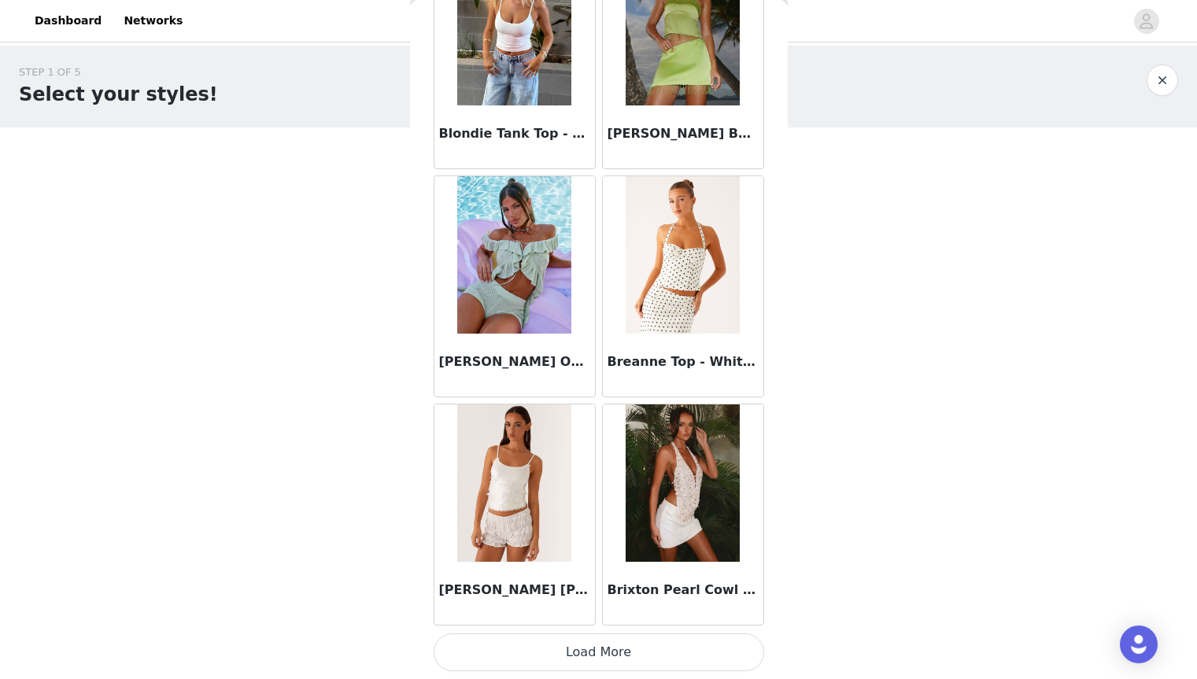
click at [688, 269] on img at bounding box center [682, 254] width 114 height 157
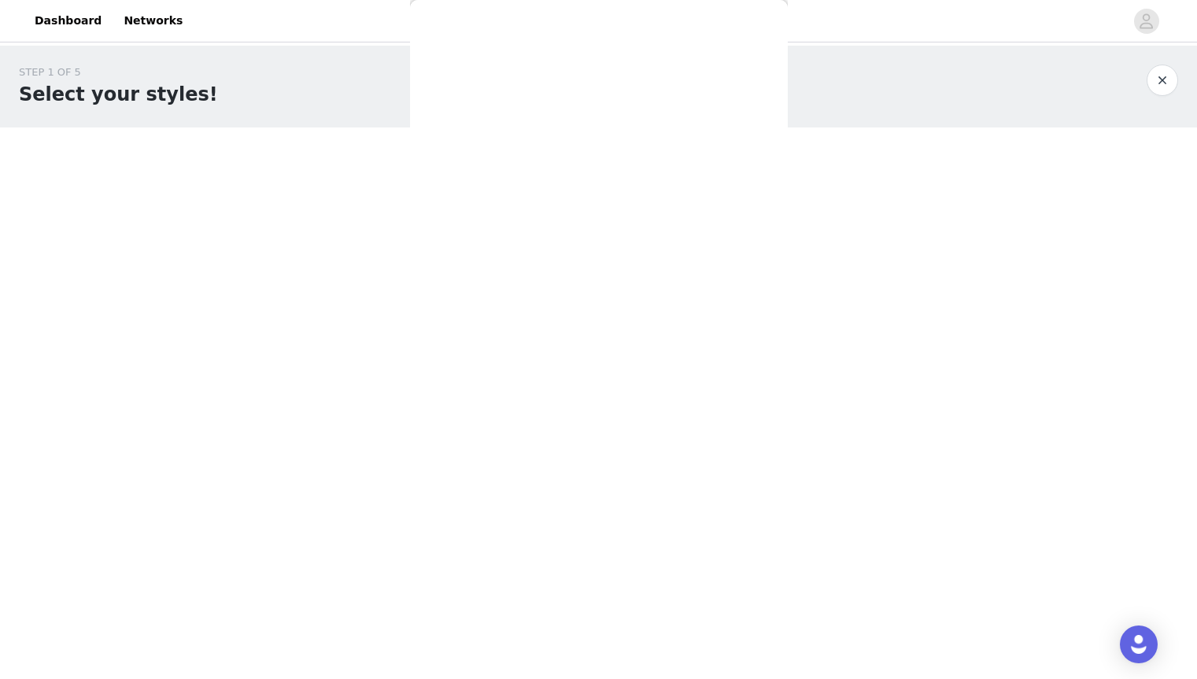
scroll to position [0, 0]
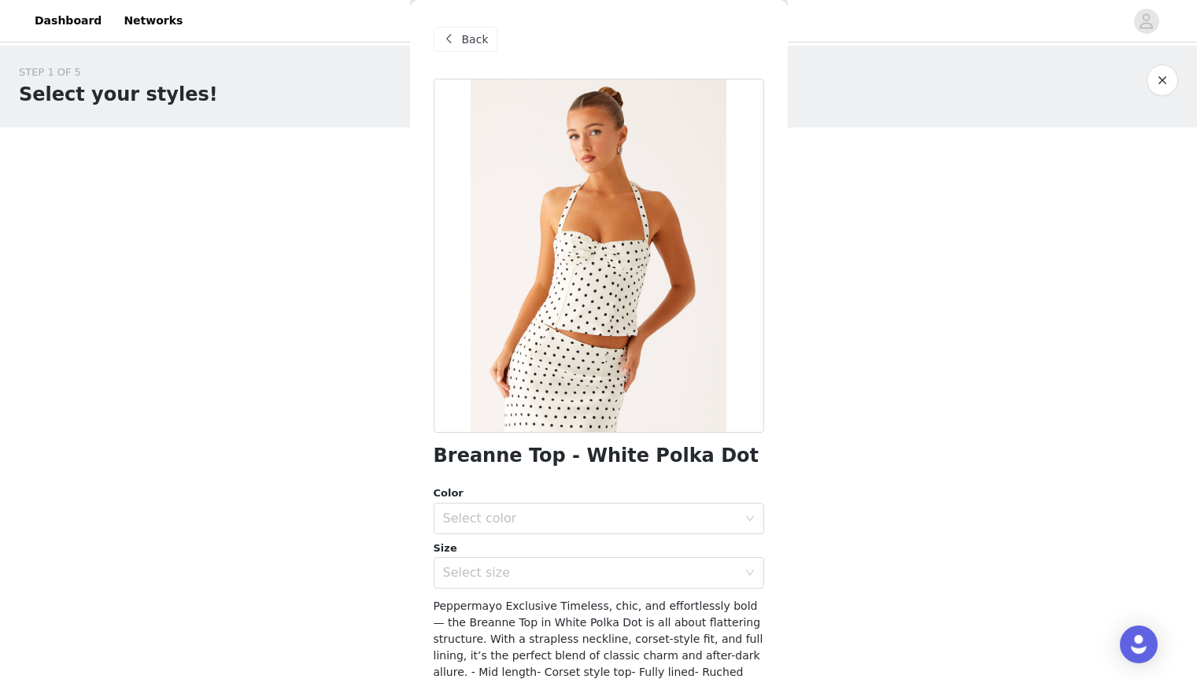
click at [450, 31] on span at bounding box center [449, 39] width 19 height 19
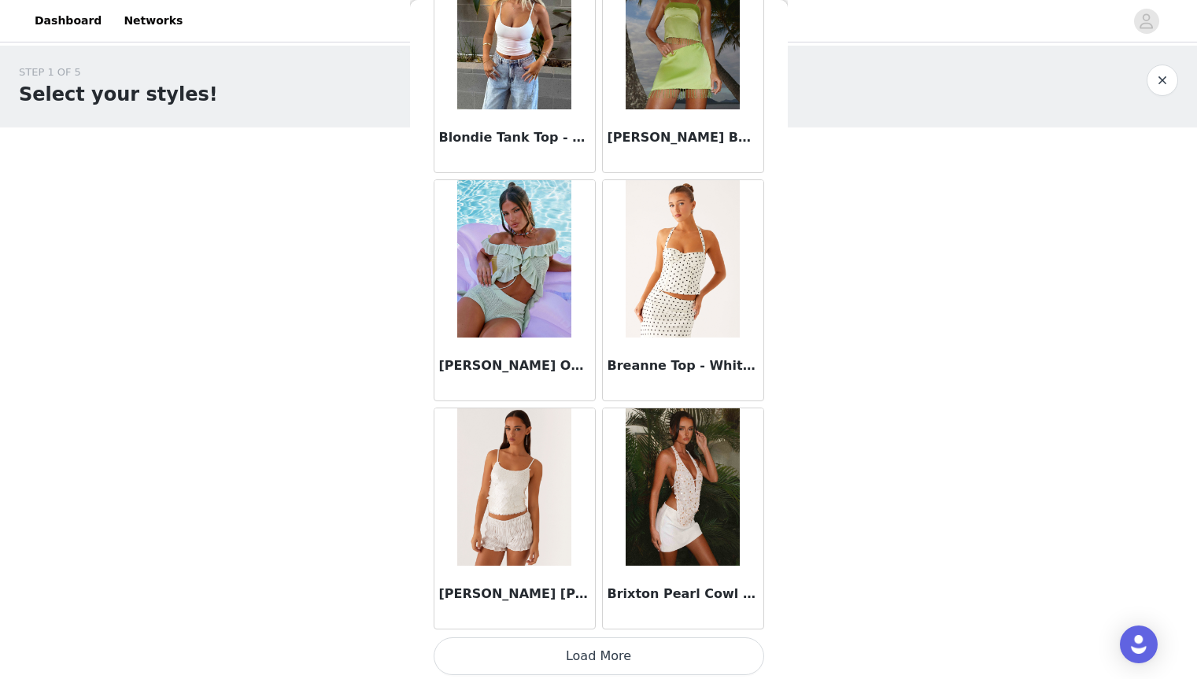
scroll to position [1729, 0]
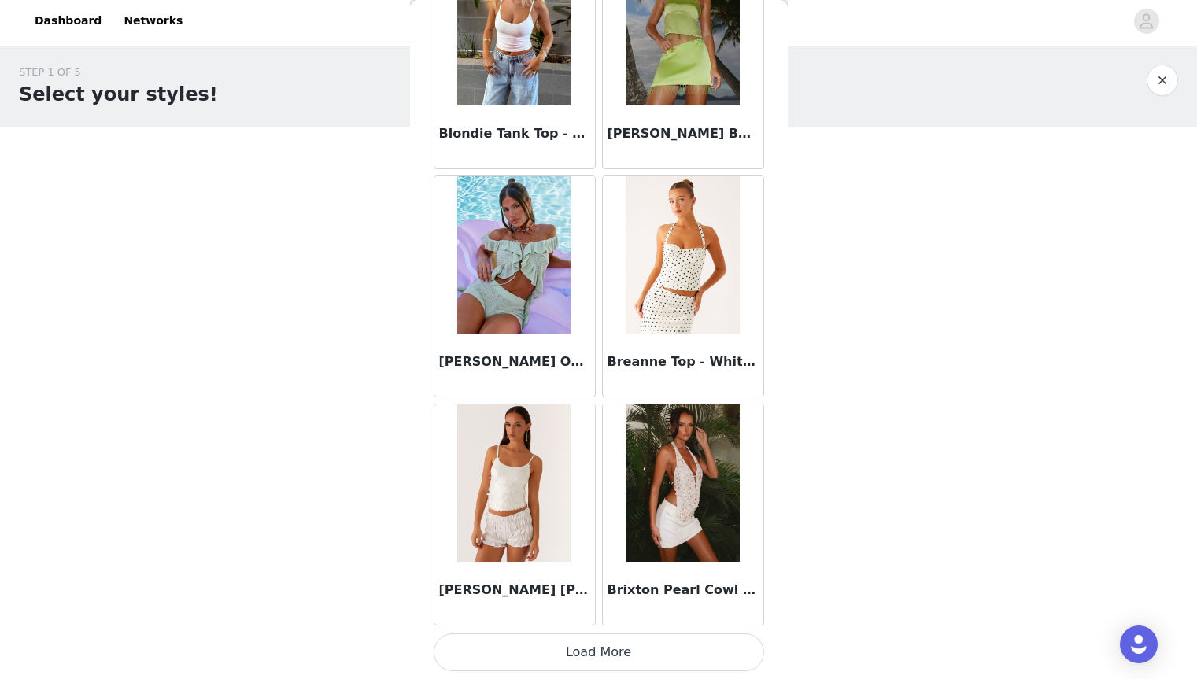
click at [561, 662] on button "Load More" at bounding box center [599, 652] width 330 height 38
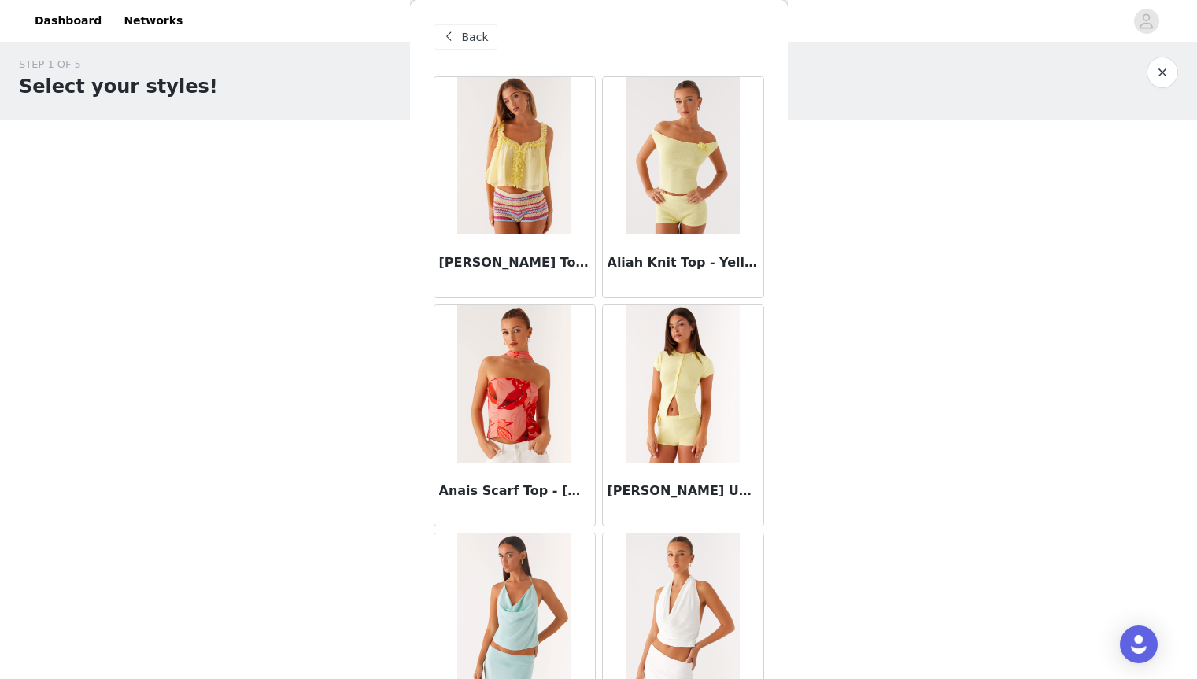
scroll to position [0, 0]
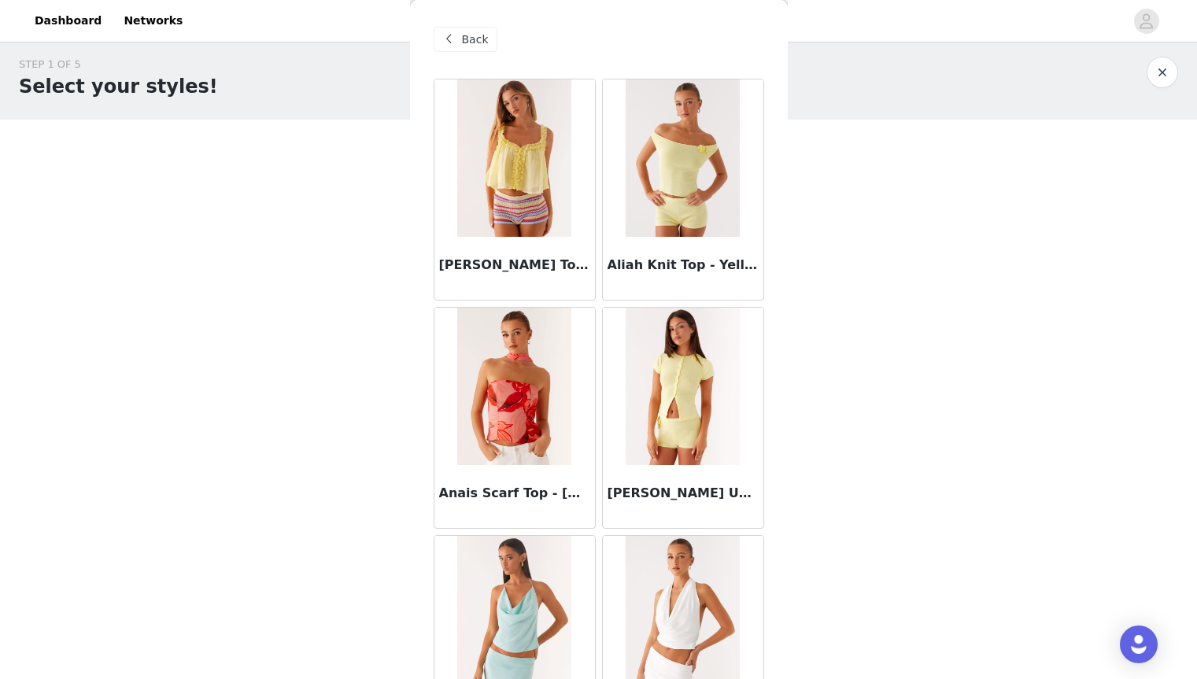
click at [592, 577] on div "Another Life Halter Top - Pale Blue" at bounding box center [514, 646] width 168 height 228
